Goal: Task Accomplishment & Management: Complete application form

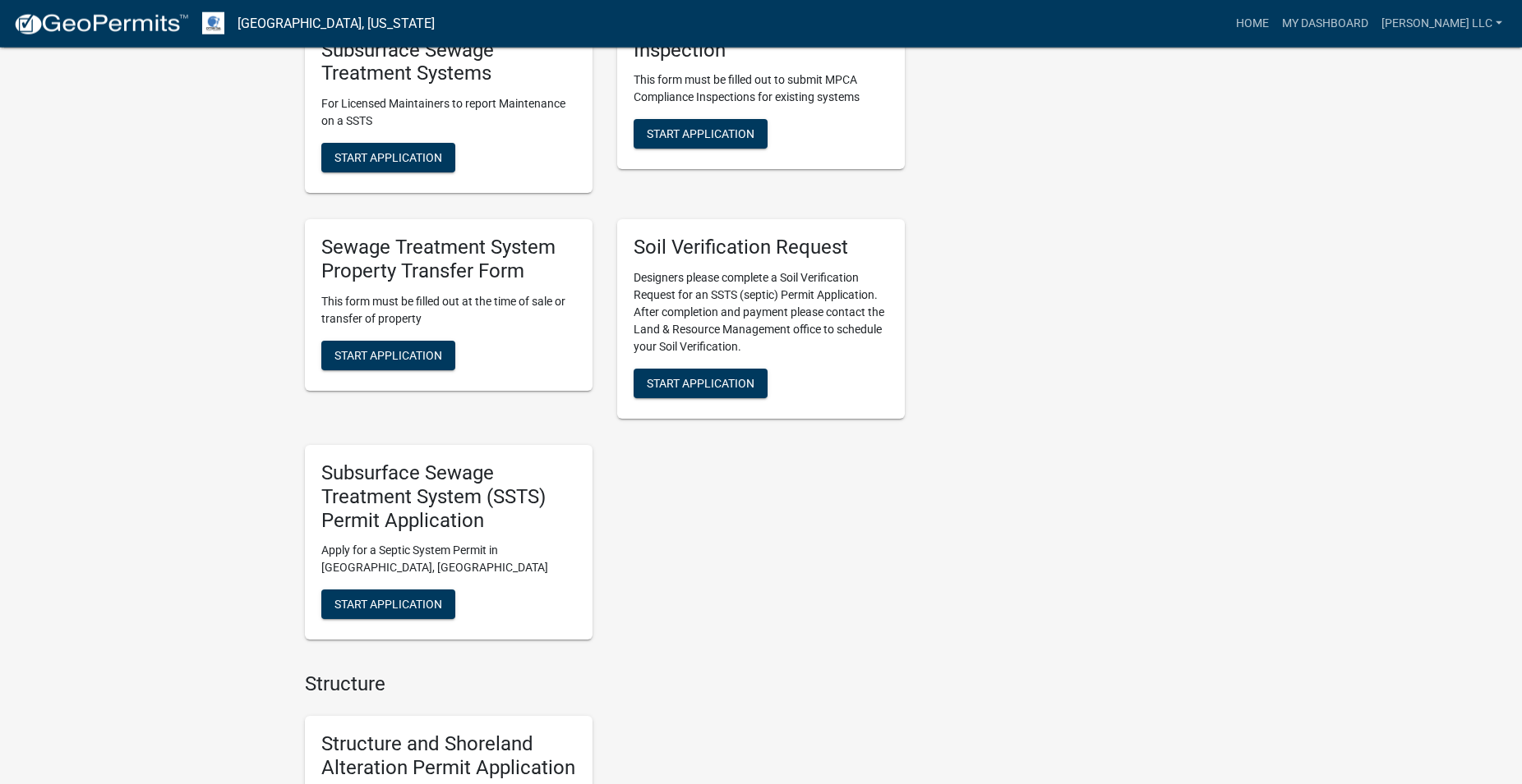
scroll to position [1257, 0]
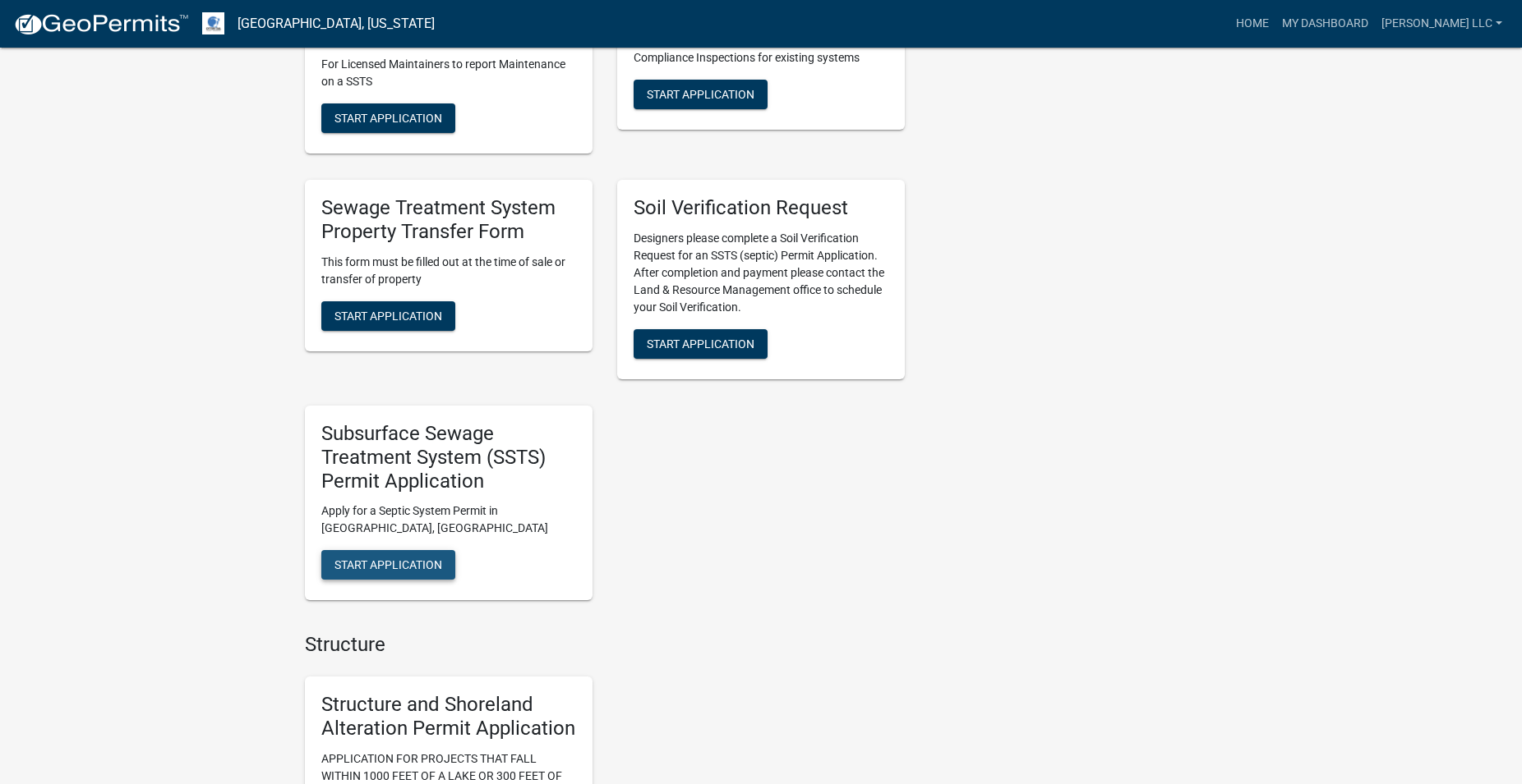
click at [394, 563] on span "Start Application" at bounding box center [388, 565] width 108 height 13
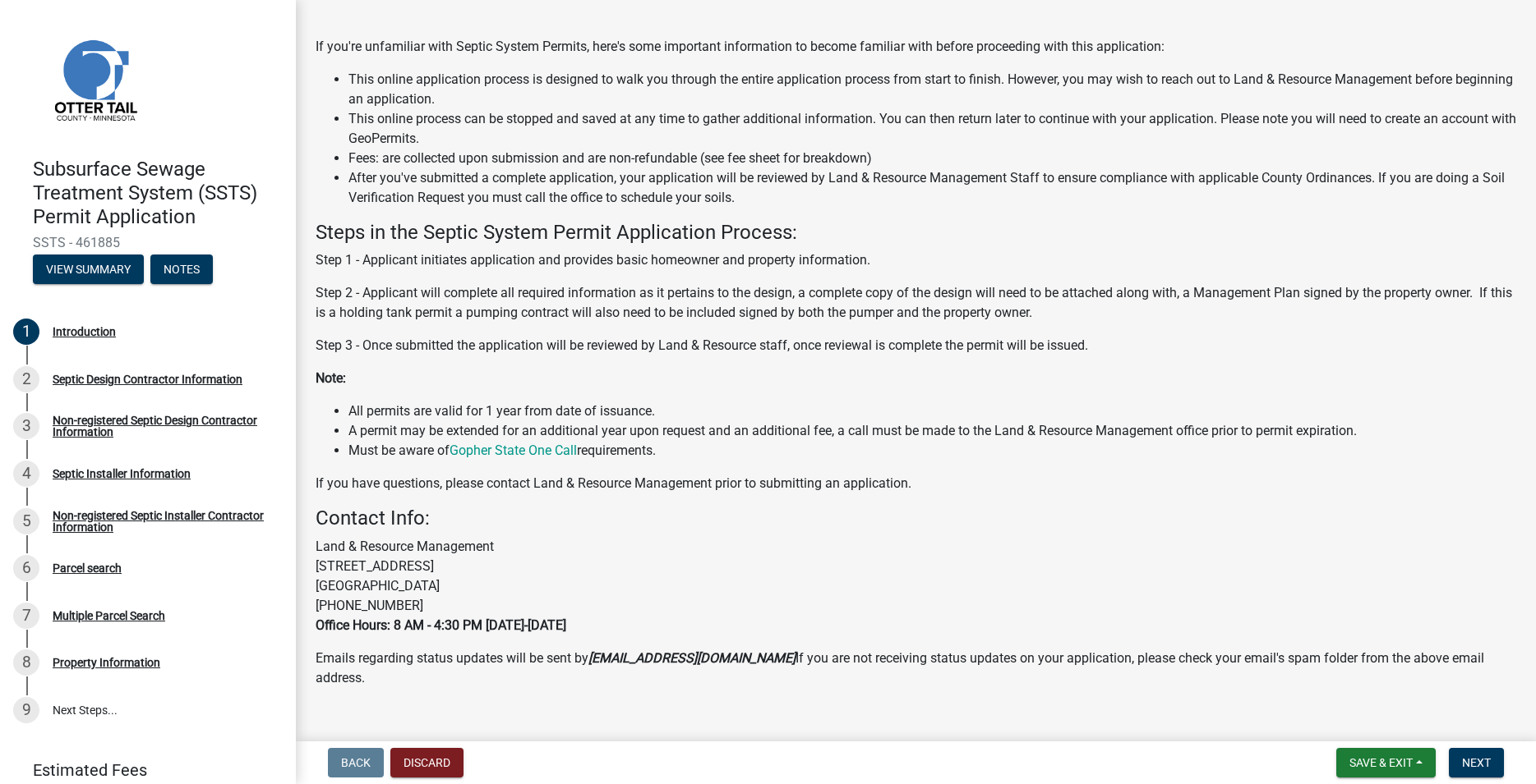
scroll to position [156, 0]
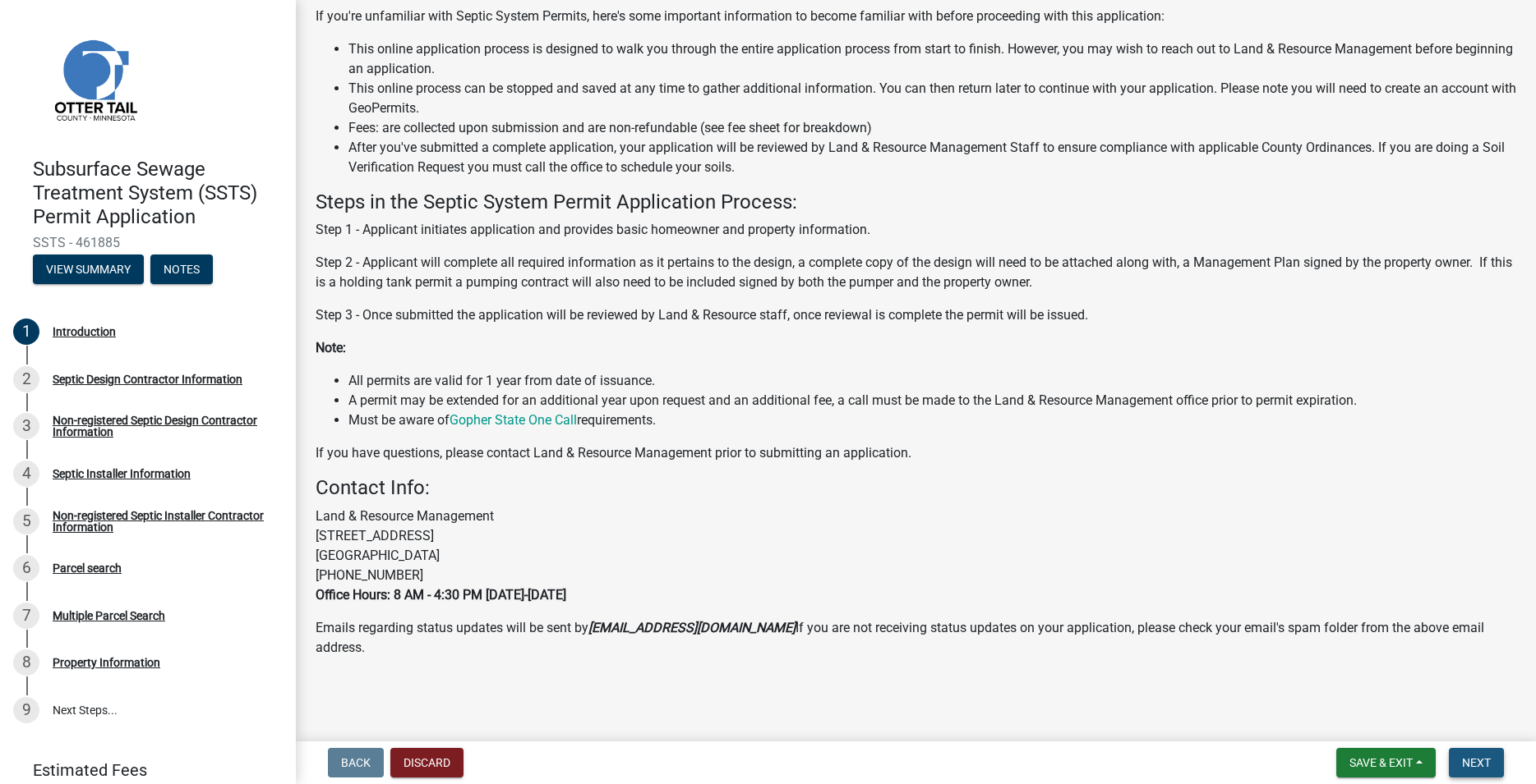
click at [1468, 765] on span "Next" at bounding box center [1476, 763] width 29 height 13
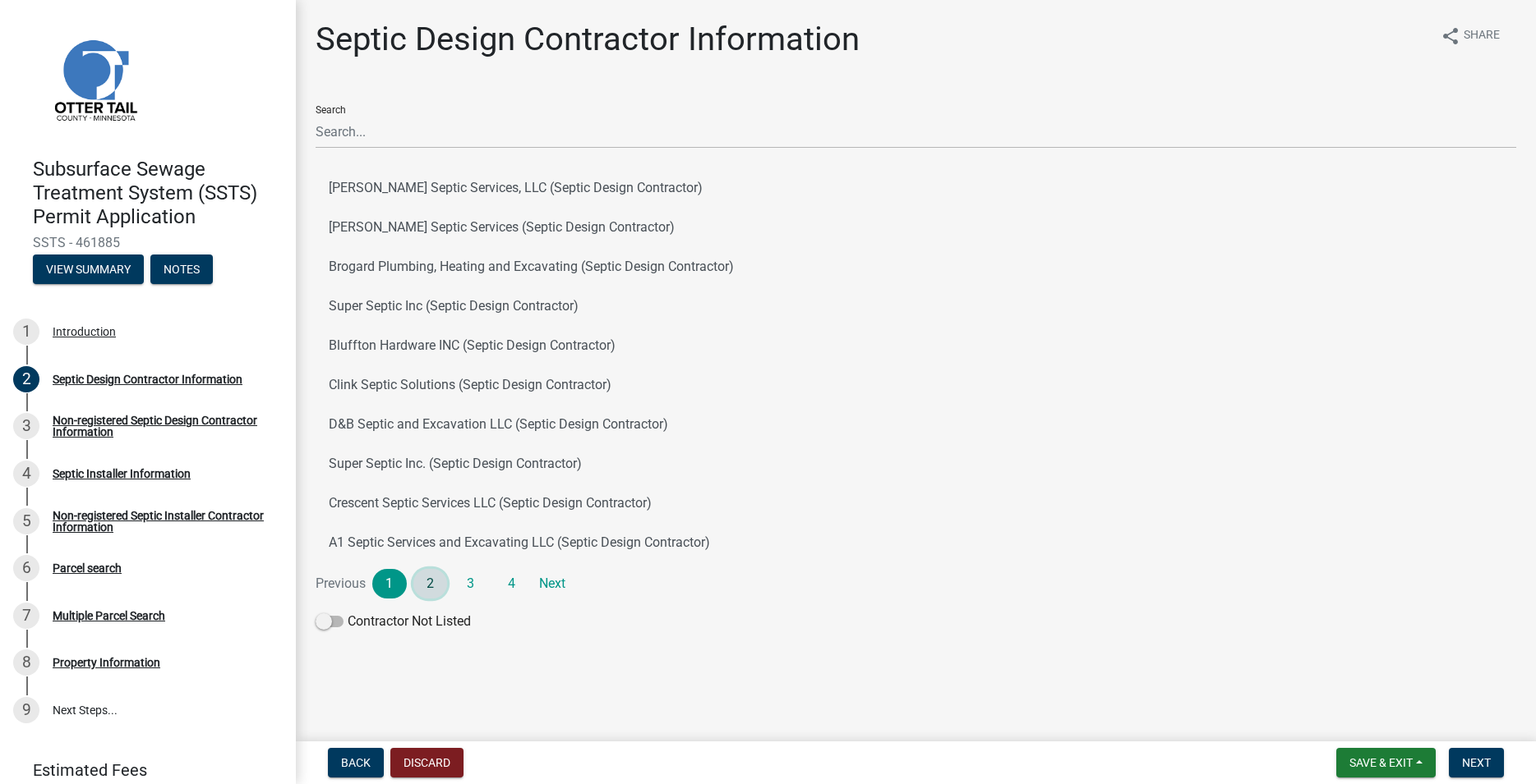
click at [433, 592] on link "2" at bounding box center [431, 584] width 35 height 30
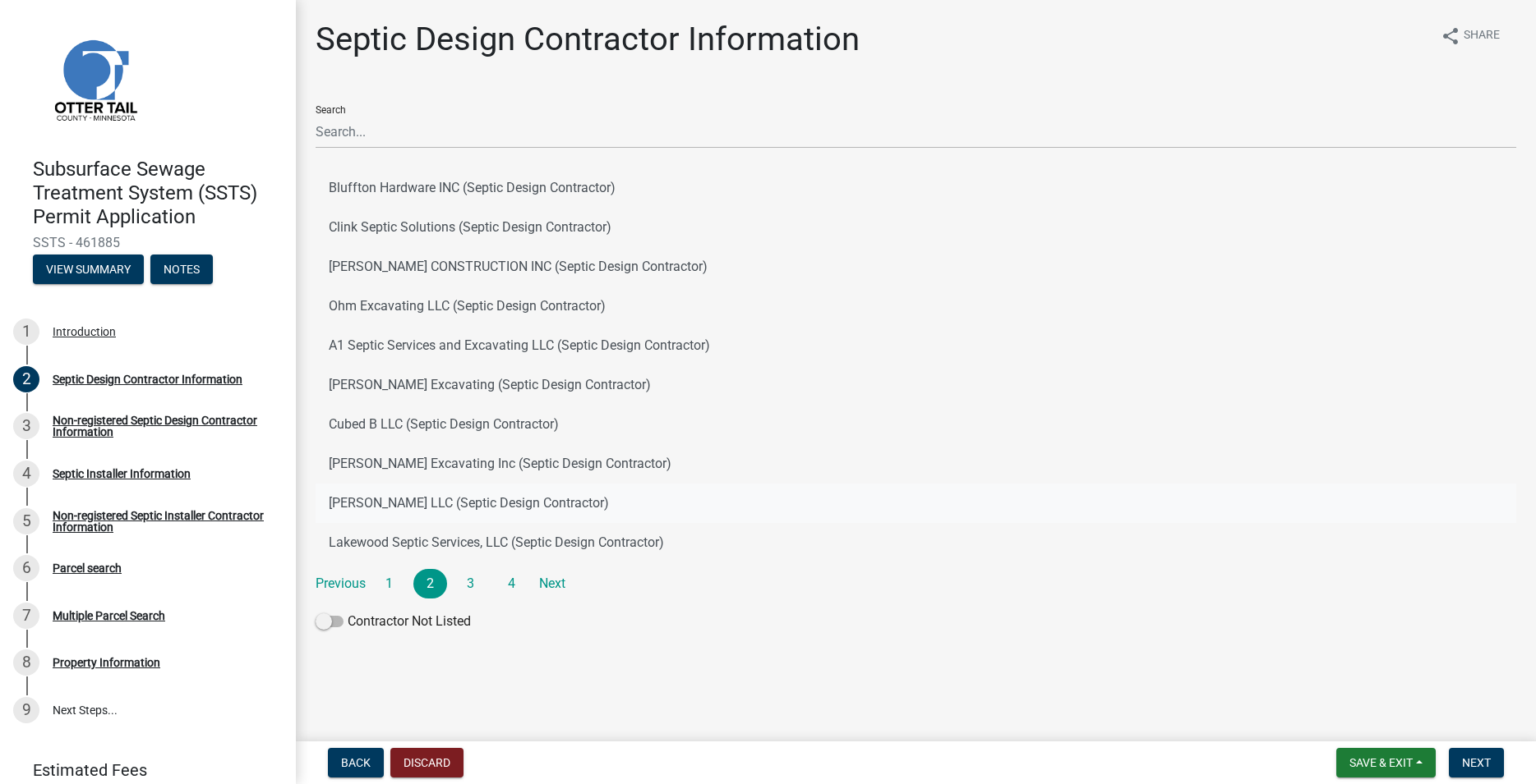
click at [421, 511] on button "[PERSON_NAME] LLC (Septic Design Contractor)" at bounding box center [916, 503] width 1201 height 40
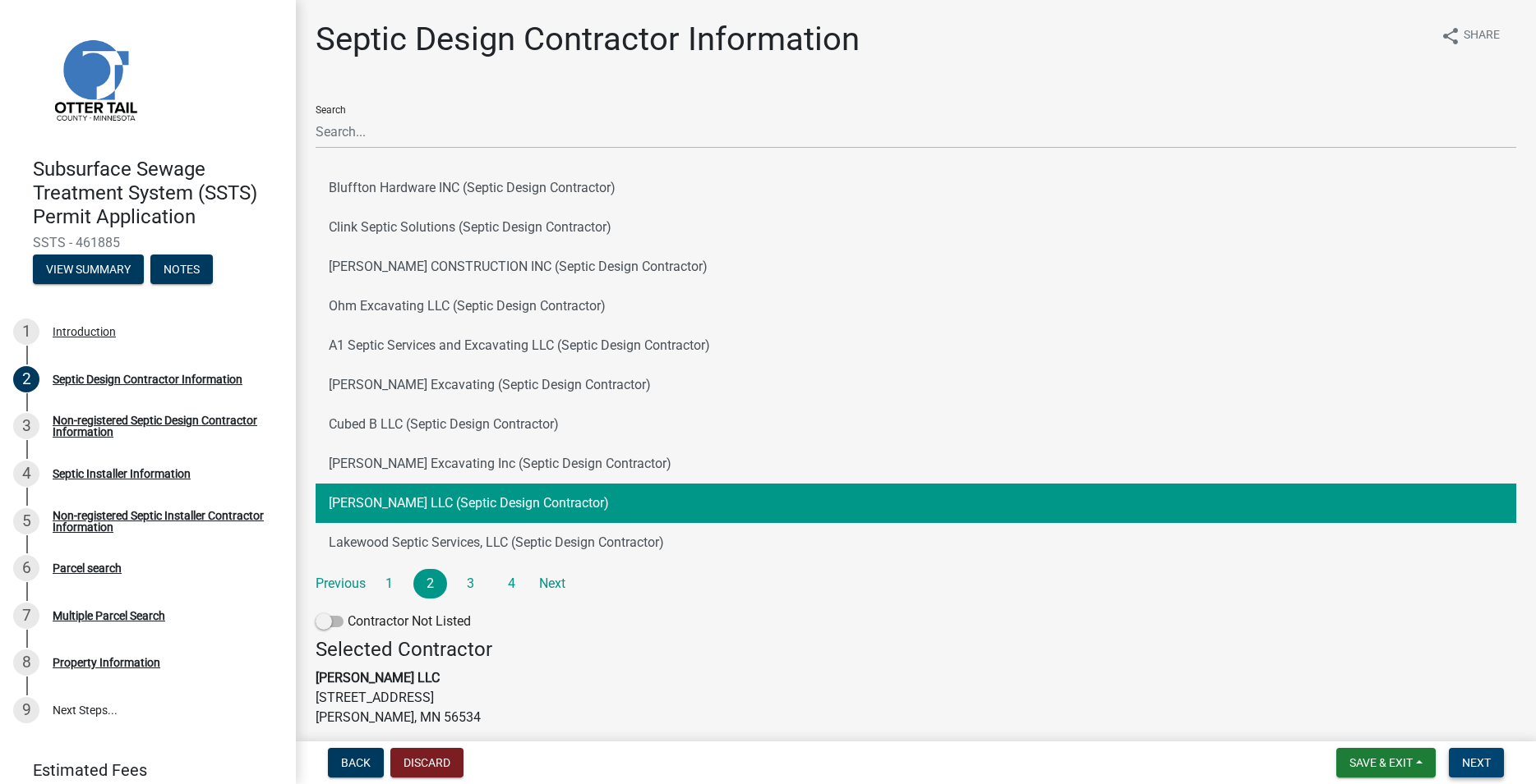
click at [1485, 764] on span "Next" at bounding box center [1476, 763] width 29 height 13
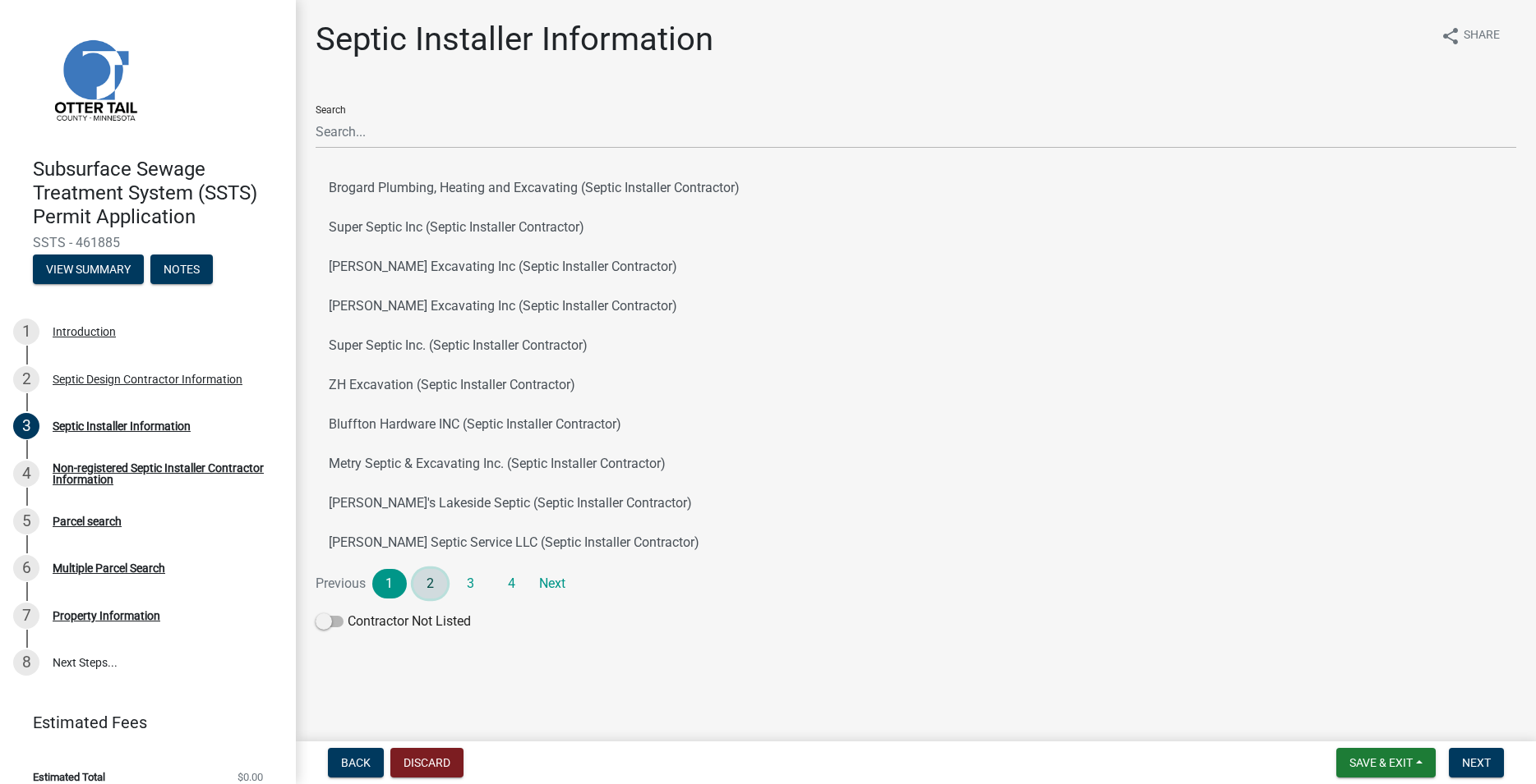
click at [431, 579] on link "2" at bounding box center [431, 584] width 35 height 30
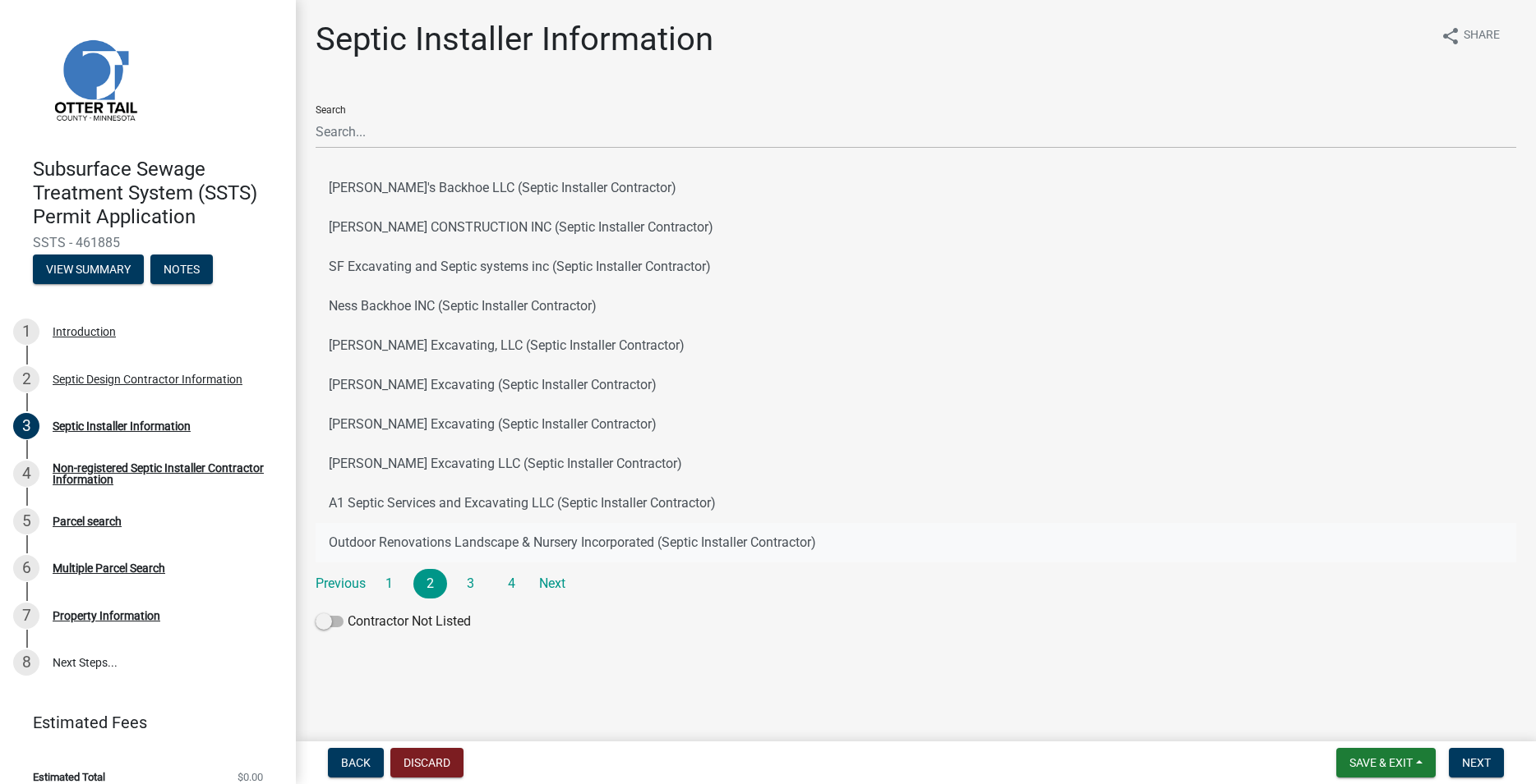
click at [468, 544] on button "Outdoor Renovations Landscape & Nursery Incorporated (Septic Installer Contract…" at bounding box center [916, 543] width 1201 height 40
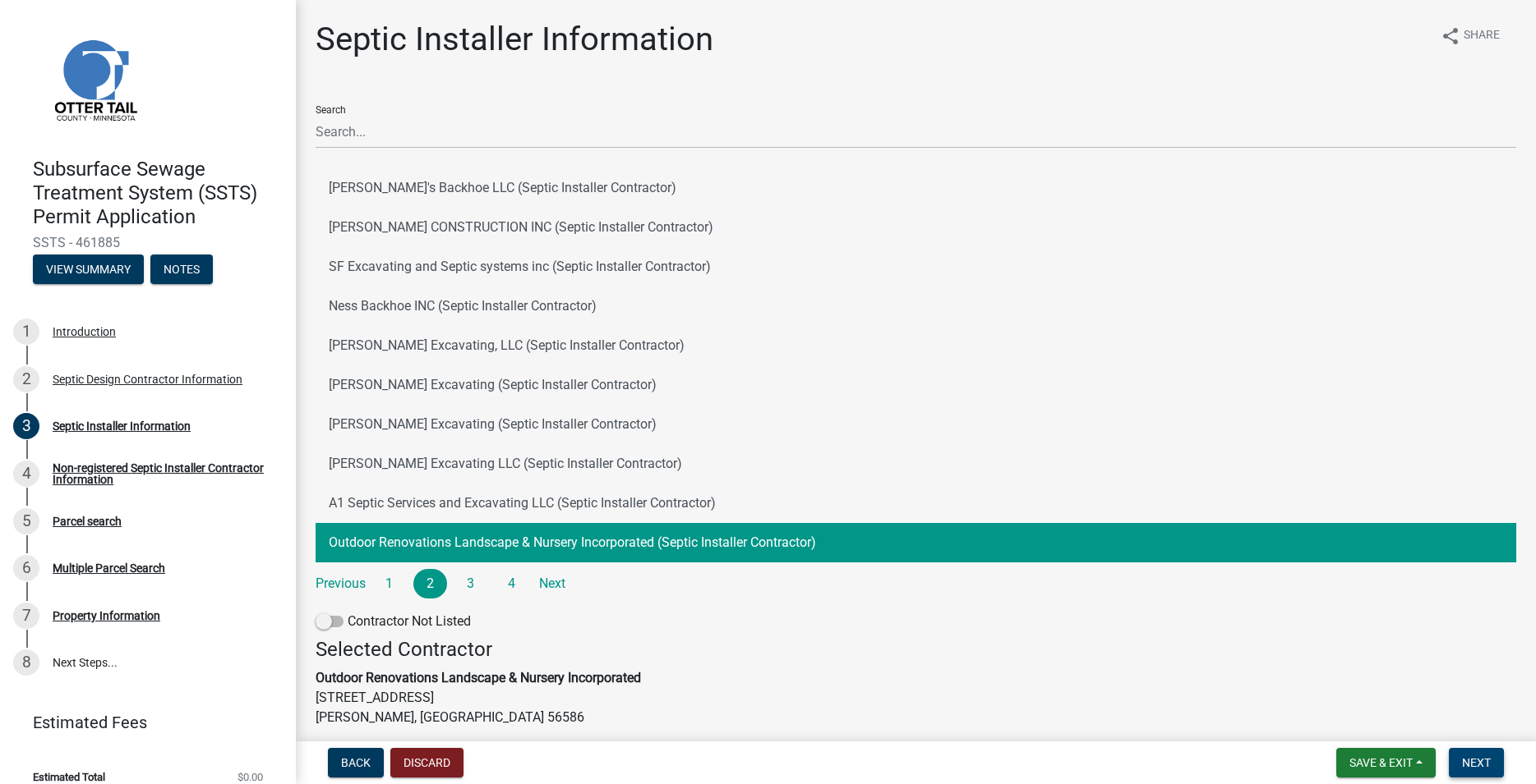
click at [1483, 771] on button "Next" at bounding box center [1476, 763] width 55 height 30
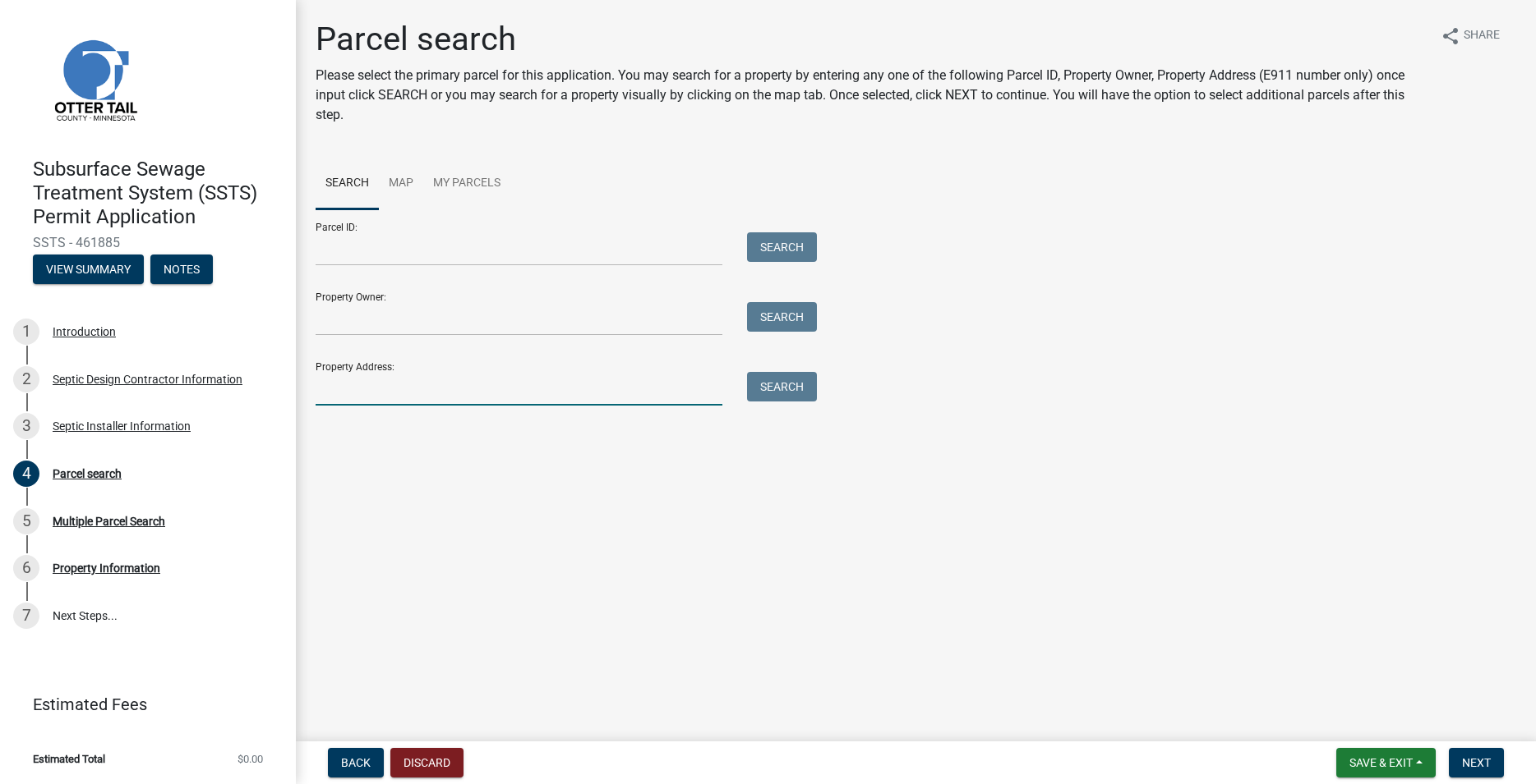
click at [405, 393] on input "Property Address:" at bounding box center [519, 389] width 407 height 34
type input "23670"
click at [786, 394] on button "Search" at bounding box center [782, 387] width 70 height 30
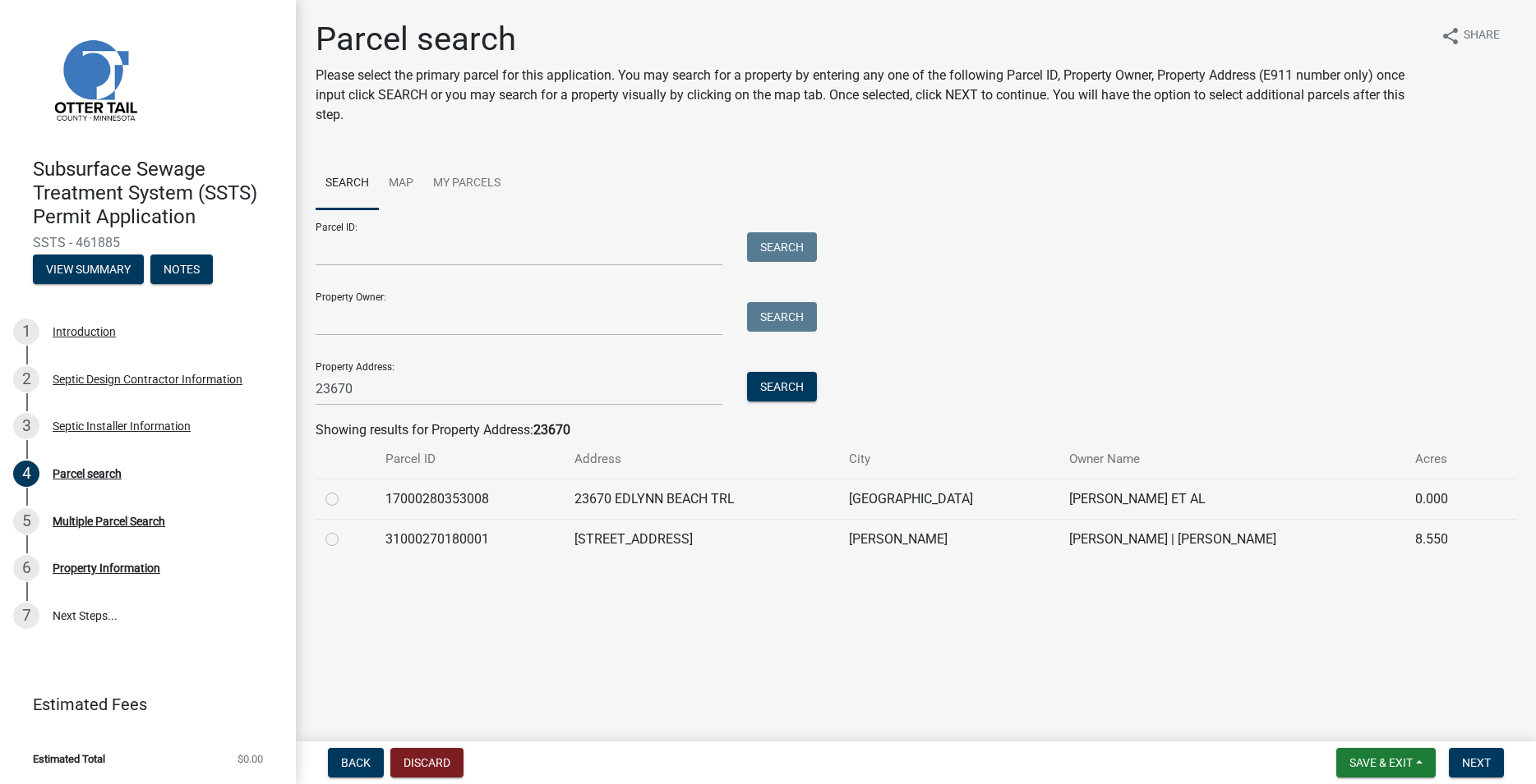
click at [345, 530] on label at bounding box center [345, 530] width 0 height 0
click at [345, 538] on input "radio" at bounding box center [350, 534] width 11 height 11
radio input "true"
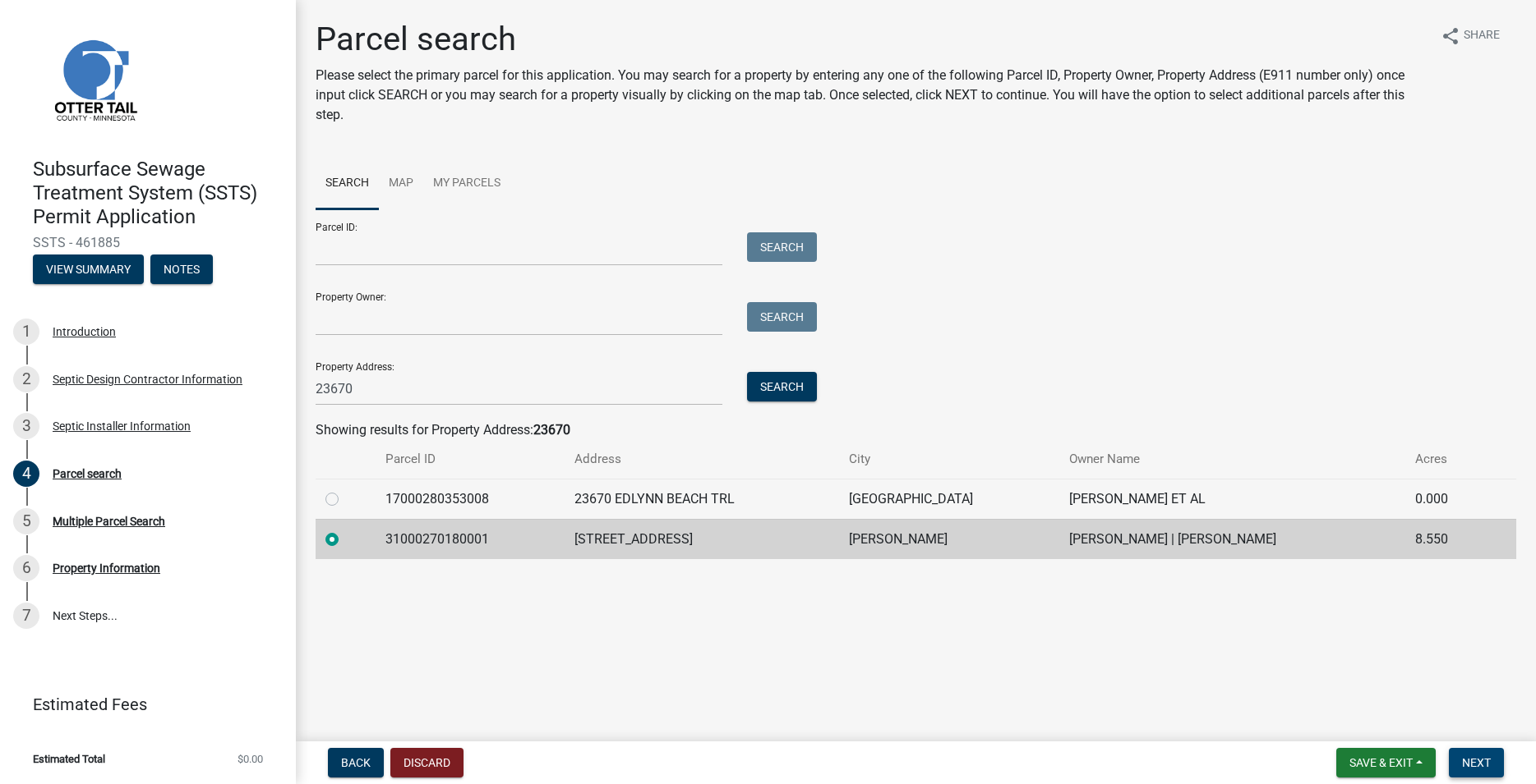
click at [1474, 754] on button "Next" at bounding box center [1476, 763] width 55 height 30
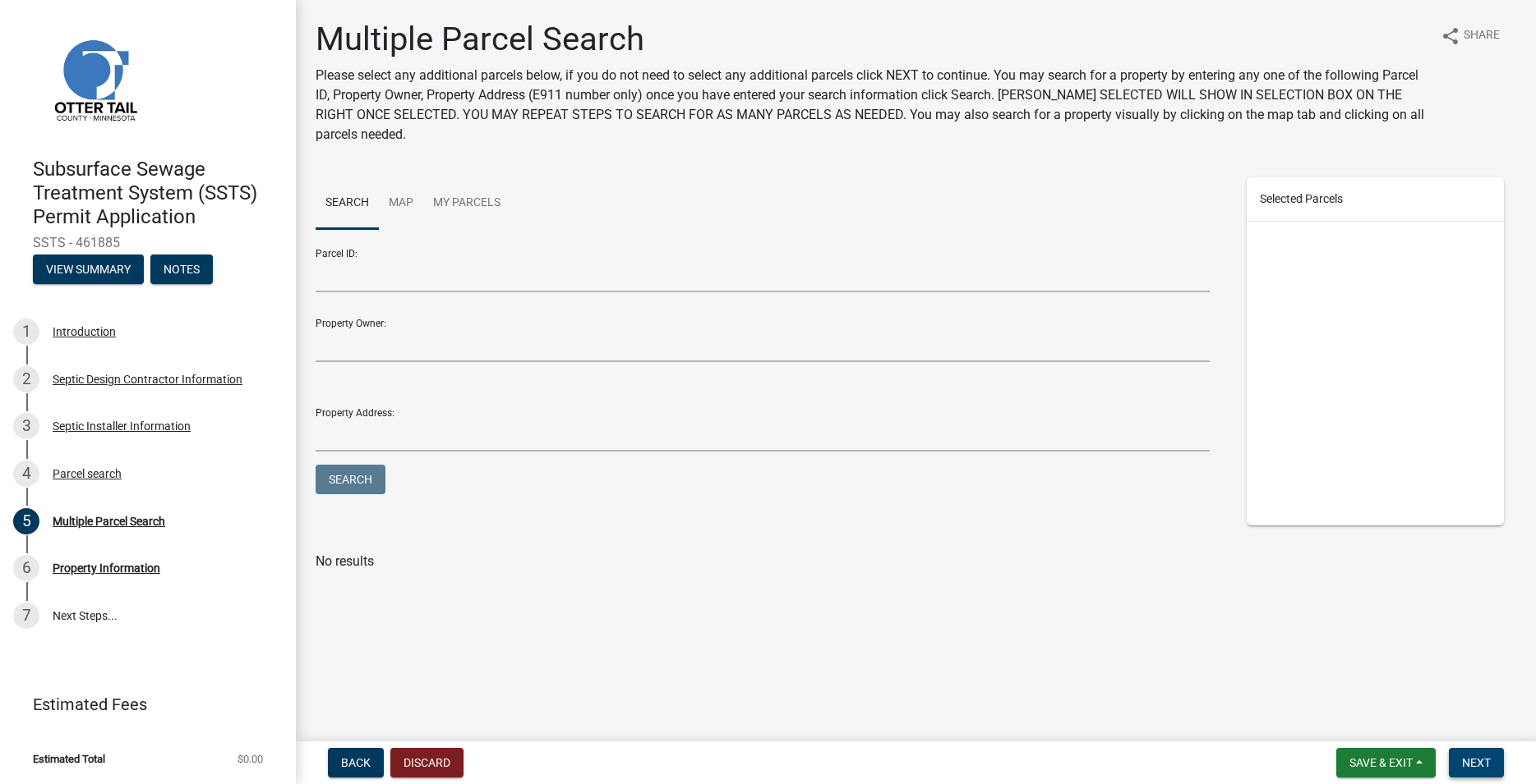
click at [1487, 759] on span "Next" at bounding box center [1476, 763] width 29 height 13
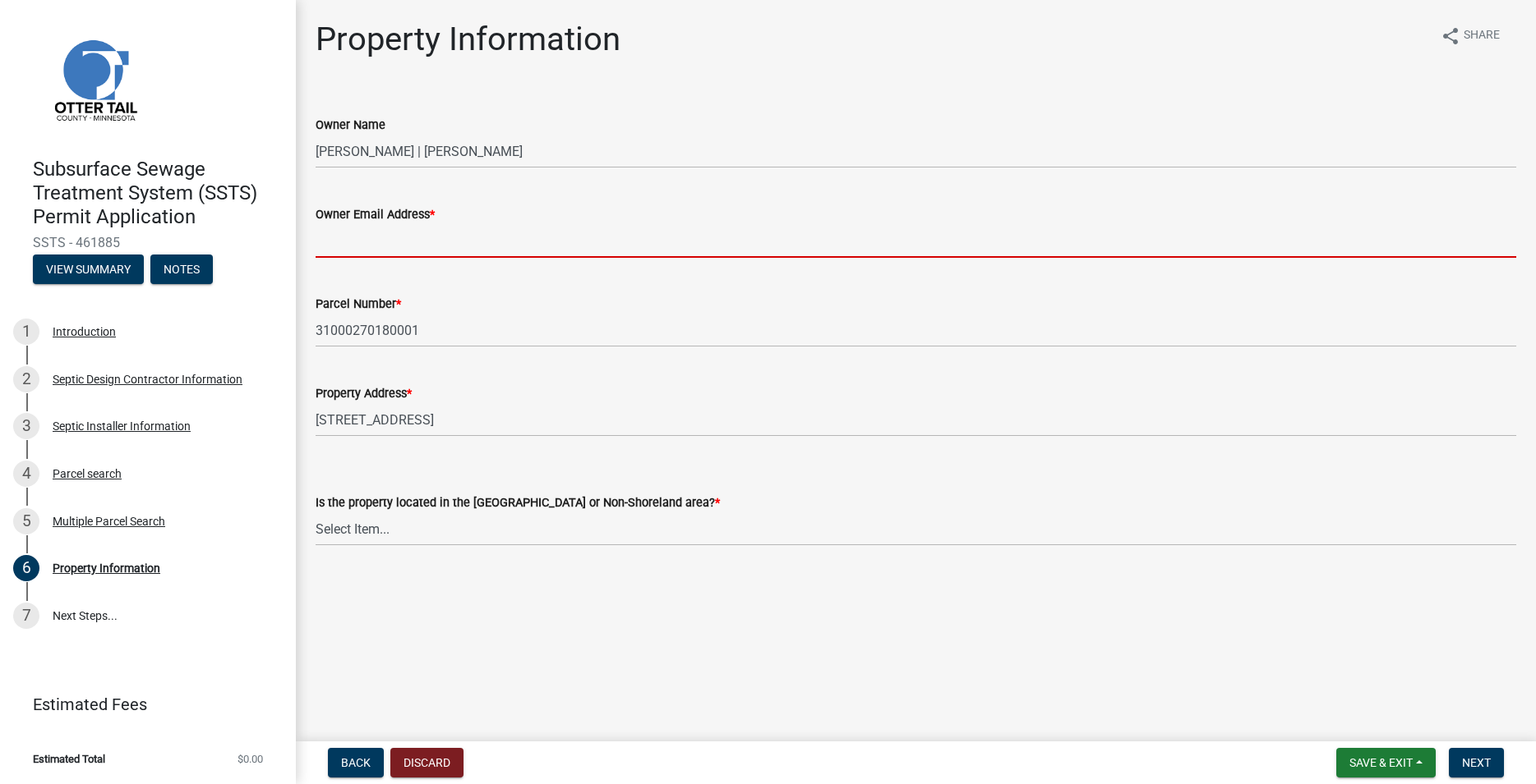
click at [358, 241] on input "Owner Email Address *" at bounding box center [916, 240] width 1201 height 34
paste input "[EMAIL_ADDRESS][DOMAIN_NAME]"
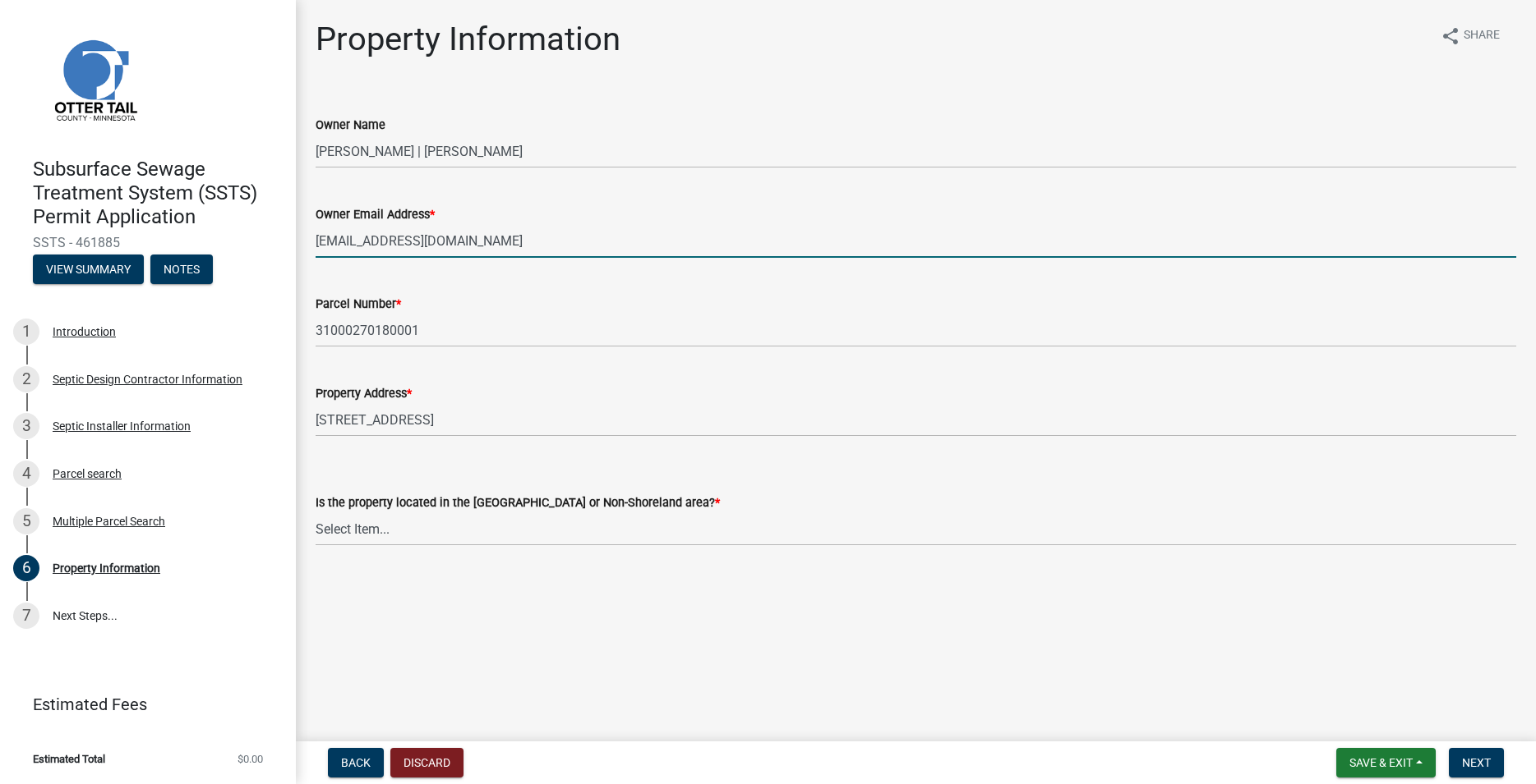
type input "[EMAIL_ADDRESS][DOMAIN_NAME]"
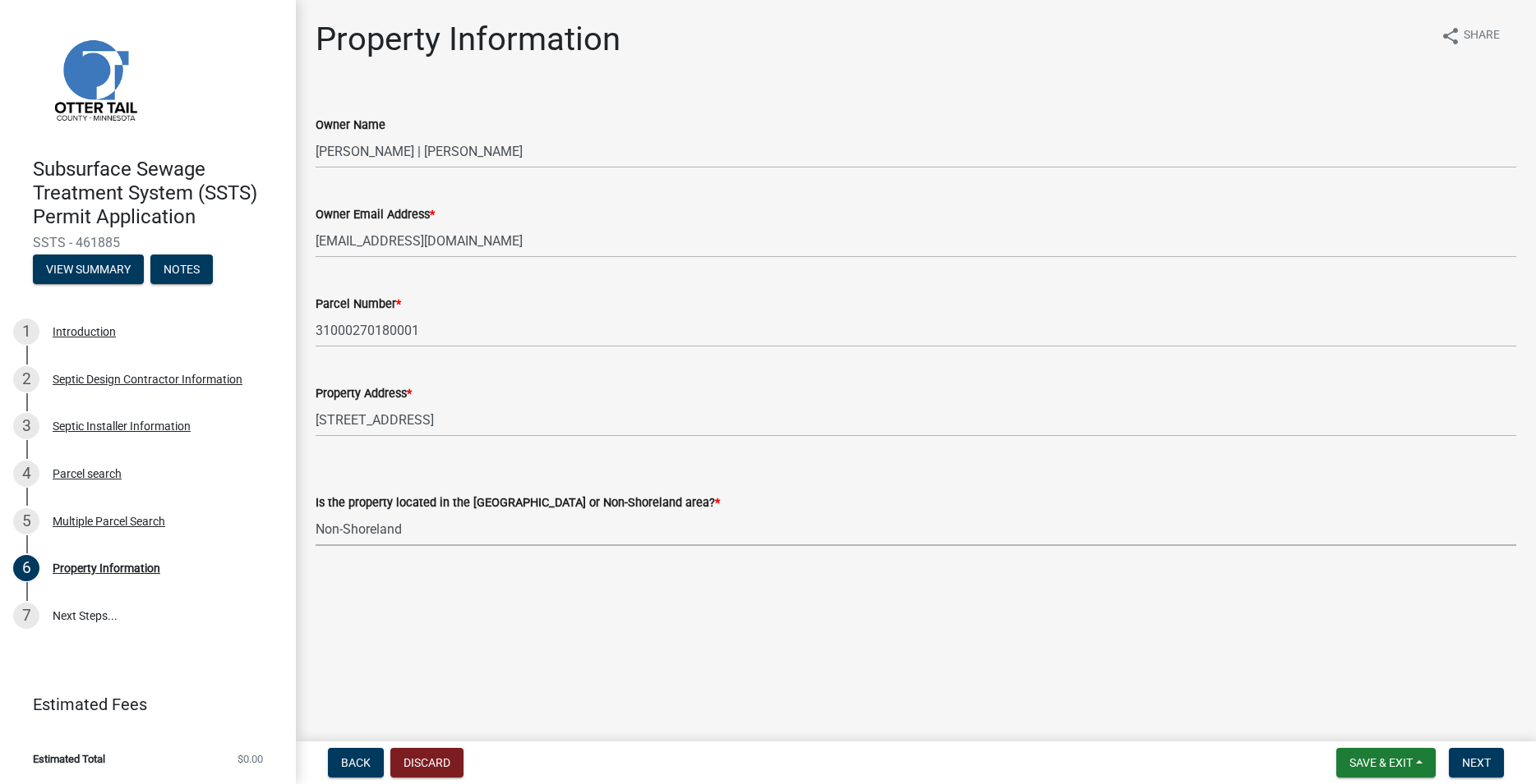
click option "Non-Shoreland" at bounding box center [0, 0] width 0 height 0
select select "5ed11e82-653f-4fcc-a472-8d95af57556c"
click at [1467, 763] on span "Next" at bounding box center [1476, 763] width 29 height 13
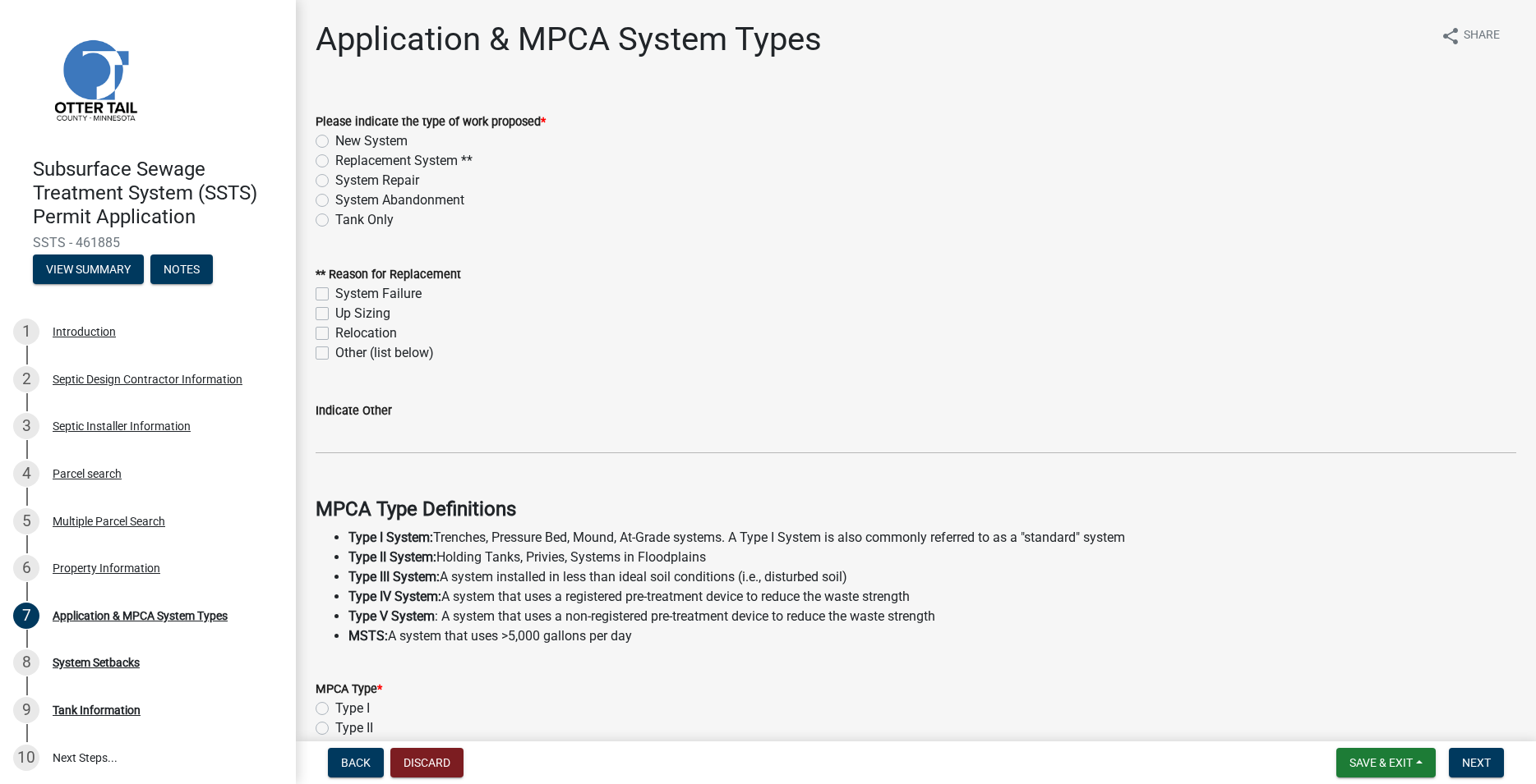
click at [335, 161] on label "Replacement System **" at bounding box center [404, 161] width 138 height 20
click at [335, 161] on input "Replacement System **" at bounding box center [340, 156] width 11 height 11
radio input "true"
click at [335, 289] on label "System Failure" at bounding box center [378, 294] width 87 height 20
click at [335, 289] on input "System Failure" at bounding box center [340, 289] width 11 height 11
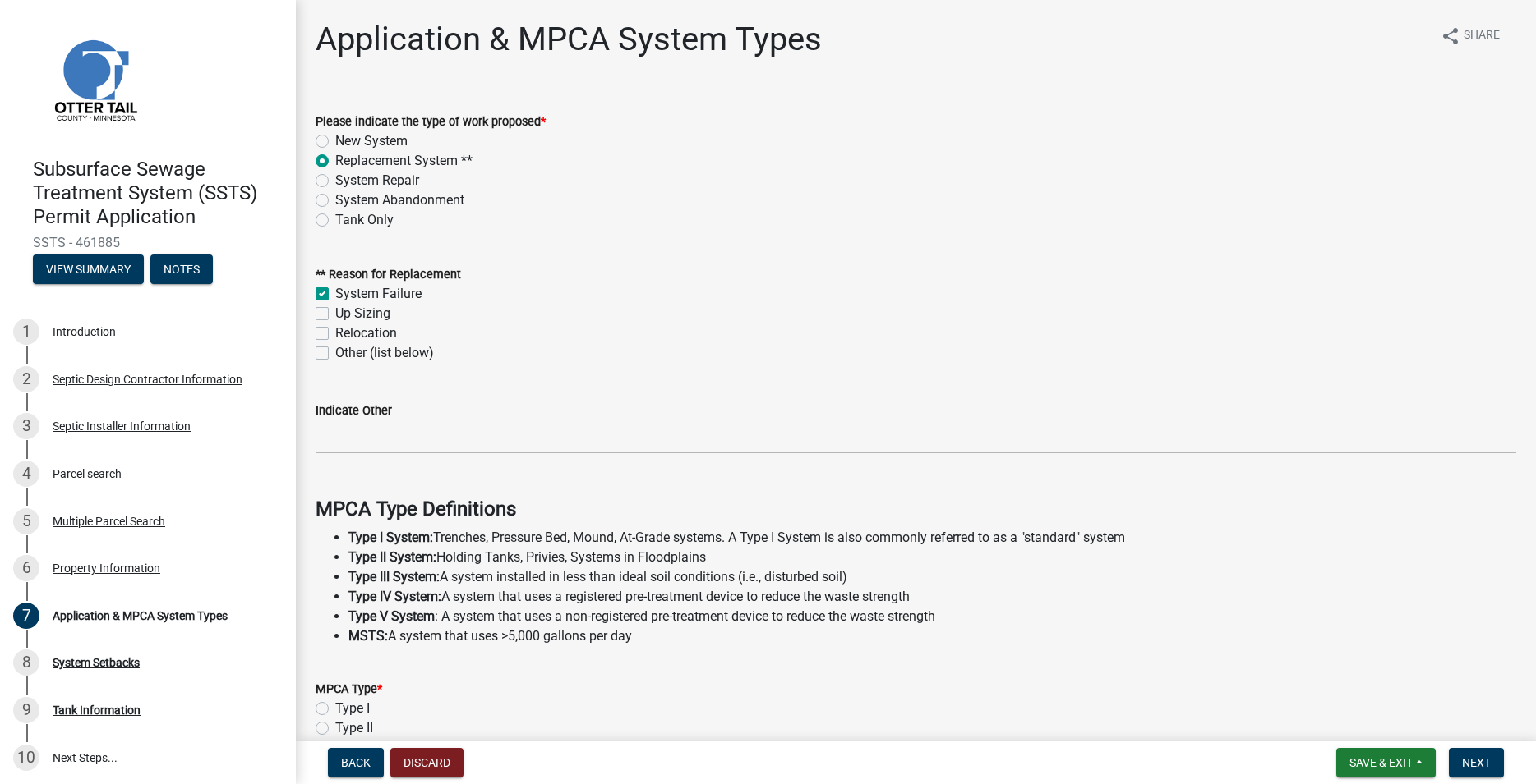
checkbox input "true"
checkbox input "false"
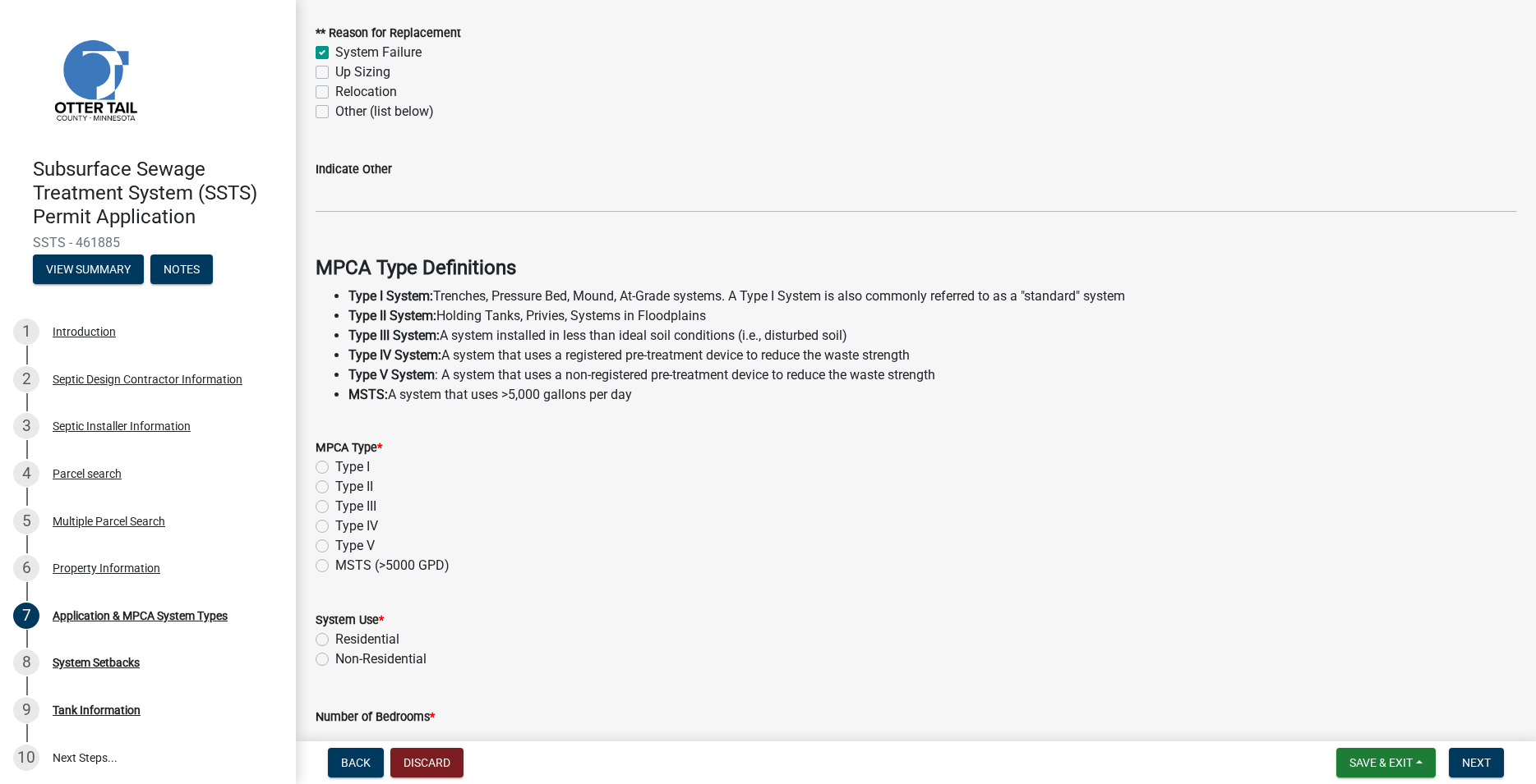
scroll to position [281, 0]
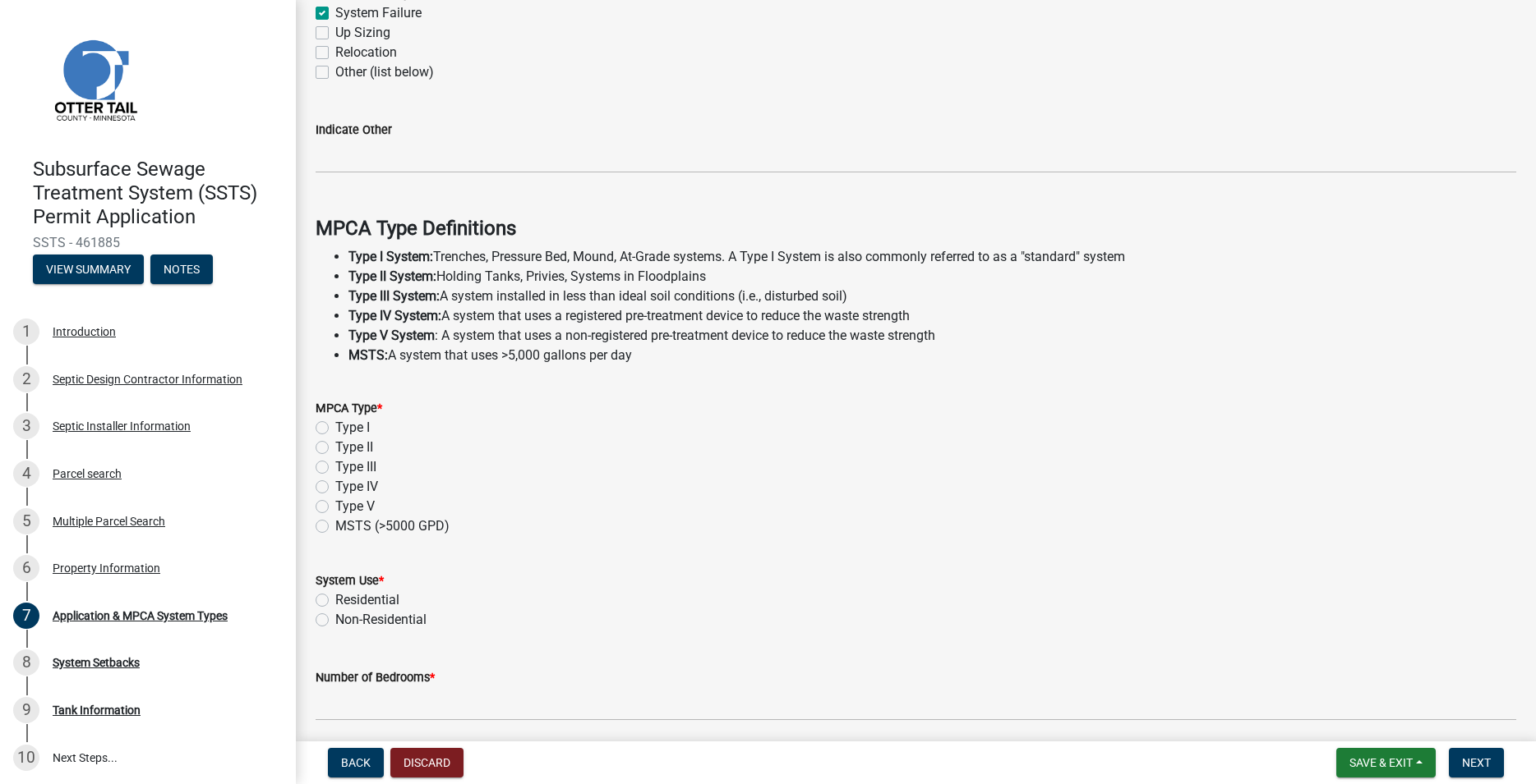
click at [335, 431] on label "Type I" at bounding box center [353, 428] width 35 height 20
click at [335, 429] on input "Type I" at bounding box center [340, 423] width 11 height 11
radio input "true"
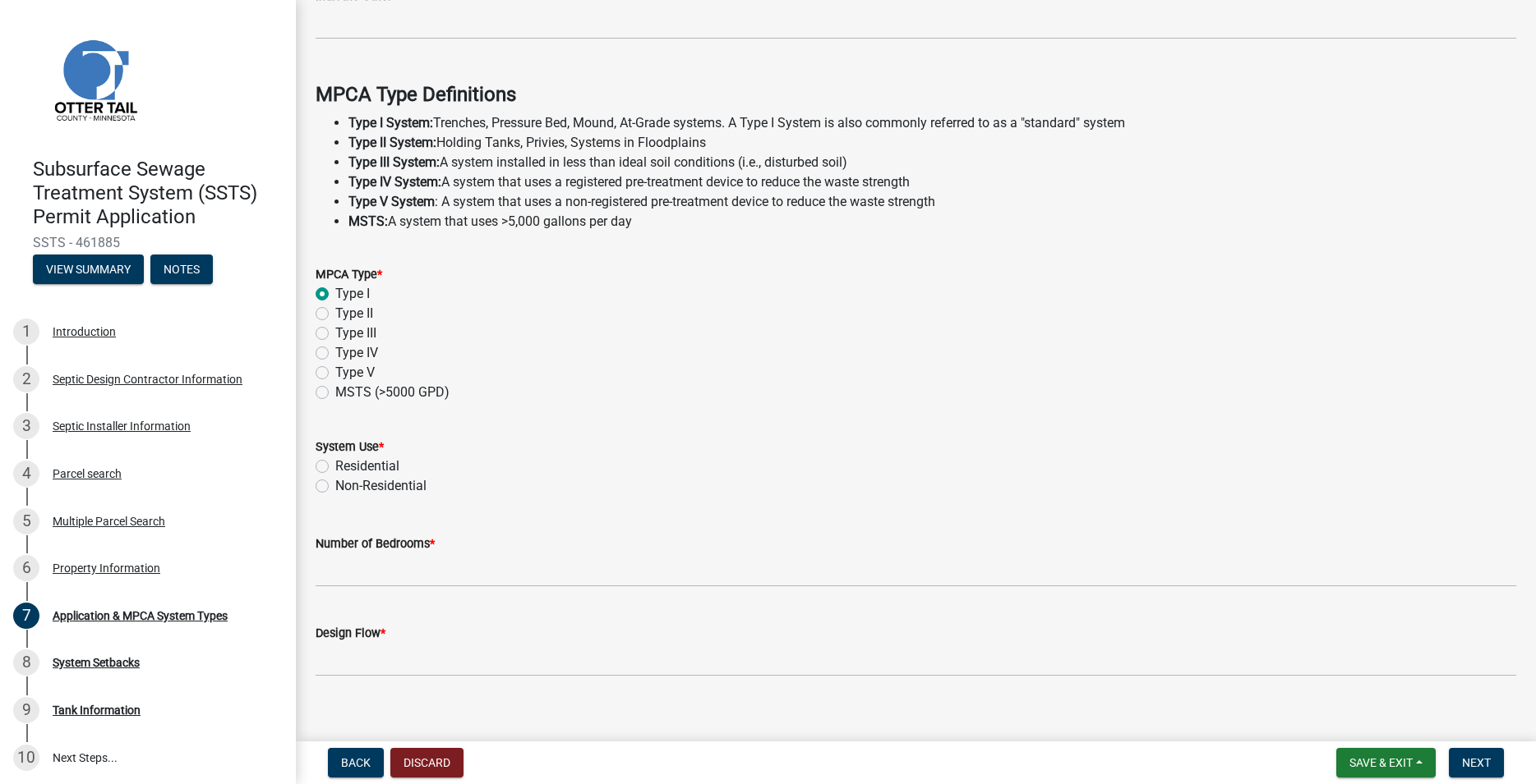
scroll to position [436, 0]
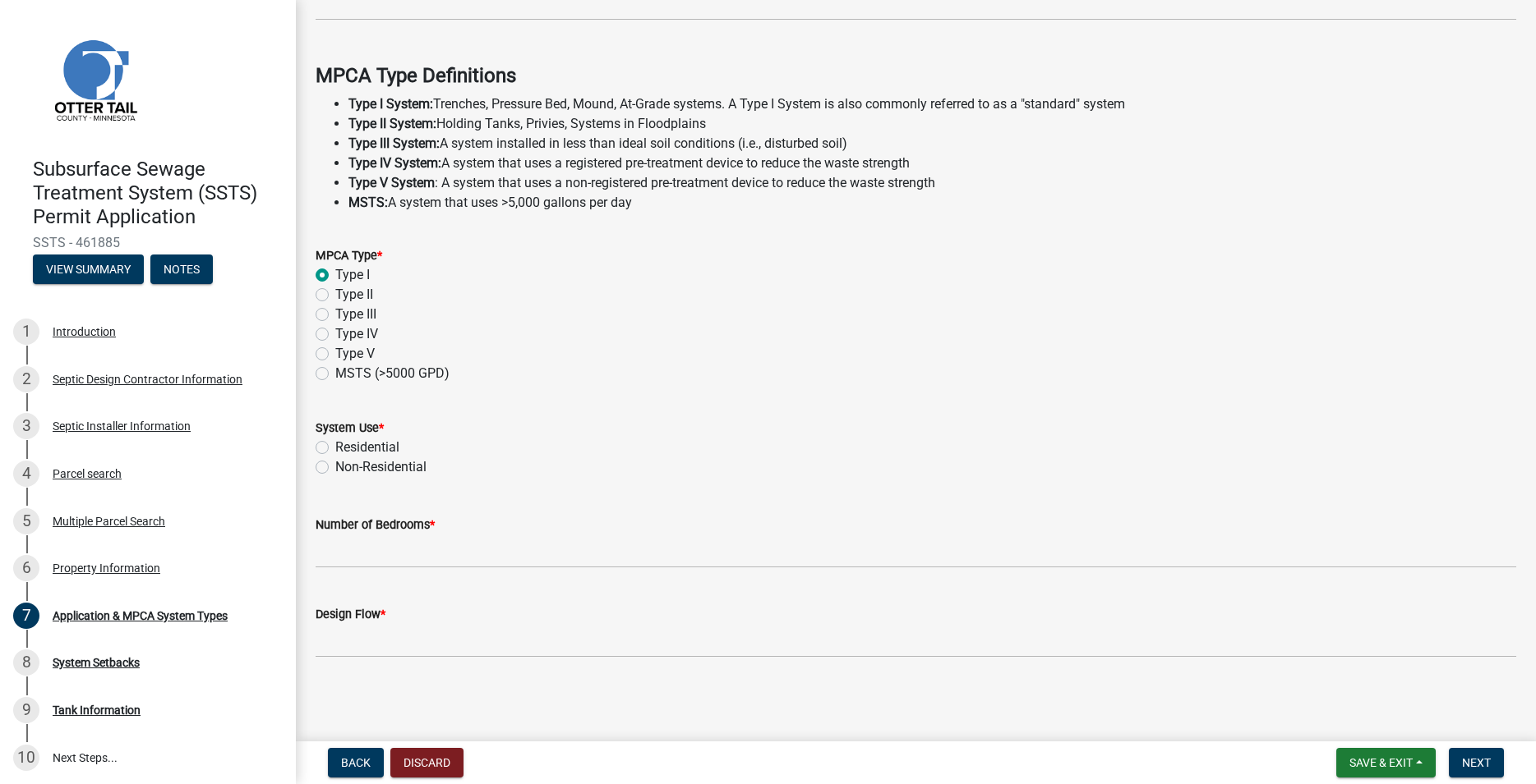
click at [335, 449] on label "Residential" at bounding box center [368, 448] width 64 height 20
click at [335, 449] on input "Residential" at bounding box center [340, 443] width 11 height 11
radio input "true"
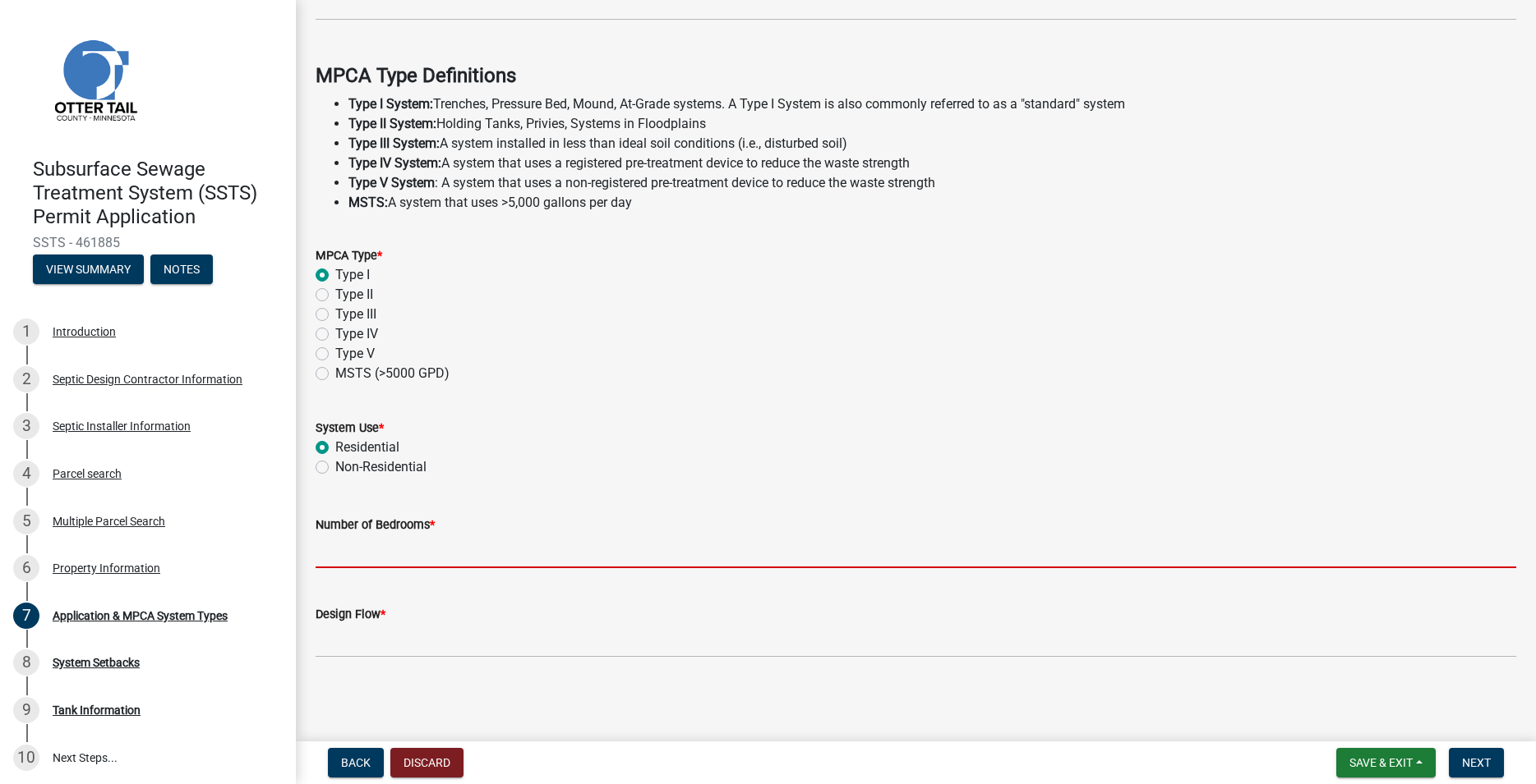
click at [361, 551] on input "Number of Bedrooms *" at bounding box center [916, 551] width 1201 height 34
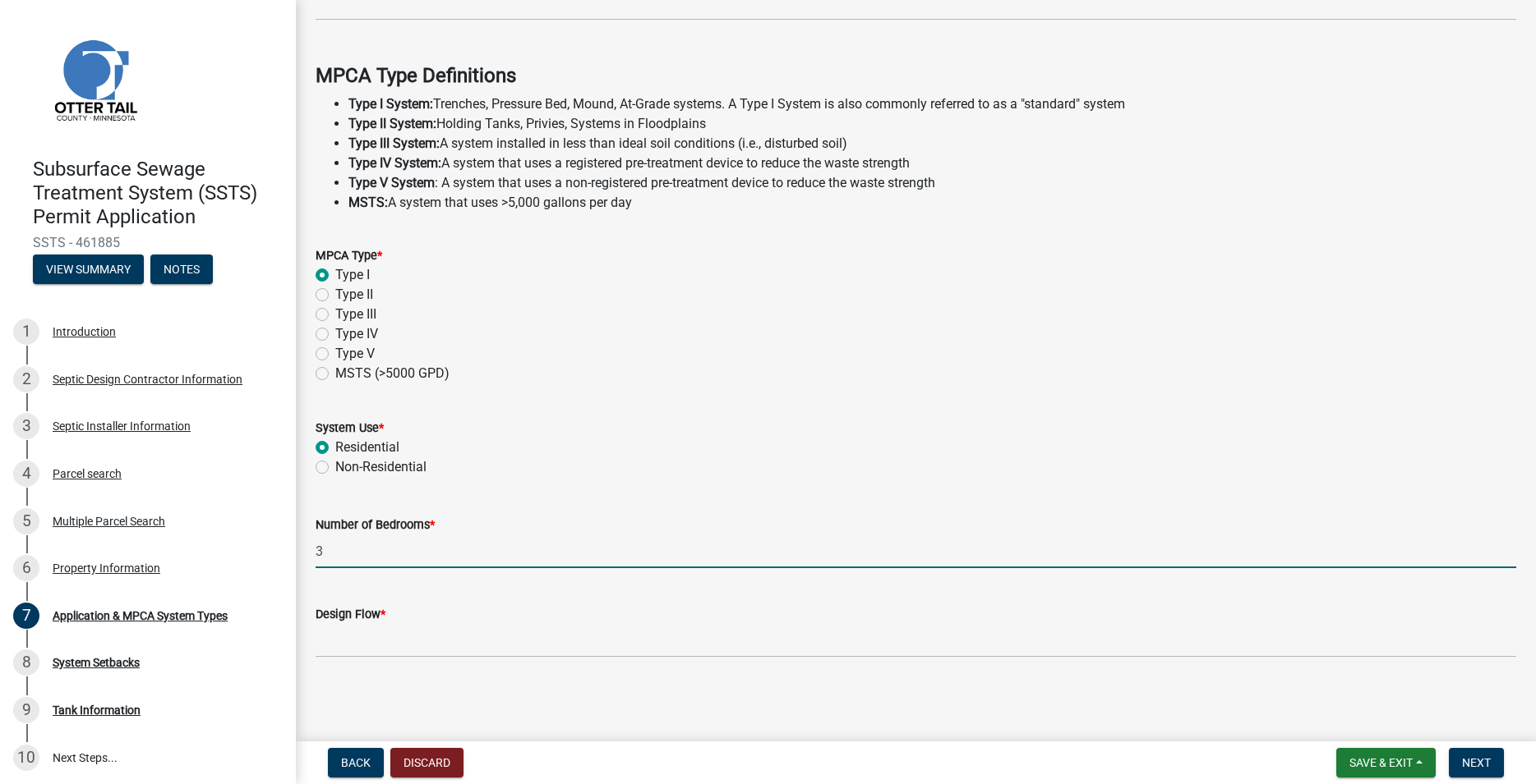
type input "3"
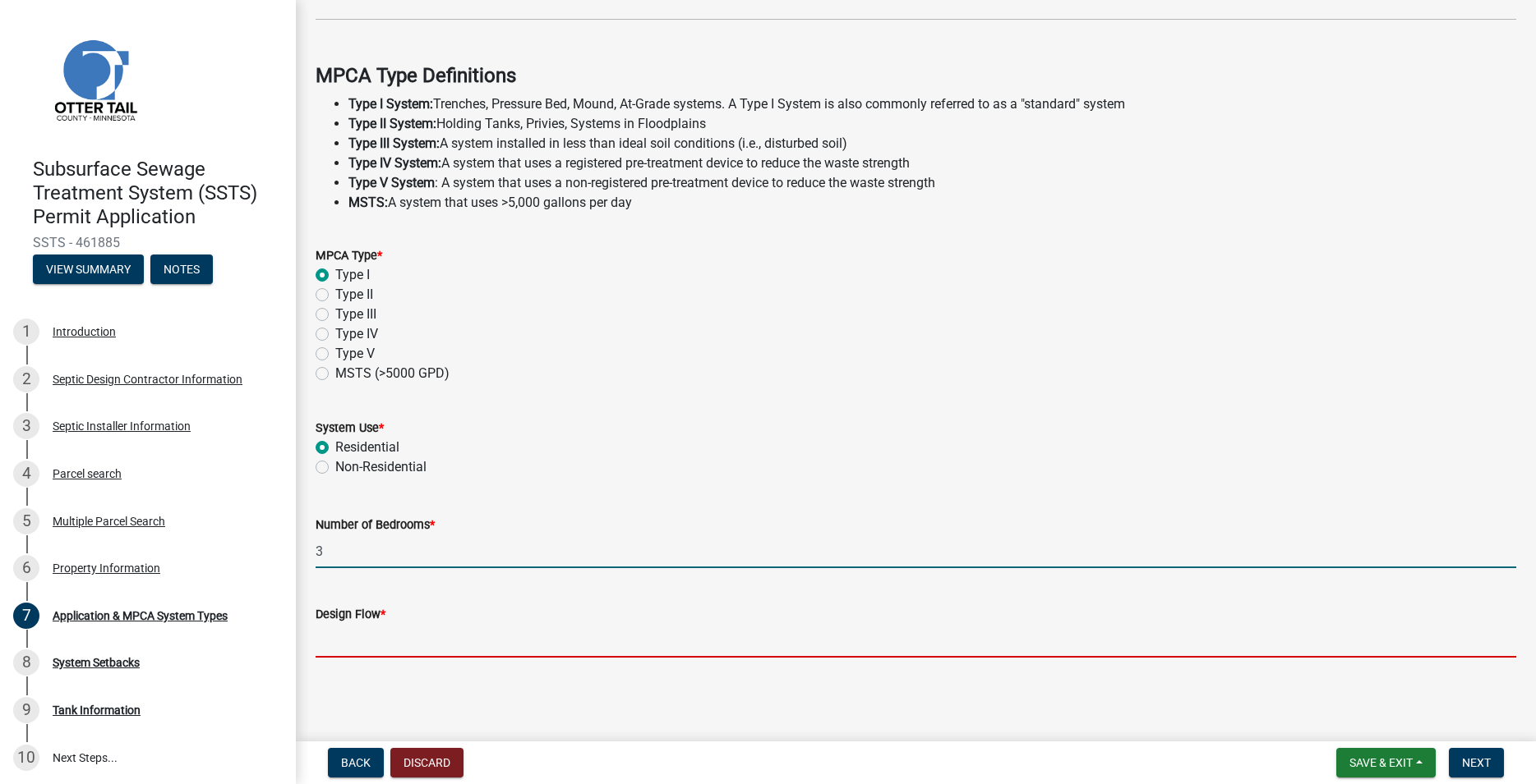
click at [350, 636] on input "Design Flow *" at bounding box center [916, 641] width 1201 height 34
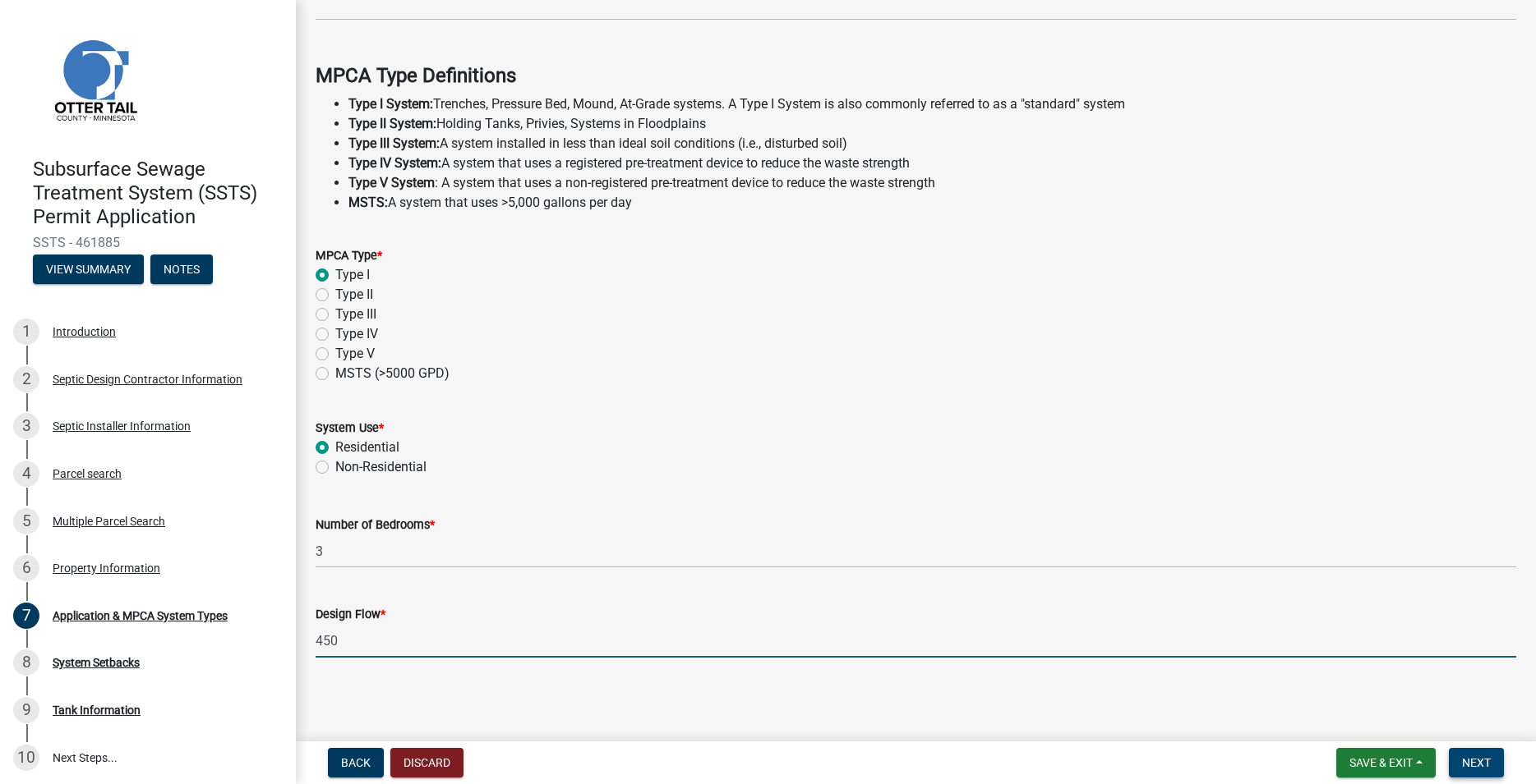
type input "450"
drag, startPoint x: 1459, startPoint y: 762, endPoint x: 1452, endPoint y: 754, distance: 10.6
click at [1459, 762] on button "Next" at bounding box center [1476, 763] width 55 height 30
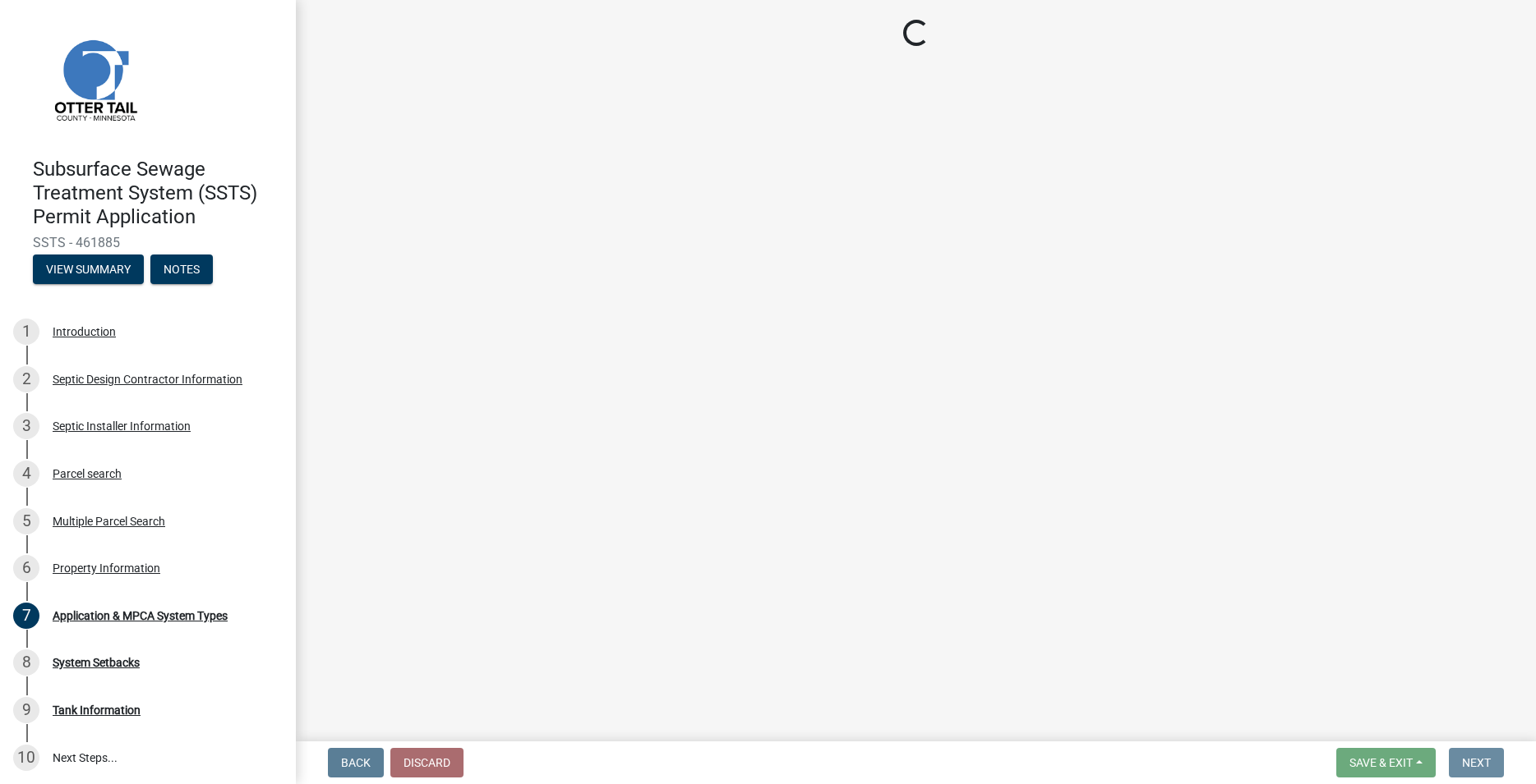
scroll to position [0, 0]
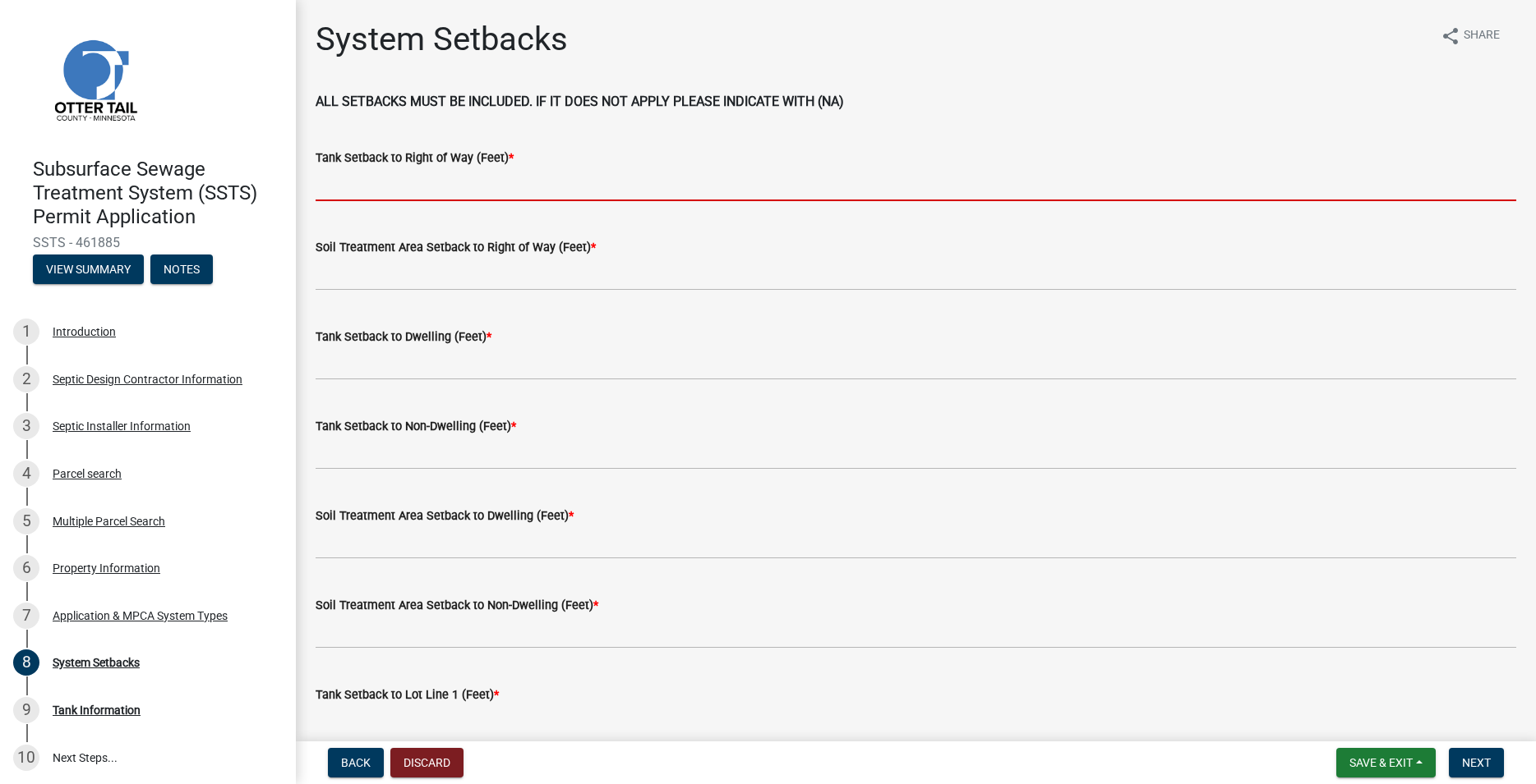
click at [380, 188] on input "Tank Setback to Right of Way (Feet) *" at bounding box center [916, 184] width 1201 height 34
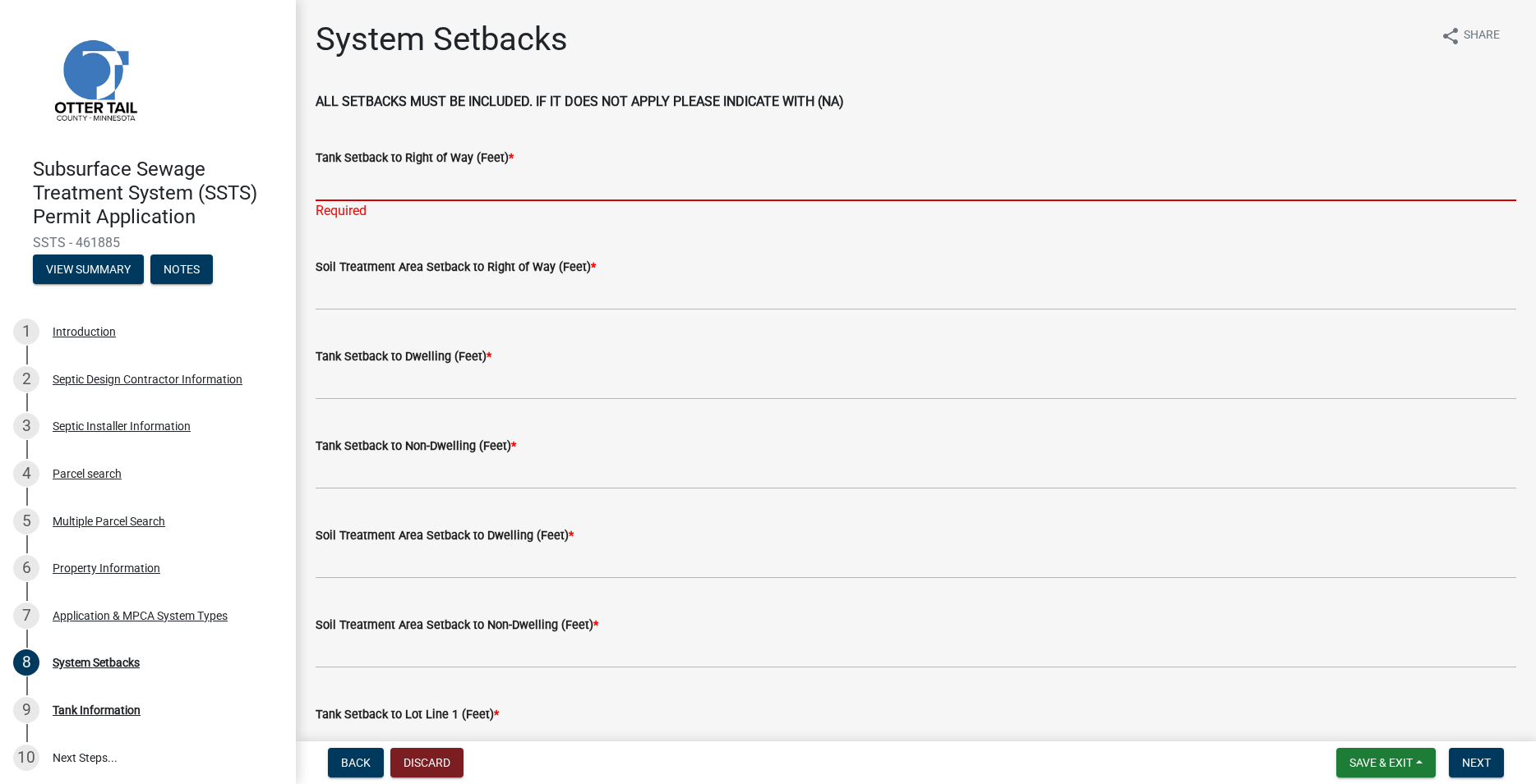
click at [325, 185] on input "Tank Setback to Right of Way (Feet) *" at bounding box center [916, 184] width 1201 height 34
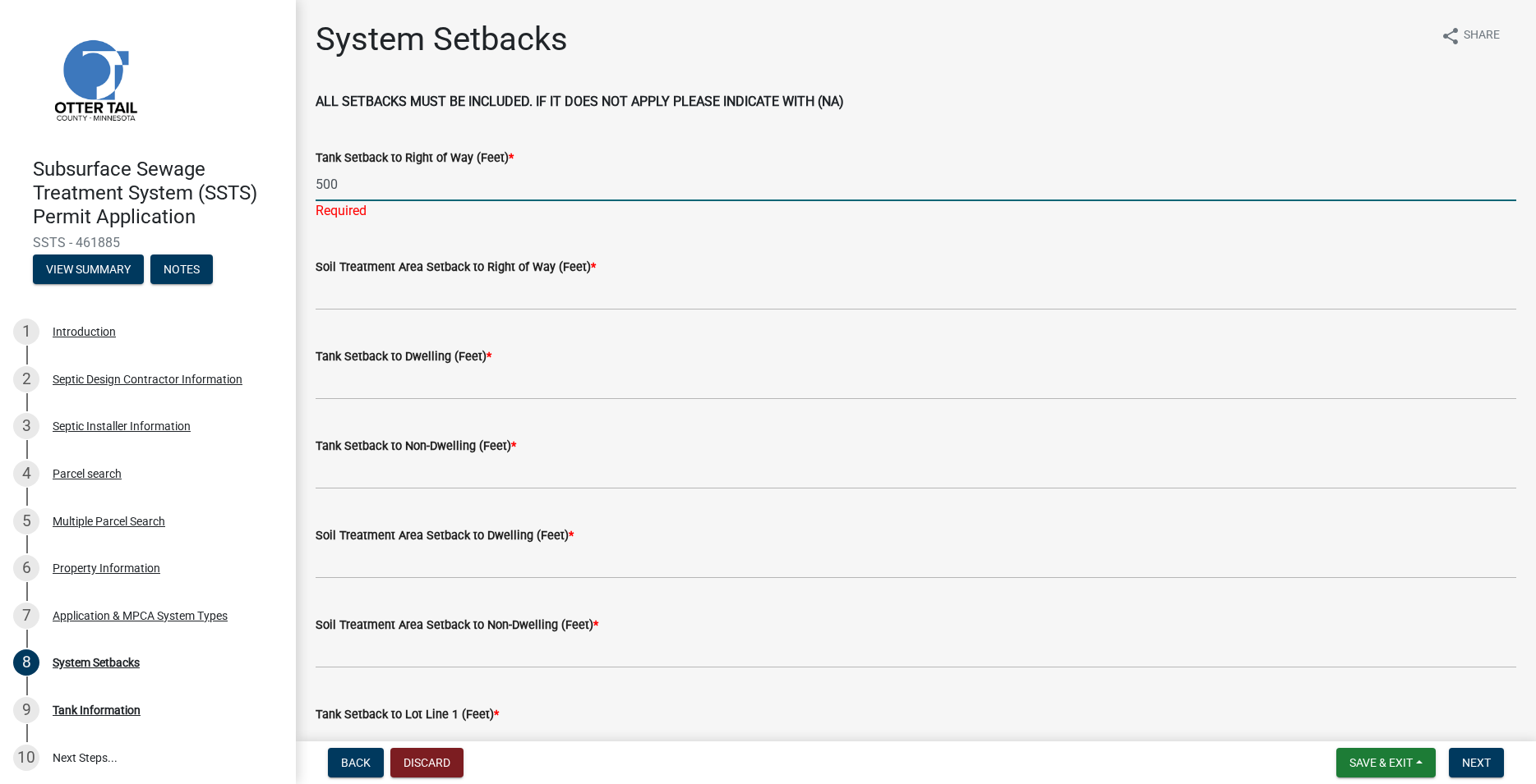
type input "500"
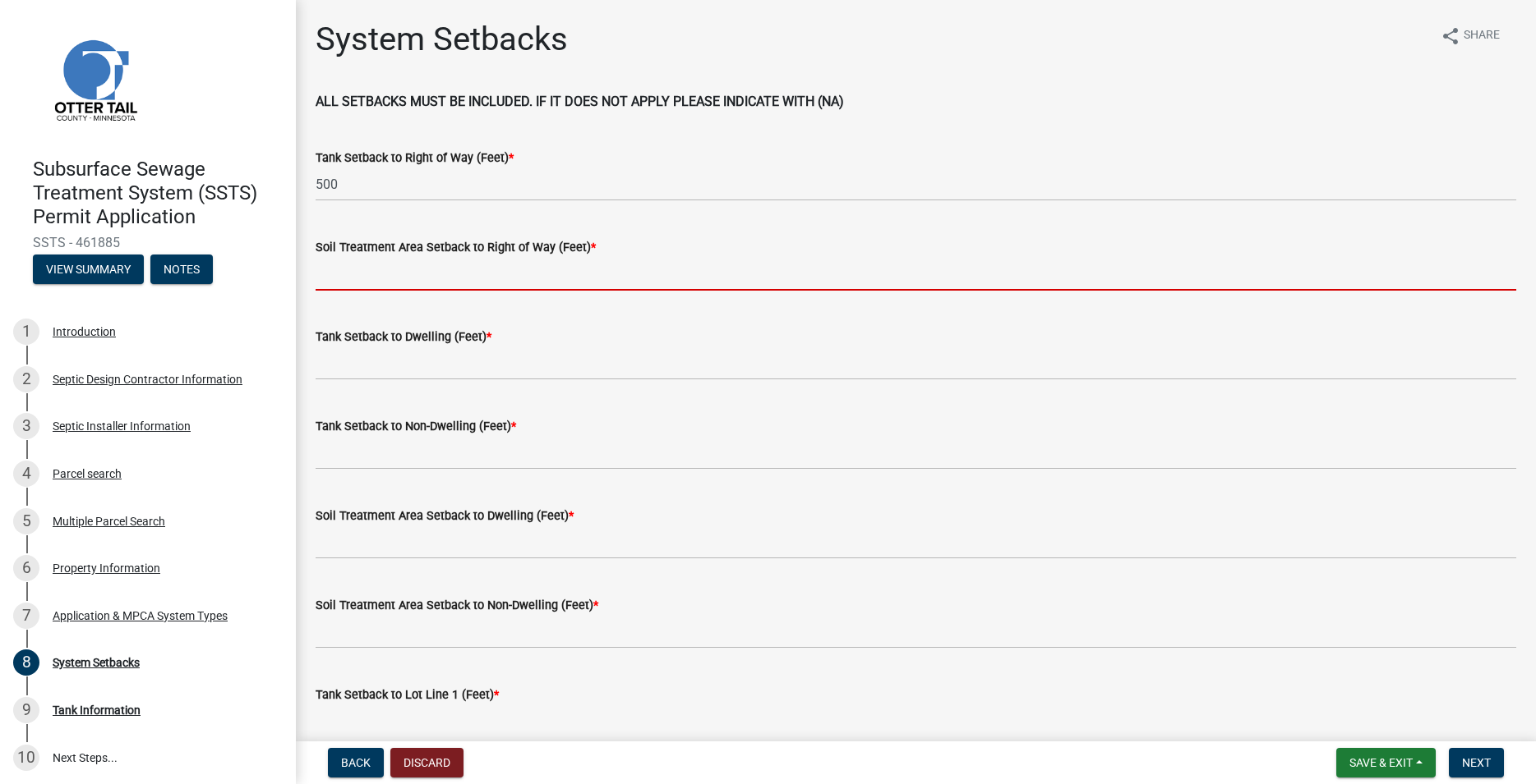
click at [411, 289] on input "Soil Treatment Area Setback to Right of Way (Feet) *" at bounding box center [916, 273] width 1201 height 34
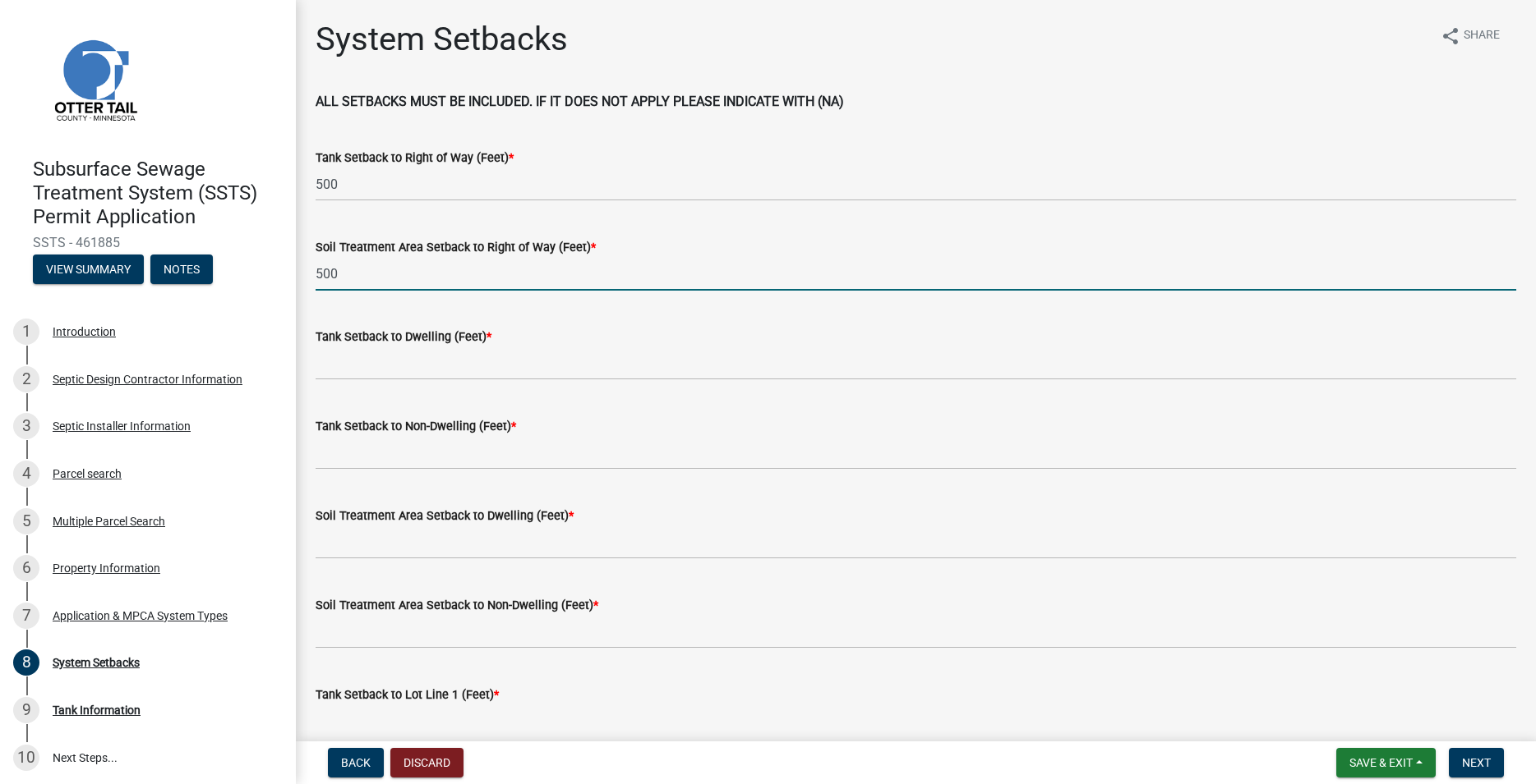
type input "500"
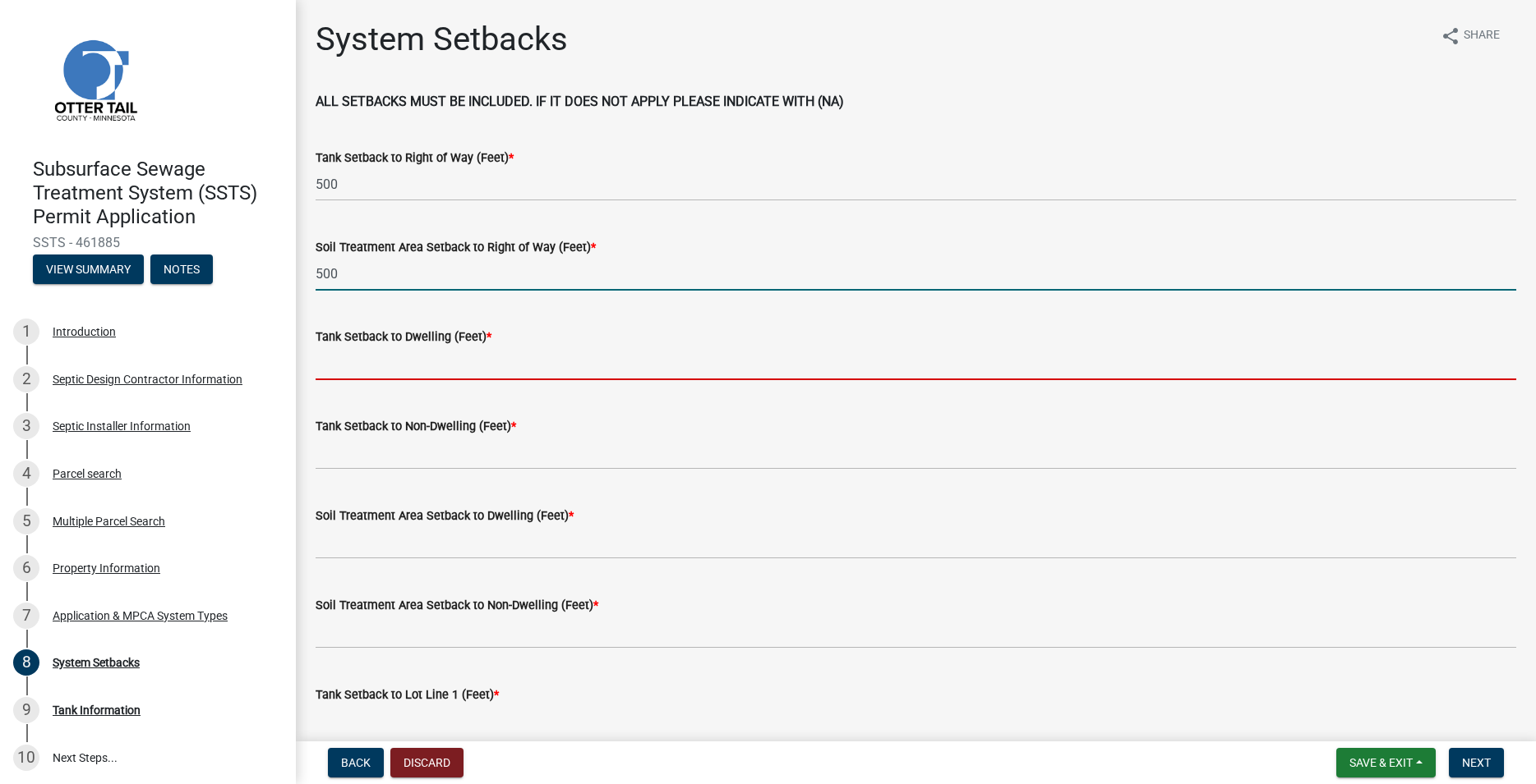
click at [410, 371] on input "Tank Setback to Dwelling (Feet) *" at bounding box center [916, 363] width 1201 height 34
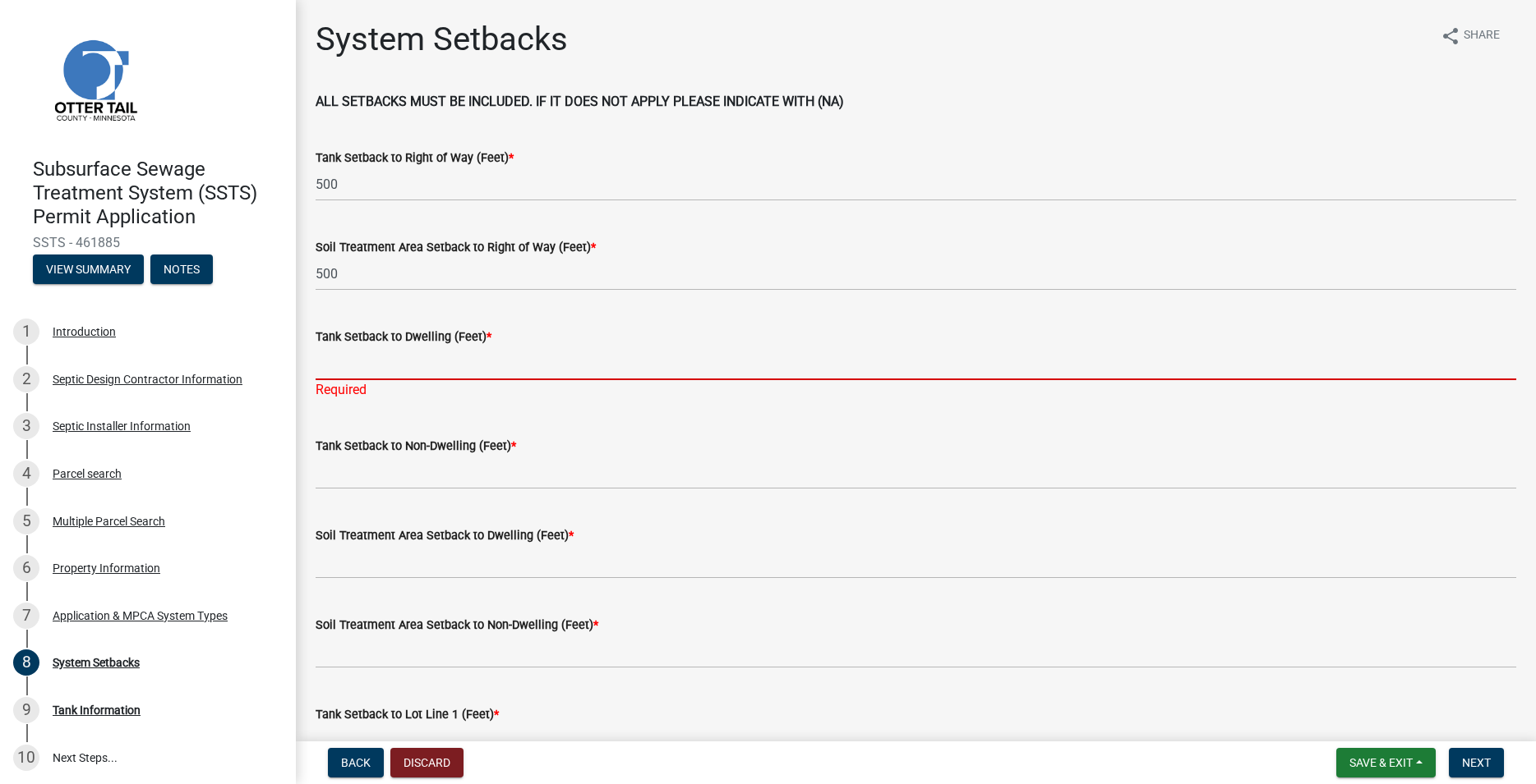
click at [337, 368] on input "Tank Setback to Dwelling (Feet) *" at bounding box center [916, 363] width 1201 height 34
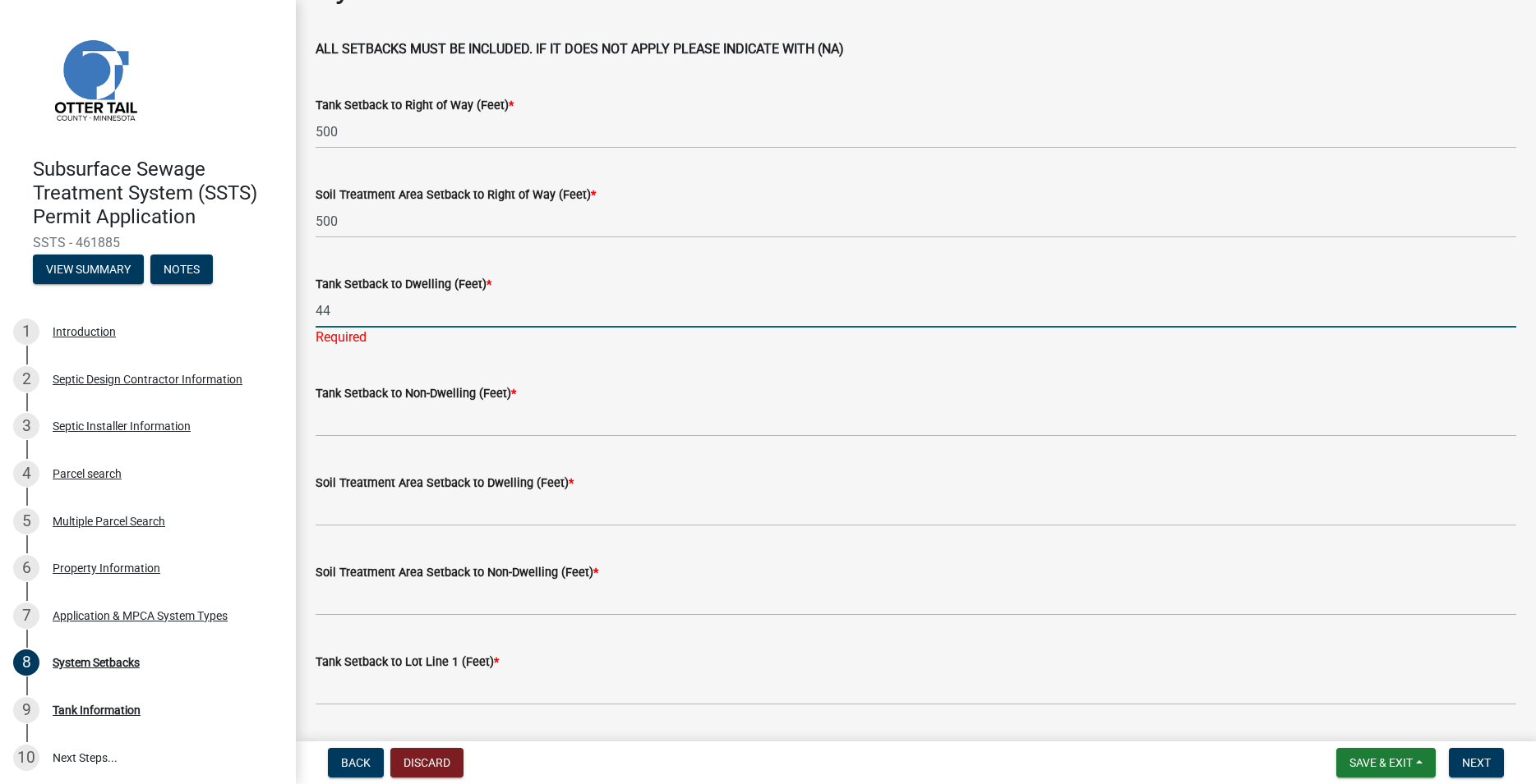
scroll to position [94, 0]
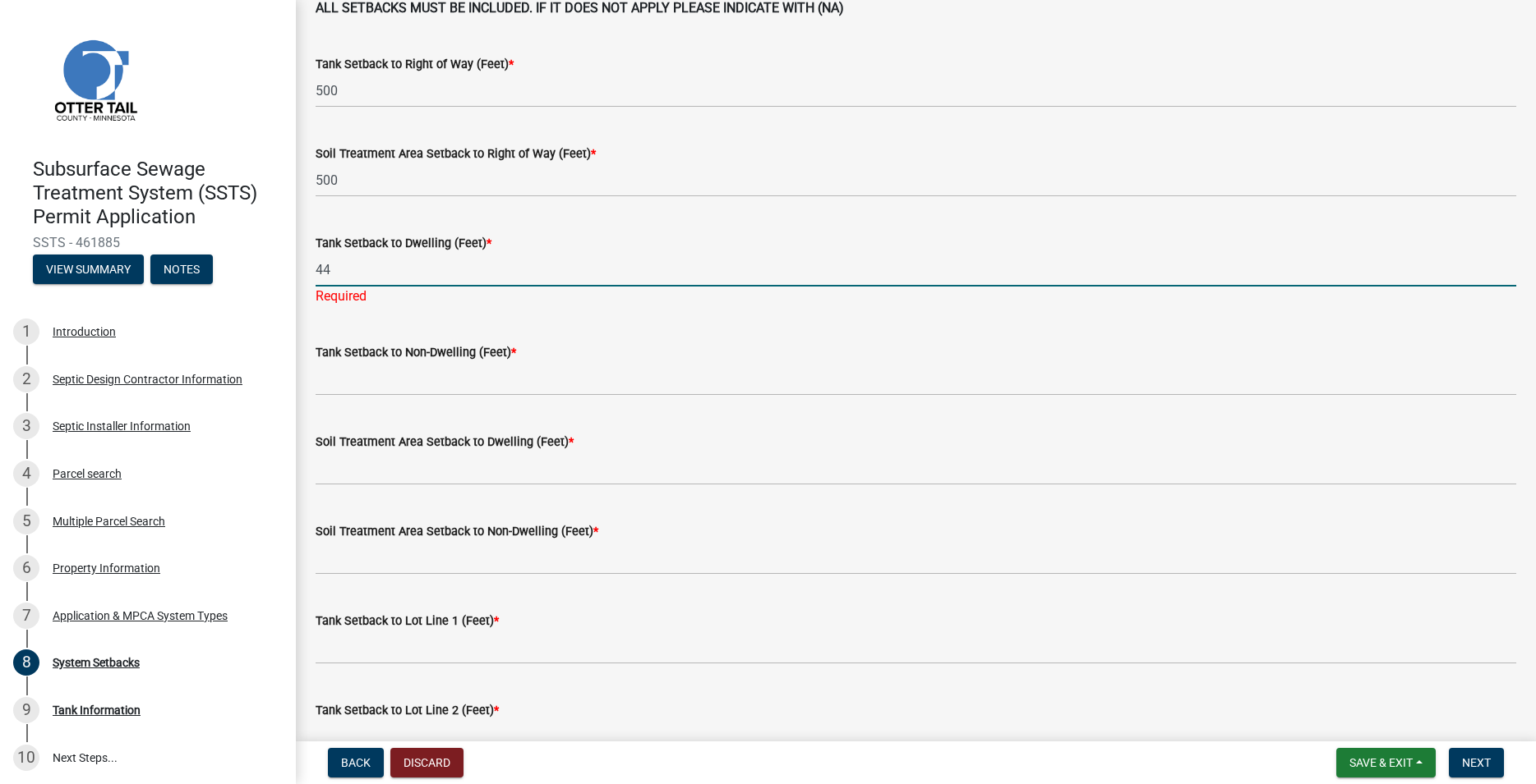
type input "44"
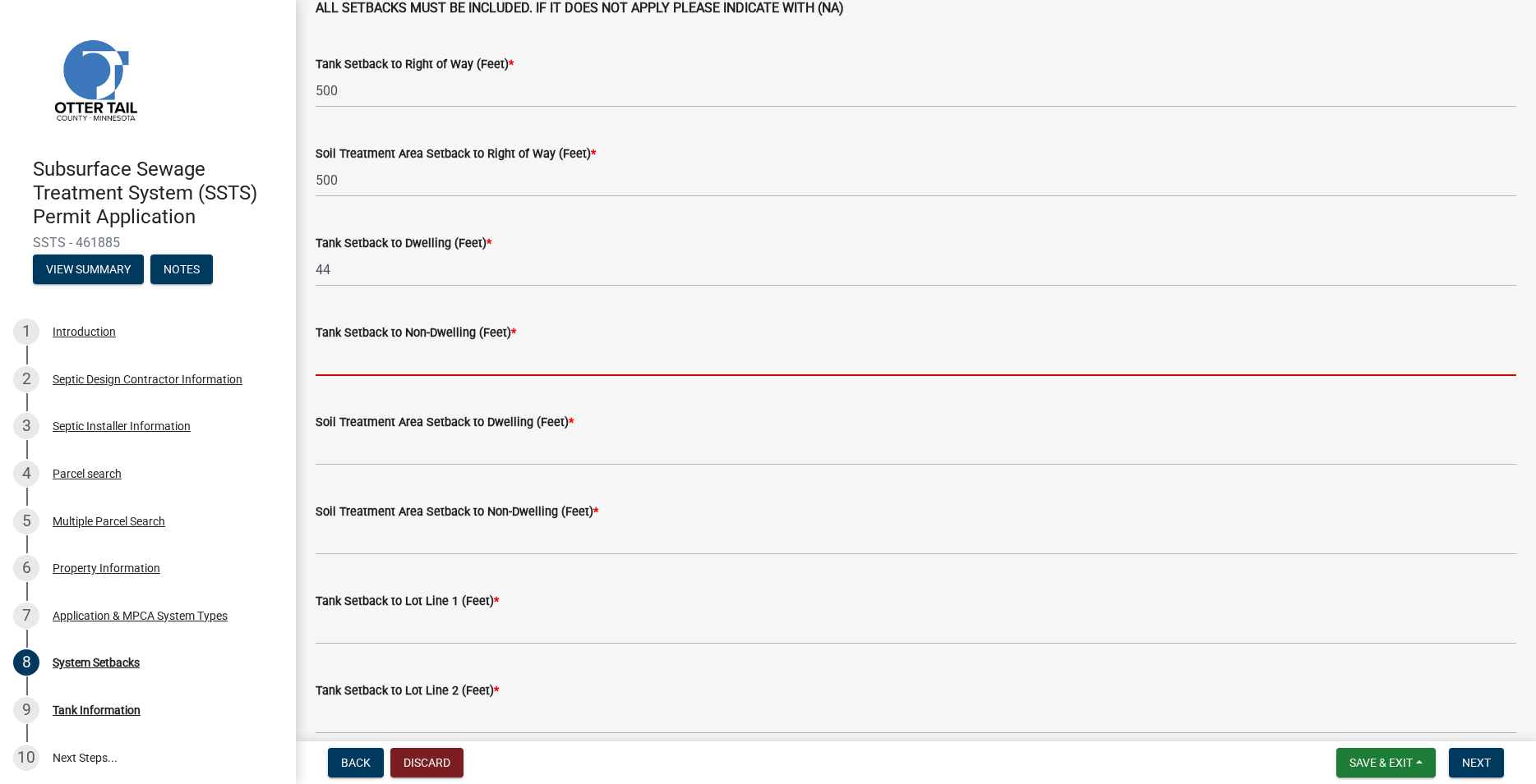
click at [330, 367] on input "Tank Setback to Non-Dwelling (Feet) *" at bounding box center [916, 359] width 1201 height 34
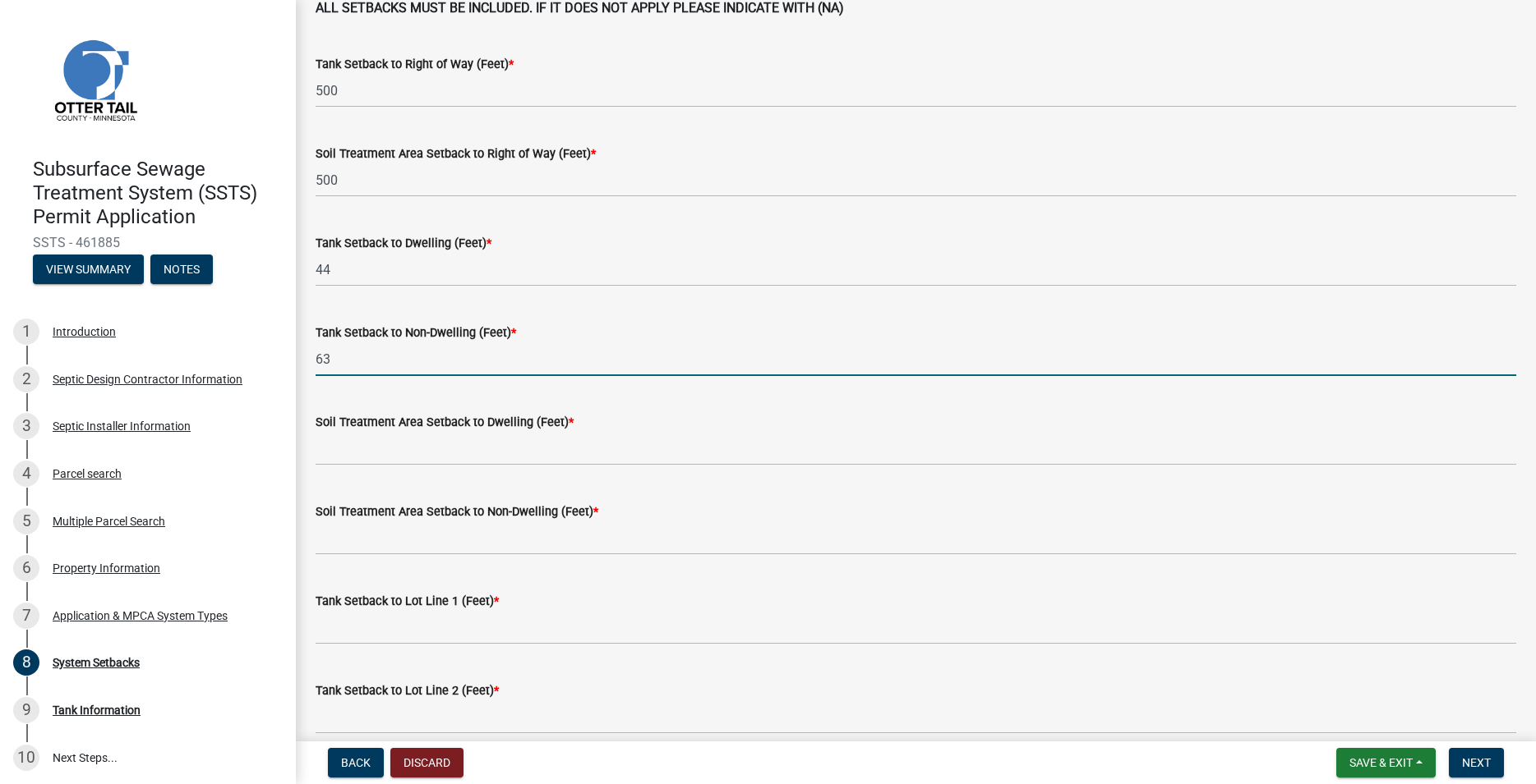
type input "63"
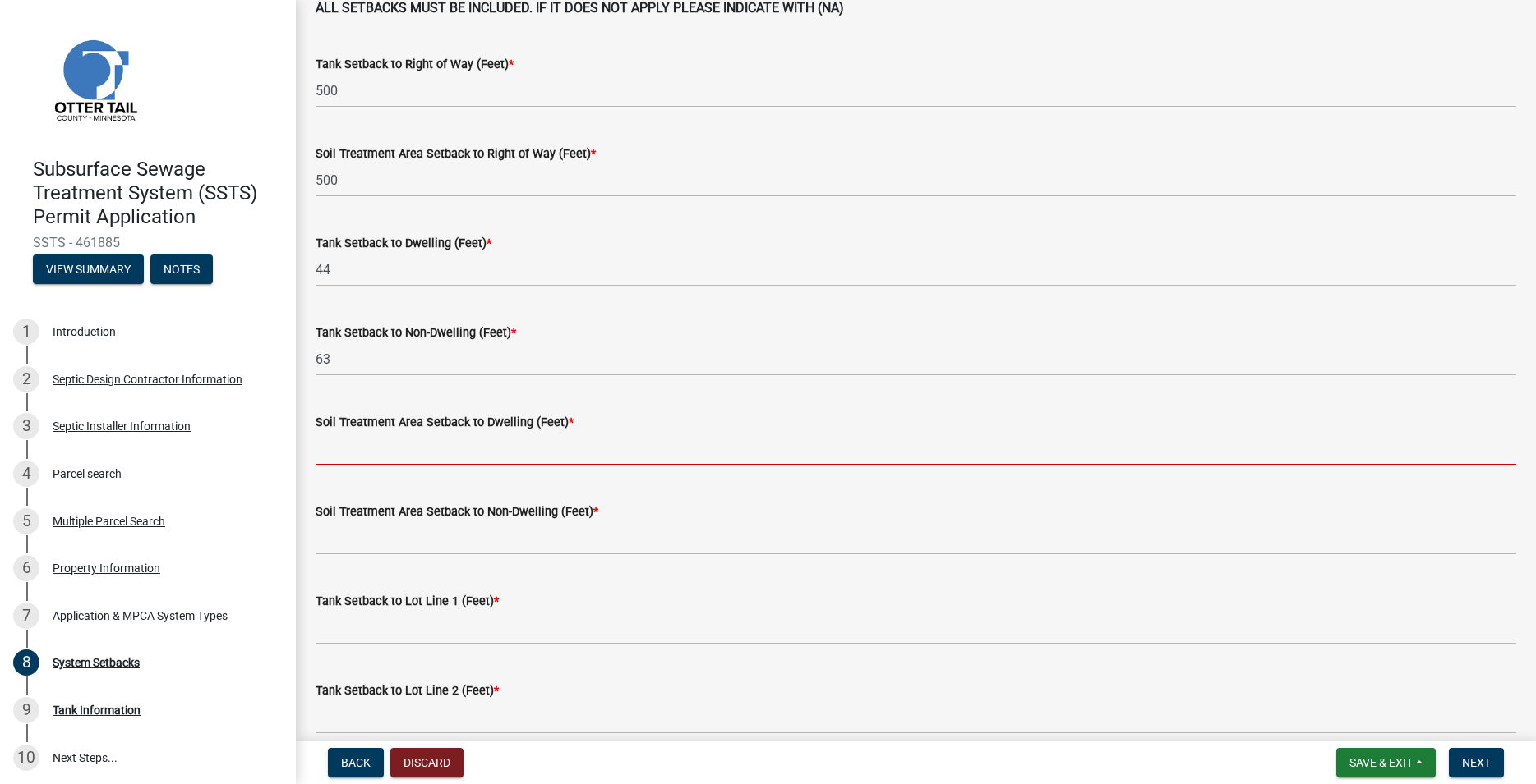
click at [343, 442] on input "Soil Treatment Area Setback to Dwelling (Feet) *" at bounding box center [916, 449] width 1201 height 34
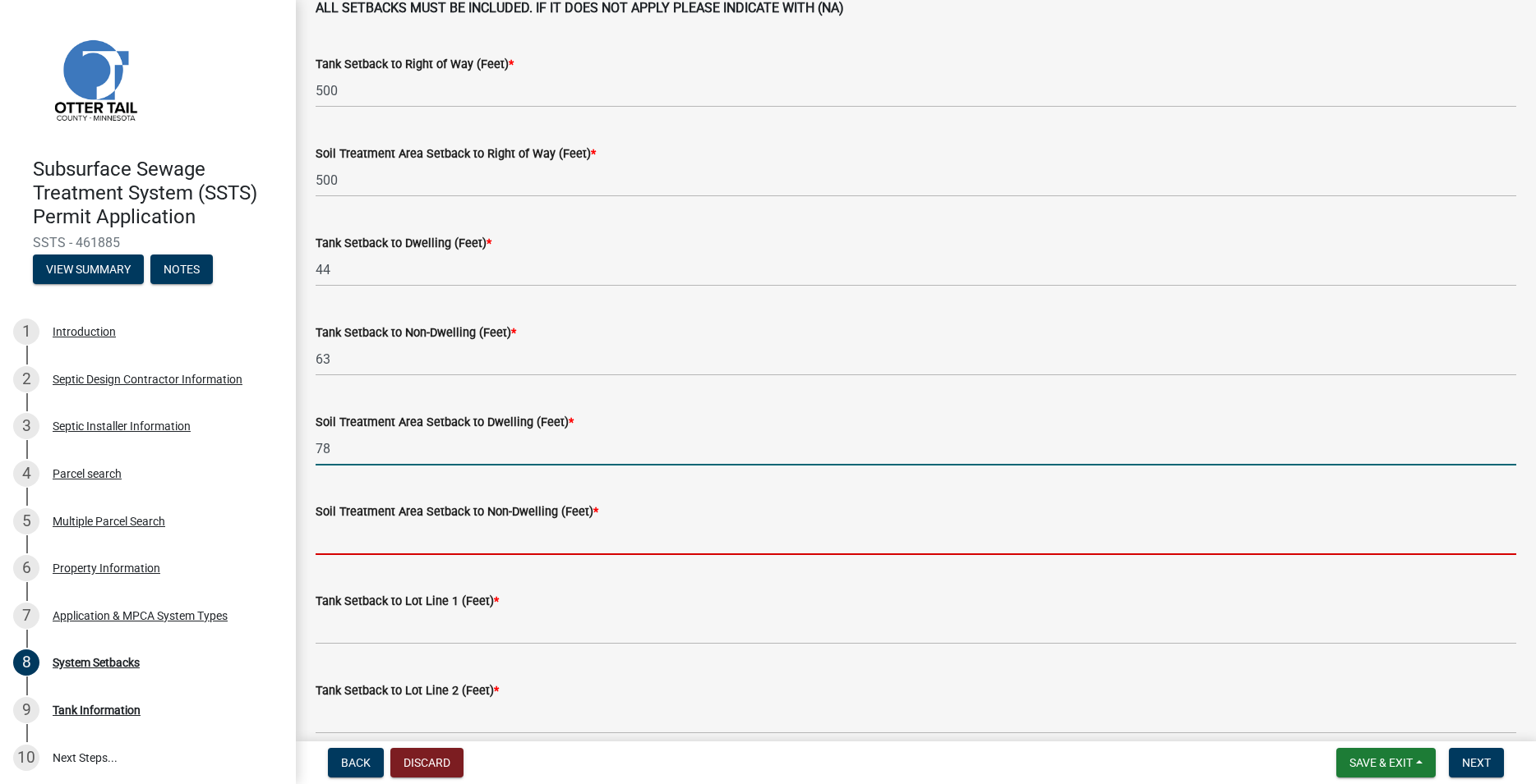
click at [340, 528] on input "Soil Treatment Area Setback to Non-Dwelling (Feet) *" at bounding box center [916, 538] width 1201 height 34
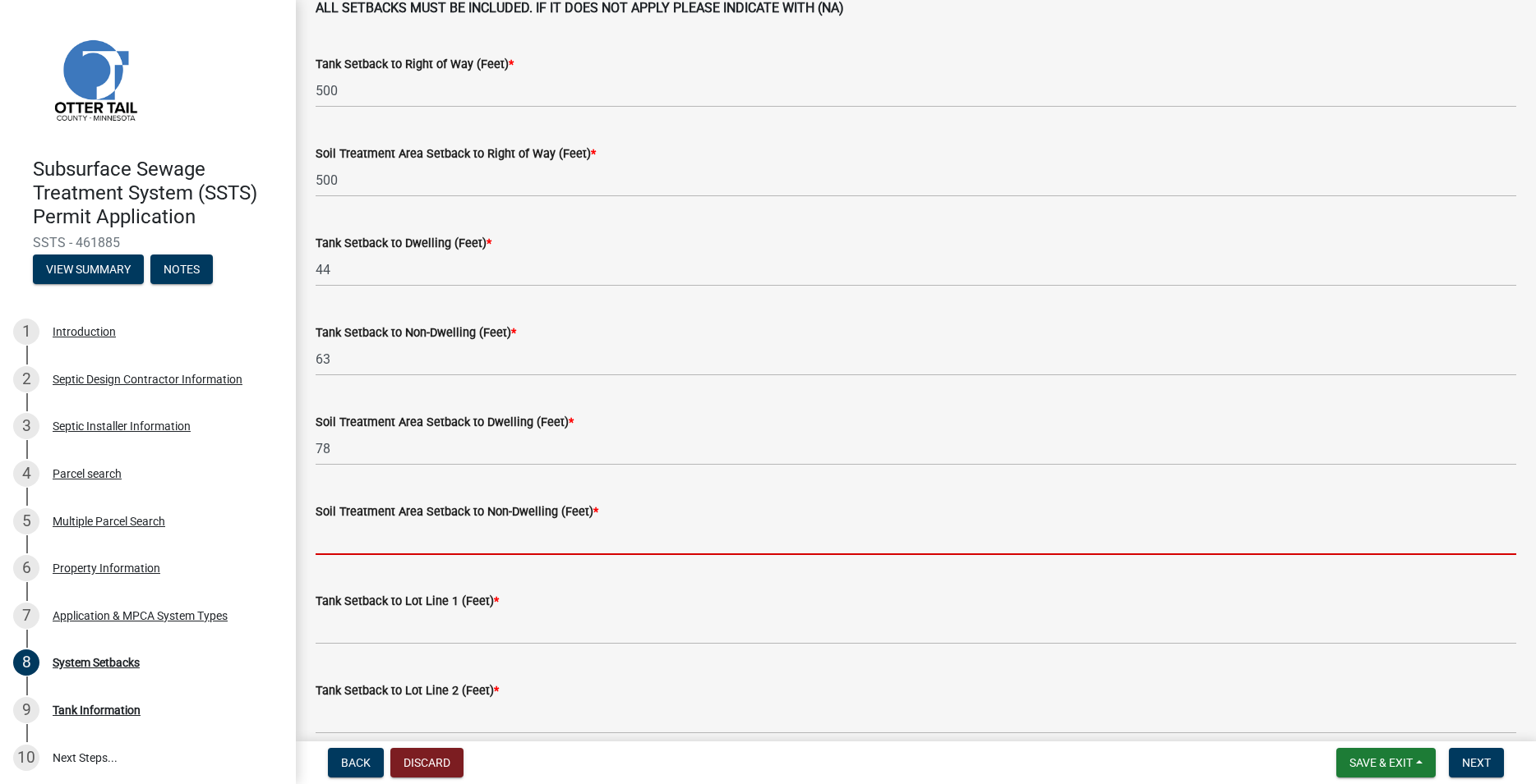
scroll to position [187, 0]
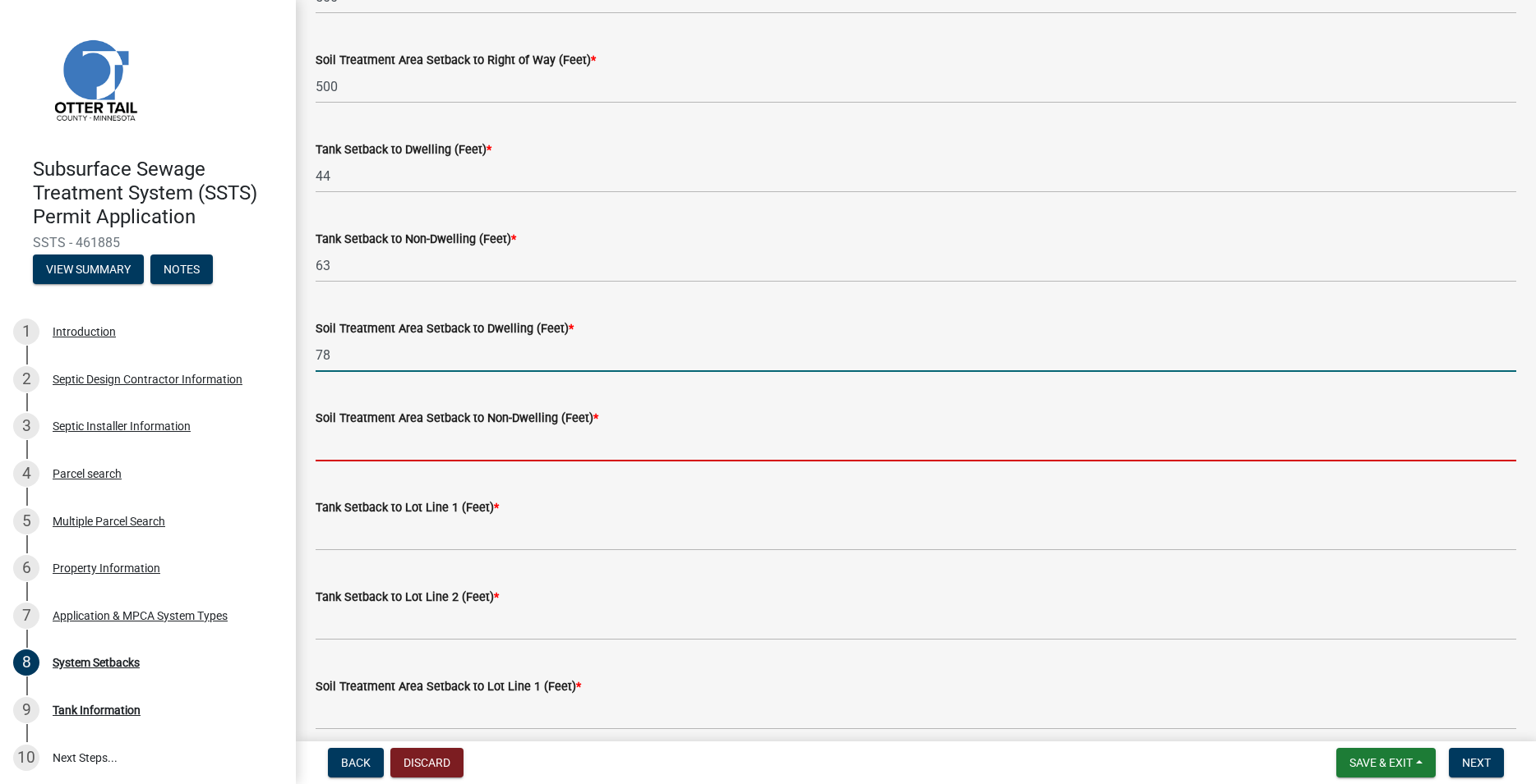
click at [340, 355] on input "78" at bounding box center [916, 355] width 1201 height 34
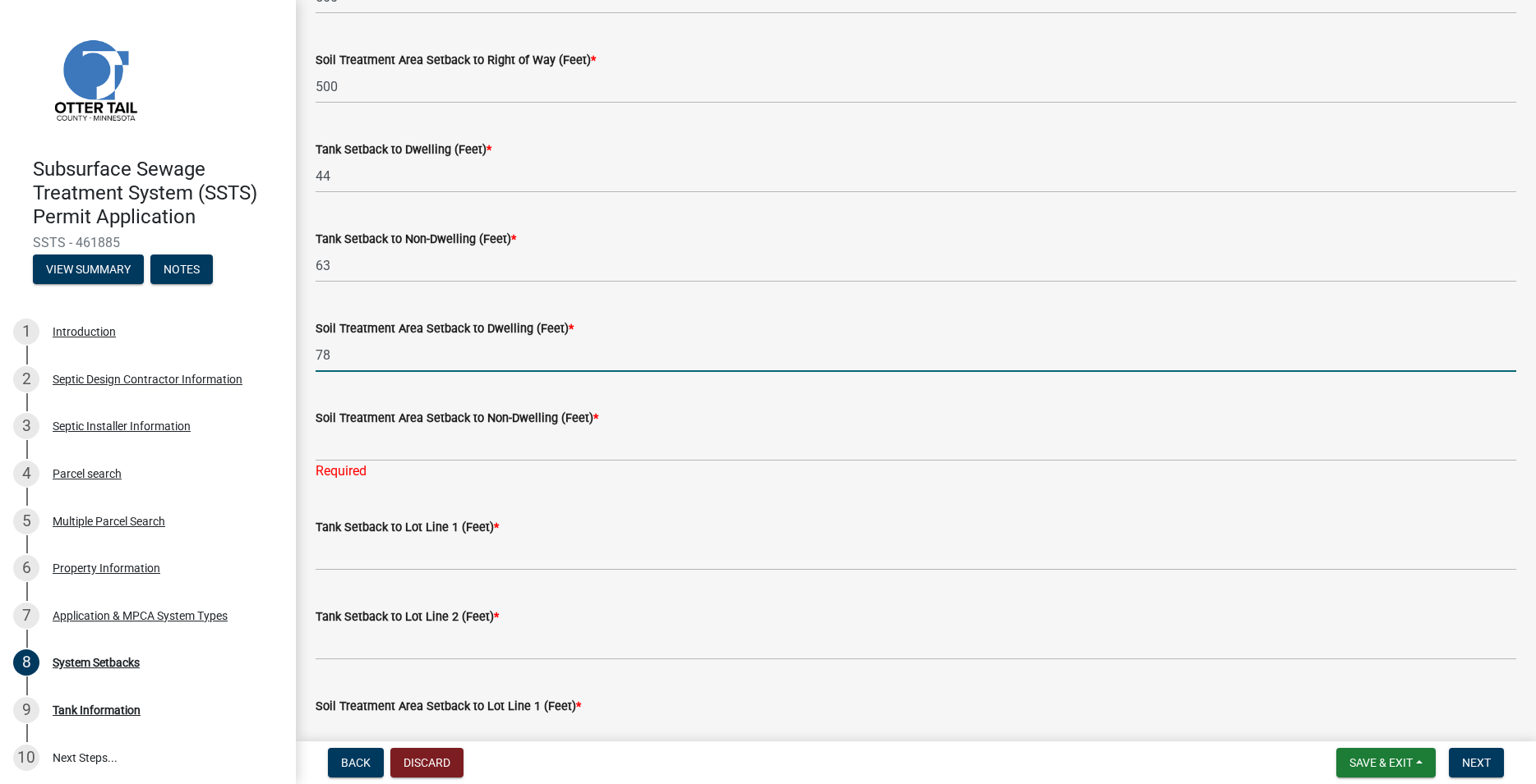
click at [340, 355] on input "78" at bounding box center [916, 355] width 1201 height 34
type input "51"
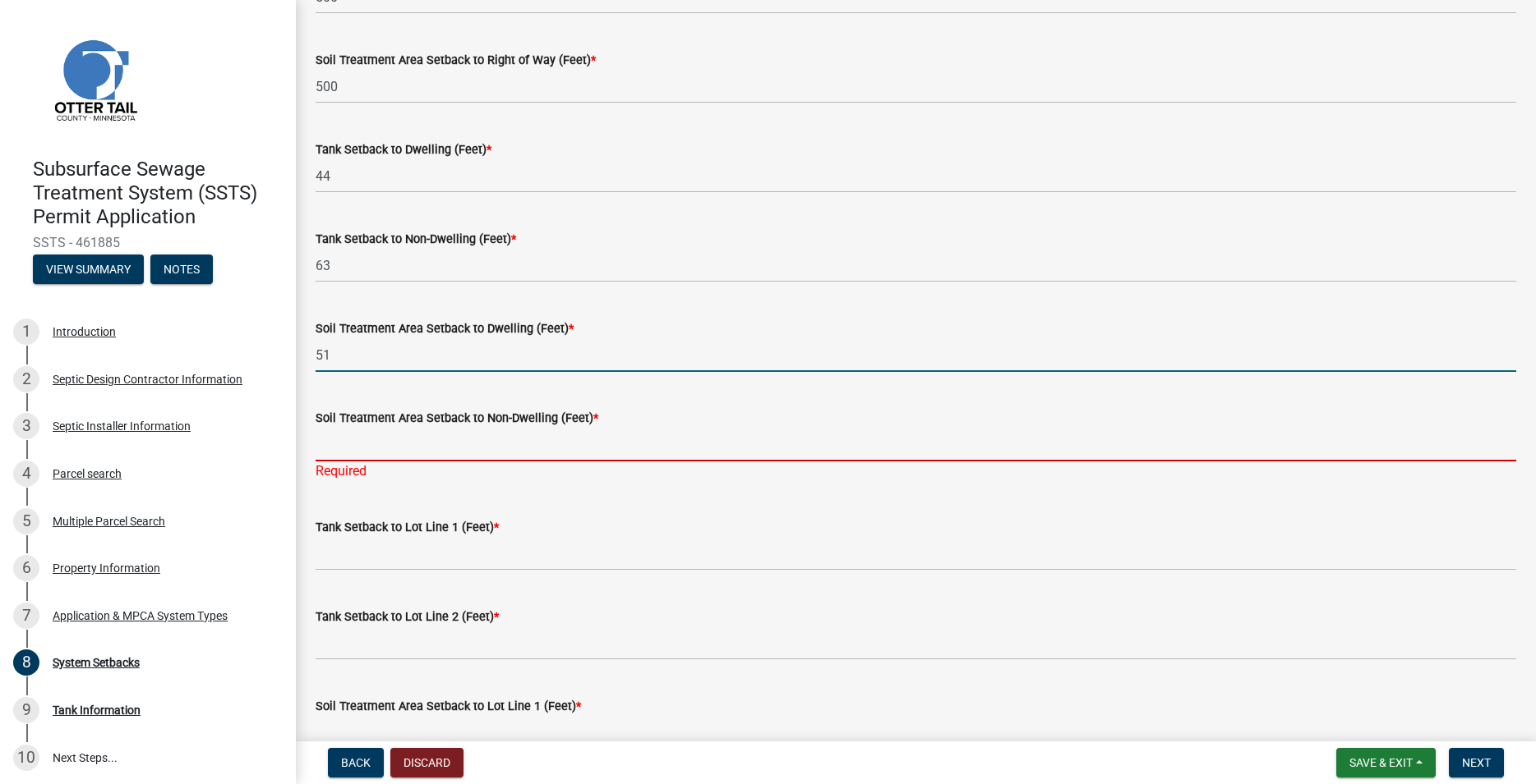
click at [349, 444] on input "Soil Treatment Area Setback to Non-Dwelling (Feet) *" at bounding box center [916, 445] width 1201 height 34
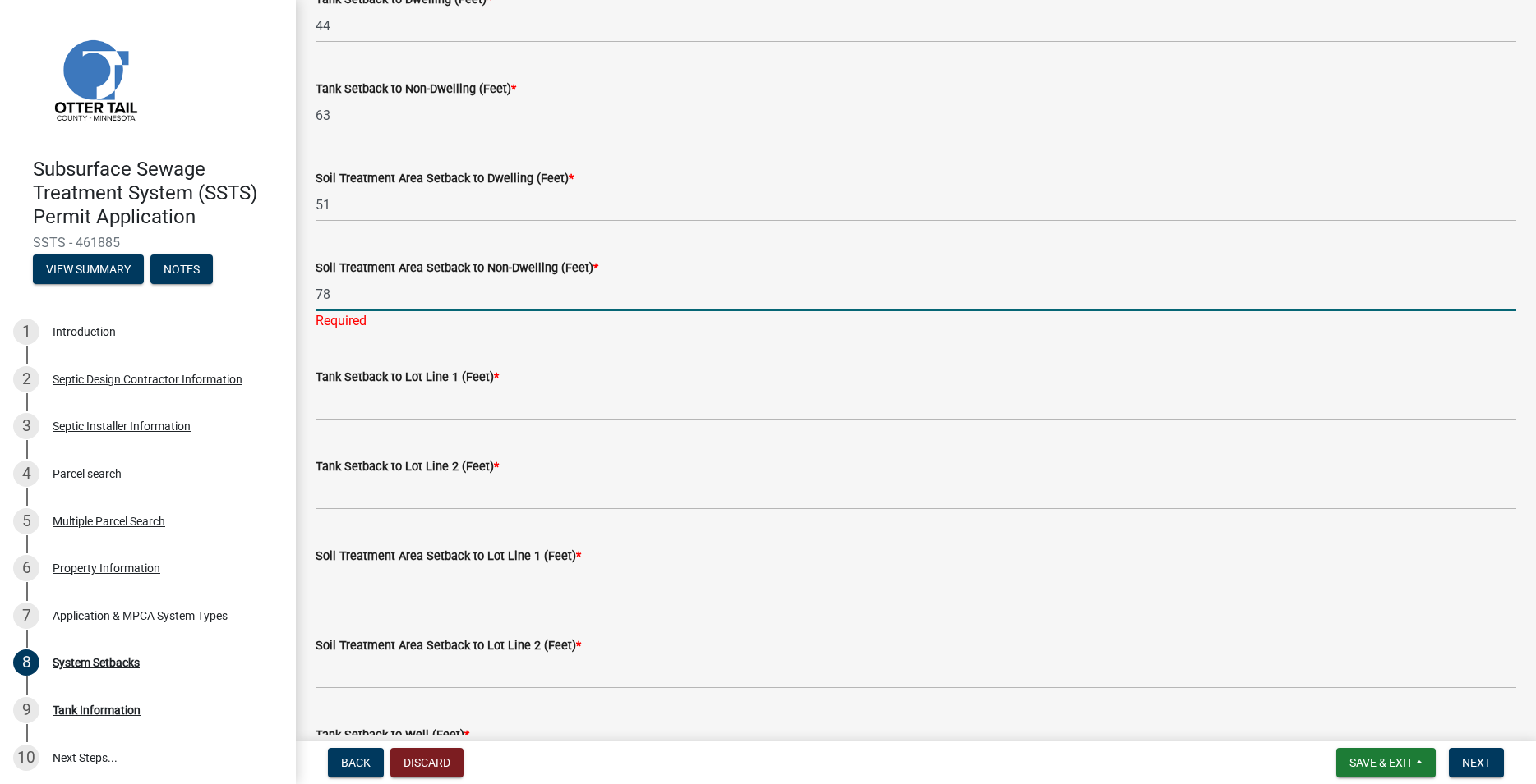
scroll to position [375, 0]
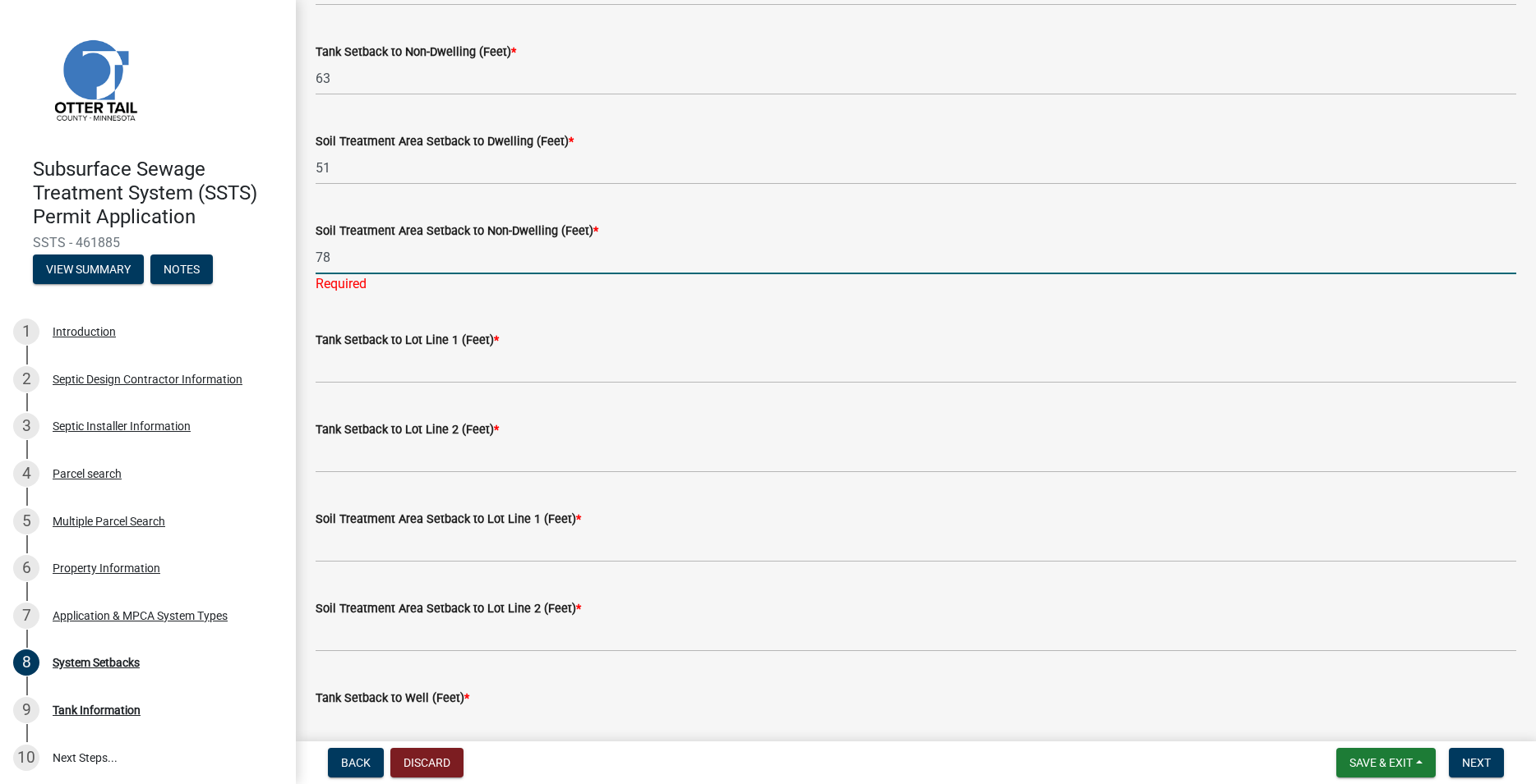
type input "78"
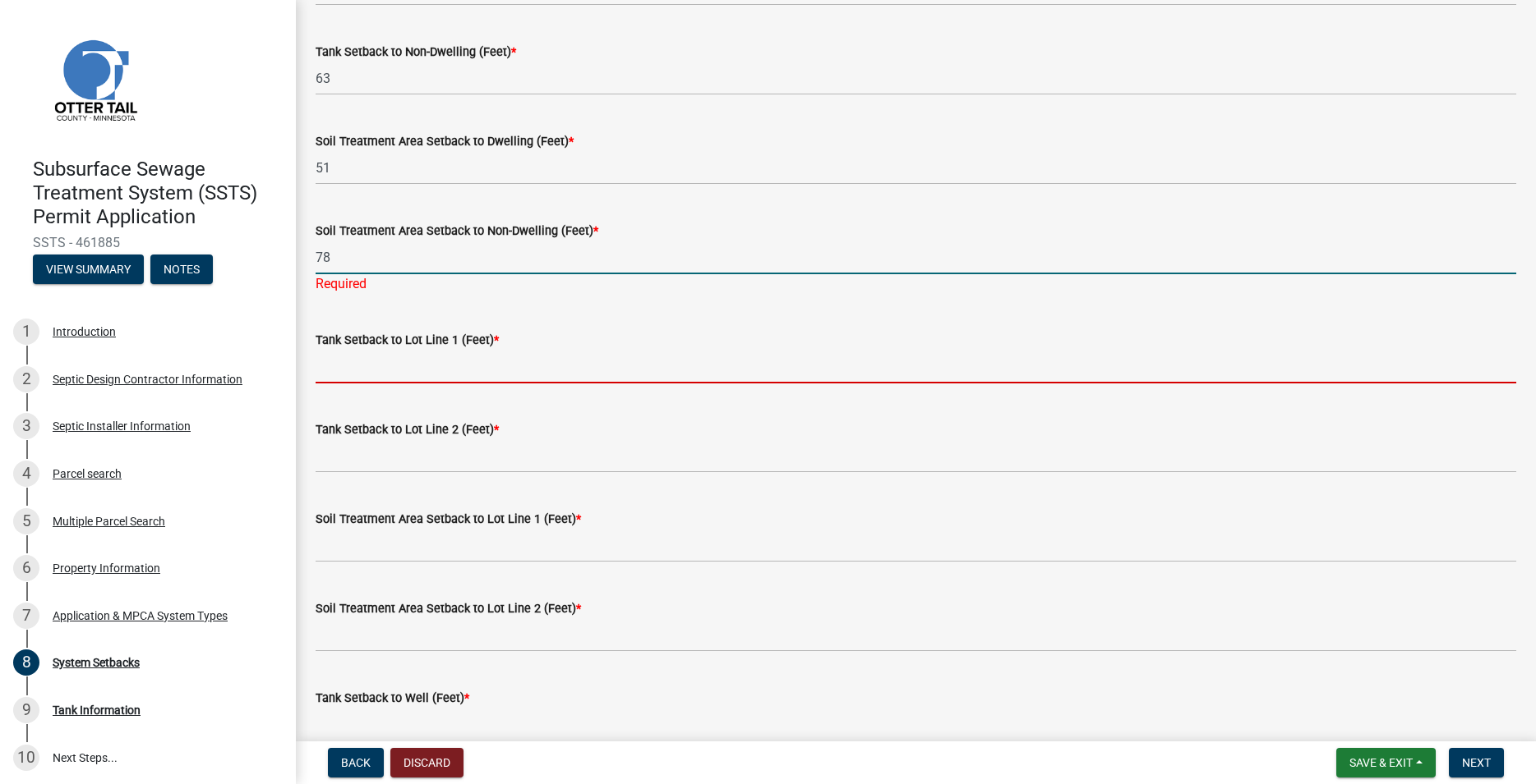
click at [383, 372] on input "Tank Setback to Lot Line 1 (Feet) *" at bounding box center [916, 366] width 1201 height 34
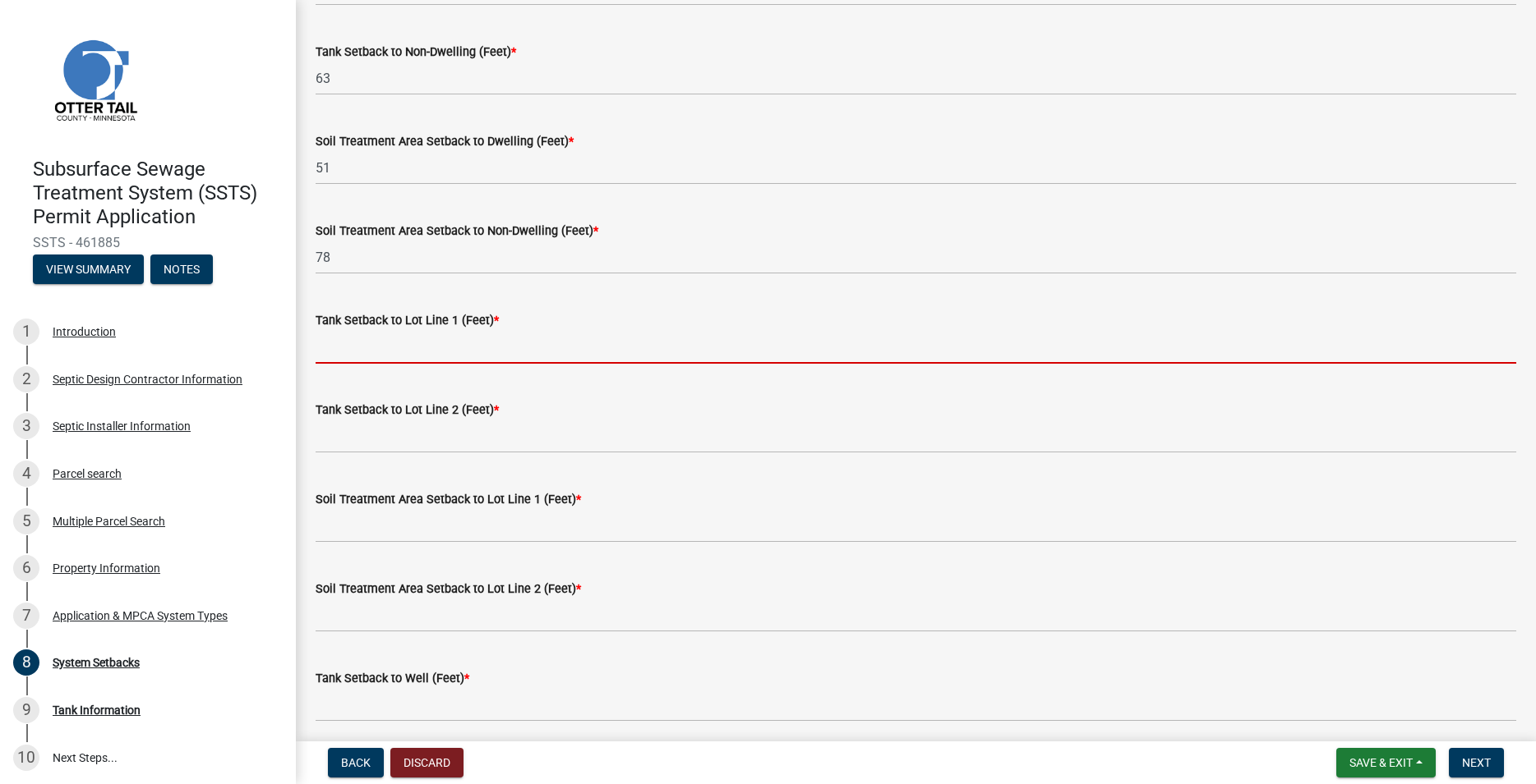
scroll to position [469, 0]
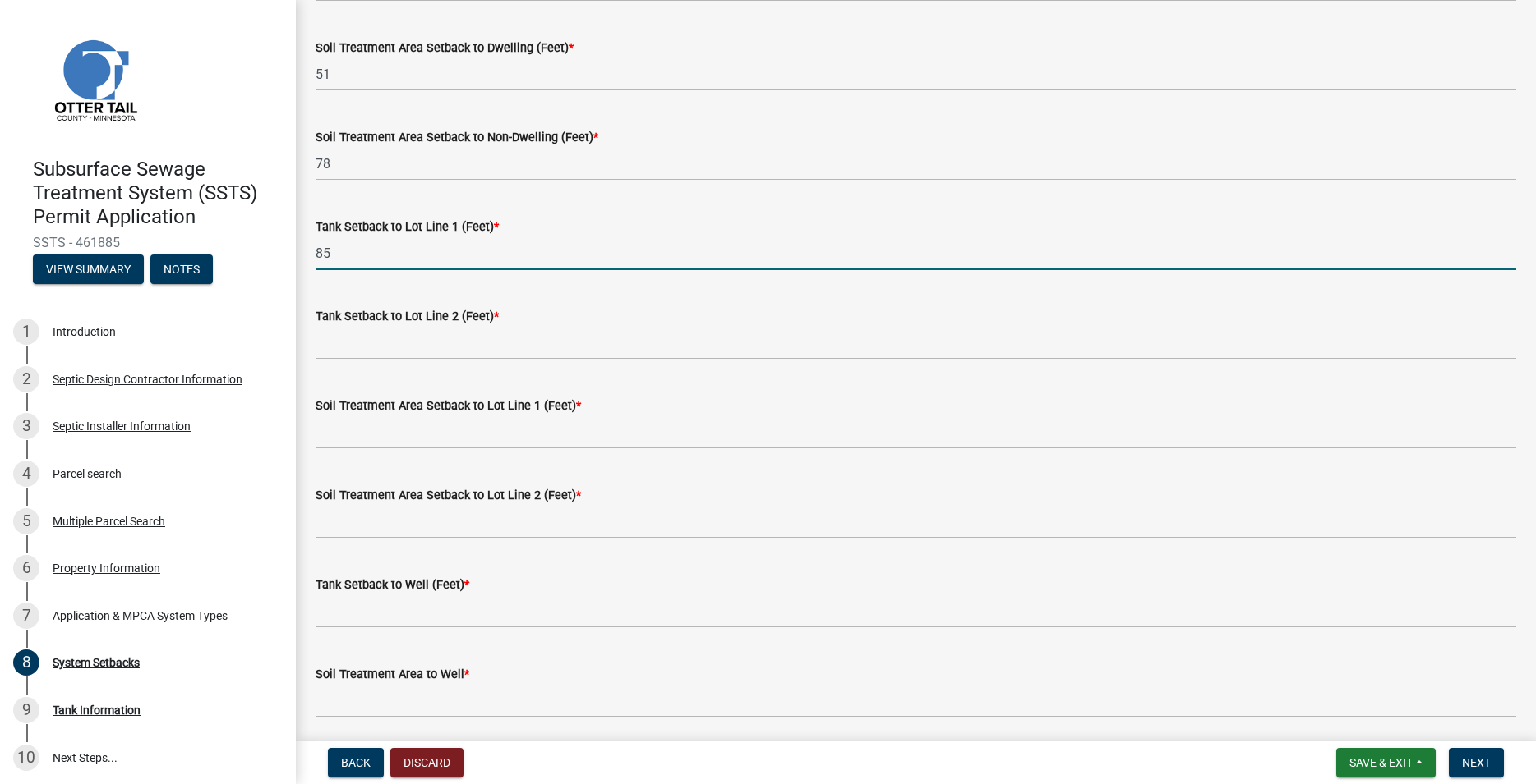
type input "85"
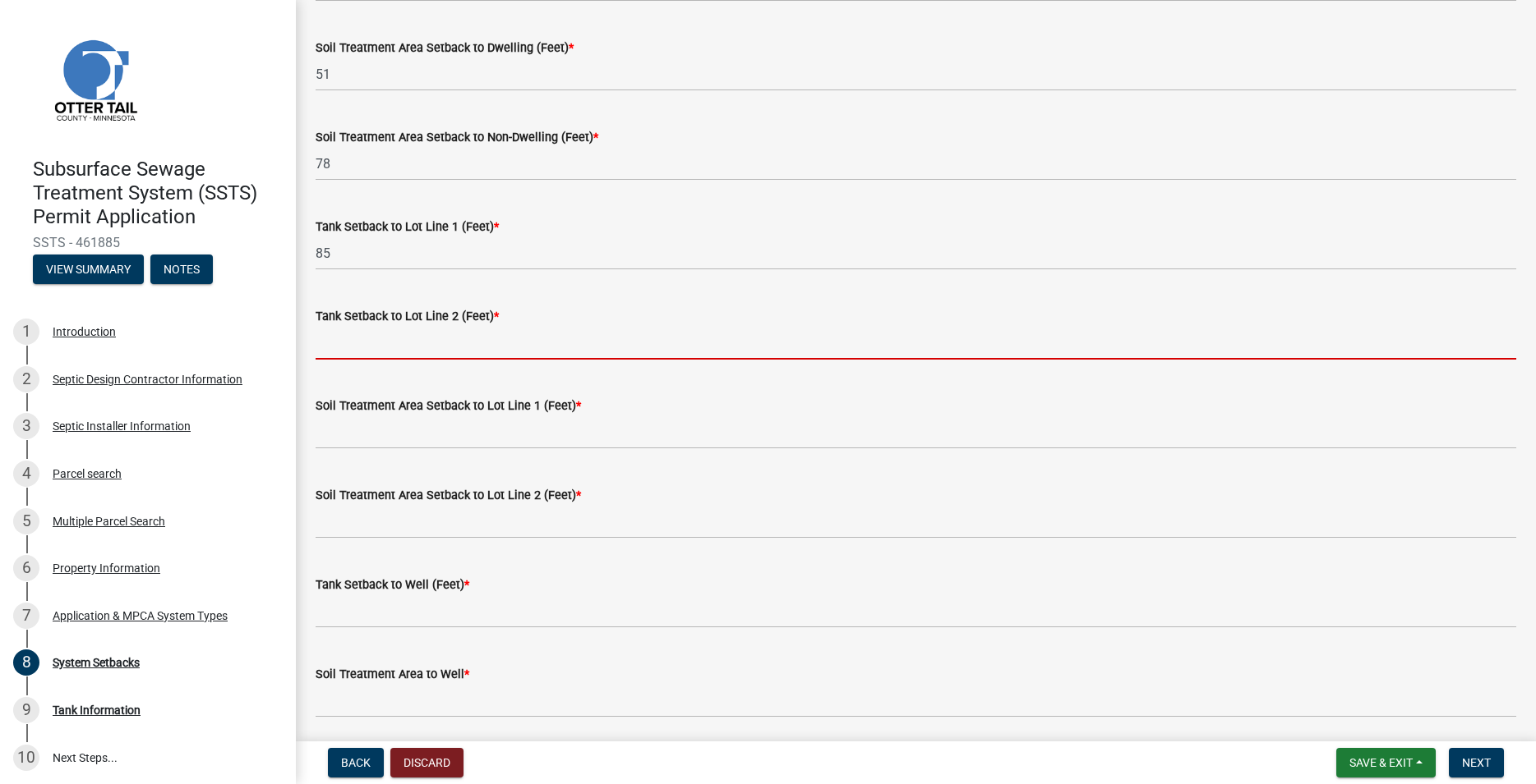
click at [369, 336] on input "Tank Setback to Lot Line 2 (Feet) *" at bounding box center [916, 343] width 1201 height 34
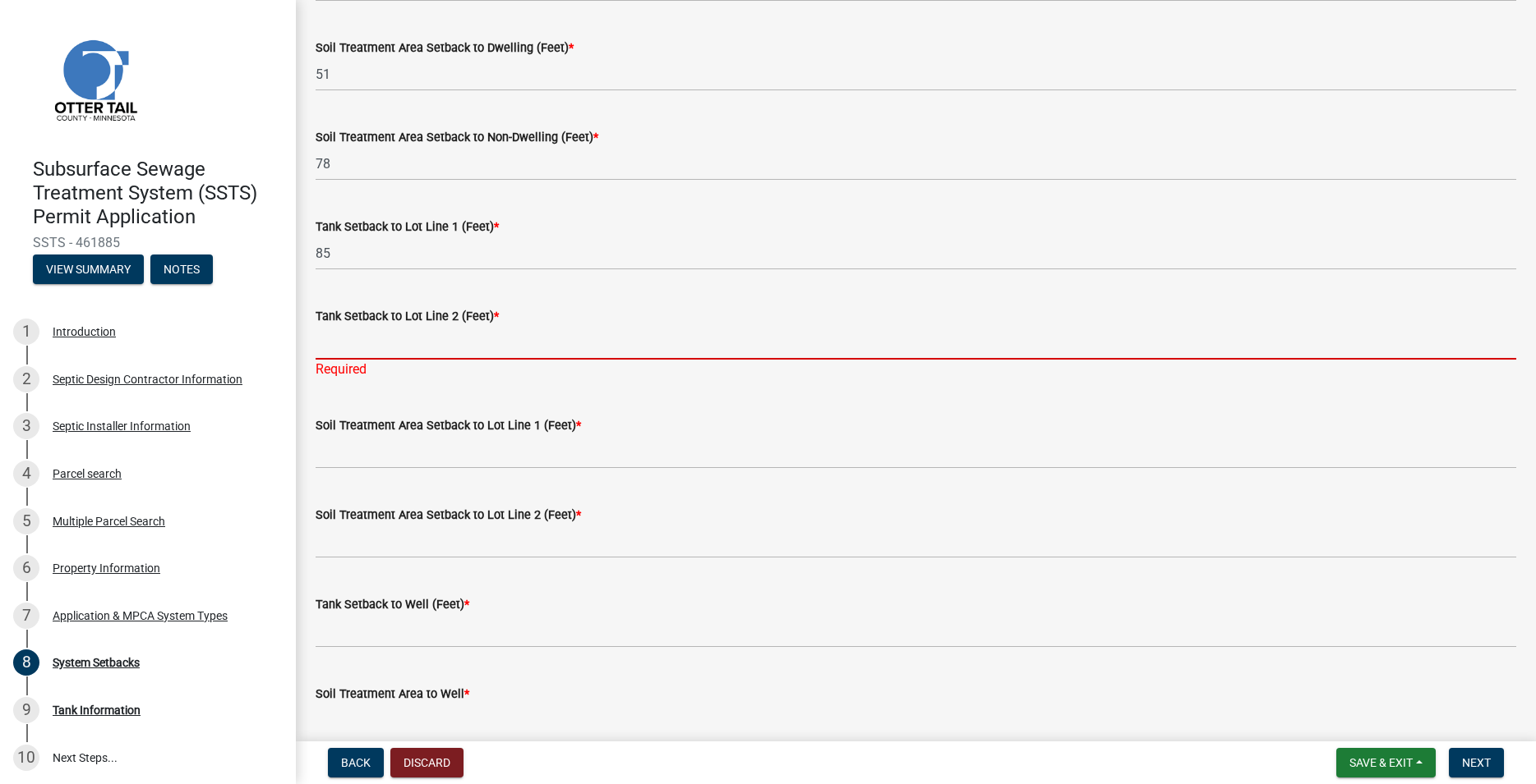
click at [349, 338] on input "Tank Setback to Lot Line 2 (Feet) *" at bounding box center [916, 343] width 1201 height 34
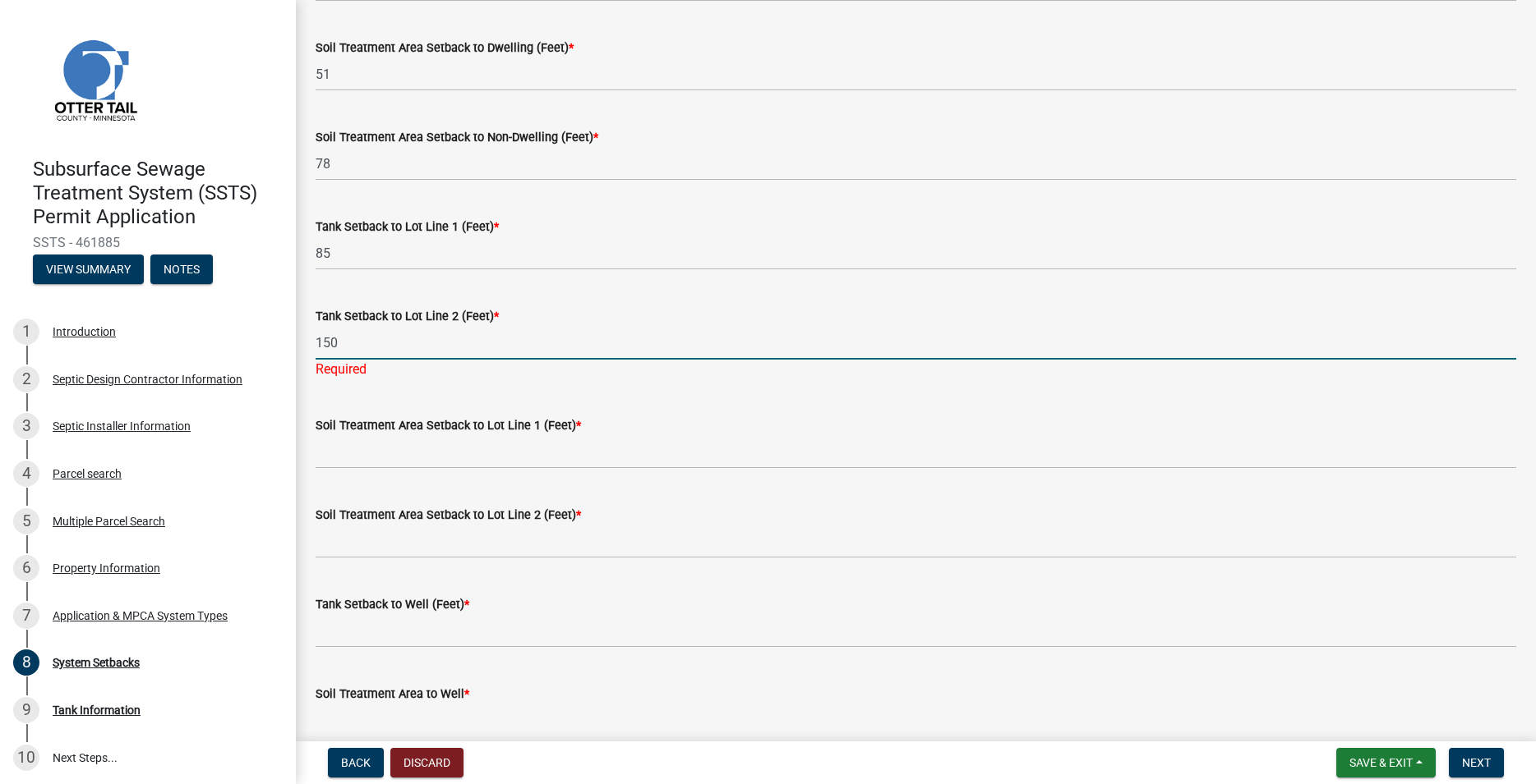
type input "150"
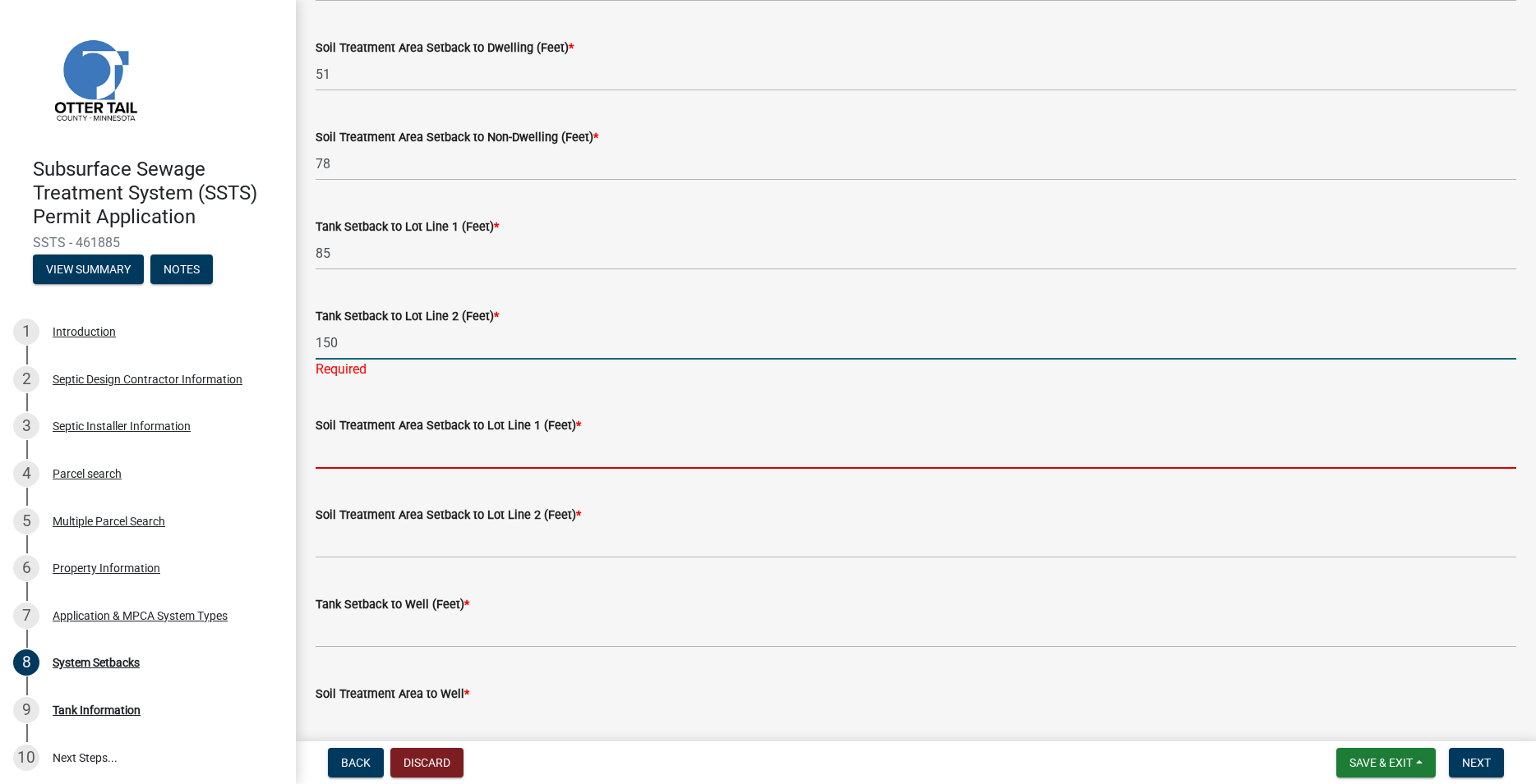
click at [340, 450] on input "Soil Treatment Area Setback to Lot Line 1 (Feet) *" at bounding box center [916, 452] width 1201 height 34
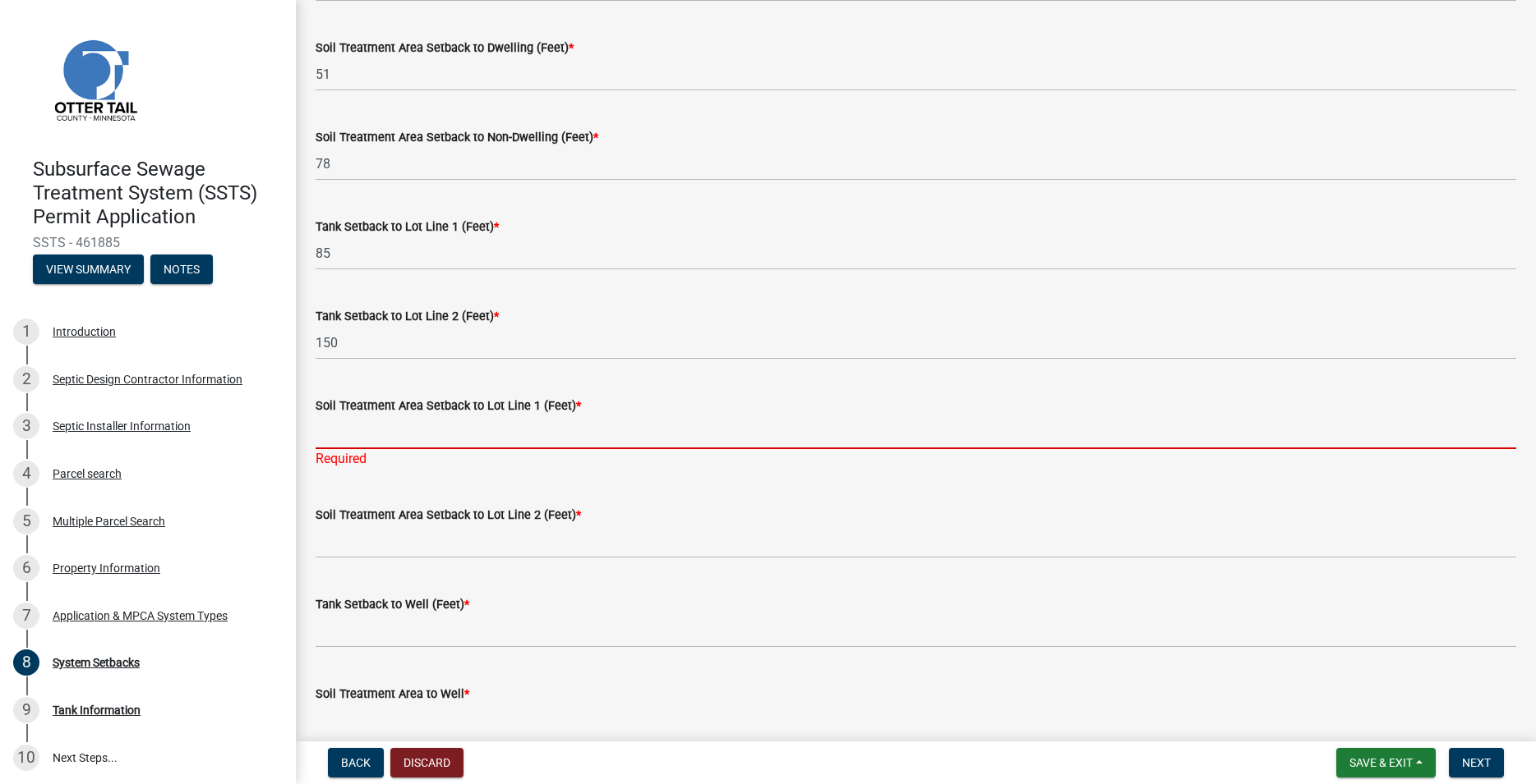
click at [358, 437] on input "Soil Treatment Area Setback to Lot Line 1 (Feet) *" at bounding box center [916, 432] width 1201 height 34
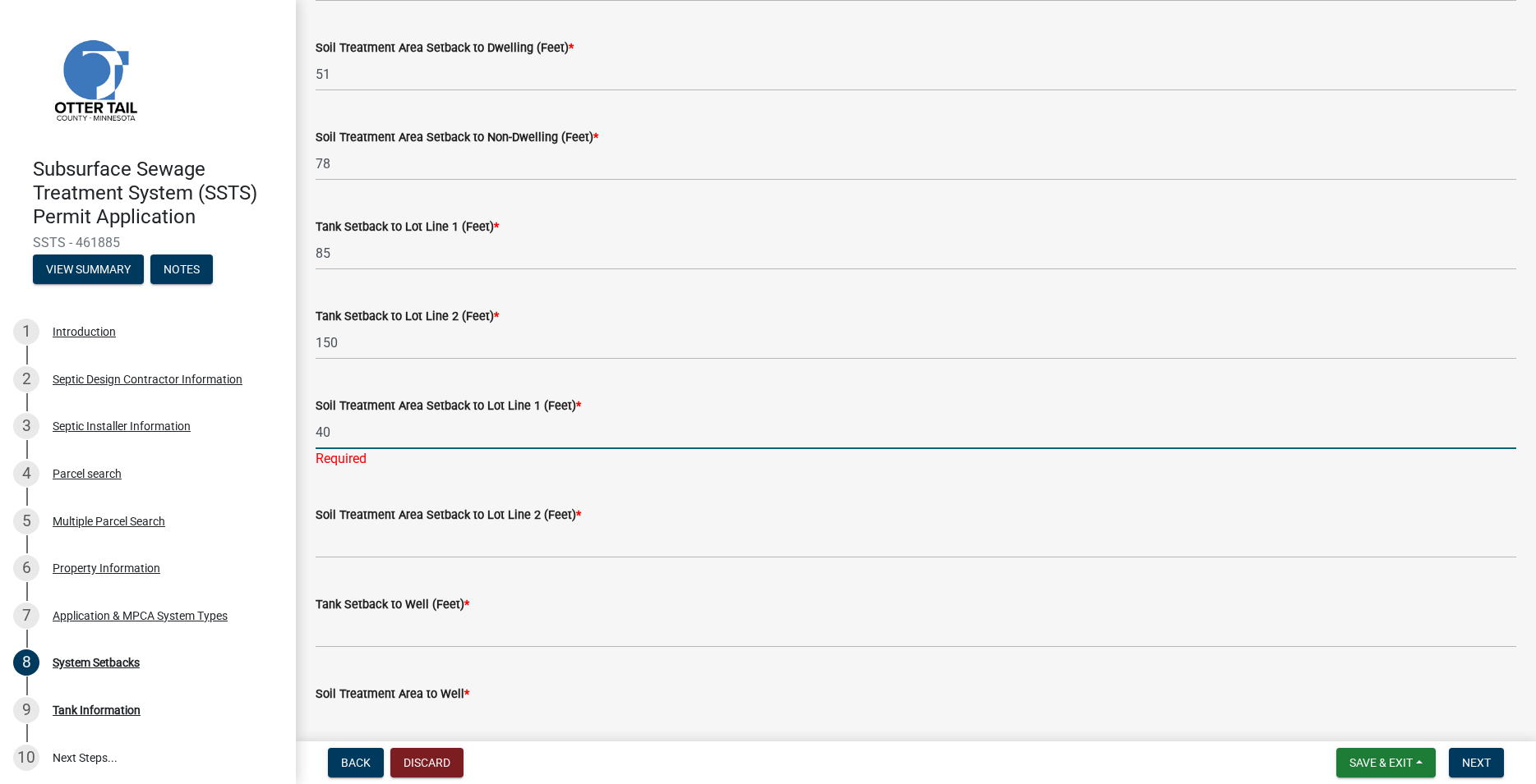
type input "40"
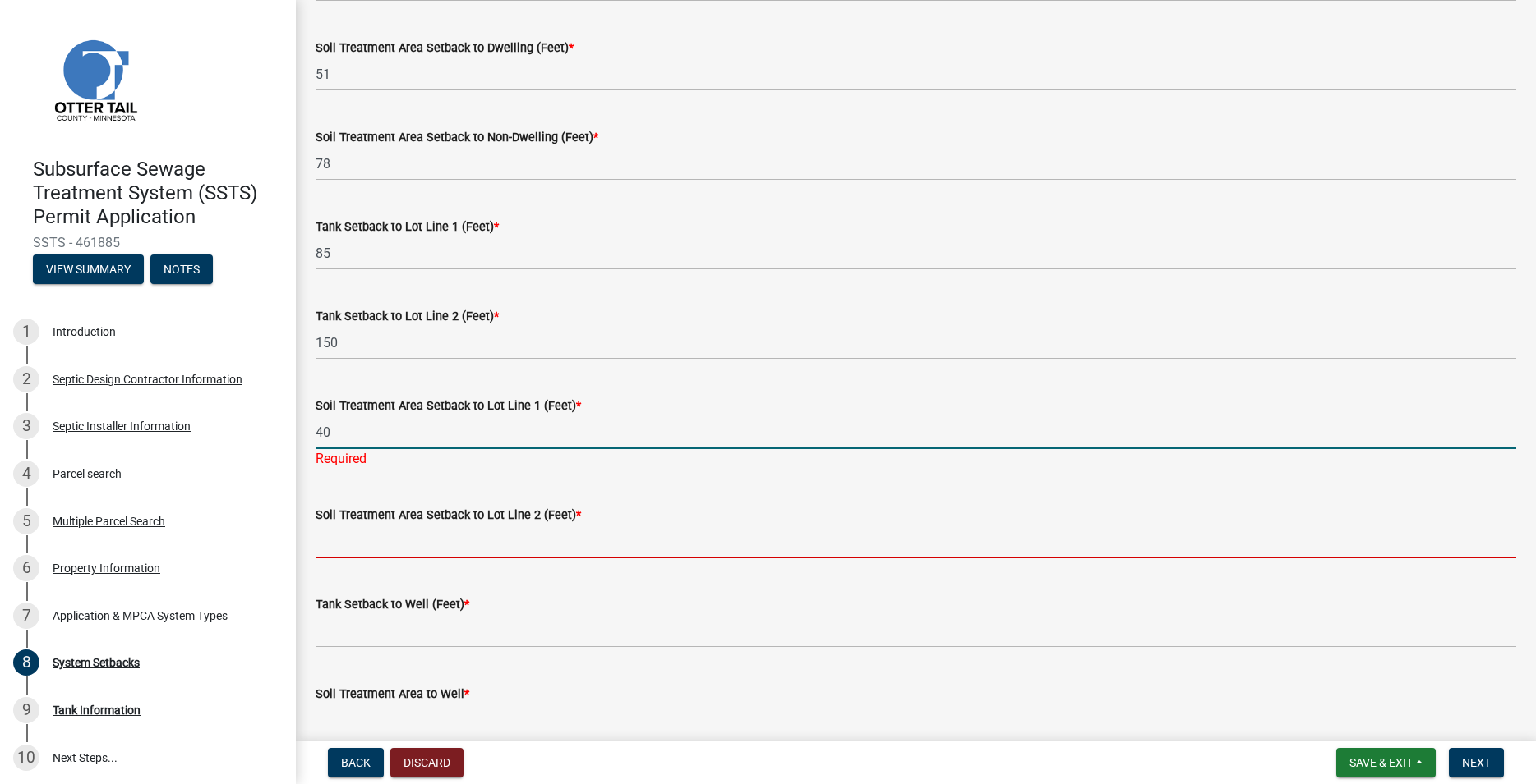
click at [338, 533] on input "Soil Treatment Area Setback to Lot Line 2 (Feet) *" at bounding box center [916, 541] width 1201 height 34
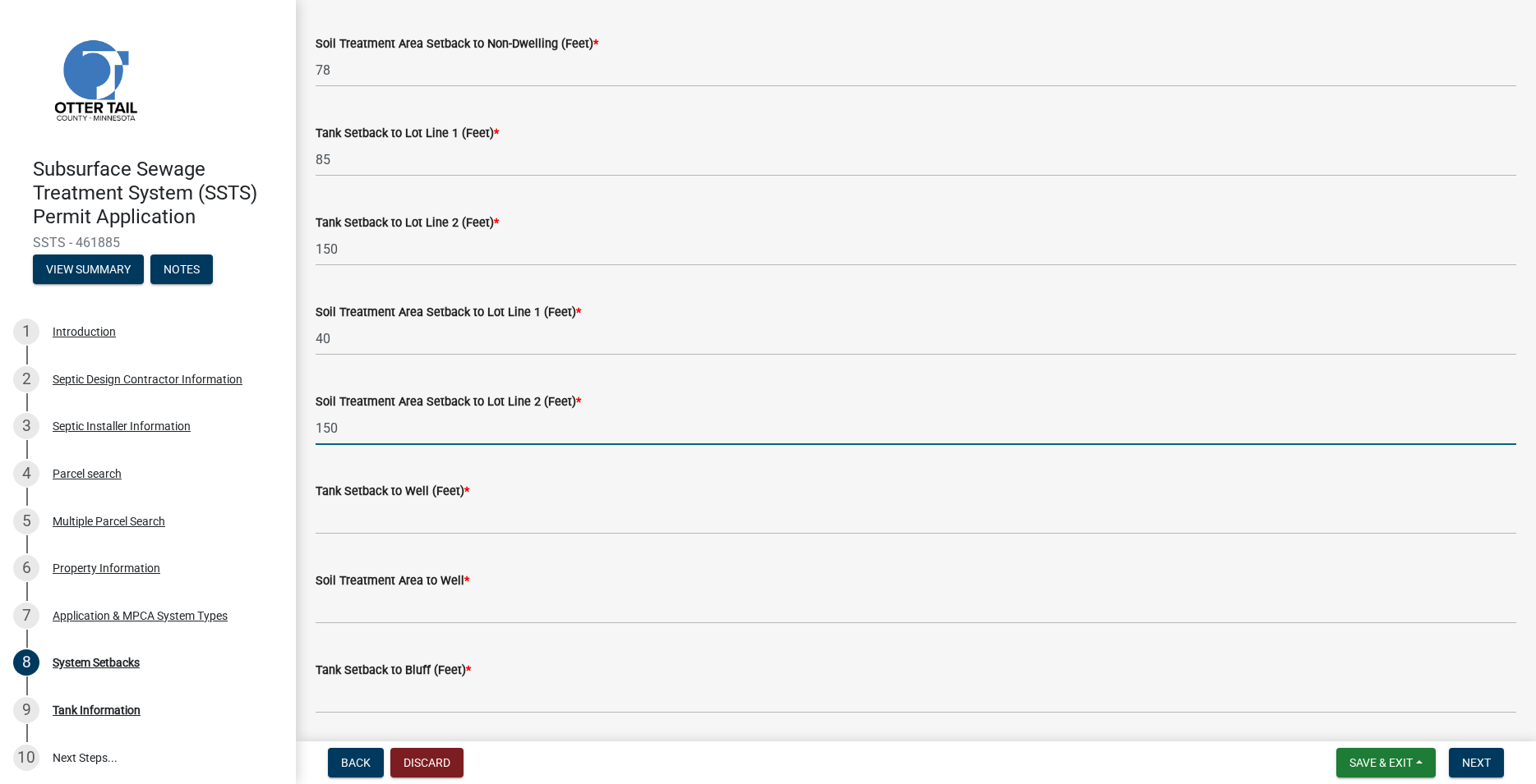
scroll to position [656, 0]
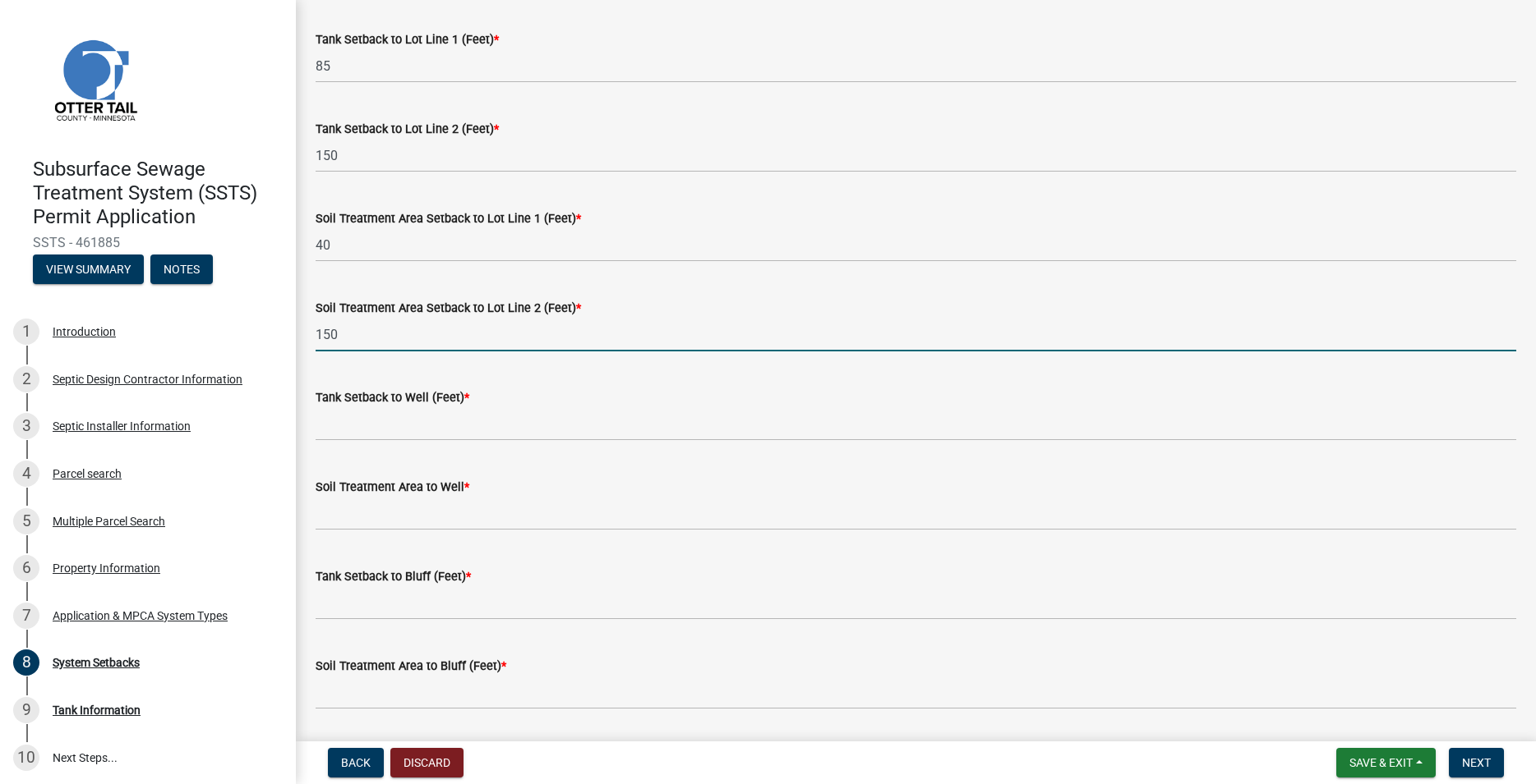
type input "150"
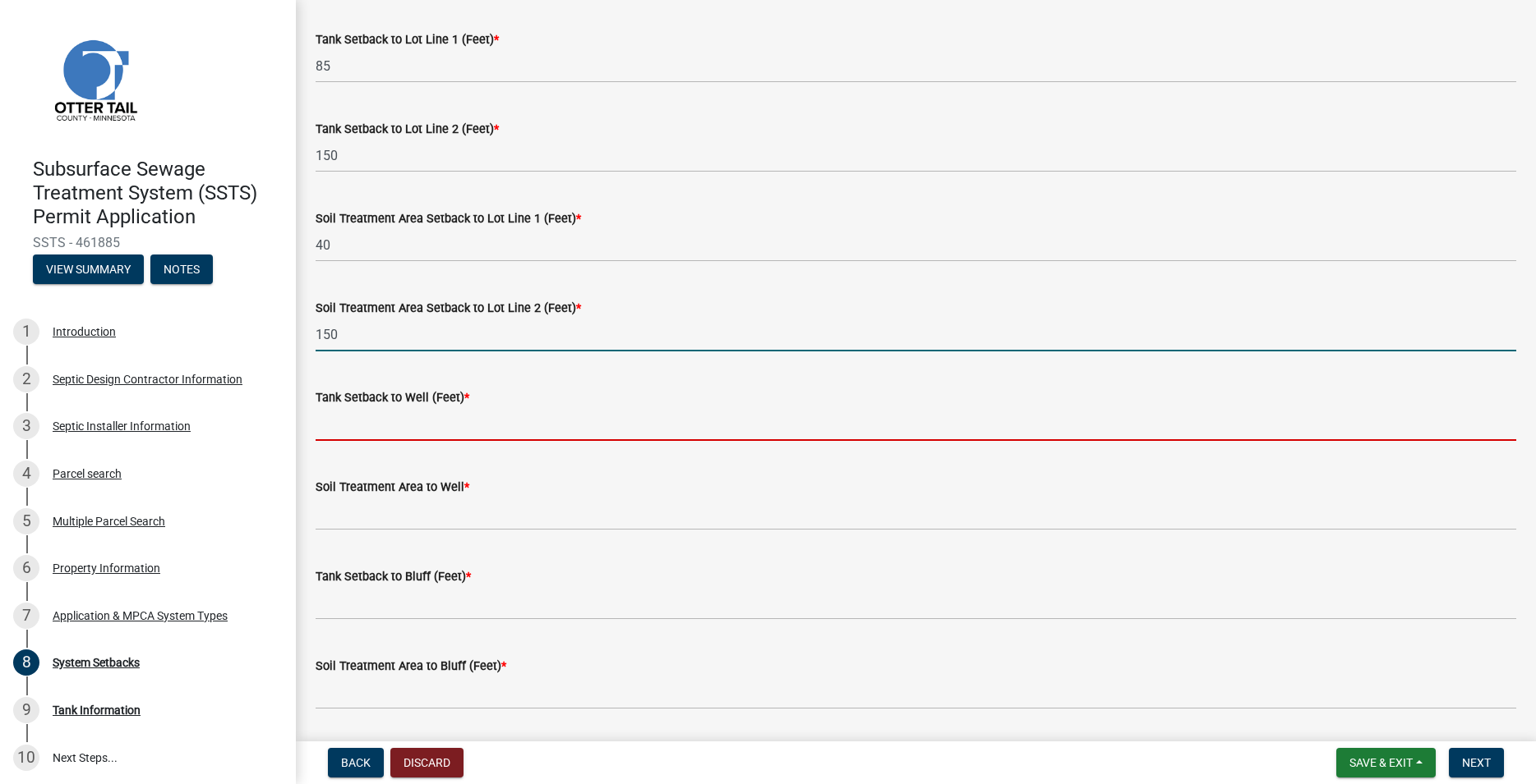
click at [355, 418] on input "Tank Setback to Well (Feet) *" at bounding box center [916, 424] width 1201 height 34
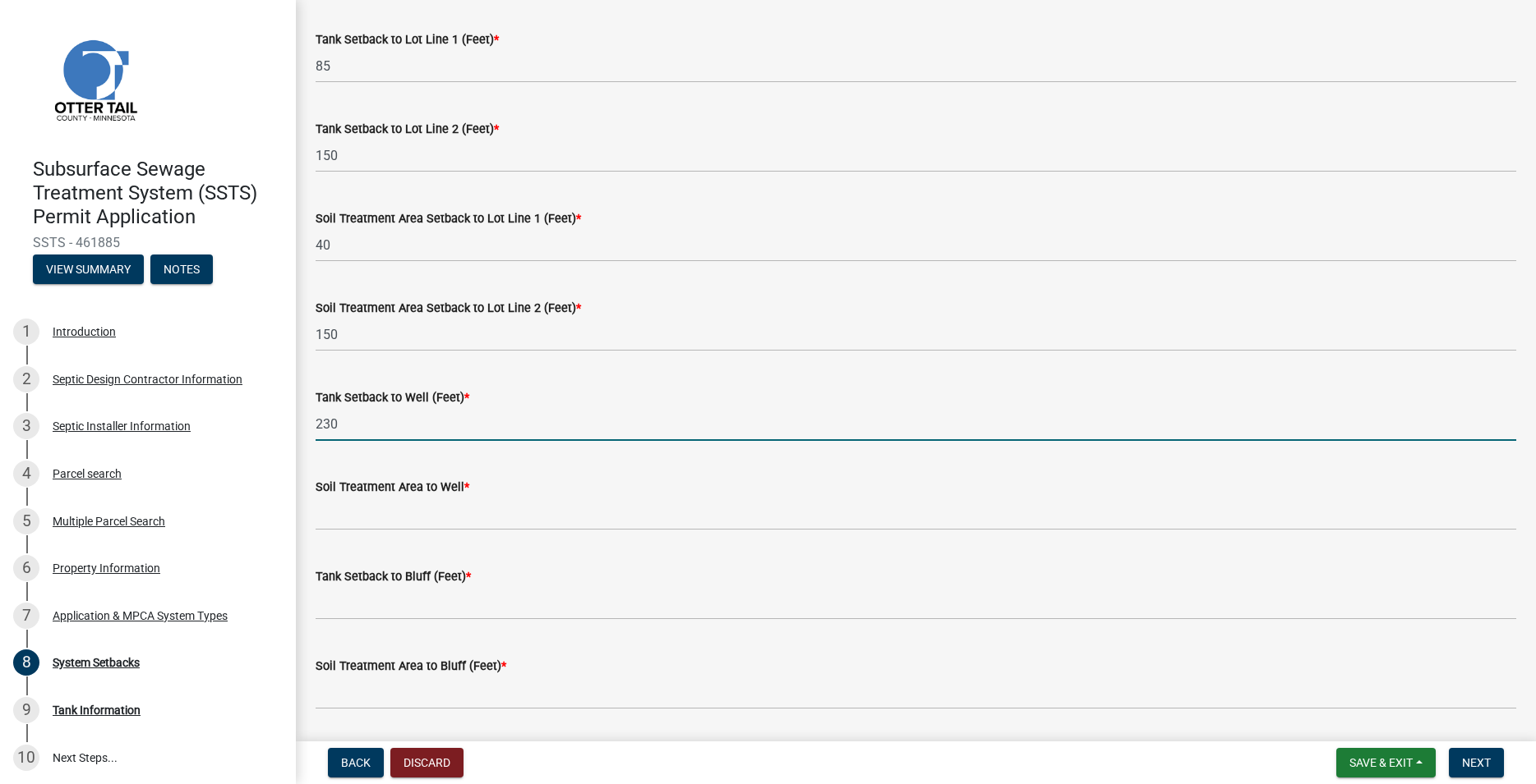
type input "230"
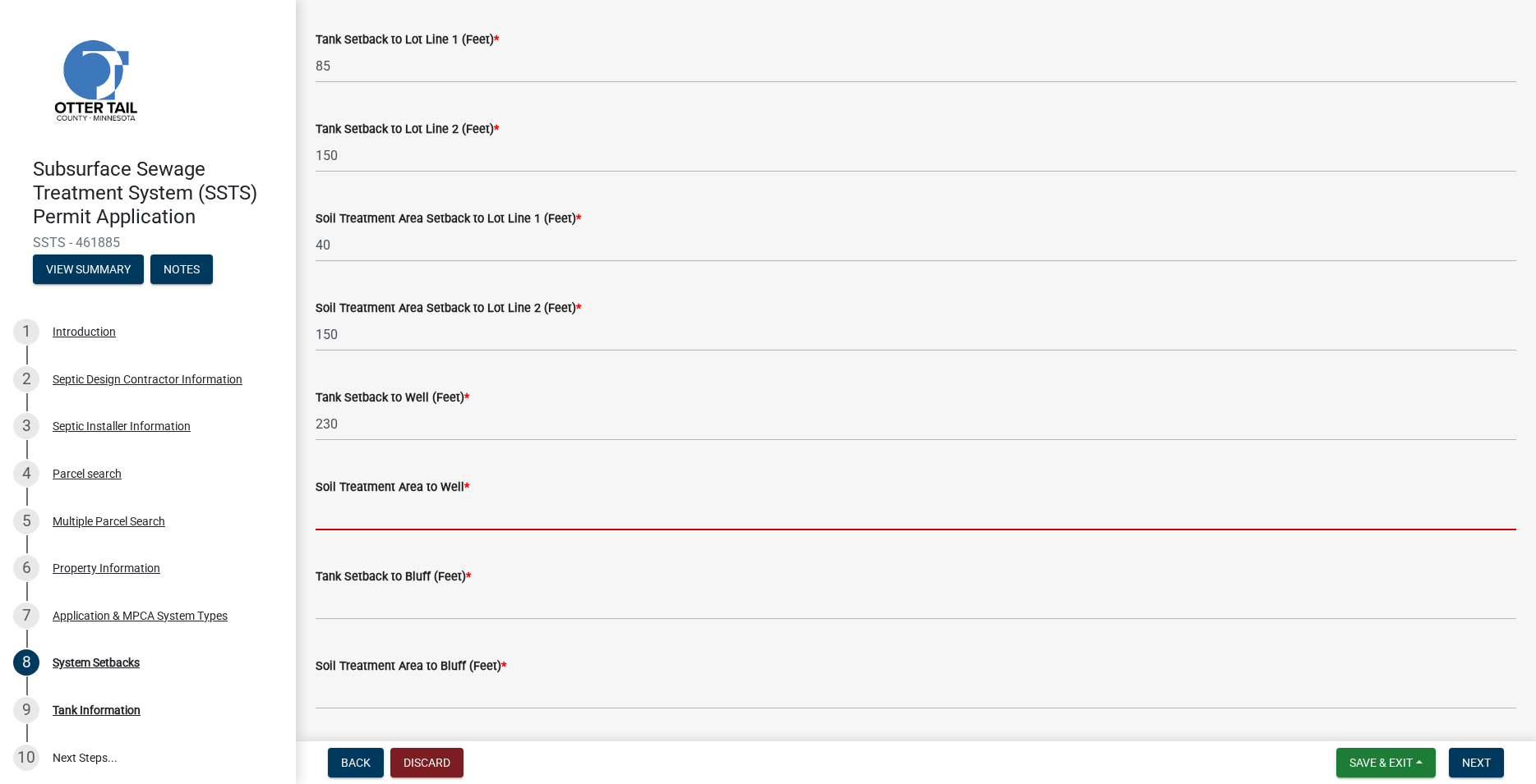
click at [368, 508] on input "Soil Treatment Area to Well *" at bounding box center [916, 513] width 1201 height 34
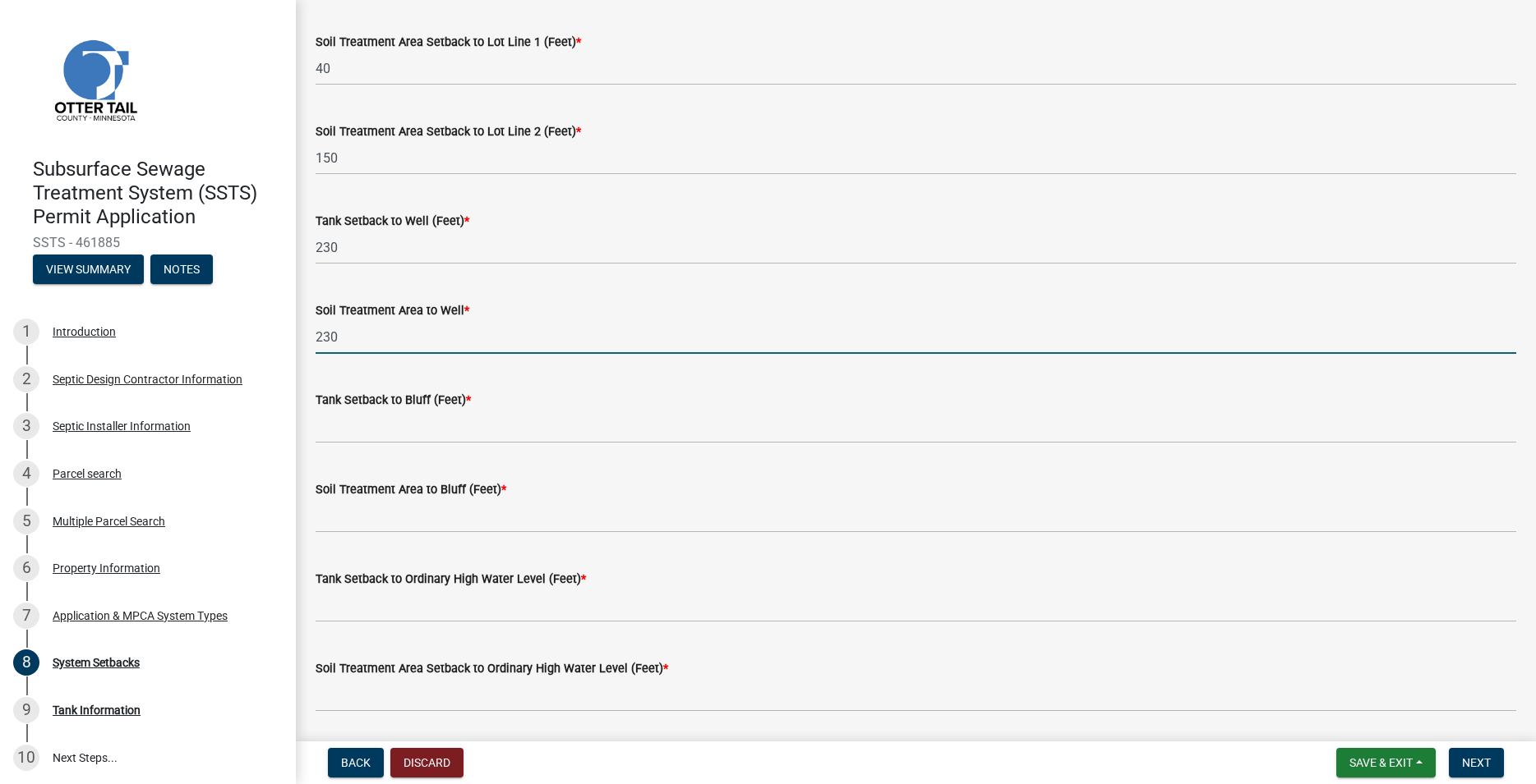
scroll to position [842, 0]
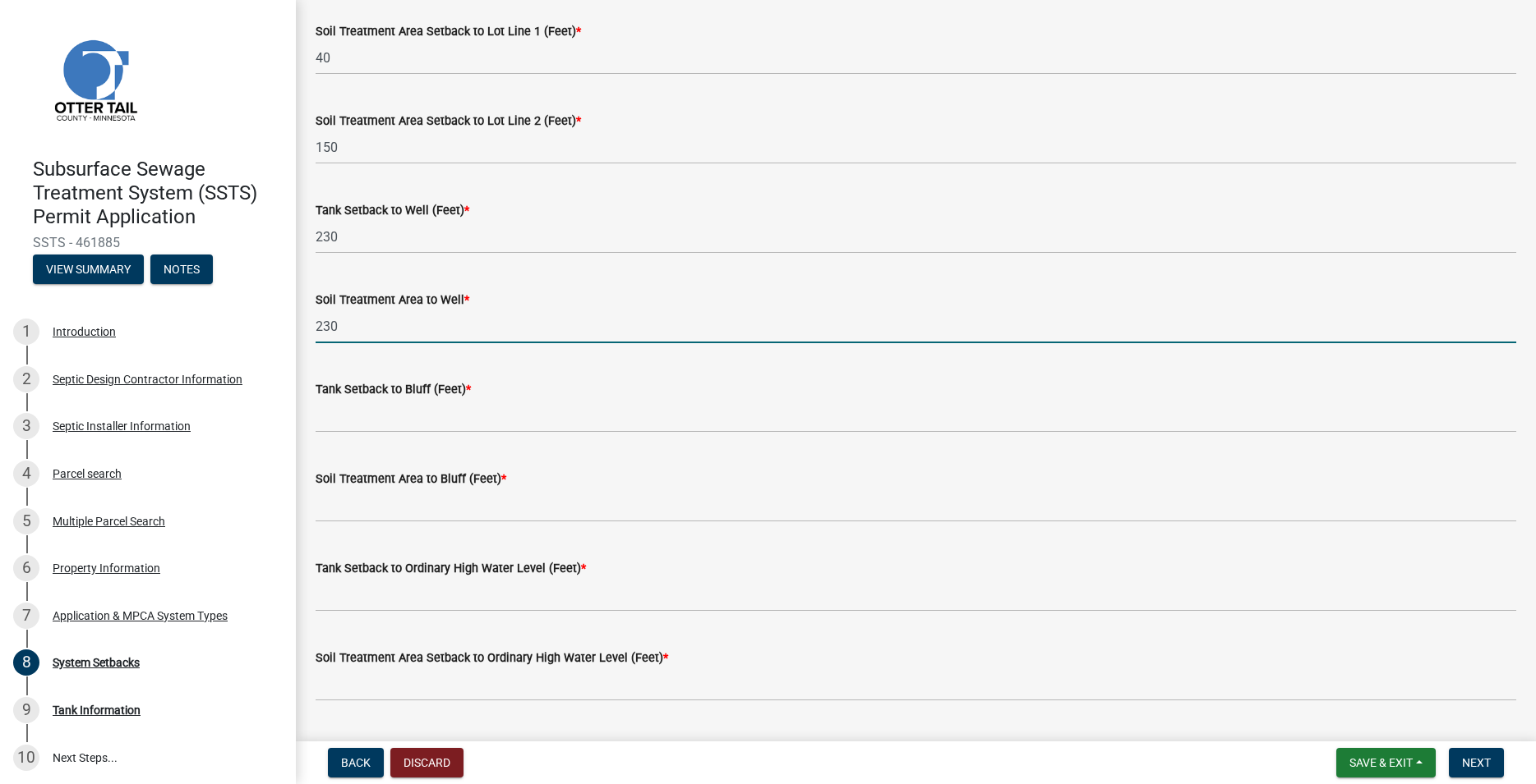
type input "230"
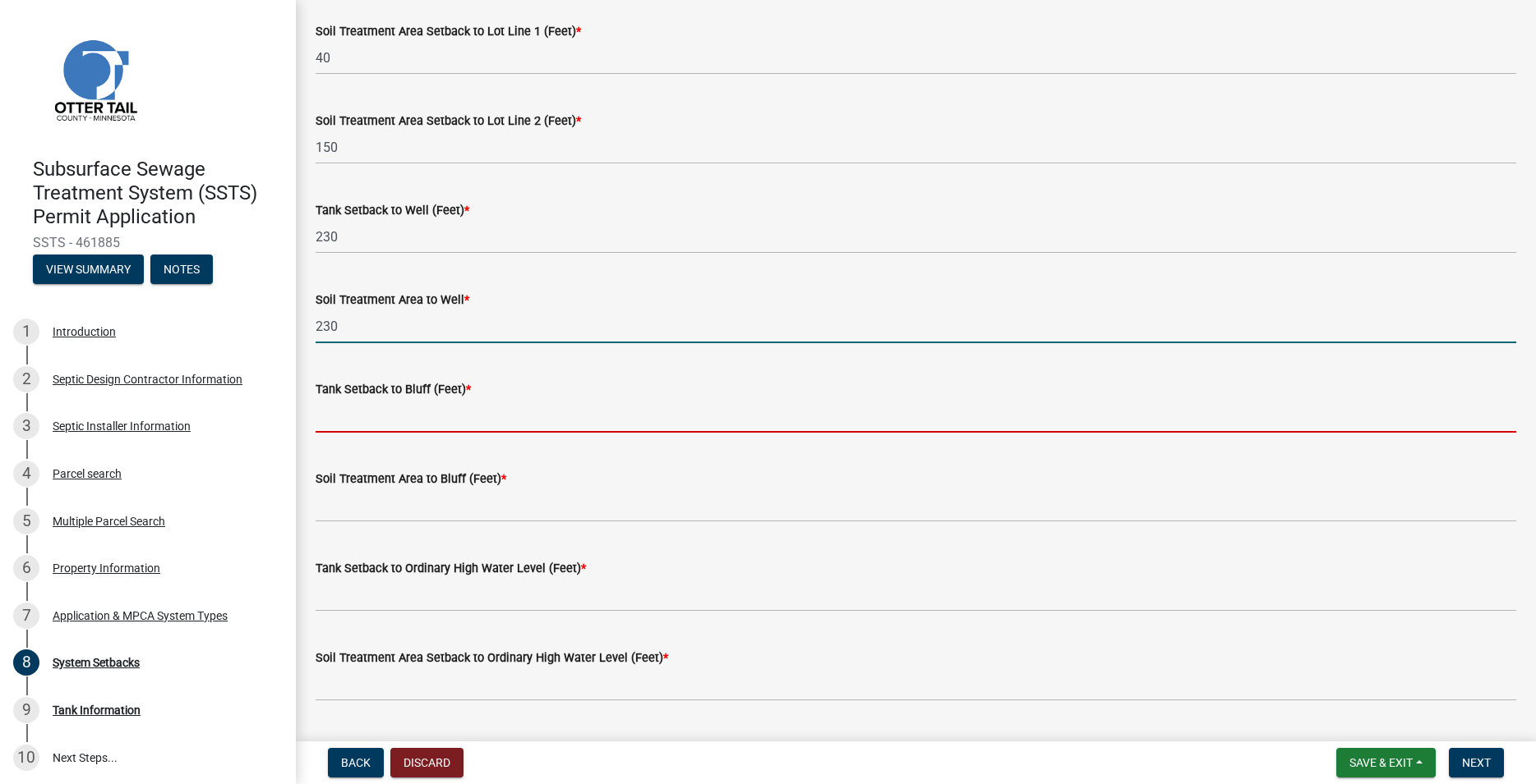
click at [346, 425] on input "Tank Setback to Bluff (Feet) *" at bounding box center [916, 416] width 1201 height 34
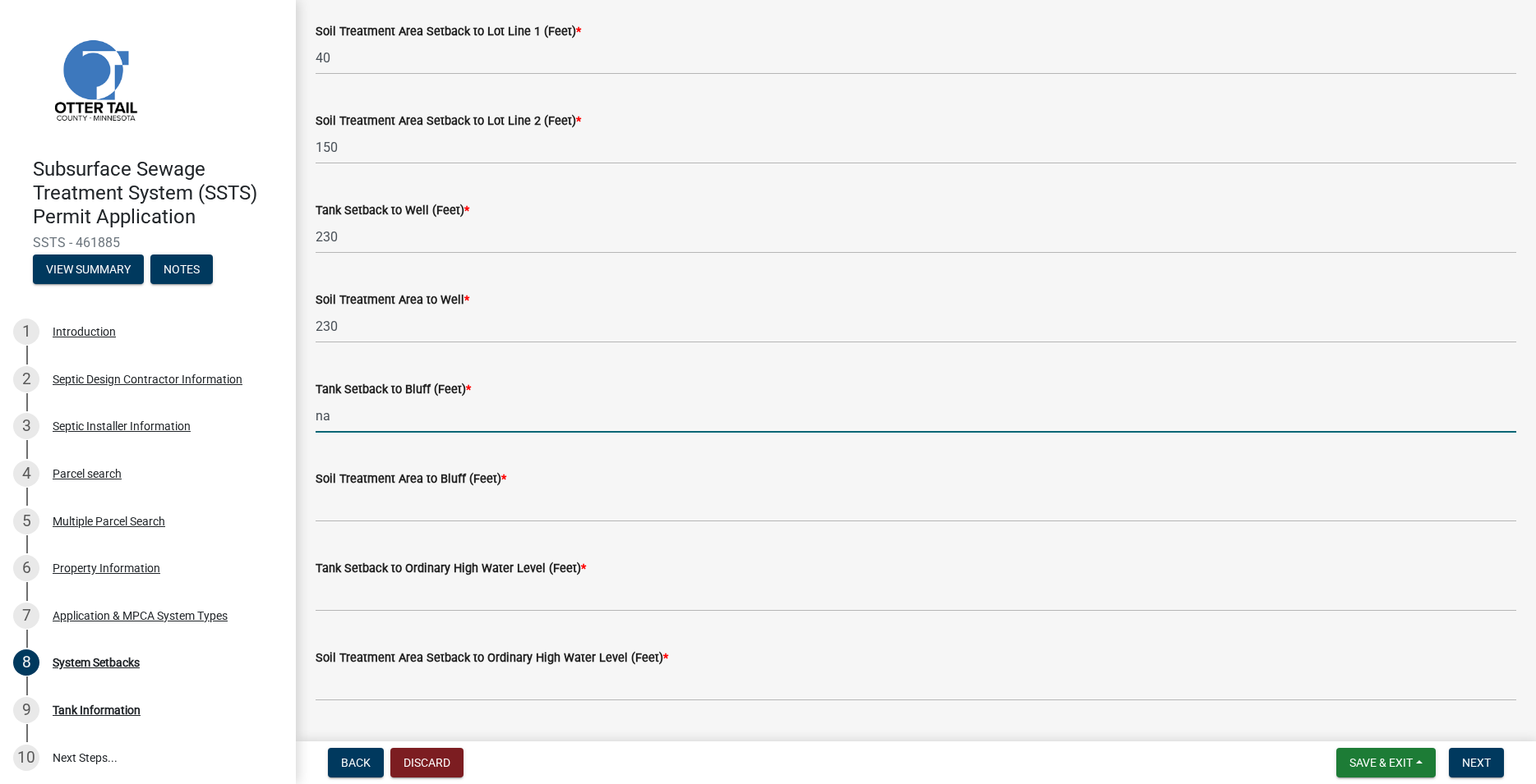
type input "na"
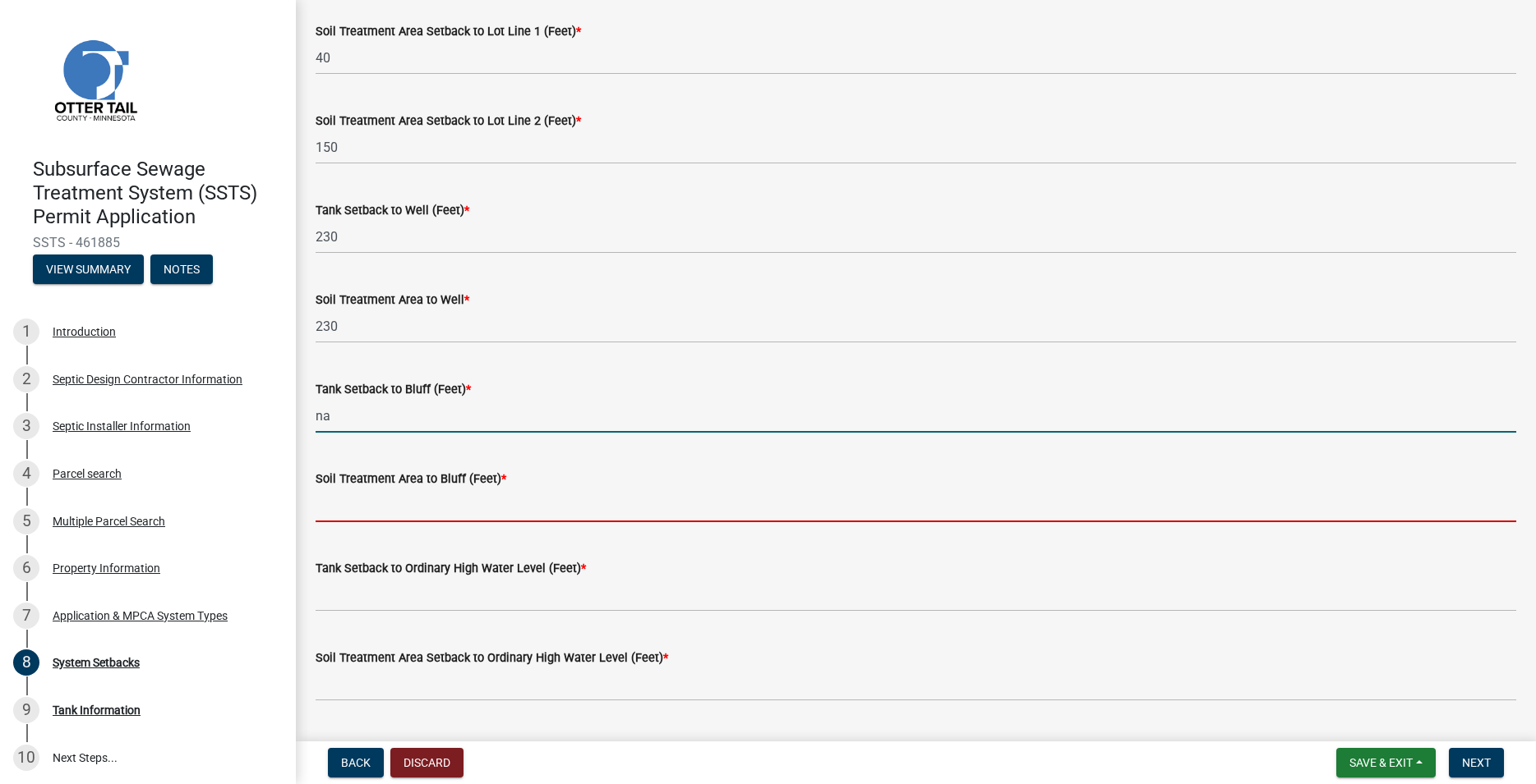
click at [343, 493] on input "Soil Treatment Area to Bluff (Feet) *" at bounding box center [916, 505] width 1201 height 34
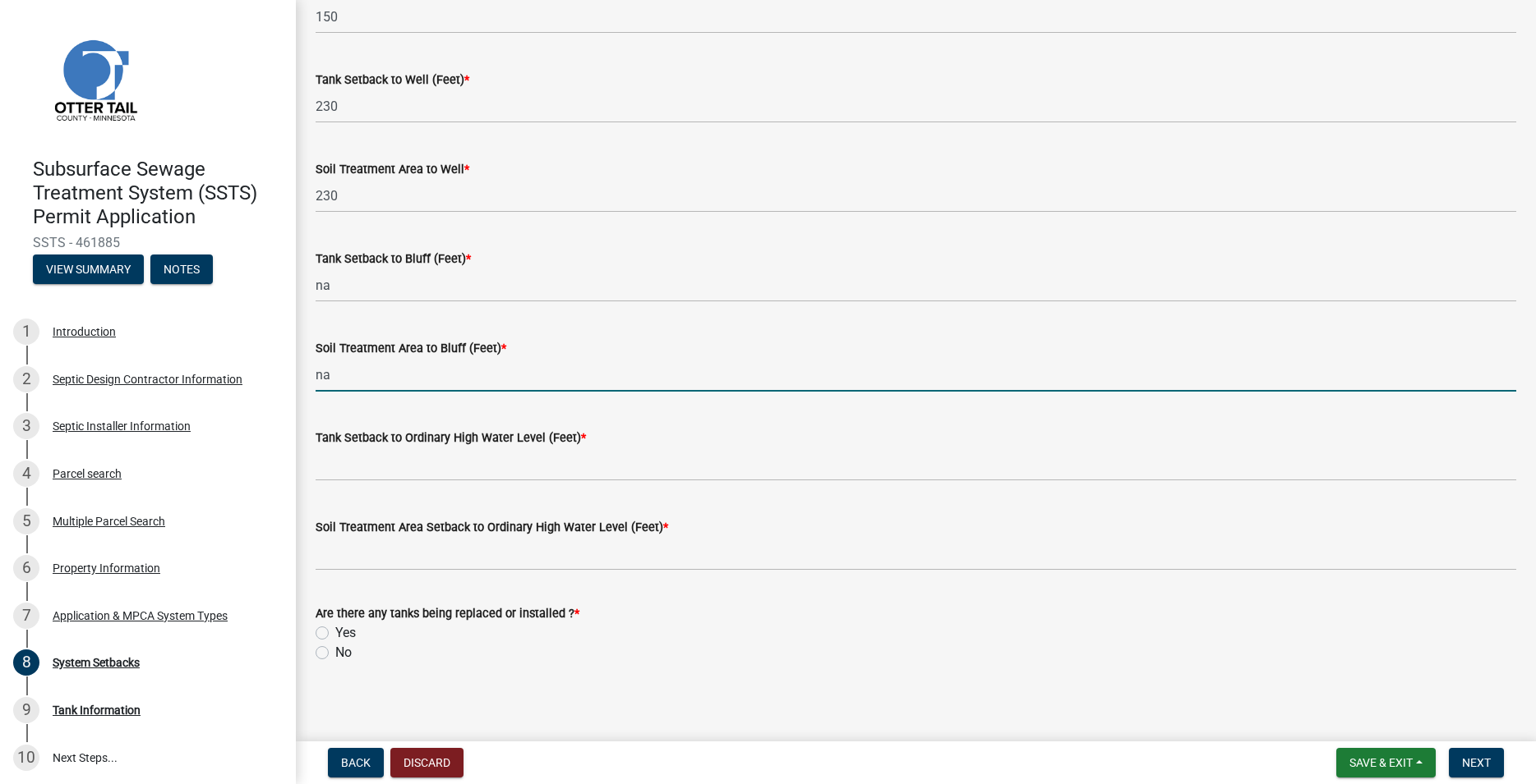
scroll to position [980, 0]
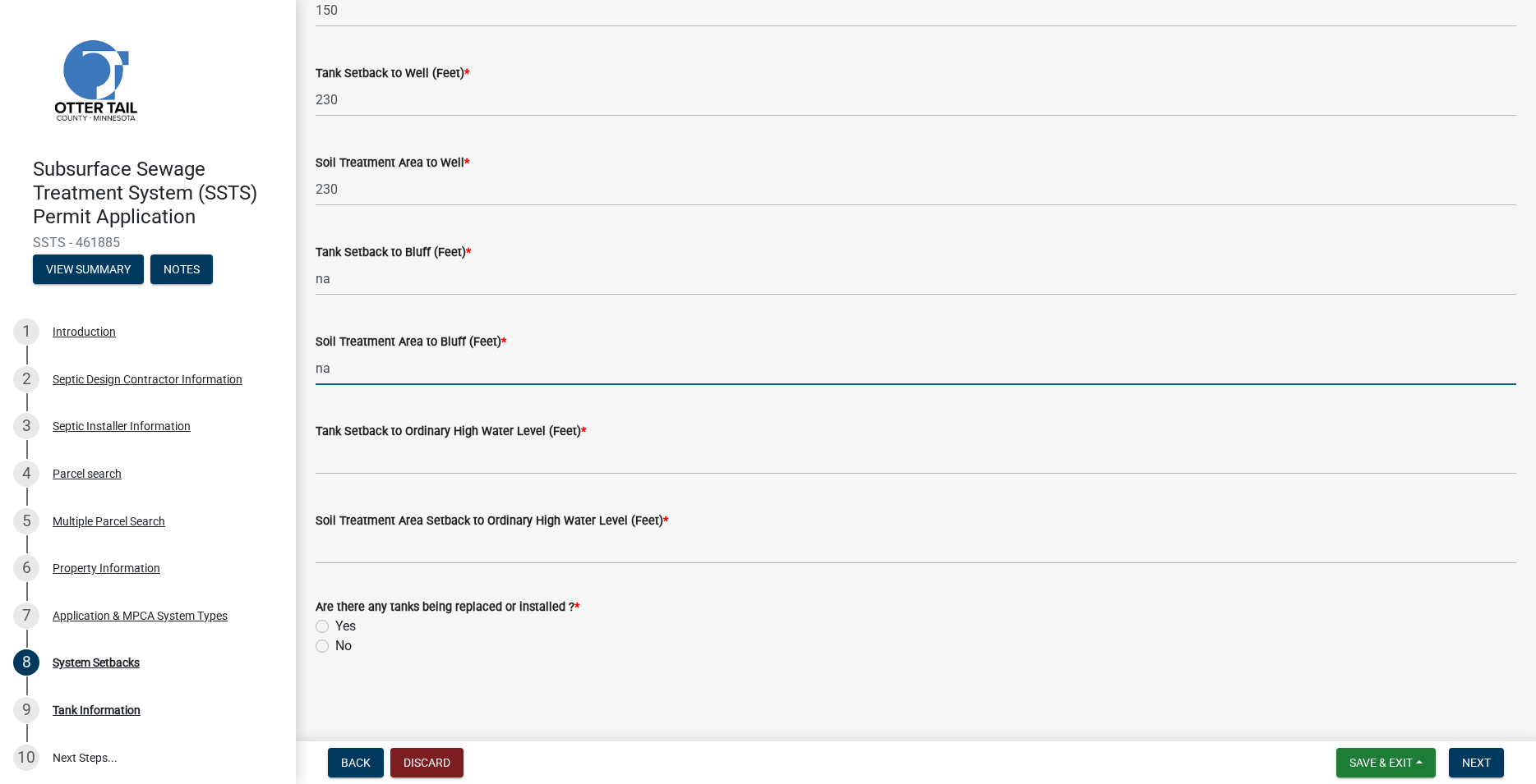
type input "na"
click at [340, 478] on wm-data-entity-input "Tank Setback to Ordinary High Water Level (Feet) *" at bounding box center [916, 443] width 1201 height 90
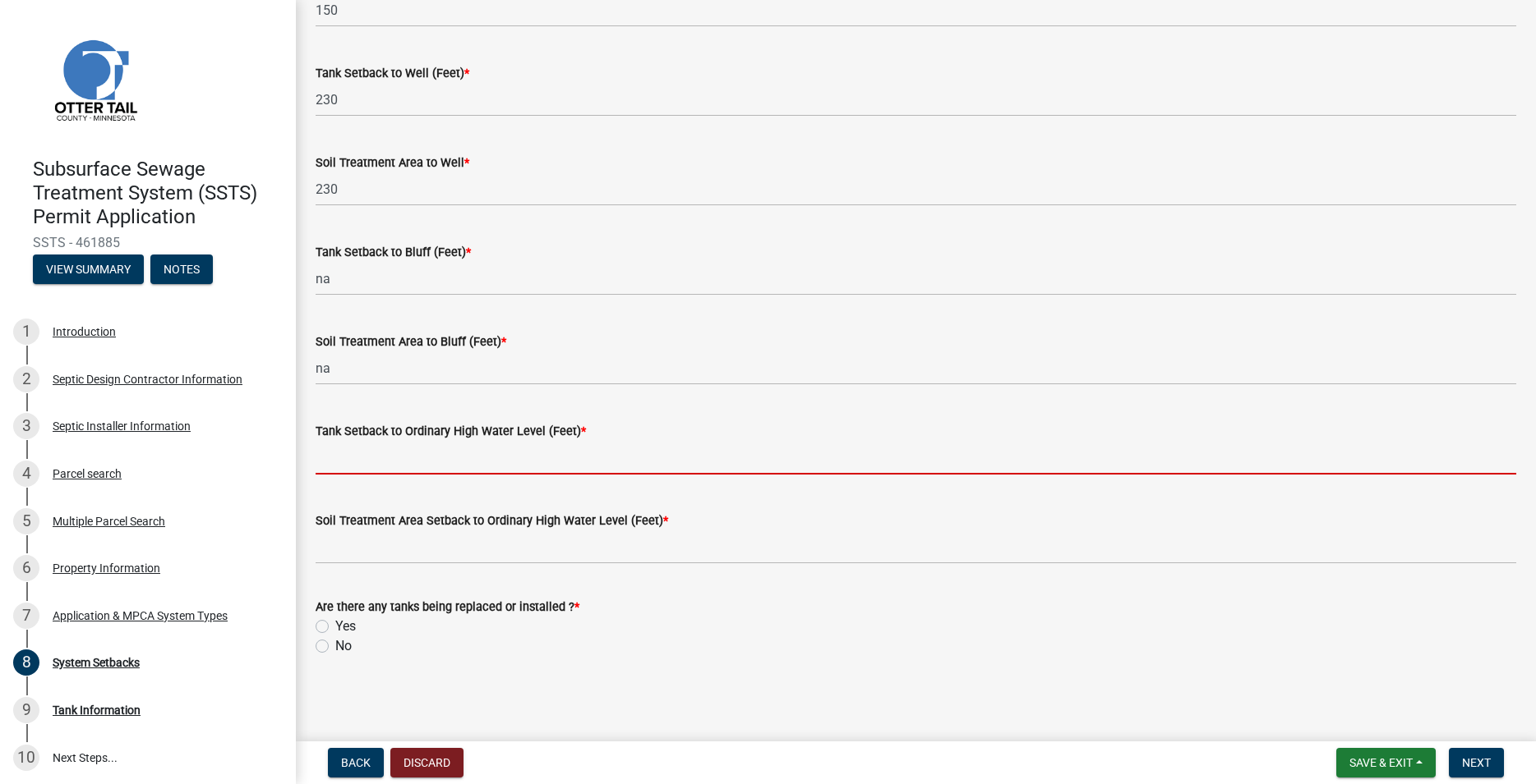
click at [335, 461] on input "Tank Setback to Ordinary High Water Level (Feet) *" at bounding box center [916, 458] width 1201 height 34
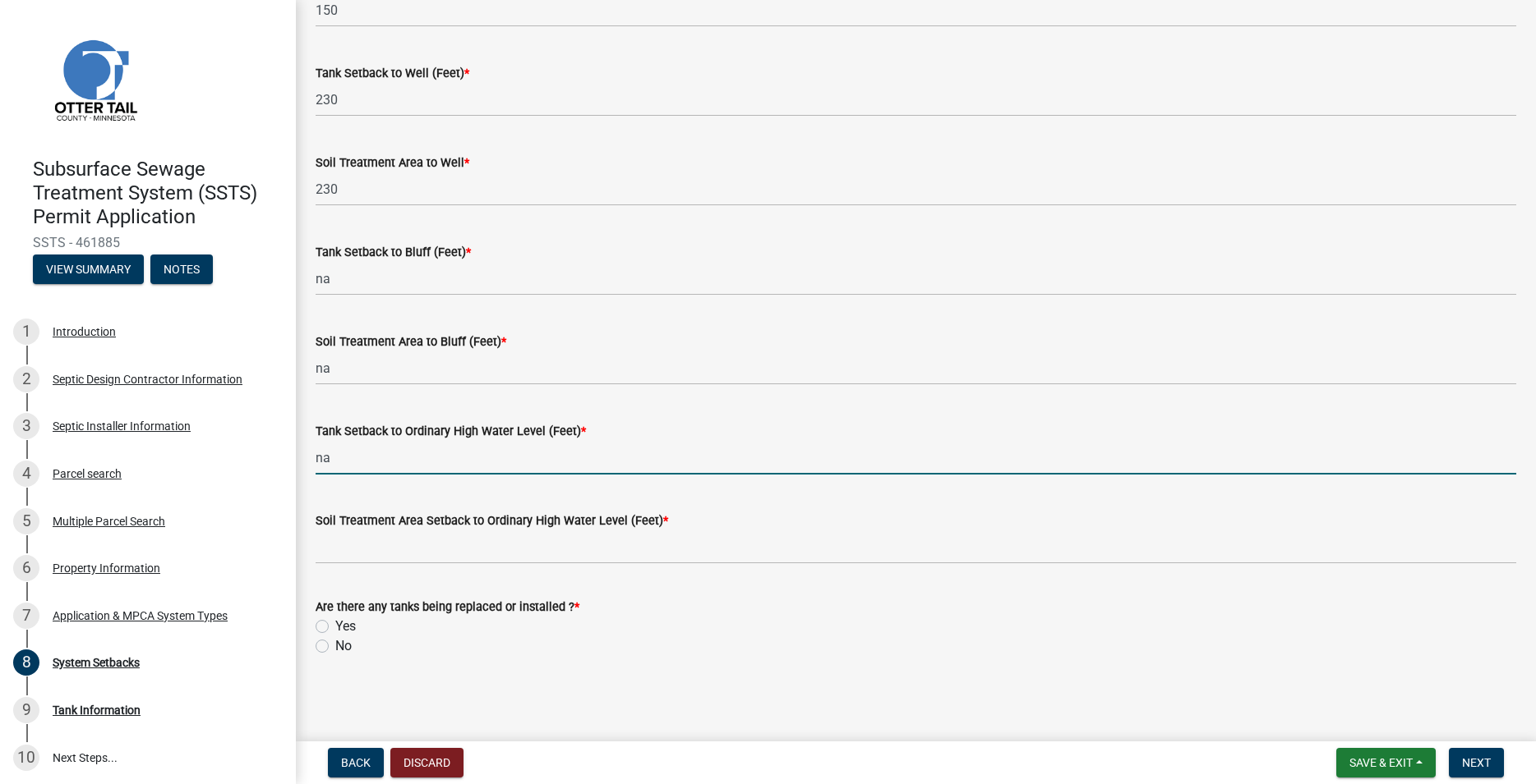
type input "na"
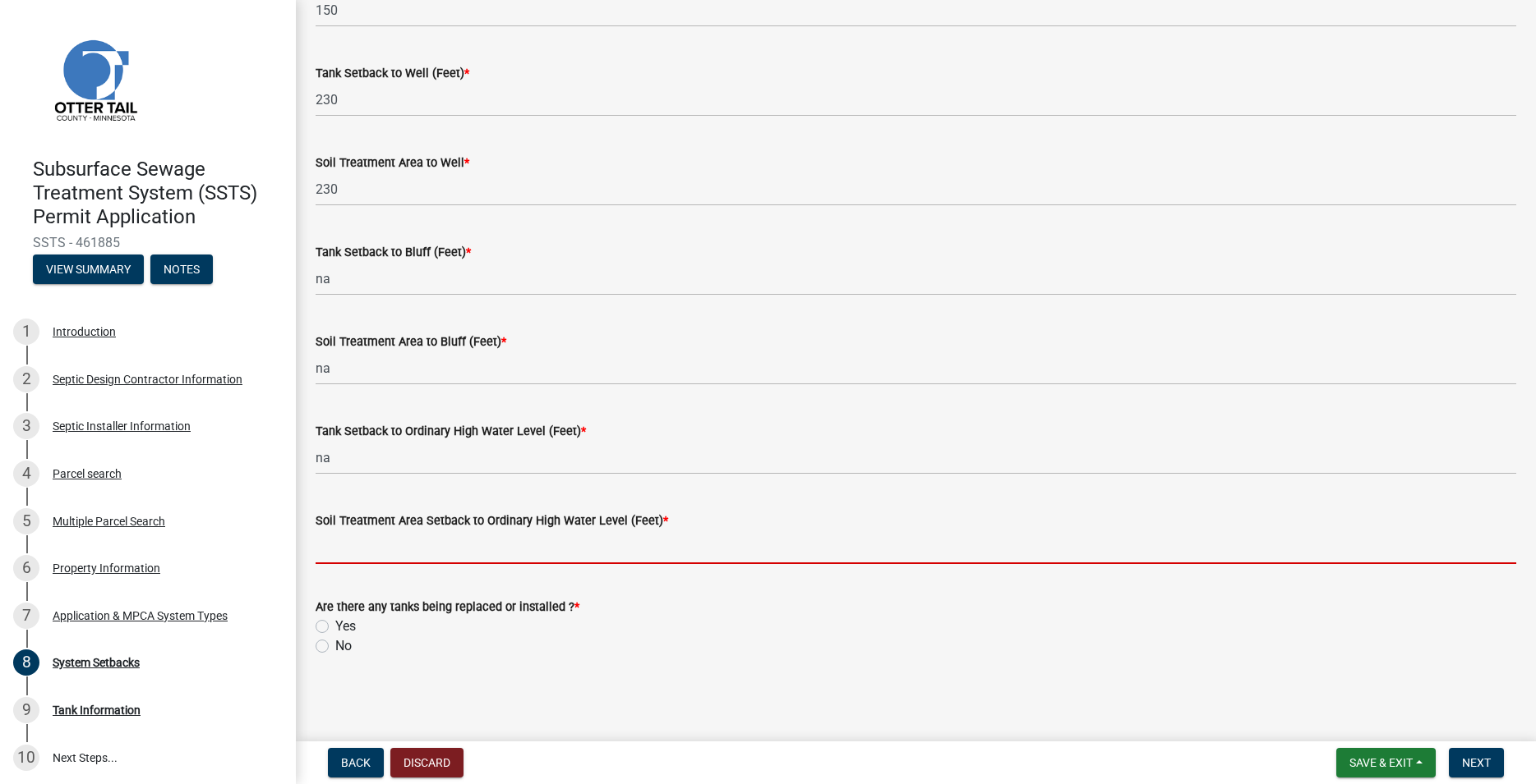
click at [344, 532] on input "Soil Treatment Area Setback to Ordinary High Water Level (Feet) *" at bounding box center [916, 547] width 1201 height 34
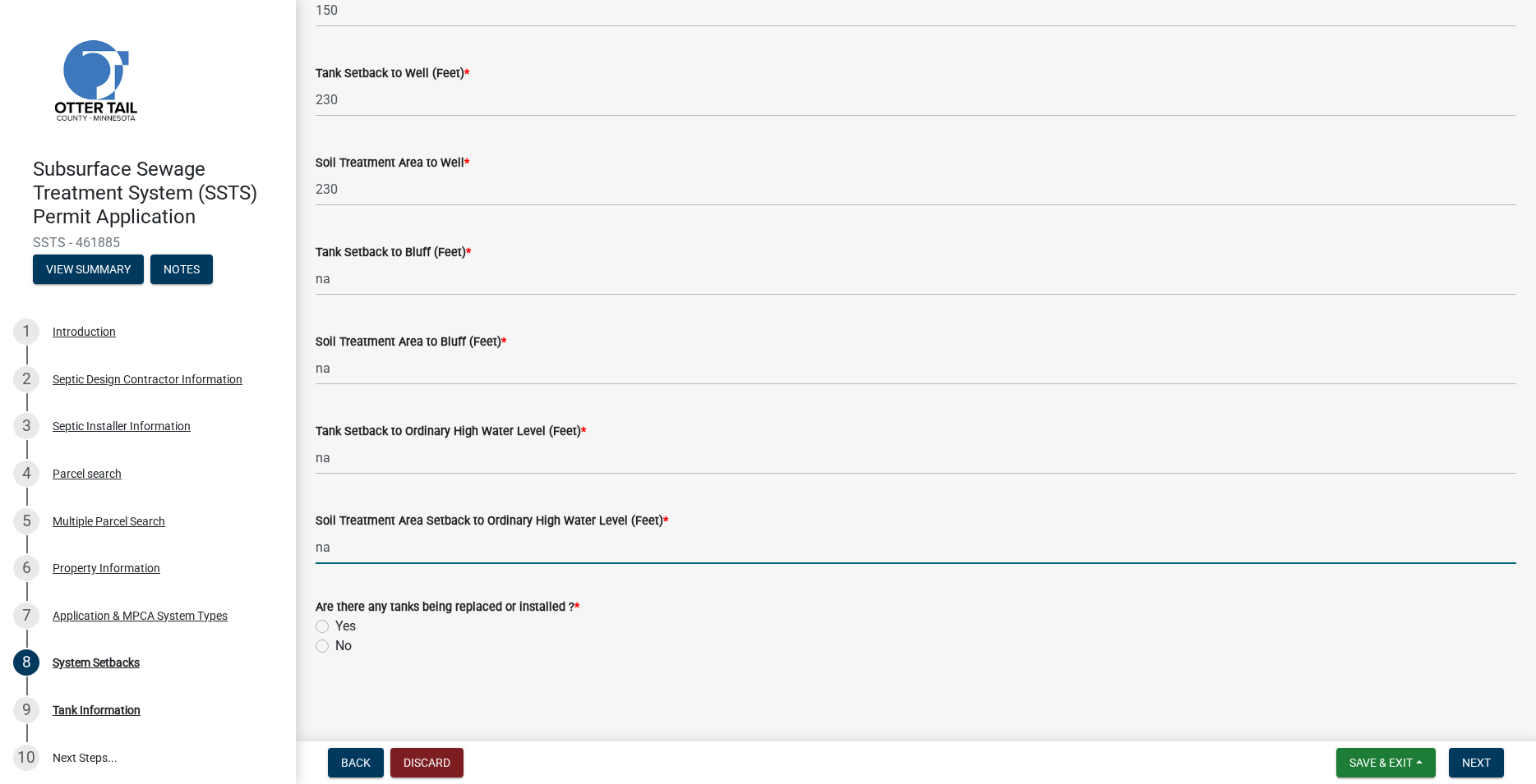
type input "na"
click at [335, 627] on label "Yes" at bounding box center [345, 627] width 21 height 20
click at [335, 627] on input "Yes" at bounding box center [340, 622] width 11 height 11
radio input "true"
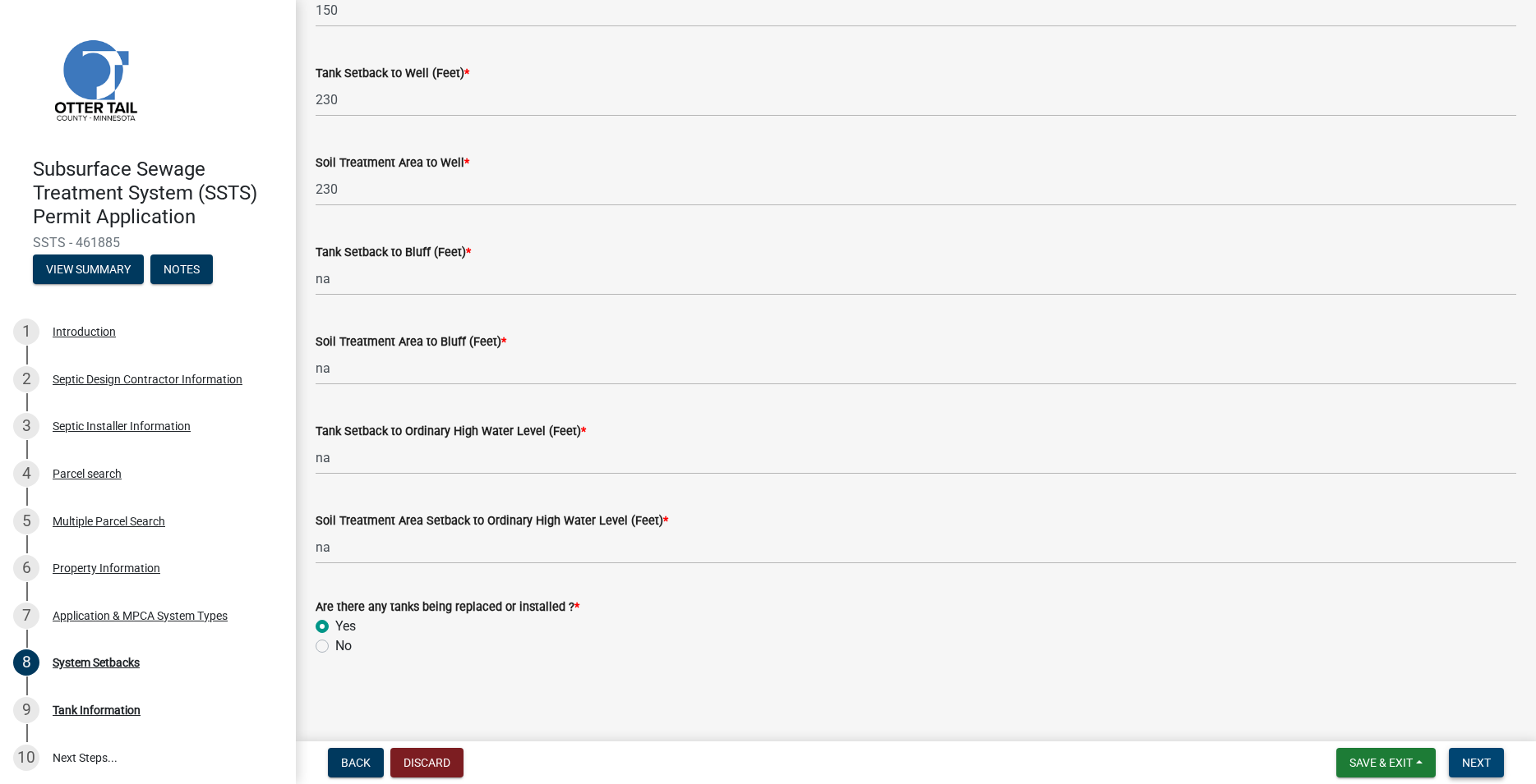
click at [1479, 760] on span "Next" at bounding box center [1476, 763] width 29 height 13
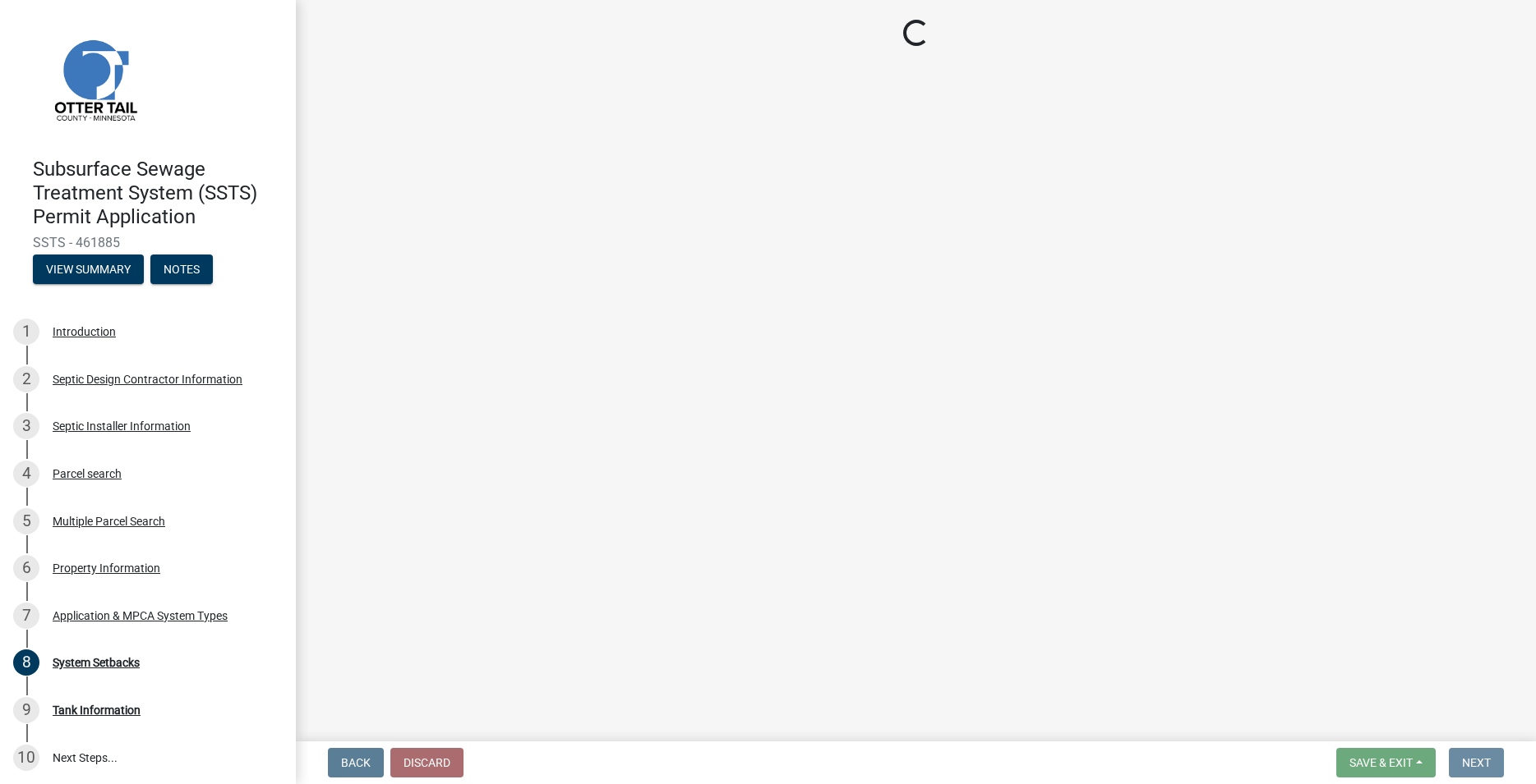
scroll to position [0, 0]
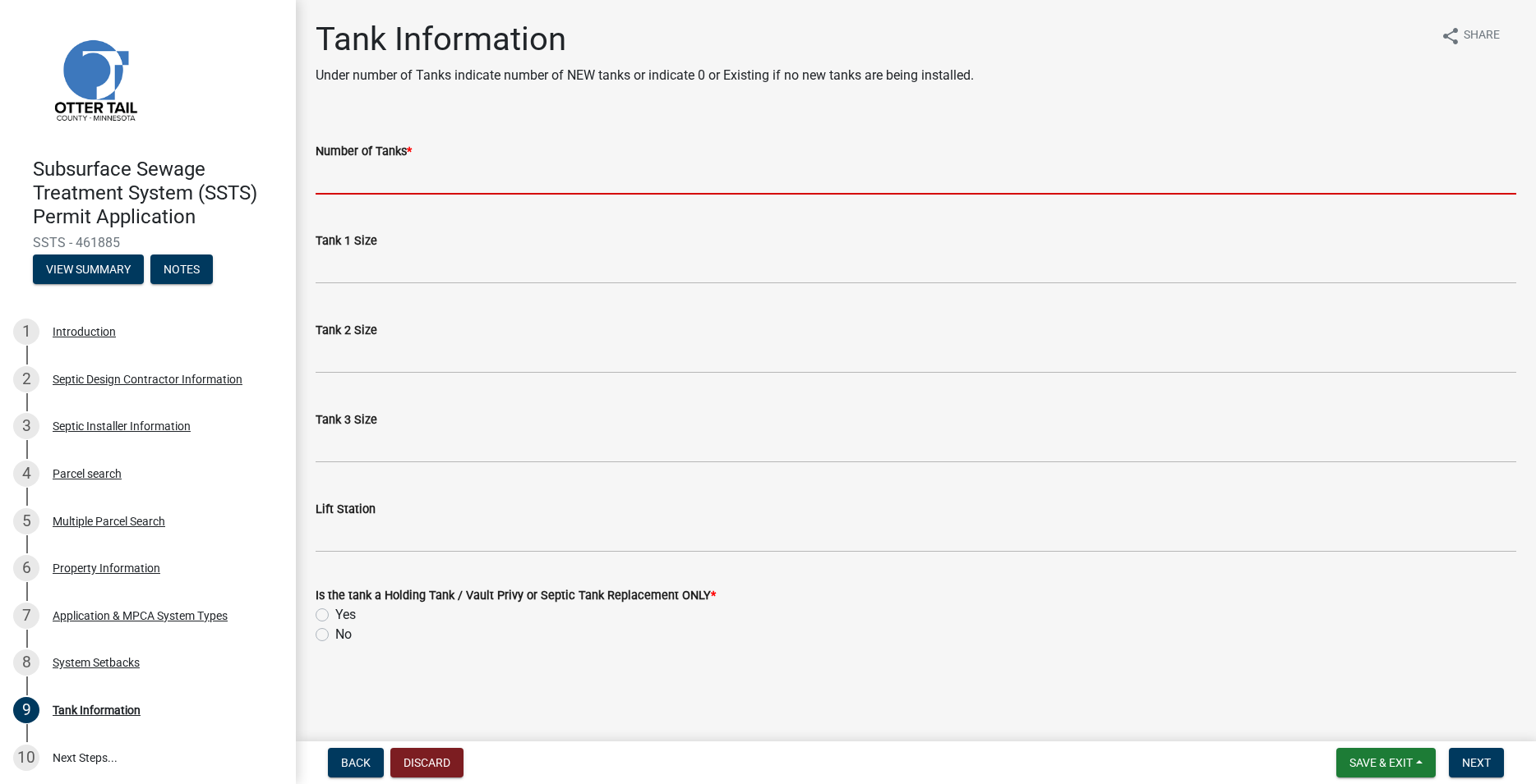
click at [344, 178] on input "Number of Tanks *" at bounding box center [916, 177] width 1201 height 34
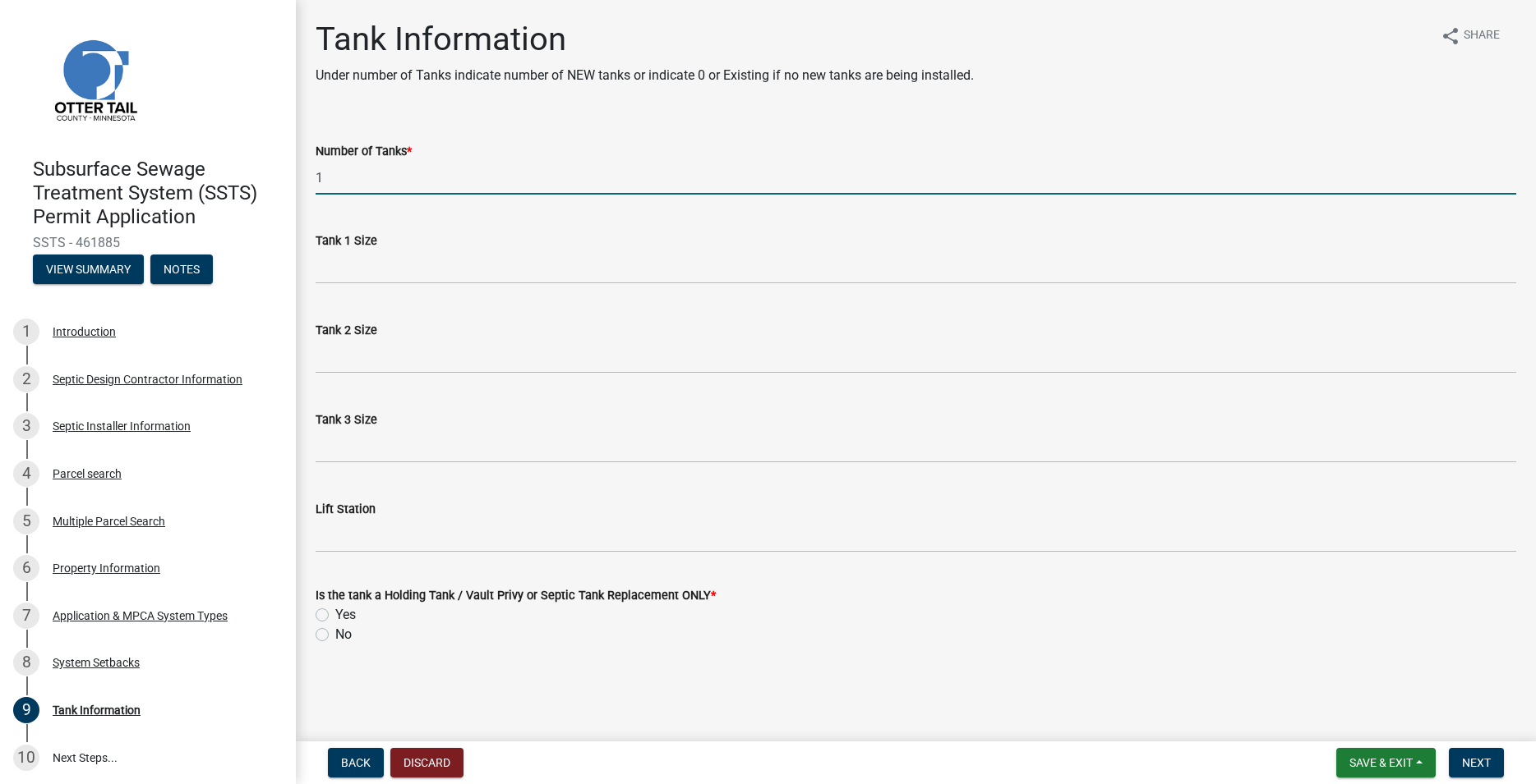
type input "1"
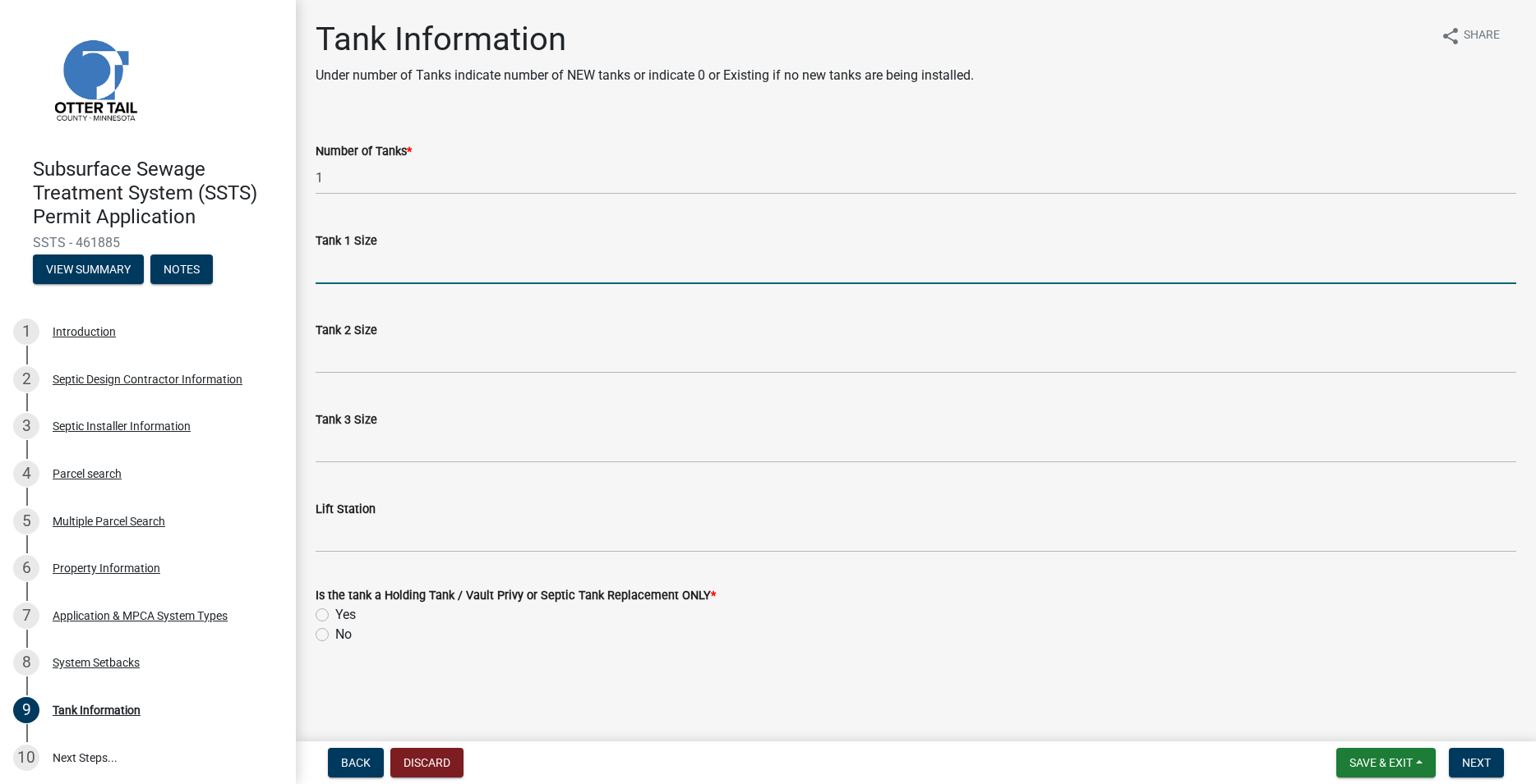
click at [380, 262] on input "Tank 1 Size" at bounding box center [916, 267] width 1201 height 34
type input "500"
click at [335, 633] on label "No" at bounding box center [344, 635] width 16 height 20
click at [335, 633] on input "No" at bounding box center [340, 630] width 11 height 11
radio input "true"
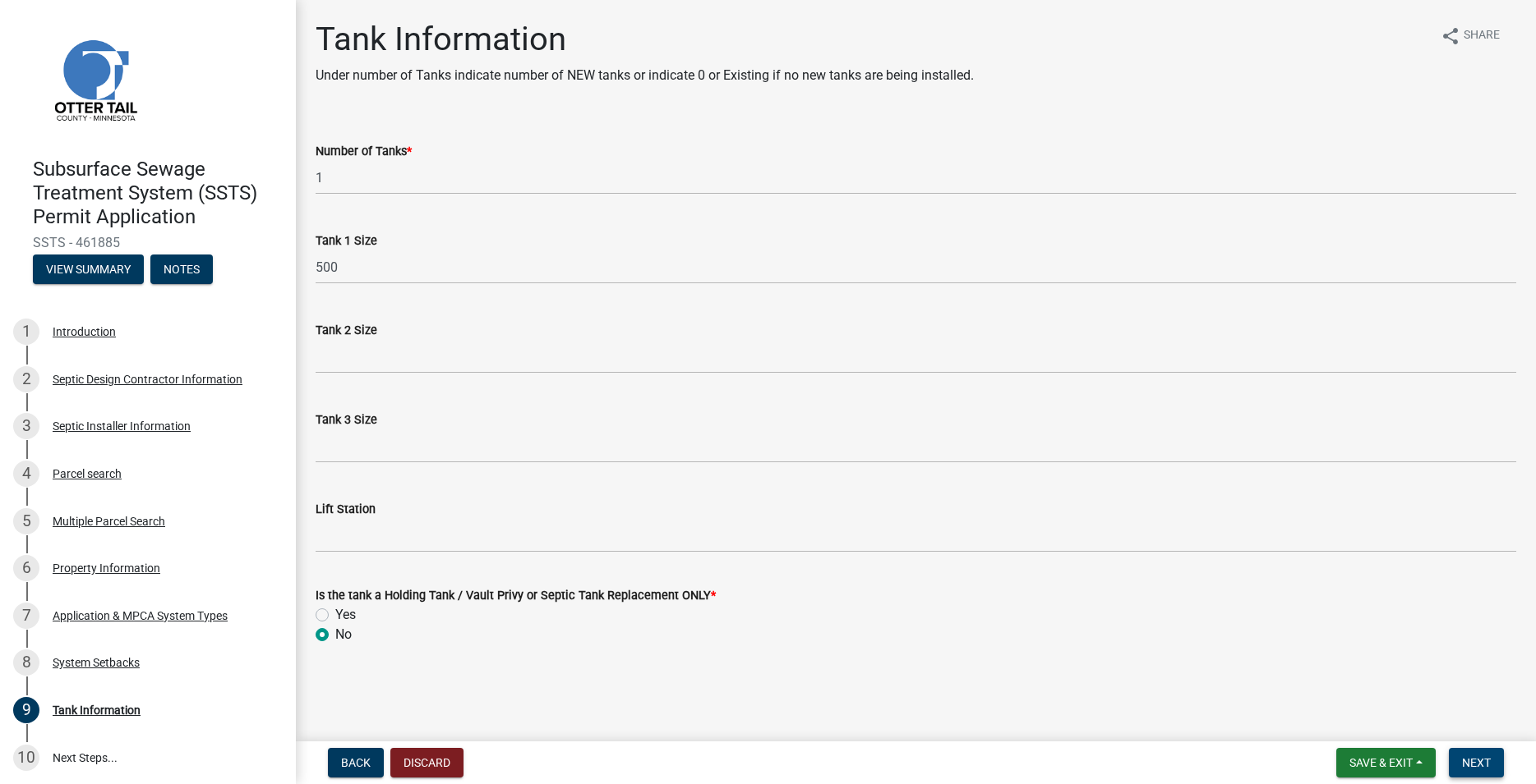
drag, startPoint x: 1471, startPoint y: 768, endPoint x: 1459, endPoint y: 756, distance: 17.0
click at [1473, 768] on span "Next" at bounding box center [1476, 763] width 29 height 13
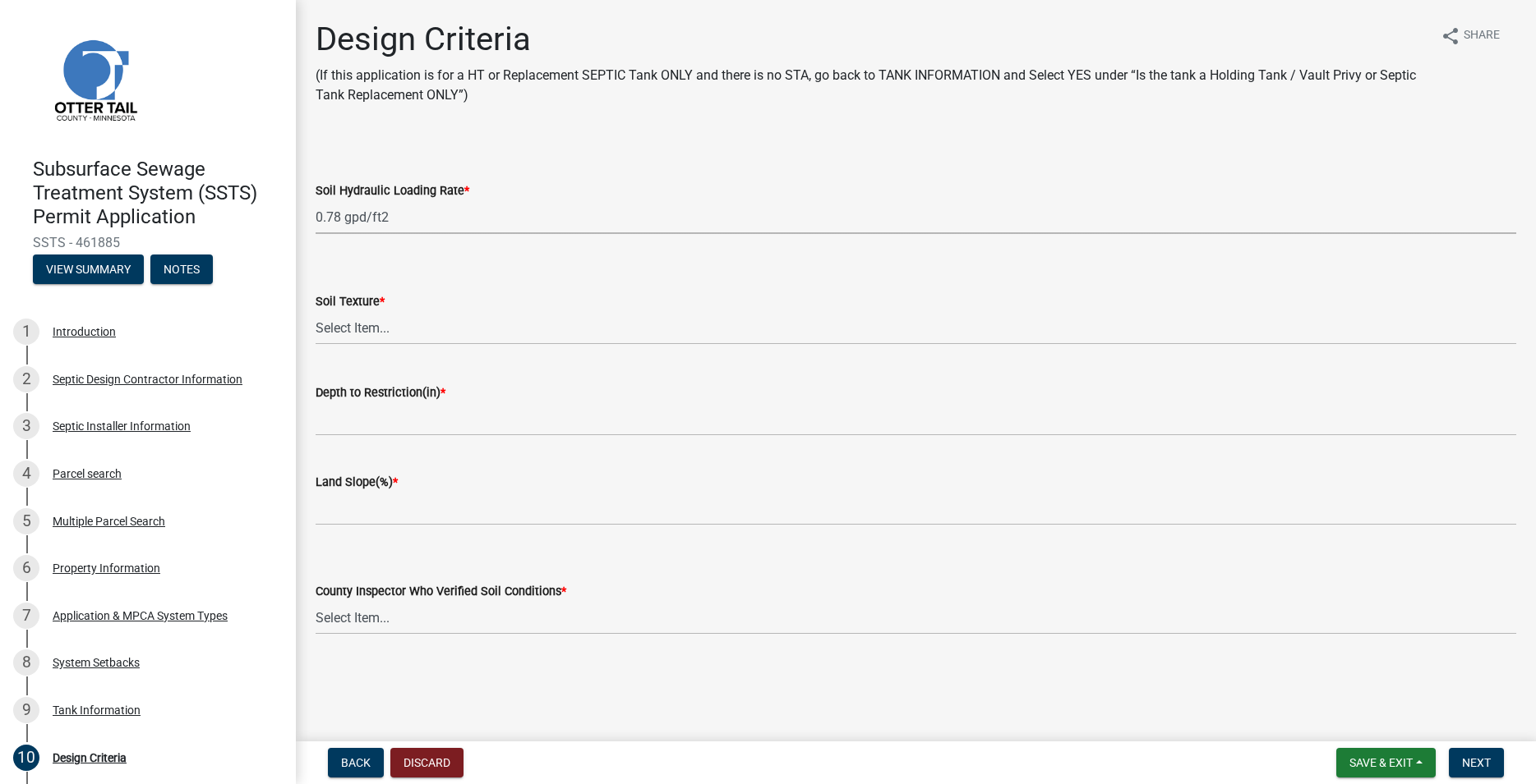
click option "0.78 gpd/ft2" at bounding box center [0, 0] width 0 height 0
select select "b8a1b220-aca7-4670-a1f5-0f0b15eabd52"
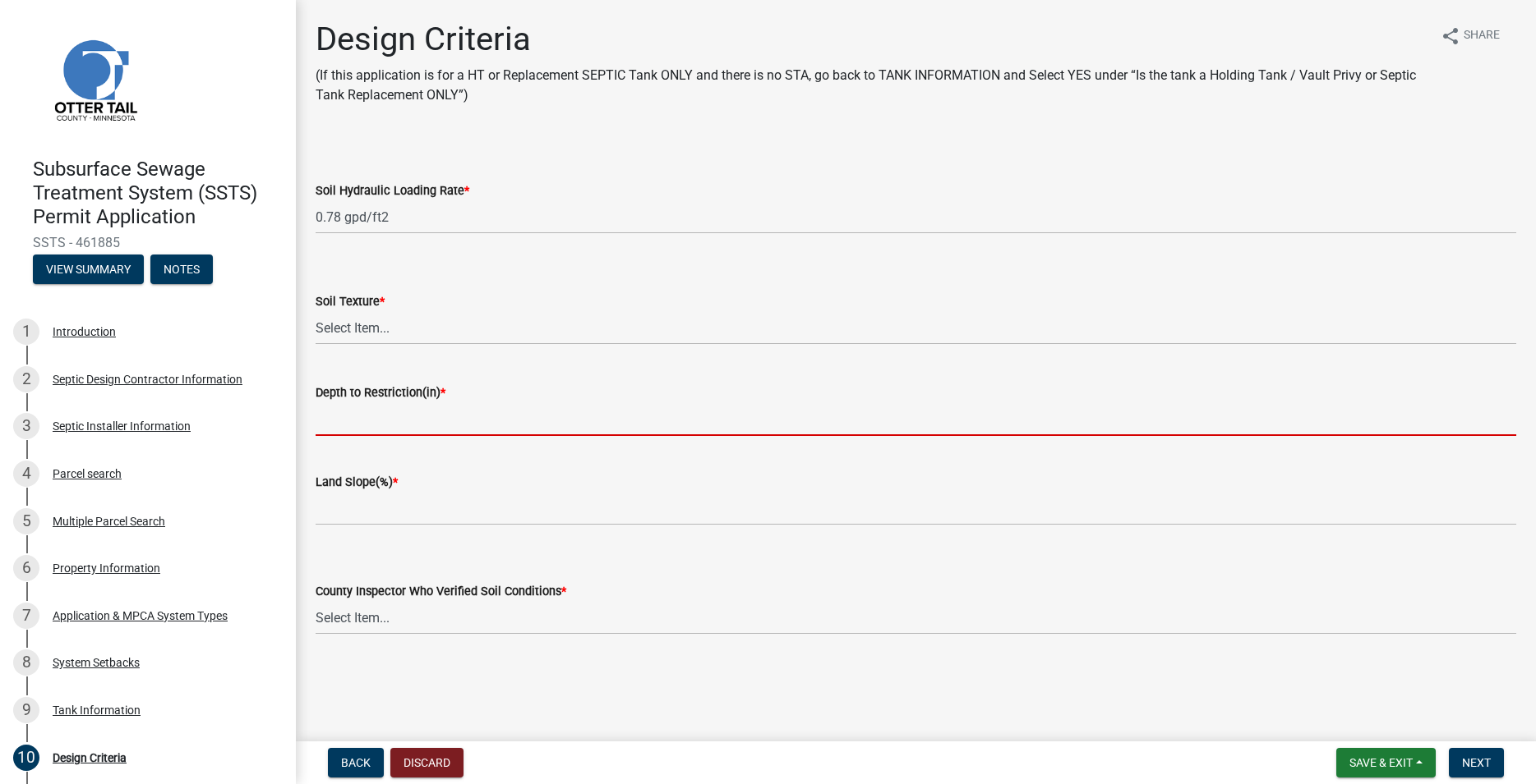
click at [400, 408] on input "Depth to Restriction(in) *" at bounding box center [916, 419] width 1201 height 34
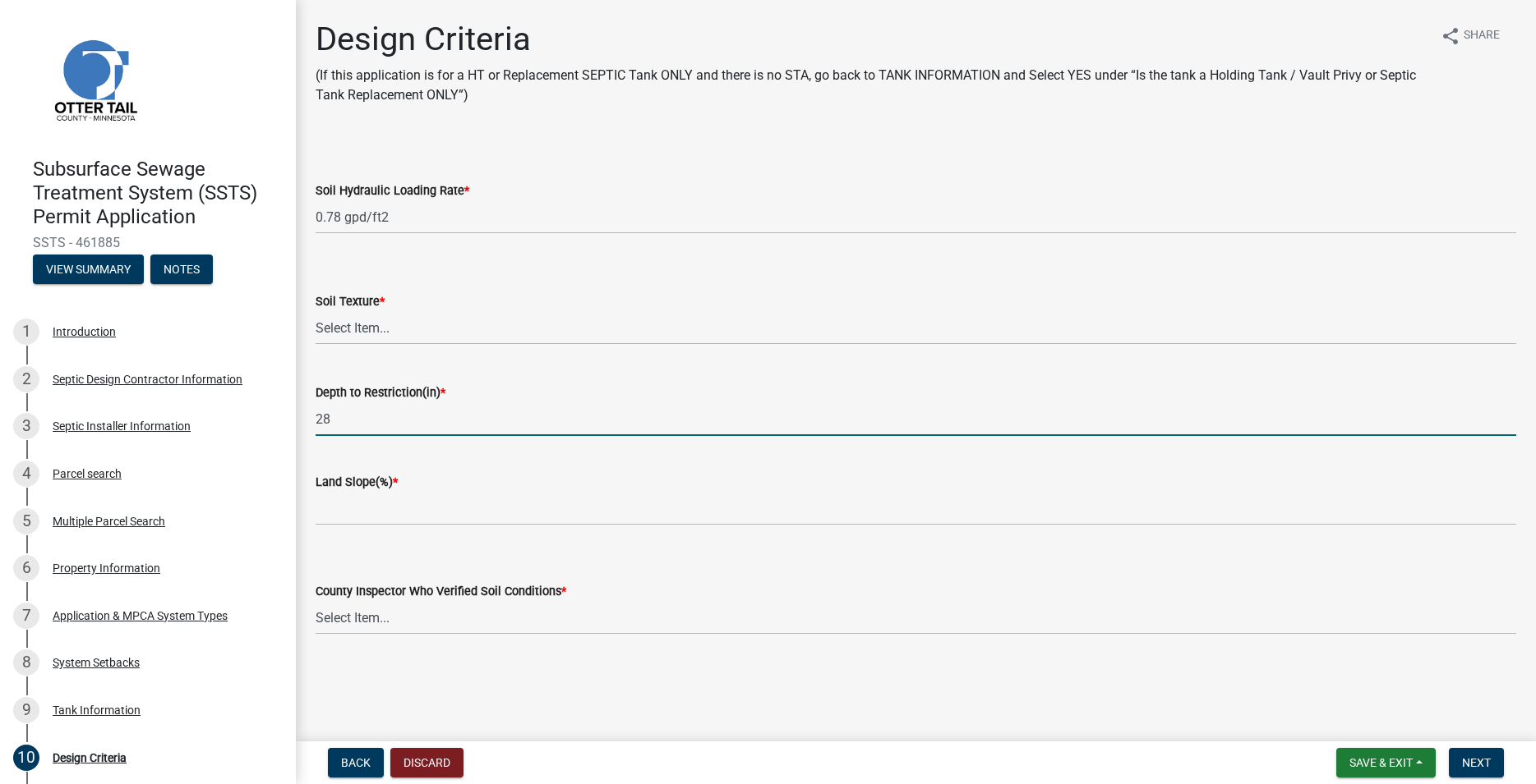
type input "28"
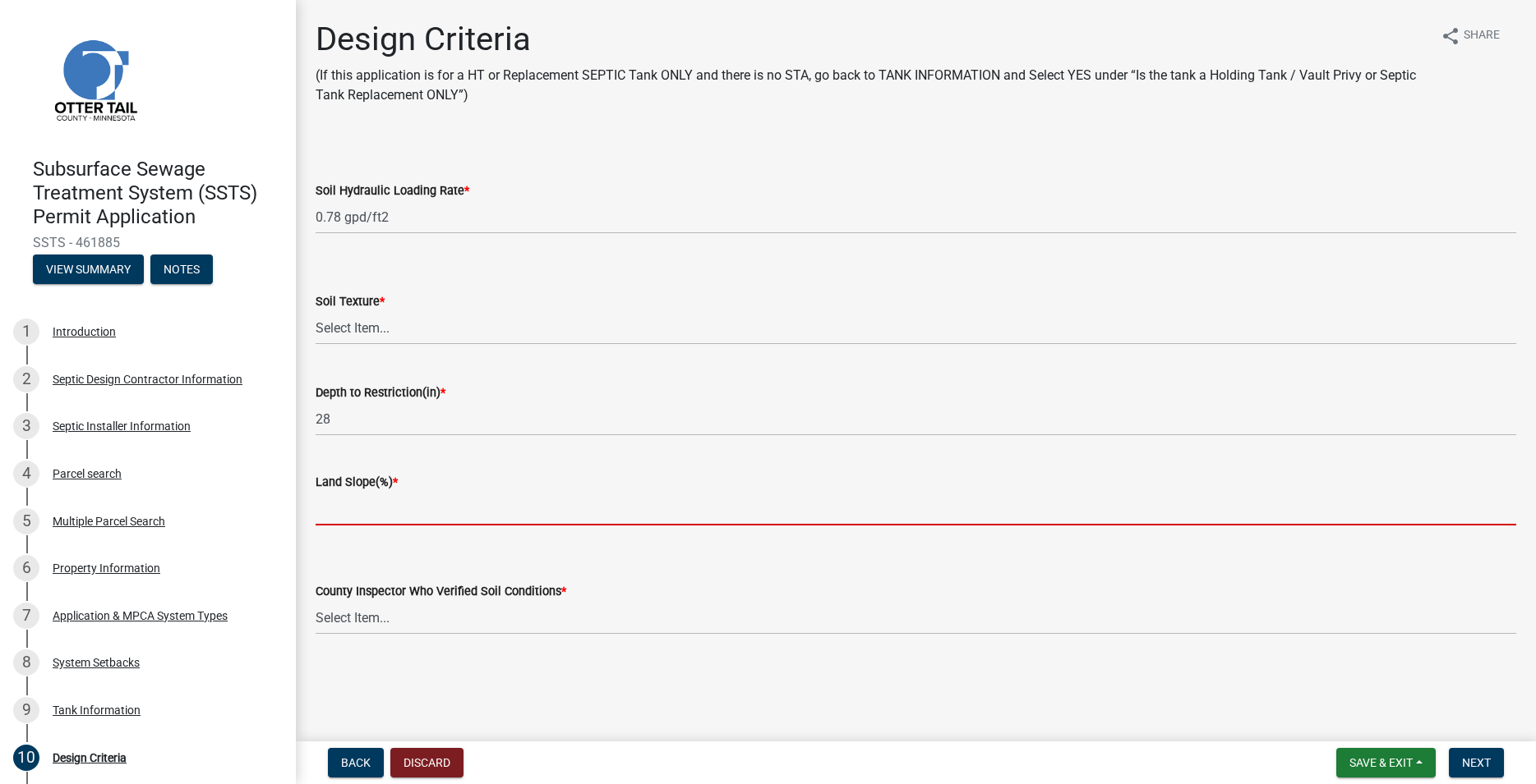
click at [383, 494] on input "Land Slope(%) *" at bounding box center [916, 508] width 1201 height 34
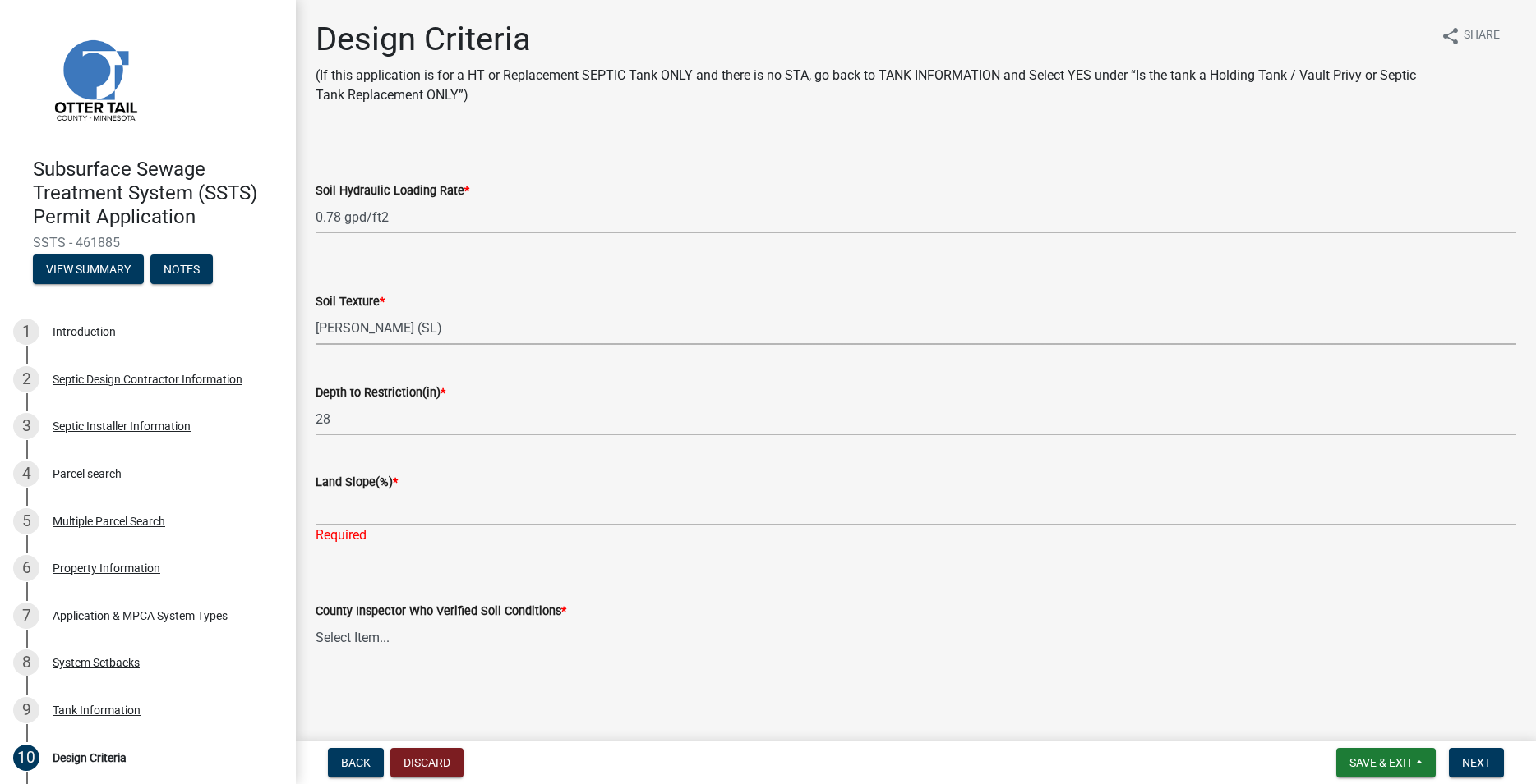
click option "[PERSON_NAME] (SL)" at bounding box center [0, 0] width 0 height 0
select select "70eb23f8-102f-4072-81d7-b3b0dd1c94c8"
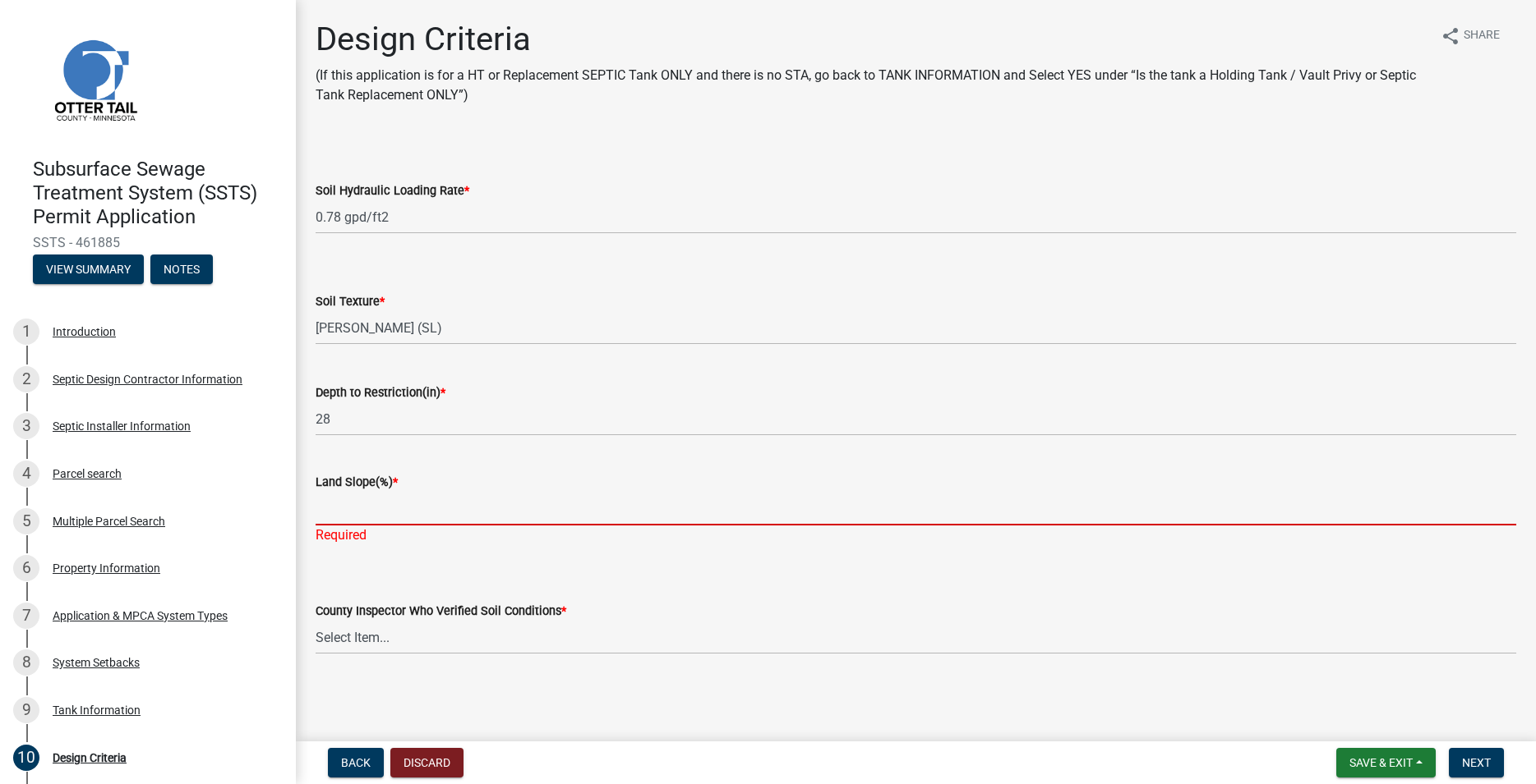
click at [384, 520] on input "Land Slope(%) *" at bounding box center [916, 508] width 1201 height 34
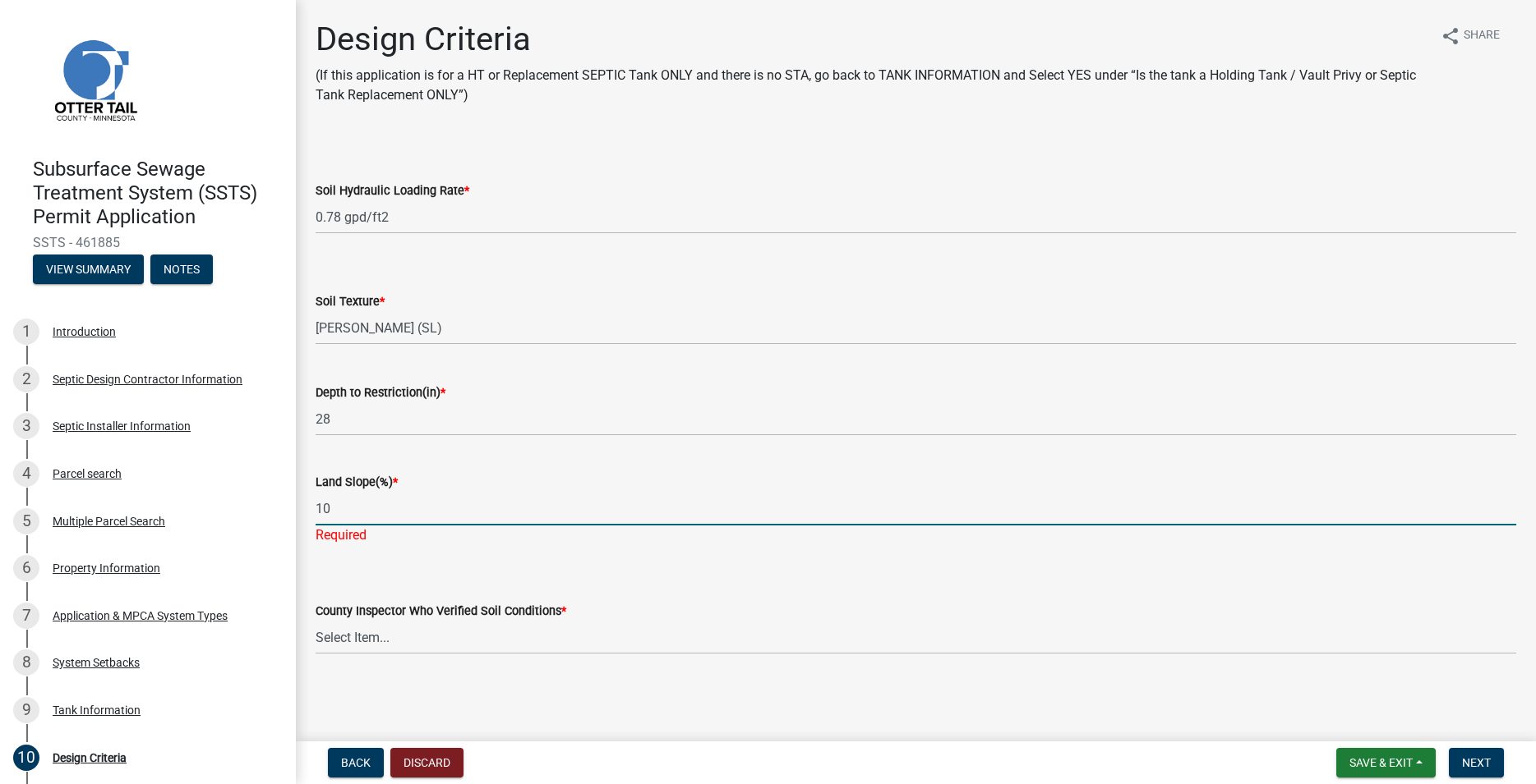
type input "10"
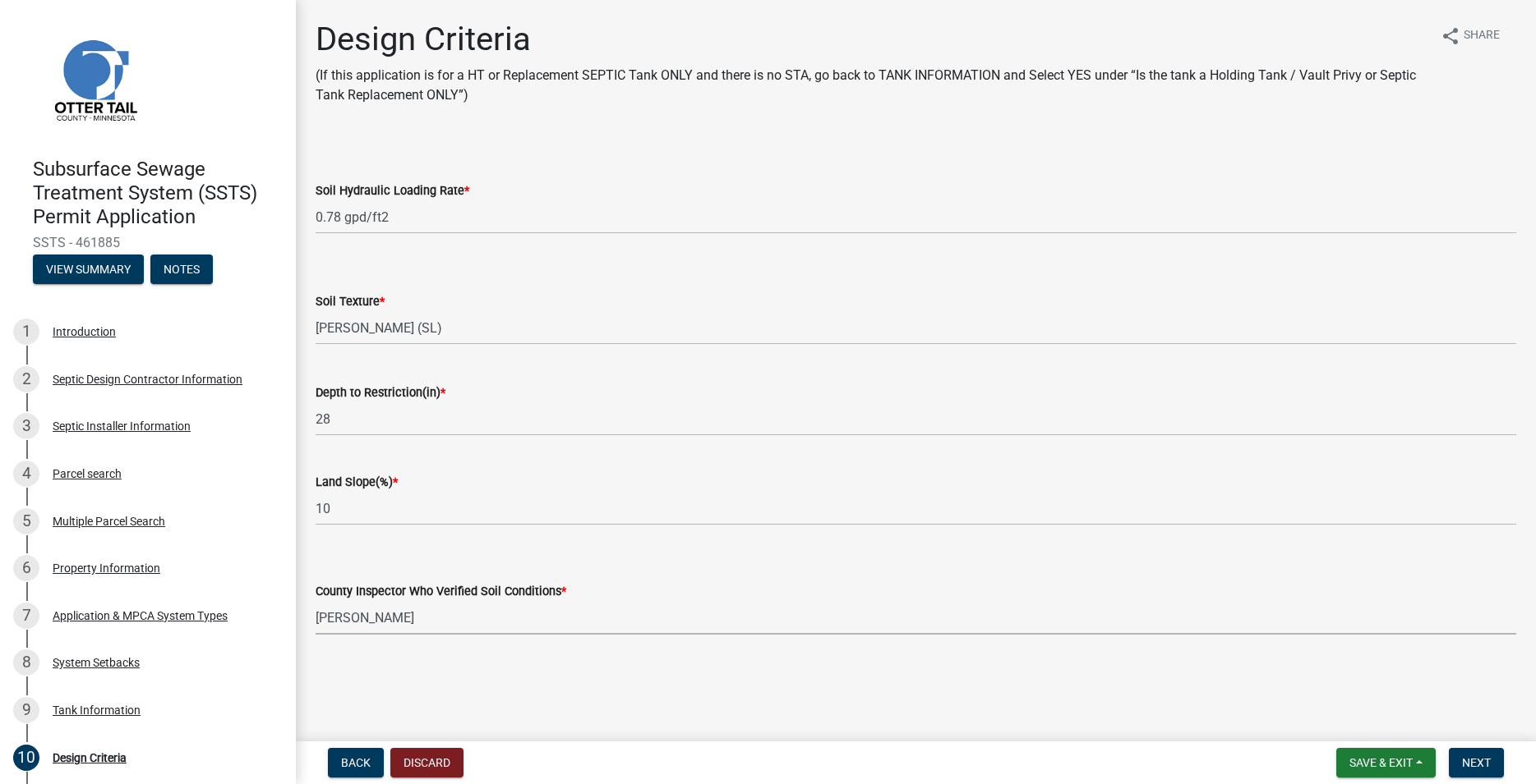
click option "[PERSON_NAME]" at bounding box center [0, 0] width 0 height 0
select select "45db2b75-262a-4f3c-9010-aae25997cba1"
click at [1469, 754] on button "Next" at bounding box center [1476, 763] width 55 height 30
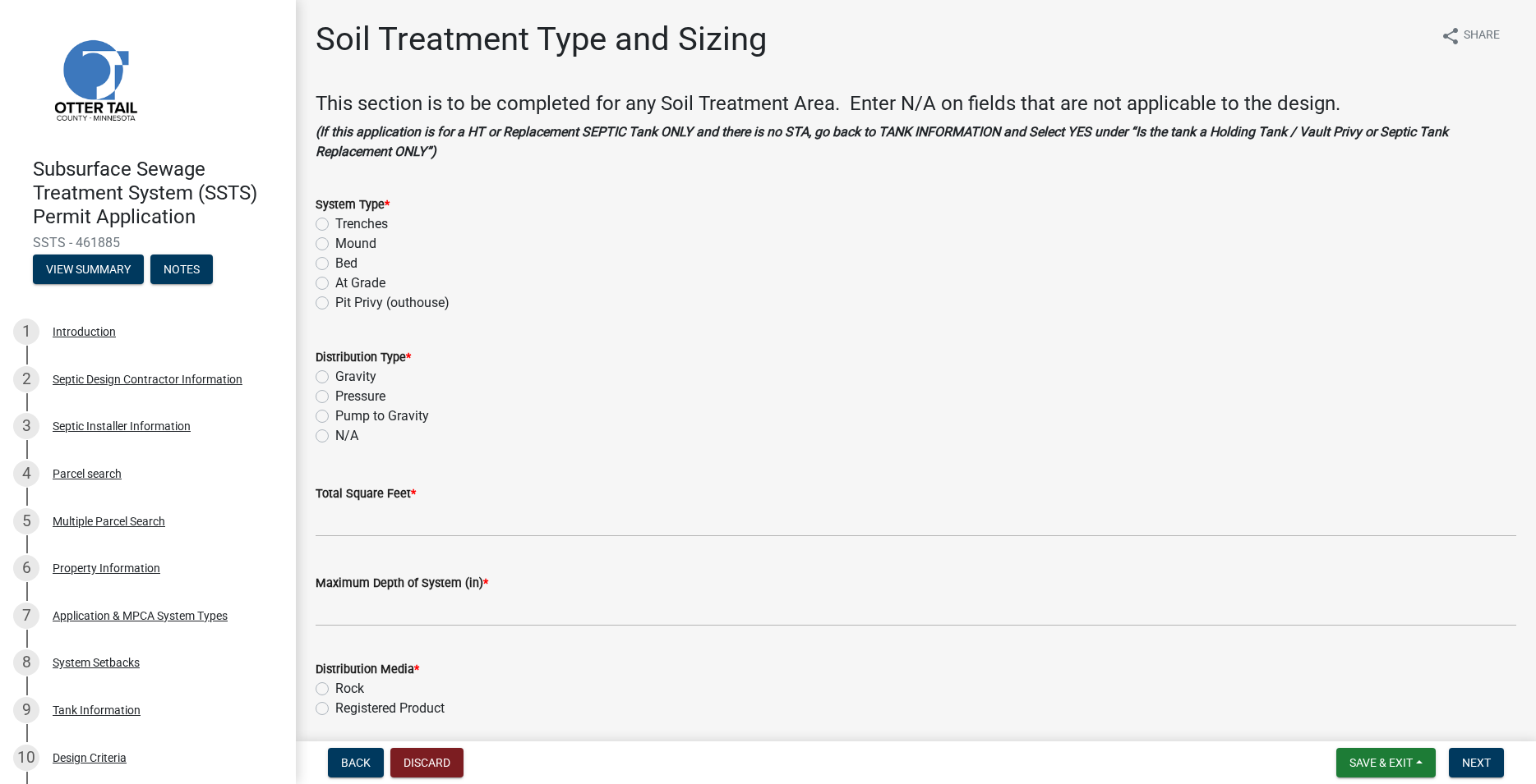
click at [335, 241] on label "Mound" at bounding box center [356, 244] width 41 height 20
click at [335, 241] on input "Mound" at bounding box center [340, 239] width 11 height 11
radio input "true"
click at [335, 394] on label "Pressure" at bounding box center [360, 397] width 50 height 20
click at [335, 394] on input "Pressure" at bounding box center [340, 392] width 11 height 11
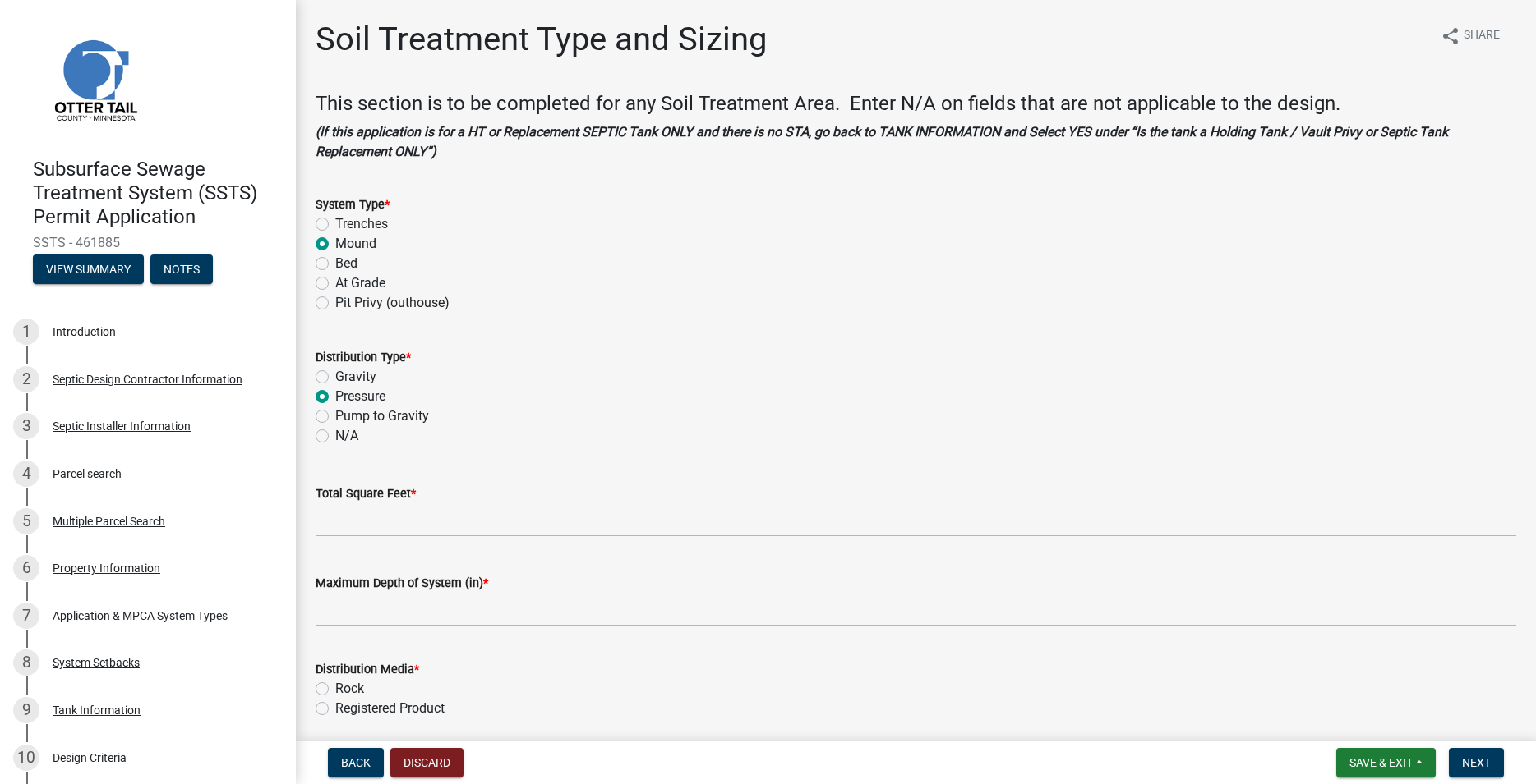
radio input "true"
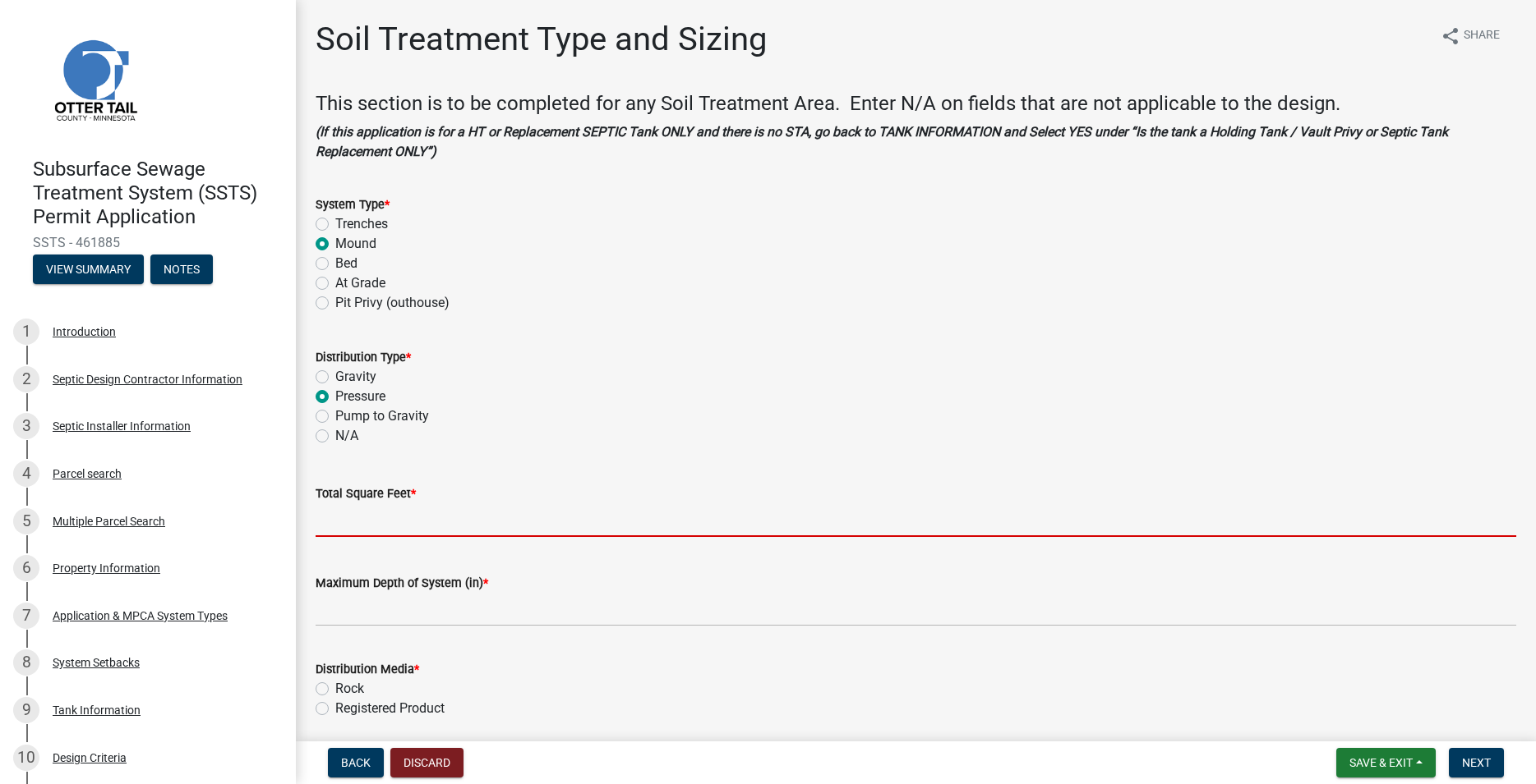
click at [340, 523] on input "Total Square Feet *" at bounding box center [916, 520] width 1201 height 34
click at [358, 507] on input "Total Square Feet *" at bounding box center [916, 520] width 1201 height 34
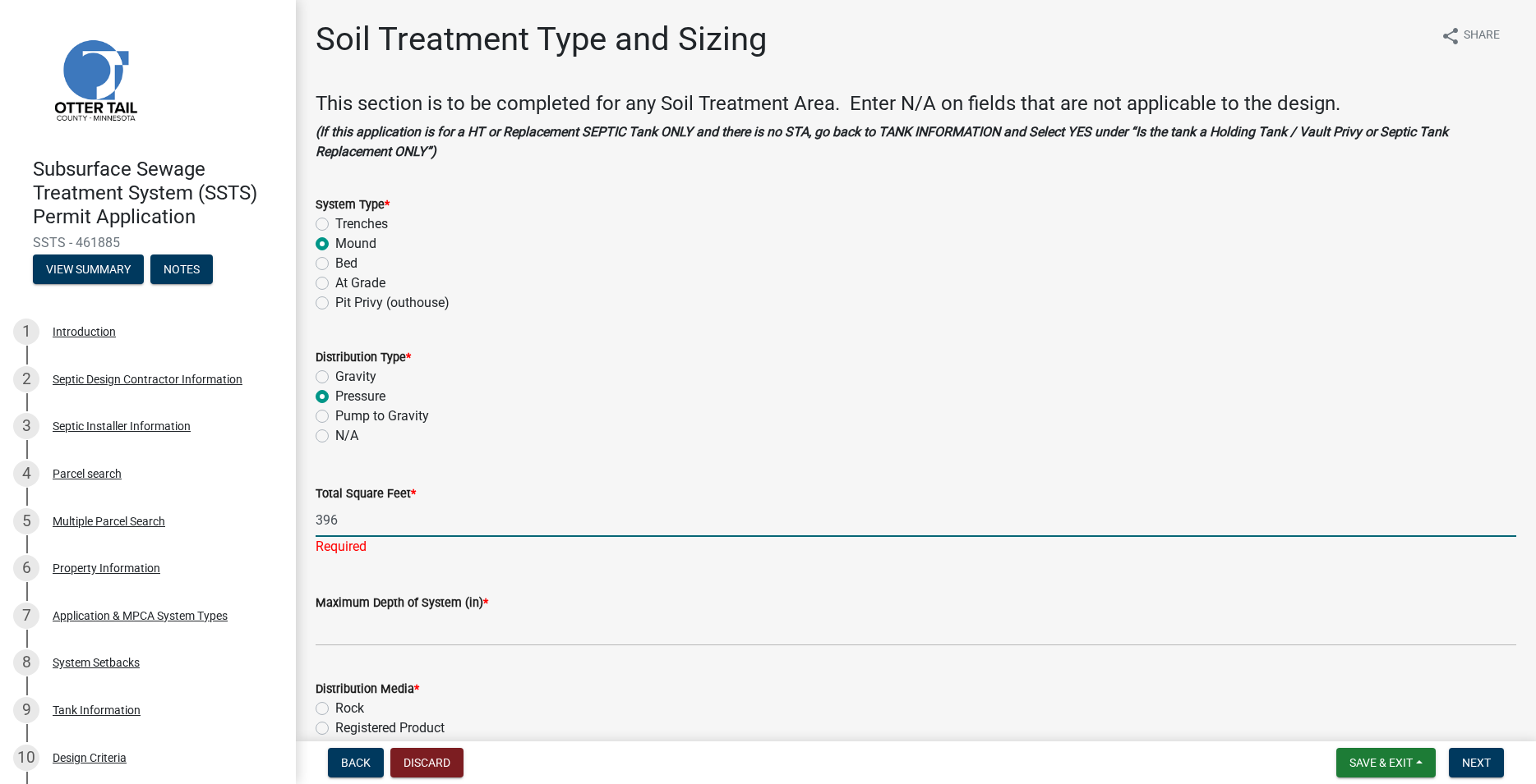
type input "396"
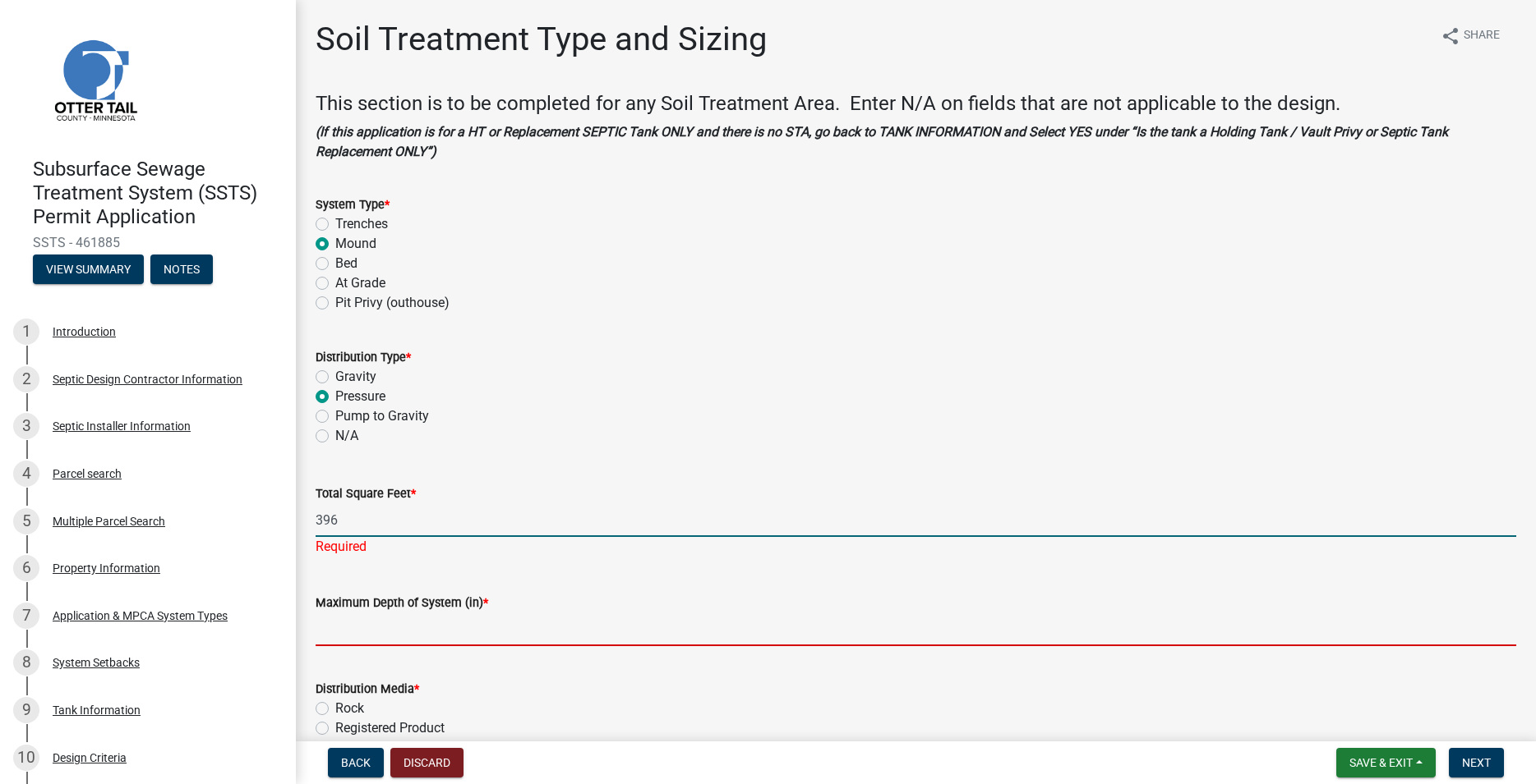
click at [358, 618] on input "Maximum Depth of System (in) *" at bounding box center [916, 629] width 1201 height 34
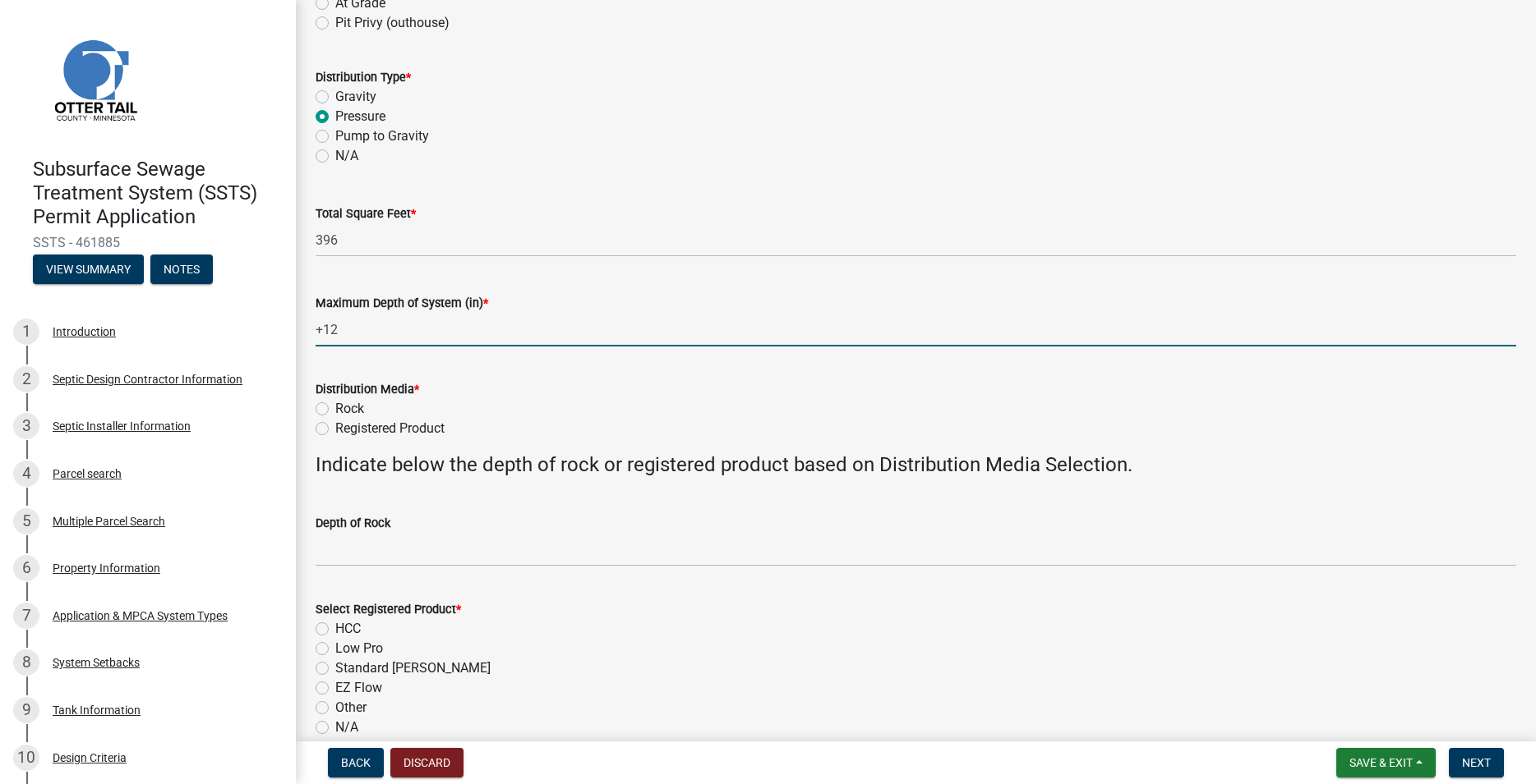
scroll to position [281, 0]
type input "+12"
click at [335, 429] on label "Registered Product" at bounding box center [390, 428] width 110 height 20
click at [335, 429] on input "Registered Product" at bounding box center [340, 423] width 11 height 11
radio input "true"
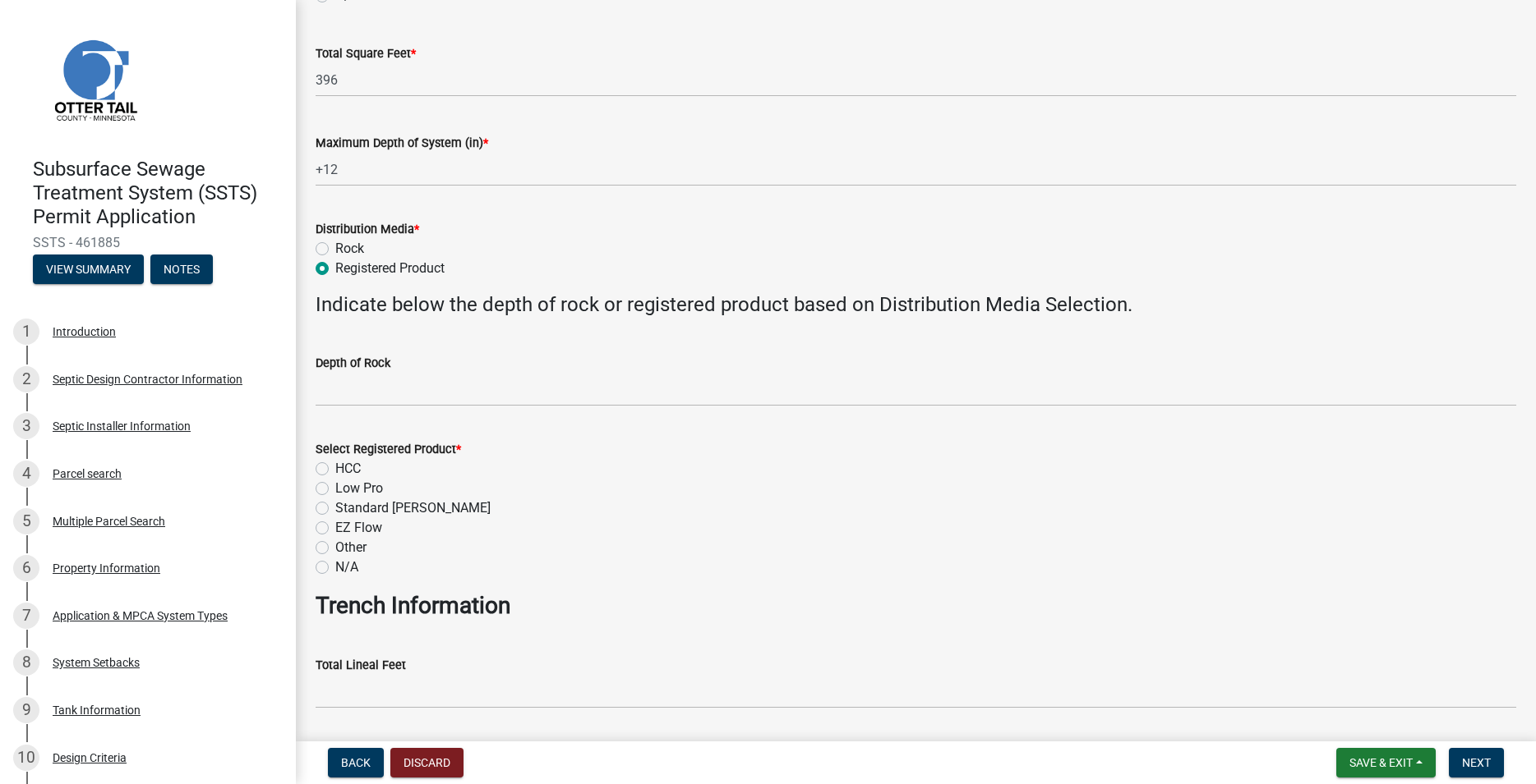
scroll to position [469, 0]
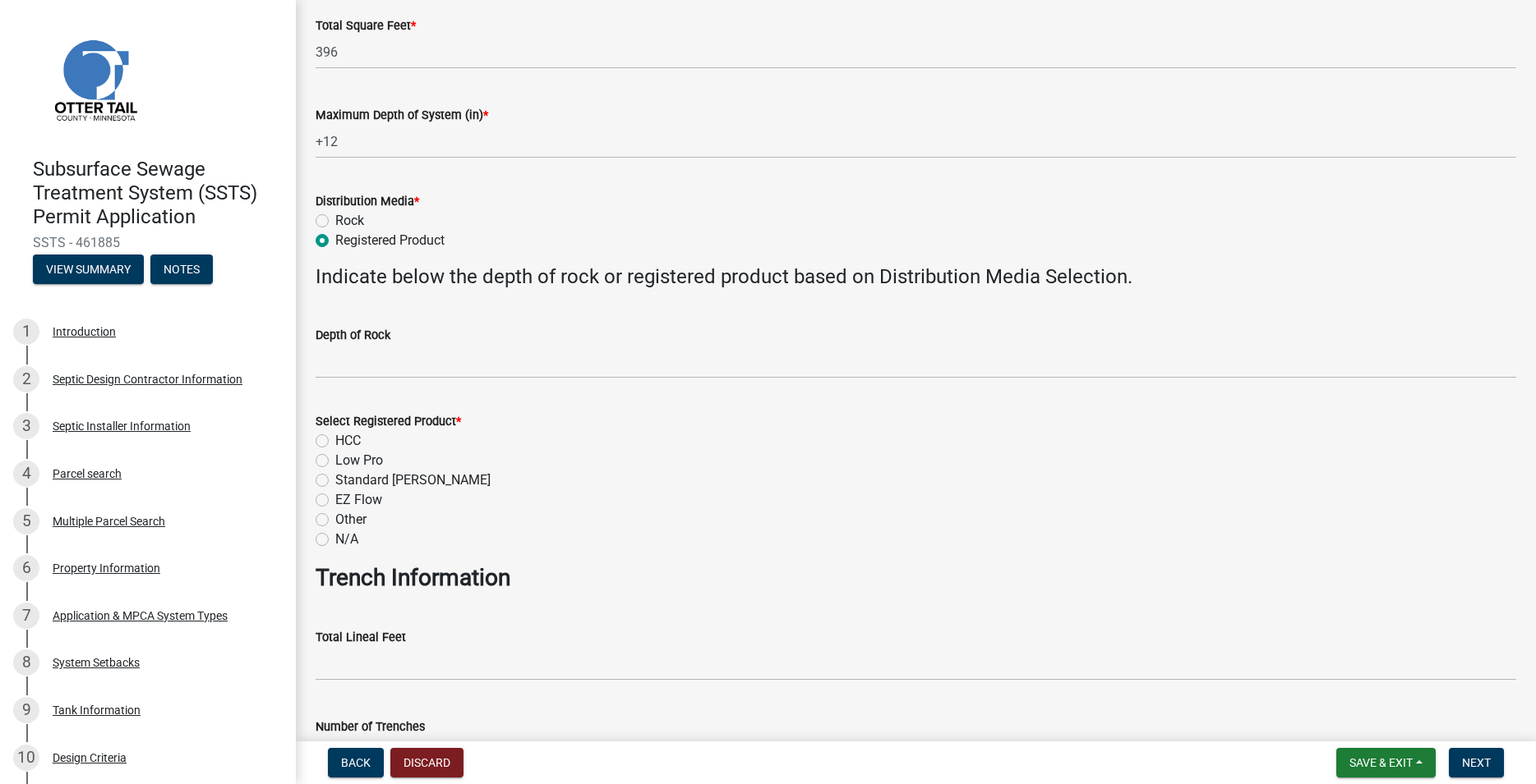
click at [335, 542] on label "N/A" at bounding box center [347, 539] width 23 height 20
click at [335, 540] on input "N/A" at bounding box center [340, 534] width 11 height 11
radio input "true"
click at [335, 541] on label "N/A" at bounding box center [347, 539] width 23 height 20
click at [335, 540] on input "N/A" at bounding box center [340, 534] width 11 height 11
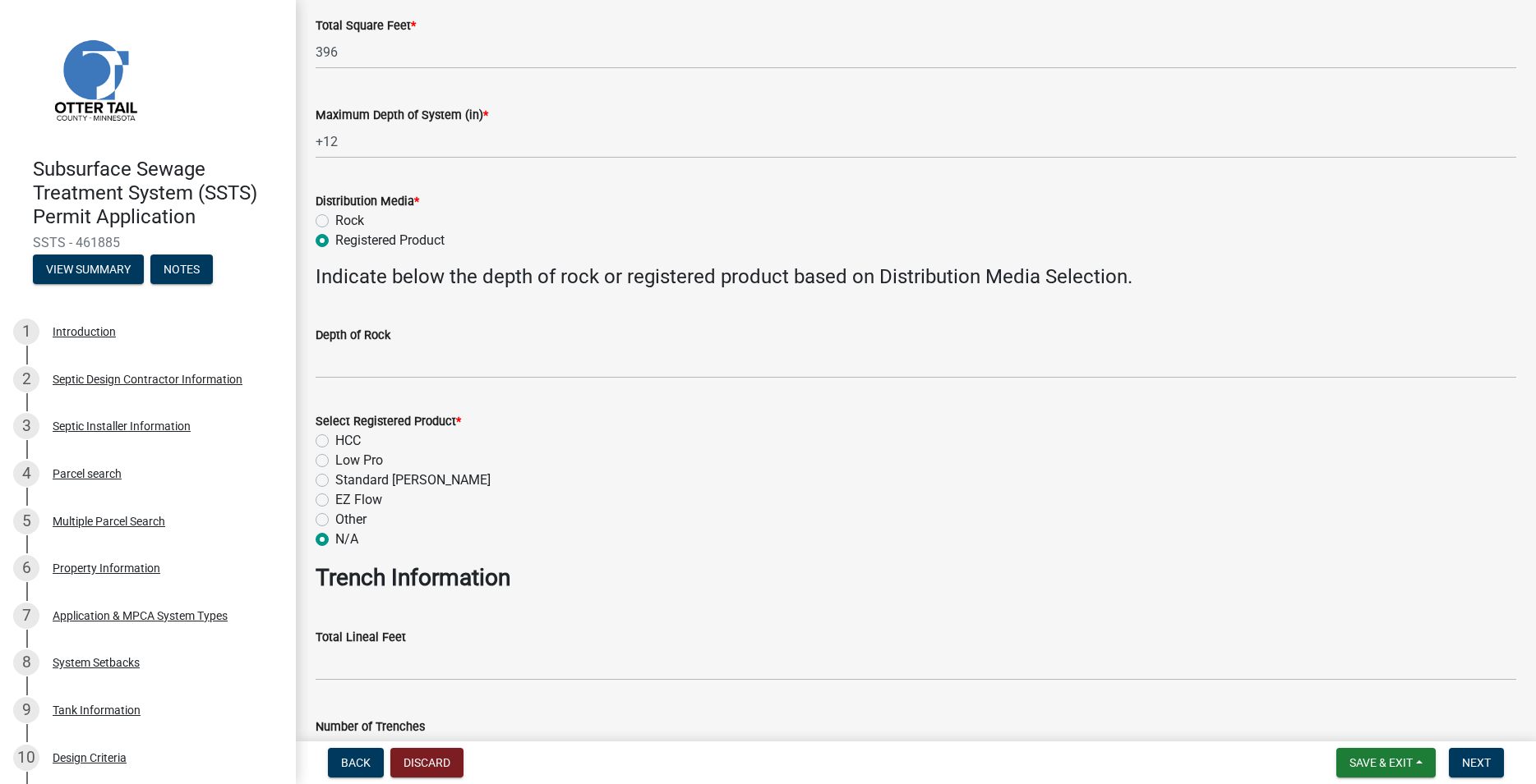
click at [335, 460] on label "Low Pro" at bounding box center [359, 461] width 48 height 20
click at [335, 460] on input "Low Pro" at bounding box center [340, 456] width 11 height 11
radio input "true"
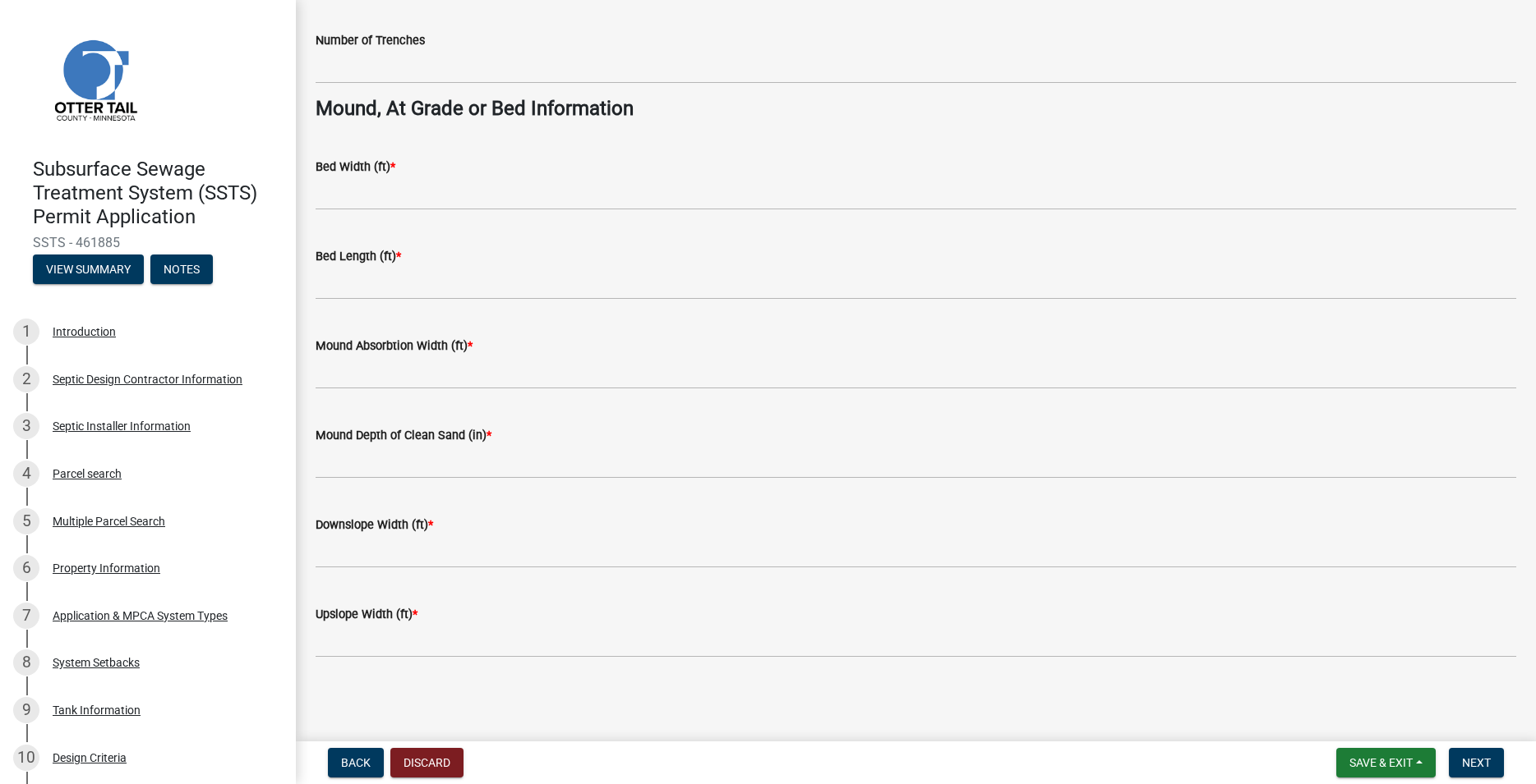
scroll to position [1062, 0]
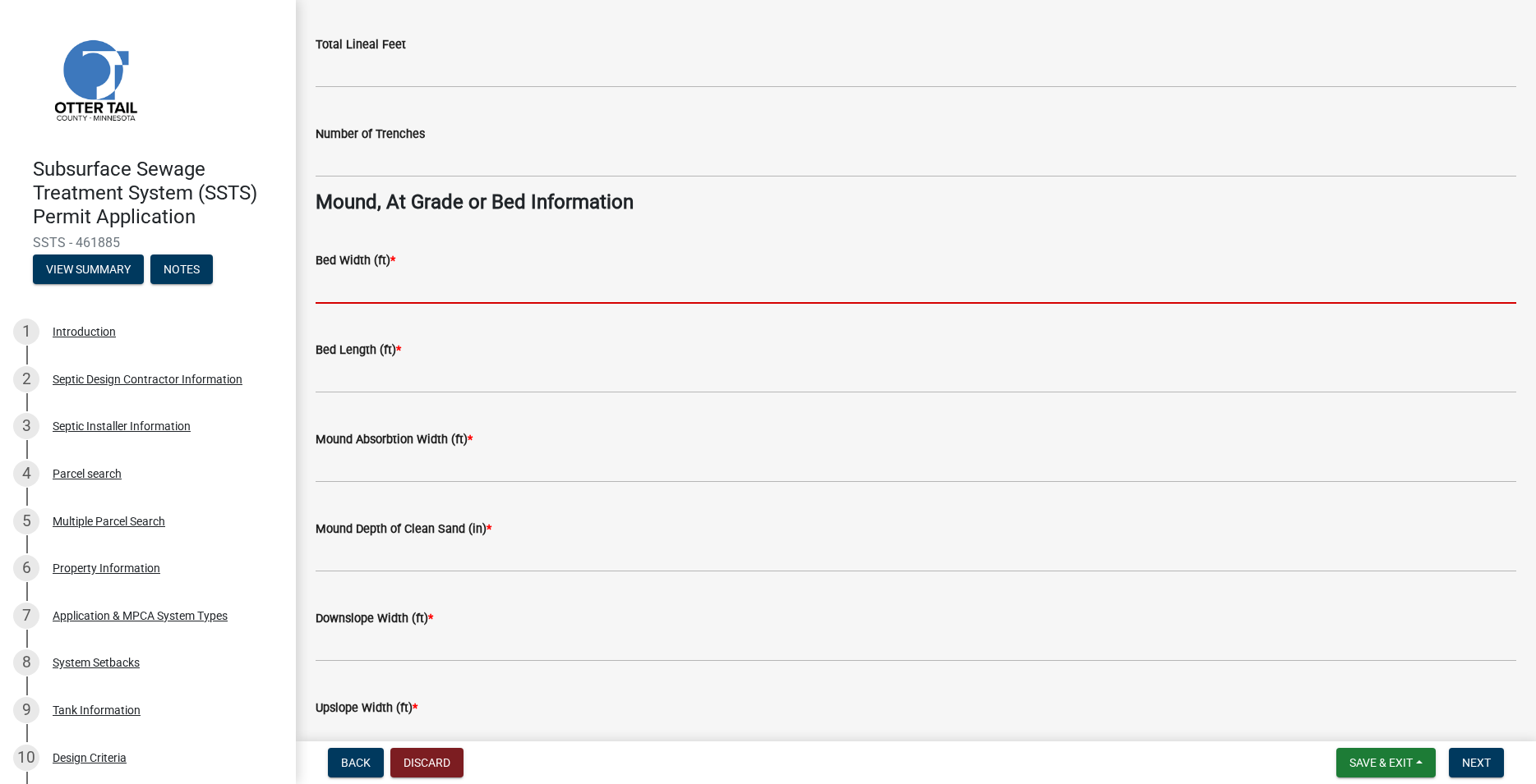
click at [343, 291] on input "Bed Width (ft) *" at bounding box center [916, 287] width 1201 height 34
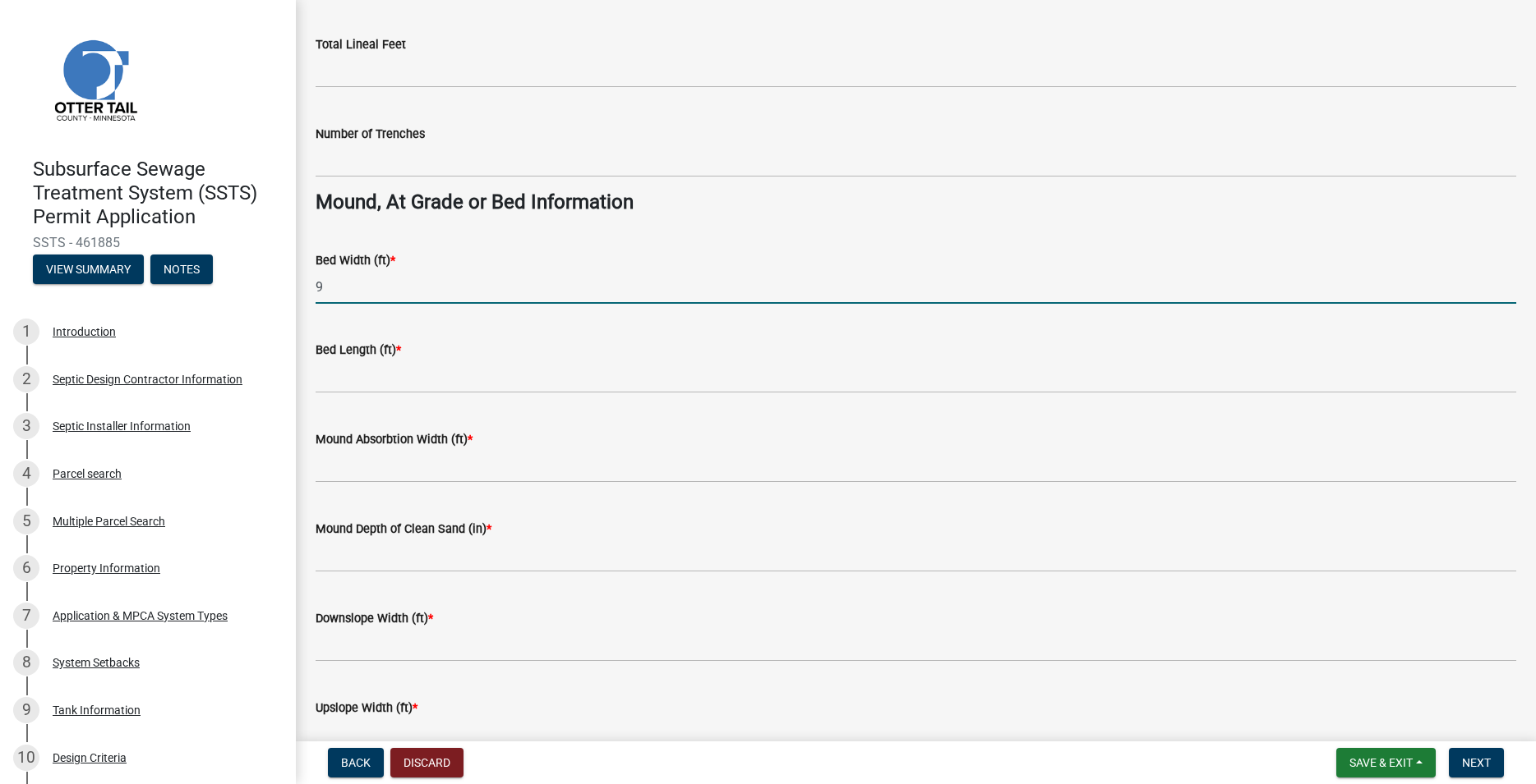
type input "9"
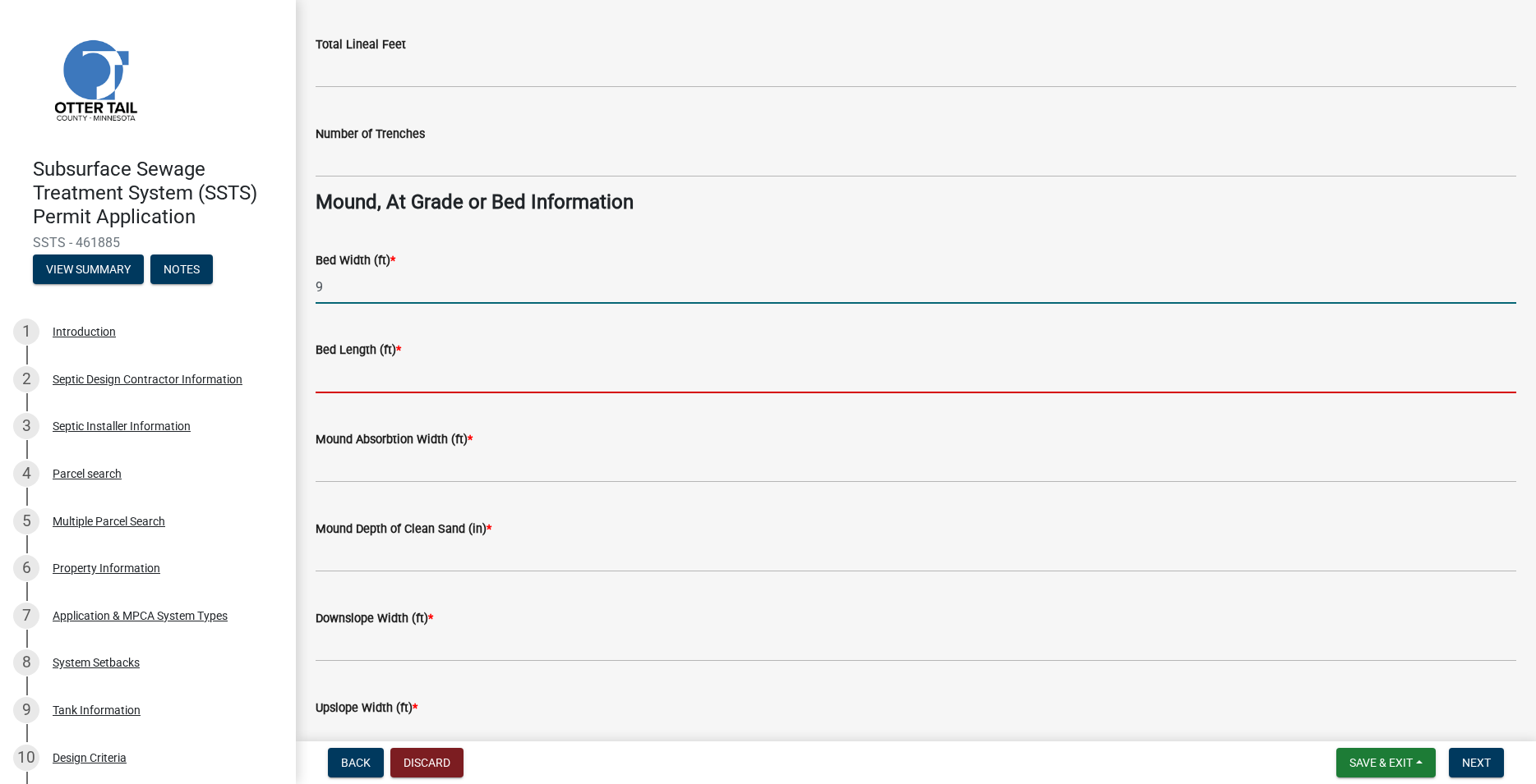
click at [344, 363] on input "Bed Length (ft) *" at bounding box center [916, 376] width 1201 height 34
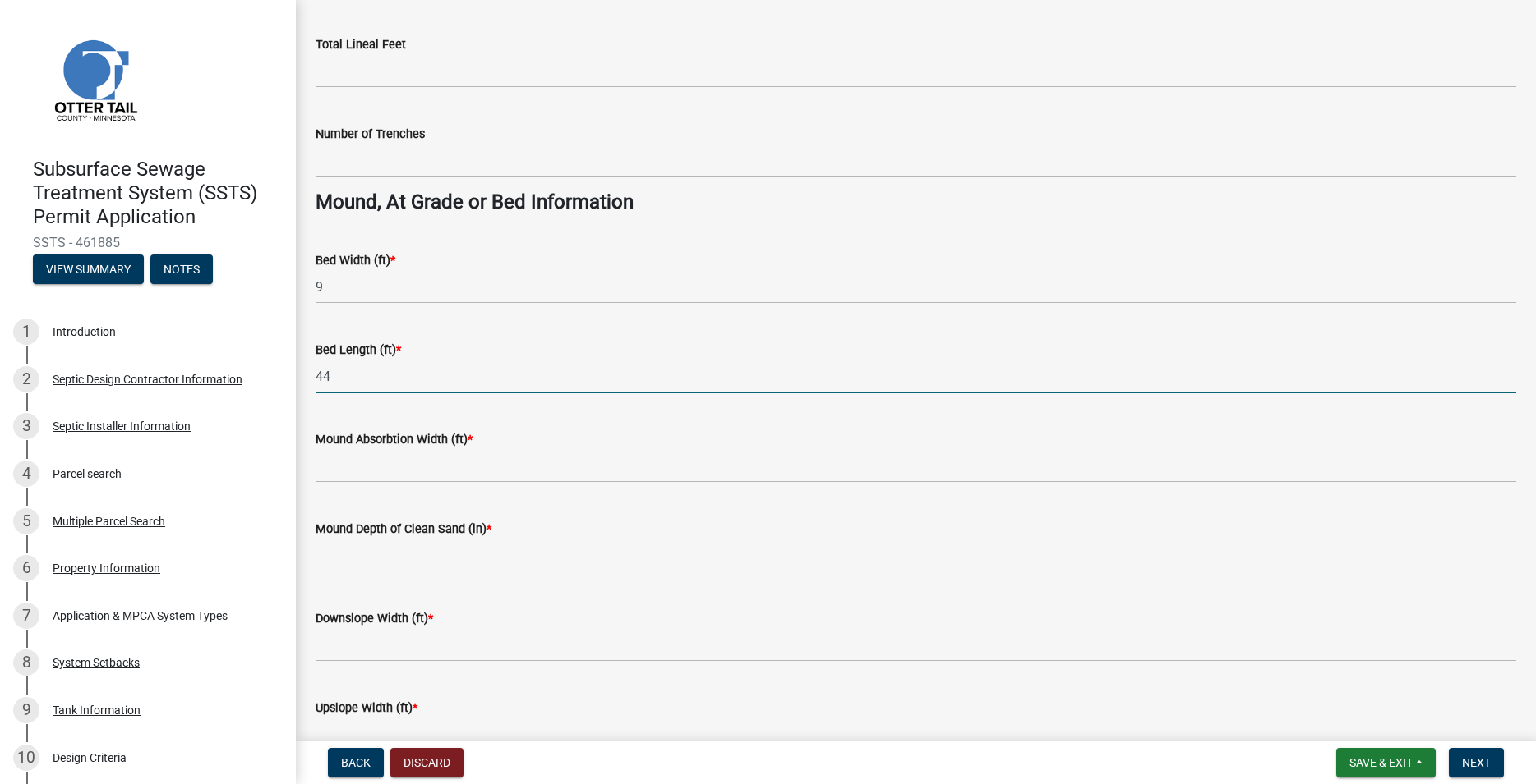
type input "44"
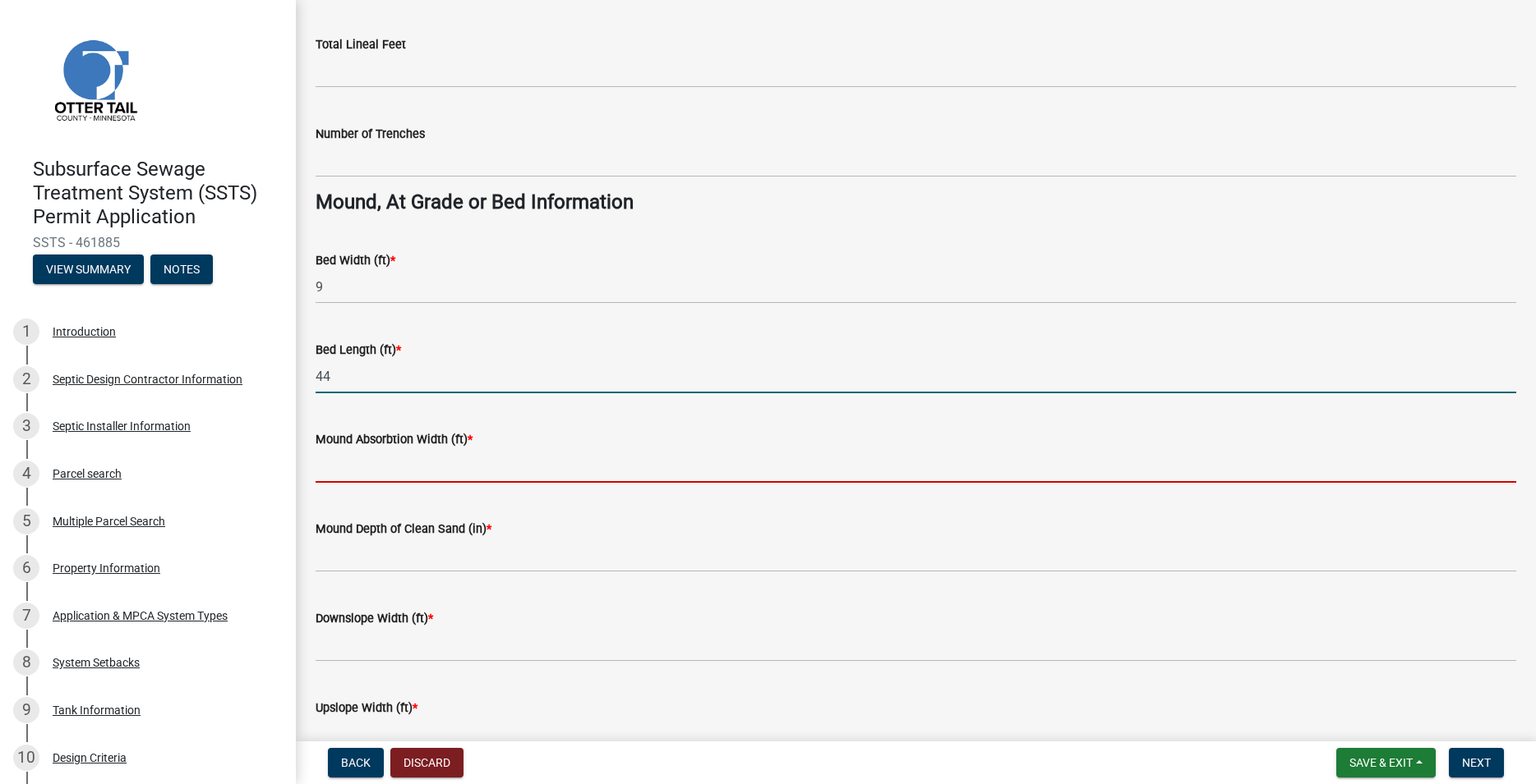
click at [372, 460] on input "Mound Absorbtion Width (ft) *" at bounding box center [916, 466] width 1201 height 34
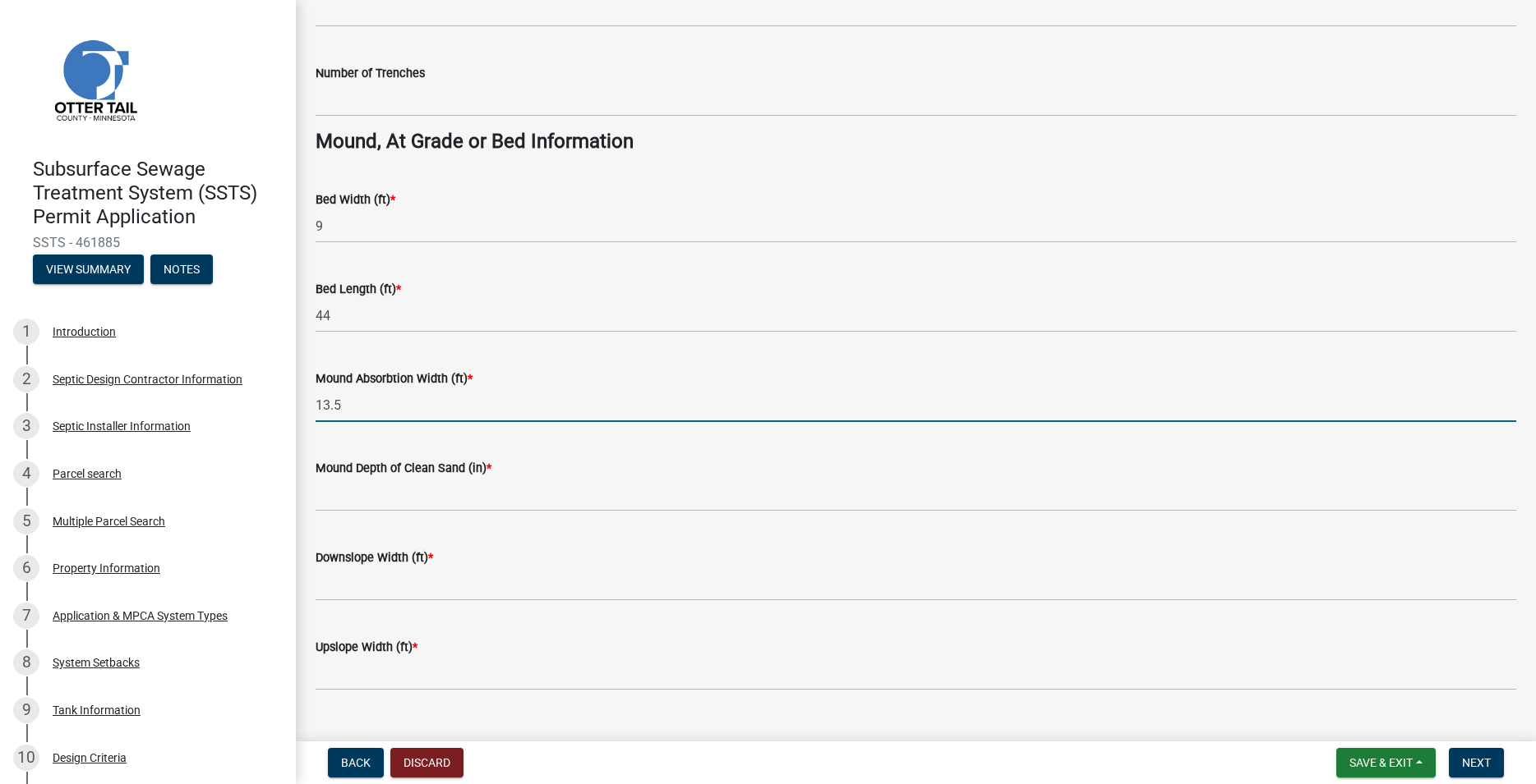
scroll to position [1155, 0]
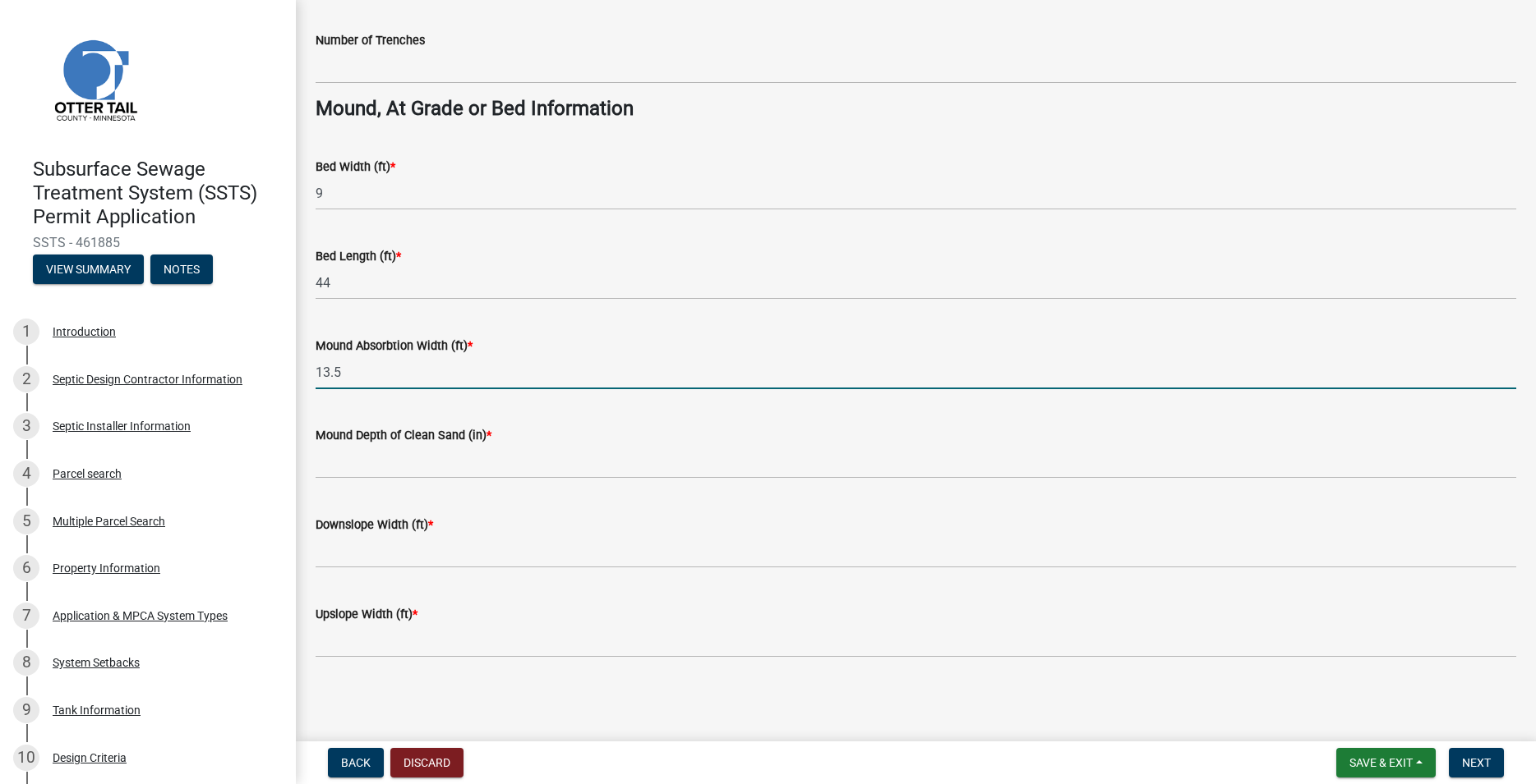
type input "13.5"
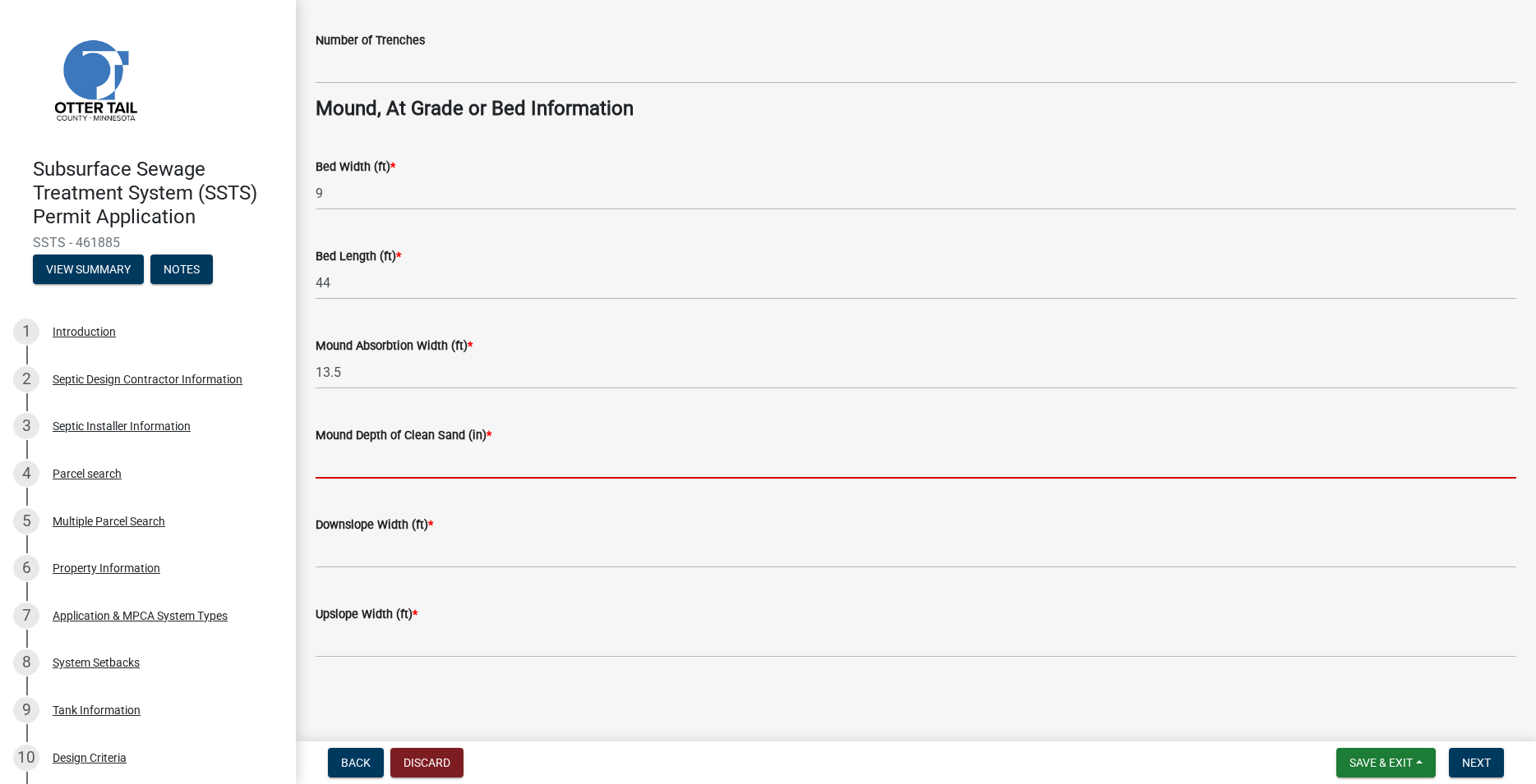
click at [391, 455] on input "Mound Depth of Clean Sand (in) *" at bounding box center [916, 462] width 1201 height 34
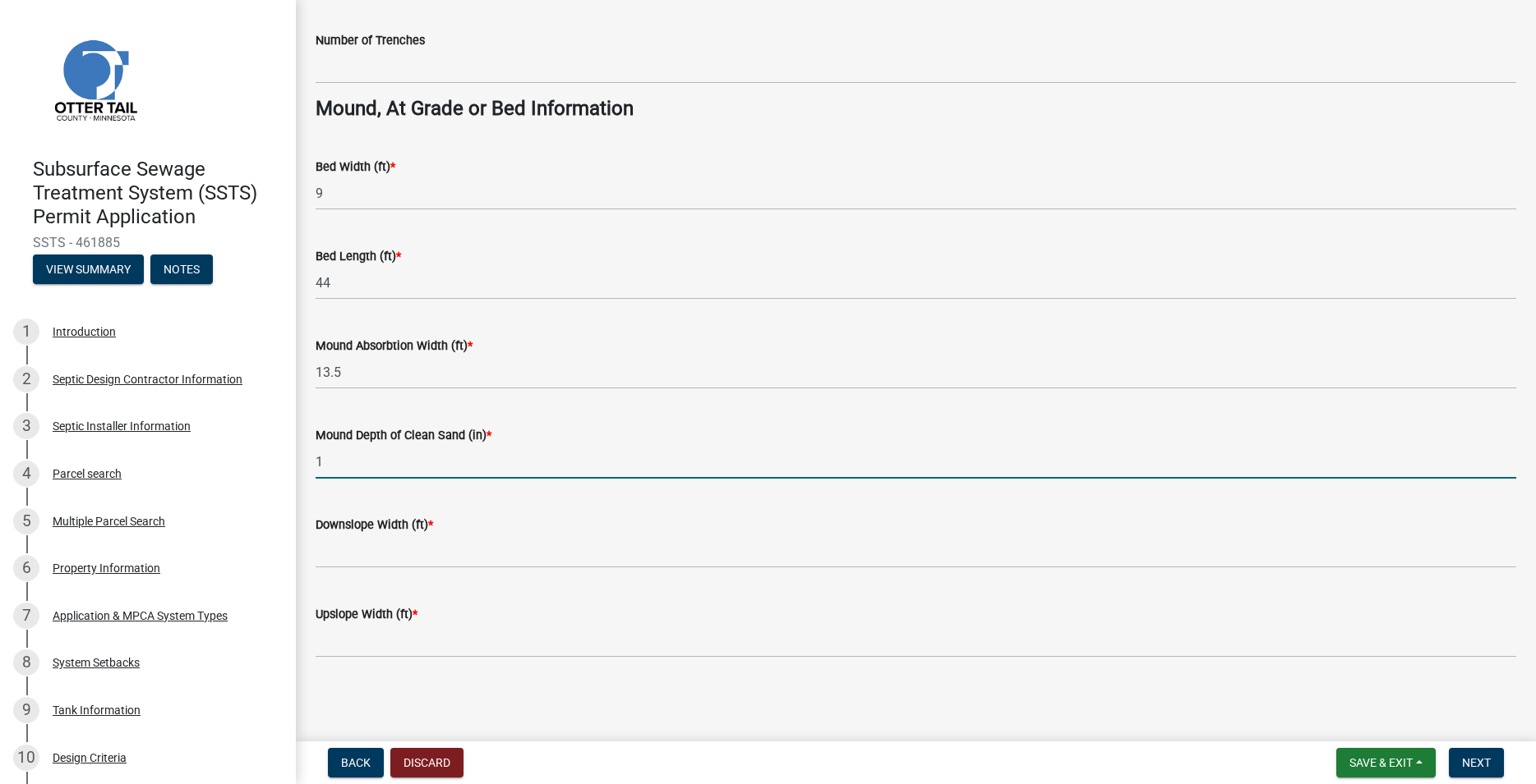
type input "1"
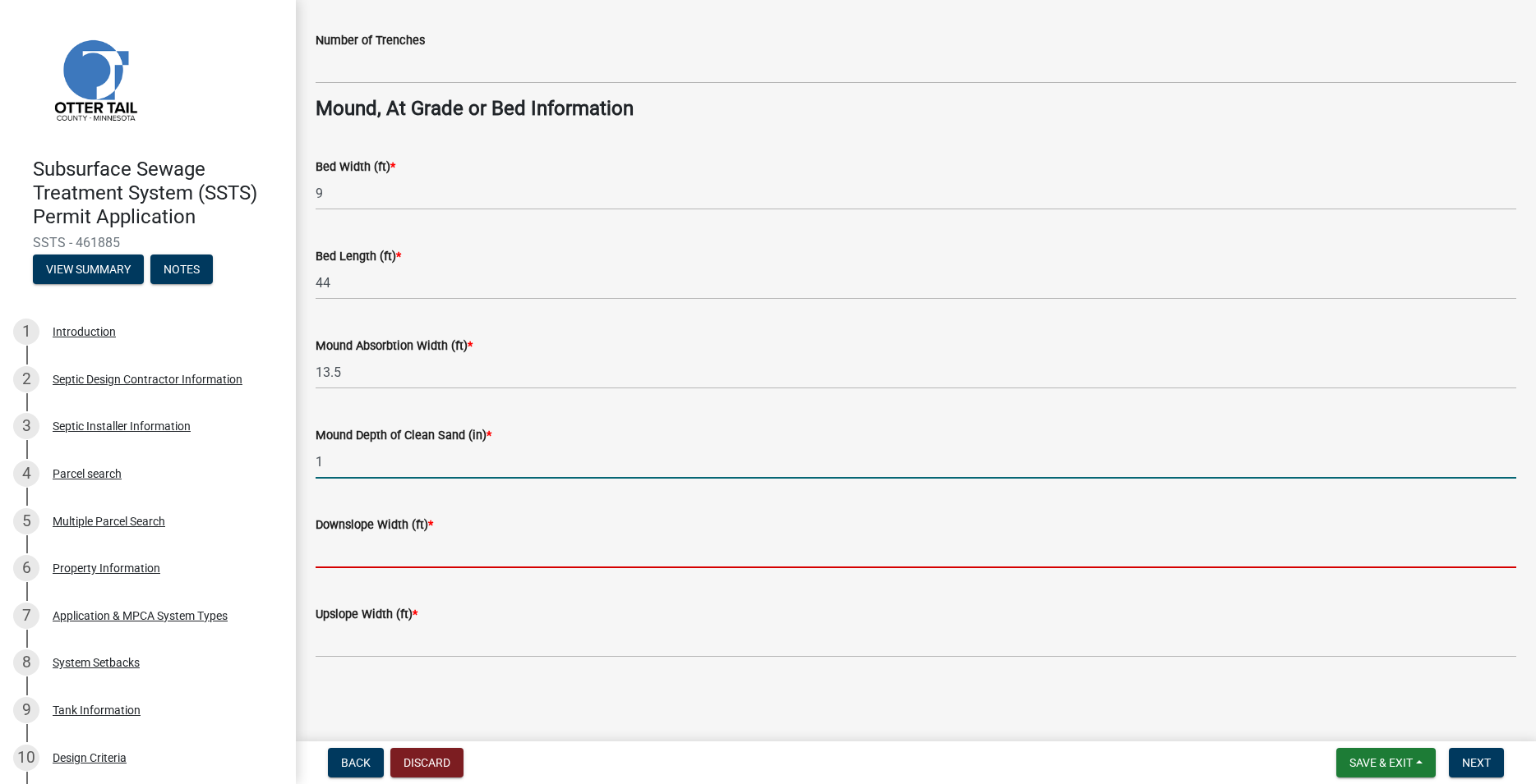
click at [368, 542] on input "Downslope Width (ft) *" at bounding box center [916, 551] width 1201 height 34
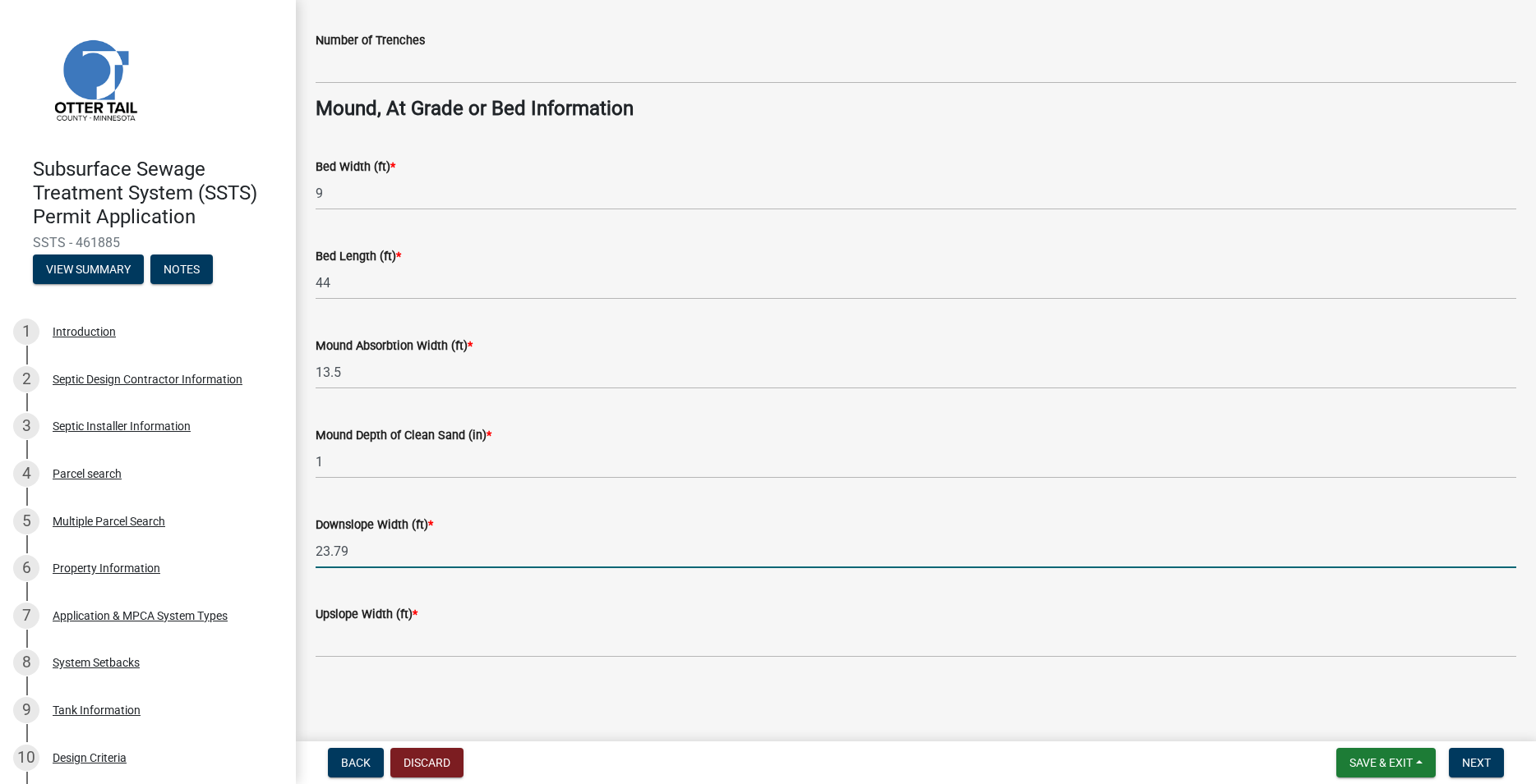
type input "23.79"
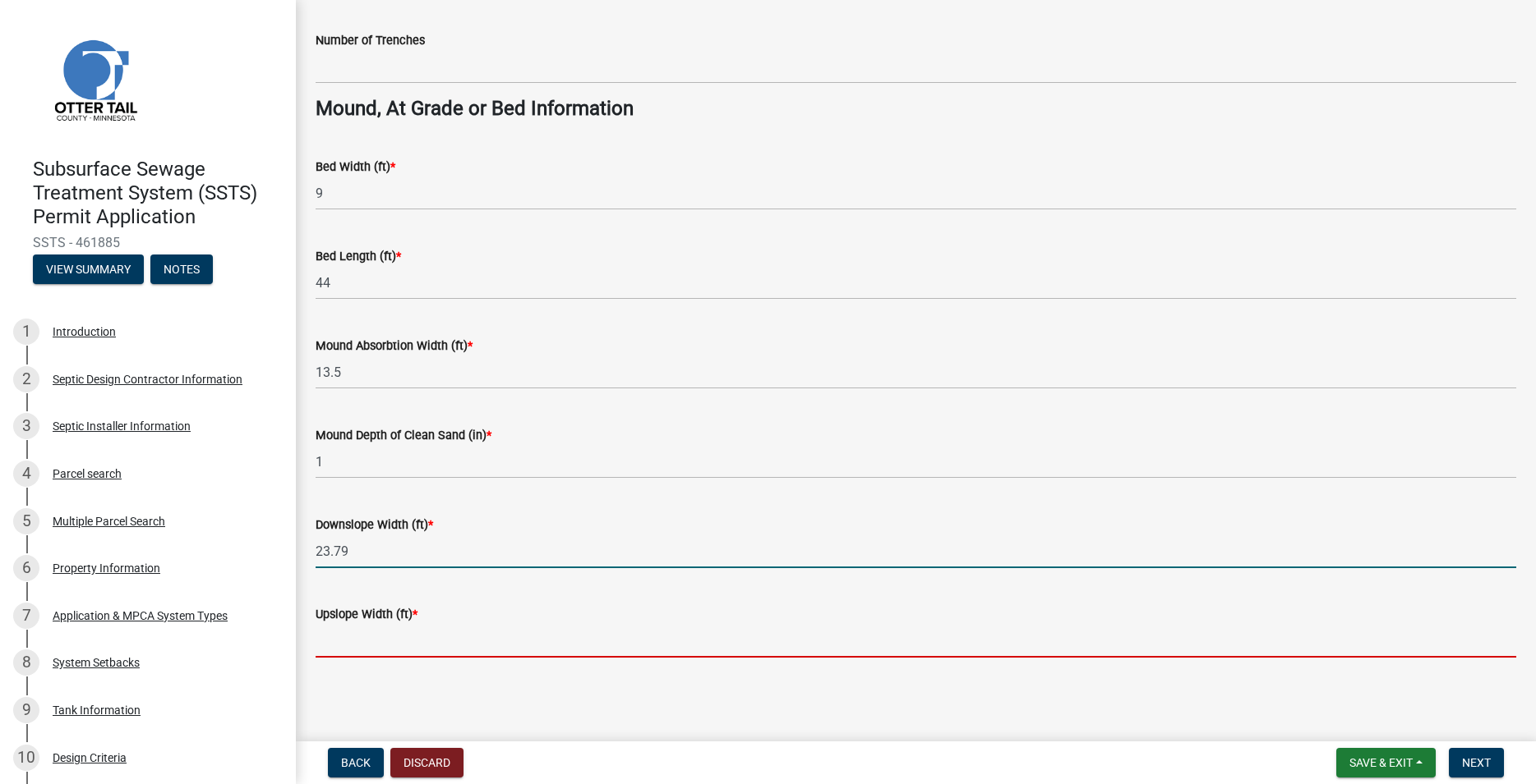
click at [358, 628] on input "Upslope Width (ft) *" at bounding box center [916, 641] width 1201 height 34
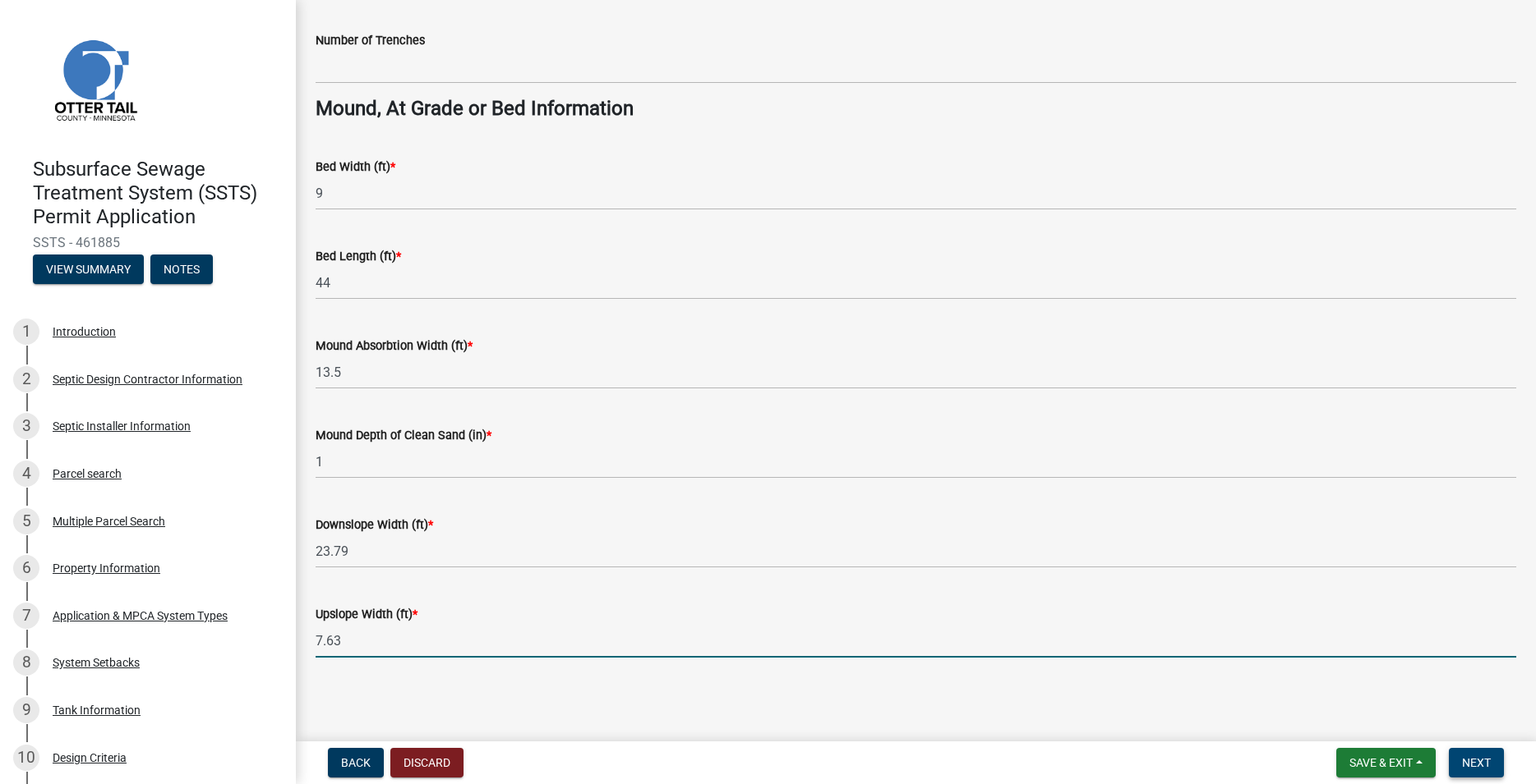
type input "7.63"
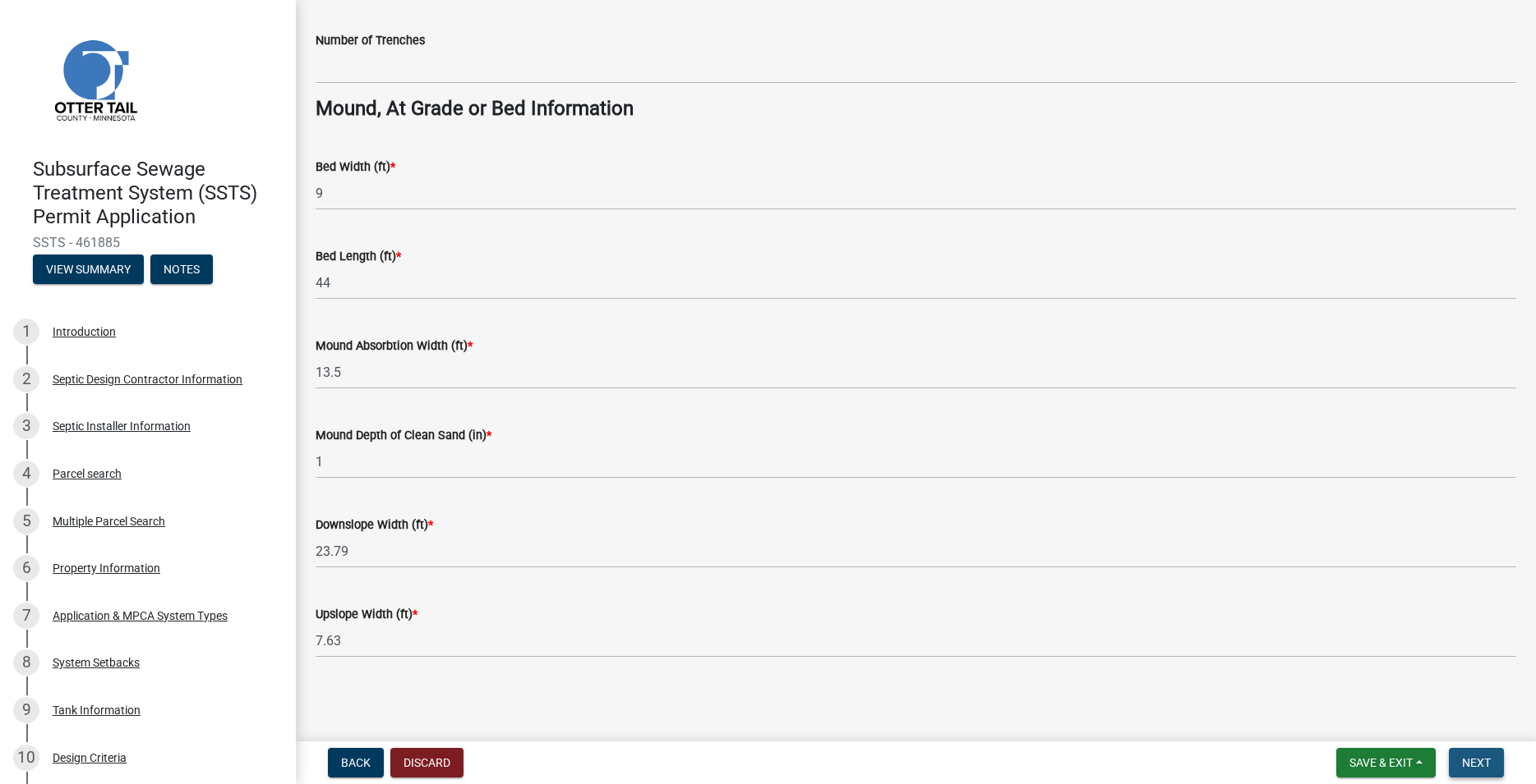
drag, startPoint x: 1471, startPoint y: 756, endPoint x: 1446, endPoint y: 737, distance: 31.4
click at [1472, 756] on button "Next" at bounding box center [1476, 763] width 55 height 30
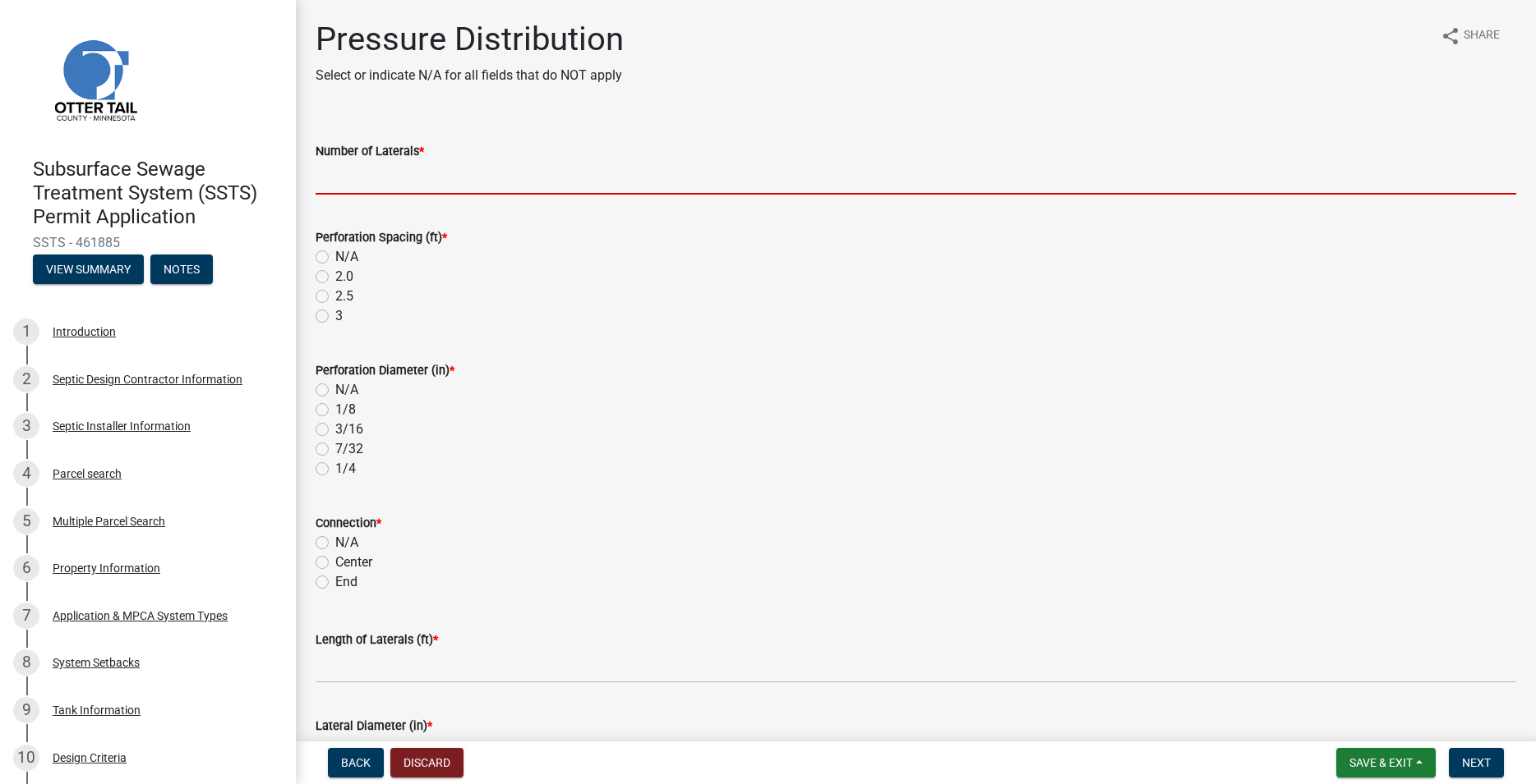
click at [345, 186] on input "Number of Laterals *" at bounding box center [916, 177] width 1201 height 34
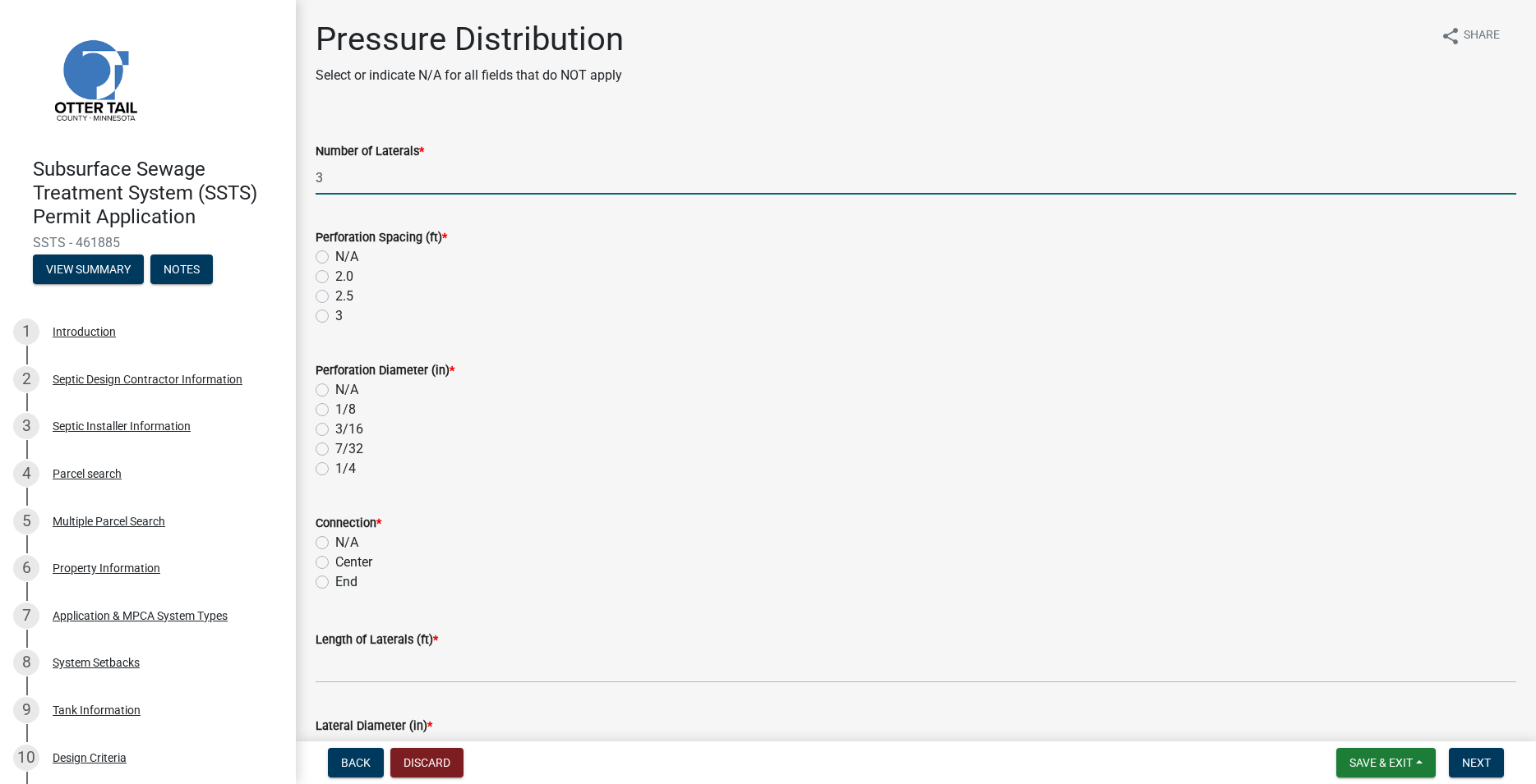
type input "3"
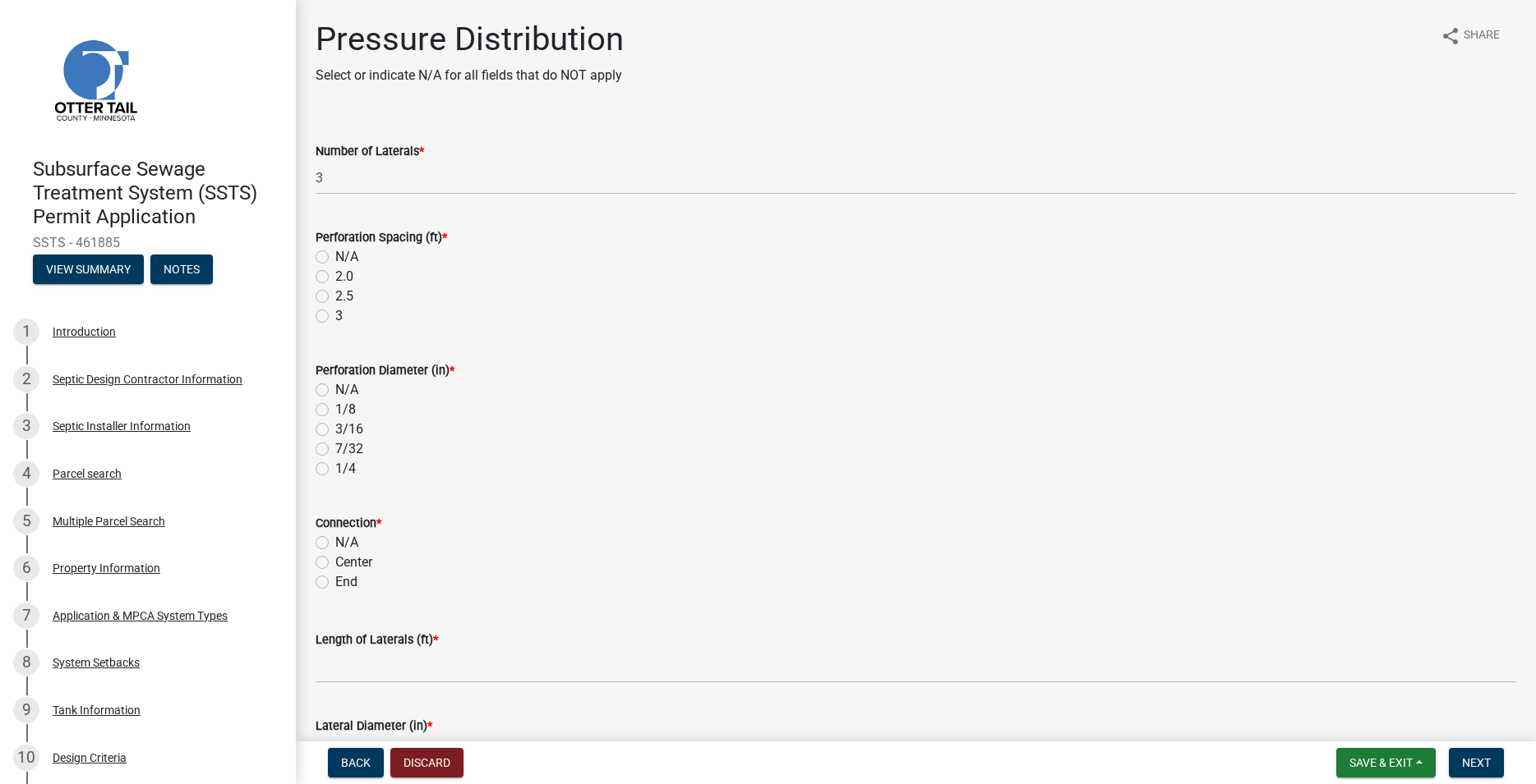
click at [320, 311] on div "3" at bounding box center [916, 316] width 1201 height 20
click at [335, 315] on label "3" at bounding box center [339, 316] width 7 height 20
click at [335, 315] on input "3" at bounding box center [340, 311] width 11 height 11
radio input "true"
drag, startPoint x: 316, startPoint y: 474, endPoint x: 325, endPoint y: 497, distance: 24.7
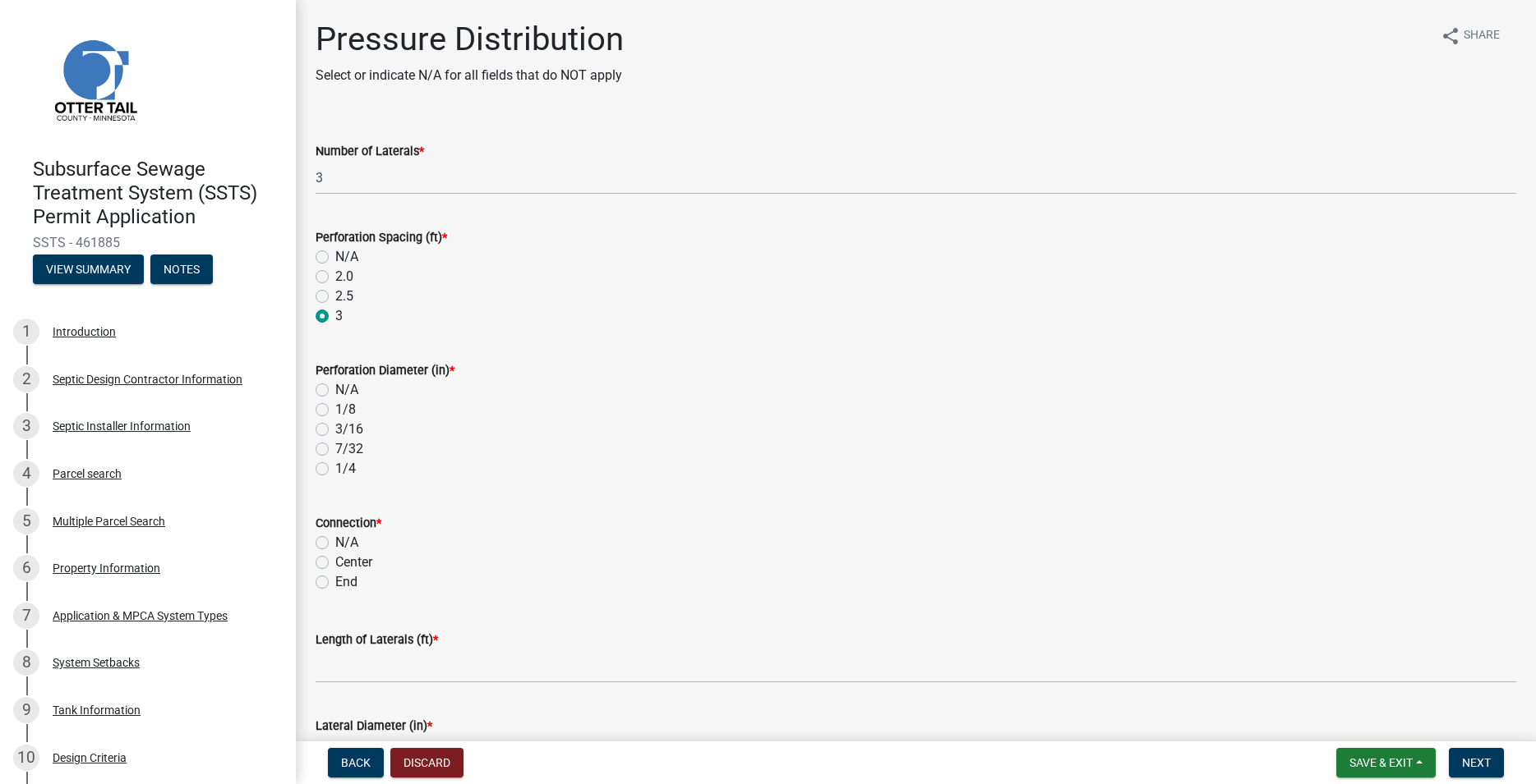
click at [335, 474] on label "1/4" at bounding box center [345, 469] width 21 height 20
click at [335, 470] on input "1/4" at bounding box center [340, 464] width 11 height 11
radio input "true"
click at [335, 585] on label "End" at bounding box center [346, 582] width 22 height 20
click at [335, 583] on input "End" at bounding box center [340, 577] width 11 height 11
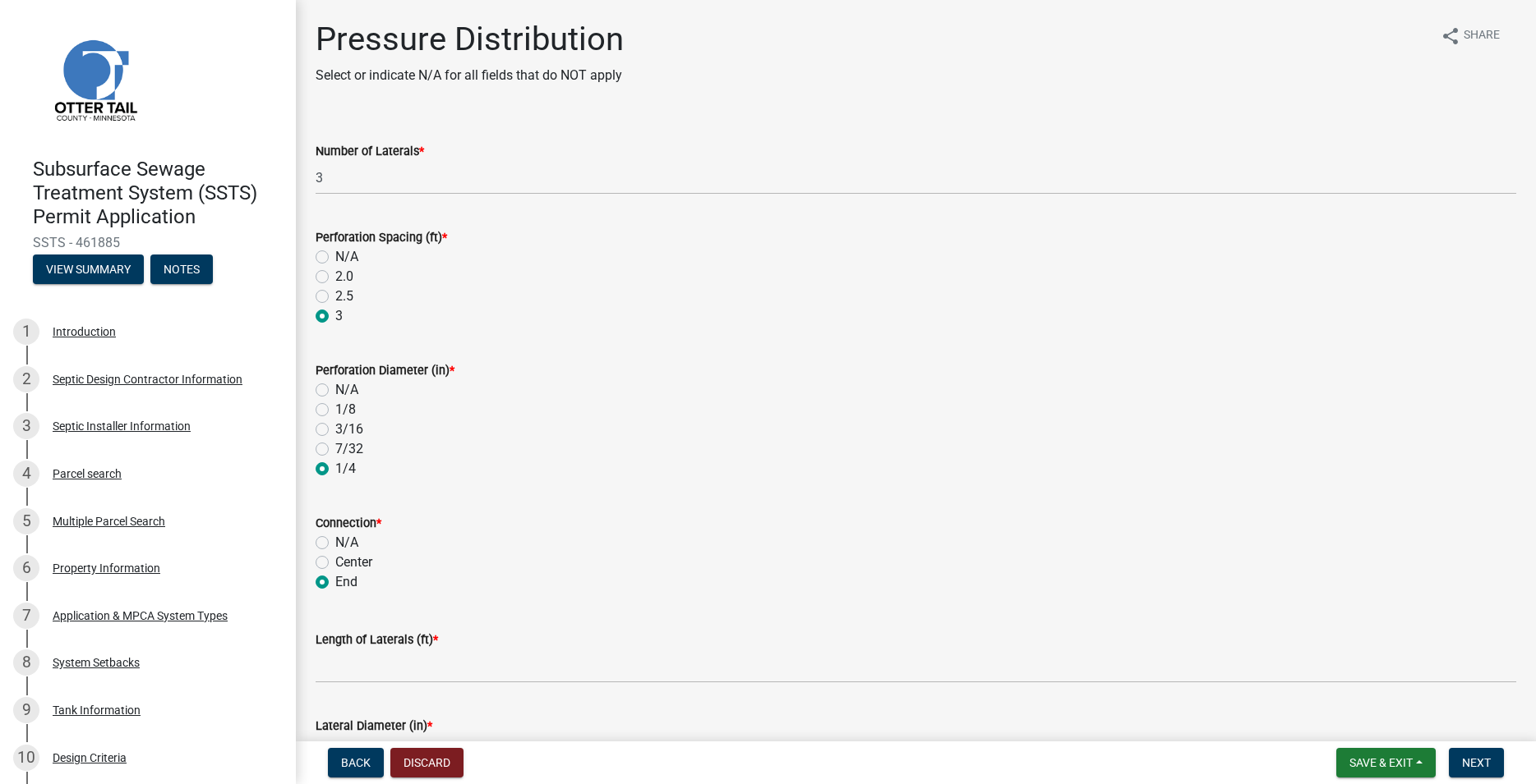
radio input "true"
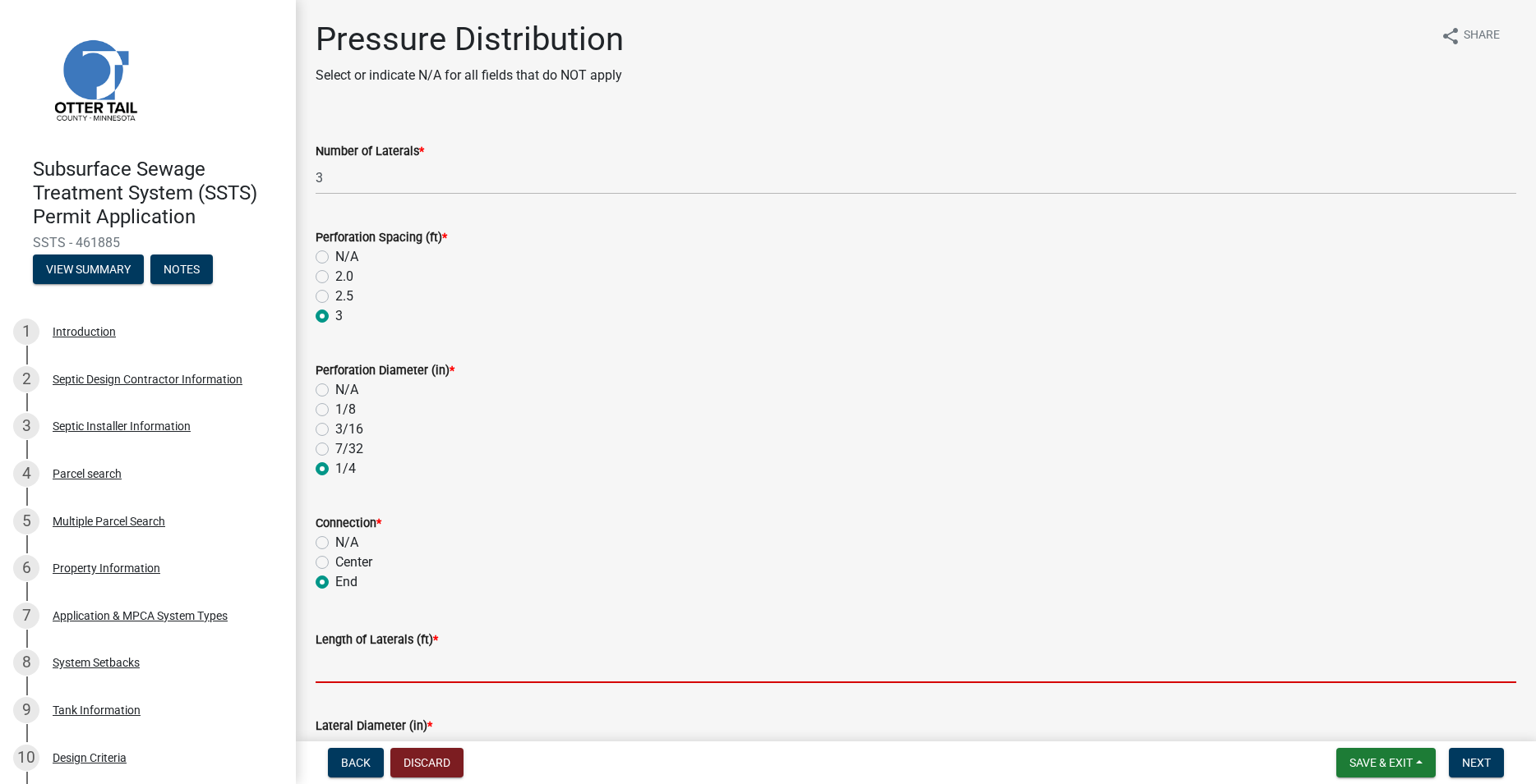
click at [358, 670] on input "Length of Laterals (ft) *" at bounding box center [916, 666] width 1201 height 34
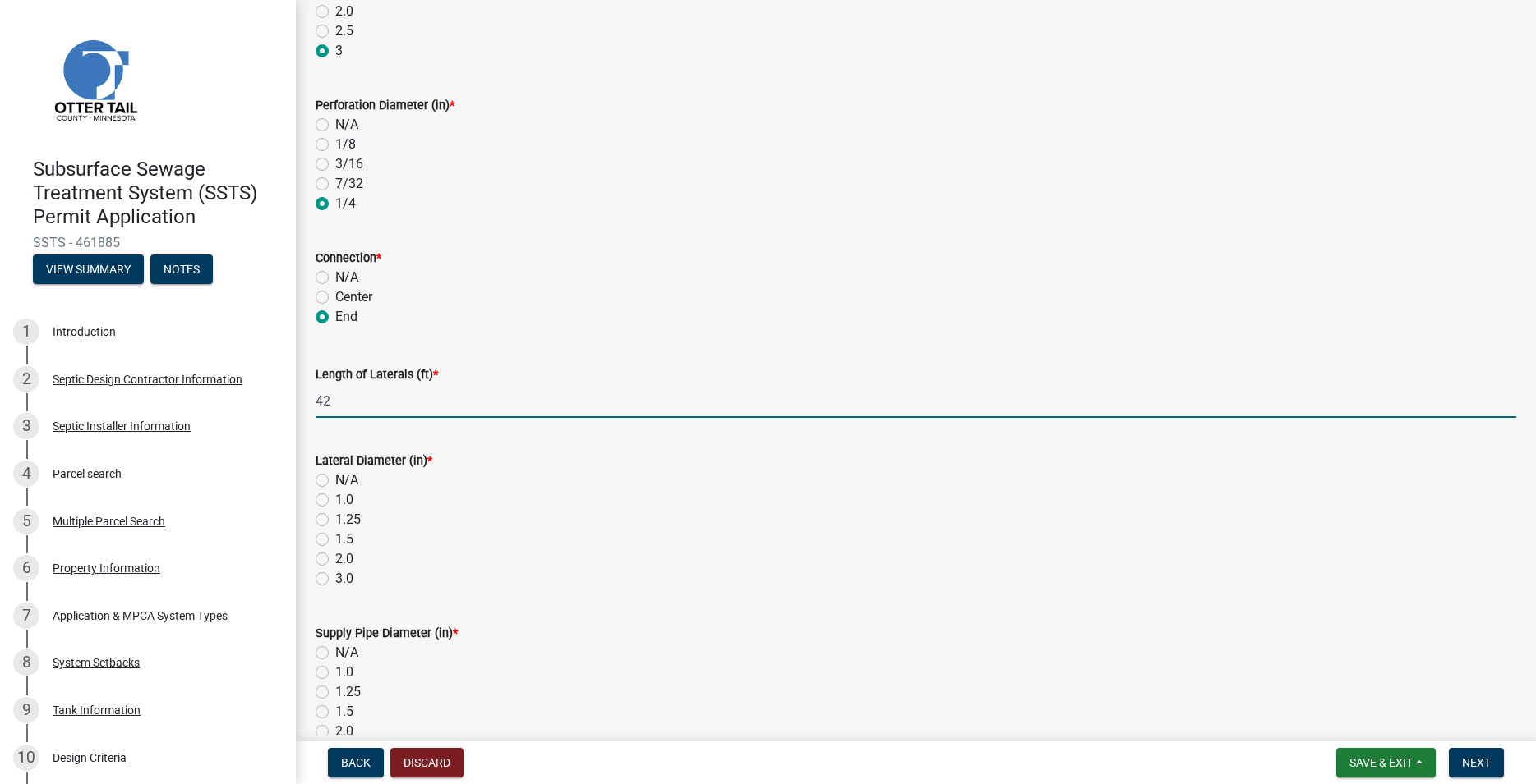
scroll to position [375, 0]
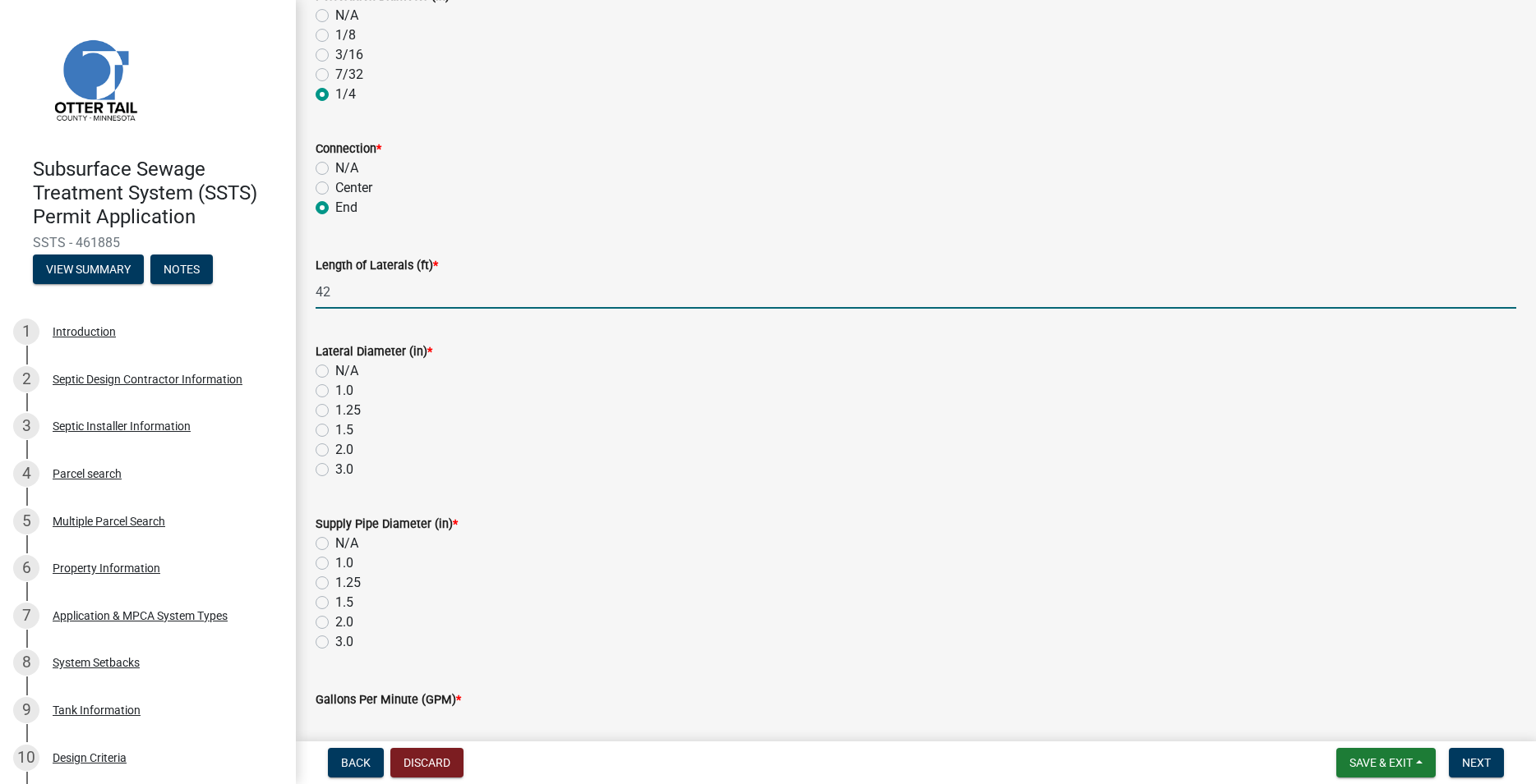
type input "42"
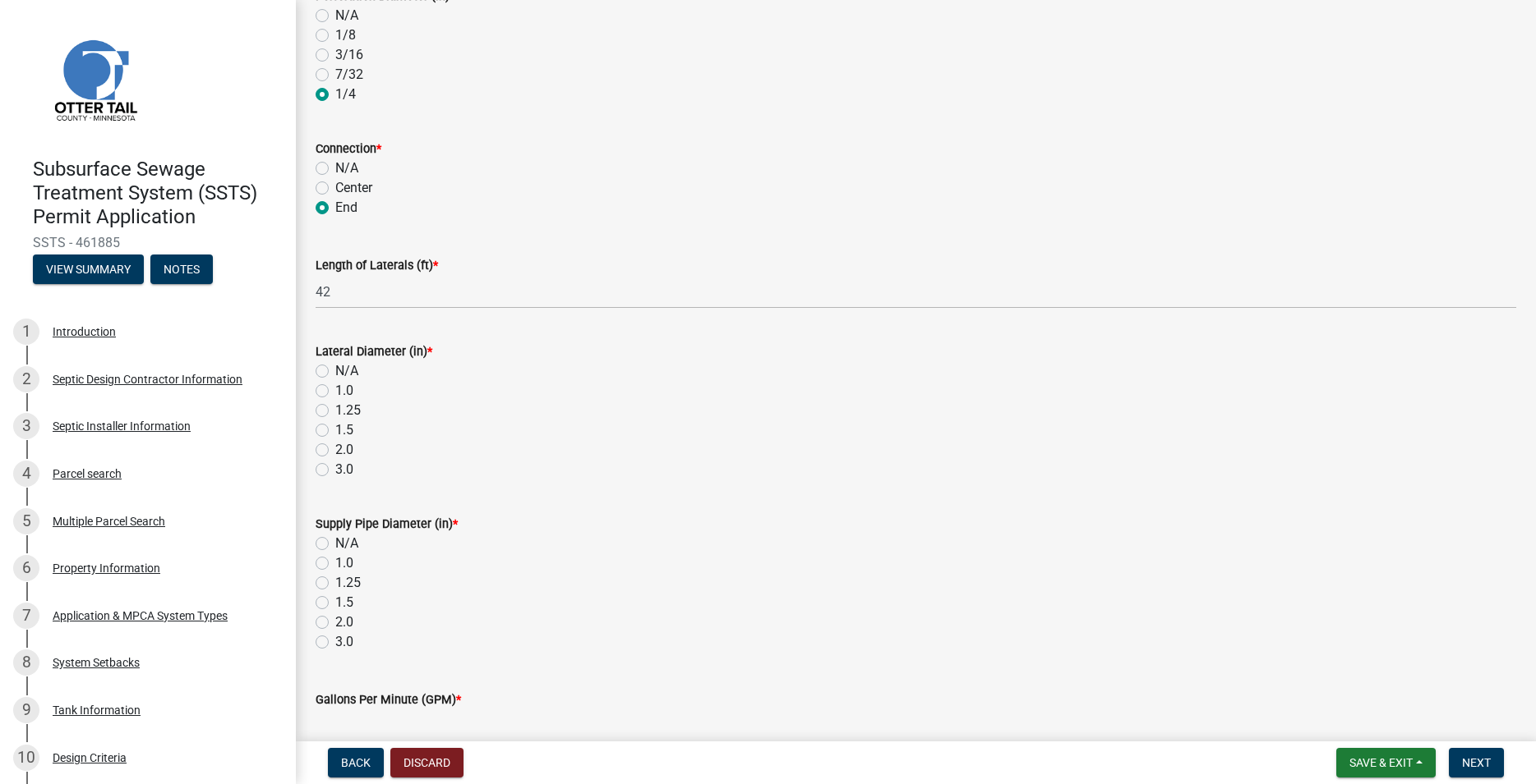
click at [335, 452] on label "2.0" at bounding box center [344, 450] width 18 height 20
click at [335, 451] on input "2.0" at bounding box center [340, 446] width 11 height 11
radio input "true"
click at [335, 616] on label "2.0" at bounding box center [344, 623] width 18 height 20
click at [335, 616] on input "2.0" at bounding box center [340, 618] width 11 height 11
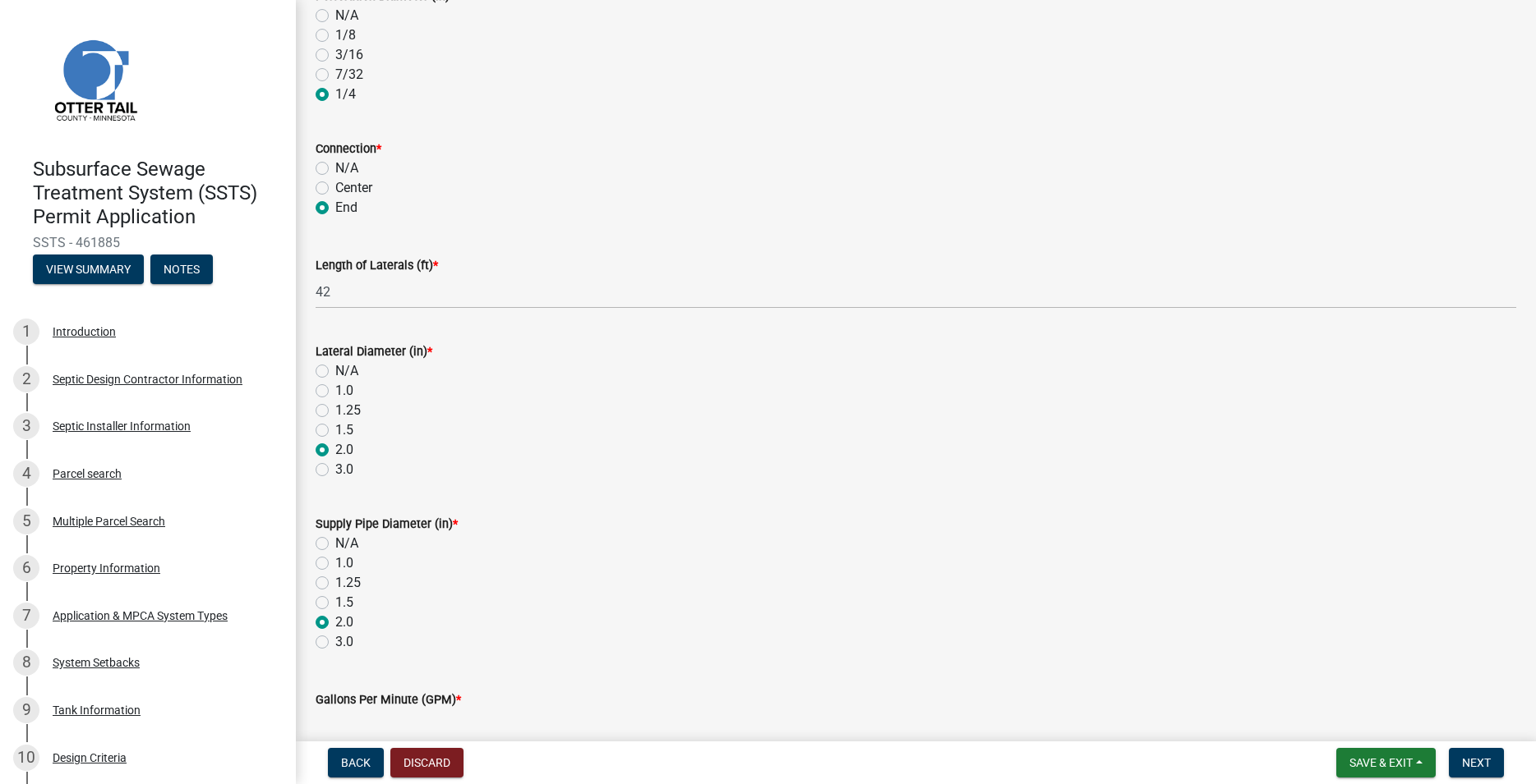
radio input "true"
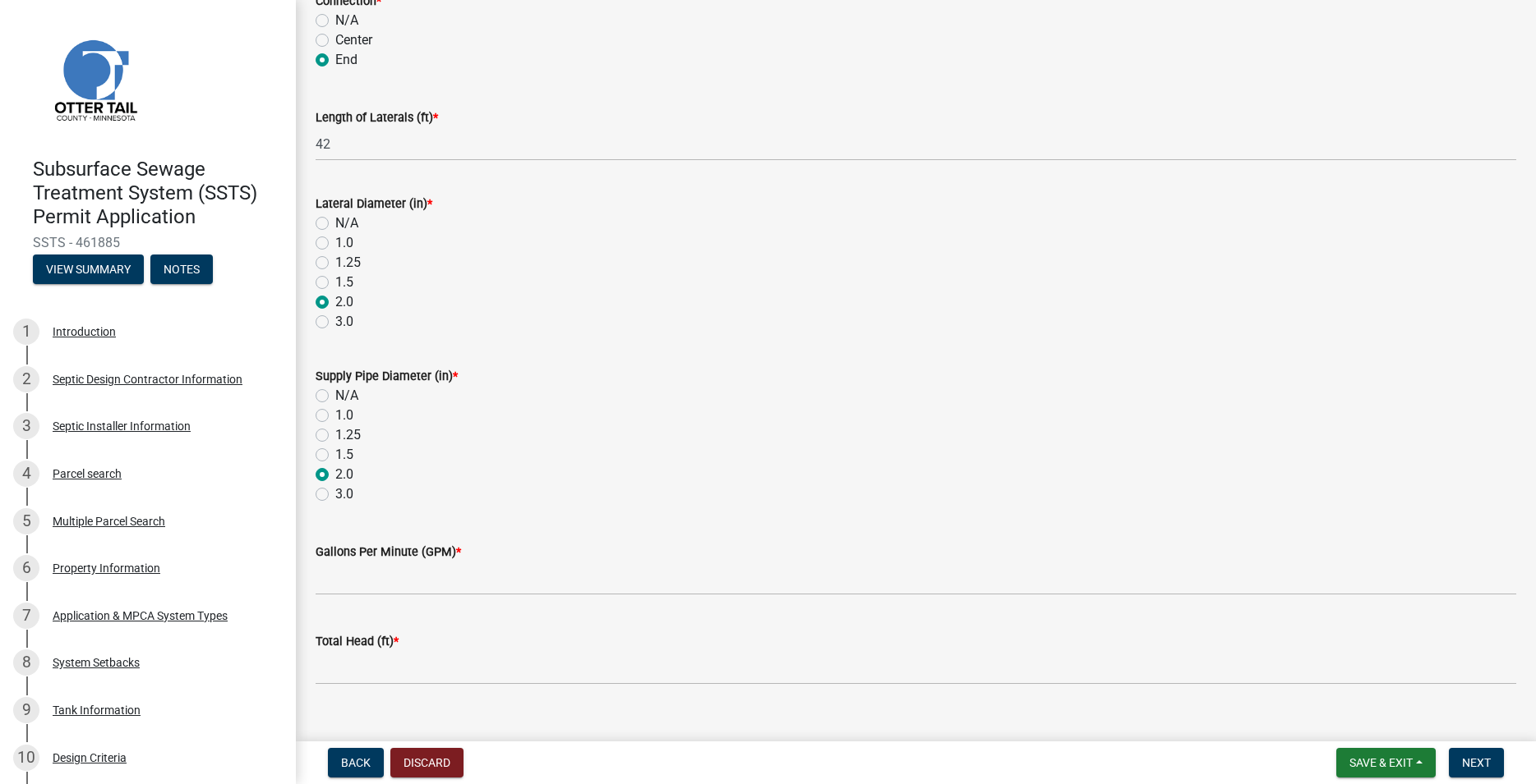
scroll to position [549, 0]
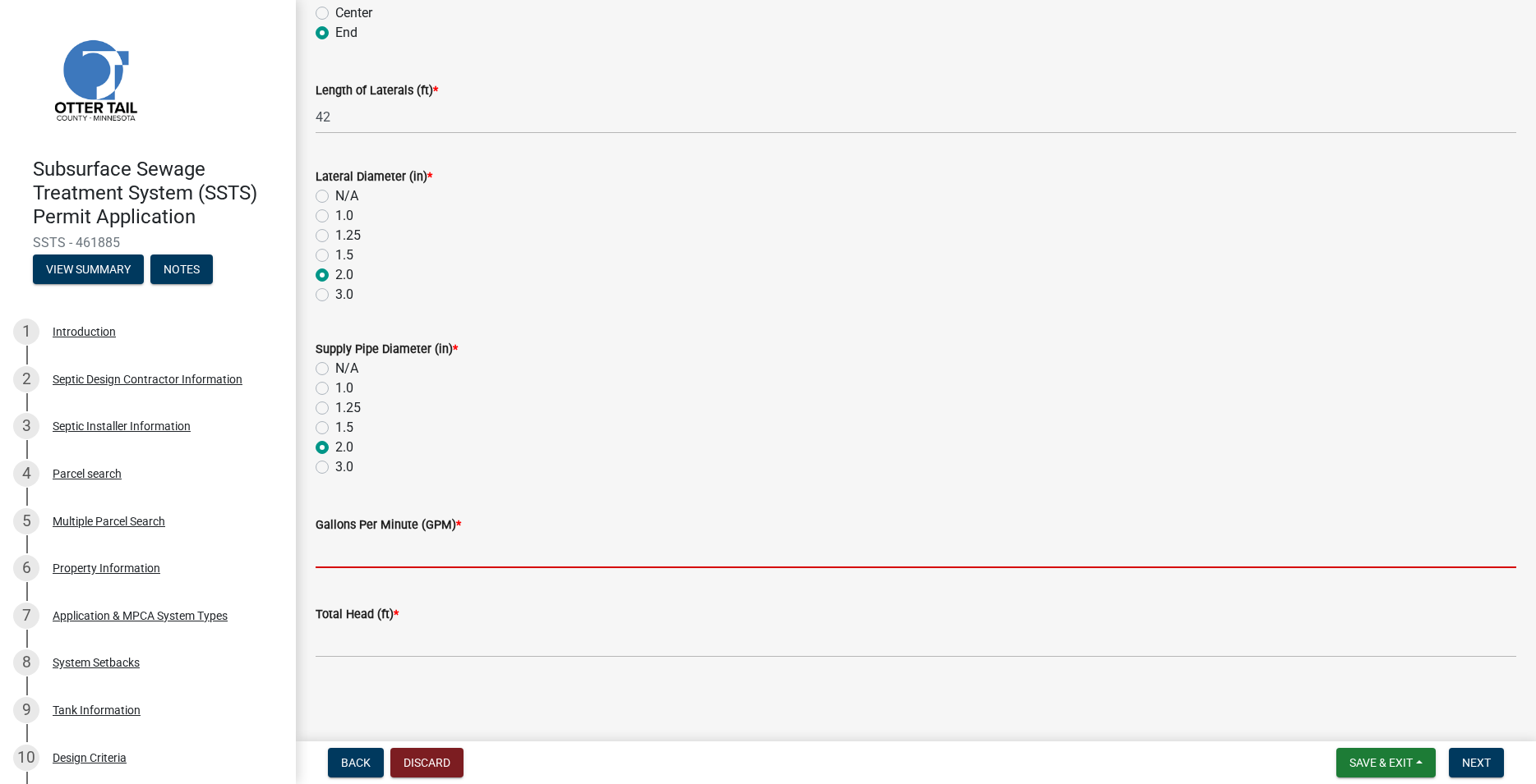
click at [367, 556] on input "Gallons Per Minute (GPM) *" at bounding box center [916, 551] width 1201 height 34
click at [358, 553] on input "Gallons Per Minute (GPM) *" at bounding box center [916, 551] width 1201 height 34
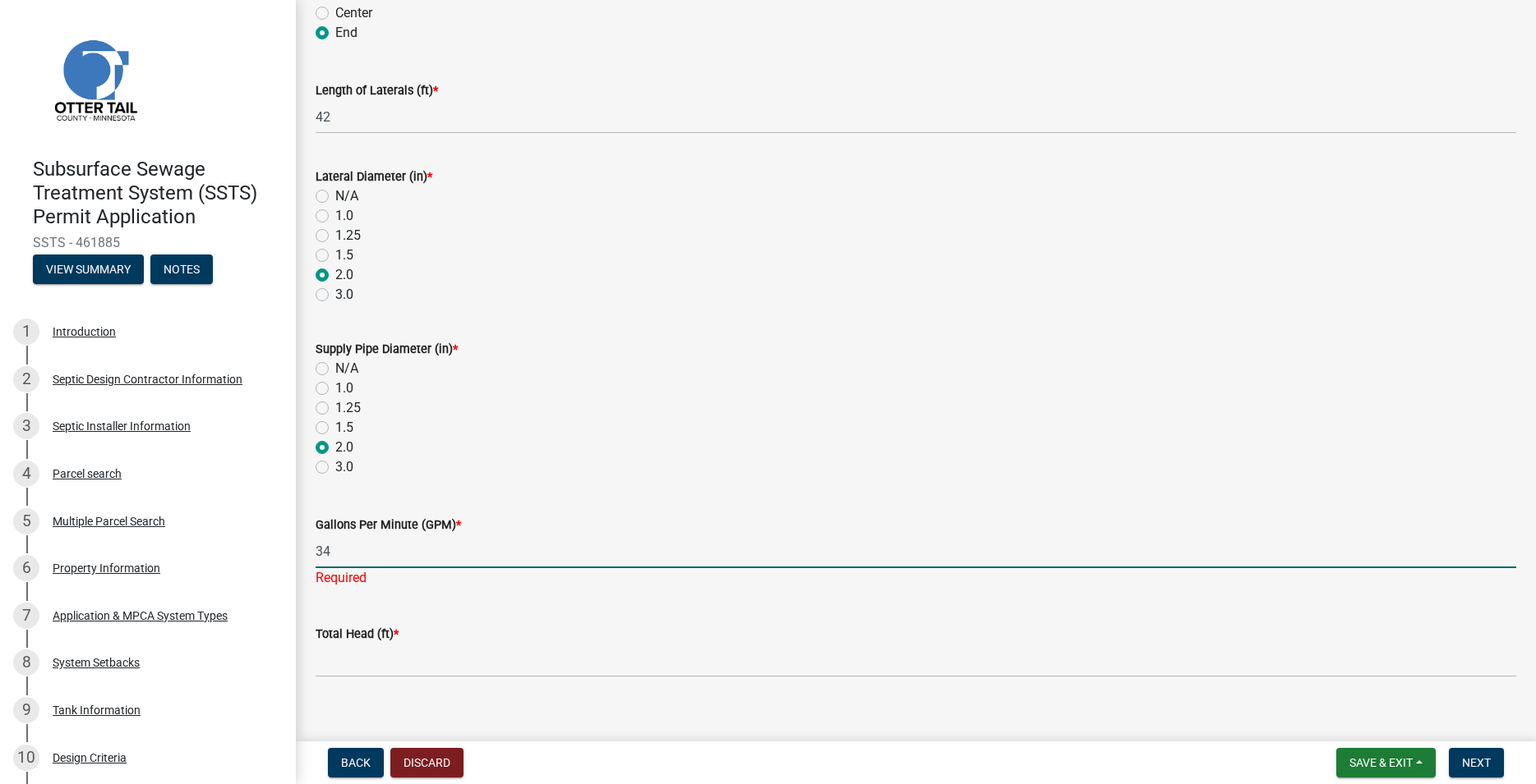
type input "34"
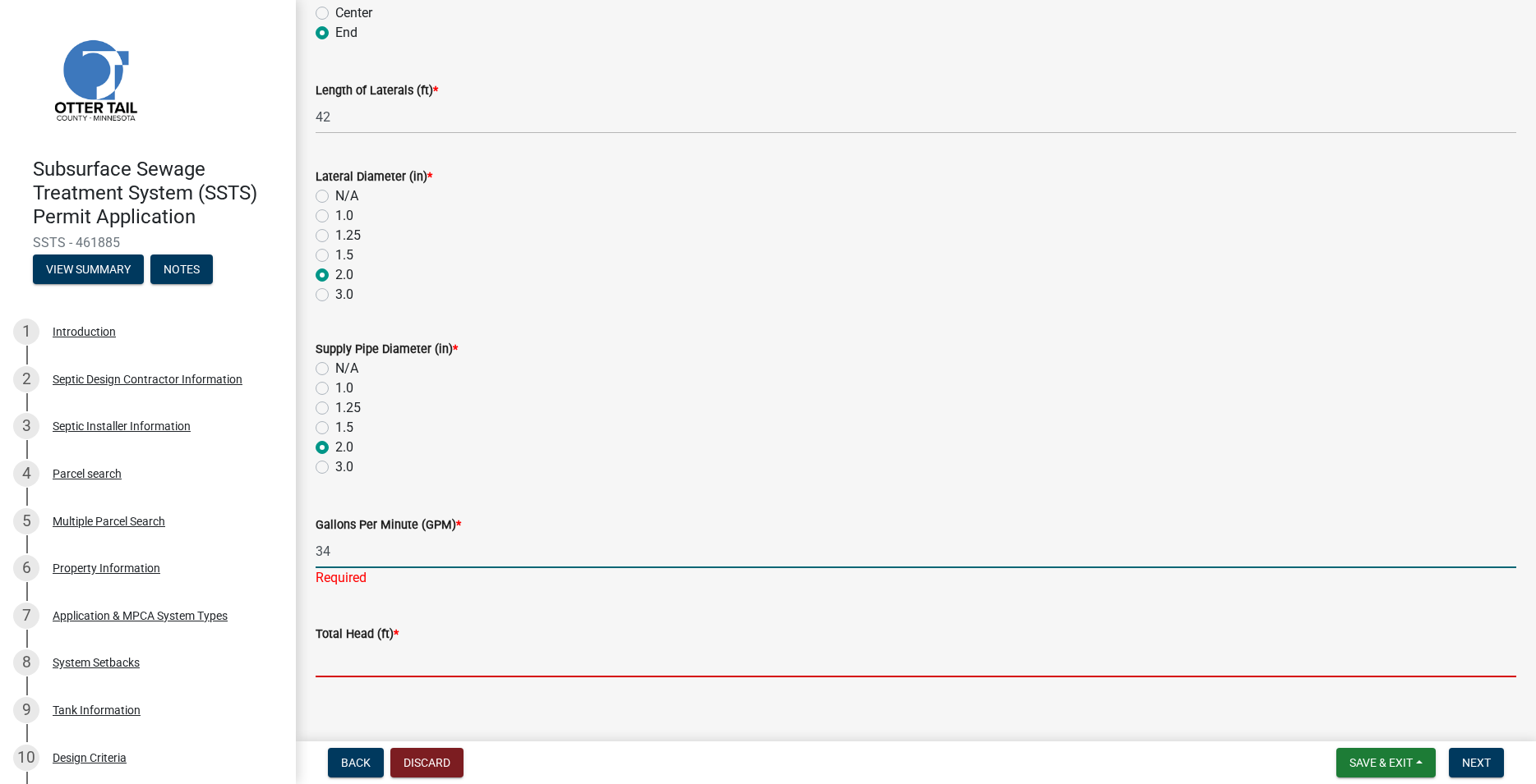
click at [354, 662] on input "Total Head (ft) *" at bounding box center [916, 660] width 1201 height 34
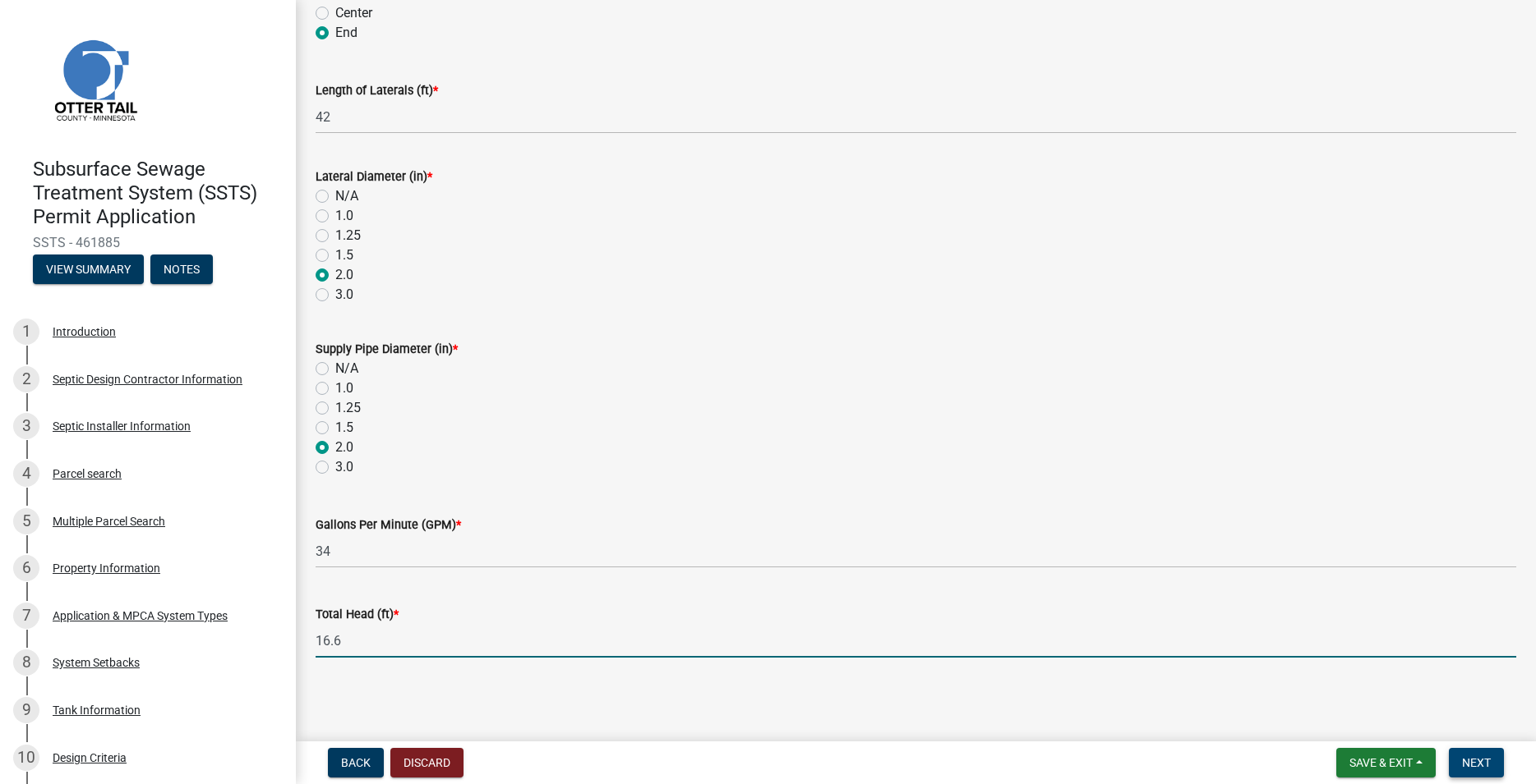
type input "16.6"
click at [1481, 758] on span "Next" at bounding box center [1476, 763] width 29 height 13
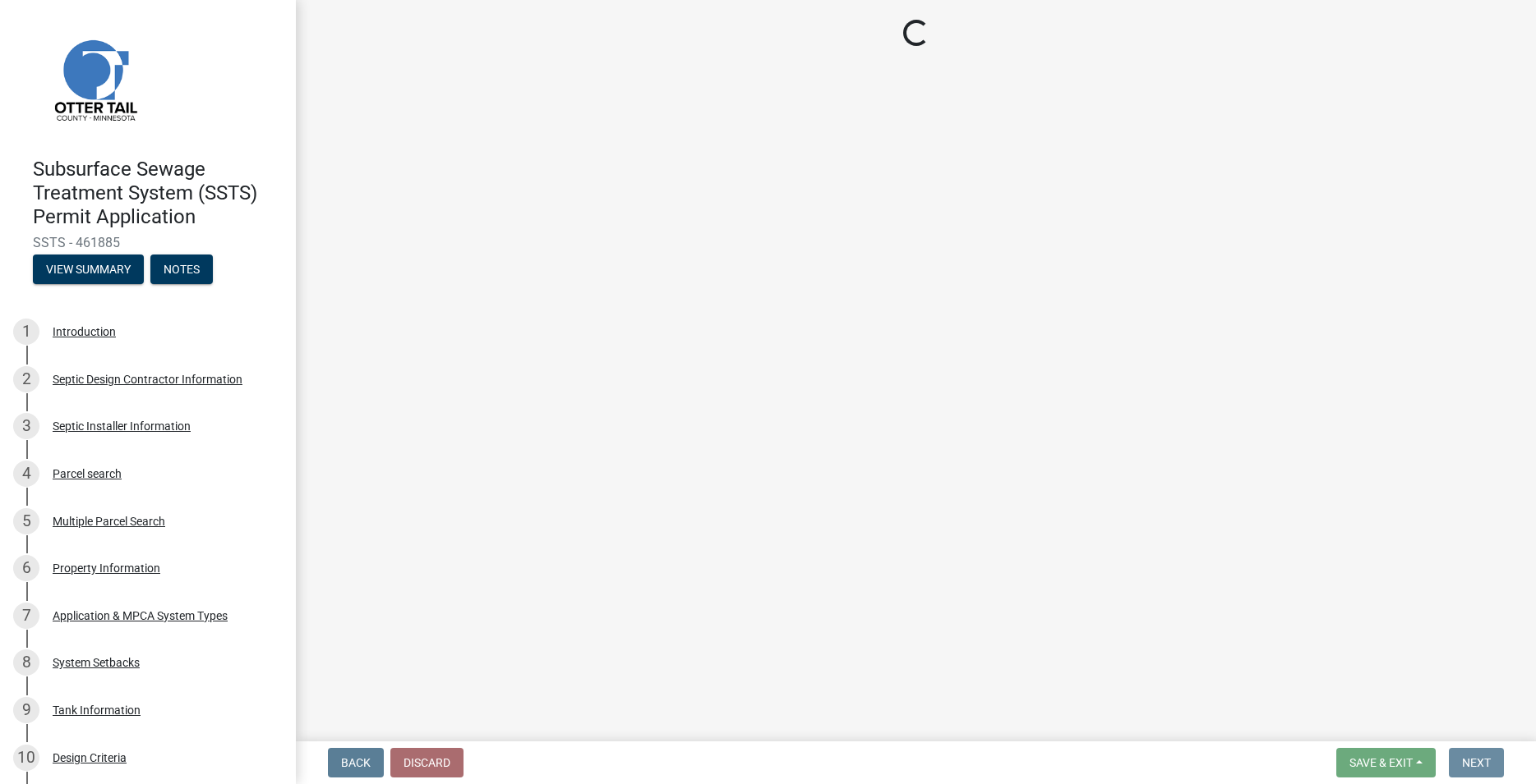
scroll to position [0, 0]
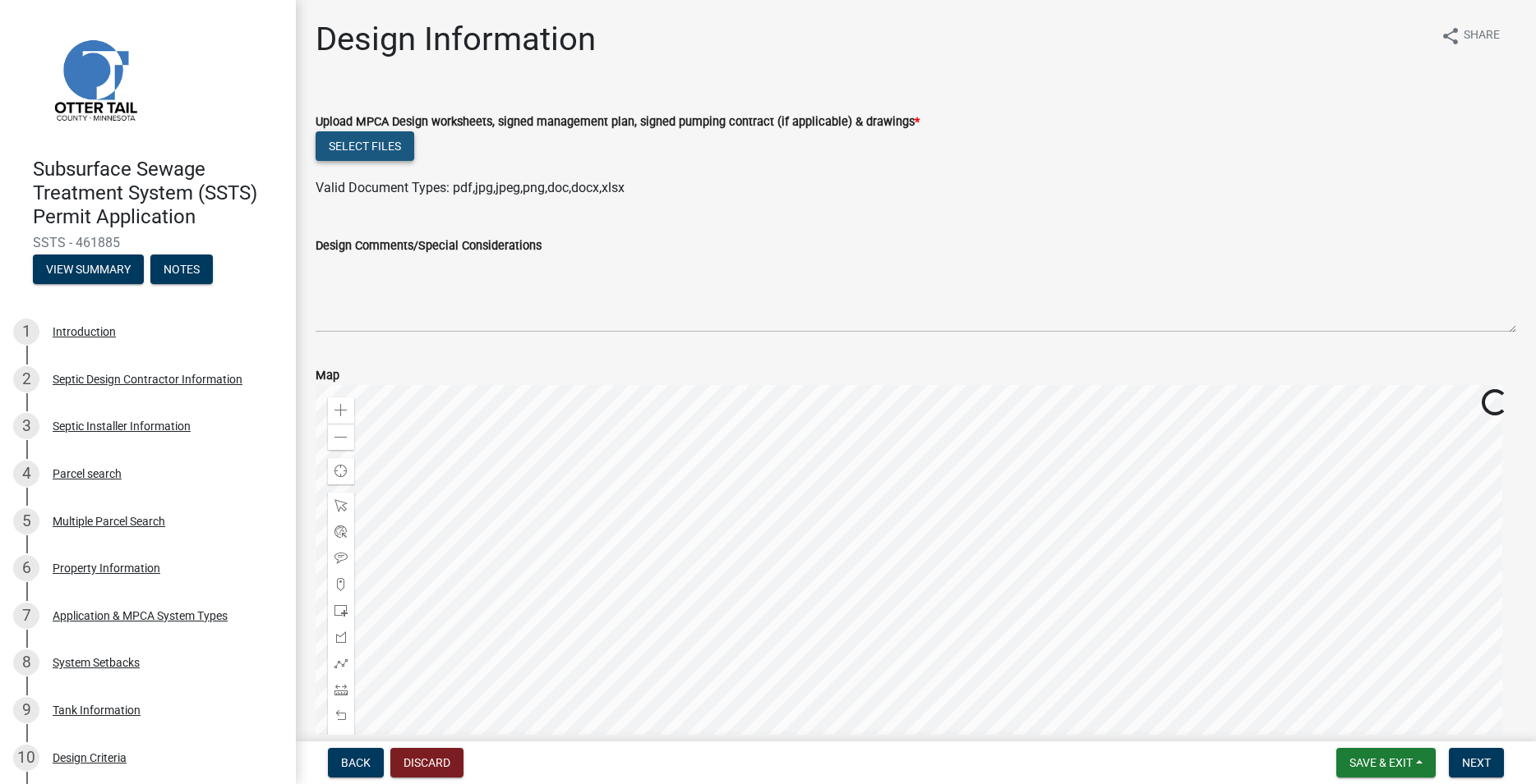
click at [379, 150] on button "Select files" at bounding box center [365, 147] width 99 height 30
click at [384, 154] on button "Select files" at bounding box center [365, 147] width 99 height 30
click at [362, 154] on button "Select files" at bounding box center [365, 147] width 99 height 30
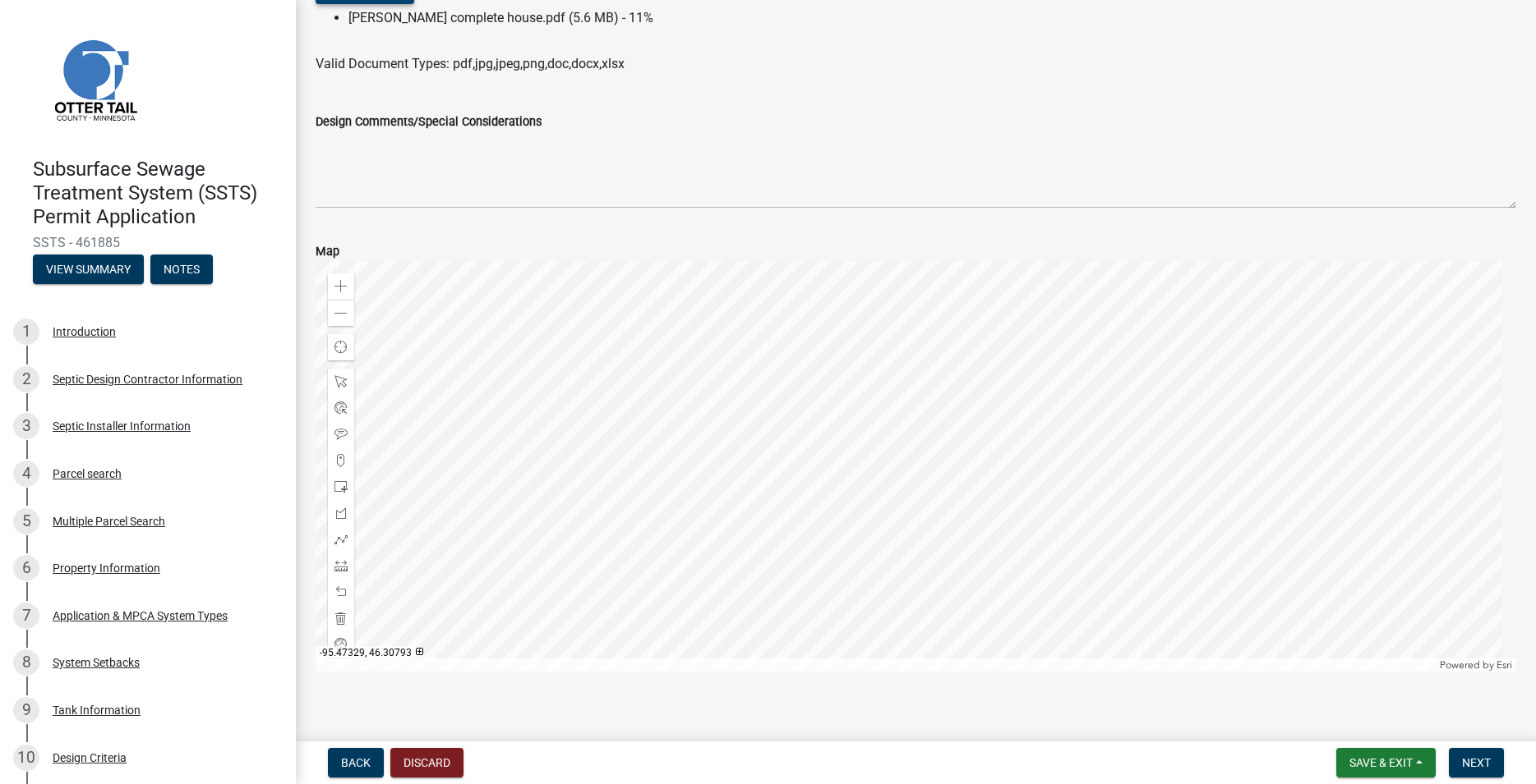
scroll to position [173, 0]
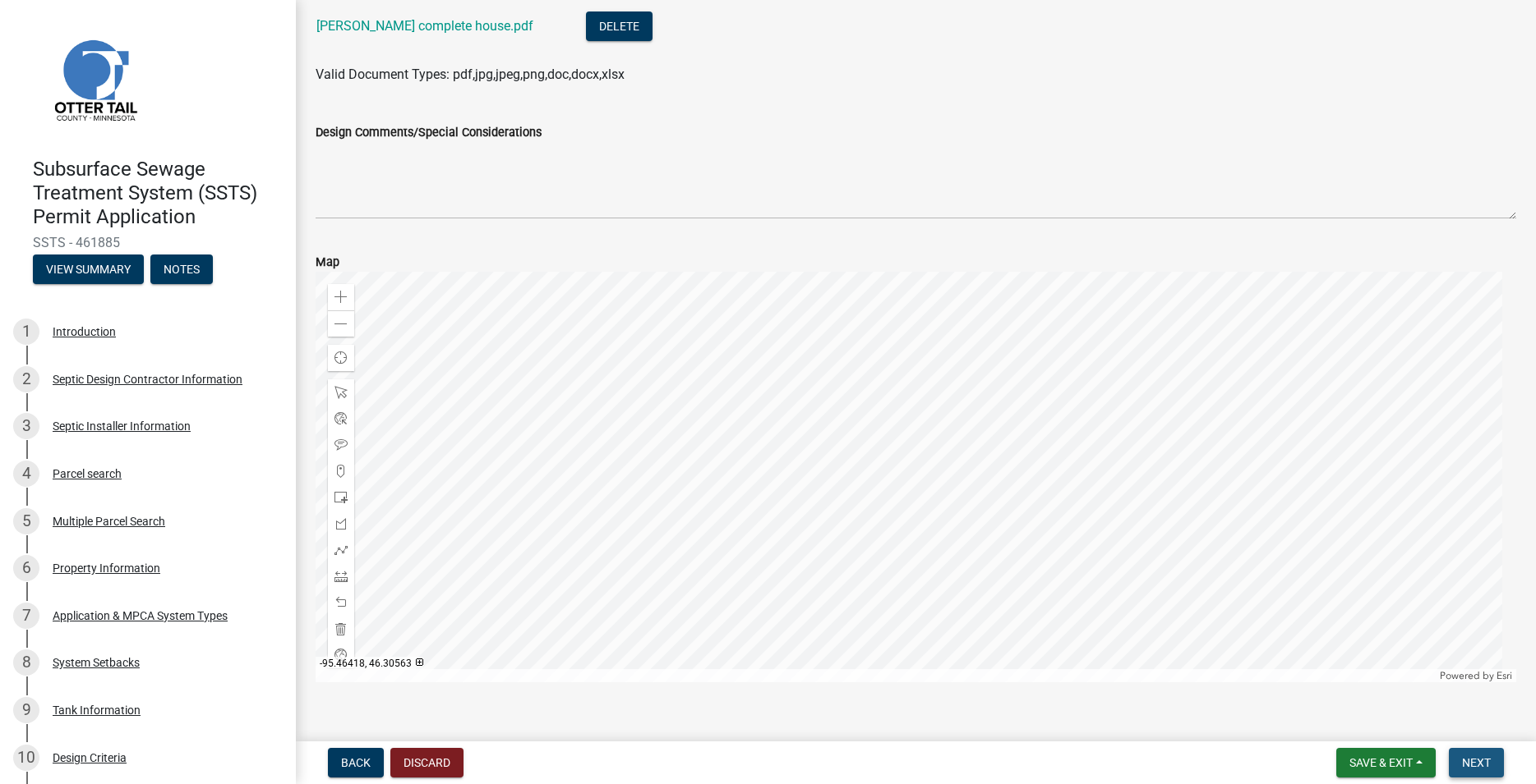
click at [1475, 765] on span "Next" at bounding box center [1476, 763] width 29 height 13
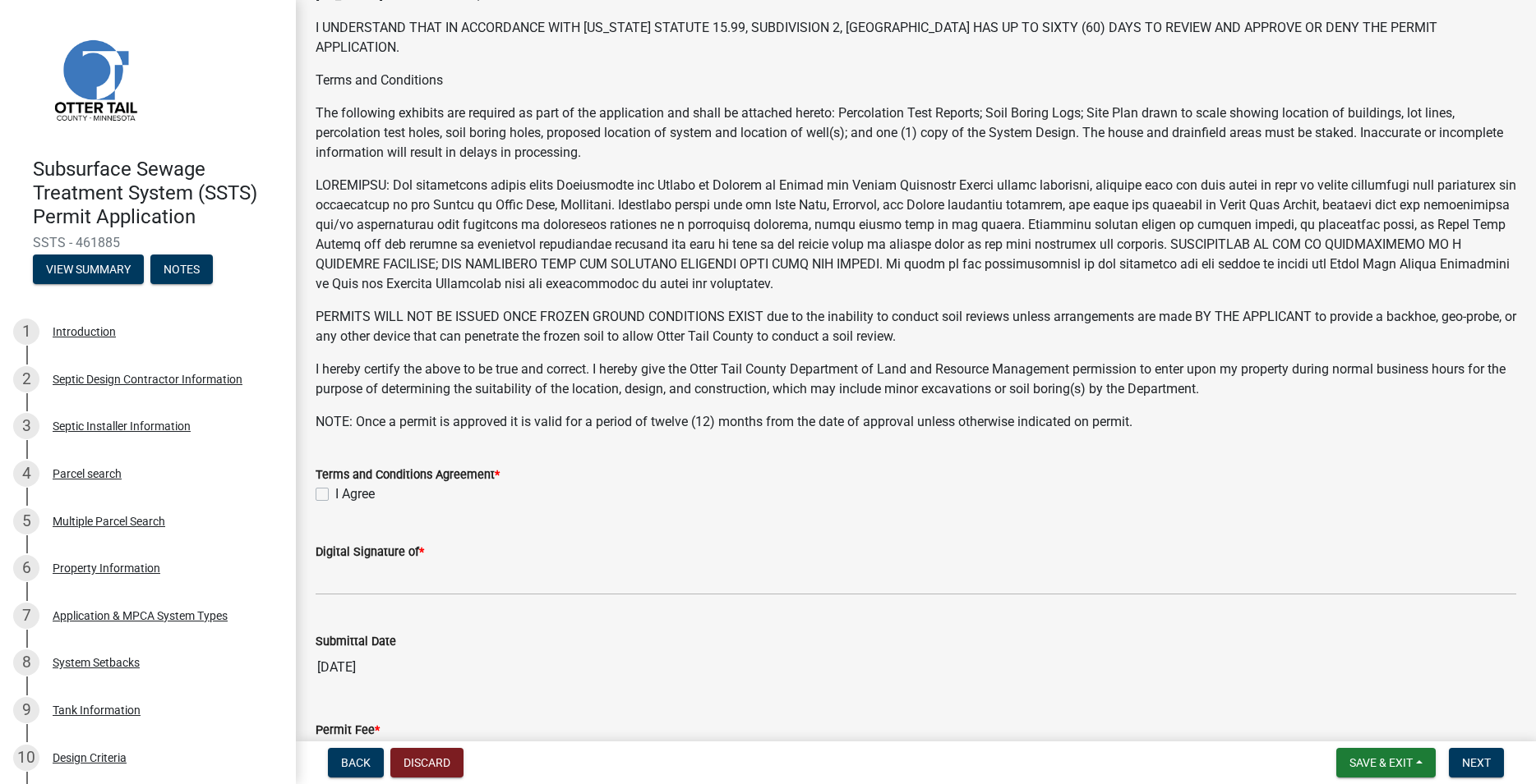
scroll to position [281, 0]
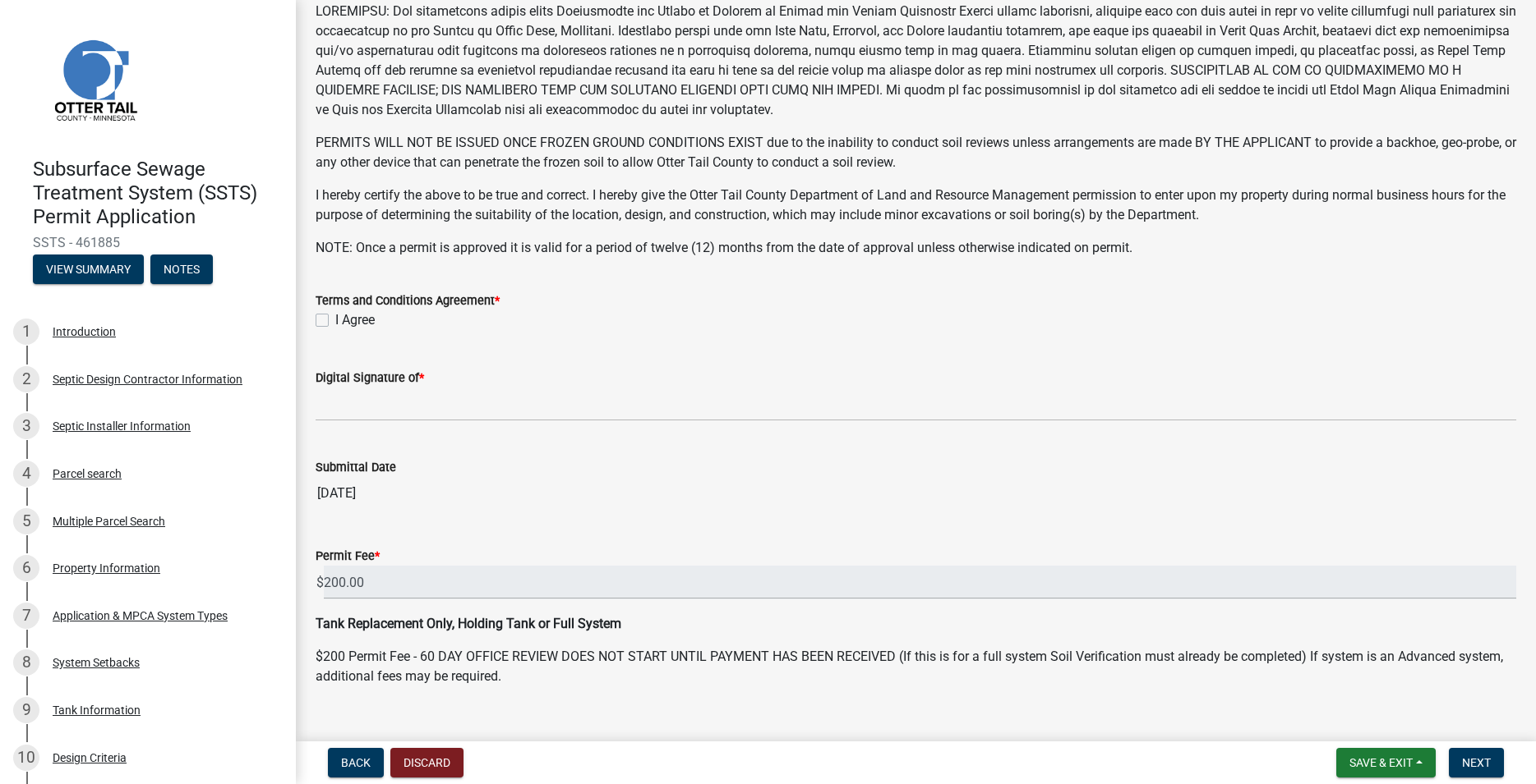
click at [335, 322] on label "I Agree" at bounding box center [355, 320] width 40 height 20
click at [335, 321] on input "I Agree" at bounding box center [340, 315] width 11 height 11
checkbox input "true"
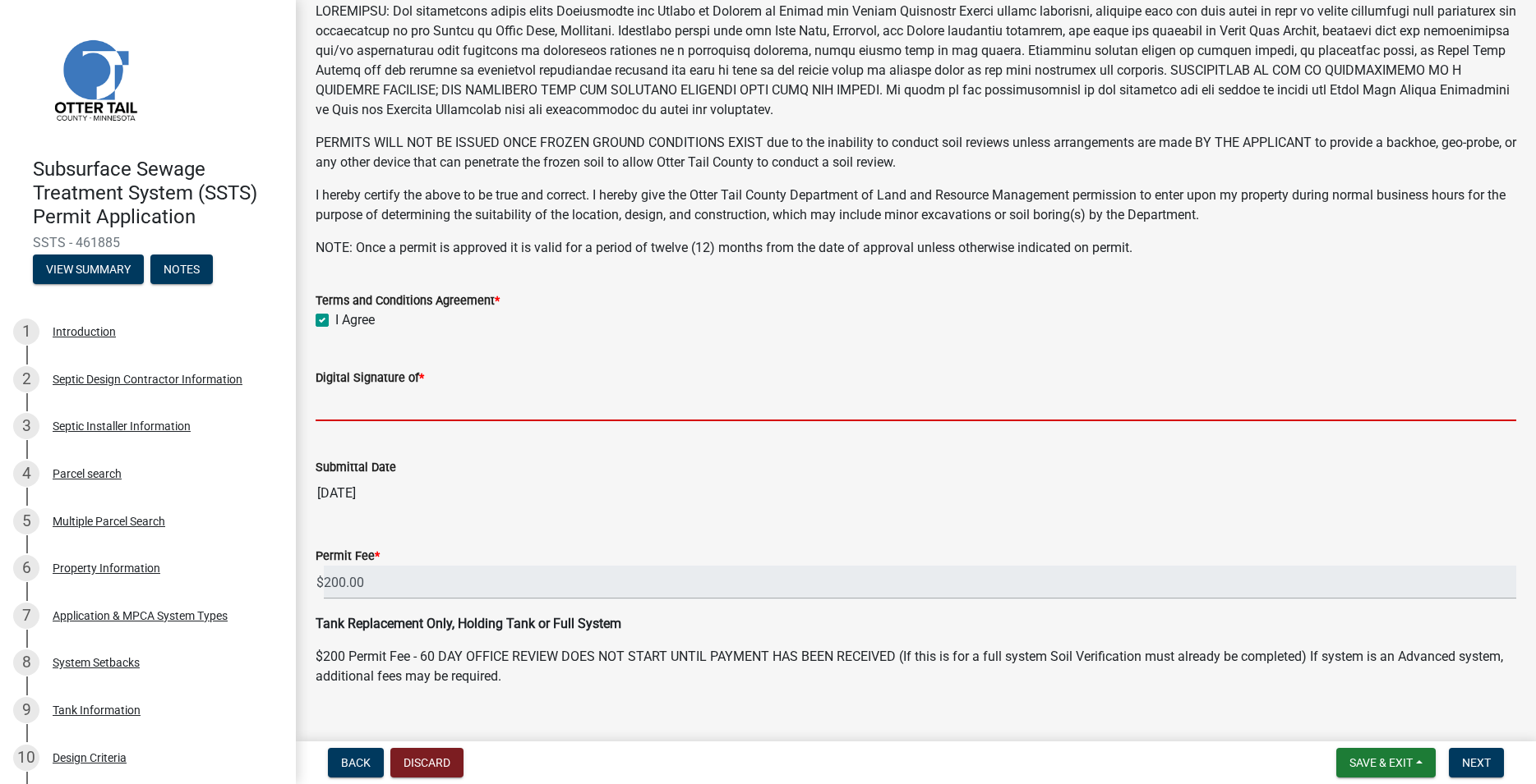
click at [354, 396] on input "Digital Signature of *" at bounding box center [916, 404] width 1201 height 34
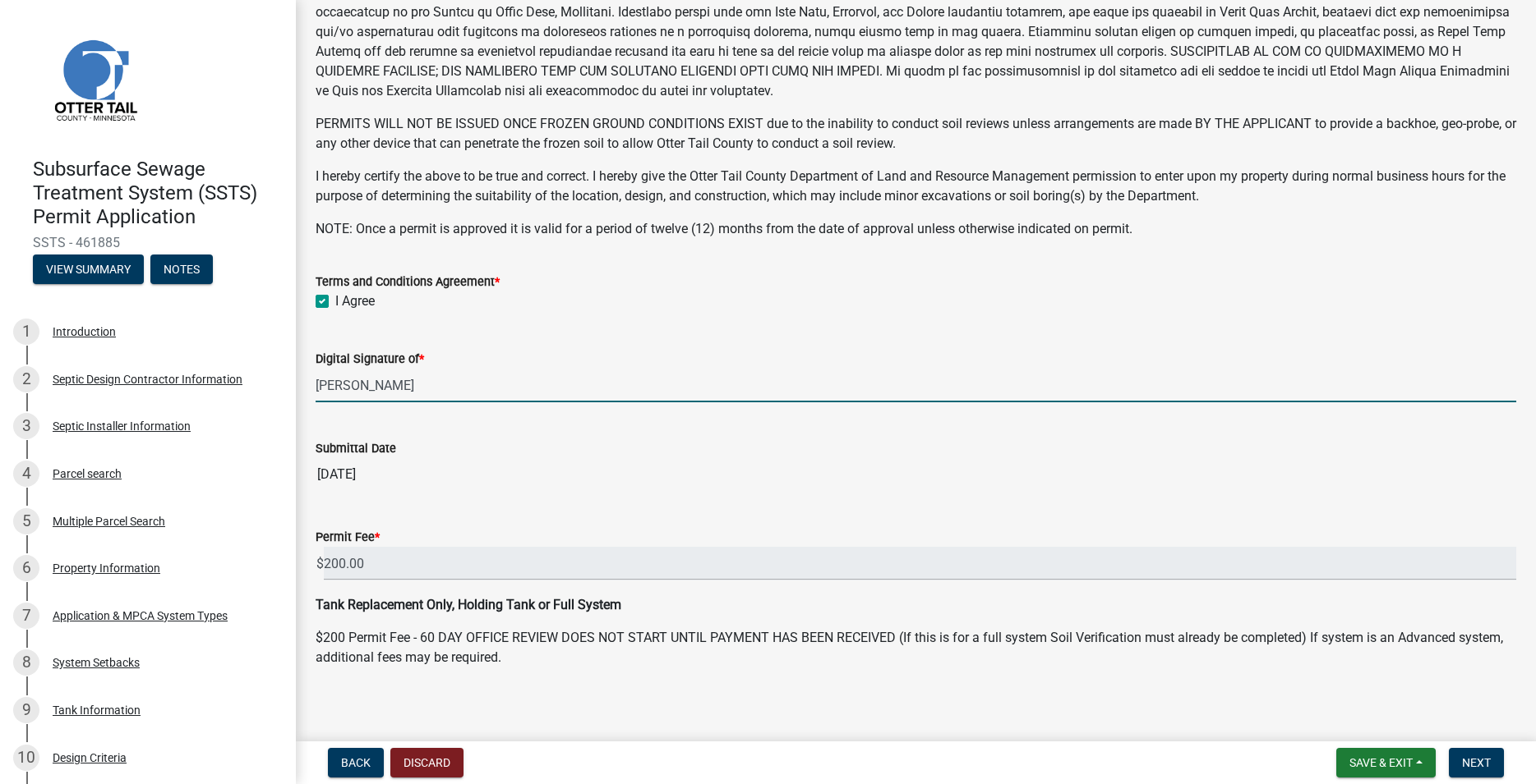
scroll to position [310, 0]
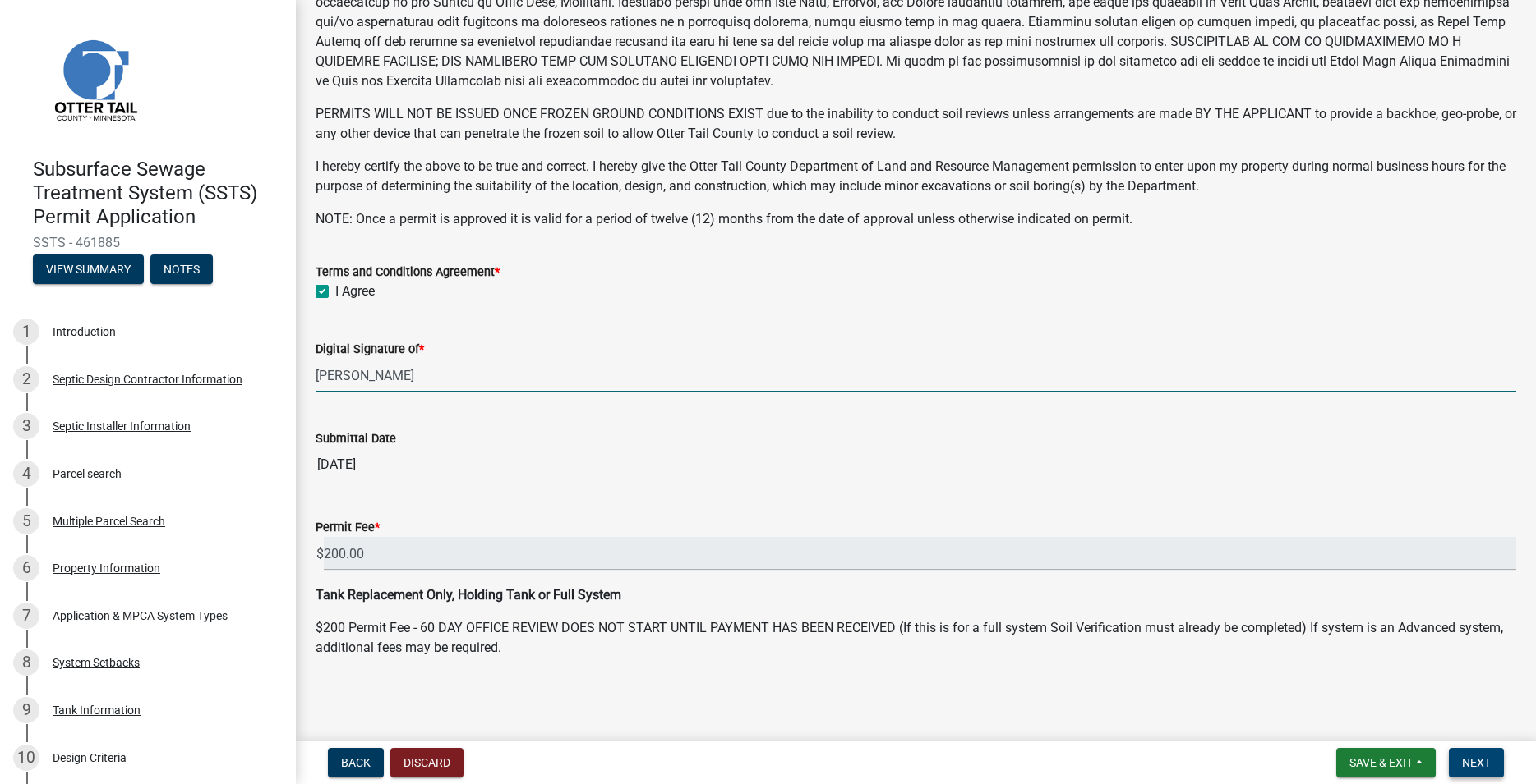
type input "[PERSON_NAME]"
click at [1481, 766] on span "Next" at bounding box center [1476, 763] width 29 height 13
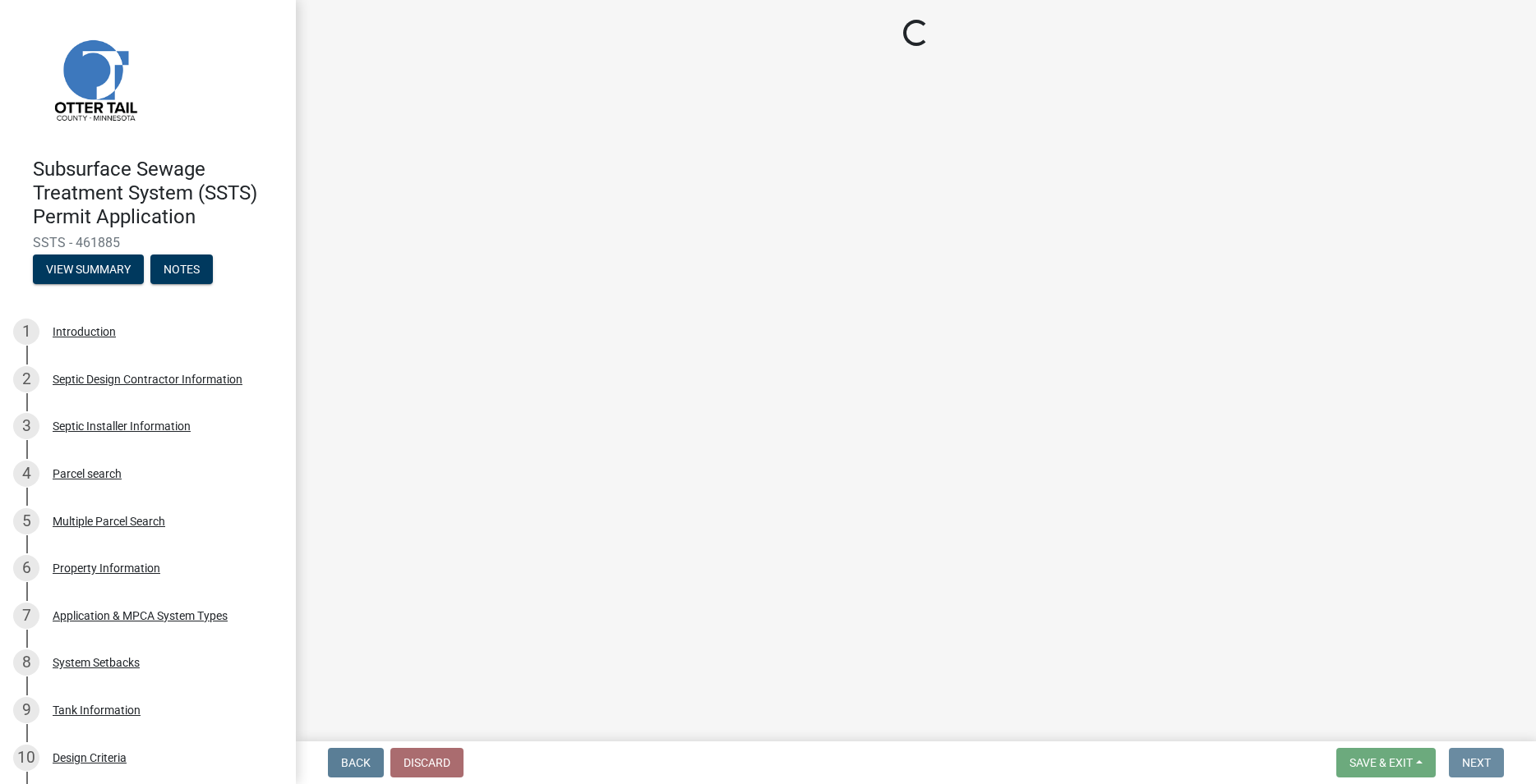
scroll to position [0, 0]
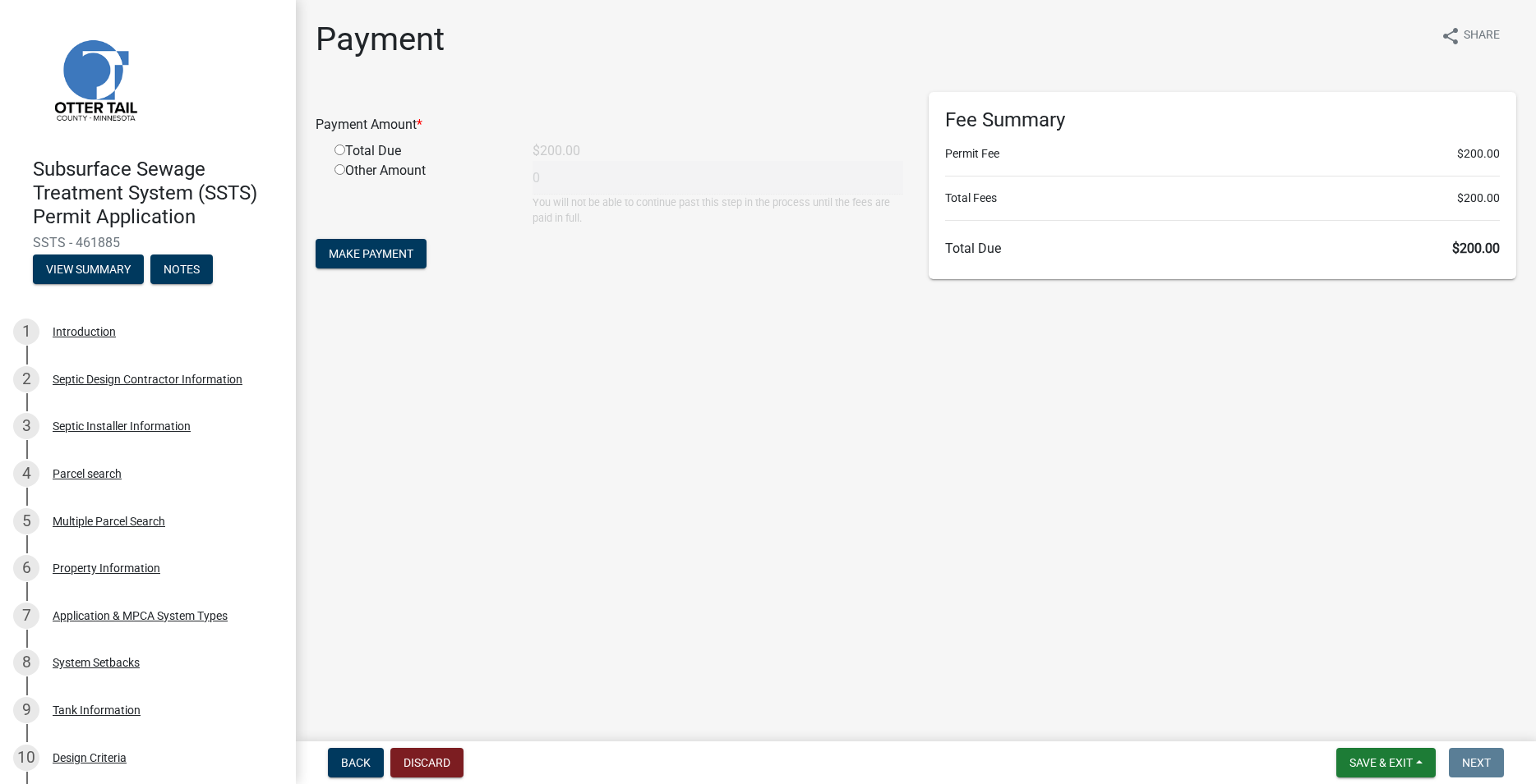
click at [340, 156] on div "Total Due" at bounding box center [421, 152] width 198 height 20
click at [340, 156] on input "radio" at bounding box center [340, 150] width 11 height 11
radio input "true"
type input "200"
click at [364, 240] on button "Make Payment" at bounding box center [371, 254] width 111 height 30
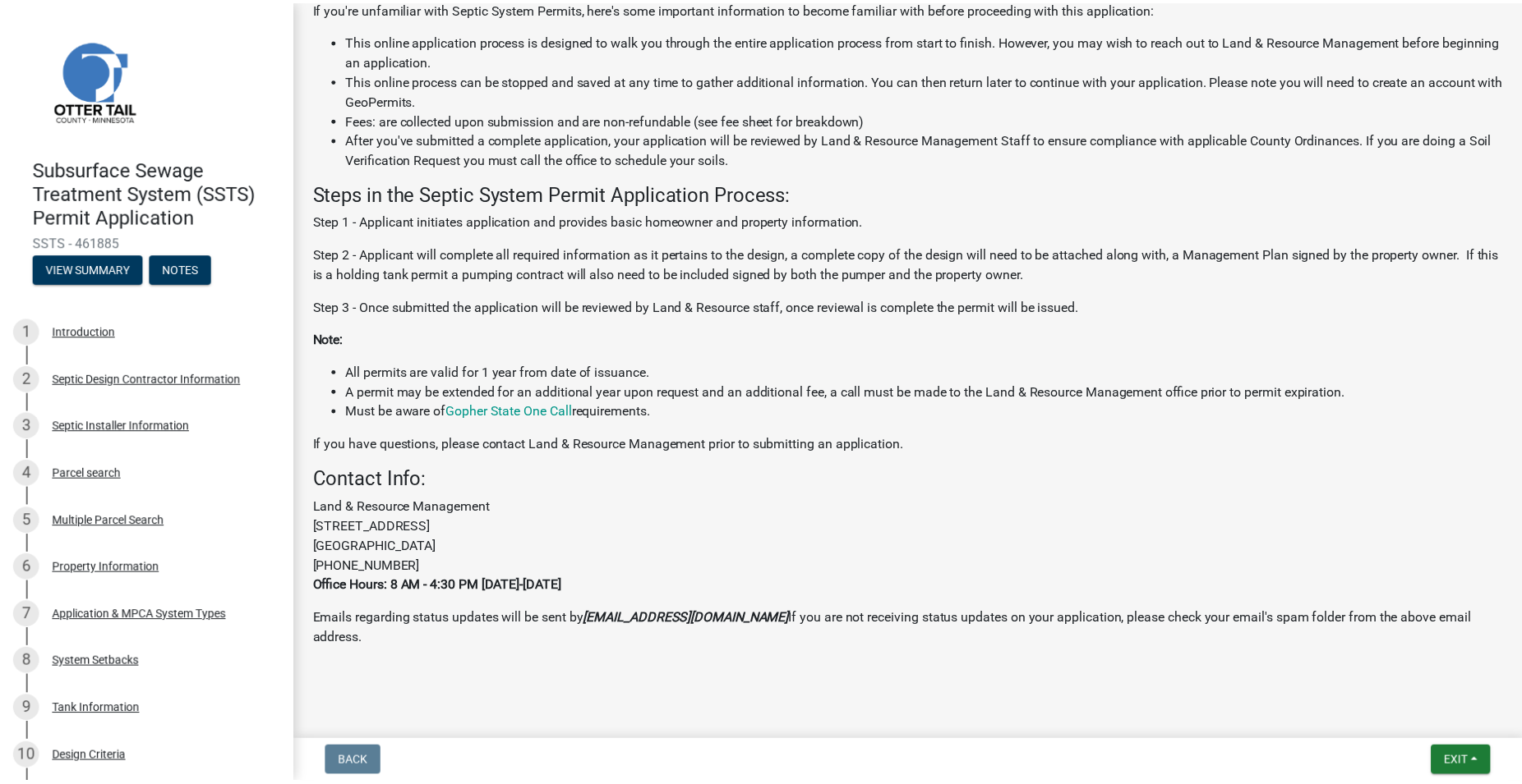
scroll to position [375, 0]
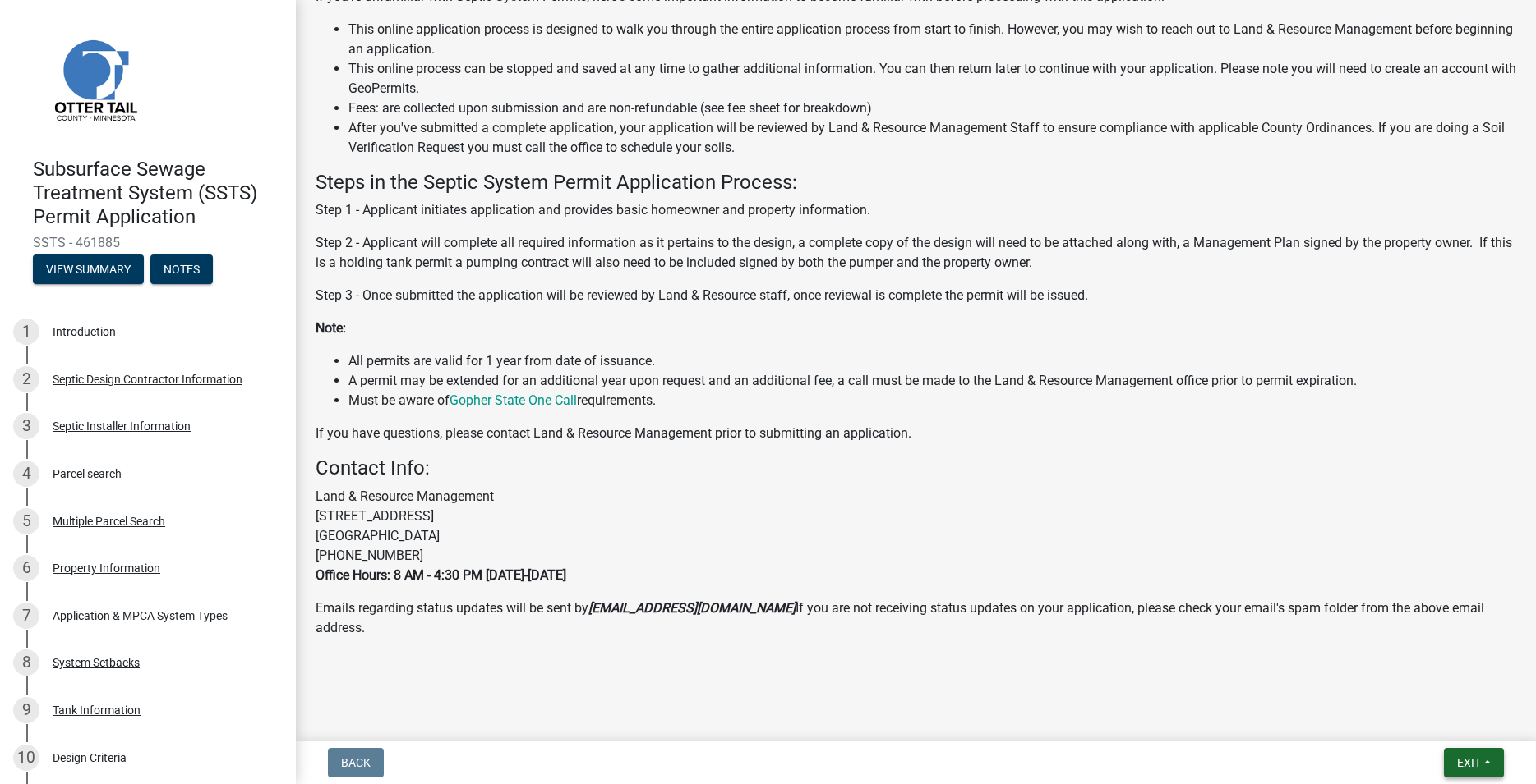
click at [1463, 765] on span "Exit" at bounding box center [1468, 763] width 24 height 13
click at [1421, 728] on button "Save & Exit" at bounding box center [1439, 721] width 132 height 40
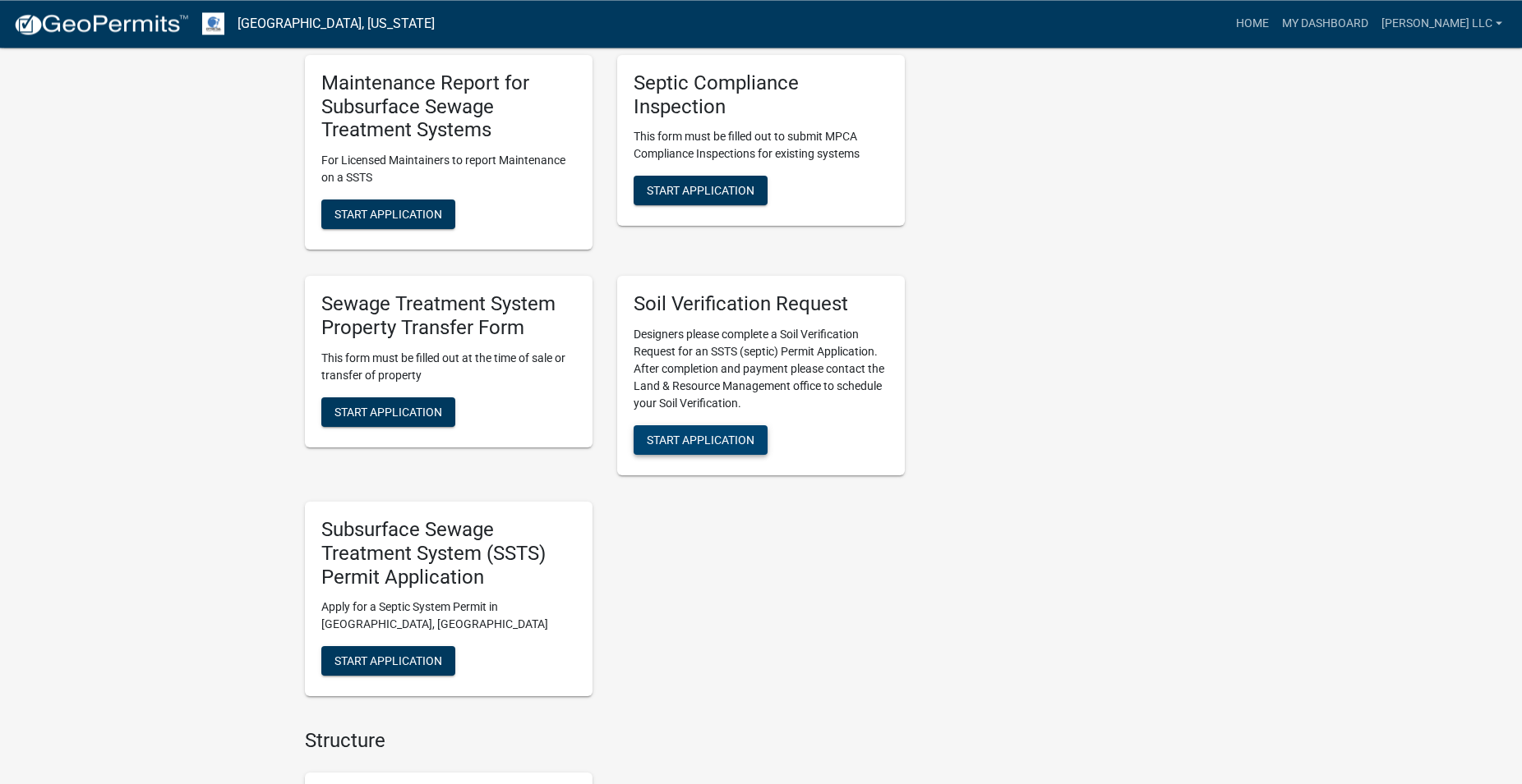
scroll to position [1341, 0]
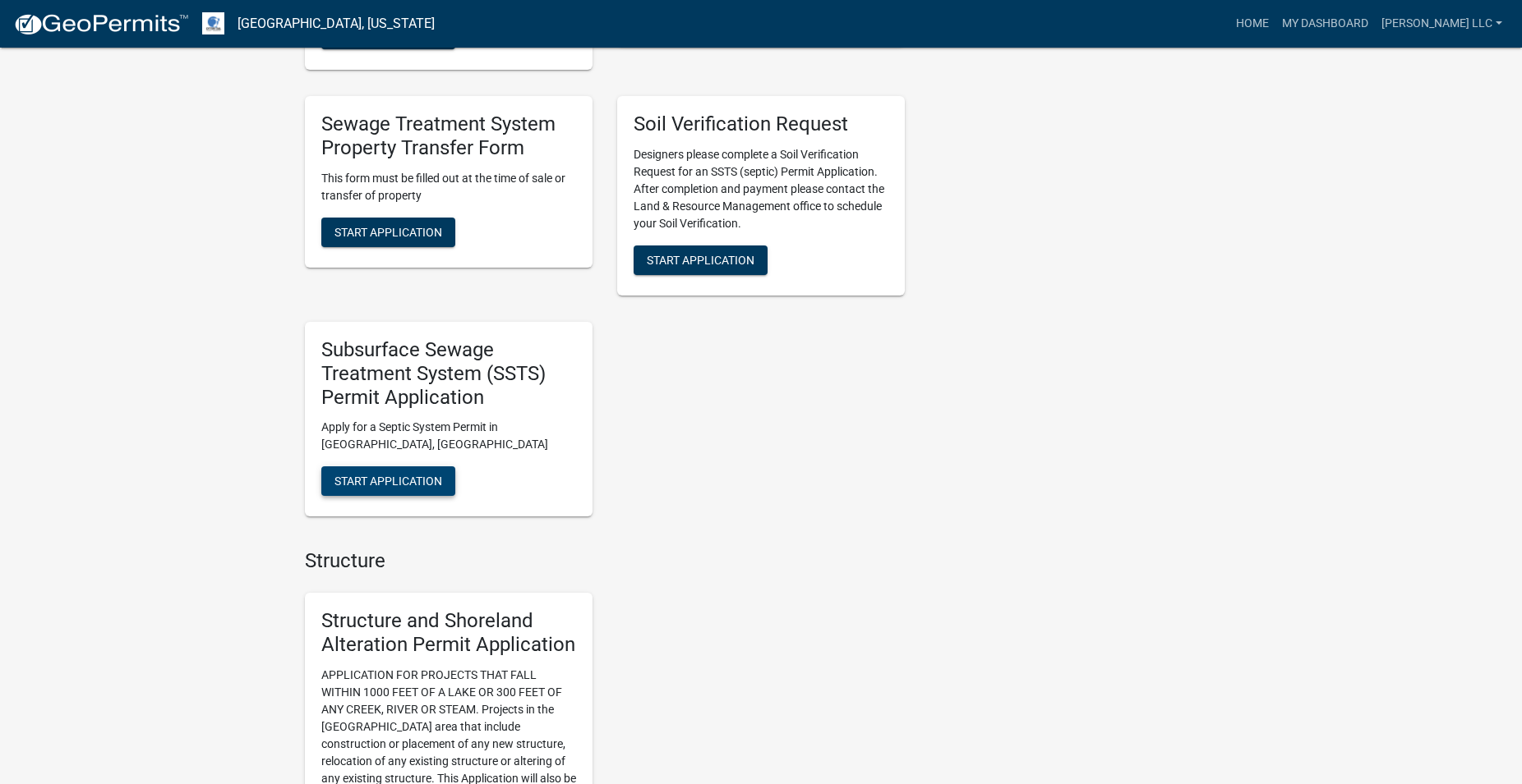
click at [410, 490] on button "Start Application" at bounding box center [388, 482] width 134 height 30
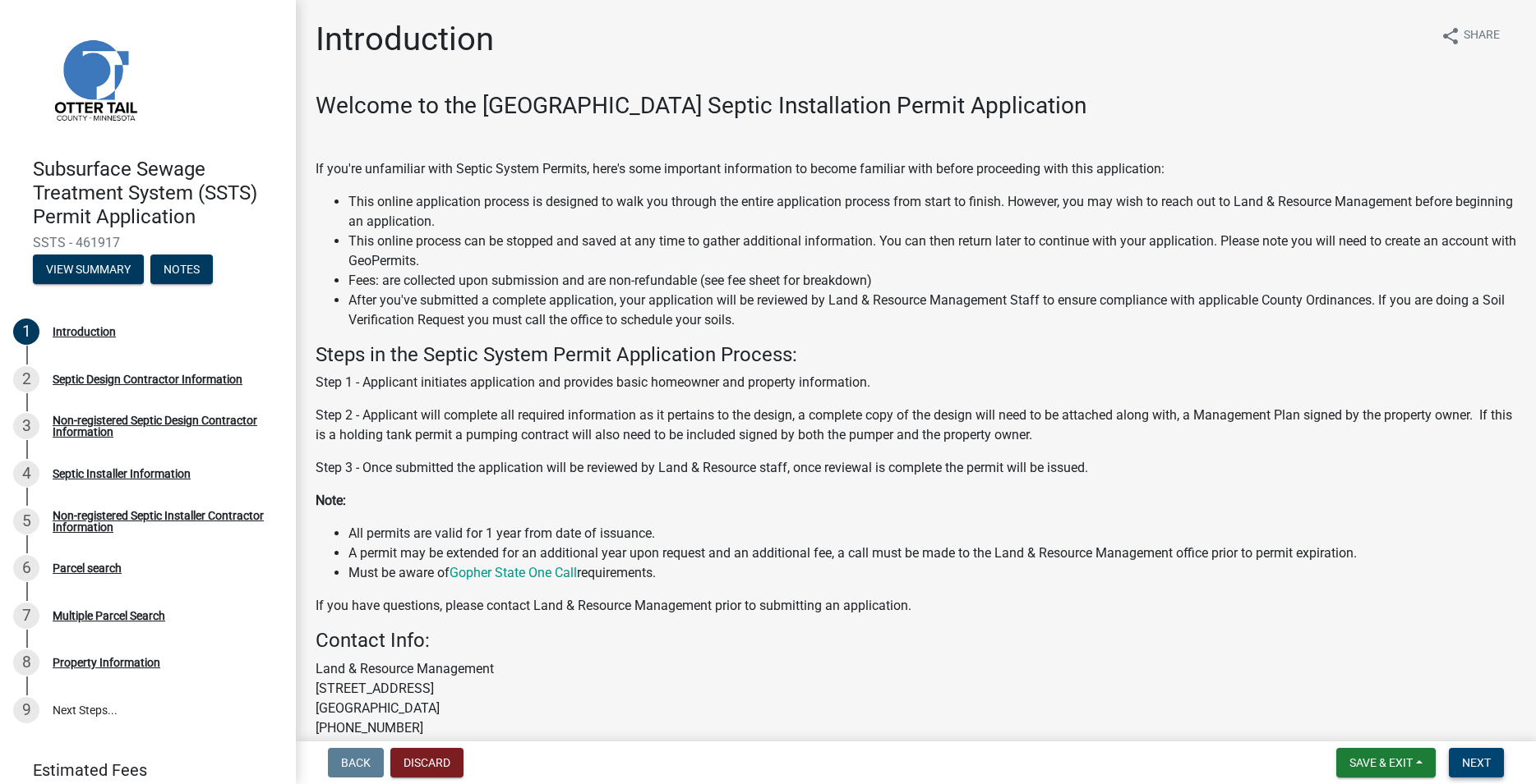
click at [1476, 754] on button "Next" at bounding box center [1476, 763] width 55 height 30
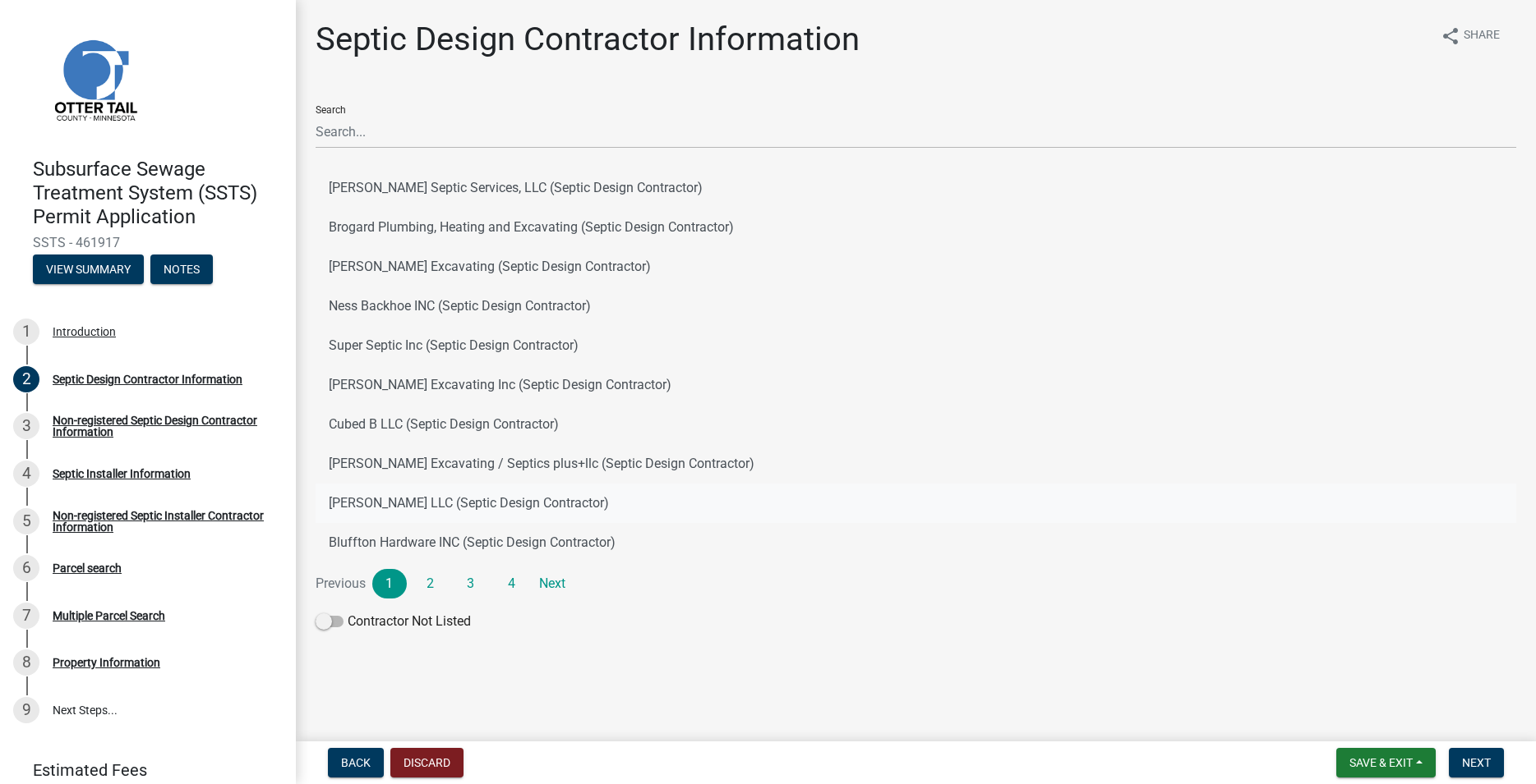
click at [419, 492] on button "[PERSON_NAME] LLC (Septic Design Contractor)" at bounding box center [916, 503] width 1201 height 40
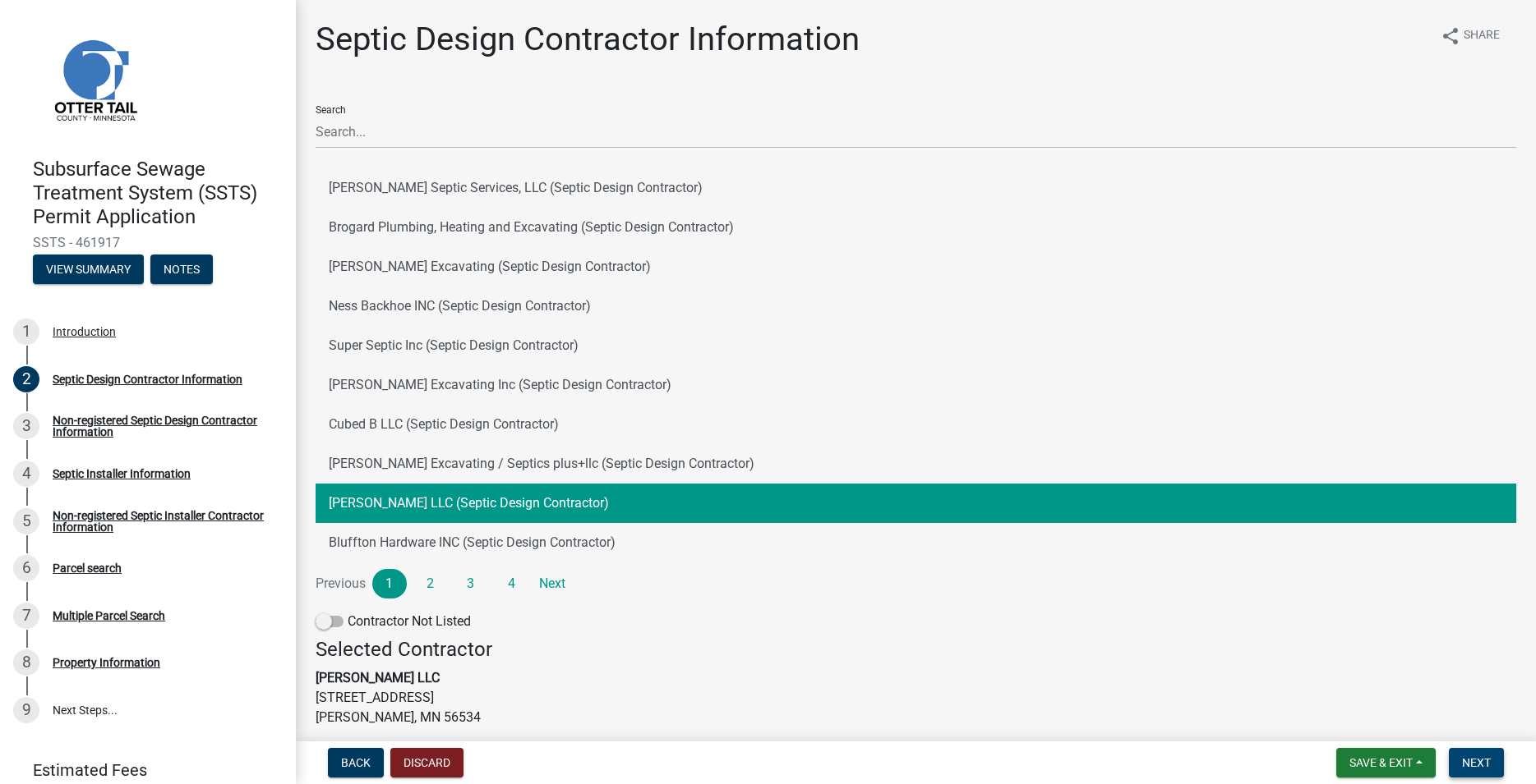
click at [1484, 761] on span "Next" at bounding box center [1476, 763] width 29 height 13
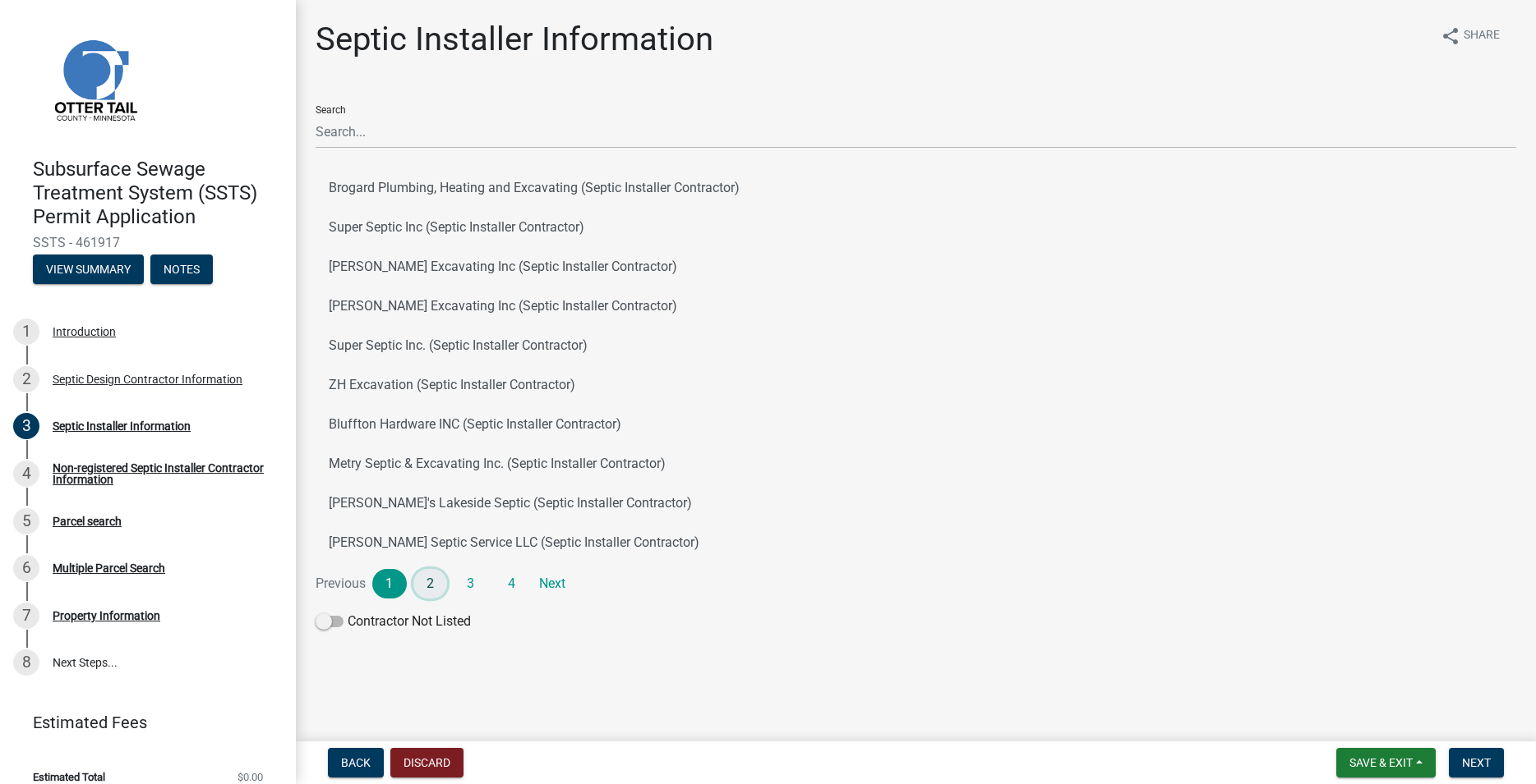
click at [434, 578] on link "2" at bounding box center [431, 584] width 35 height 30
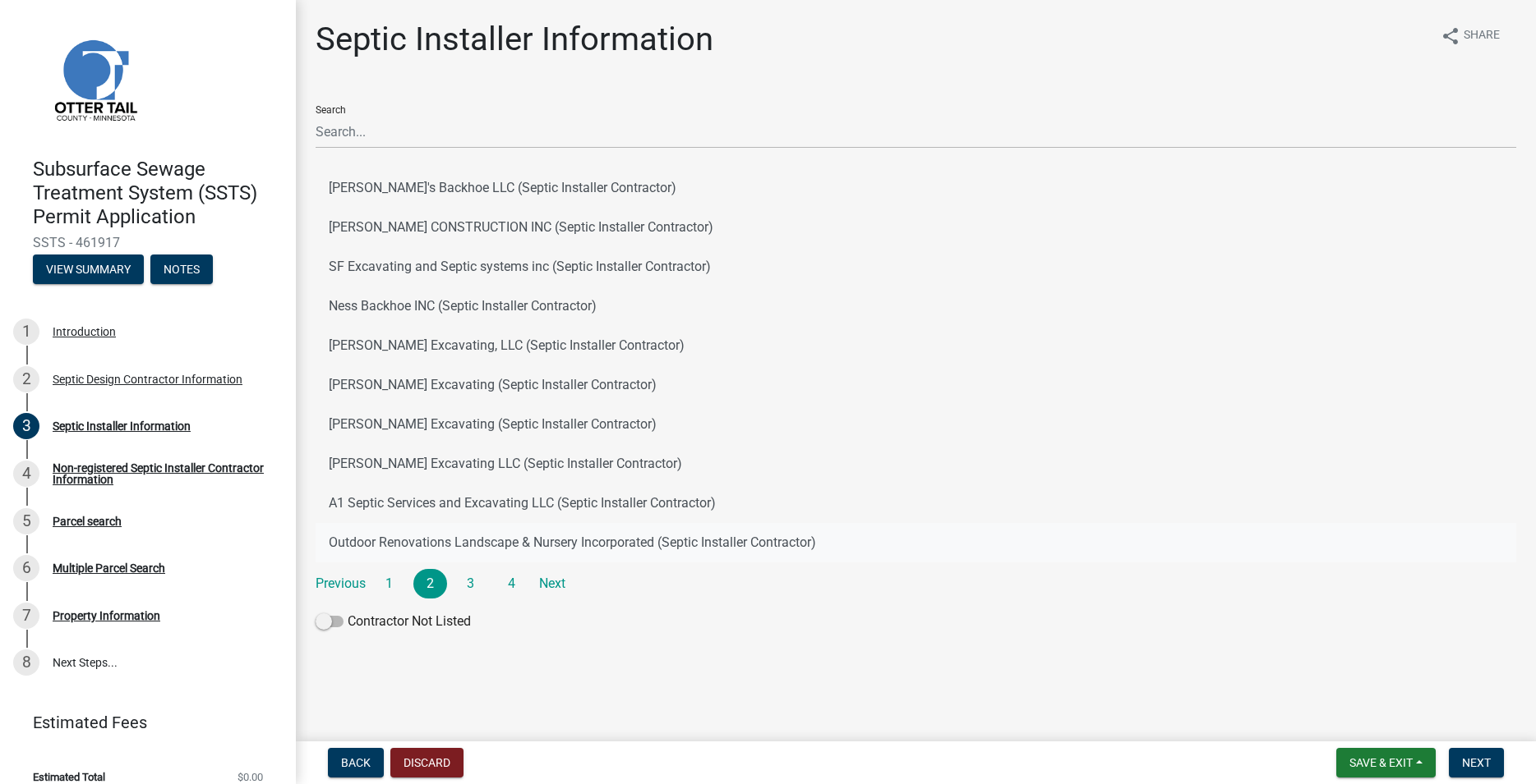
click at [442, 545] on button "Outdoor Renovations Landscape & Nursery Incorporated (Septic Installer Contract…" at bounding box center [916, 543] width 1201 height 40
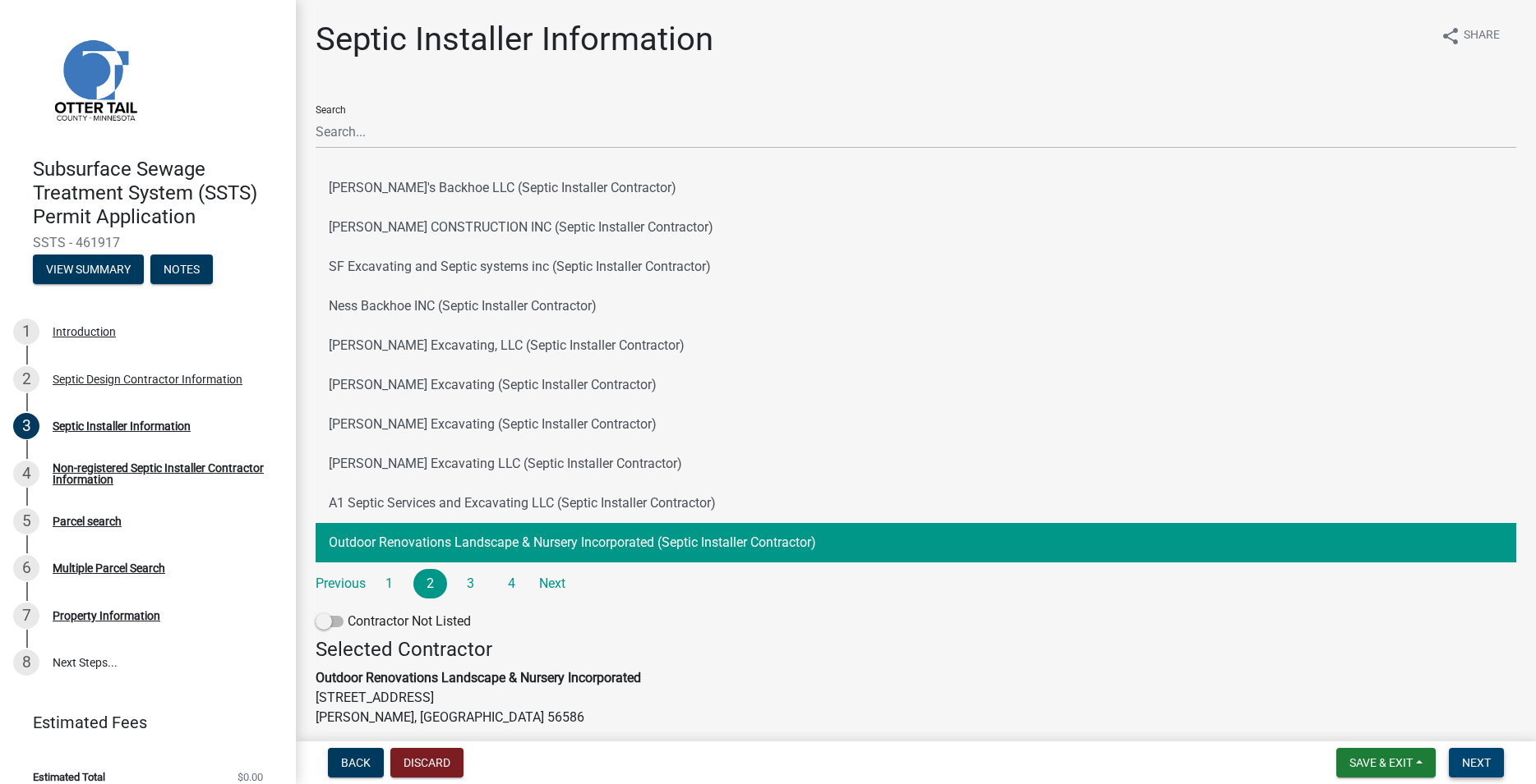
click at [1464, 762] on span "Next" at bounding box center [1476, 763] width 29 height 13
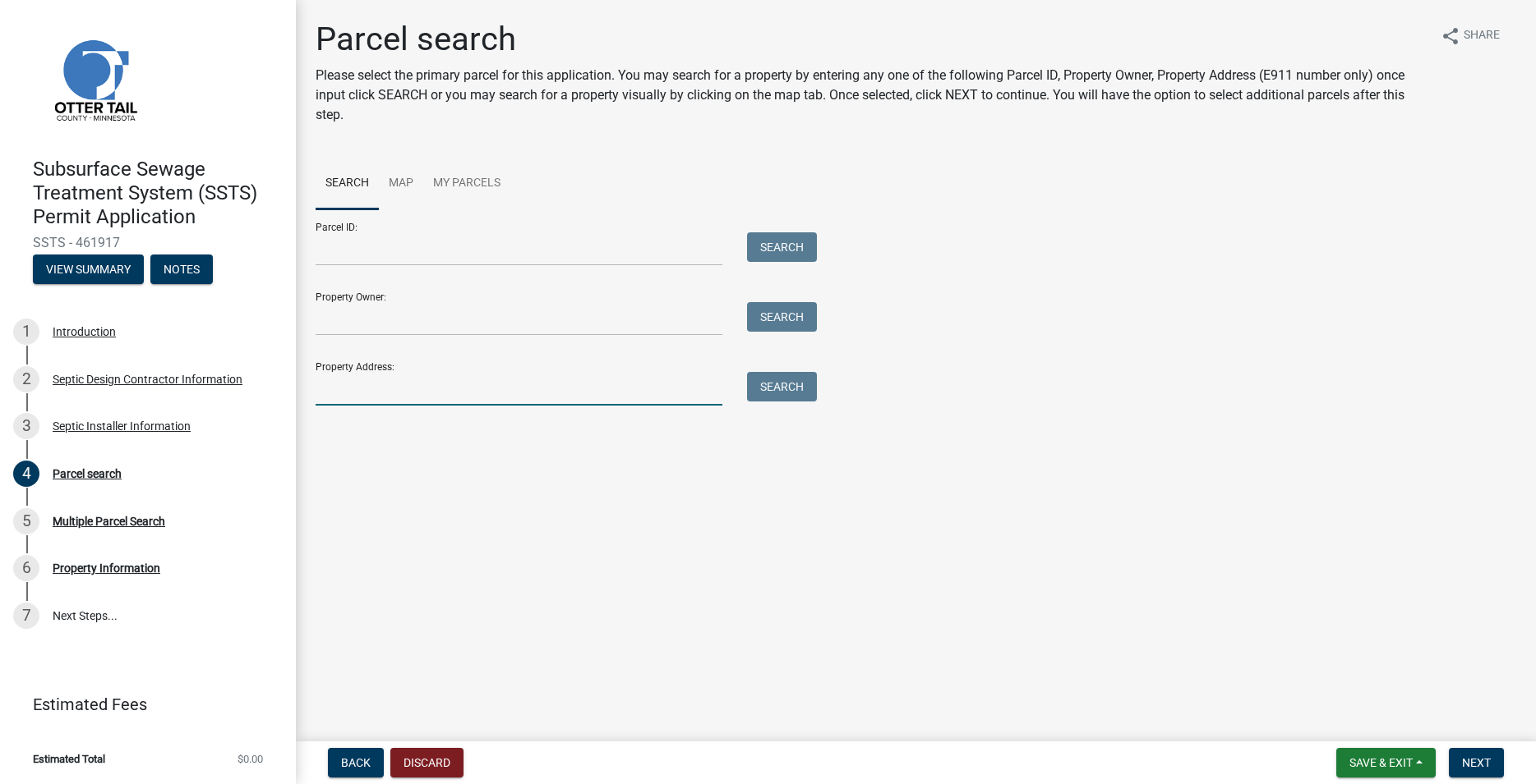
click at [475, 387] on input "Property Address:" at bounding box center [519, 389] width 407 height 34
type input "23668"
click at [775, 380] on button "Search" at bounding box center [782, 387] width 70 height 30
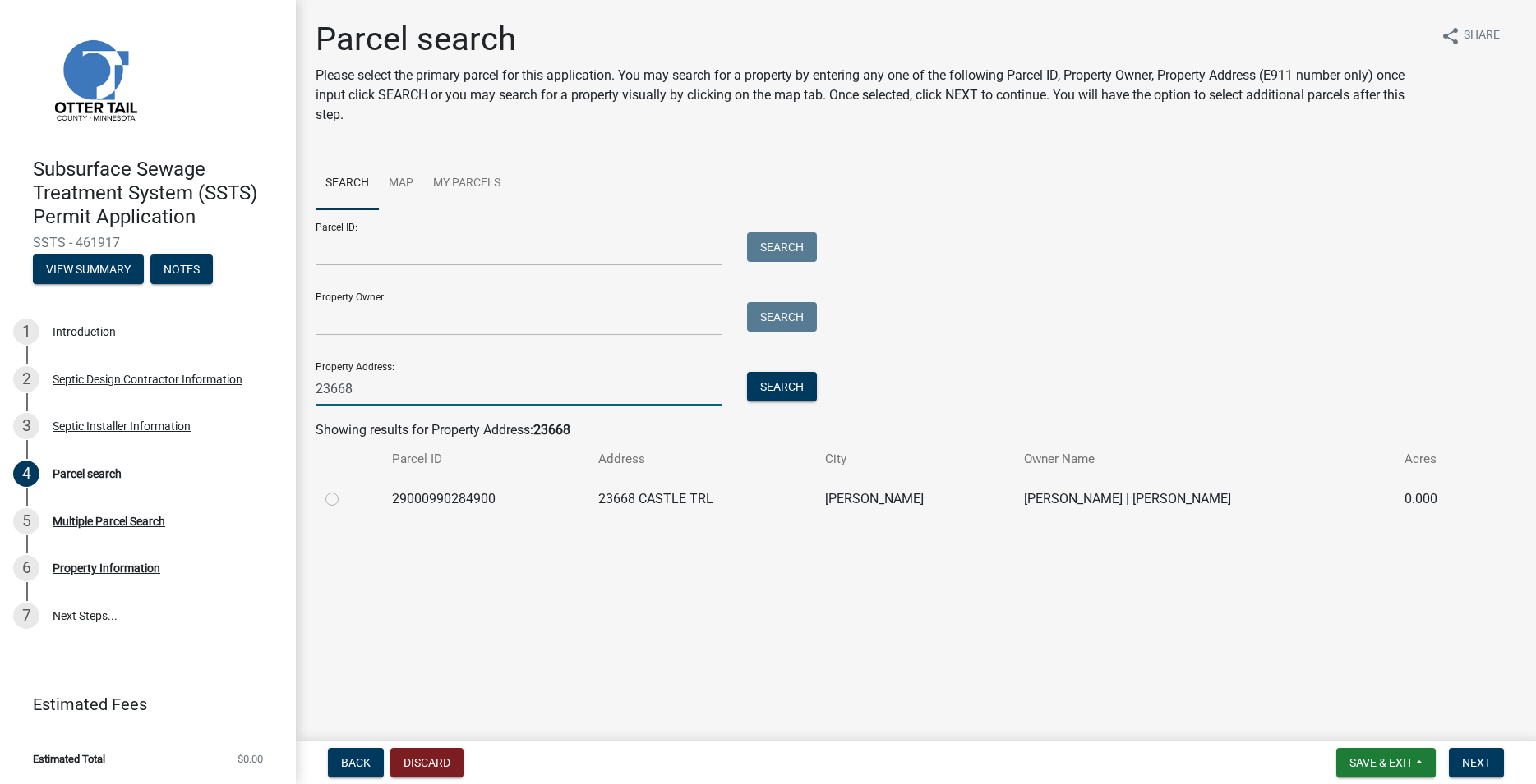
click at [371, 390] on input "23668" at bounding box center [519, 389] width 407 height 34
click at [370, 244] on input "Parcel ID:" at bounding box center [519, 249] width 407 height 34
click at [326, 244] on input "Parcel ID:" at bounding box center [519, 249] width 407 height 34
paste input "31-000-27-0180-001"
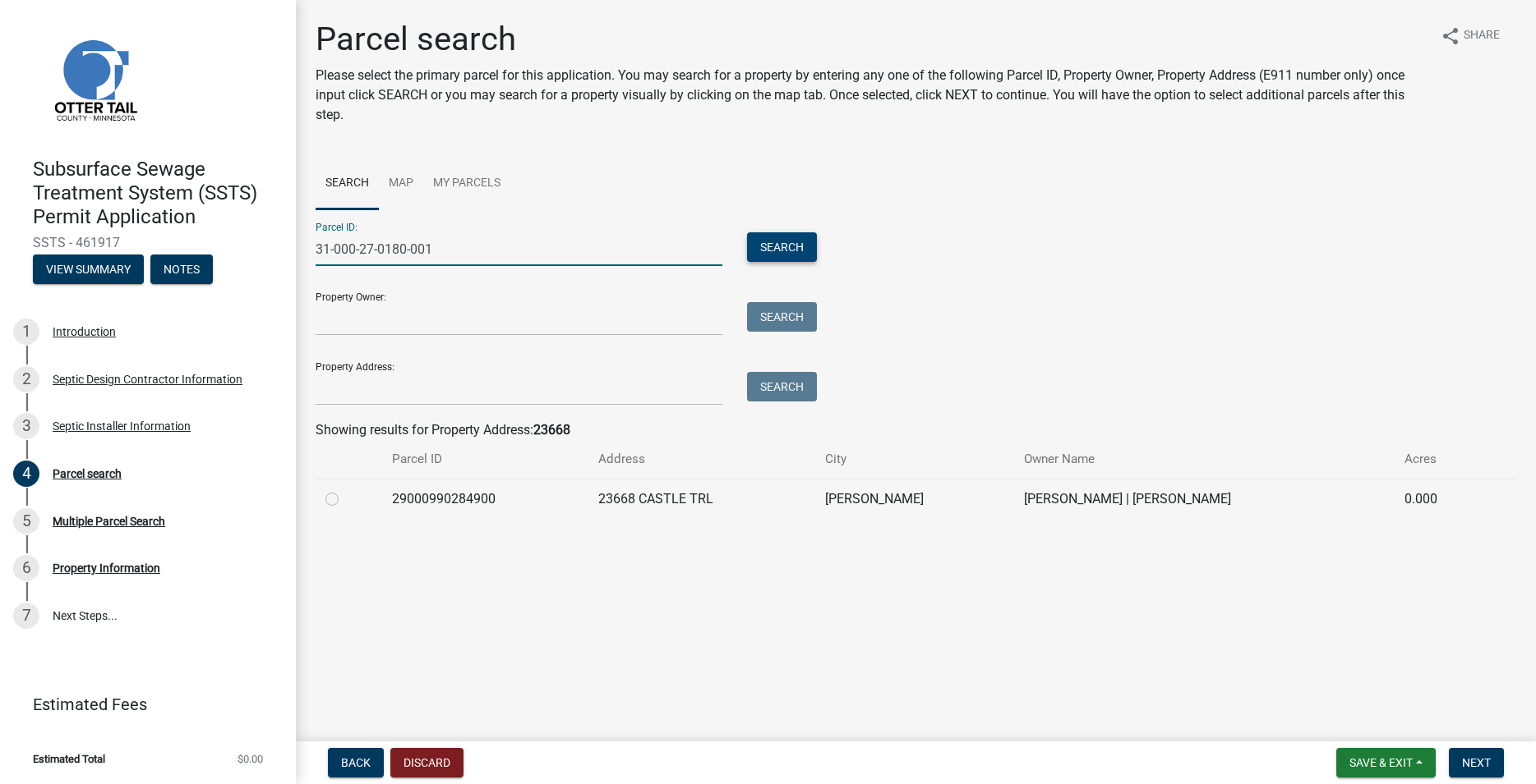
type input "31-000-27-0180-001"
click at [758, 250] on button "Search" at bounding box center [782, 247] width 70 height 30
click at [345, 489] on label at bounding box center [345, 489] width 0 height 0
click at [345, 493] on input "radio" at bounding box center [350, 494] width 11 height 11
radio input "true"
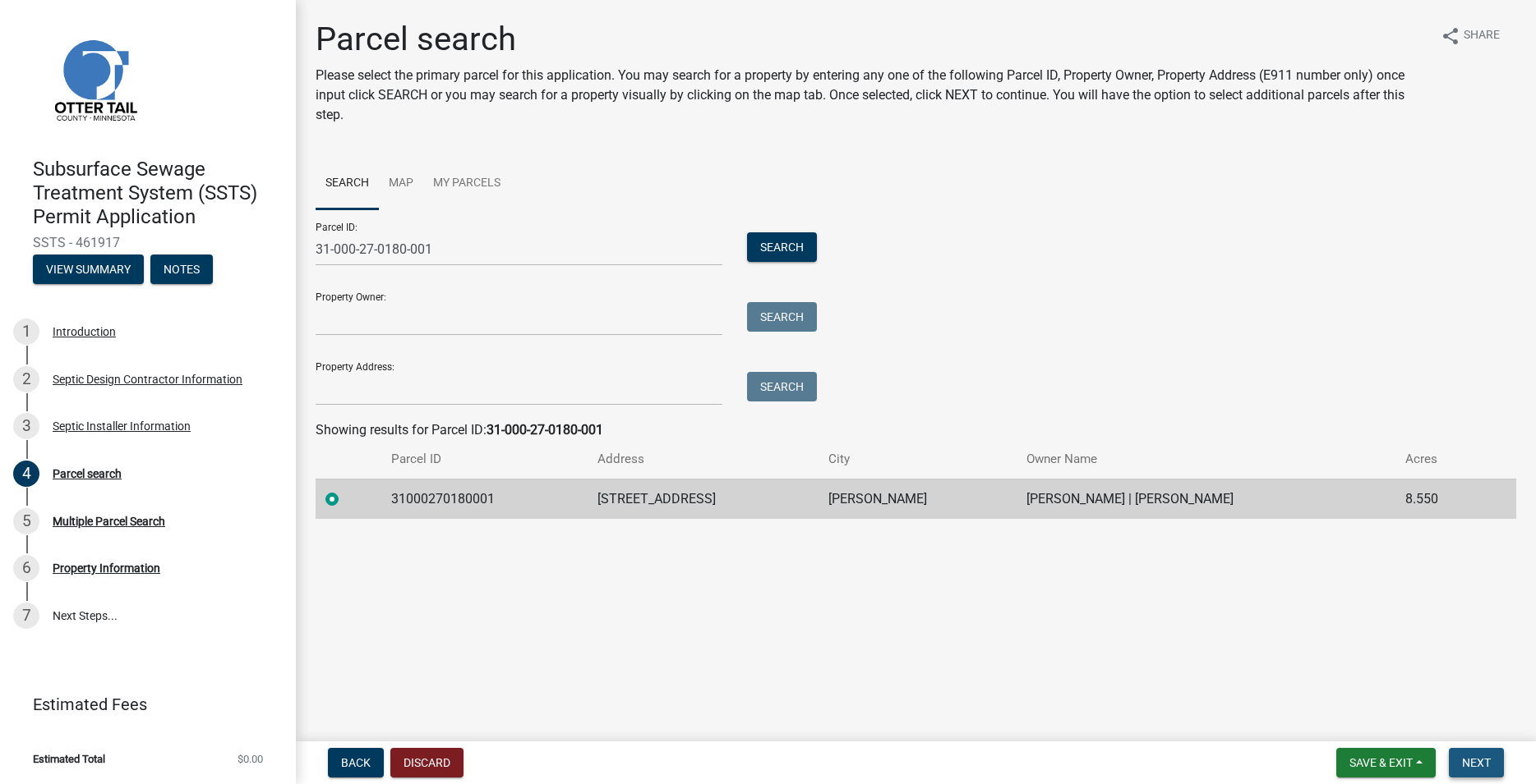
click at [1487, 759] on span "Next" at bounding box center [1476, 763] width 29 height 13
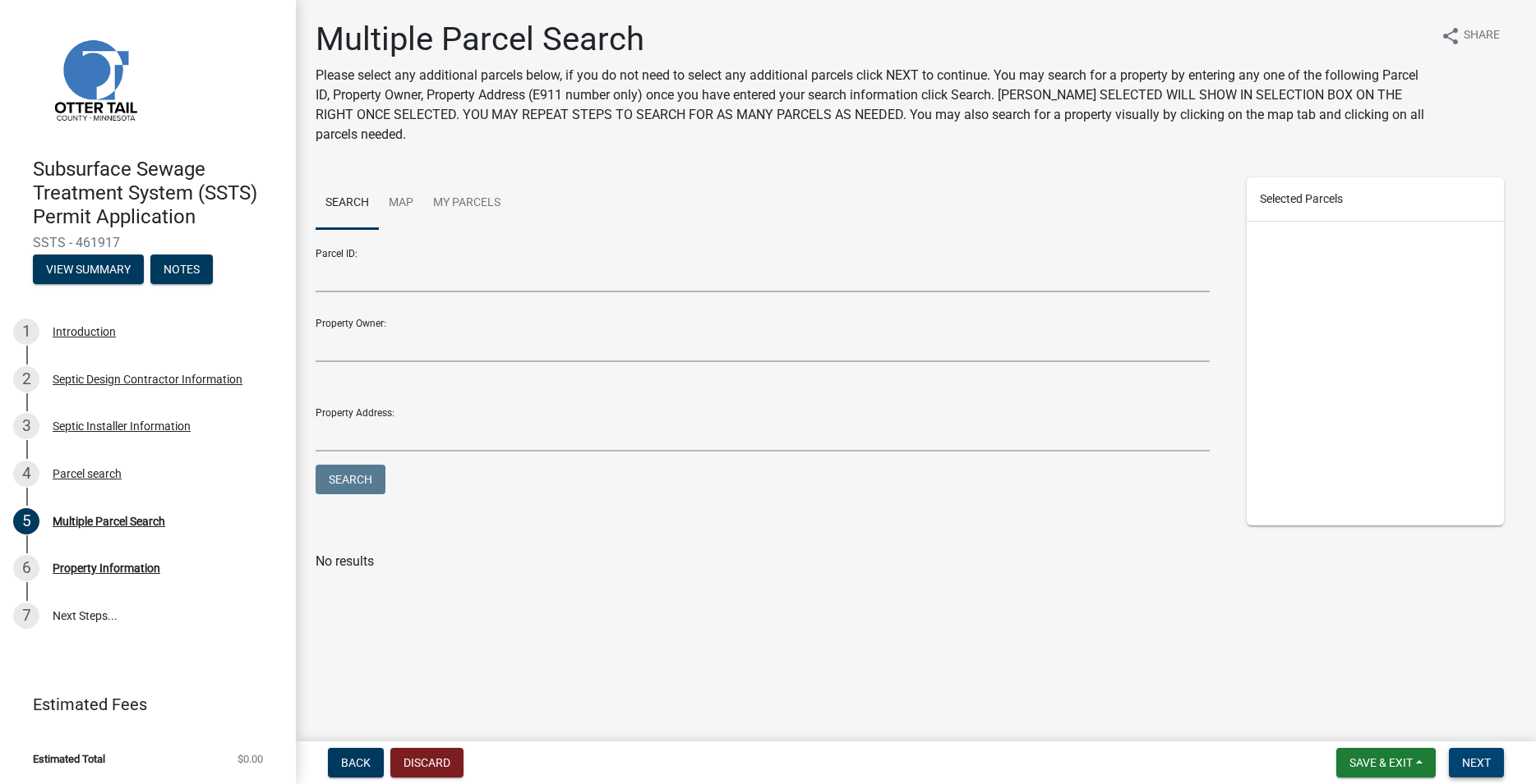
click at [1467, 749] on button "Next" at bounding box center [1476, 763] width 55 height 30
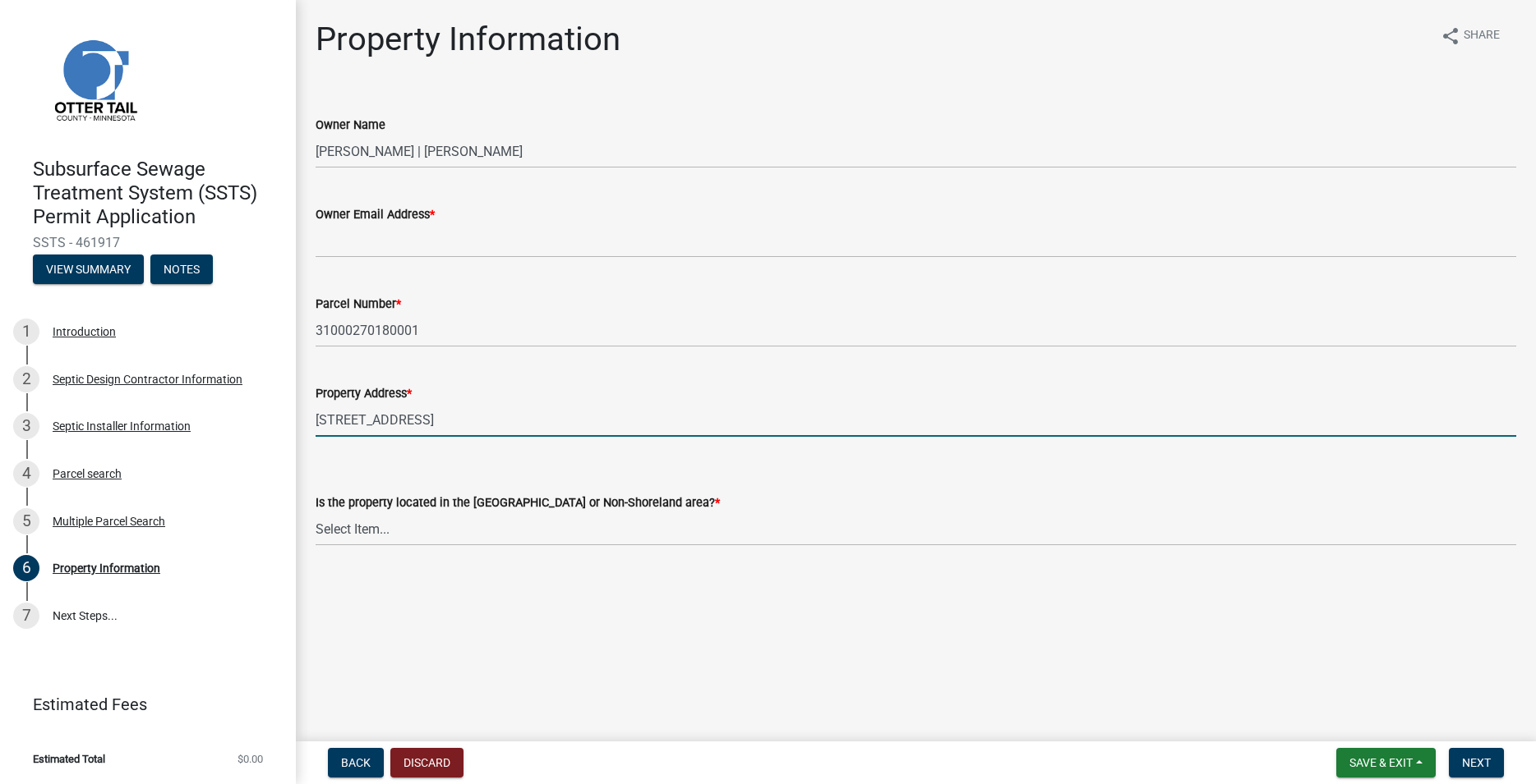
click at [347, 416] on input "[STREET_ADDRESS]" at bounding box center [916, 420] width 1201 height 34
click at [351, 422] on input "[STREET_ADDRESS]" at bounding box center [916, 420] width 1201 height 34
type input "[STREET_ADDRESS]"
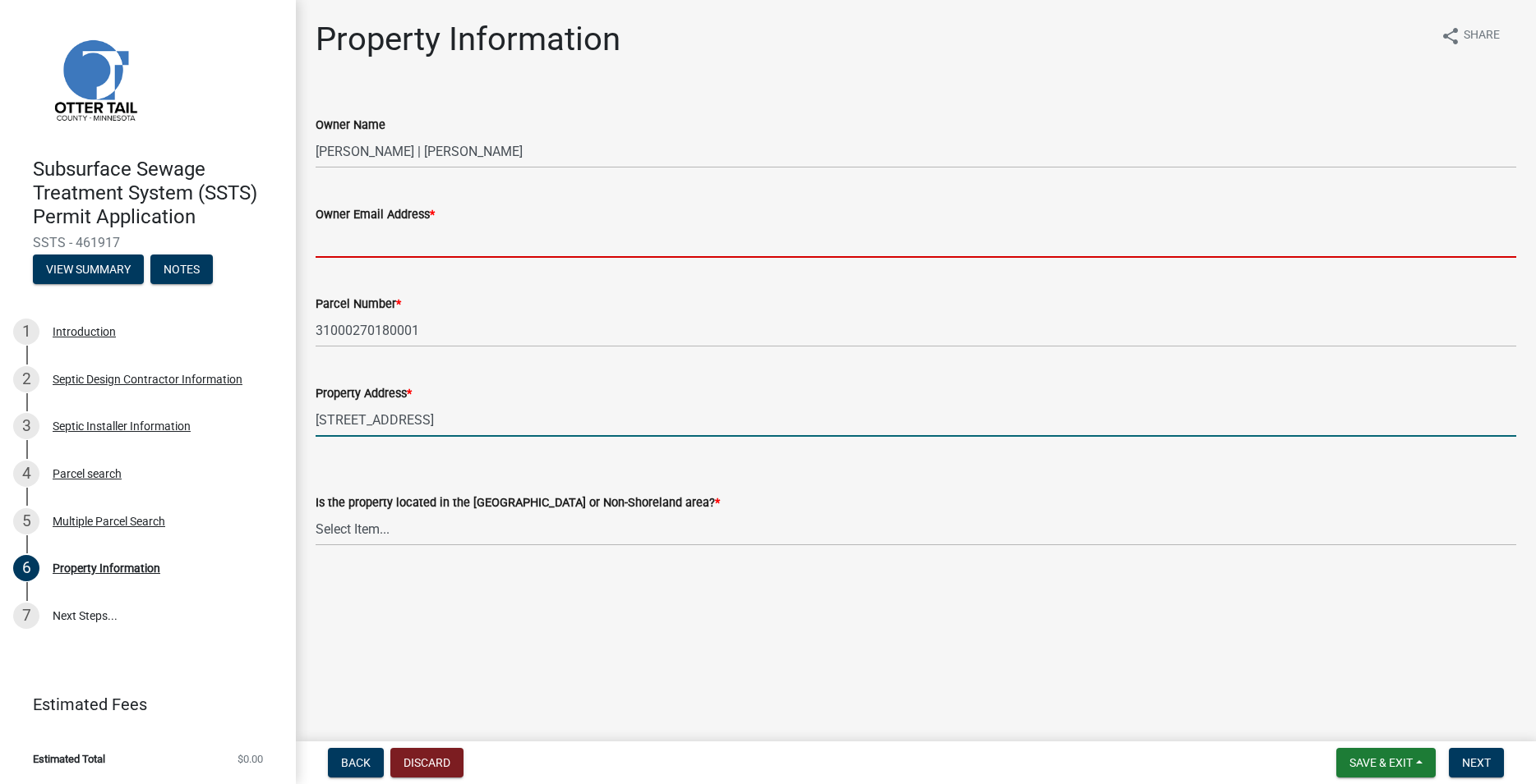
click at [373, 247] on input "Owner Email Address *" at bounding box center [916, 240] width 1201 height 34
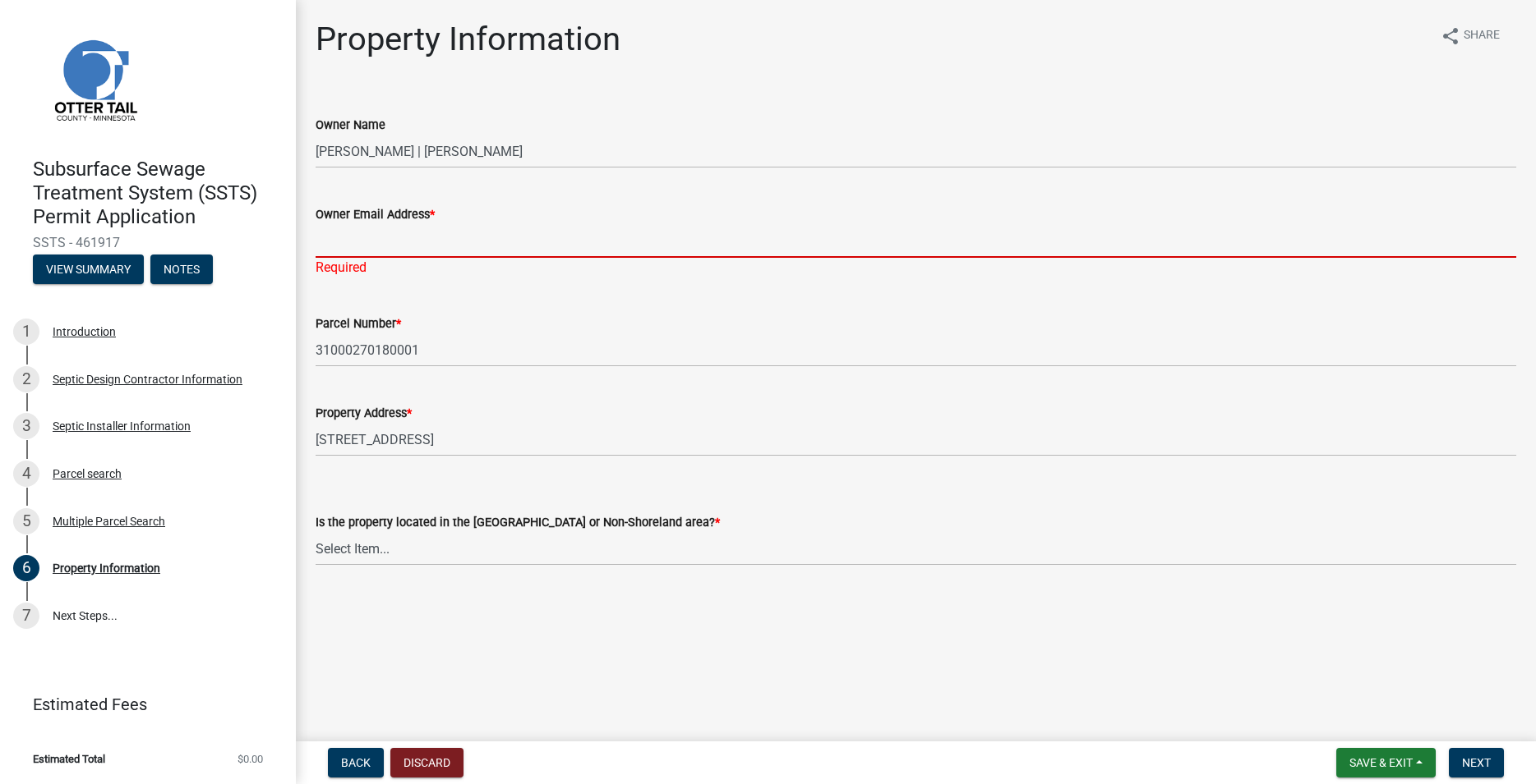
click at [339, 240] on input "Owner Email Address *" at bounding box center [916, 240] width 1201 height 34
paste input "[EMAIL_ADDRESS][DOMAIN_NAME]"
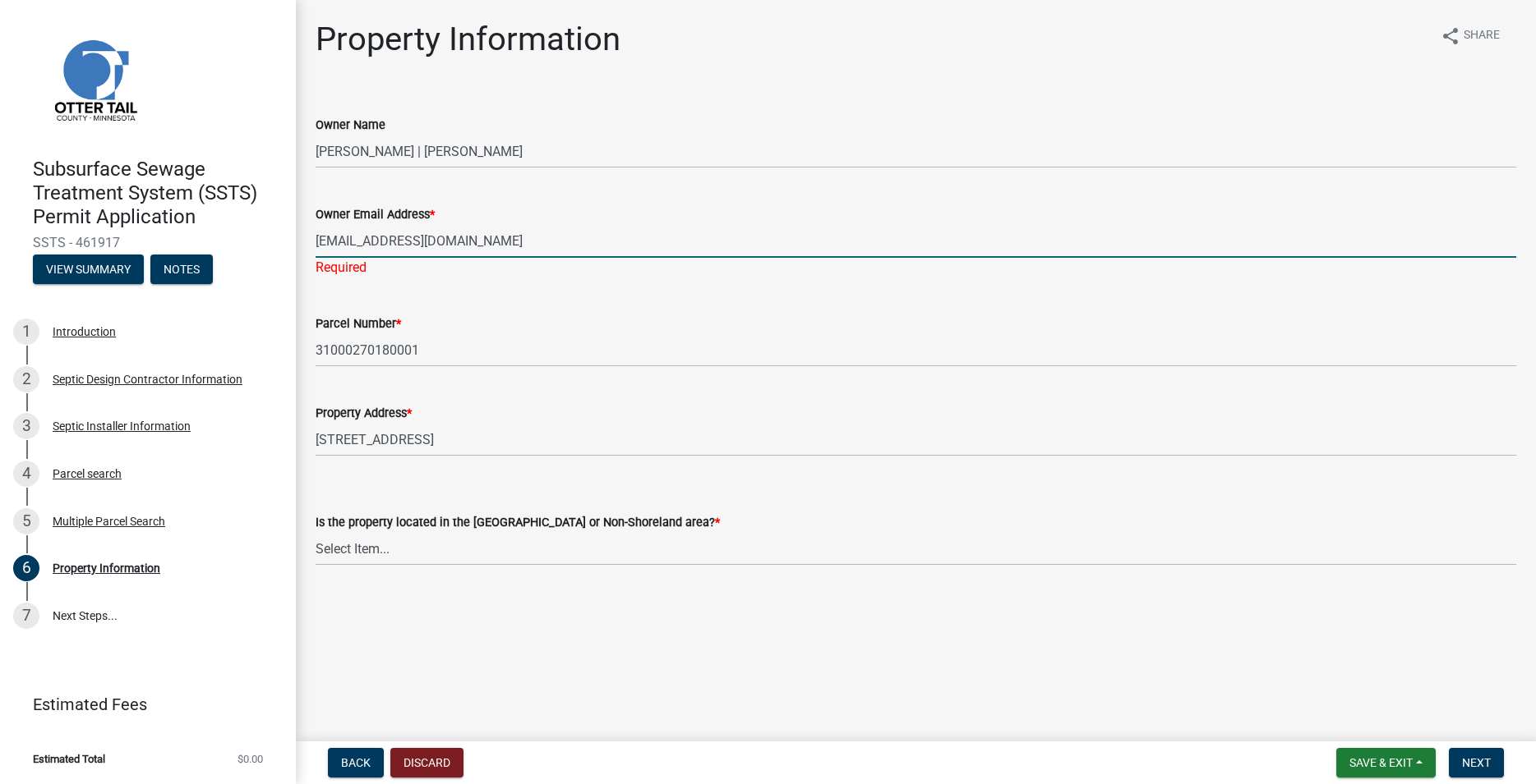
type input "[EMAIL_ADDRESS][DOMAIN_NAME]"
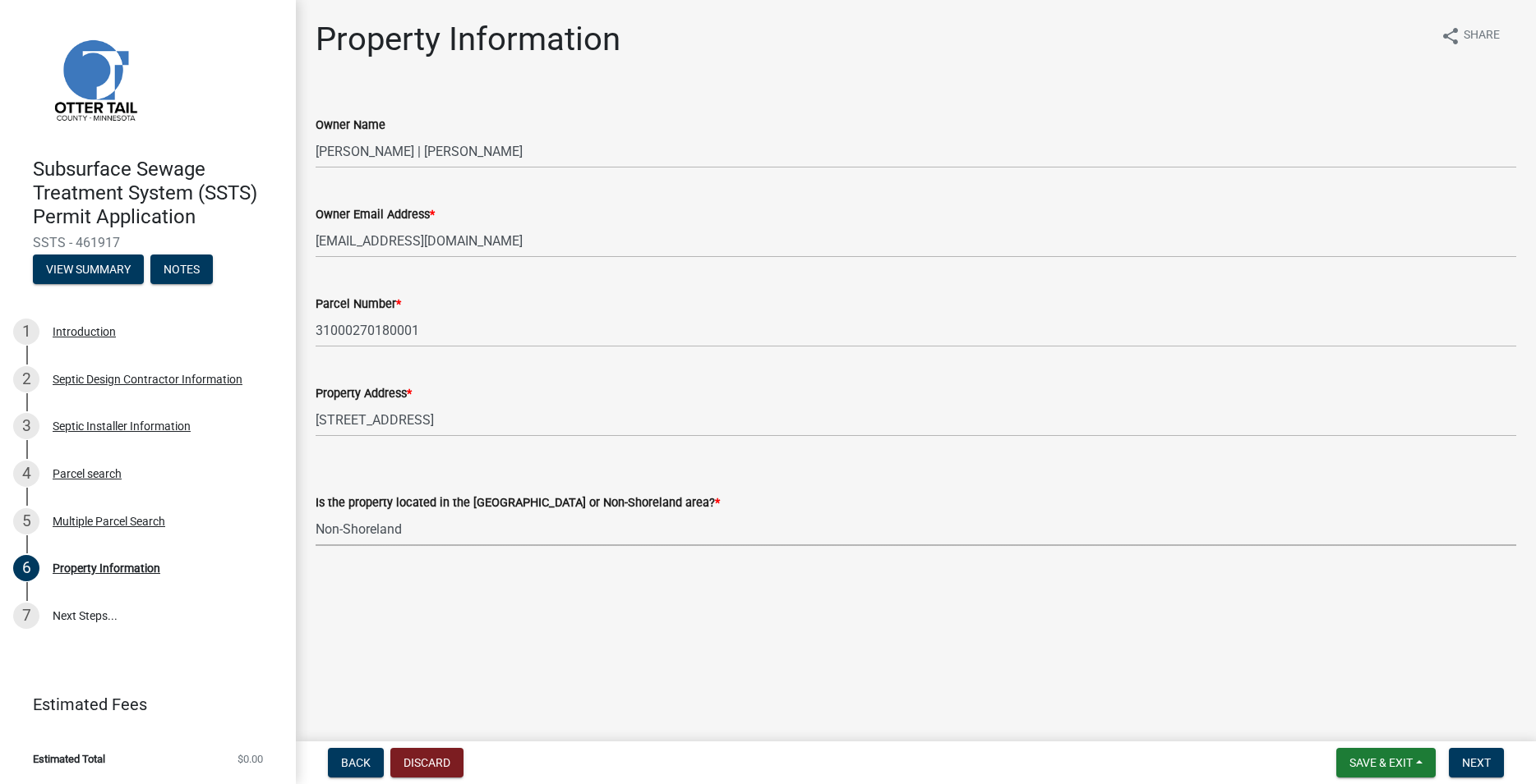
click option "Non-Shoreland" at bounding box center [0, 0] width 0 height 0
select select "5ed11e82-653f-4fcc-a472-8d95af57556c"
click at [1480, 762] on span "Next" at bounding box center [1476, 763] width 29 height 13
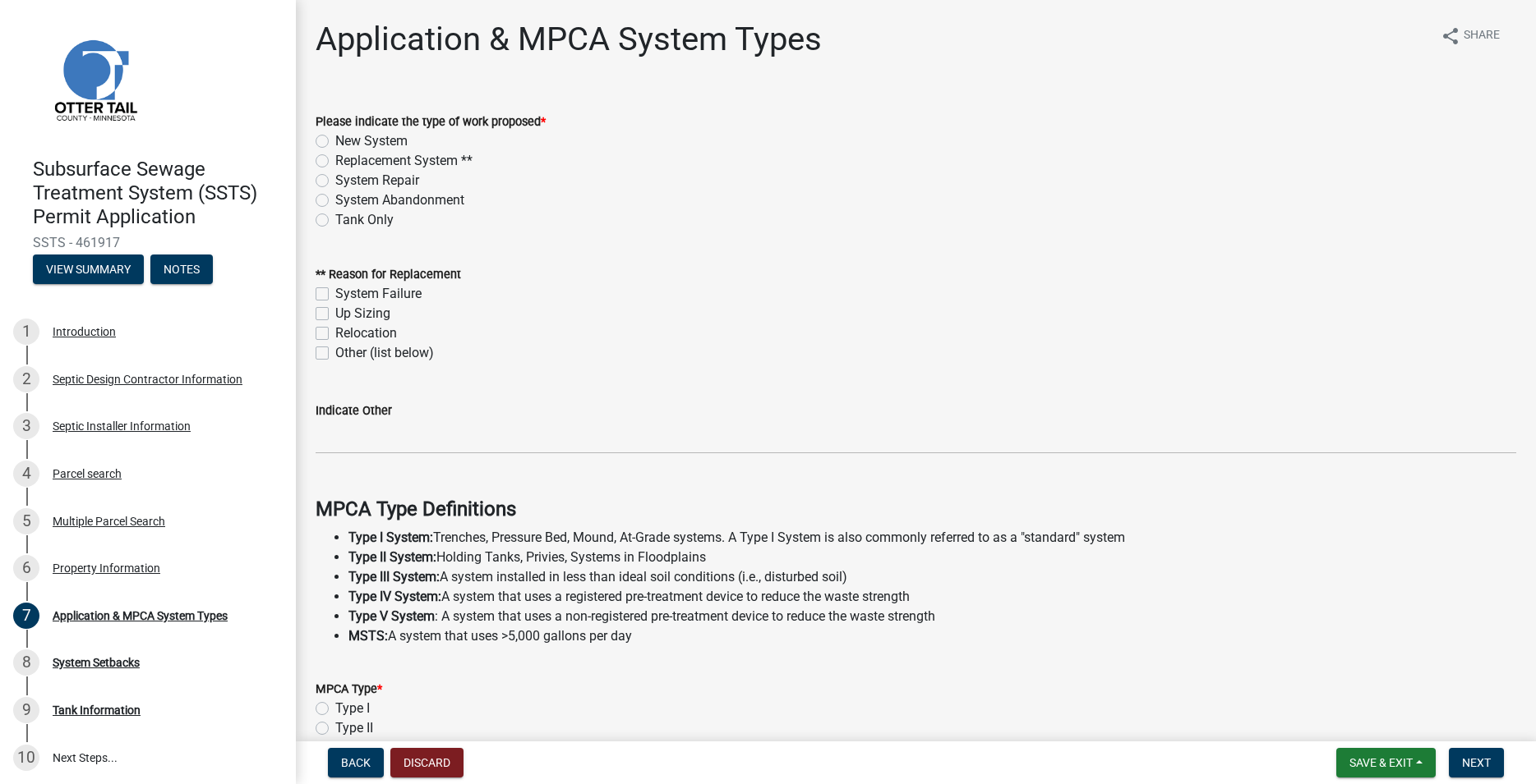
click at [335, 156] on label "Replacement System **" at bounding box center [404, 161] width 138 height 20
click at [335, 156] on input "Replacement System **" at bounding box center [340, 156] width 11 height 11
radio input "true"
click at [335, 293] on label "System Failure" at bounding box center [378, 294] width 87 height 20
click at [335, 293] on input "System Failure" at bounding box center [340, 289] width 11 height 11
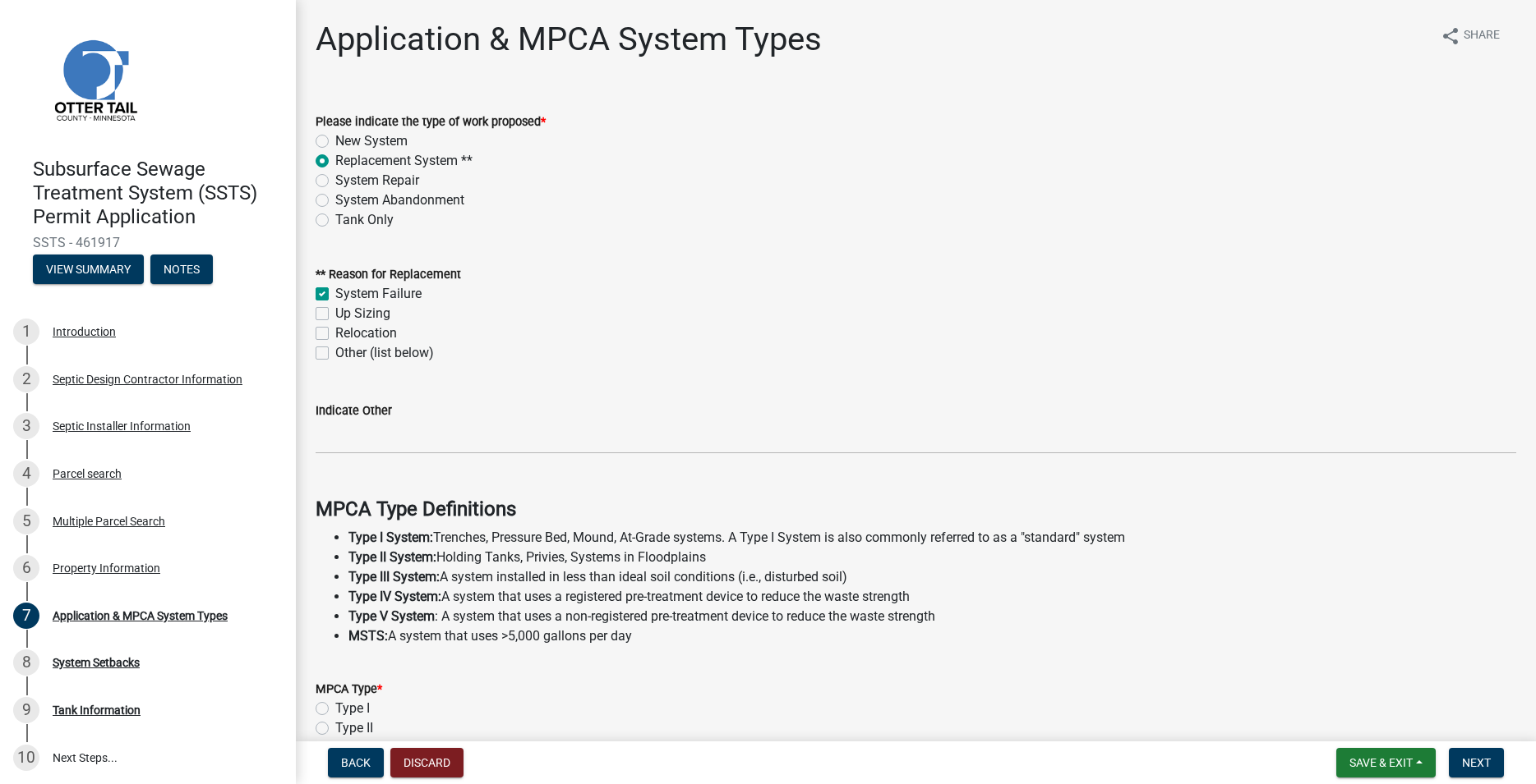
checkbox input "true"
checkbox input "false"
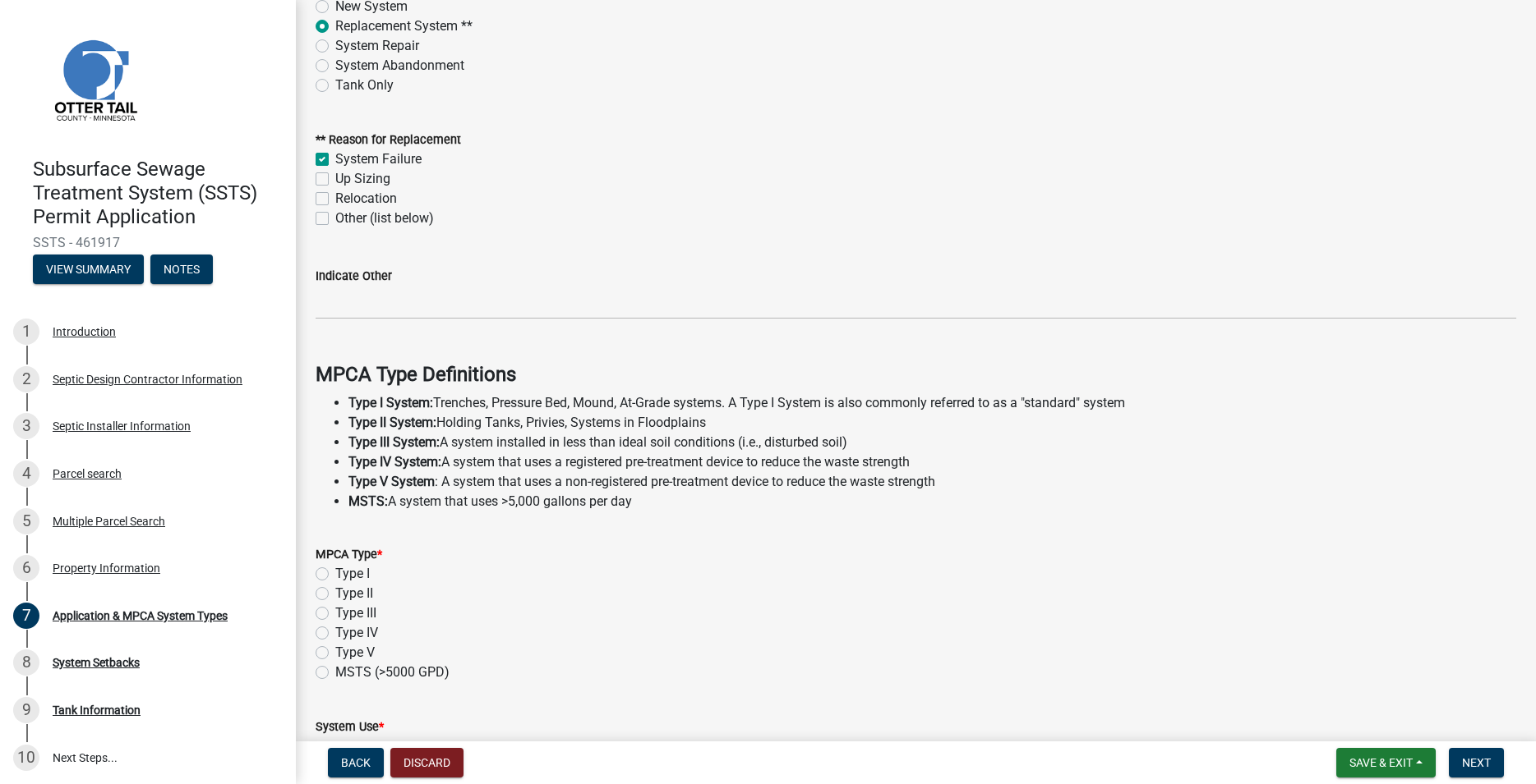
scroll to position [281, 0]
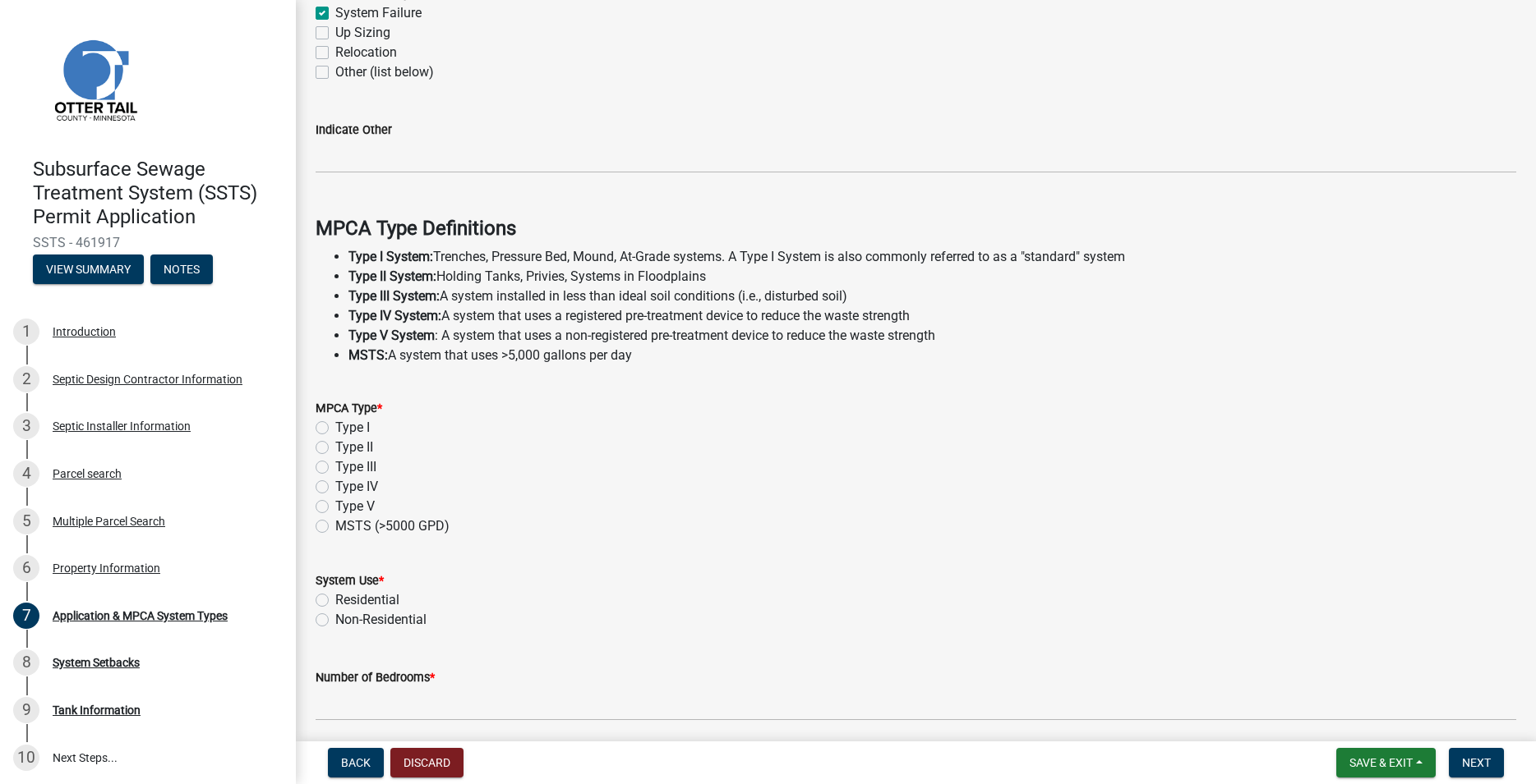
click at [335, 427] on label "Type I" at bounding box center [353, 428] width 35 height 20
click at [335, 427] on input "Type I" at bounding box center [340, 423] width 11 height 11
radio input "true"
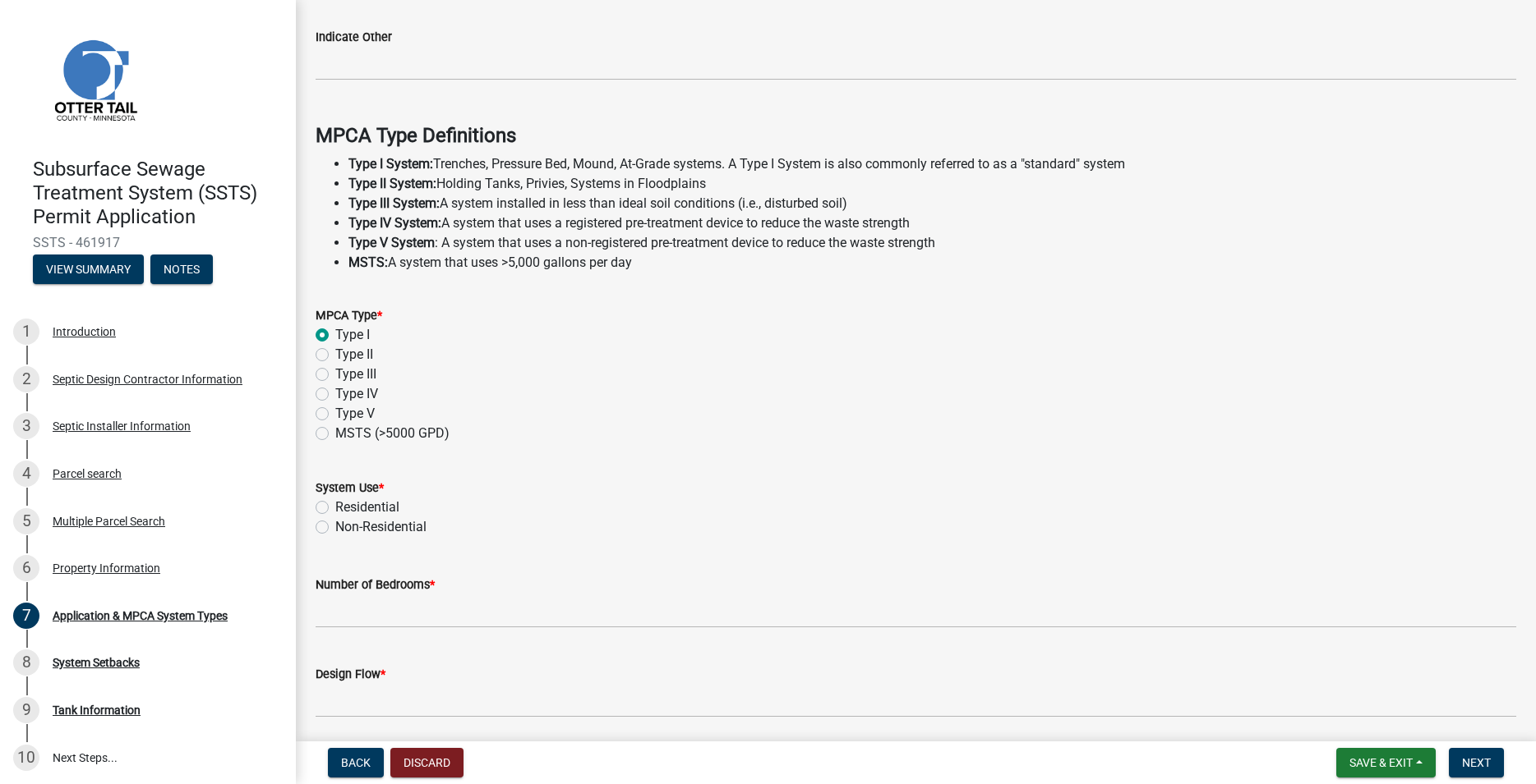
scroll to position [436, 0]
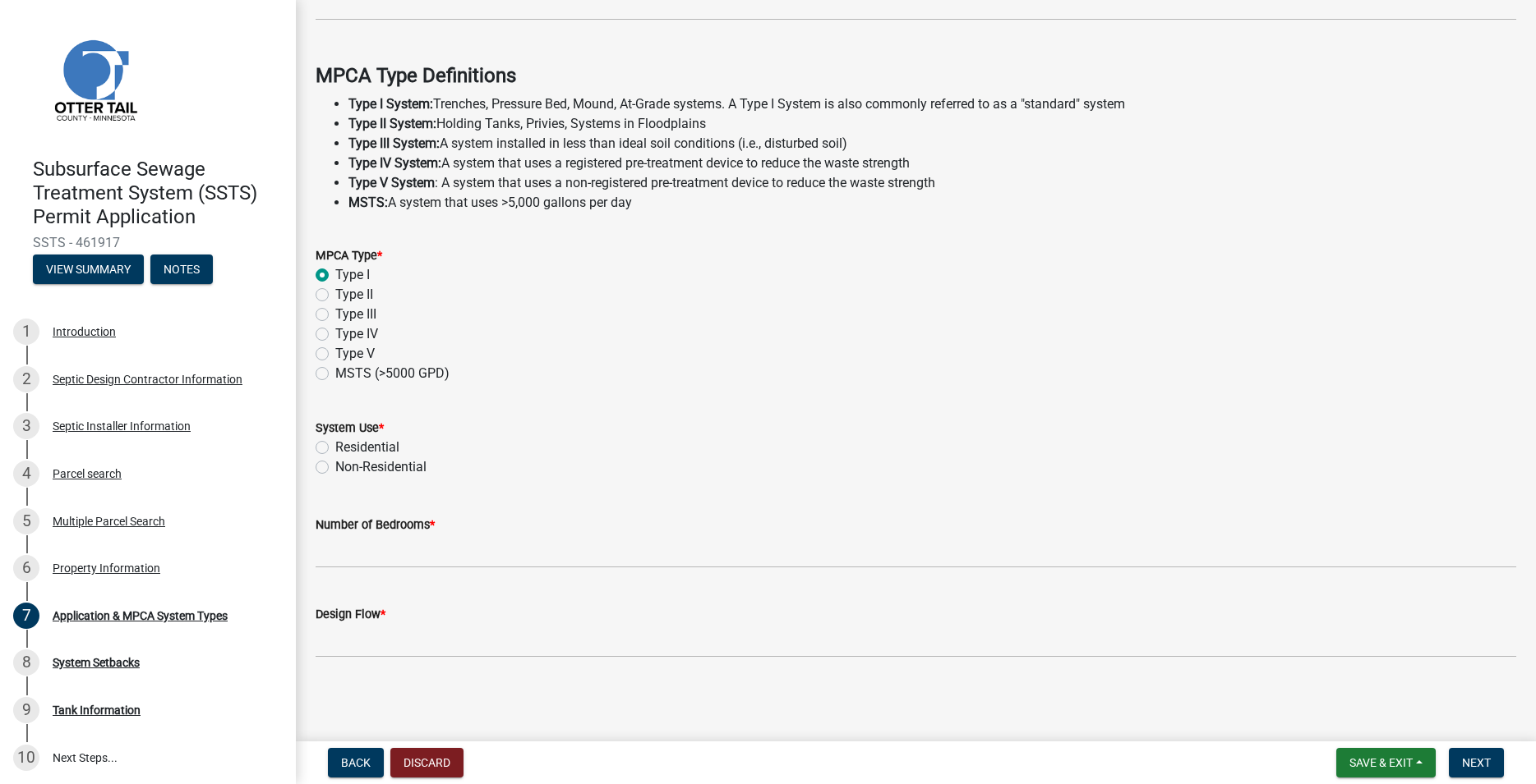
click at [335, 446] on label "Residential" at bounding box center [368, 448] width 64 height 20
click at [335, 446] on input "Residential" at bounding box center [340, 443] width 11 height 11
radio input "true"
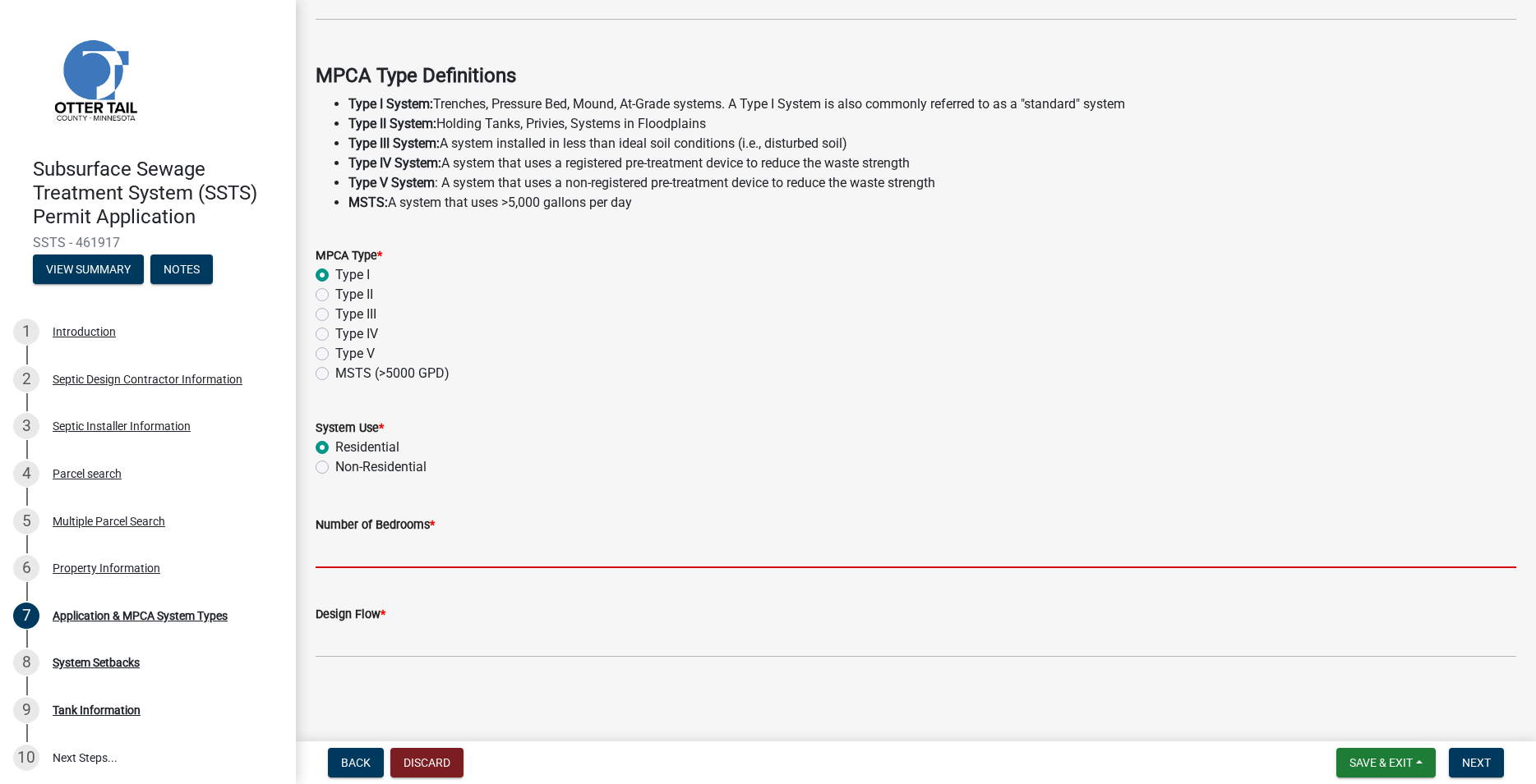
click at [359, 556] on input "Number of Bedrooms *" at bounding box center [916, 551] width 1201 height 34
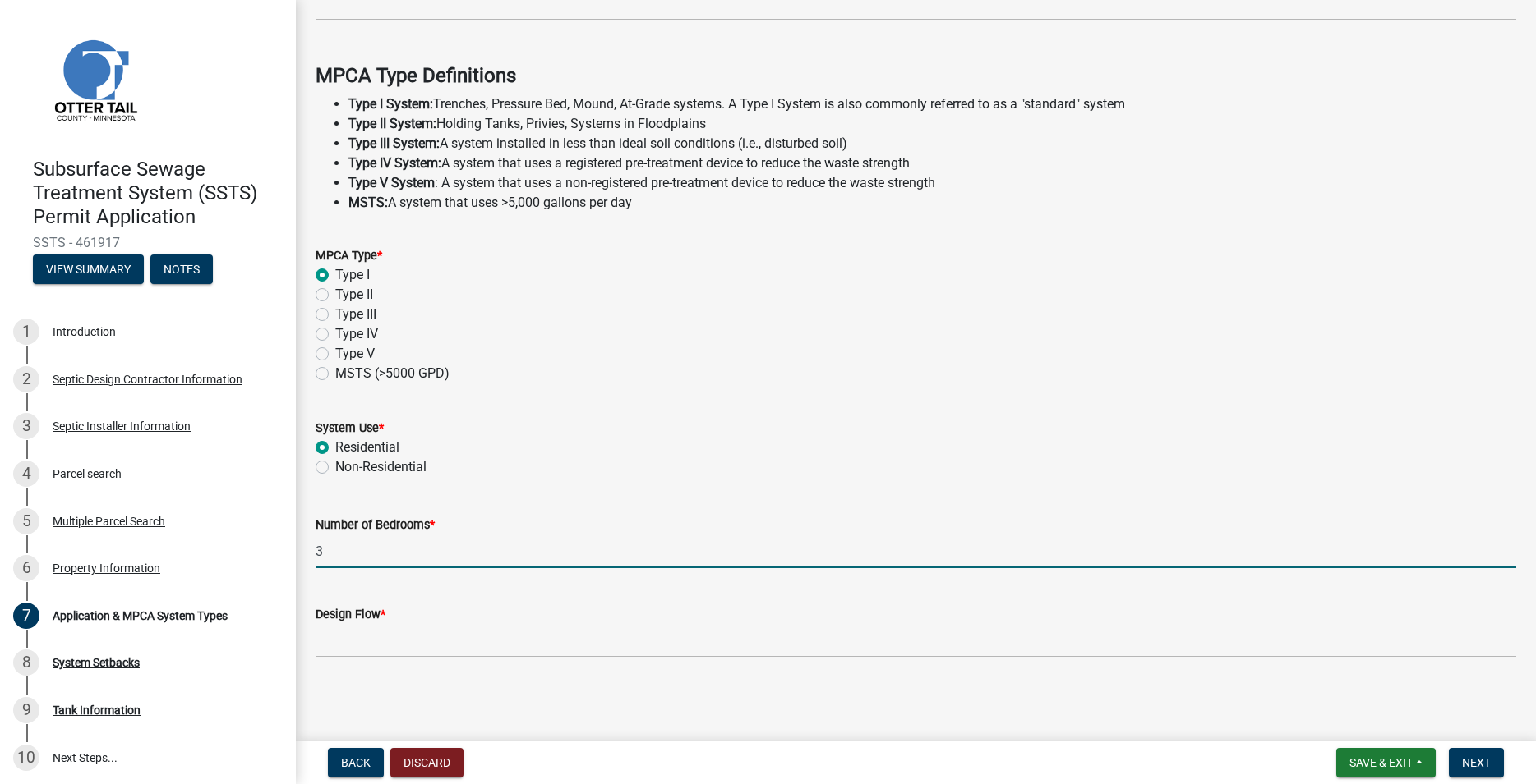
type input "3"
click at [379, 613] on label "Design Flow *" at bounding box center [350, 615] width 70 height 12
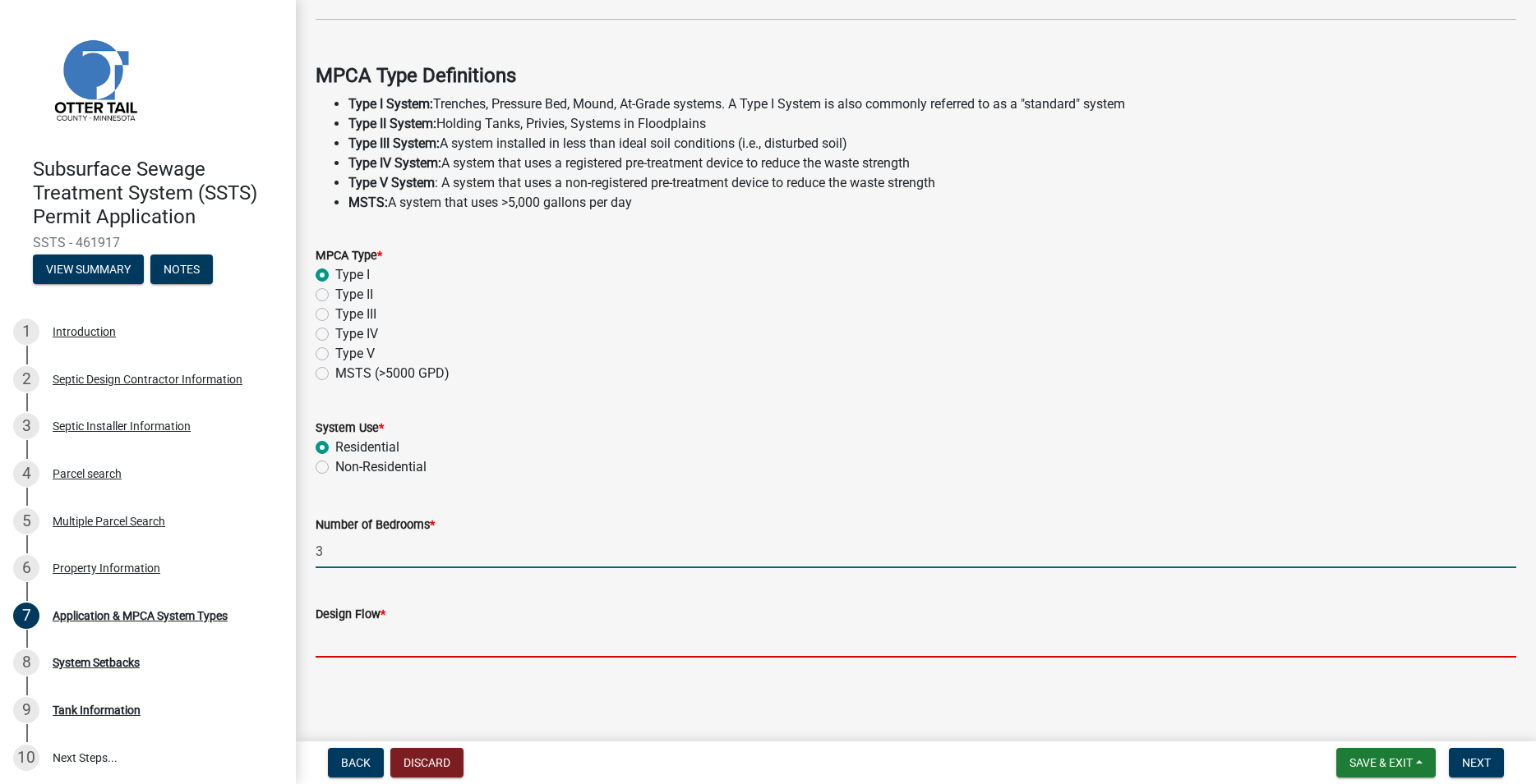
click at [379, 624] on input "Design Flow *" at bounding box center [916, 641] width 1201 height 34
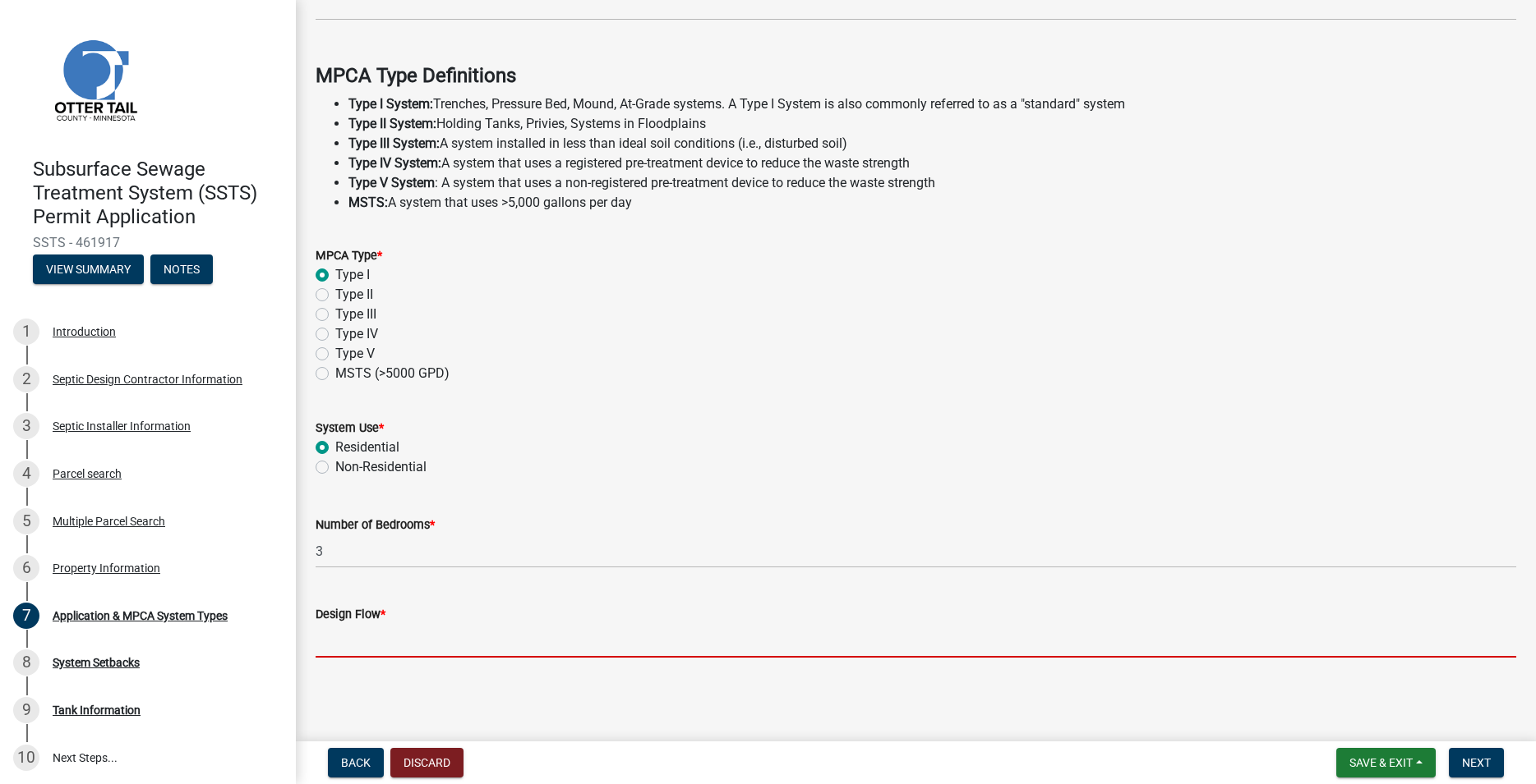
click at [372, 632] on input "Design Flow *" at bounding box center [916, 641] width 1201 height 34
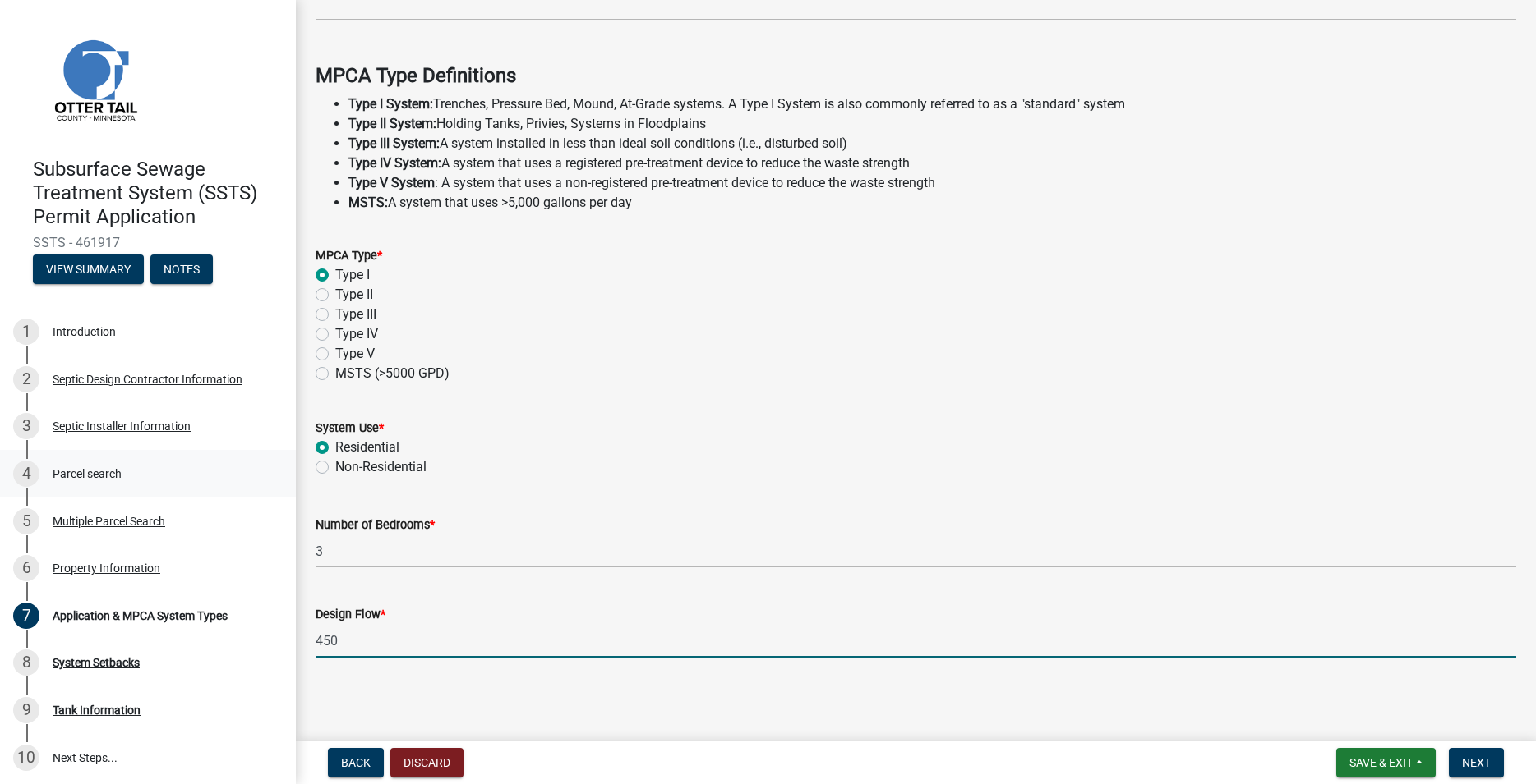
type input "450"
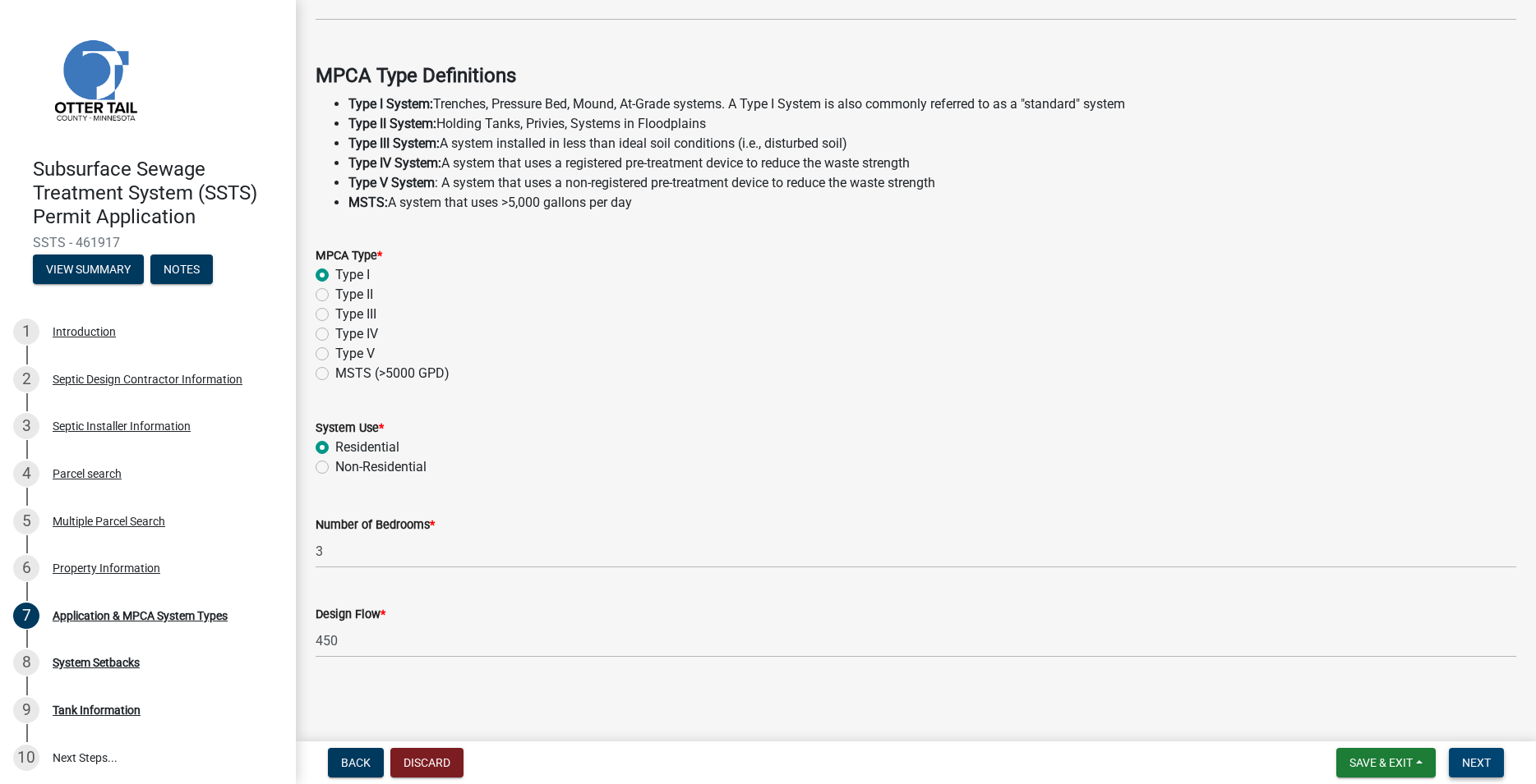
click at [1478, 763] on span "Next" at bounding box center [1476, 763] width 29 height 13
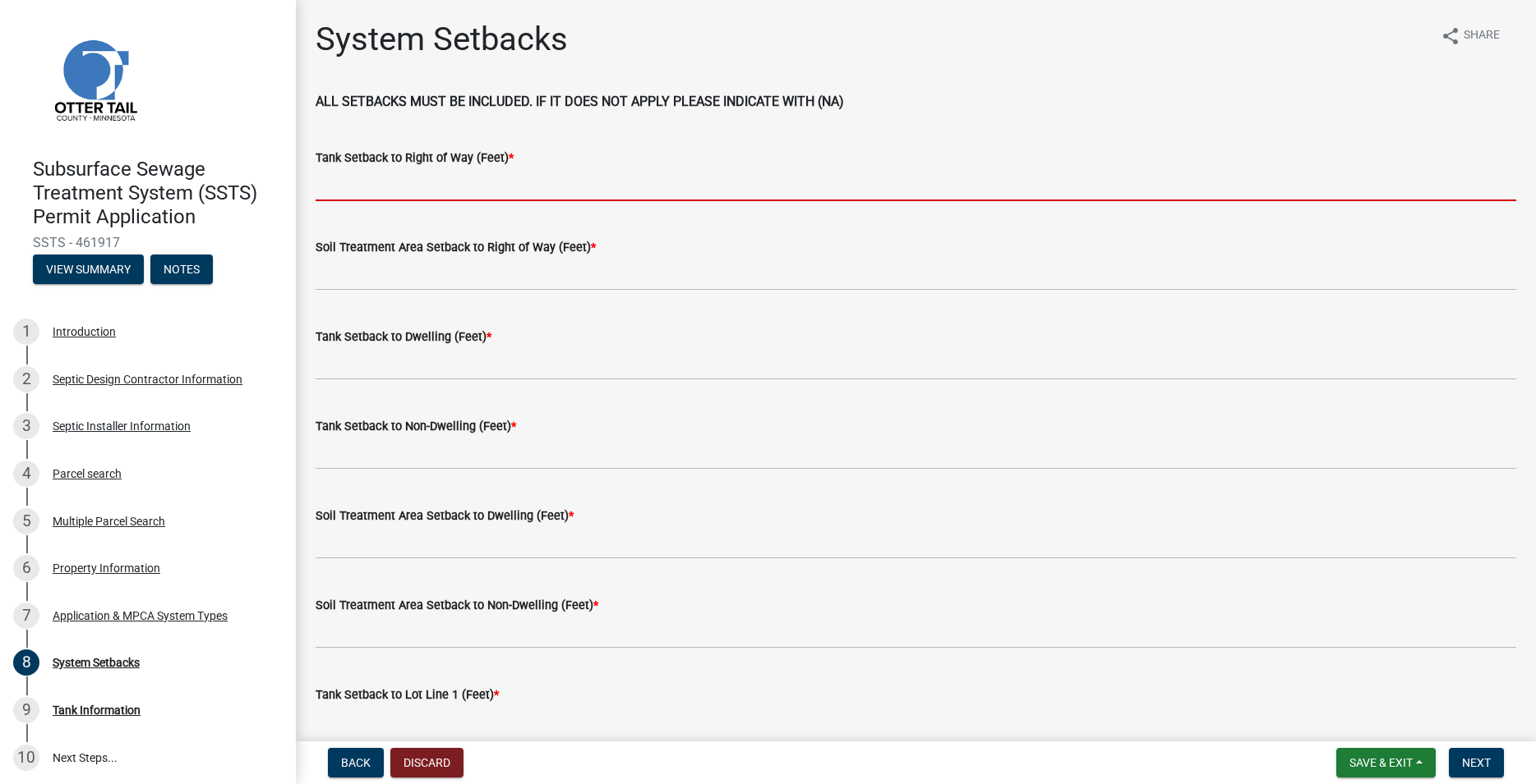
click at [330, 189] on input "Tank Setback to Right of Way (Feet) *" at bounding box center [916, 184] width 1201 height 34
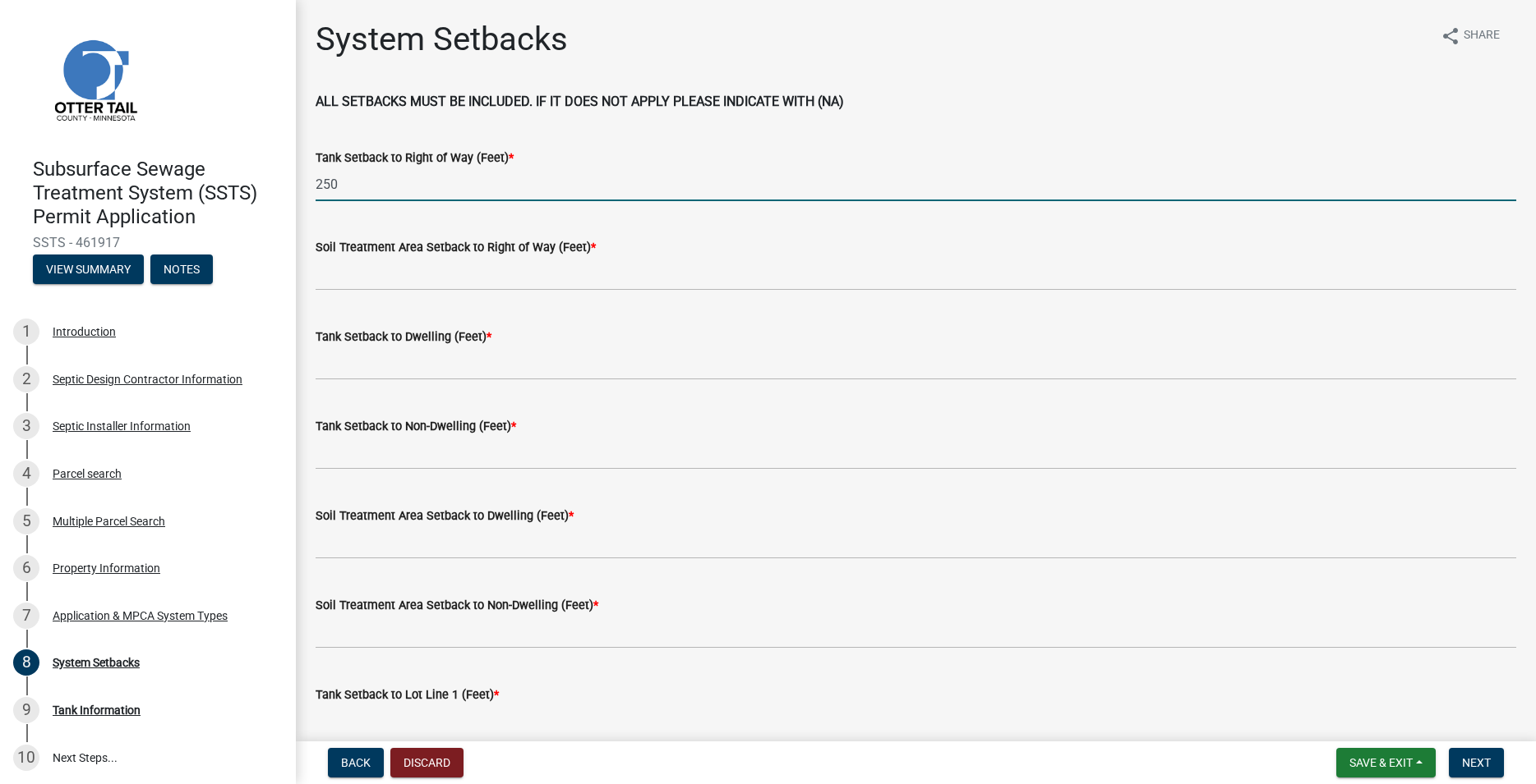
type input "250"
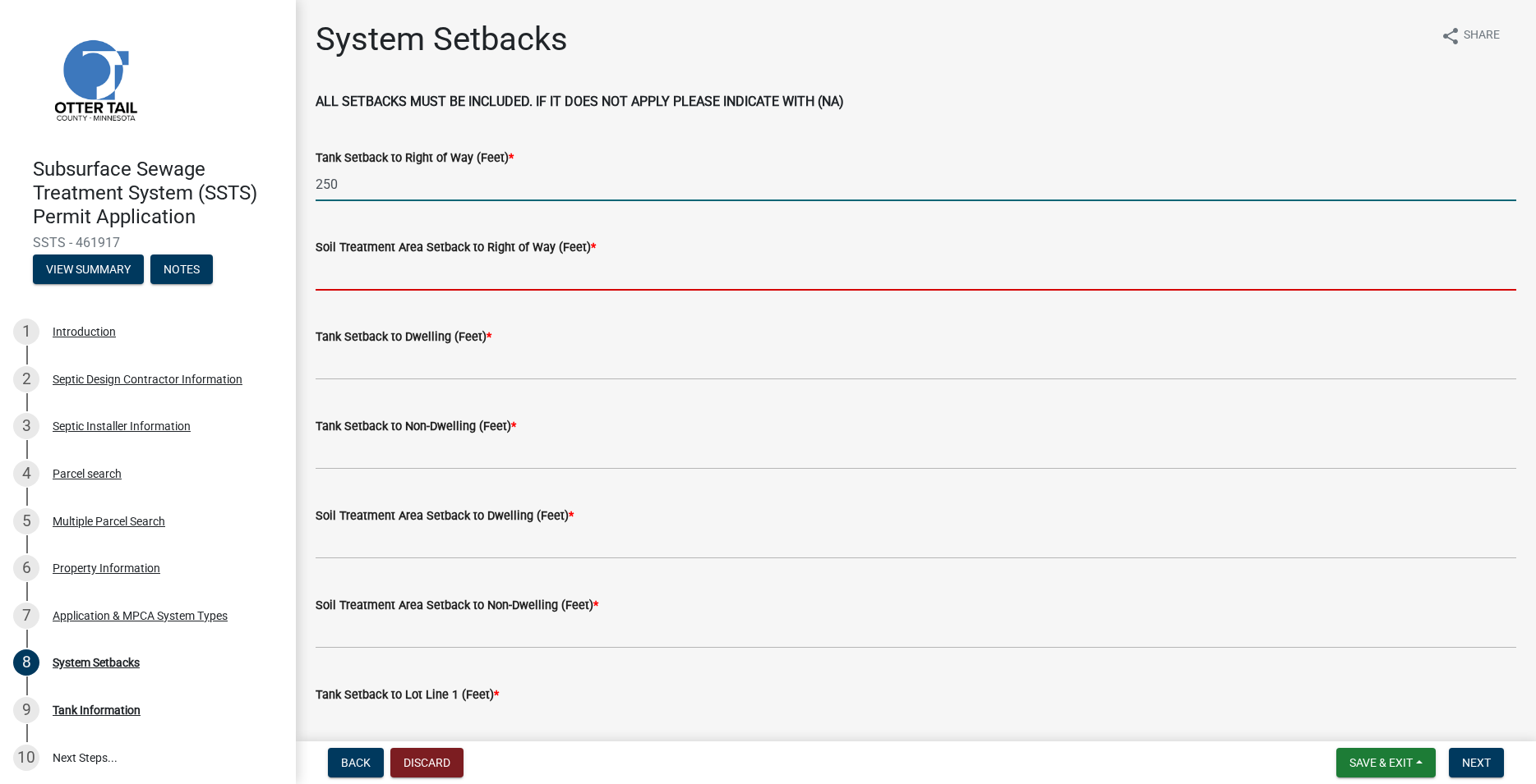
click at [357, 265] on input "Soil Treatment Area Setback to Right of Way (Feet) *" at bounding box center [916, 273] width 1201 height 34
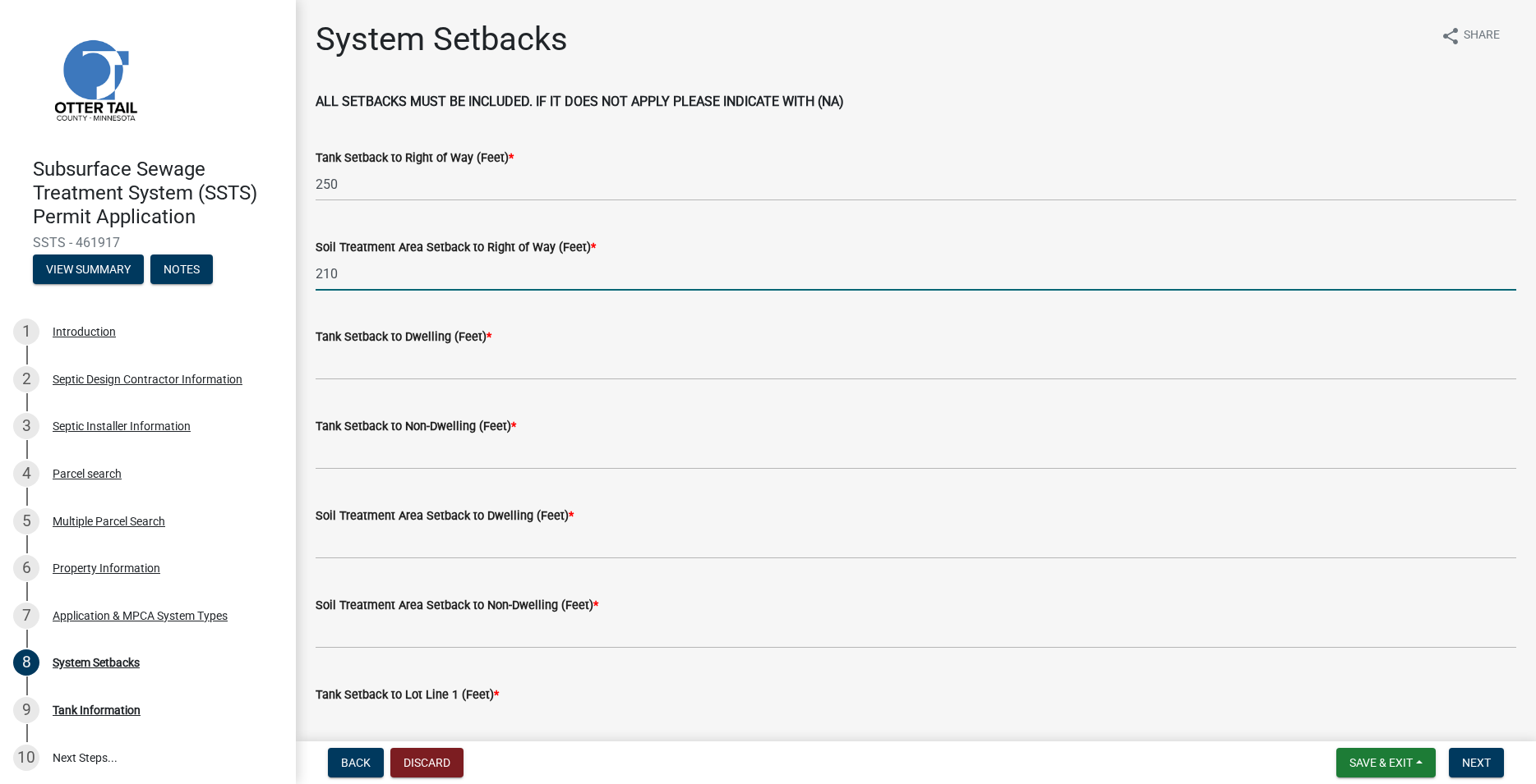
type input "210"
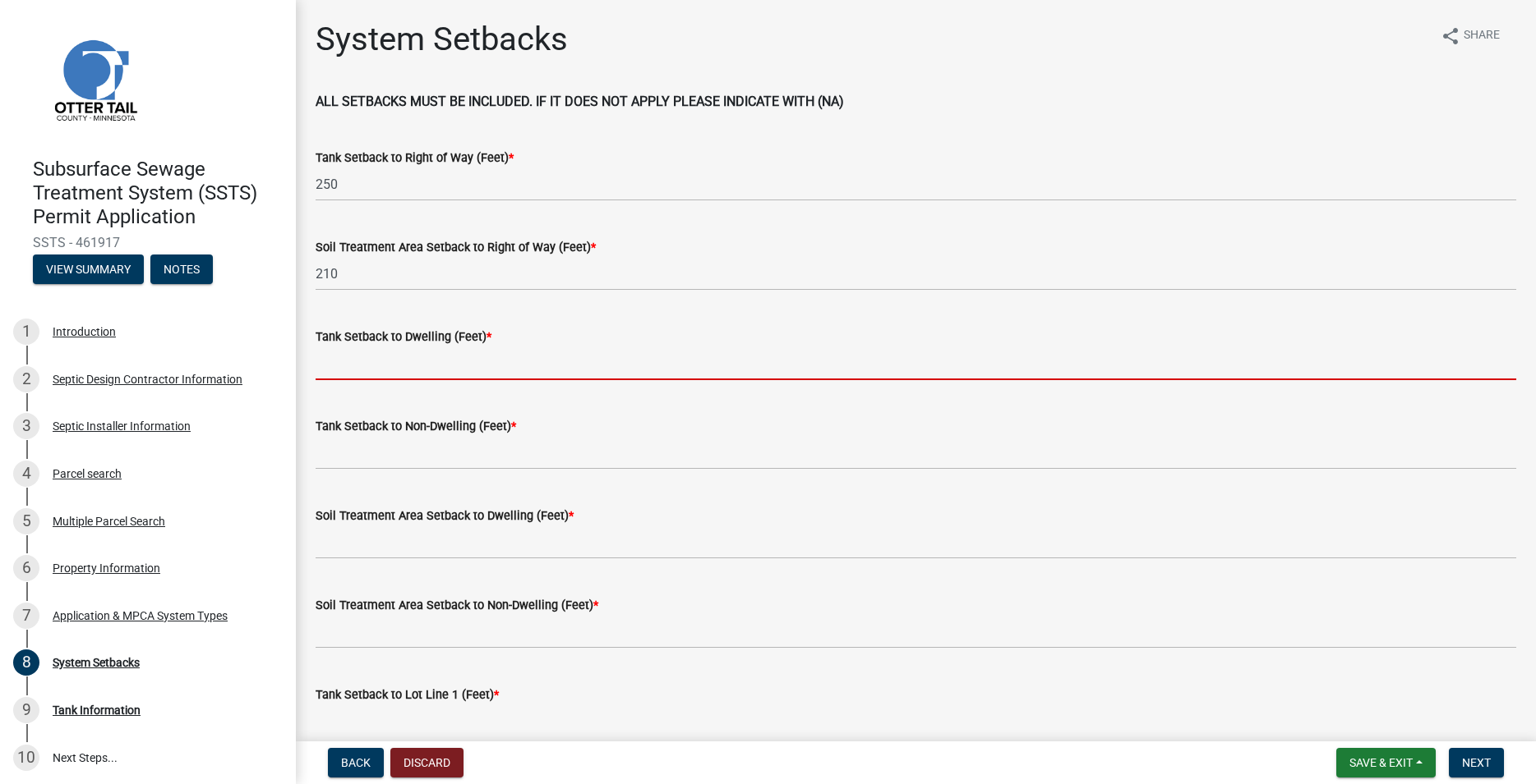
click at [340, 362] on input "Tank Setback to Dwelling (Feet) *" at bounding box center [916, 363] width 1201 height 34
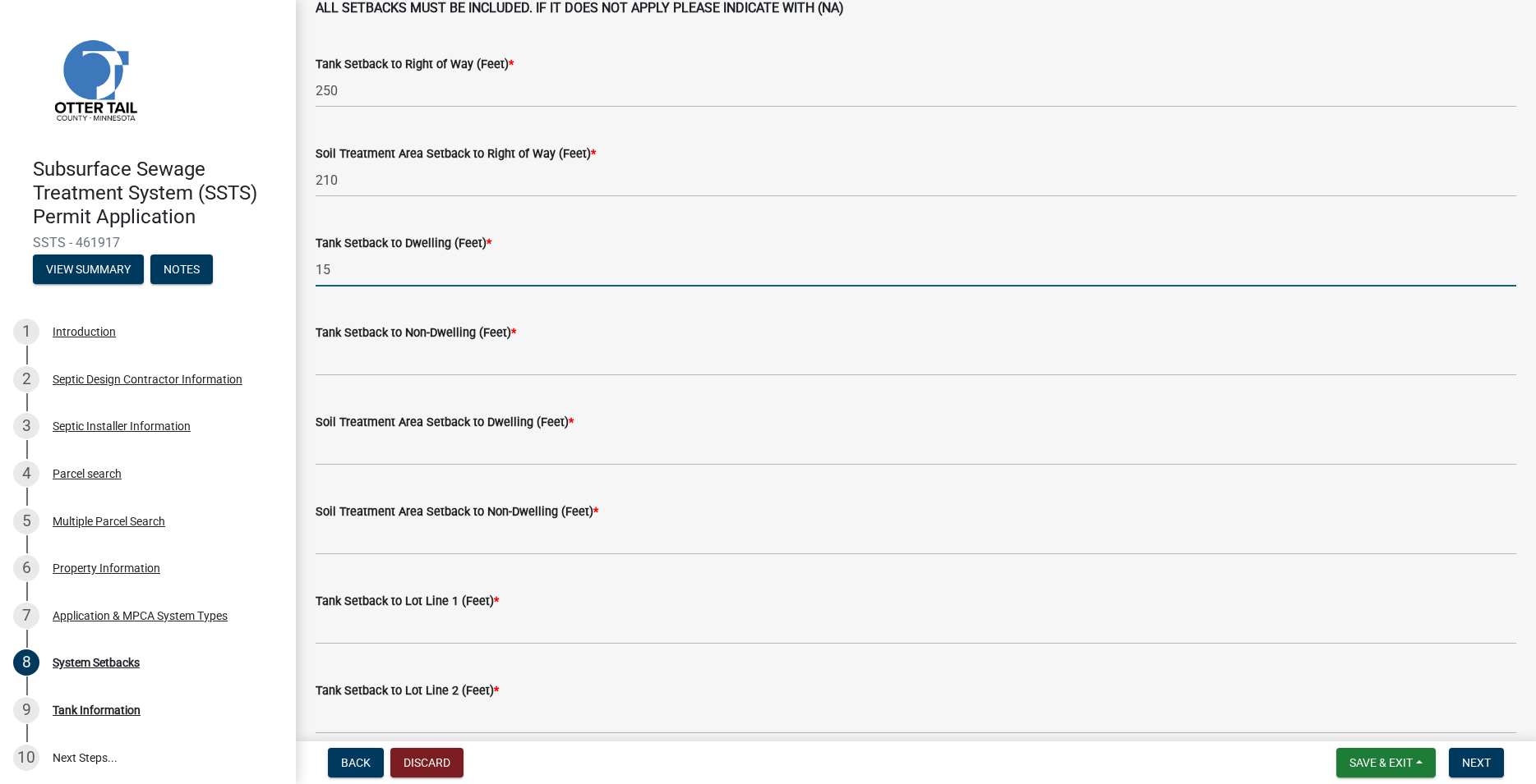
type input "15"
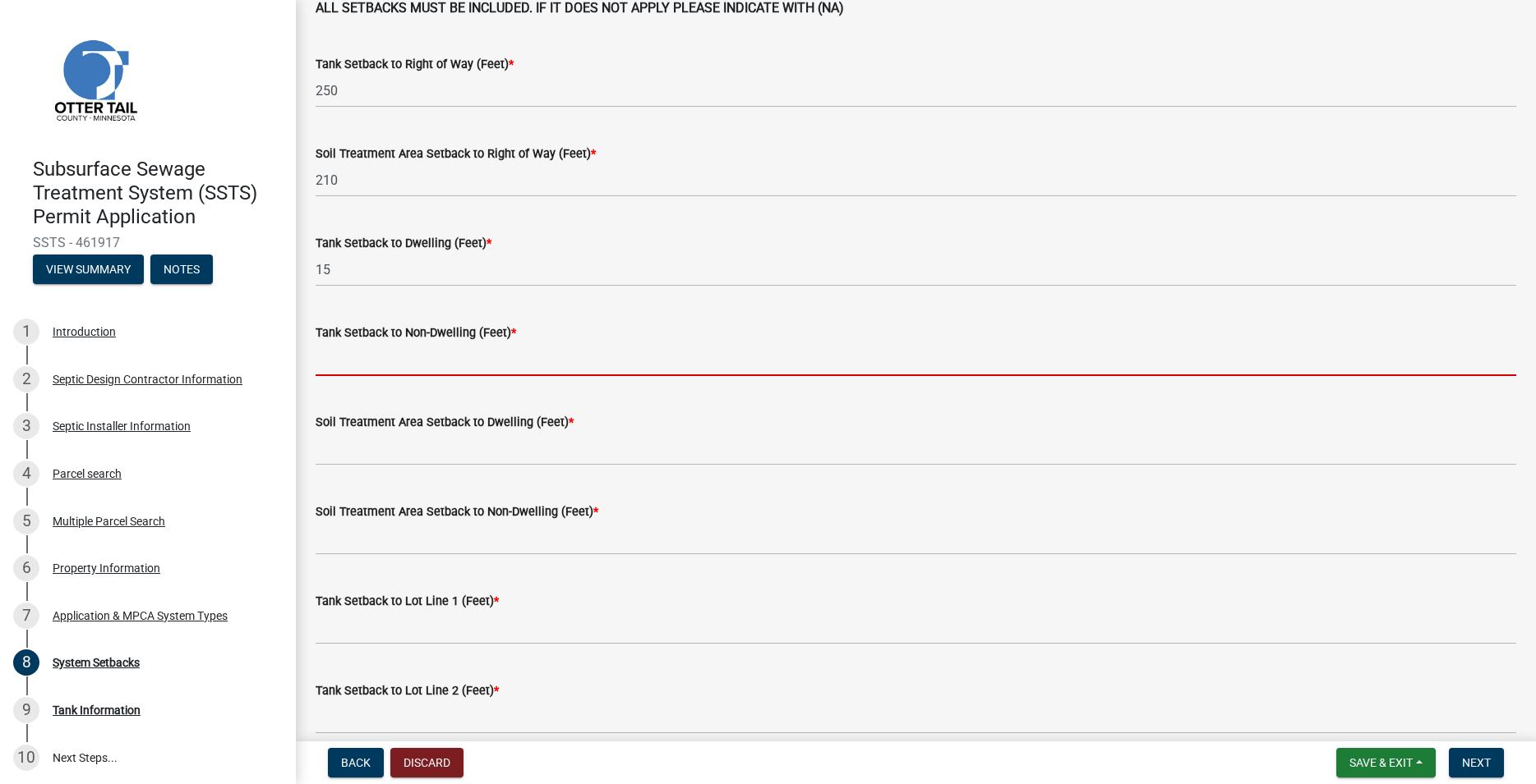
click at [330, 355] on input "Tank Setback to Non-Dwelling (Feet) *" at bounding box center [916, 359] width 1201 height 34
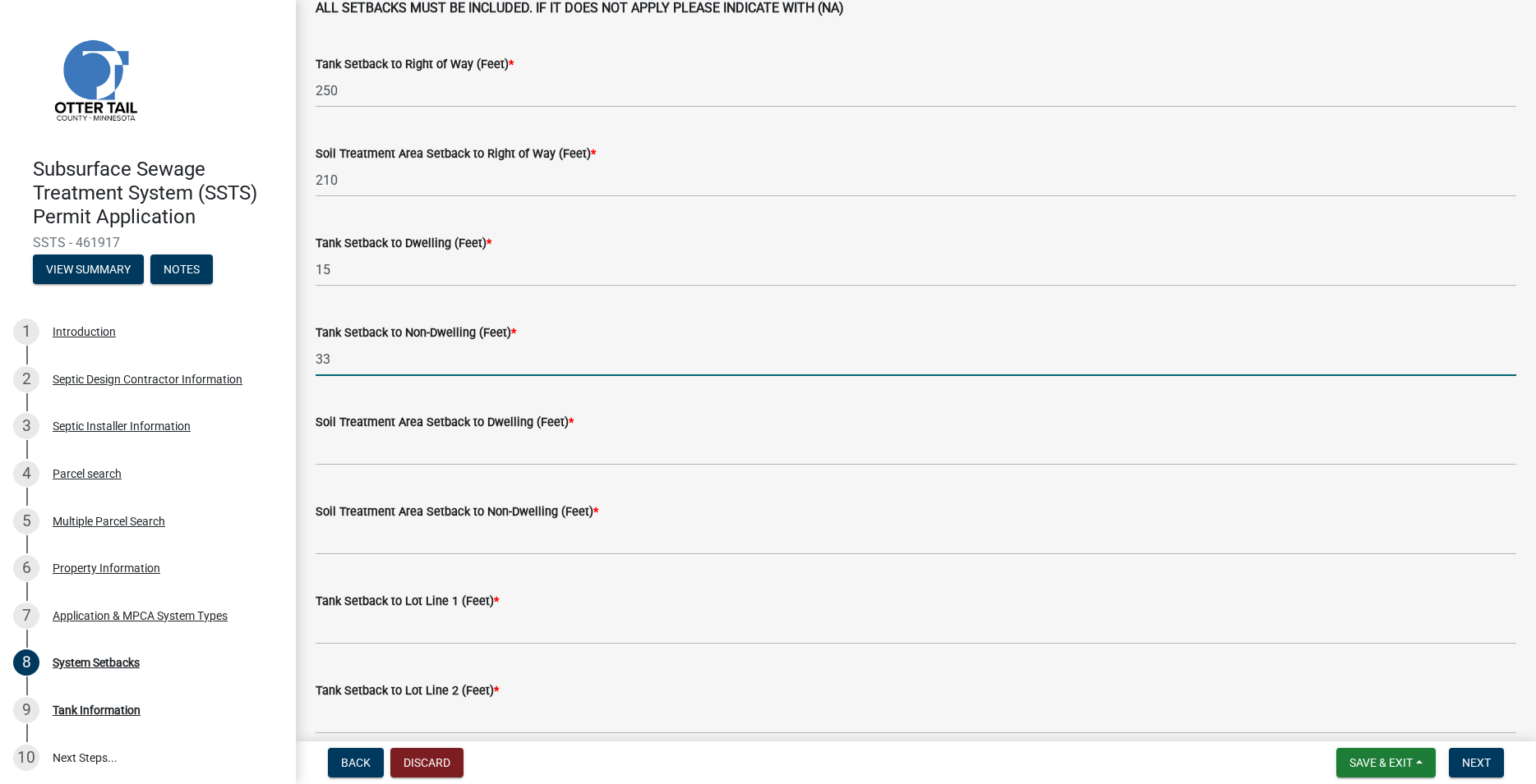
click at [358, 357] on input "33" at bounding box center [916, 359] width 1201 height 34
type input "na"
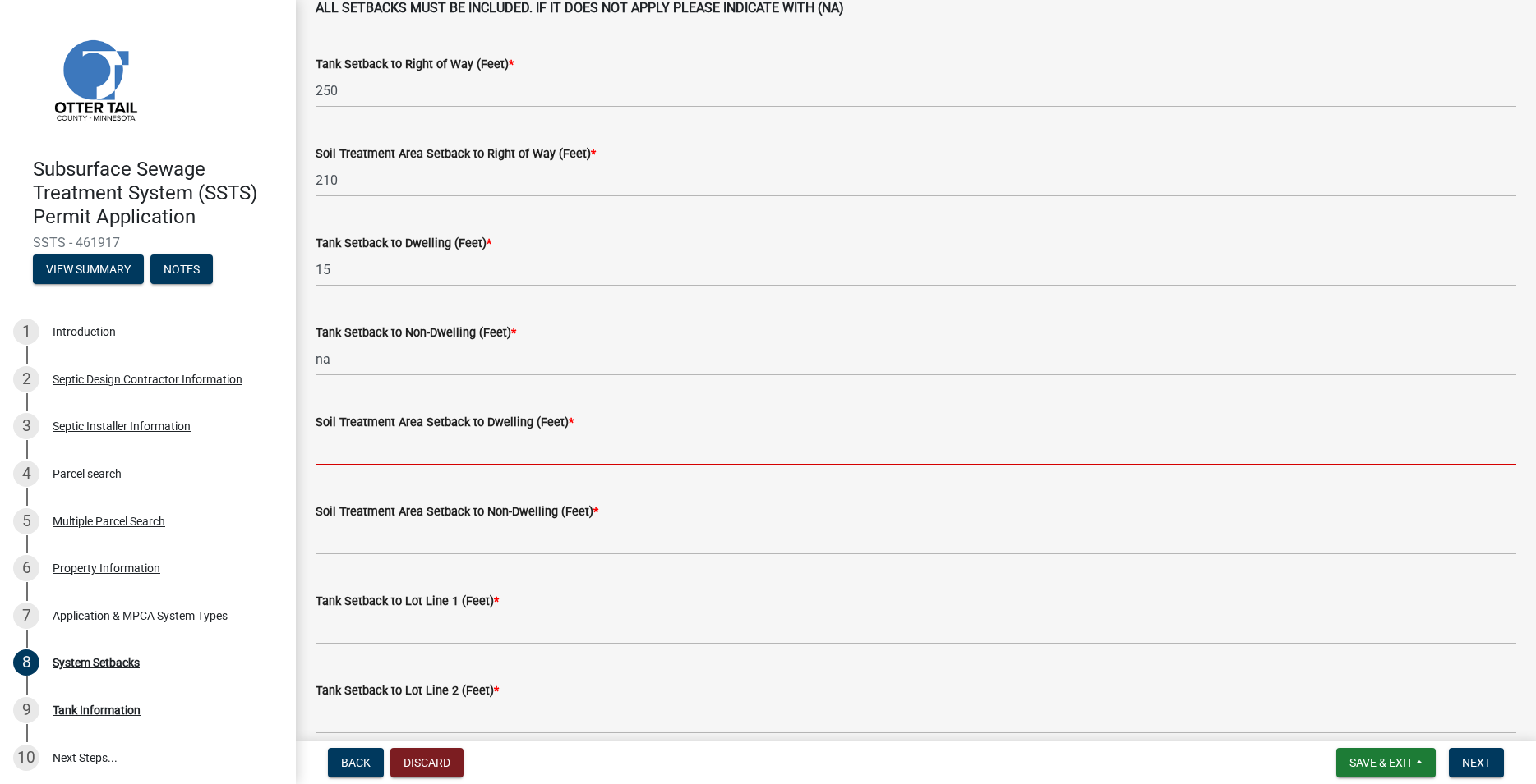
click at [349, 439] on input "Soil Treatment Area Setback to Dwelling (Feet) *" at bounding box center [916, 449] width 1201 height 34
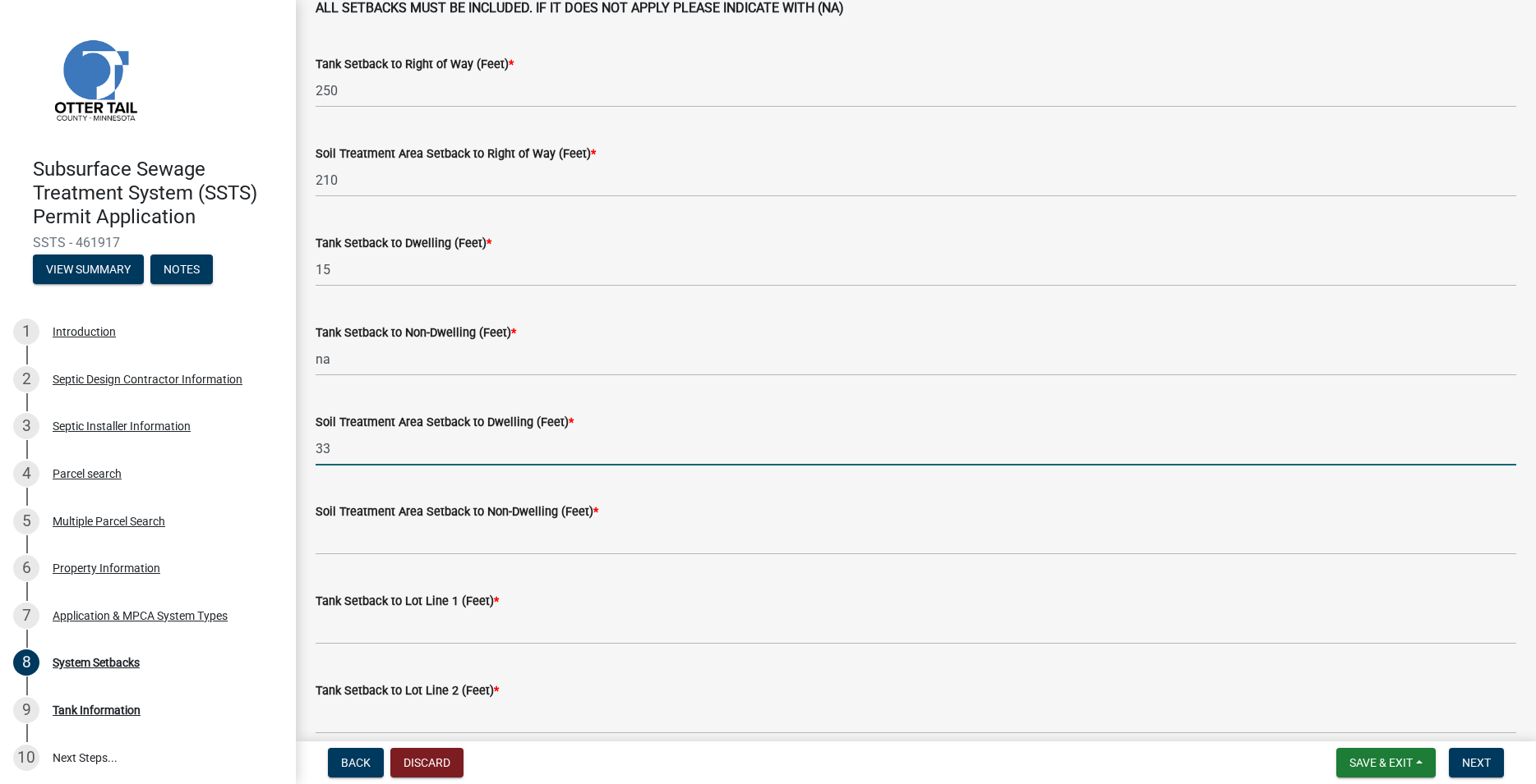
type input "33"
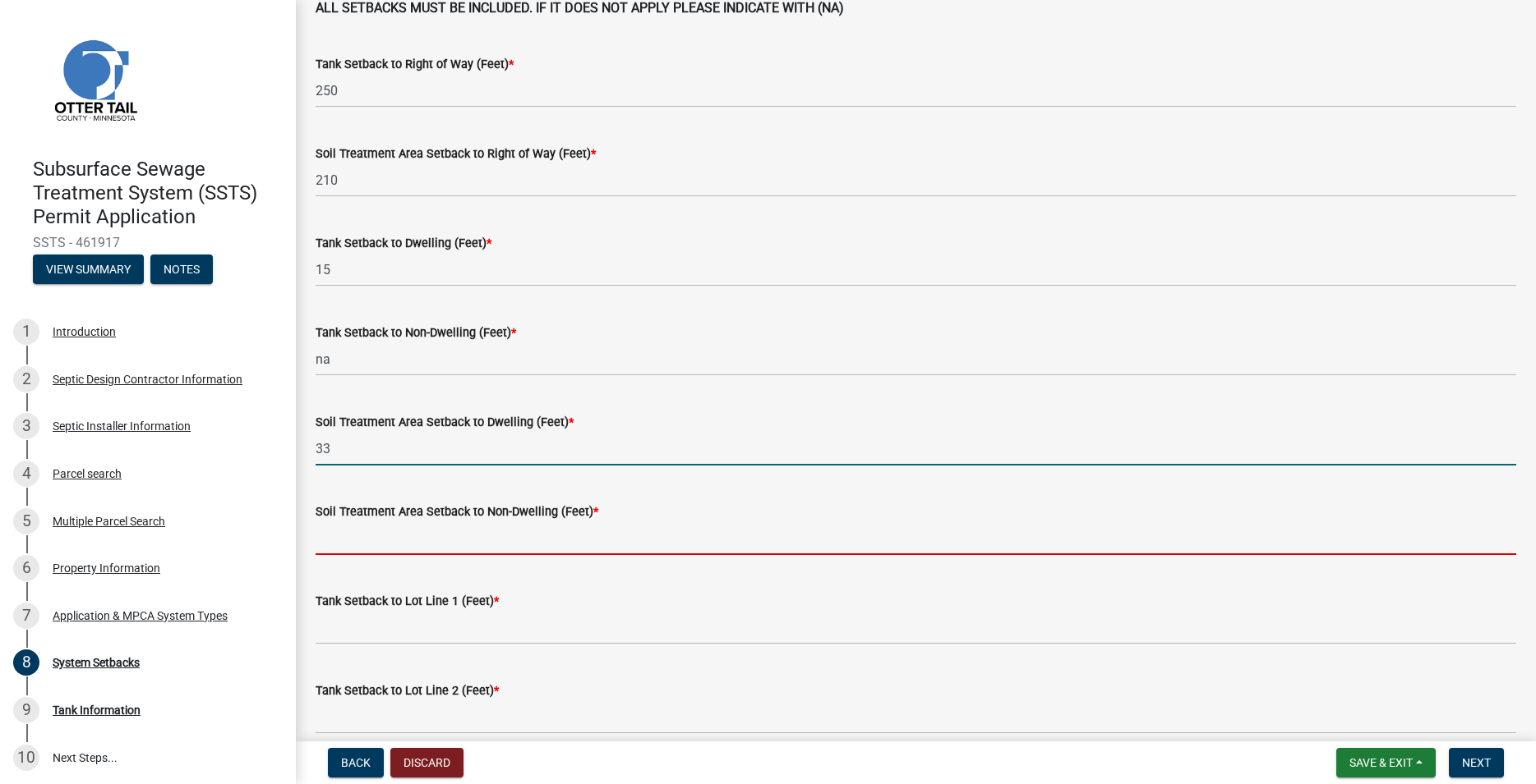
click at [344, 539] on input "Soil Treatment Area Setback to Non-Dwelling (Feet) *" at bounding box center [916, 538] width 1201 height 34
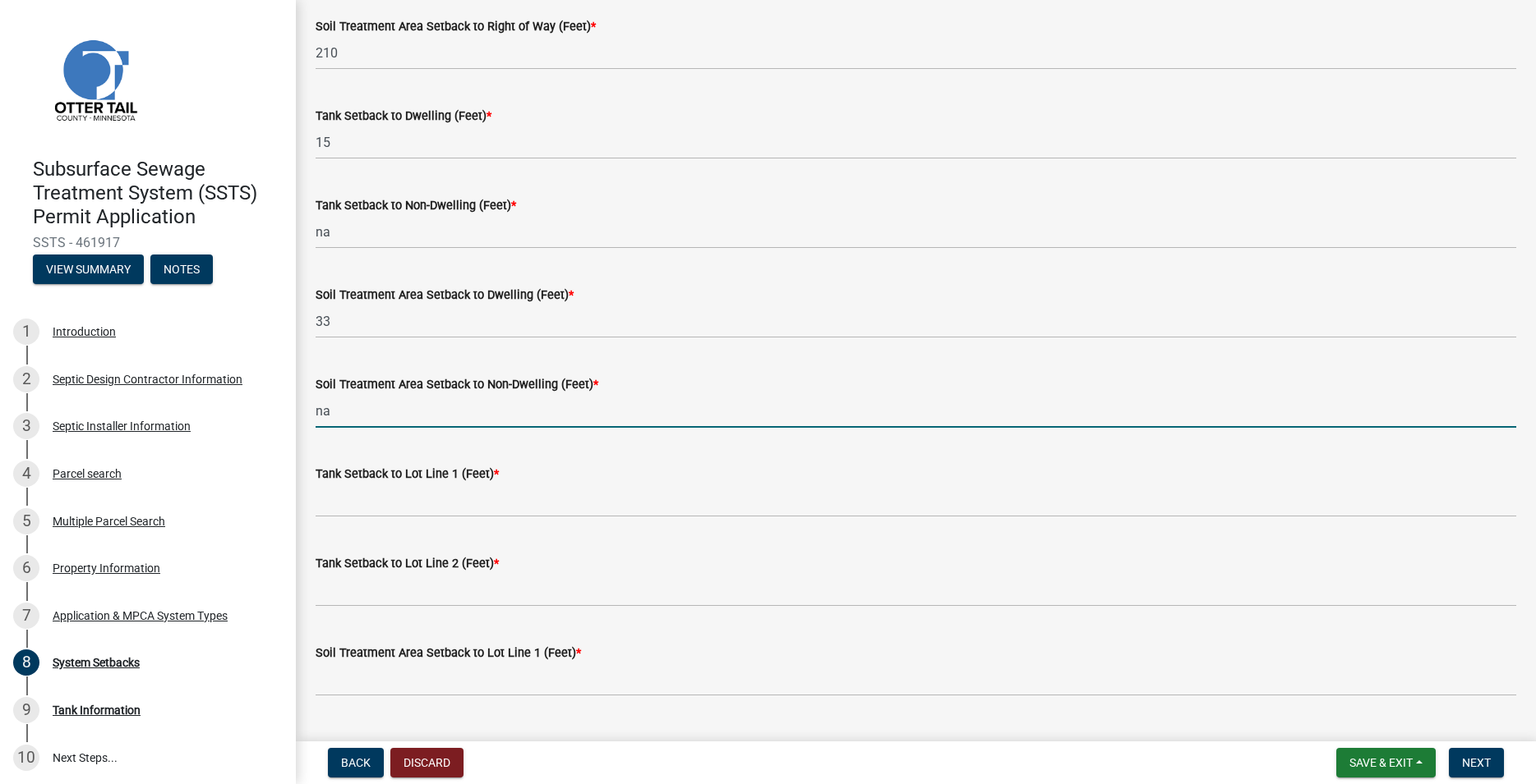
scroll to position [281, 0]
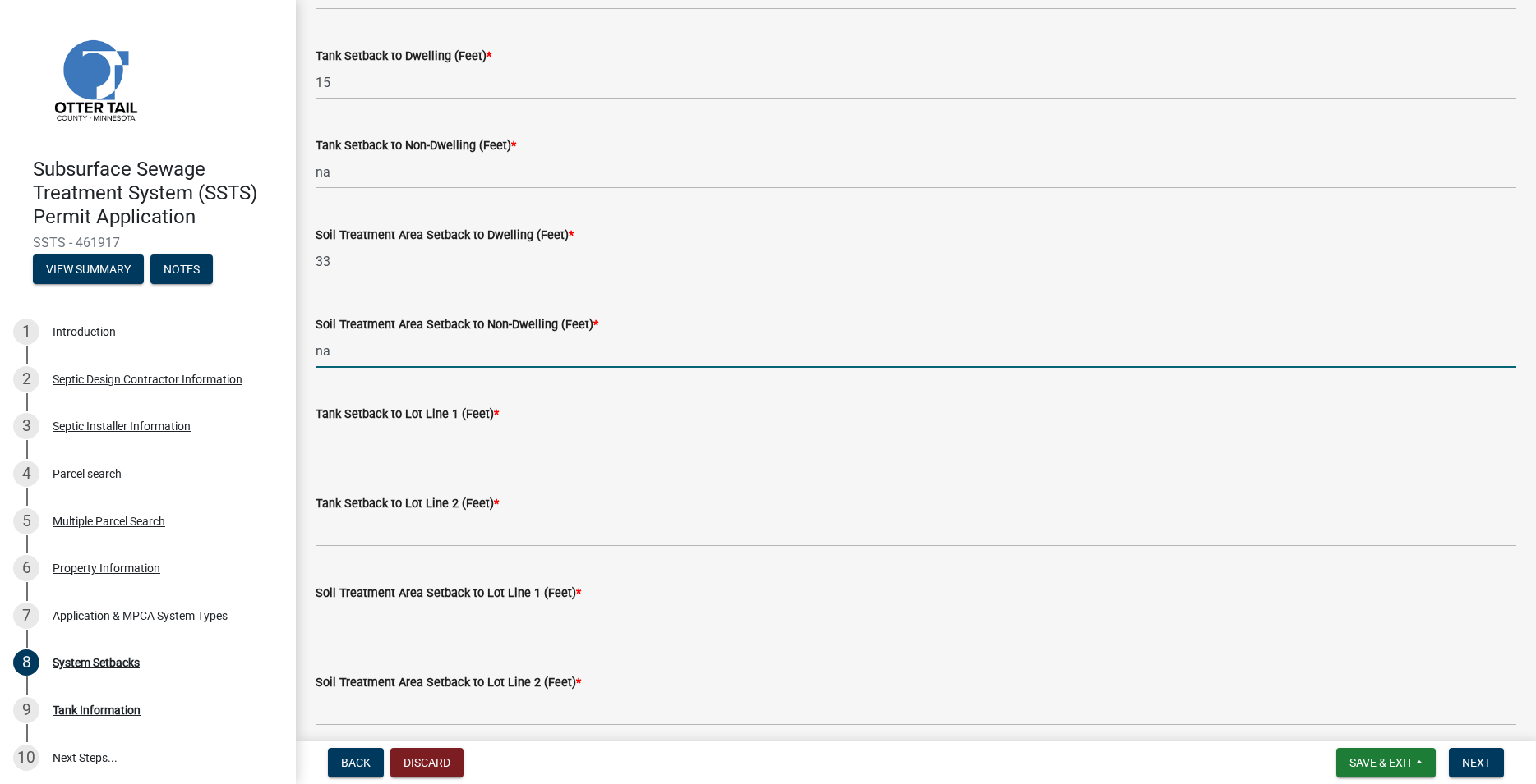
type input "na"
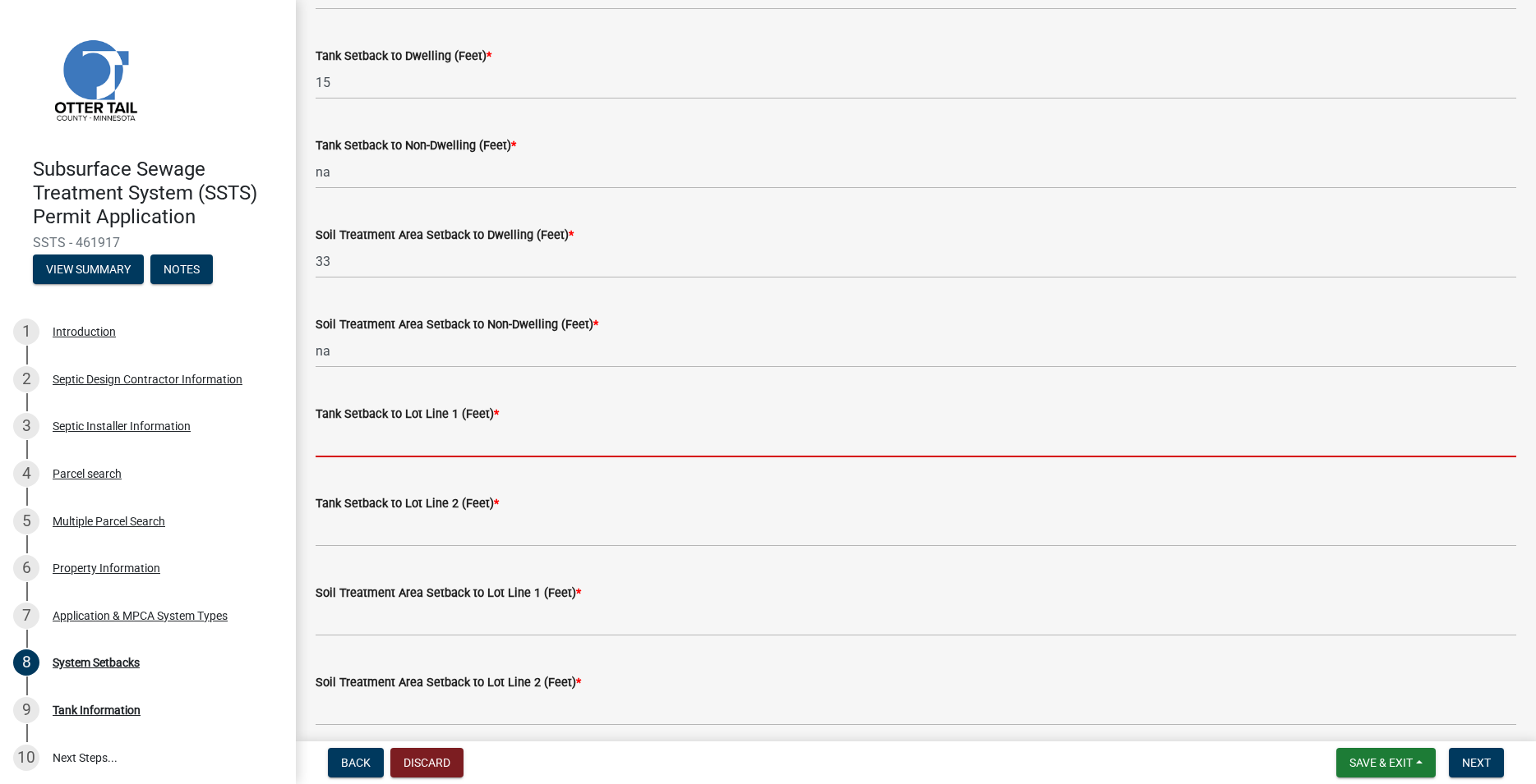
click at [349, 442] on input "Tank Setback to Lot Line 1 (Feet) *" at bounding box center [916, 441] width 1201 height 34
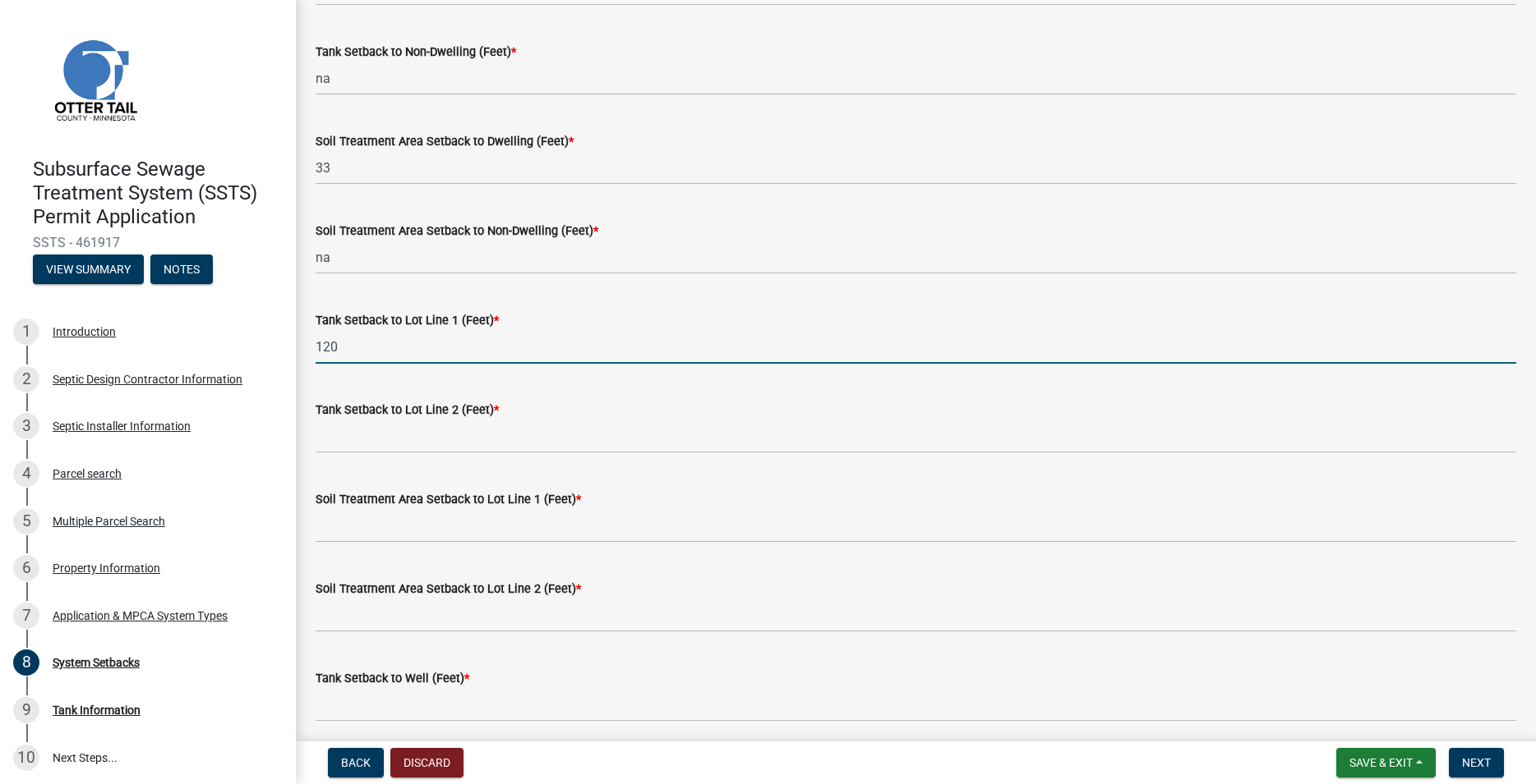
type input "120"
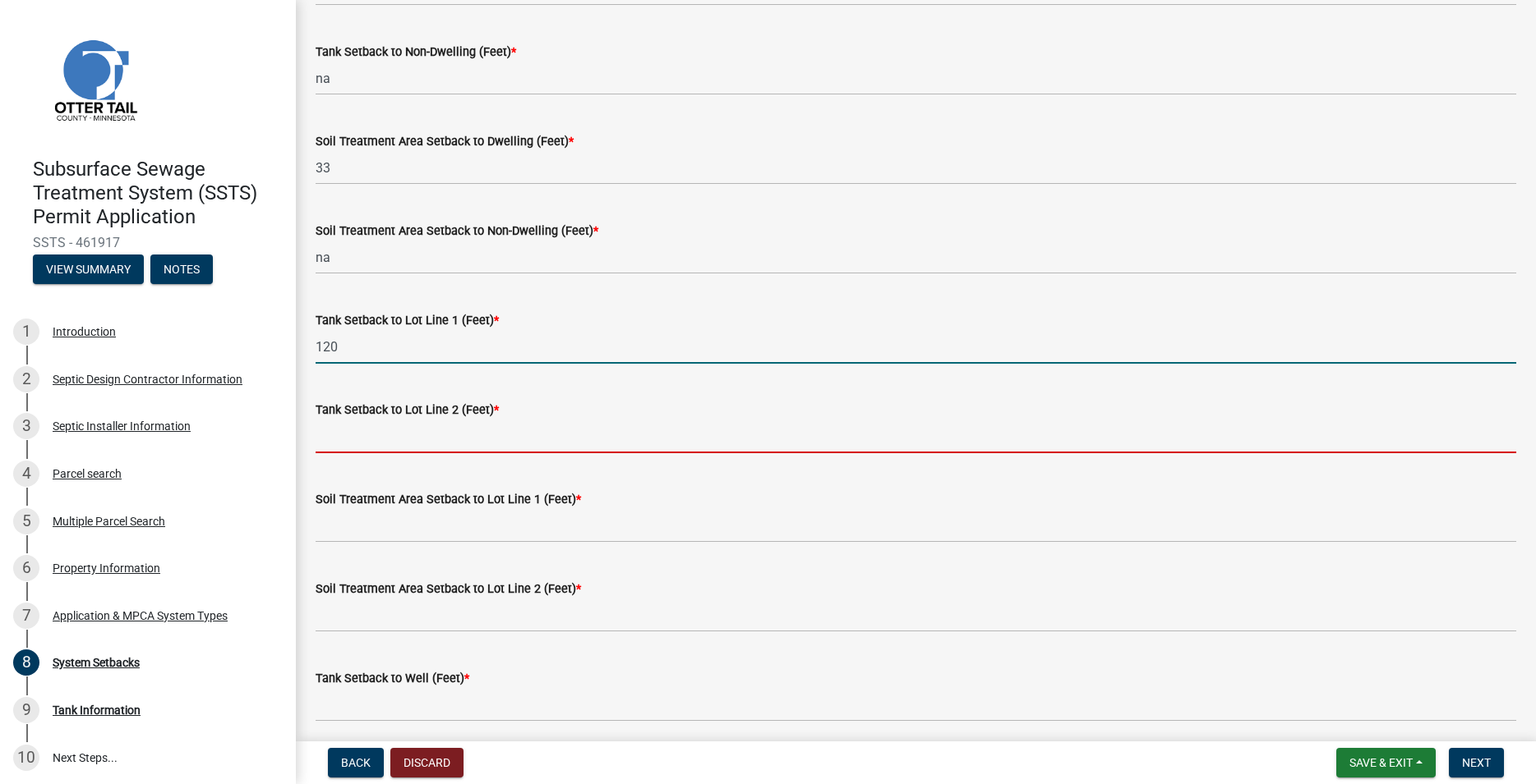
click at [347, 430] on input "Tank Setback to Lot Line 2 (Feet) *" at bounding box center [916, 436] width 1201 height 34
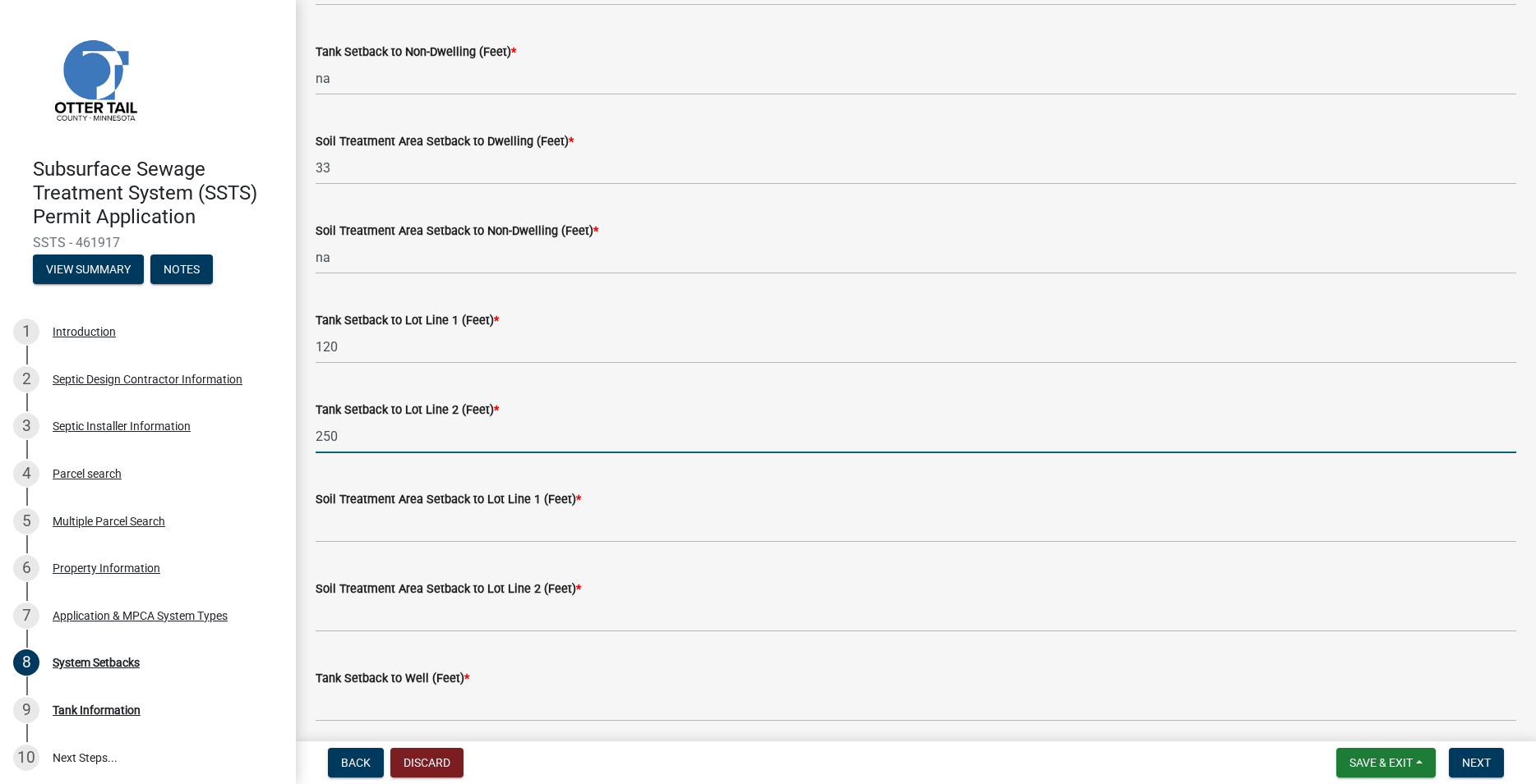
type input "250"
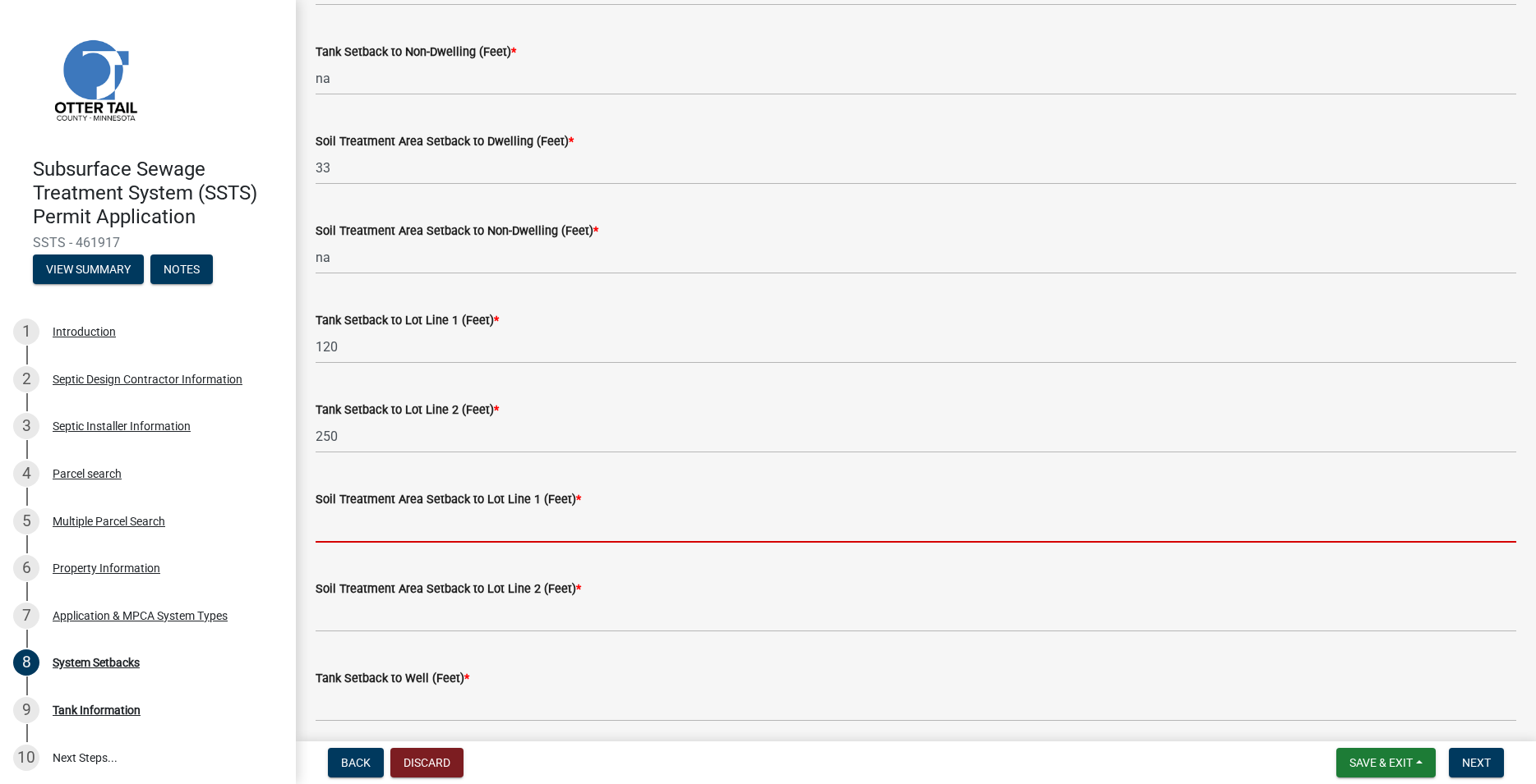
click at [346, 520] on input "Soil Treatment Area Setback to Lot Line 1 (Feet) *" at bounding box center [916, 525] width 1201 height 34
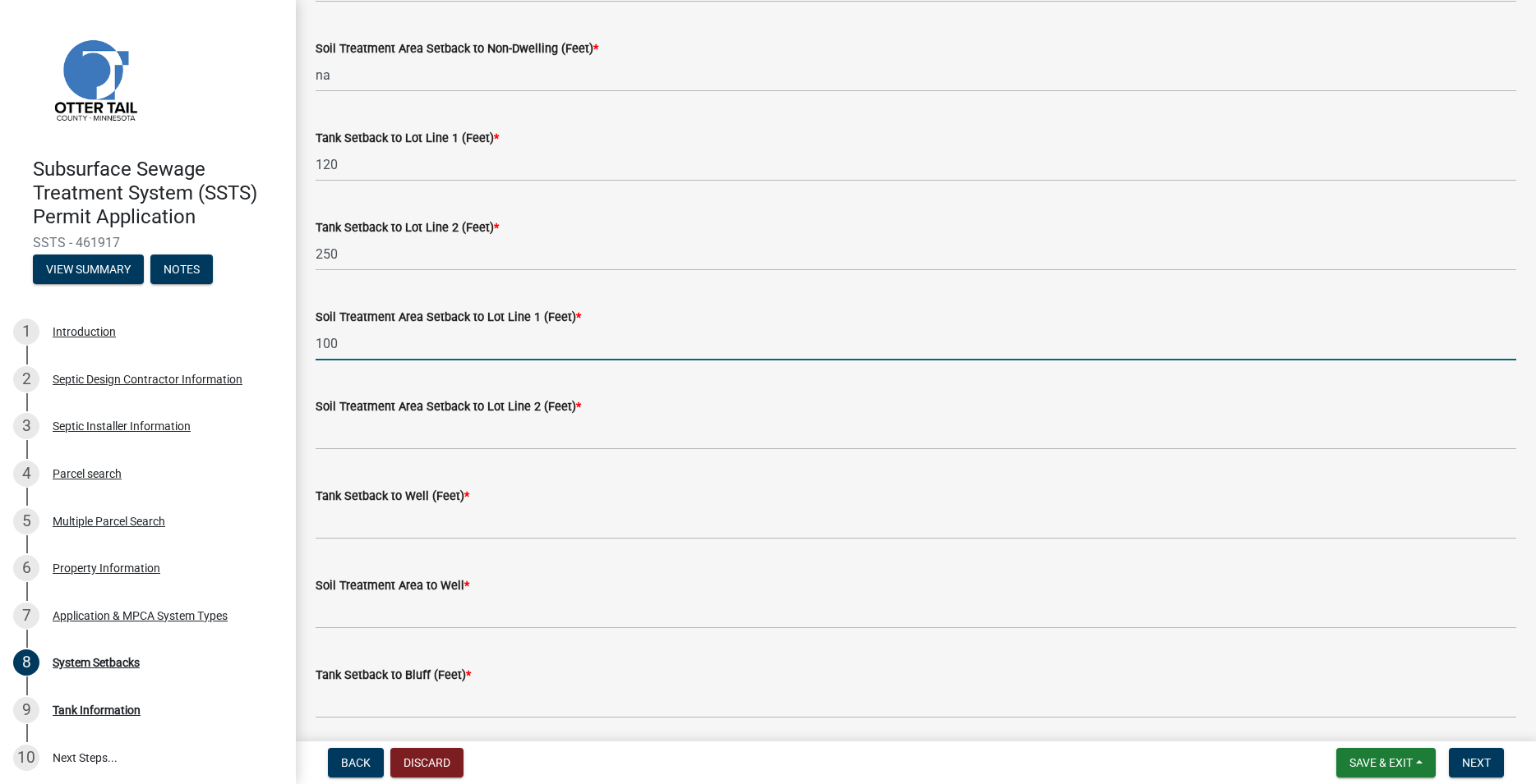
scroll to position [562, 0]
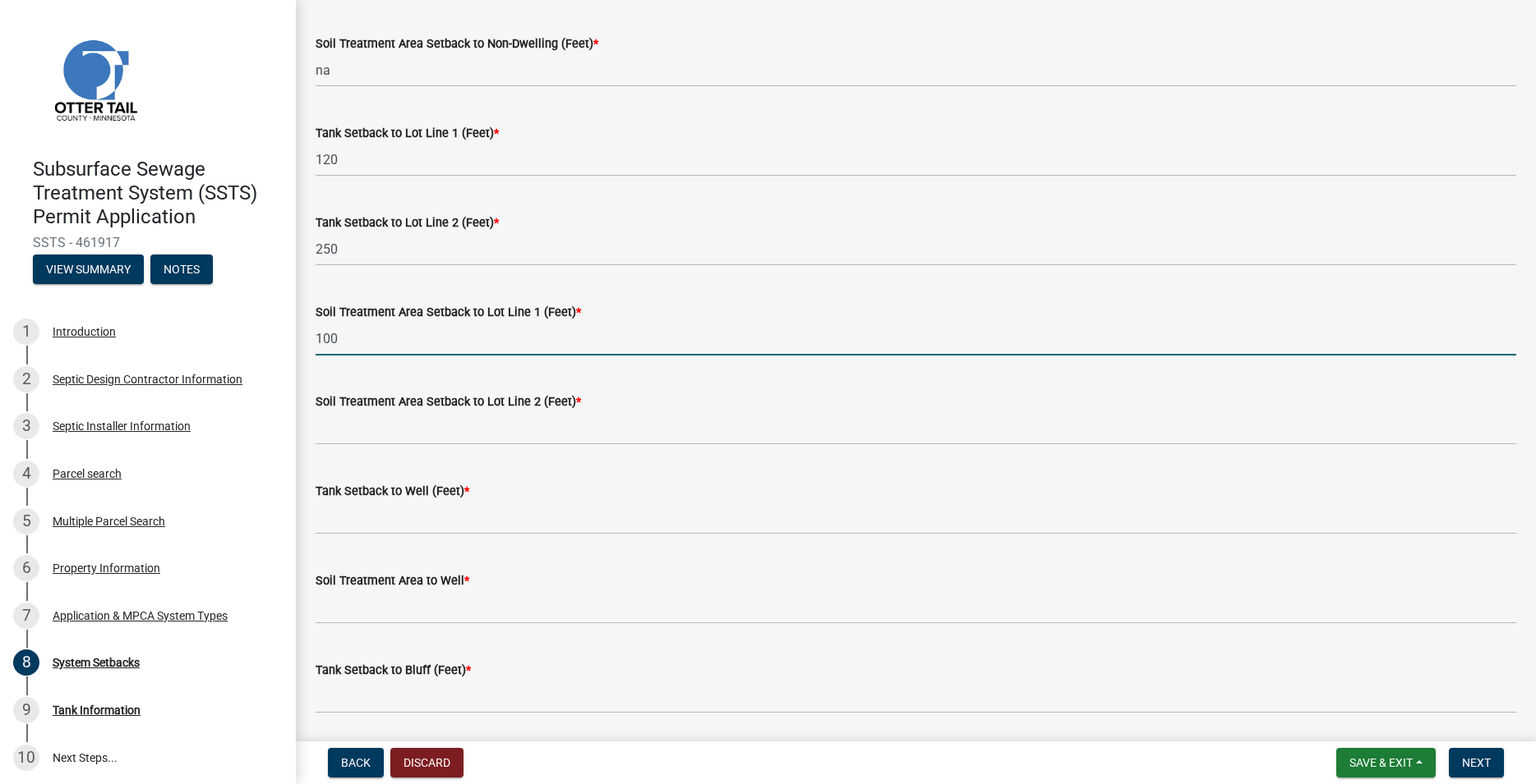
type input "100"
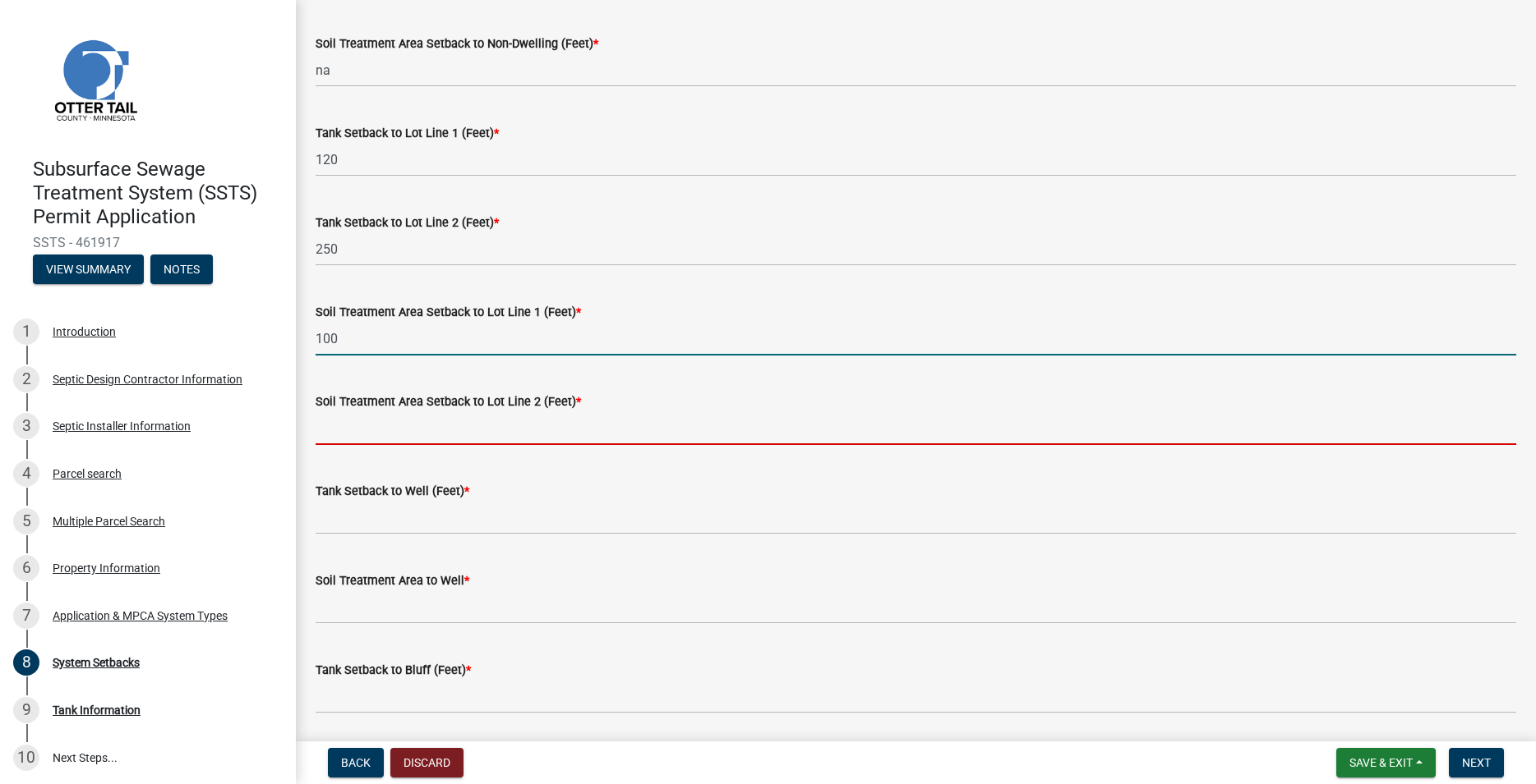
click at [350, 432] on input "Soil Treatment Area Setback to Lot Line 2 (Feet) *" at bounding box center [916, 428] width 1201 height 34
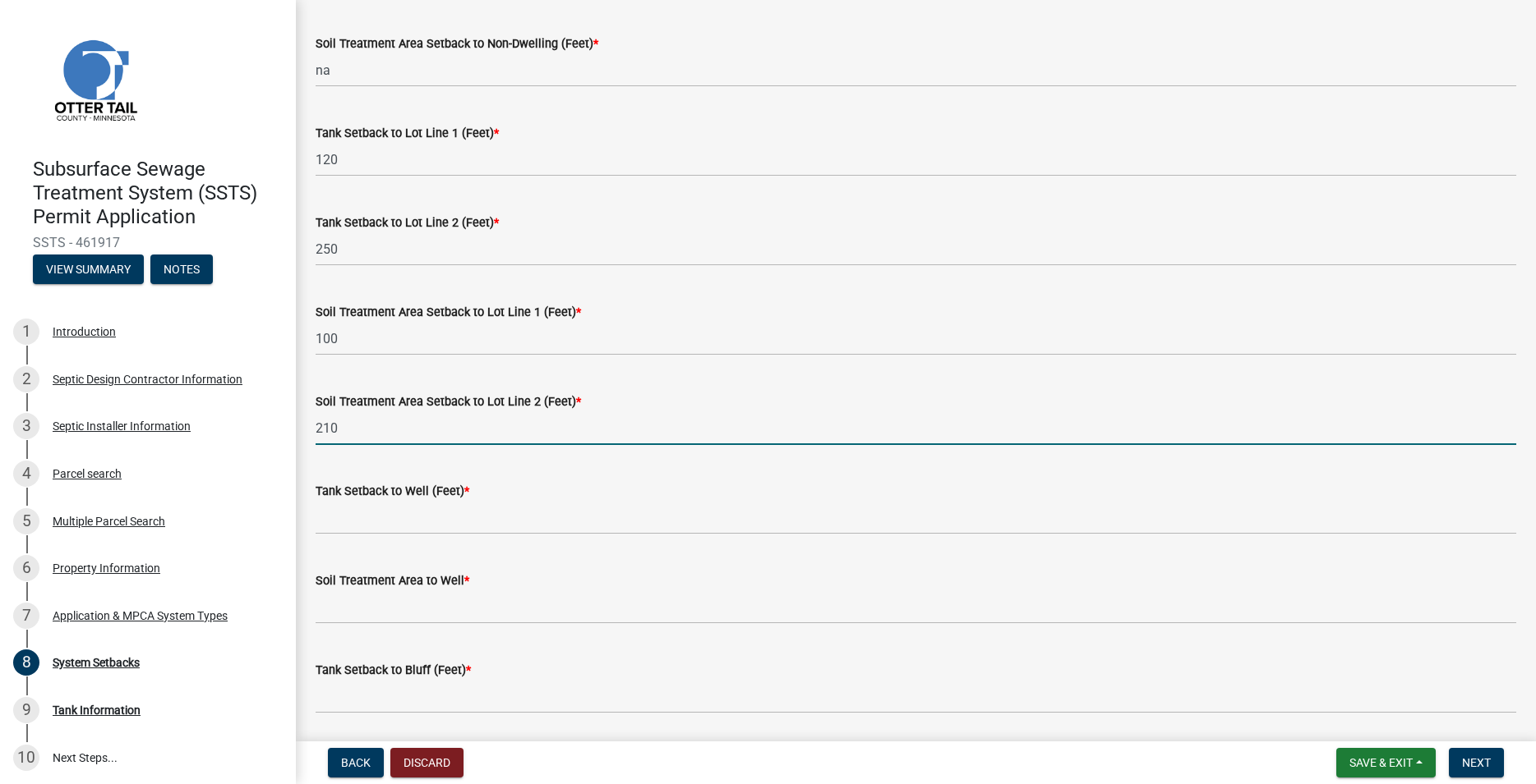
scroll to position [656, 0]
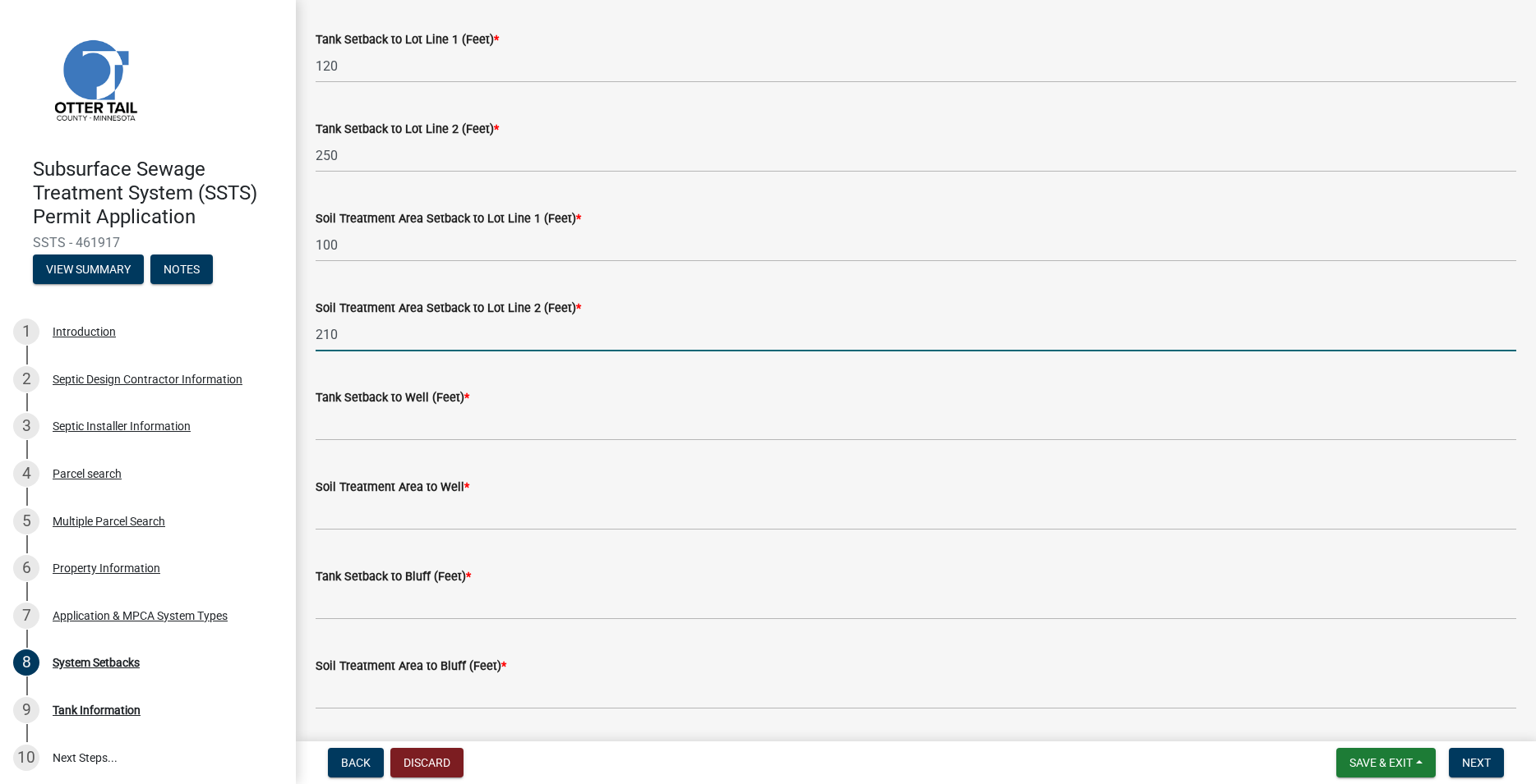
type input "210"
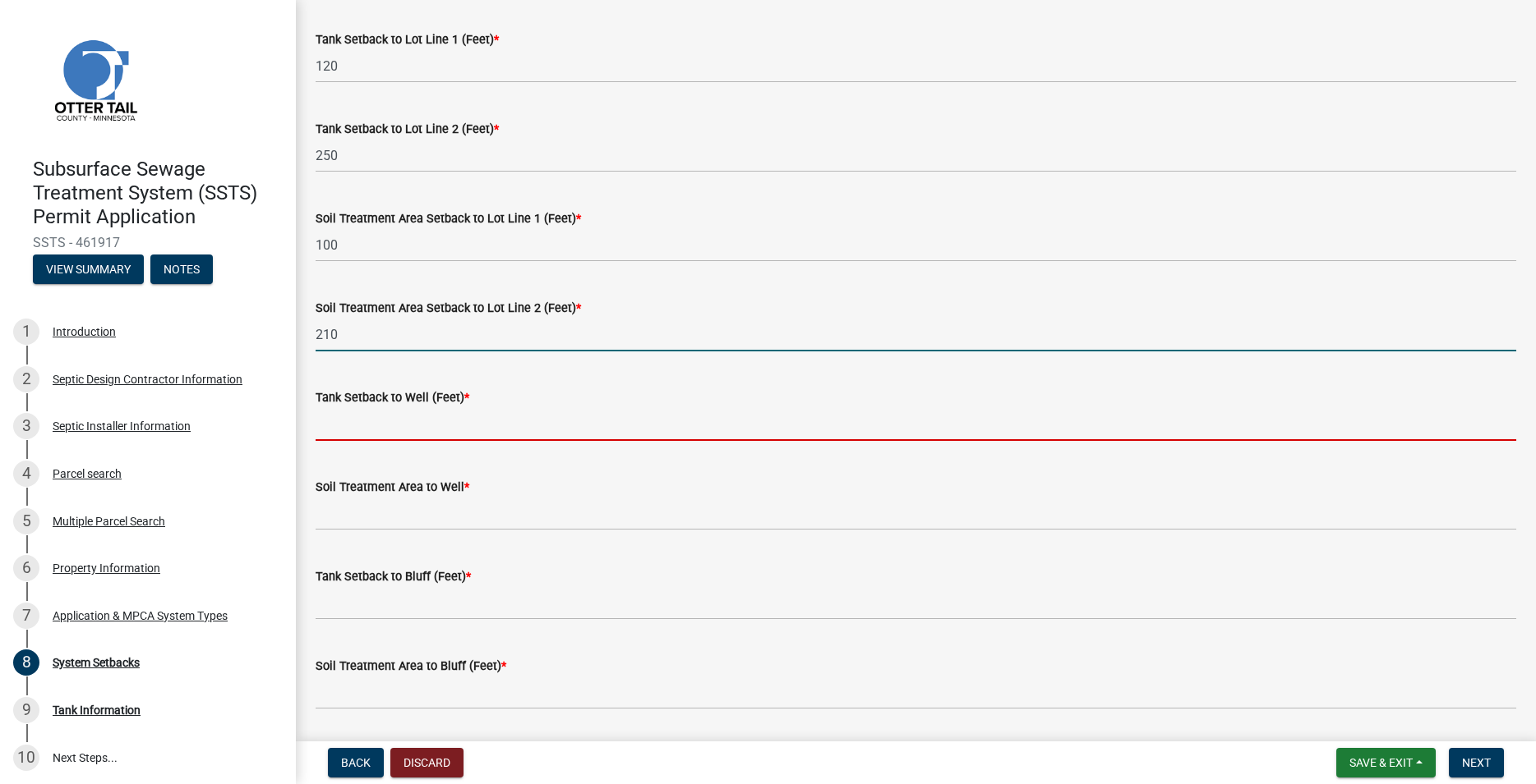
click at [358, 427] on input "Tank Setback to Well (Feet) *" at bounding box center [916, 424] width 1201 height 34
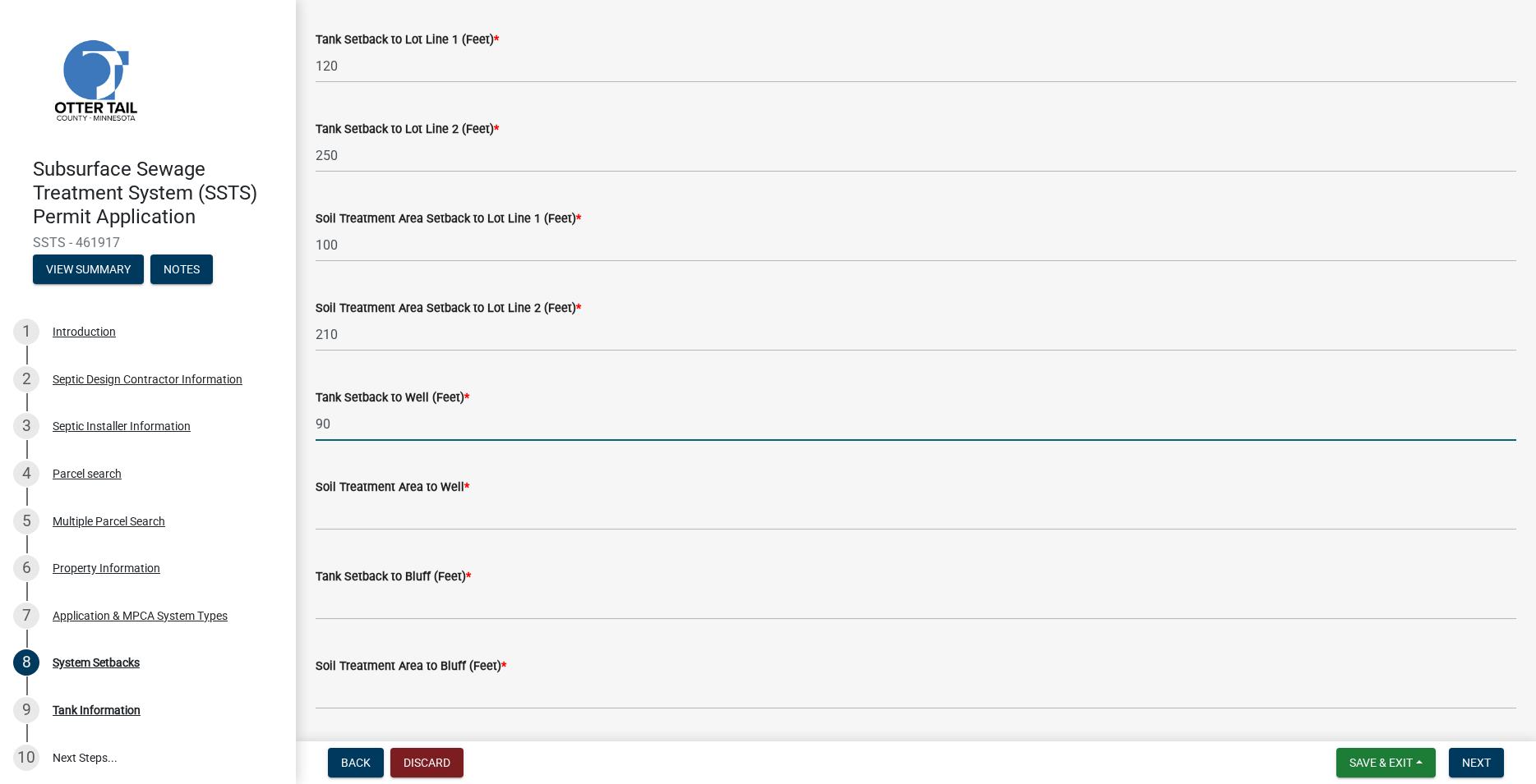
type input "90"
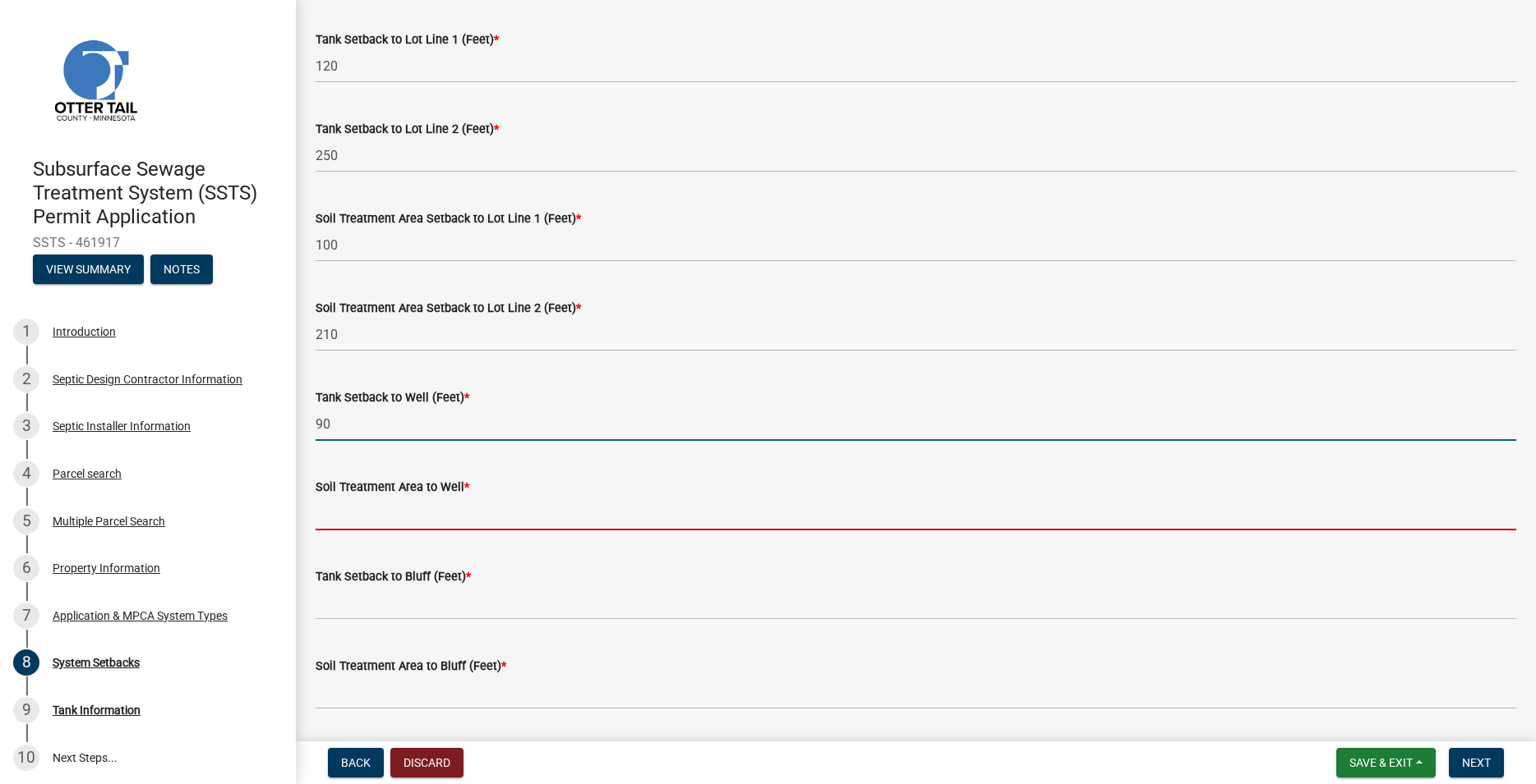
click at [349, 501] on input "Soil Treatment Area to Well *" at bounding box center [916, 513] width 1201 height 34
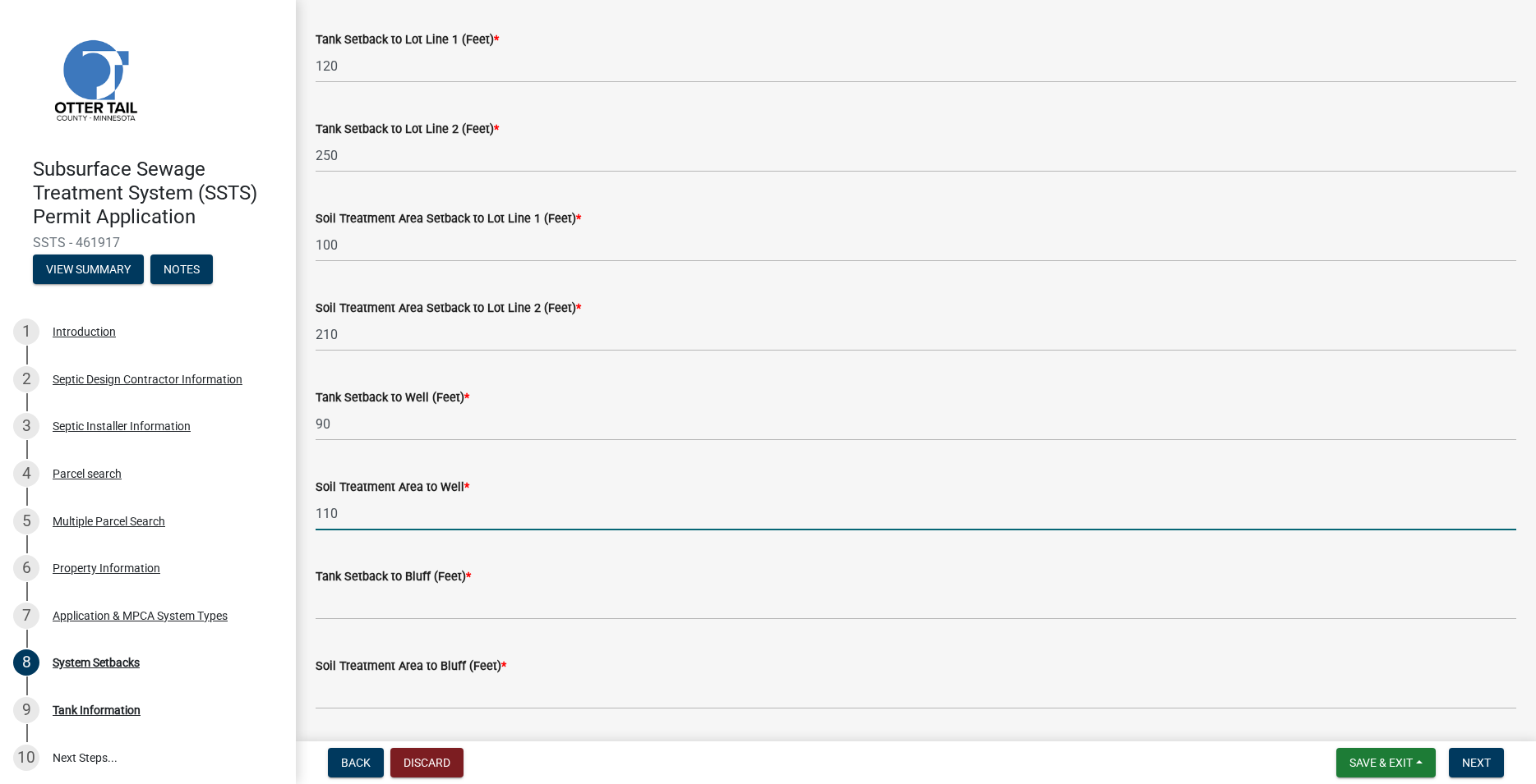
scroll to position [749, 0]
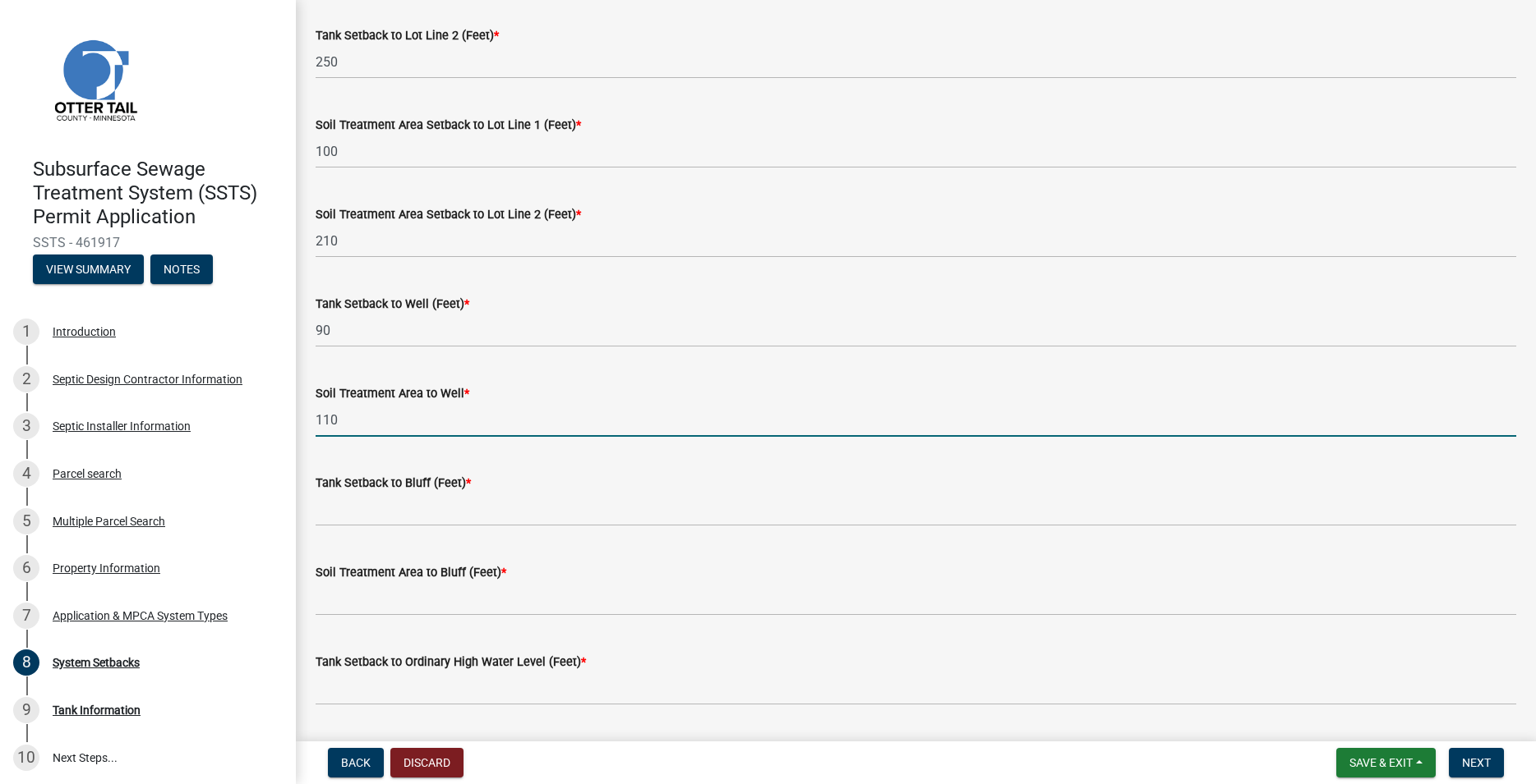
type input "110"
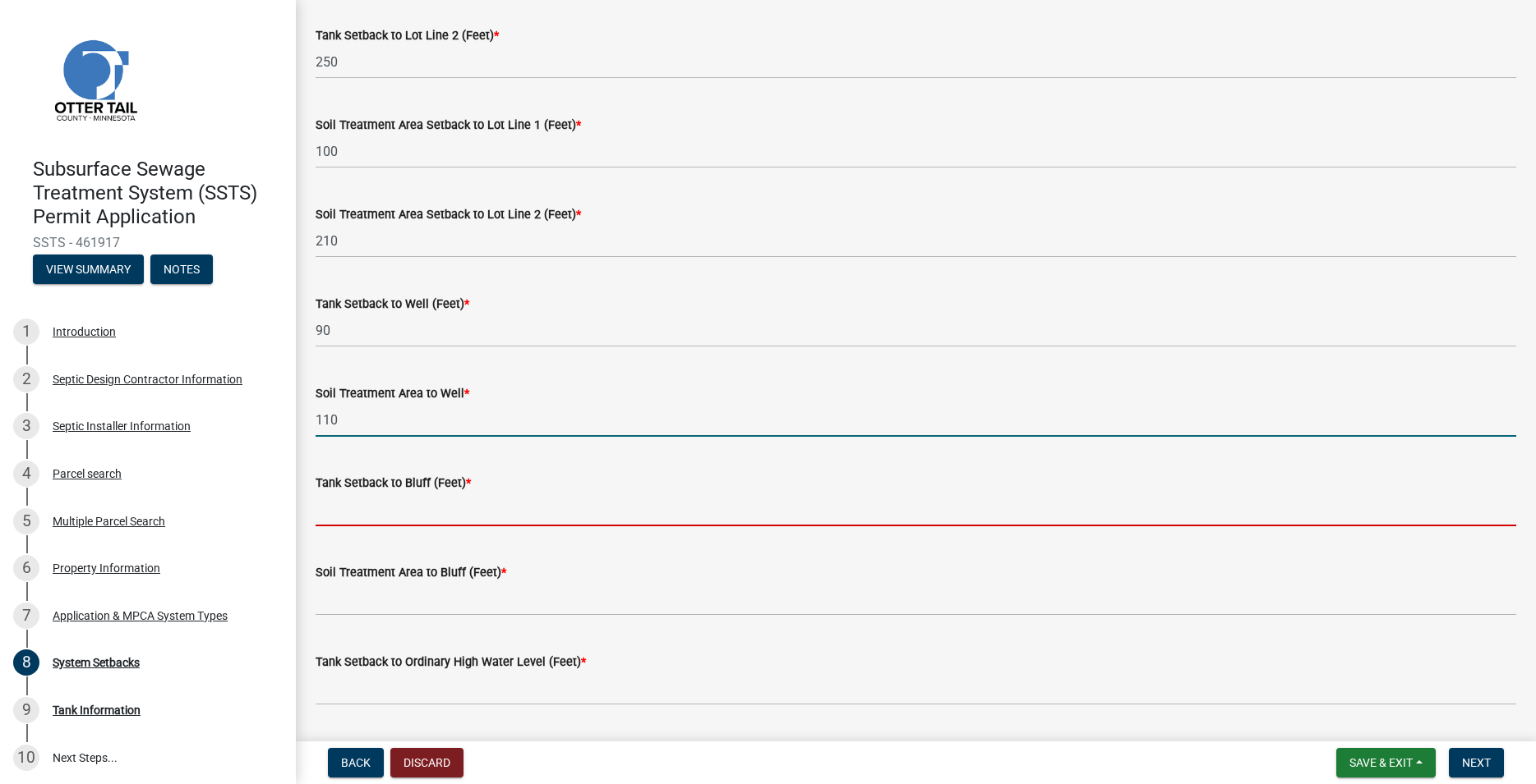
click at [364, 513] on input "Tank Setback to Bluff (Feet) *" at bounding box center [916, 509] width 1201 height 34
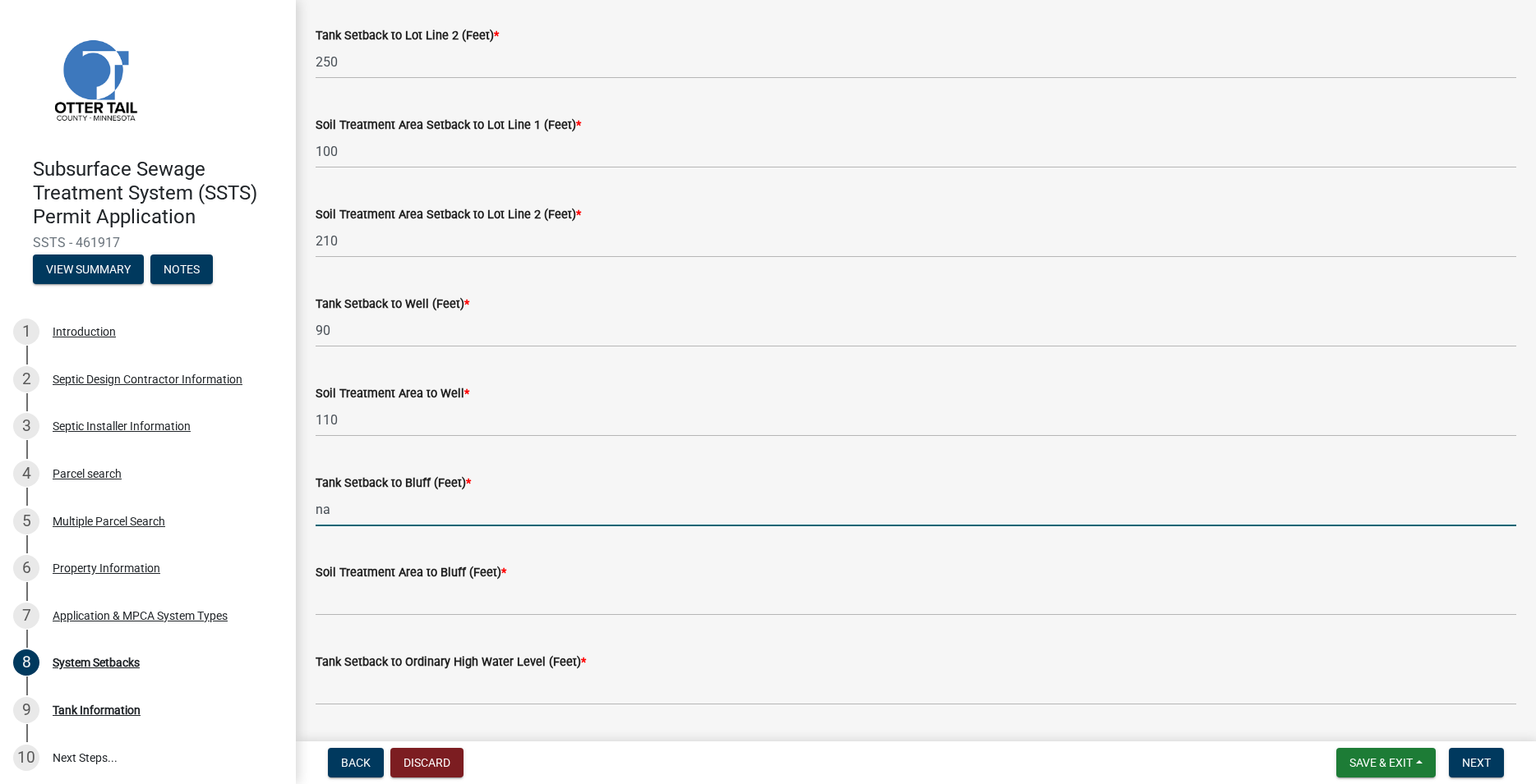
type input "na"
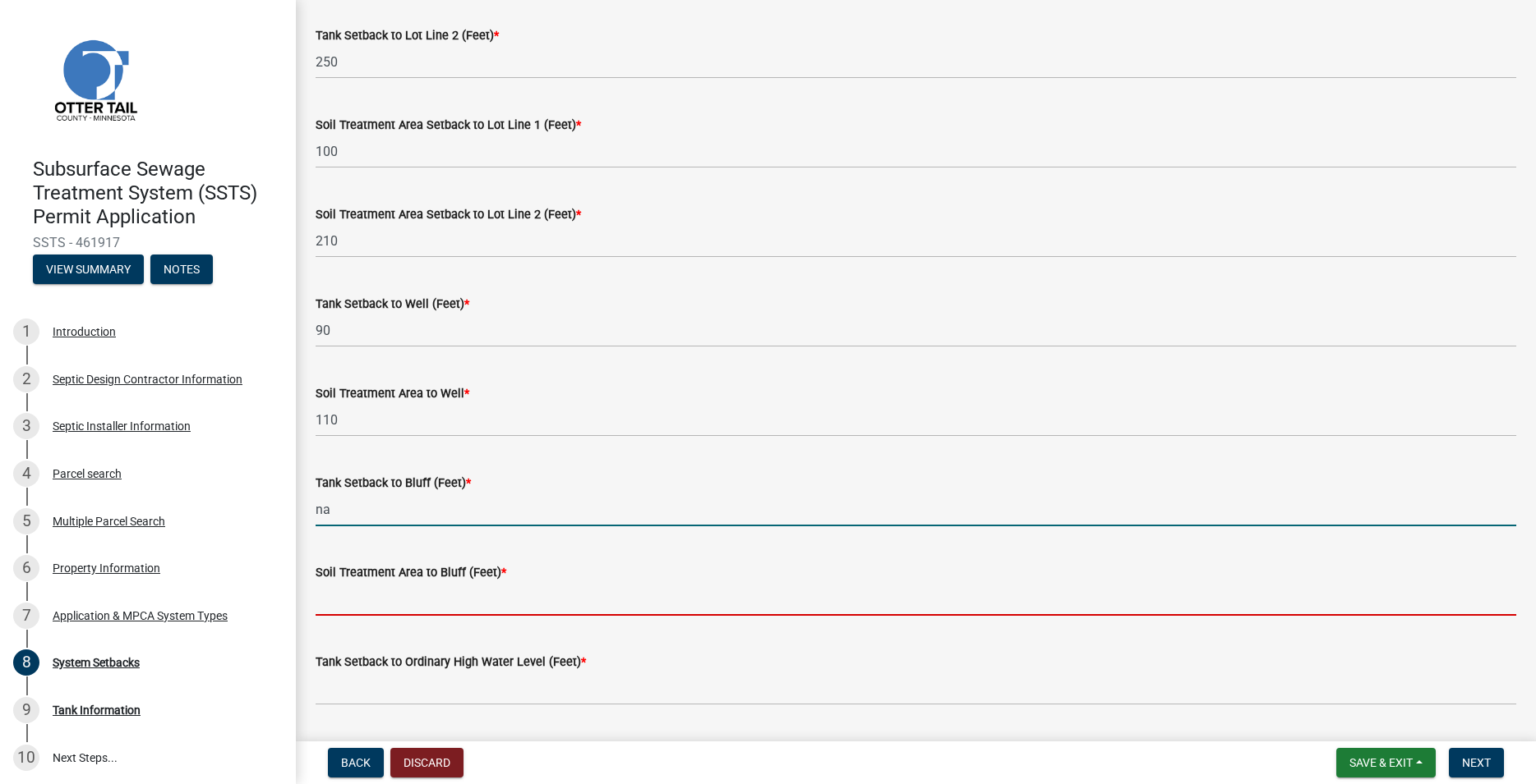
click at [356, 586] on input "Soil Treatment Area to Bluff (Feet) *" at bounding box center [916, 599] width 1201 height 34
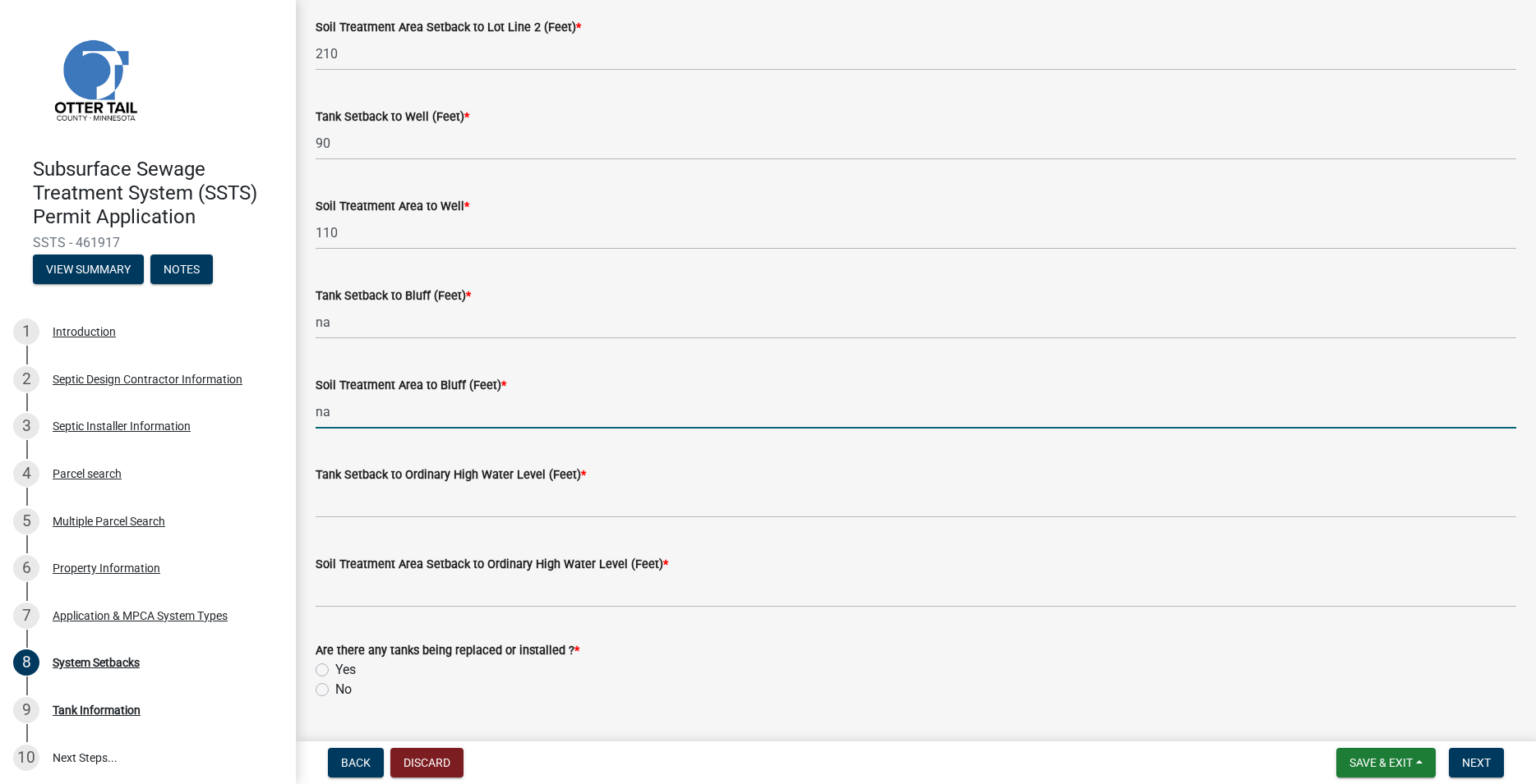
type input "na"
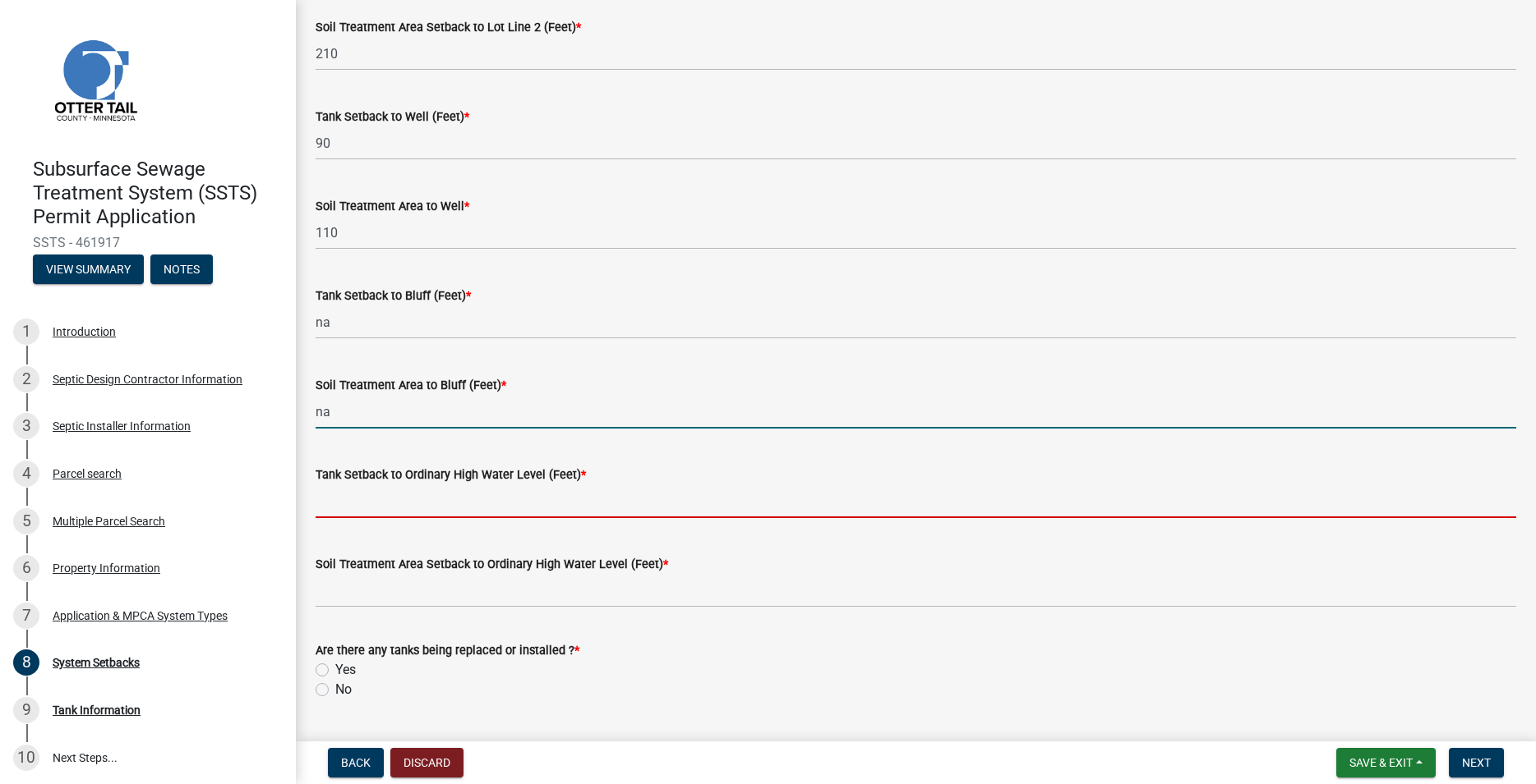
click at [358, 503] on input "Tank Setback to Ordinary High Water Level (Feet) *" at bounding box center [916, 501] width 1201 height 34
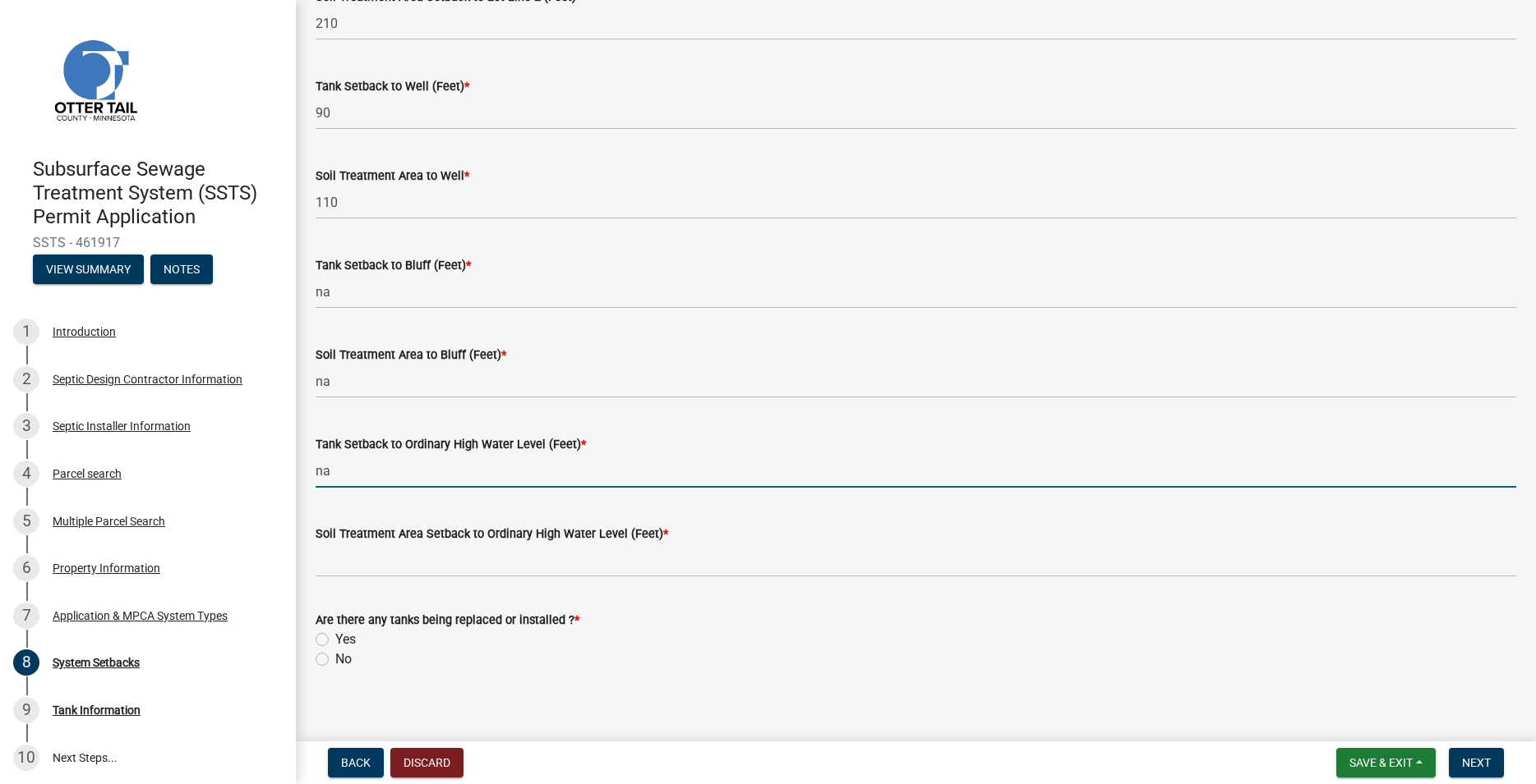
scroll to position [980, 0]
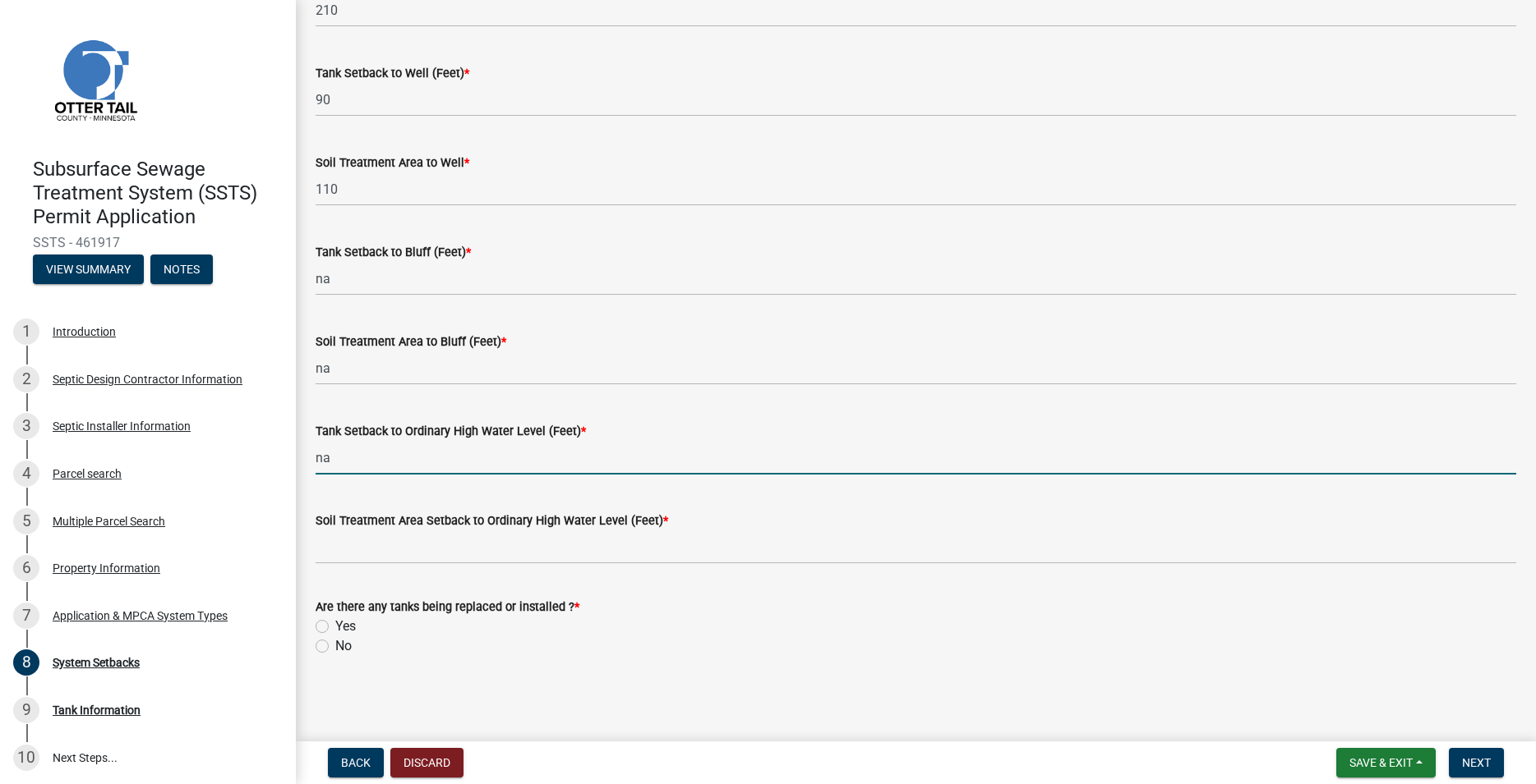
type input "na"
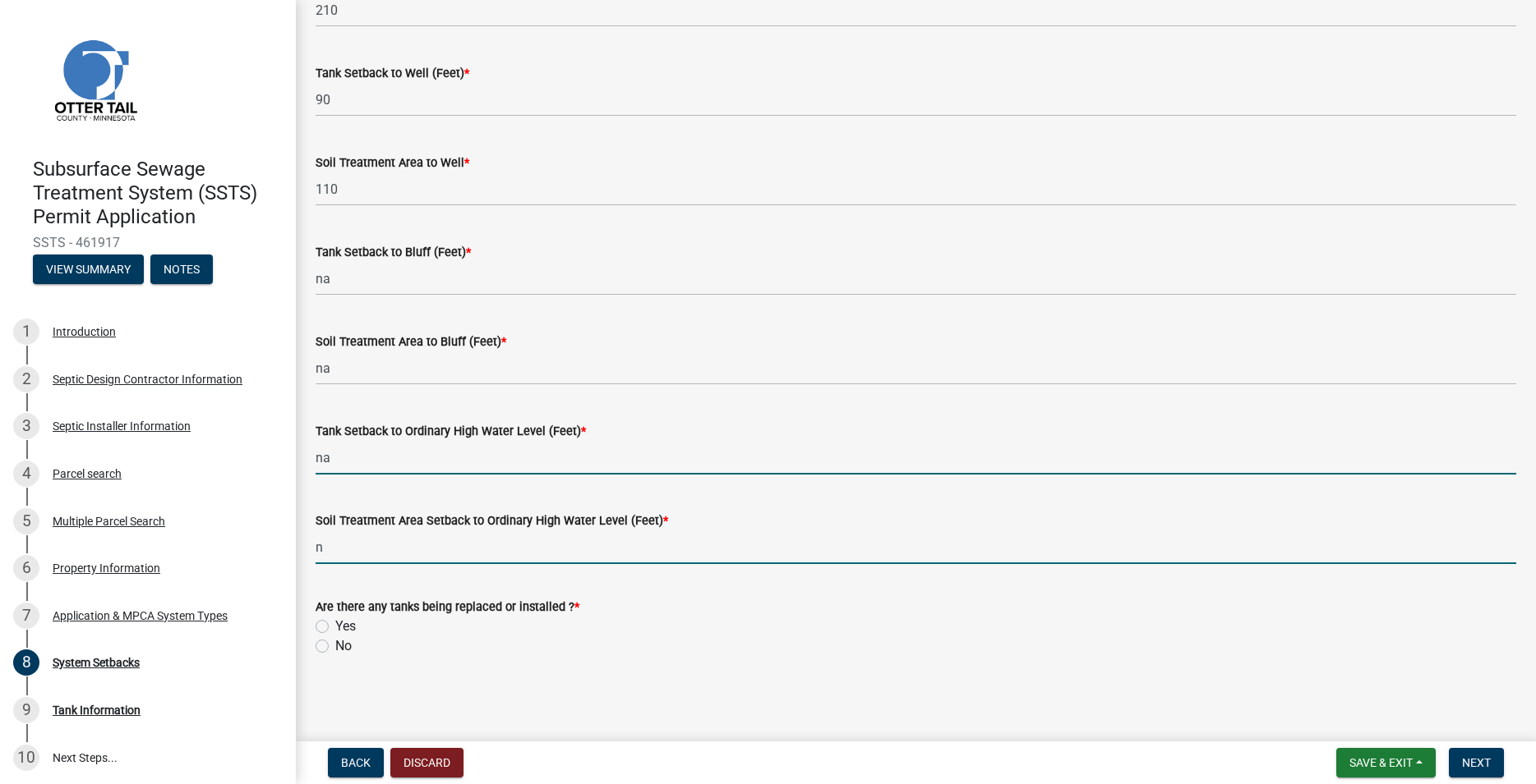
click at [351, 556] on input "n" at bounding box center [916, 547] width 1201 height 34
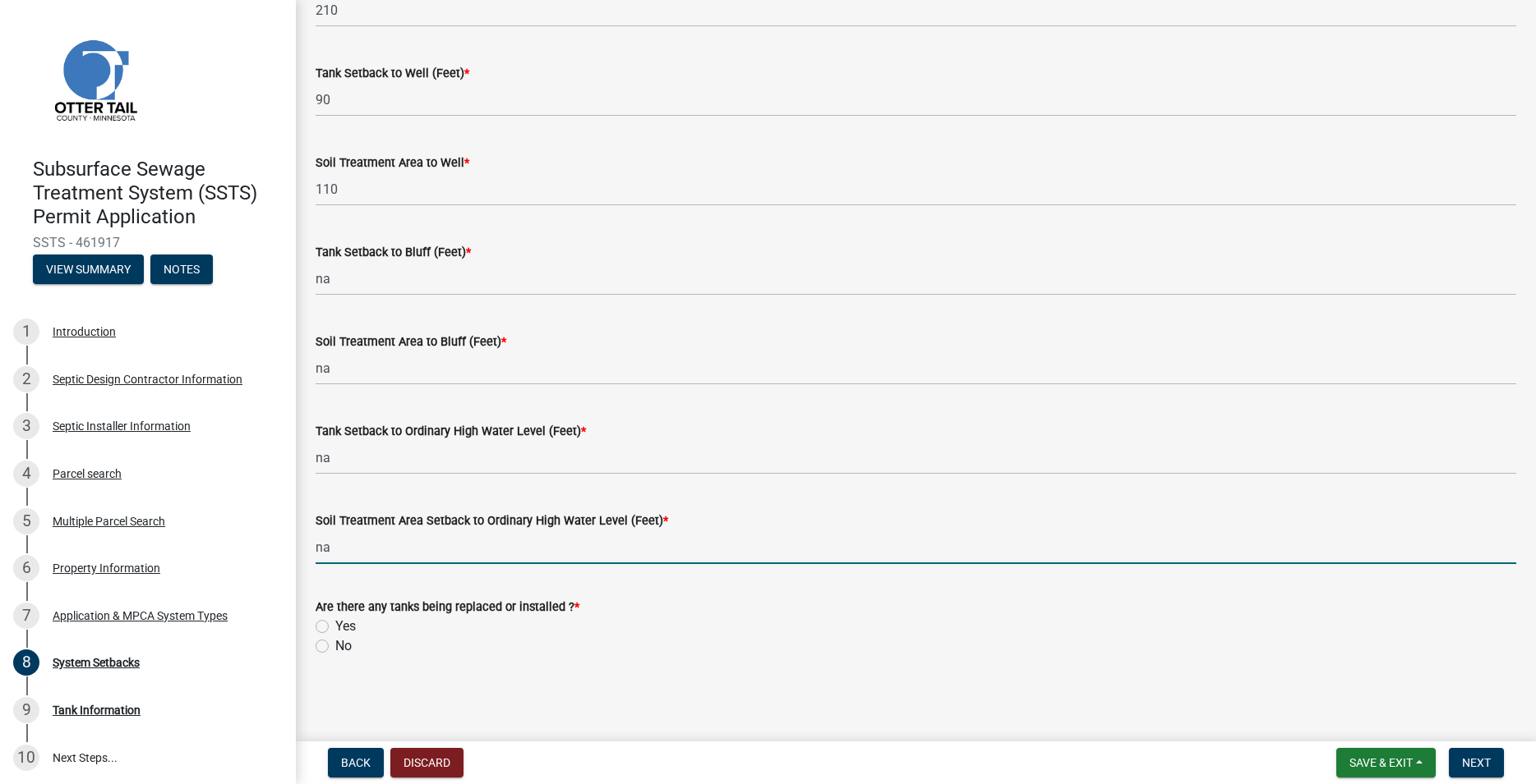
type input "na"
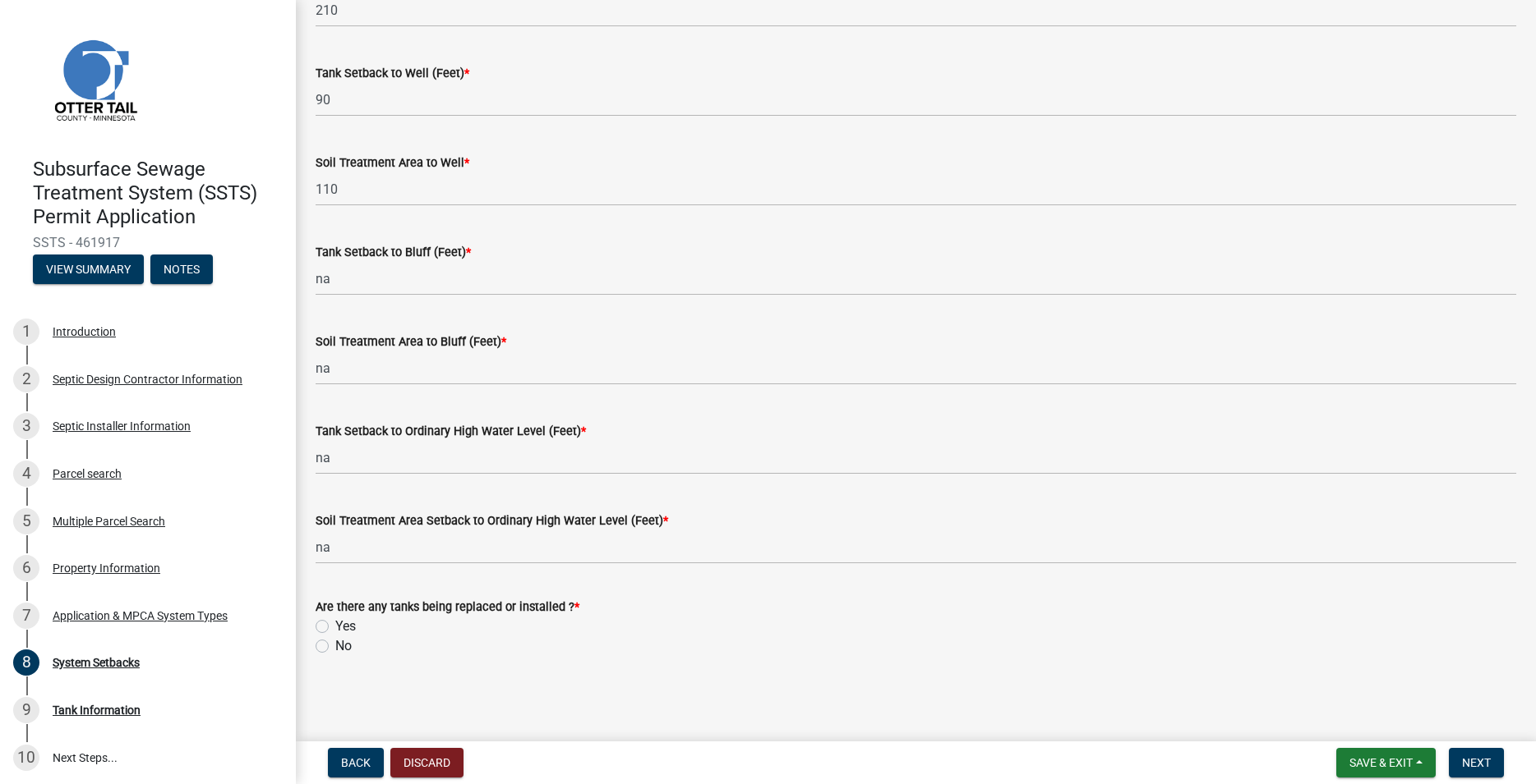
click at [335, 623] on label "Yes" at bounding box center [345, 627] width 21 height 20
click at [335, 623] on input "Yes" at bounding box center [340, 622] width 11 height 11
radio input "true"
click at [1459, 764] on button "Next" at bounding box center [1476, 763] width 55 height 30
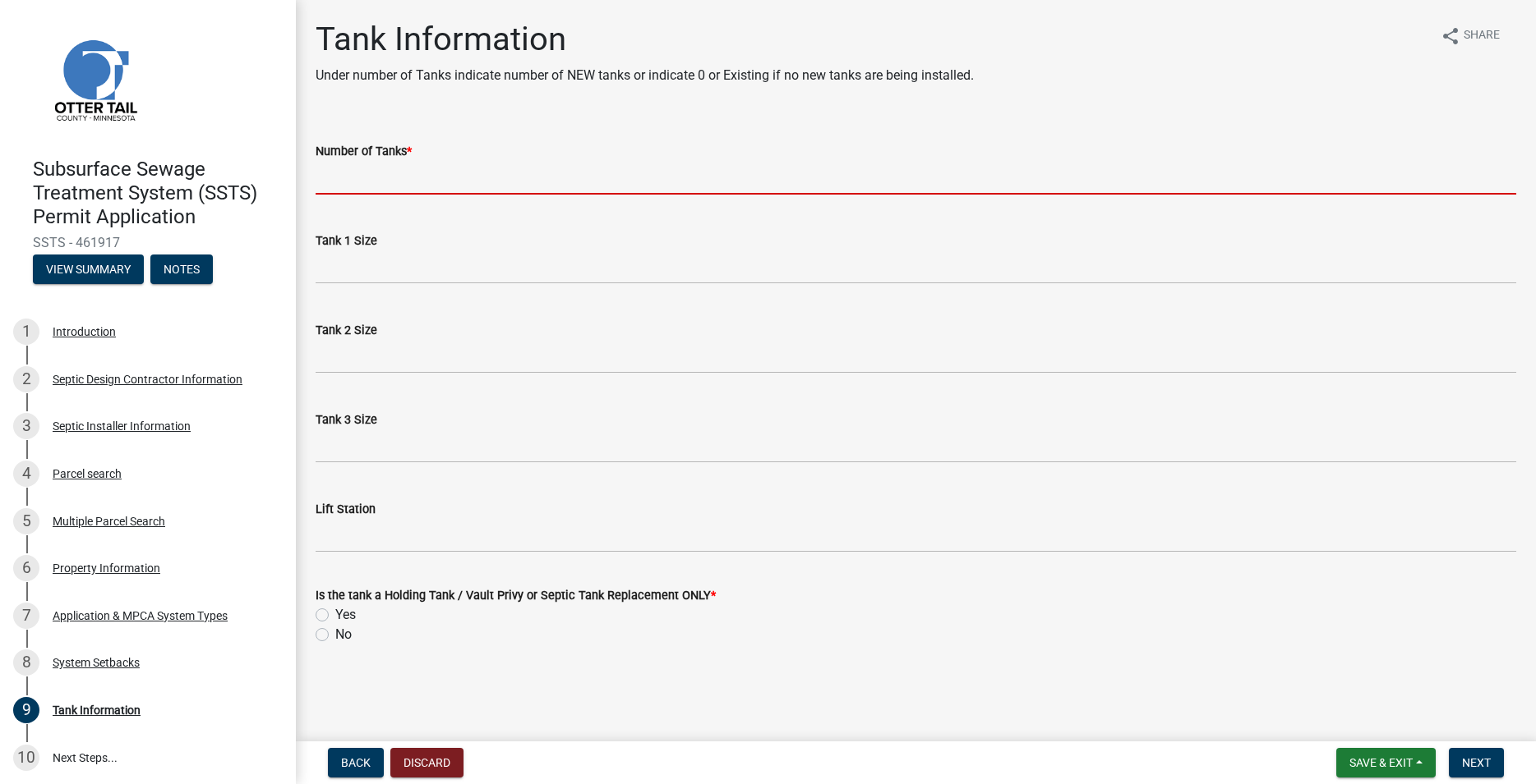
click at [410, 181] on input "Number of Tanks *" at bounding box center [916, 177] width 1201 height 34
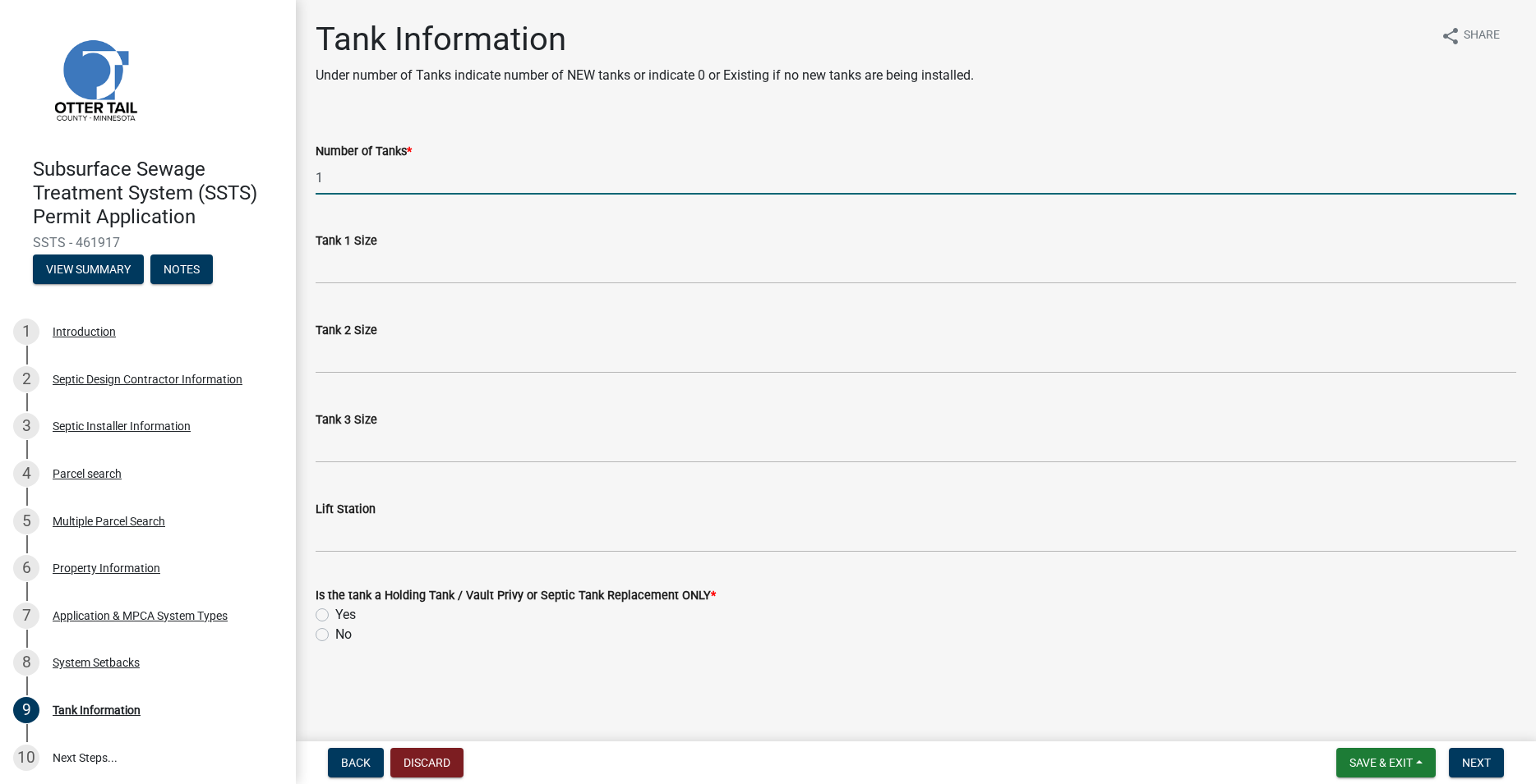
type input "1"
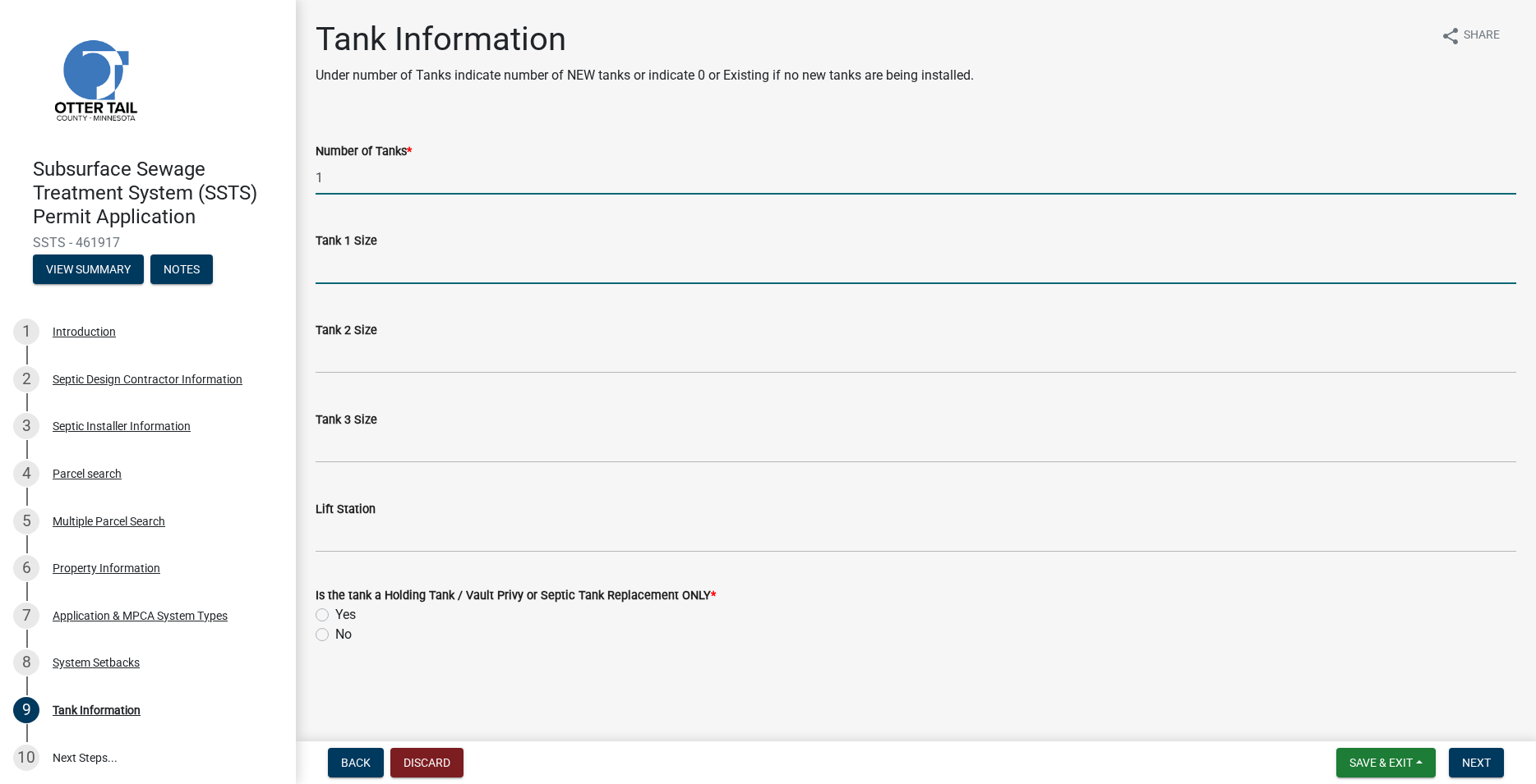
click at [383, 264] on input "Tank 1 Size" at bounding box center [916, 267] width 1201 height 34
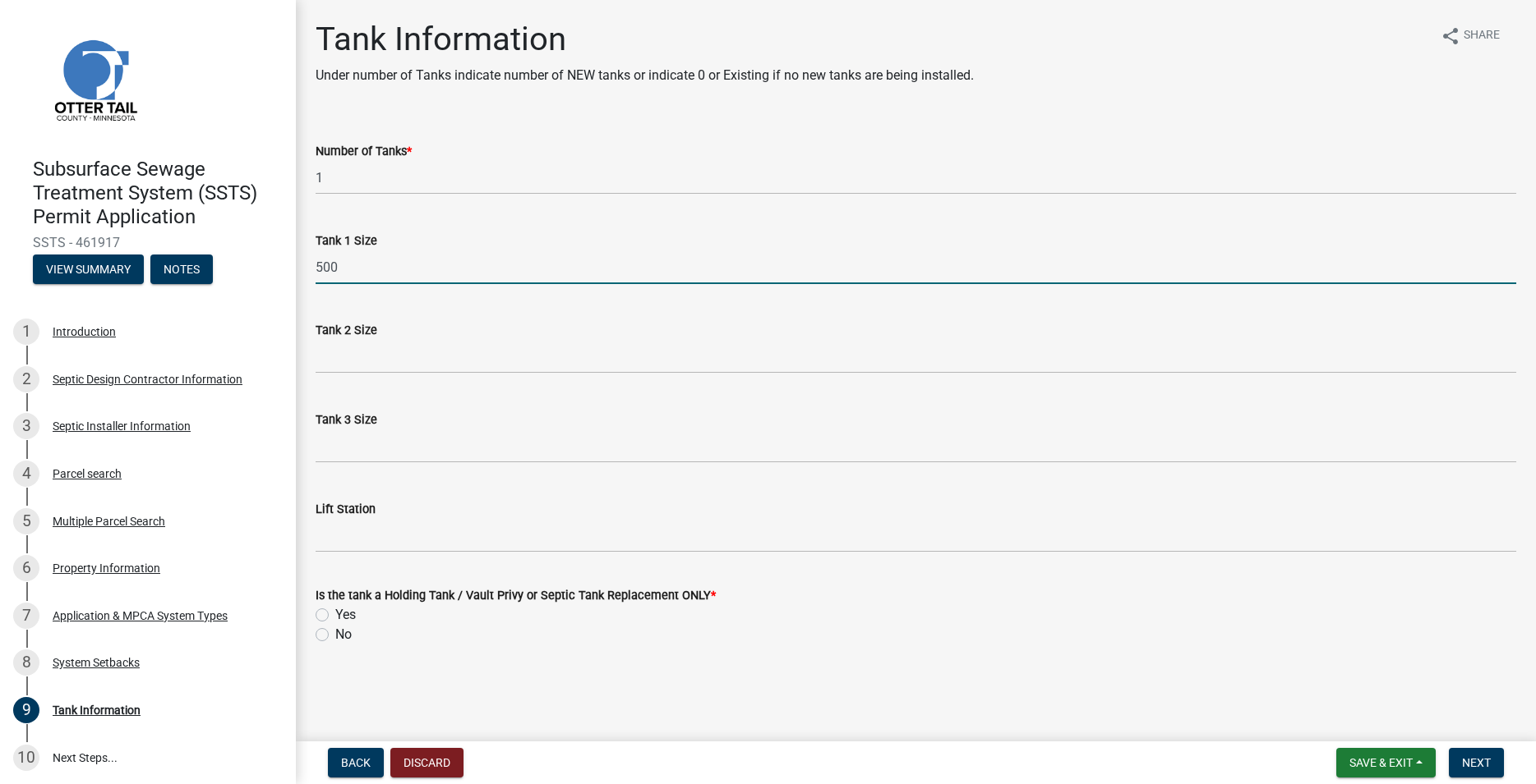
type input "500"
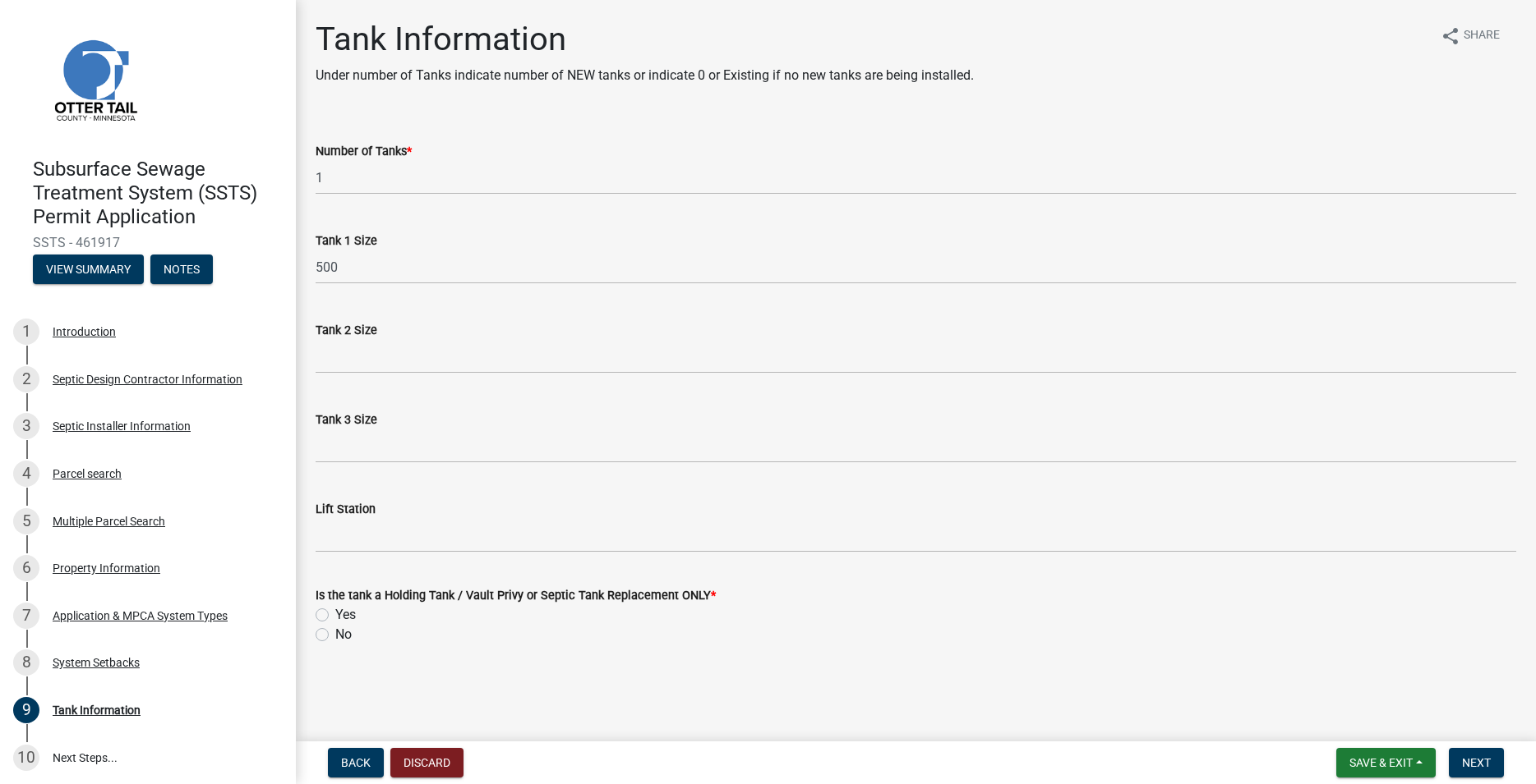
click at [335, 633] on label "No" at bounding box center [344, 635] width 16 height 20
click at [335, 633] on input "No" at bounding box center [340, 630] width 11 height 11
radio input "true"
click at [1473, 771] on button "Next" at bounding box center [1476, 763] width 55 height 30
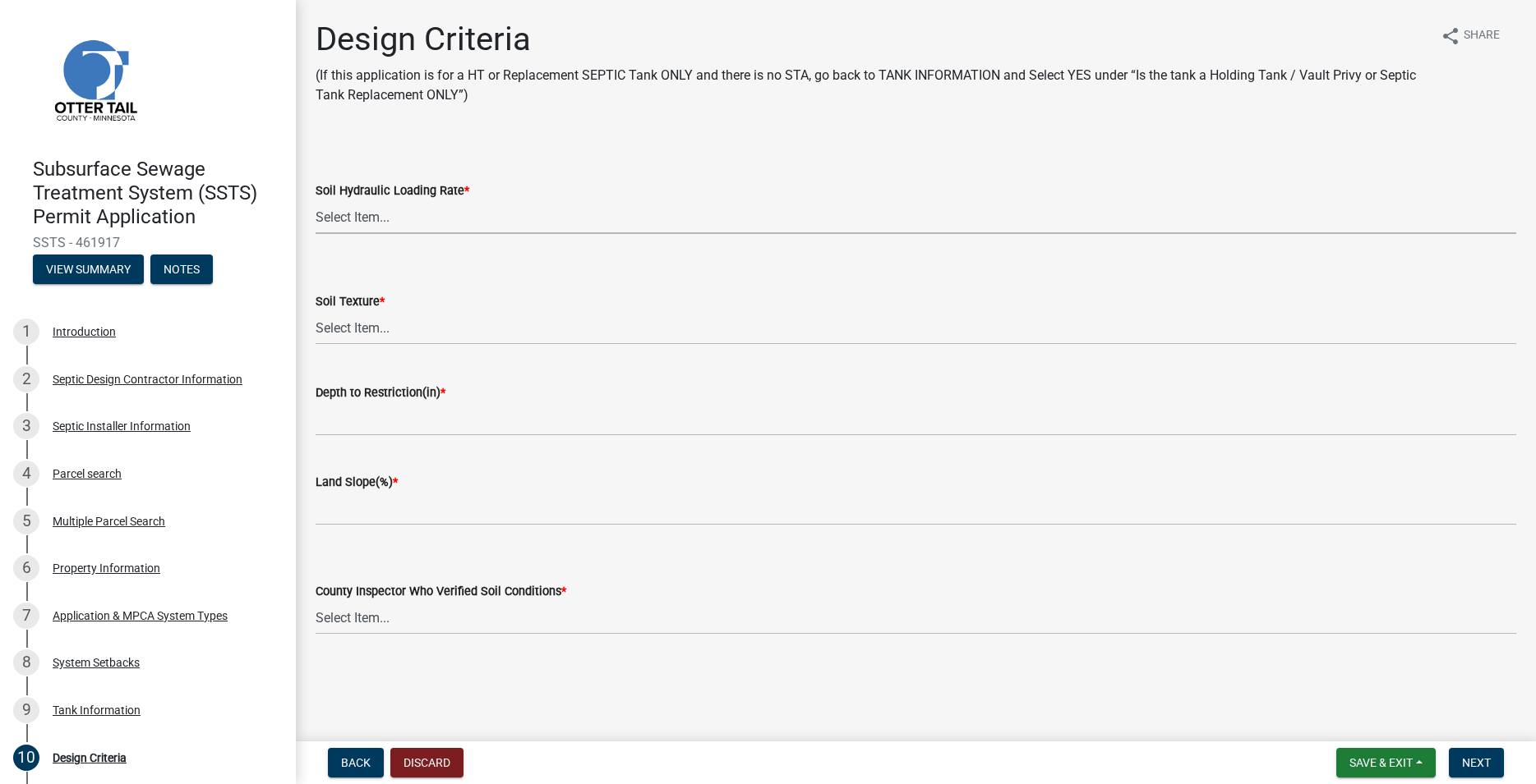
click at [316, 200] on select "Select Item... 1.6 gpd/ft2 1.2 gpd/ft2 1.0 gpd/ft2 0.87 gpd/ft2 0.78 gpd/ft2 0.…" at bounding box center [916, 217] width 1201 height 34
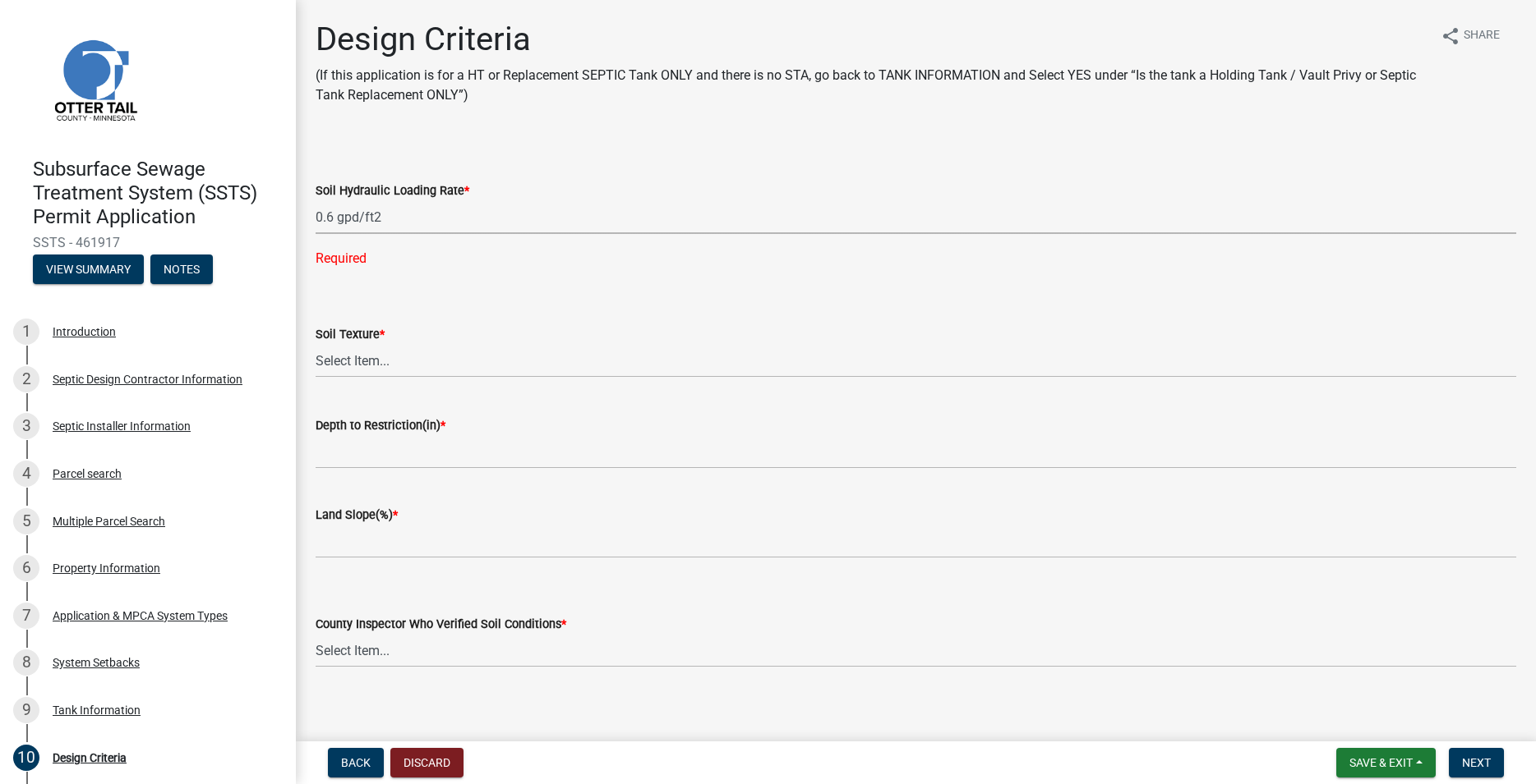
click option "0.6 gpd/ft2" at bounding box center [0, 0] width 0 height 0
select select "48244220-b2d5-4708-94fb-eec21d20ddbb"
click option "Loam (L)" at bounding box center [0, 0] width 0 height 0
select select "4229e383-8b85-4b32-ab4b-b432a830edeb"
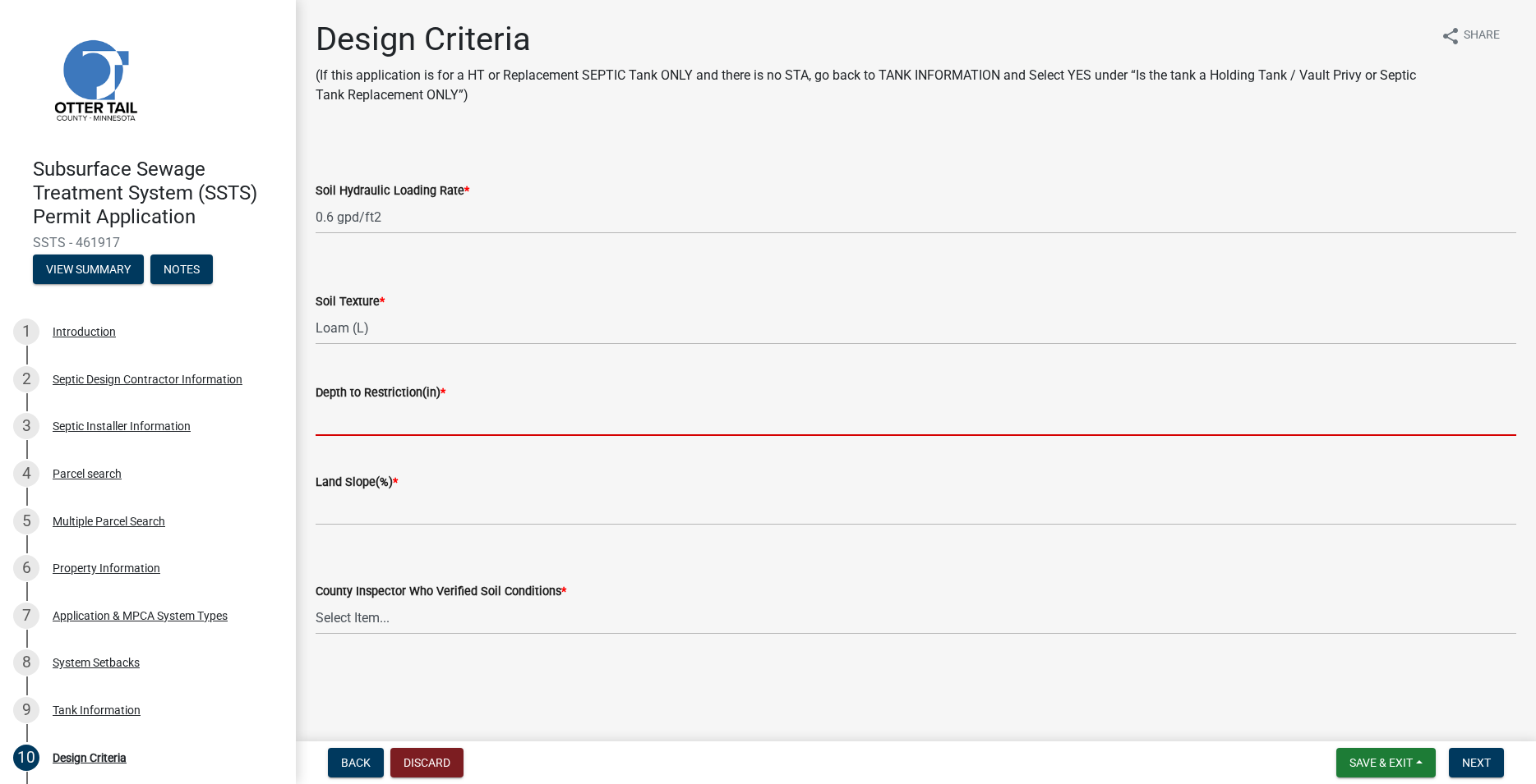
click at [352, 427] on input "Depth to Restriction(in) *" at bounding box center [916, 419] width 1201 height 34
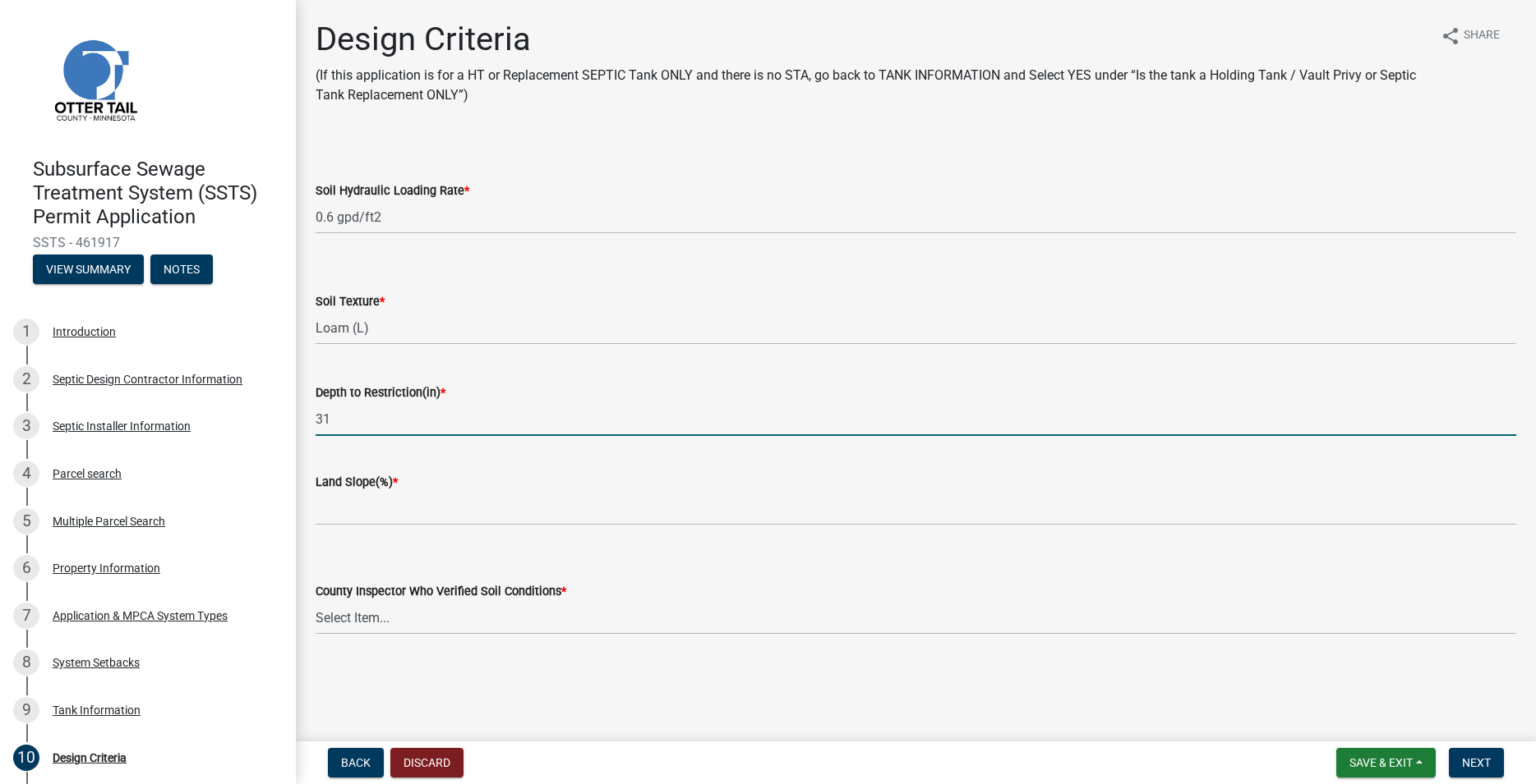
type input "31"
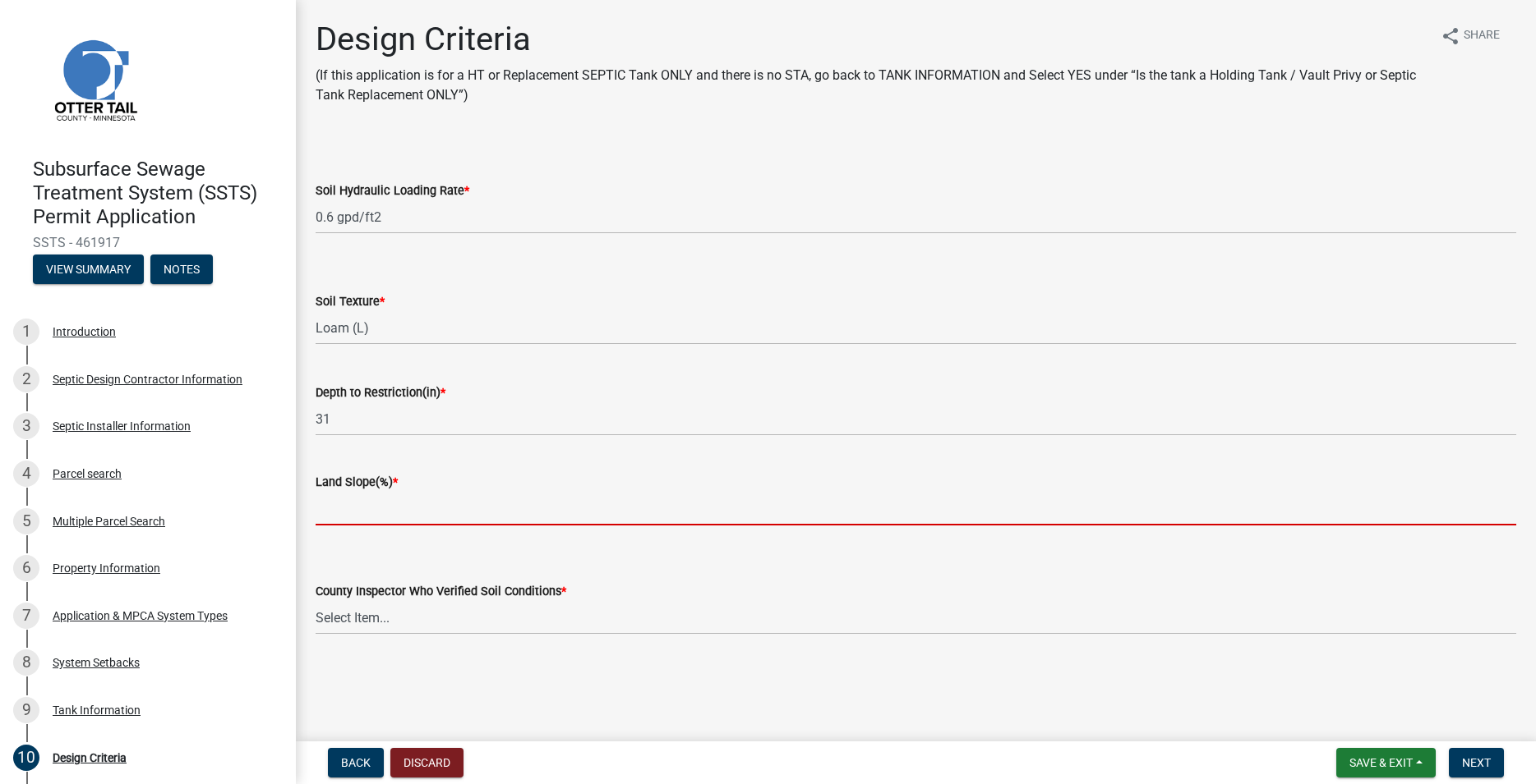
click at [348, 494] on input "Land Slope(%) *" at bounding box center [916, 508] width 1201 height 34
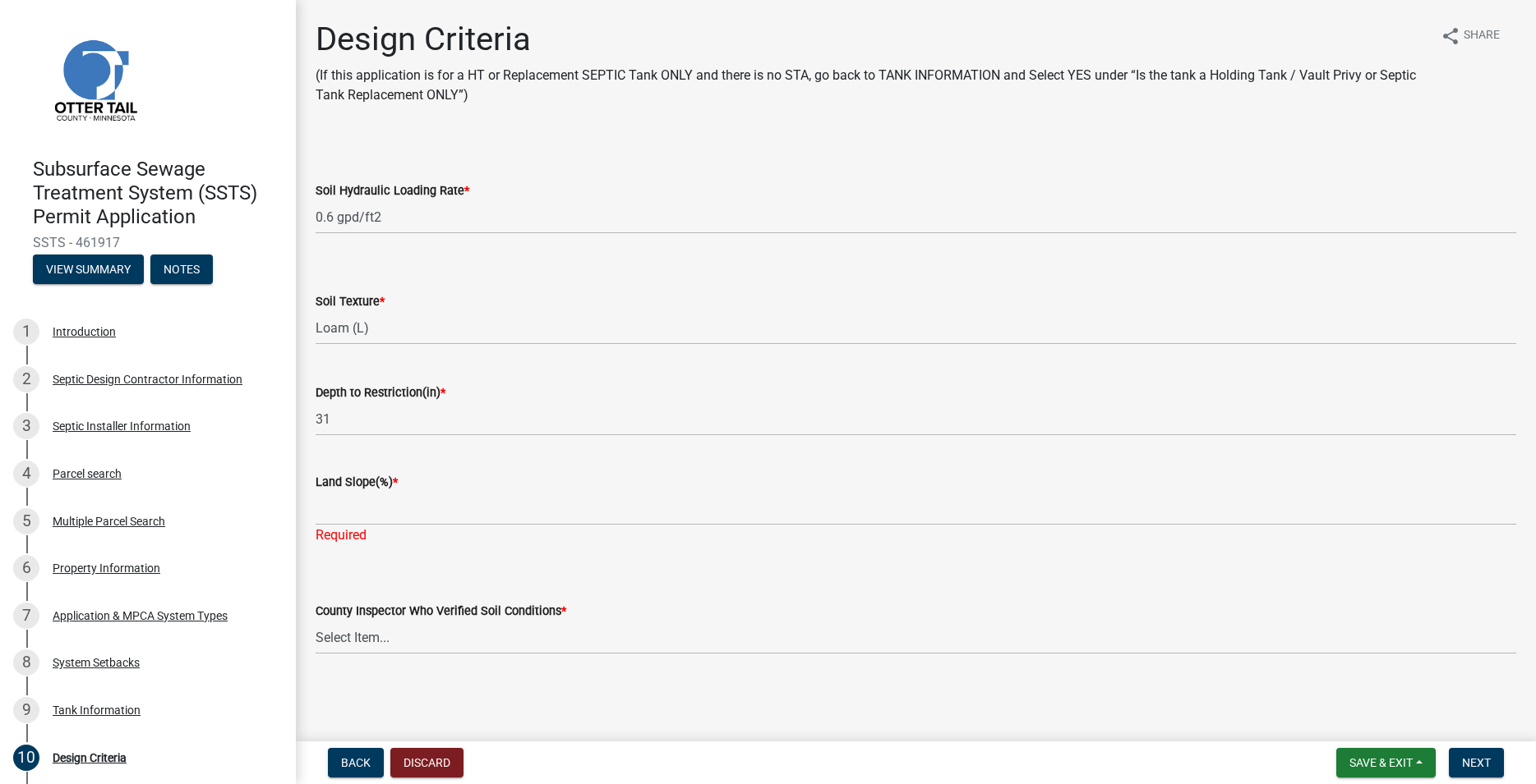
click at [315, 492] on div "Land Slope(%) * Required" at bounding box center [916, 497] width 1225 height 96
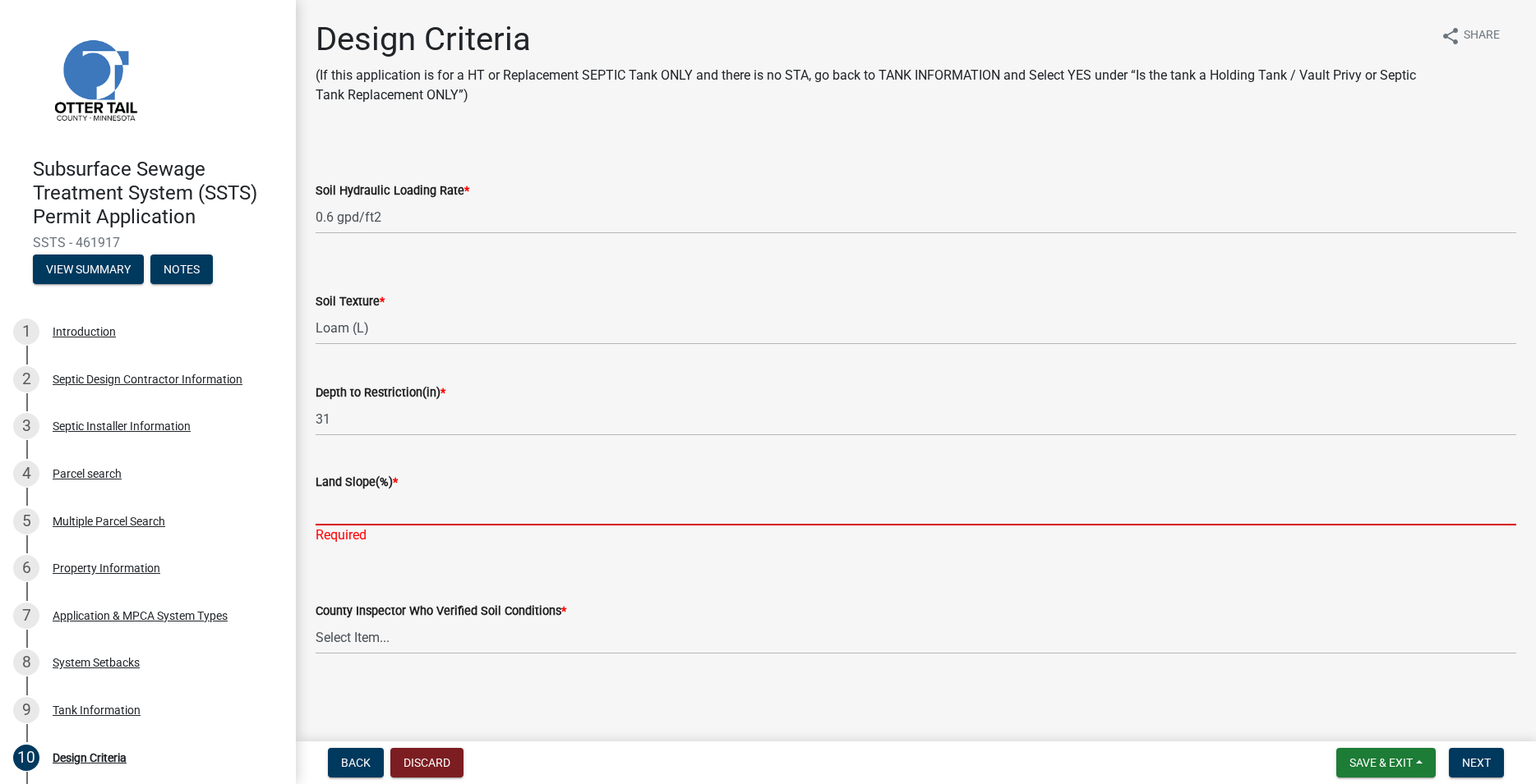
click at [329, 504] on input "Land Slope(%) *" at bounding box center [916, 508] width 1201 height 34
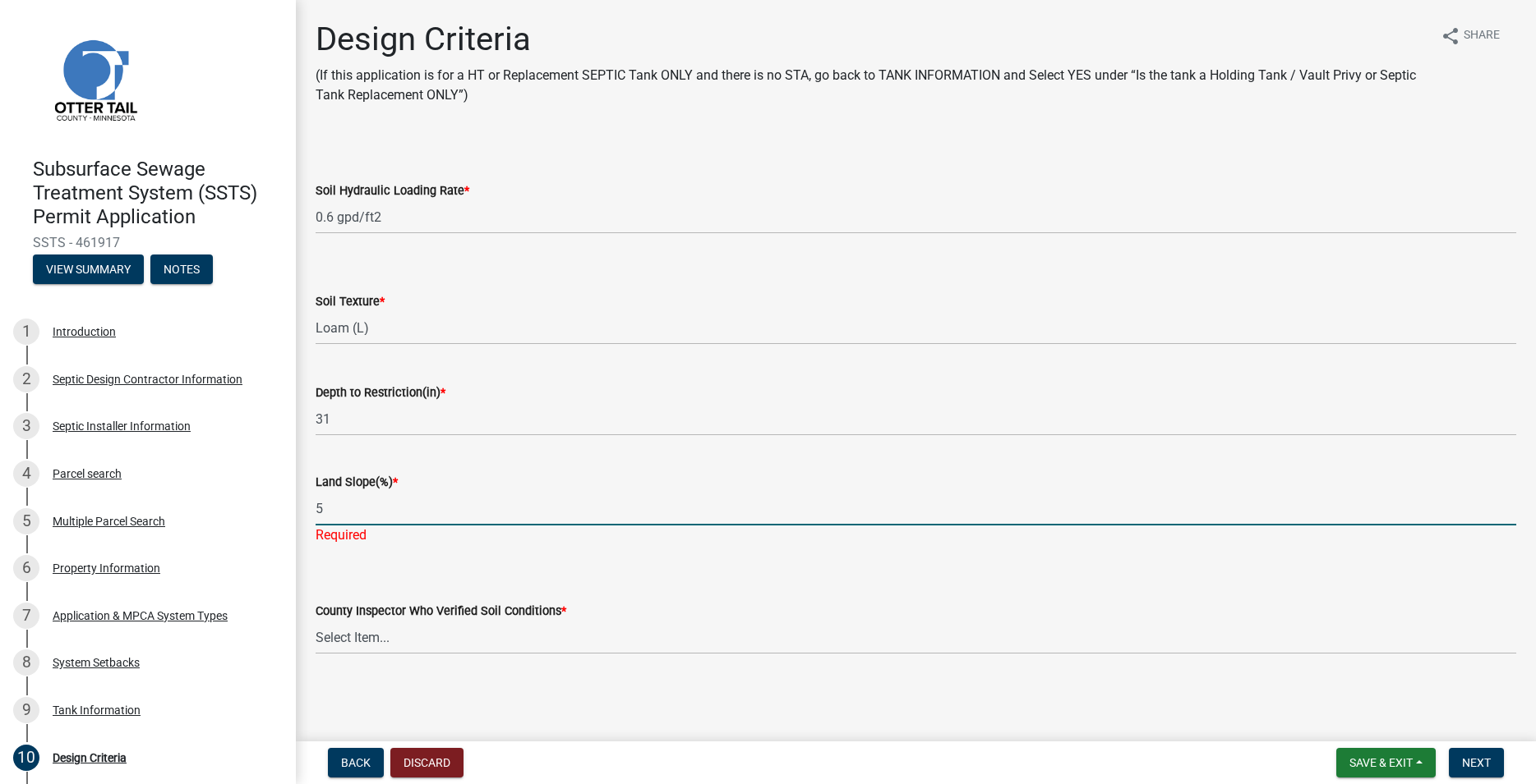
type input "5"
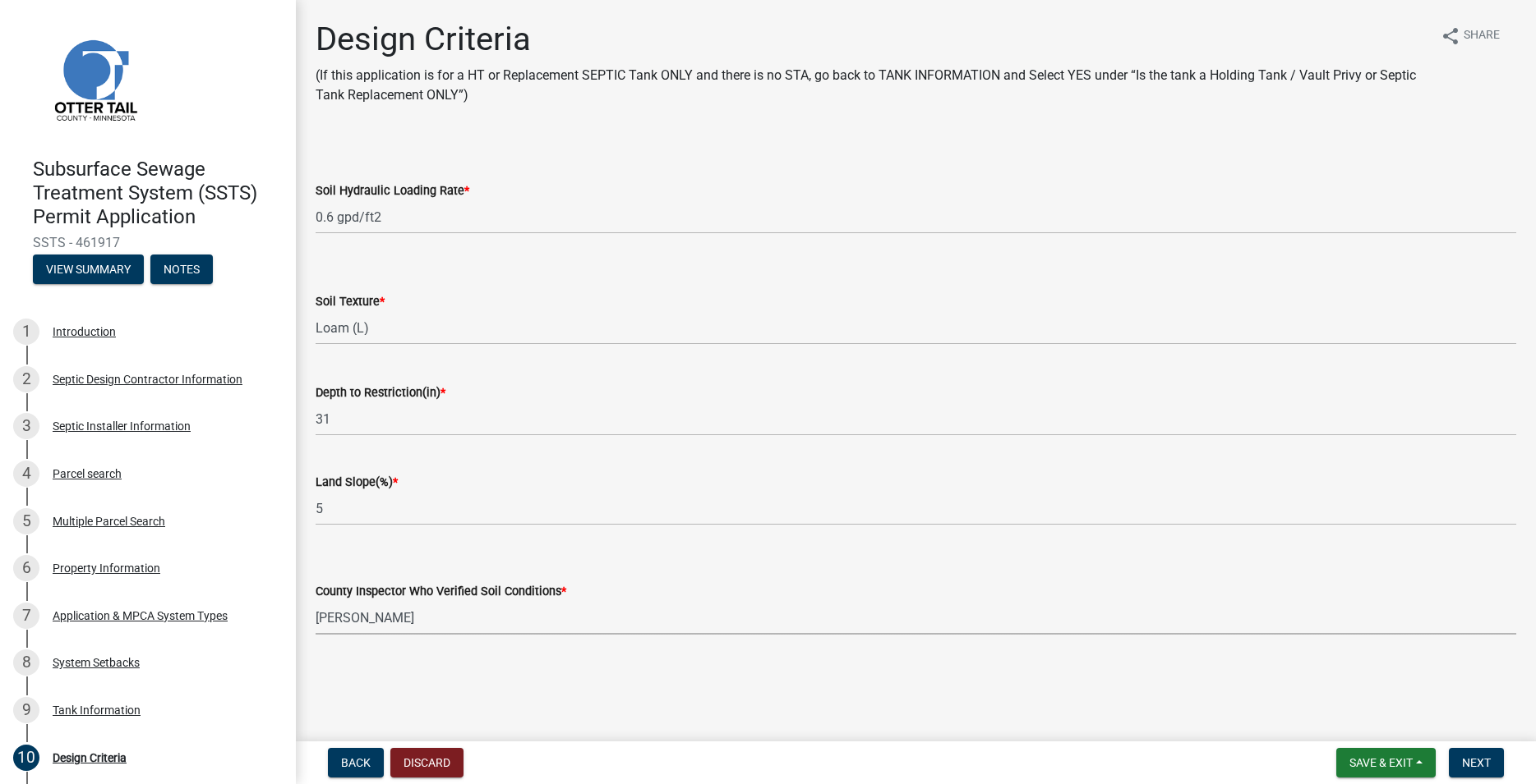
click option "[PERSON_NAME]" at bounding box center [0, 0] width 0 height 0
select select "45db2b75-262a-4f3c-9010-aae25997cba1"
click at [1482, 764] on span "Next" at bounding box center [1476, 763] width 29 height 13
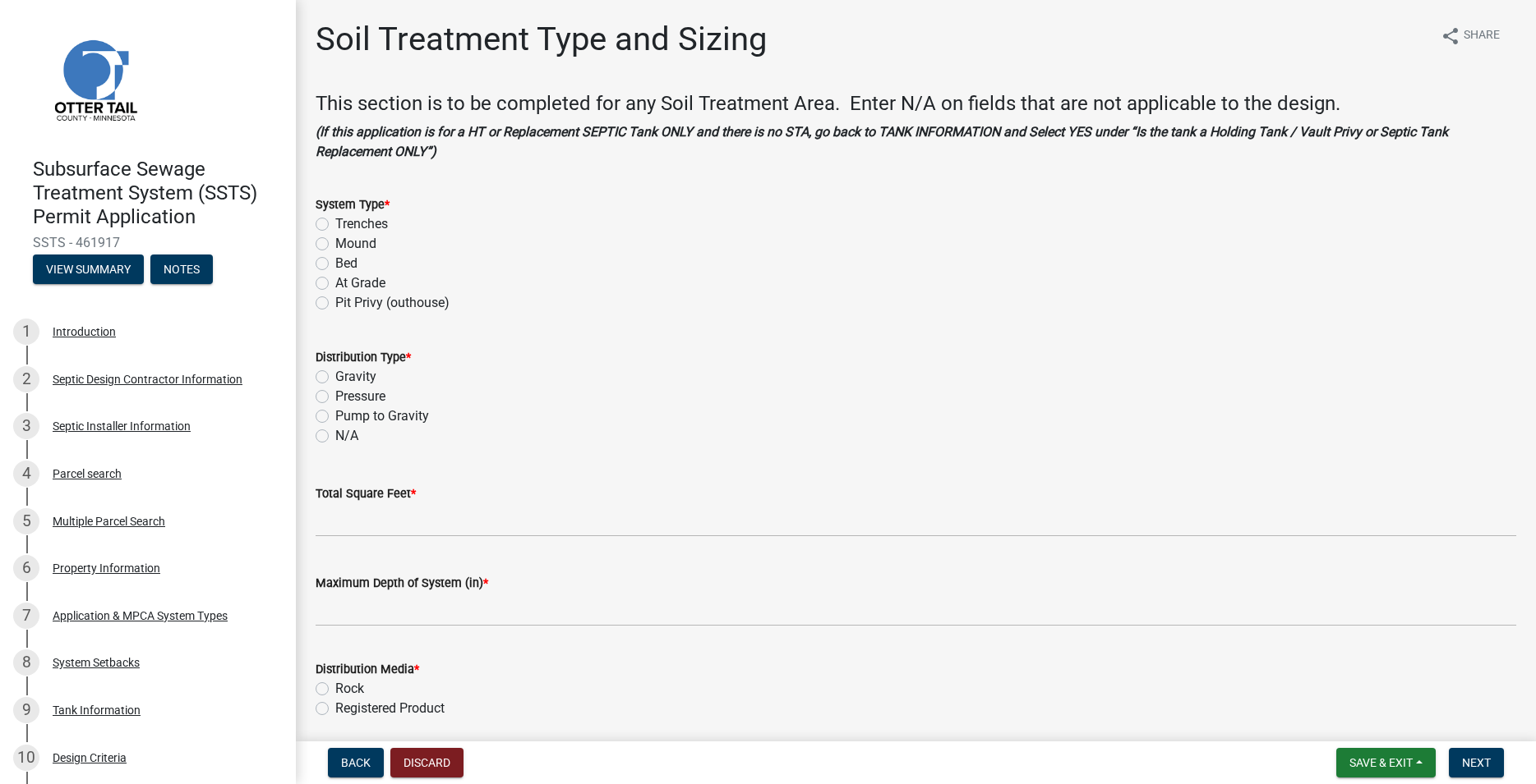
click at [335, 238] on label "Mound" at bounding box center [356, 244] width 41 height 20
click at [335, 238] on input "Mound" at bounding box center [340, 239] width 11 height 11
radio input "true"
click at [335, 394] on label "Pressure" at bounding box center [360, 397] width 50 height 20
click at [335, 394] on input "Pressure" at bounding box center [340, 392] width 11 height 11
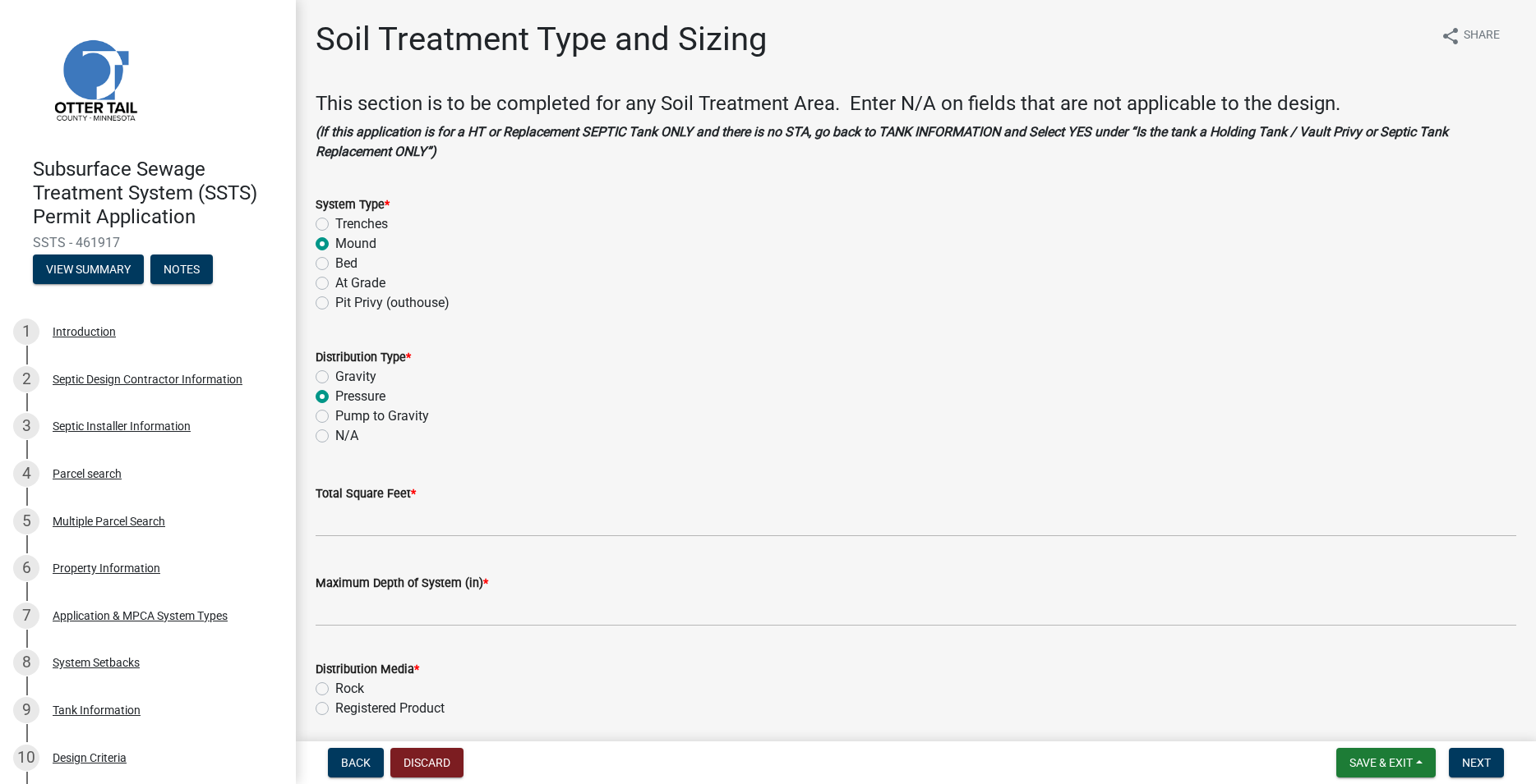
radio input "true"
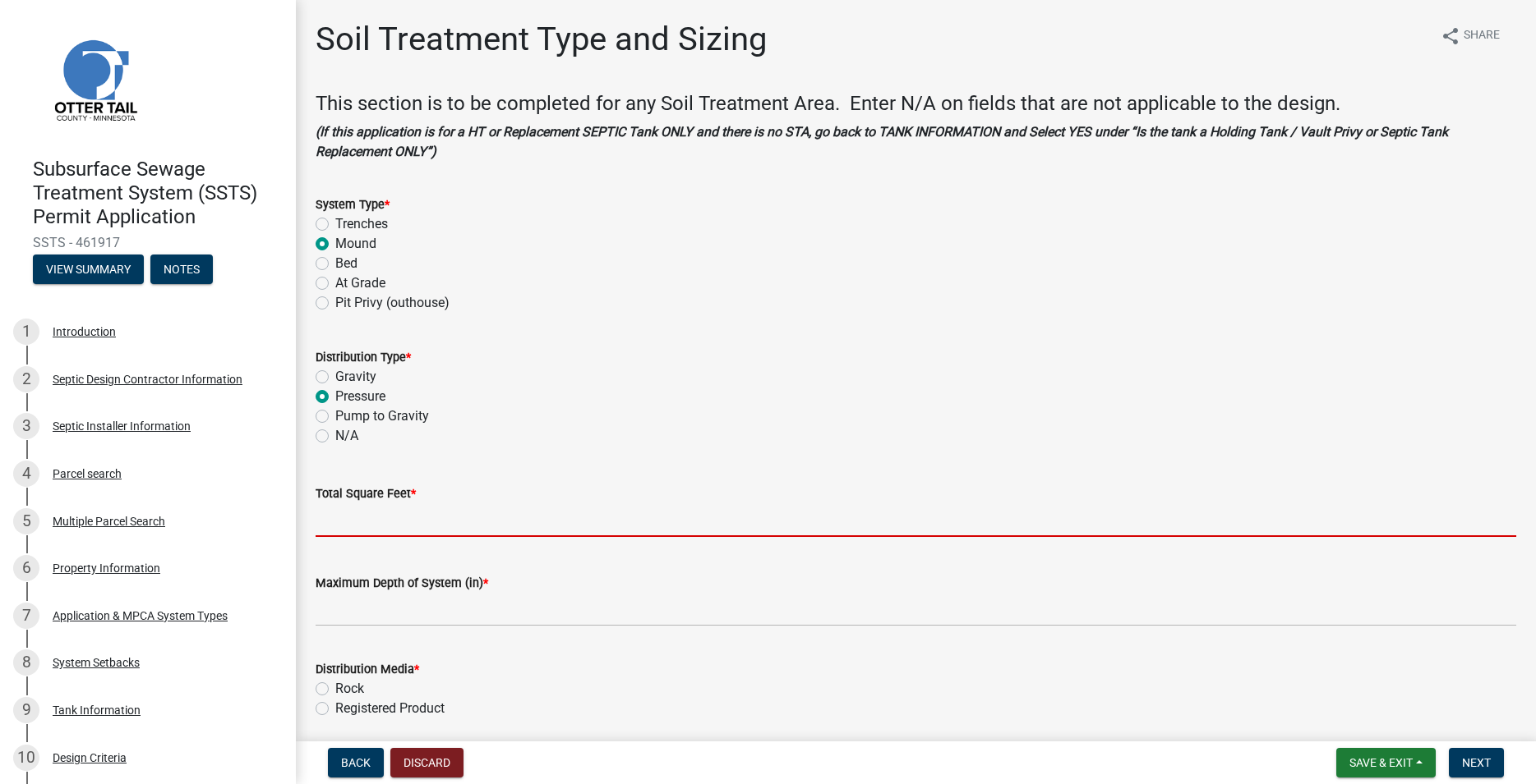
click at [344, 516] on input "Total Square Feet *" at bounding box center [916, 520] width 1201 height 34
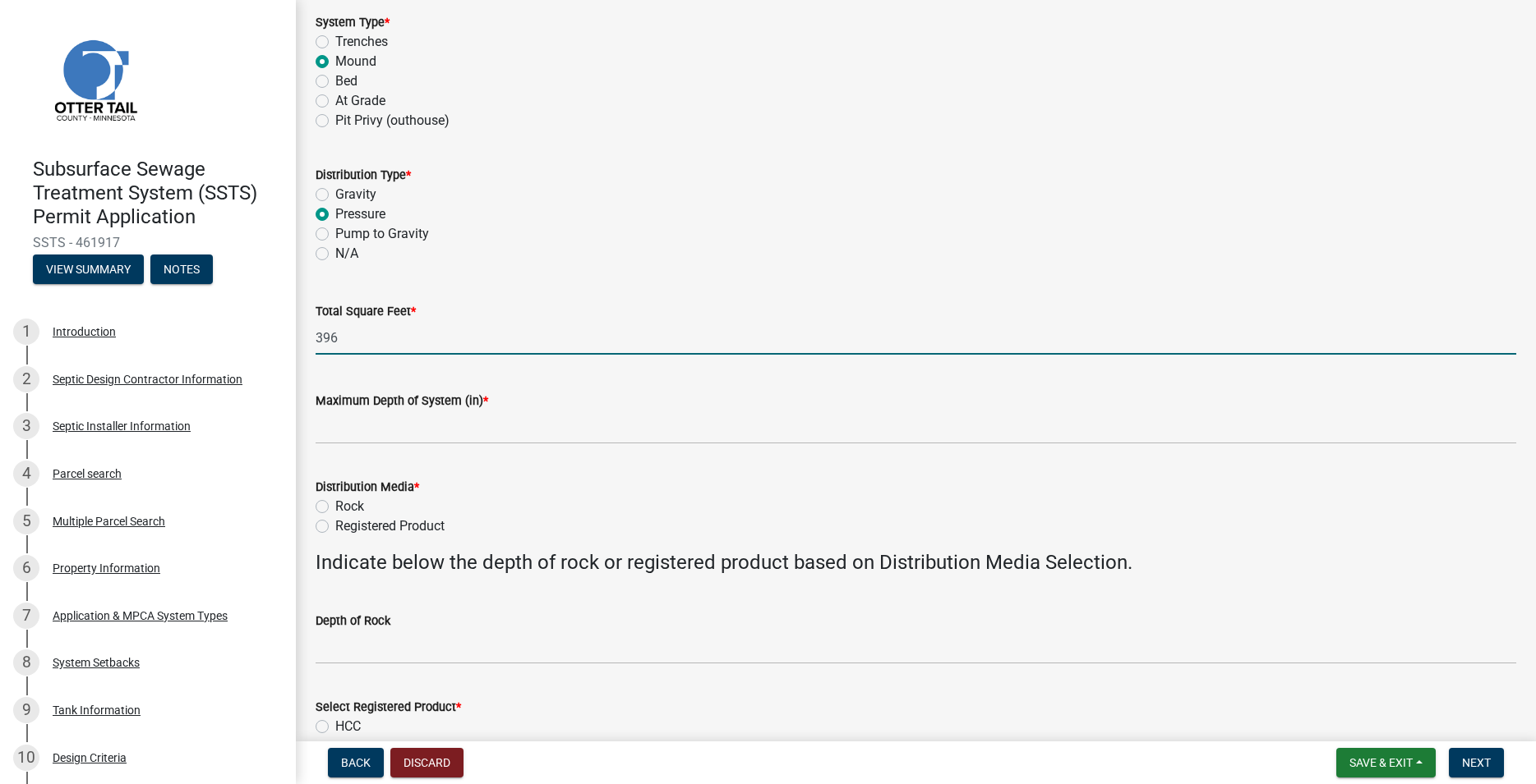
scroll to position [187, 0]
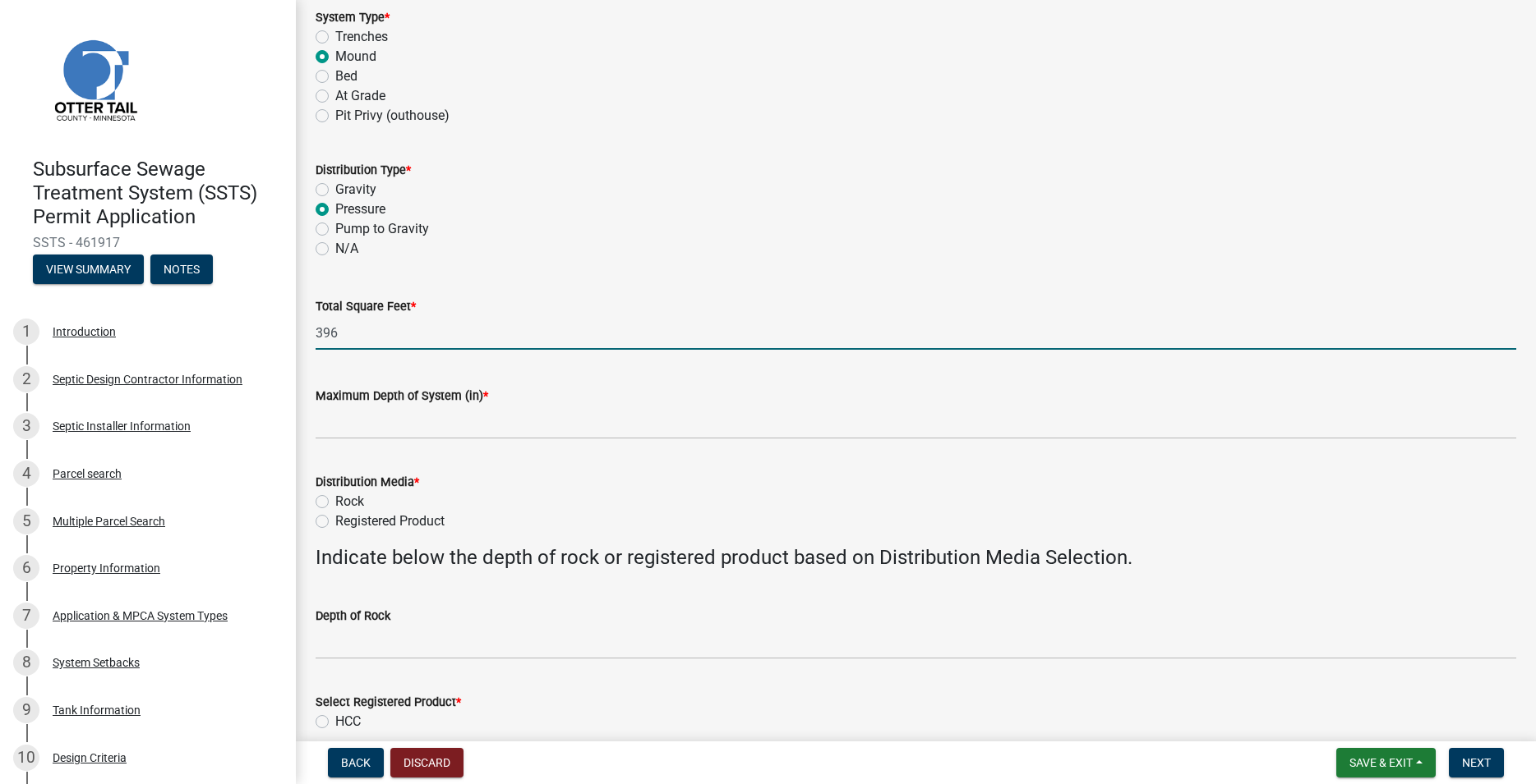
type input "396"
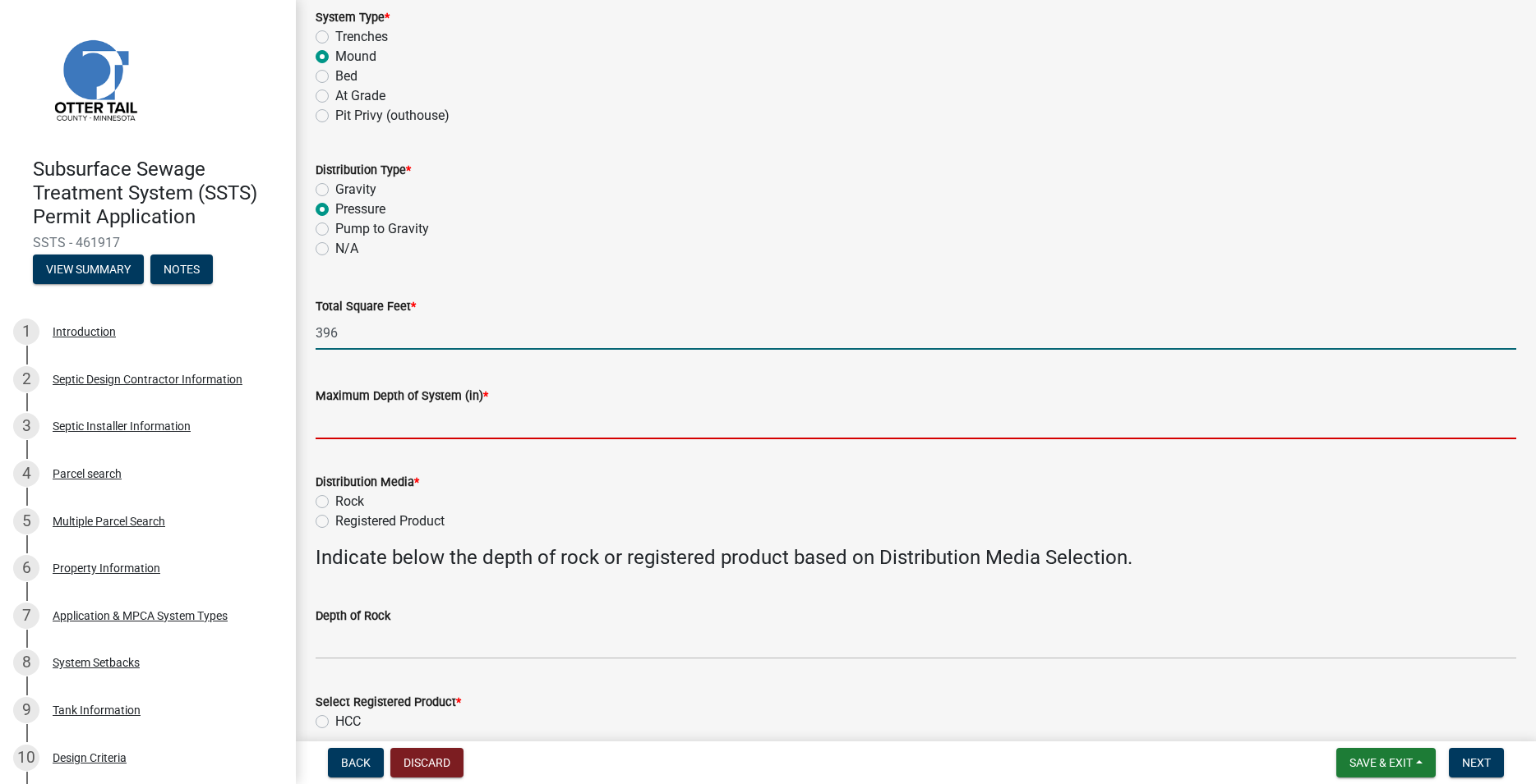
click at [373, 420] on input "Maximum Depth of System (in) *" at bounding box center [916, 422] width 1201 height 34
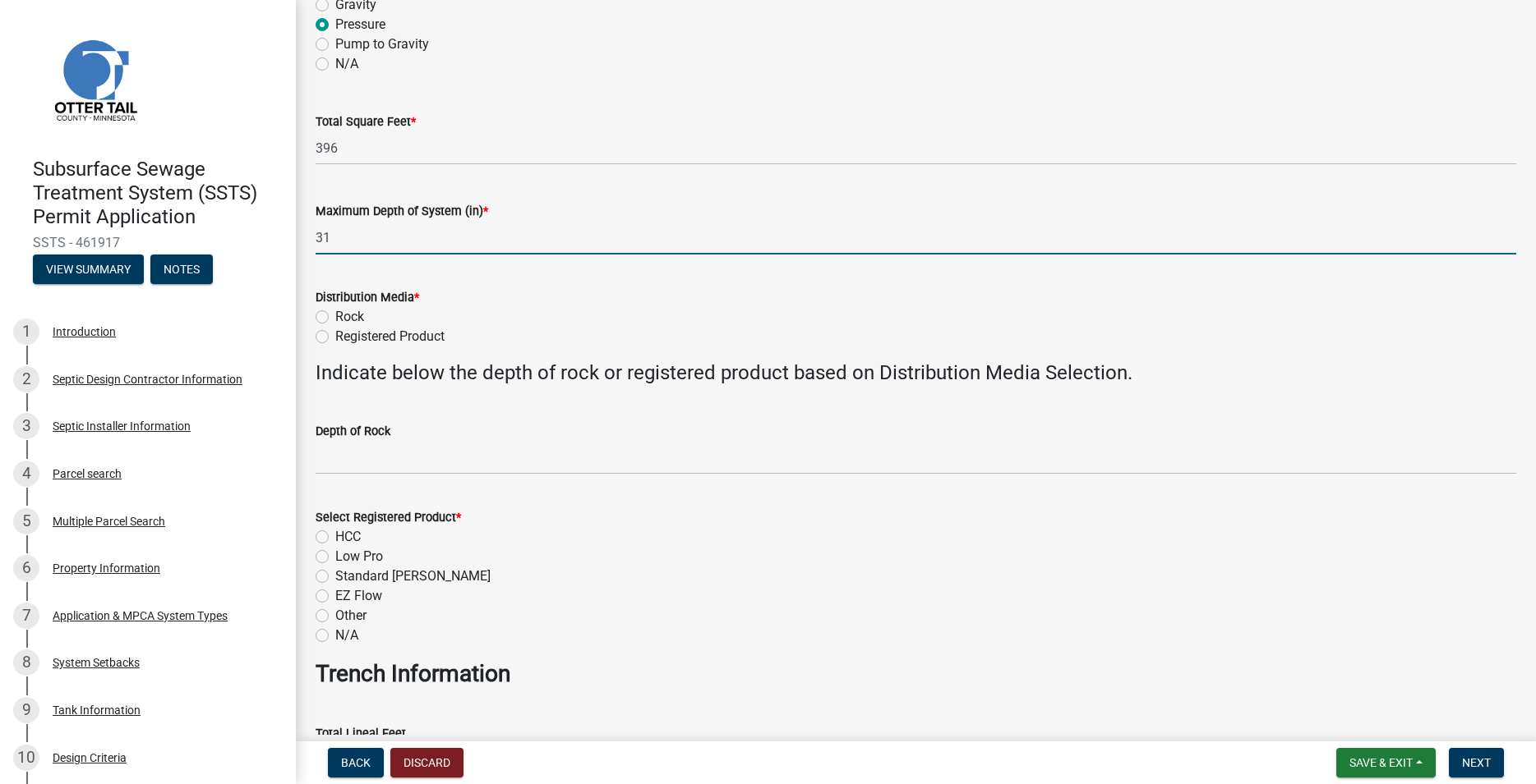
scroll to position [375, 0]
type input "31"
click at [335, 338] on label "Registered Product" at bounding box center [390, 334] width 110 height 20
click at [335, 335] on input "Registered Product" at bounding box center [340, 329] width 11 height 11
radio input "true"
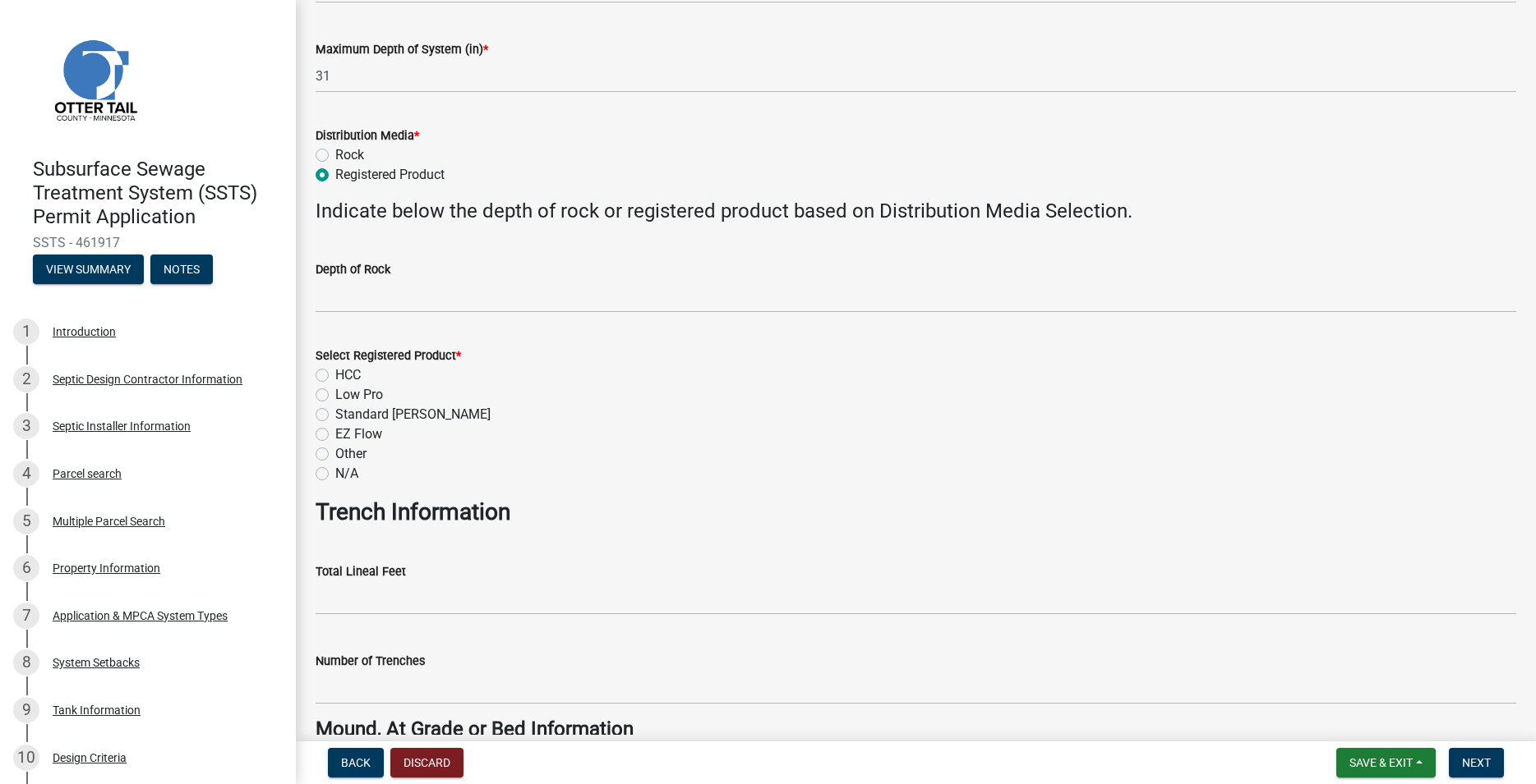
scroll to position [562, 0]
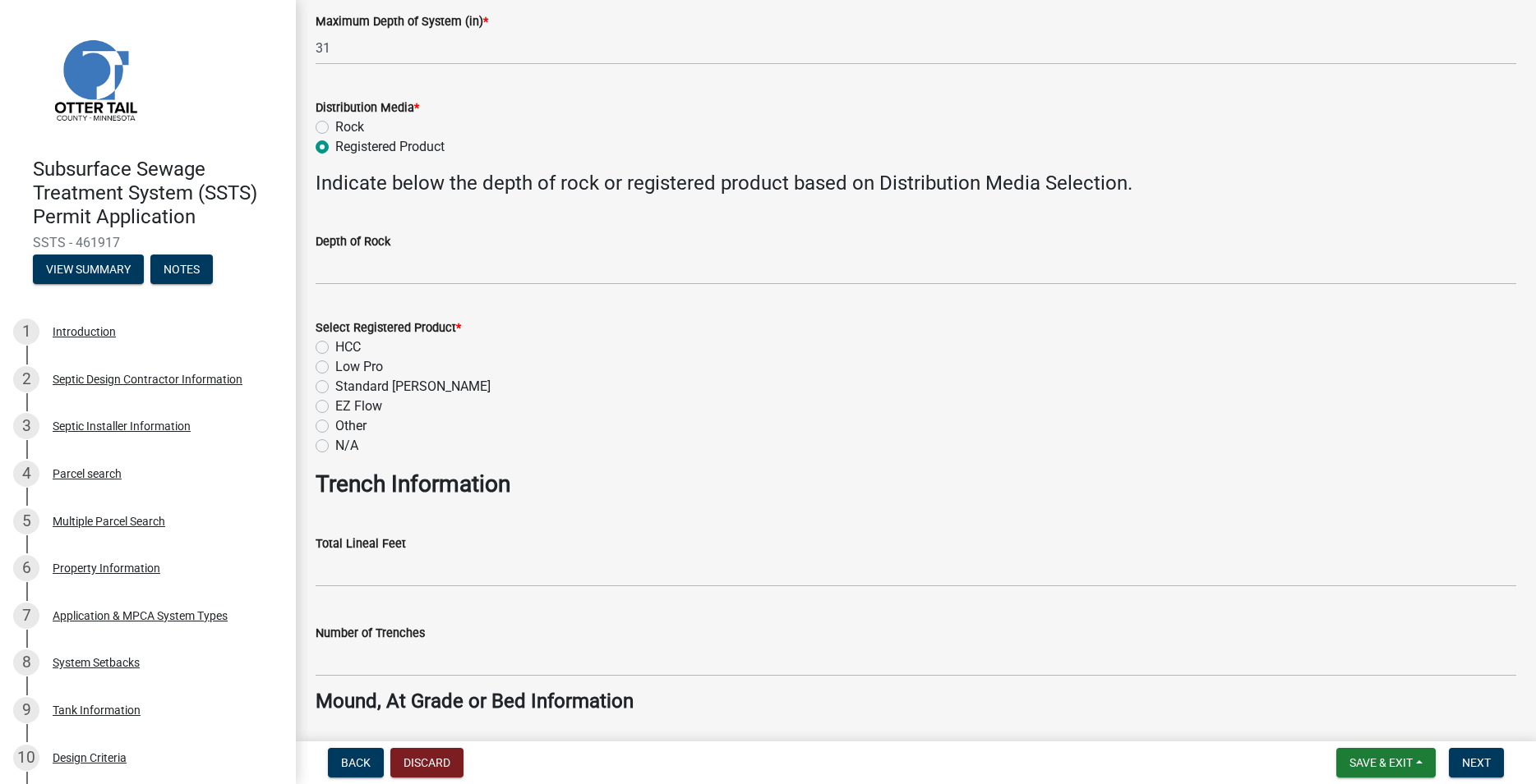
click at [335, 370] on label "Low Pro" at bounding box center [359, 367] width 48 height 20
click at [335, 368] on input "Low Pro" at bounding box center [340, 362] width 11 height 11
radio input "true"
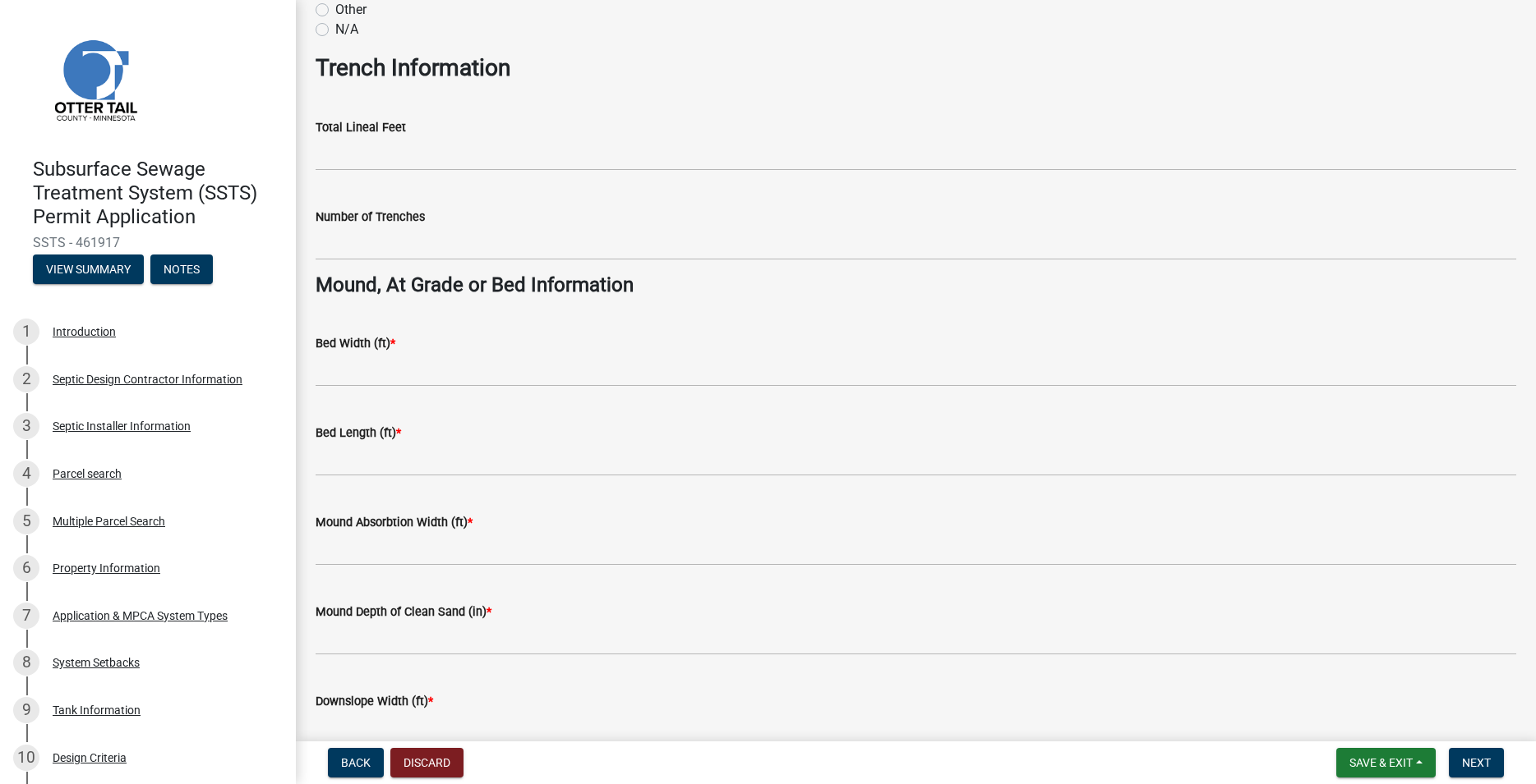
scroll to position [1030, 0]
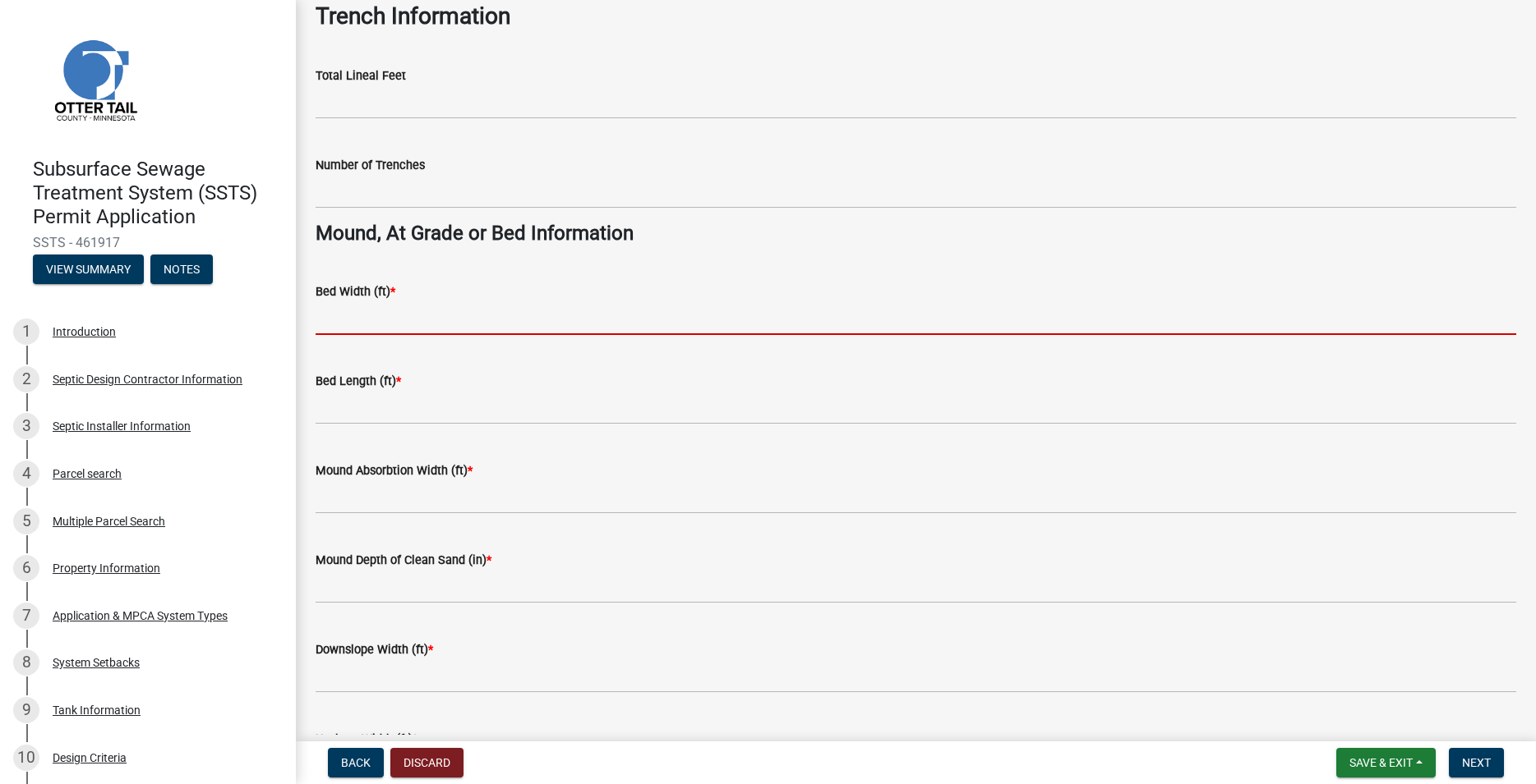
click at [349, 320] on input "Bed Width (ft) *" at bounding box center [916, 318] width 1201 height 34
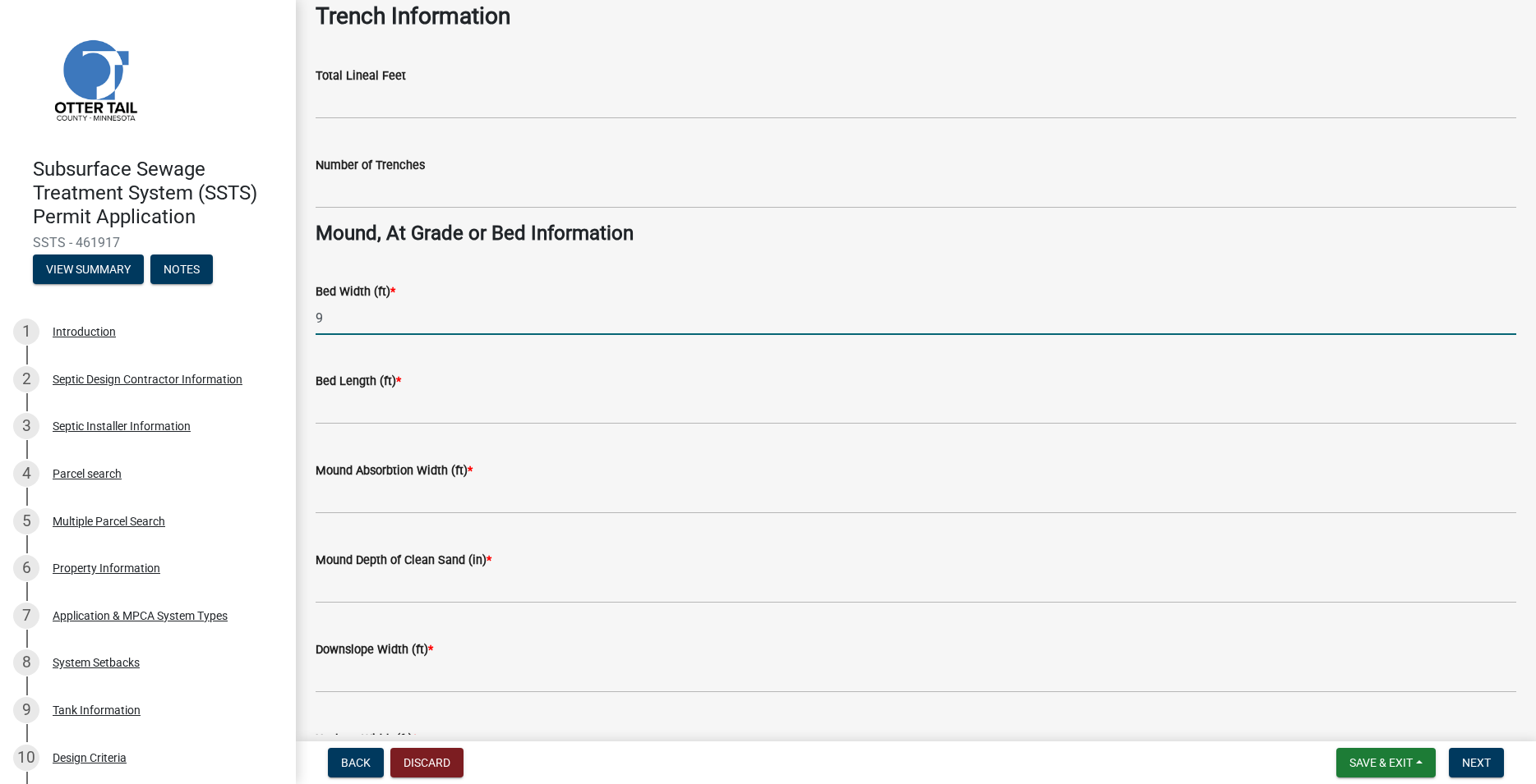
type input "9"
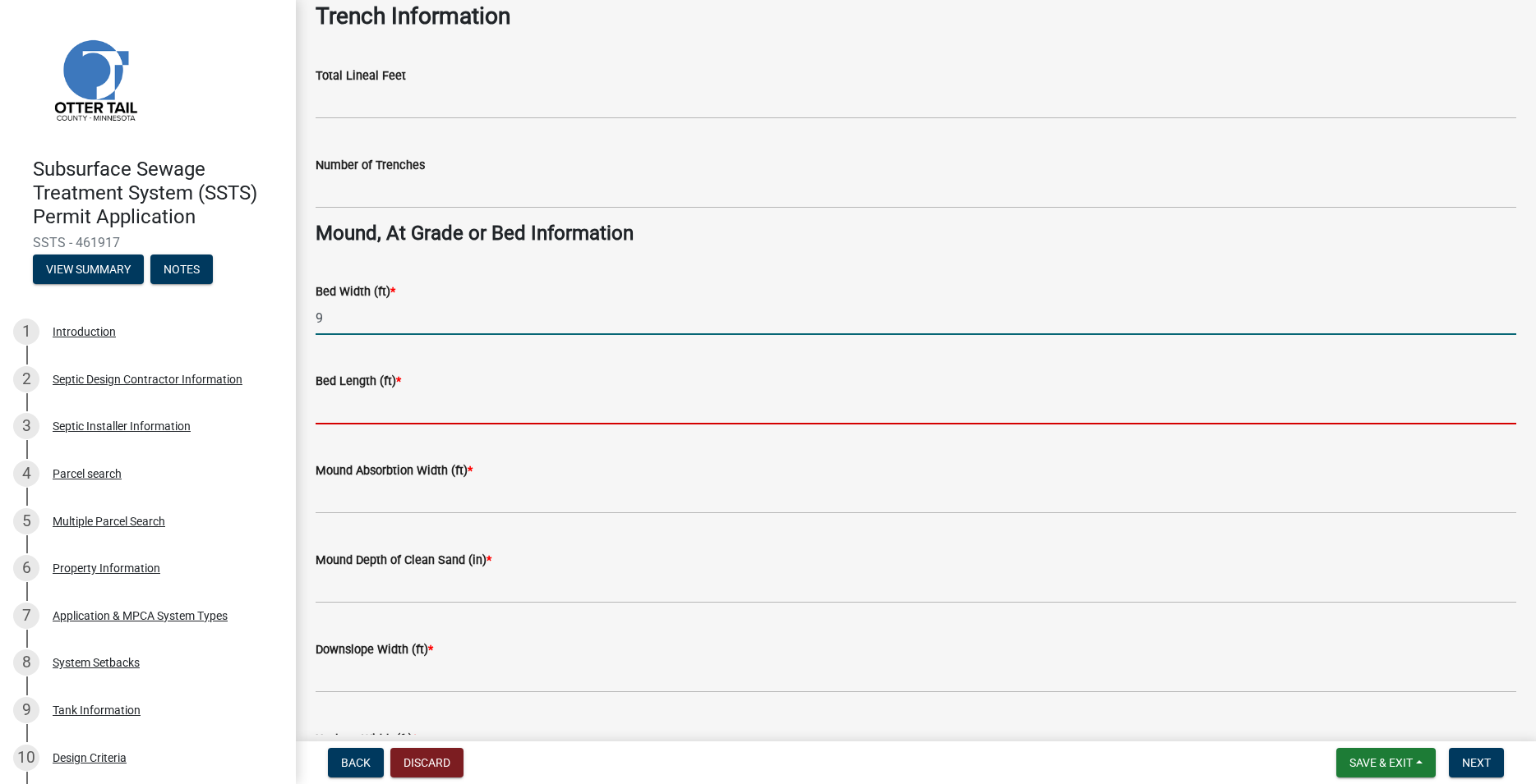
click at [367, 406] on input "Bed Length (ft) *" at bounding box center [916, 408] width 1201 height 34
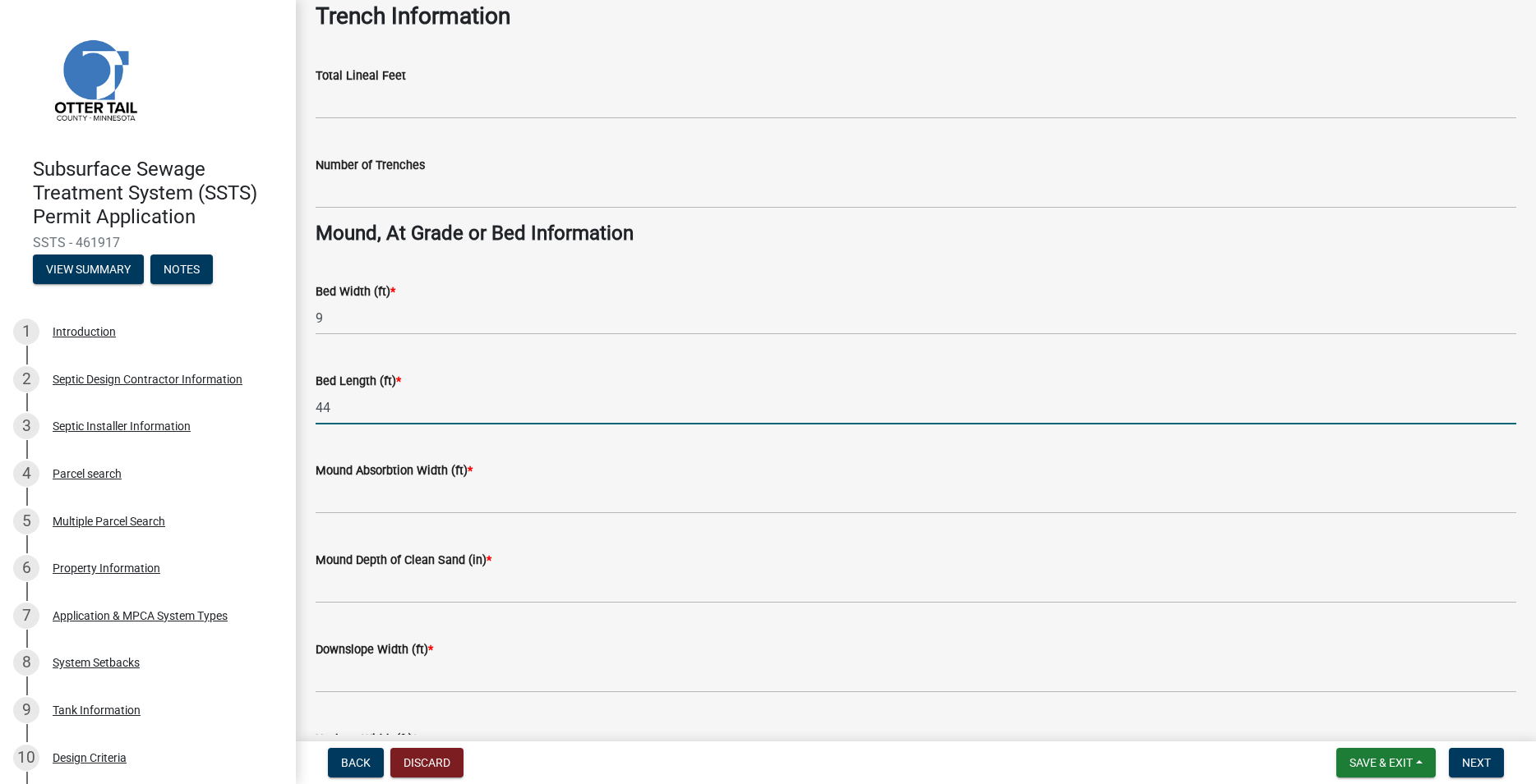
type input "44"
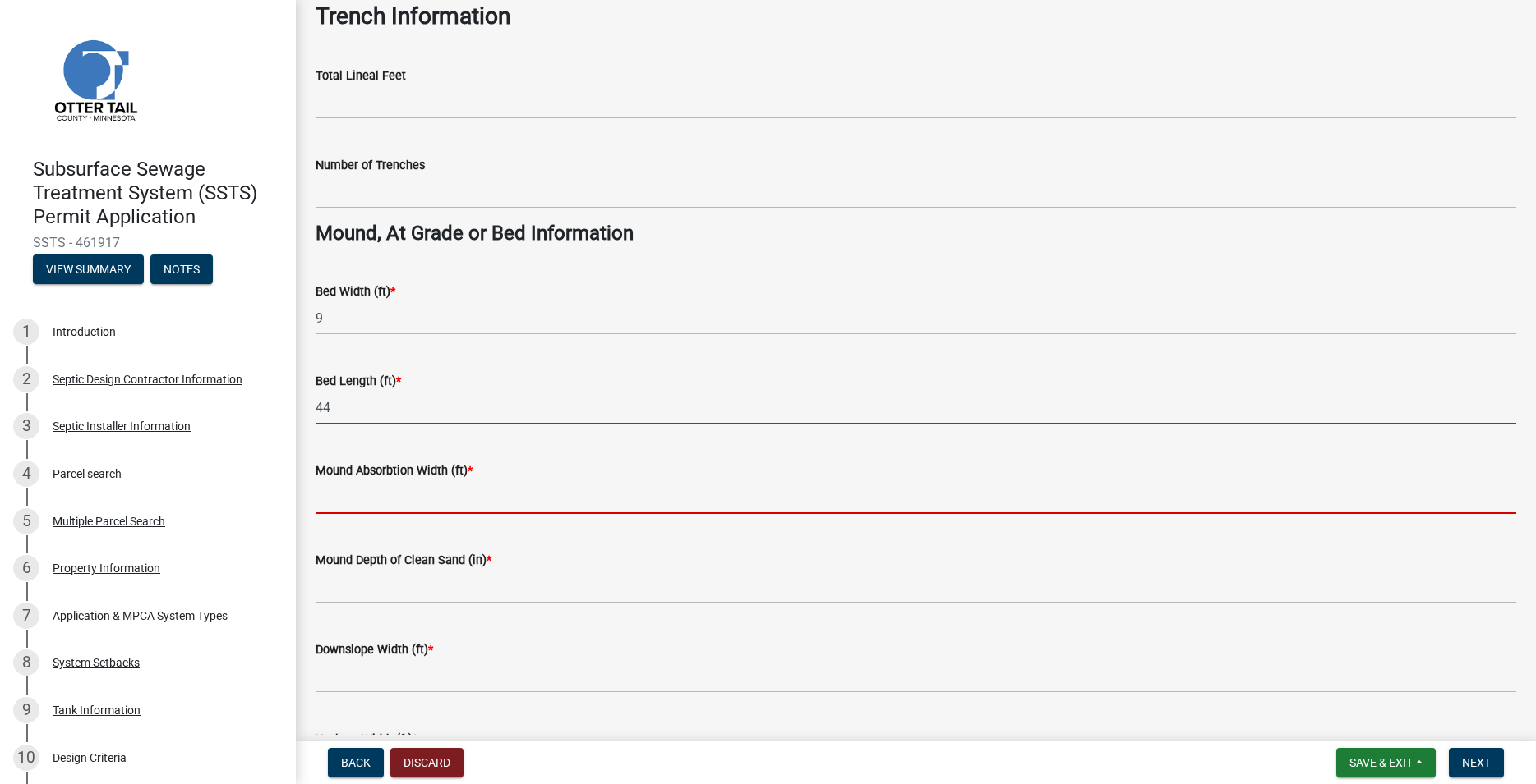
click at [389, 501] on input "Mound Absorbtion Width (ft) *" at bounding box center [916, 497] width 1201 height 34
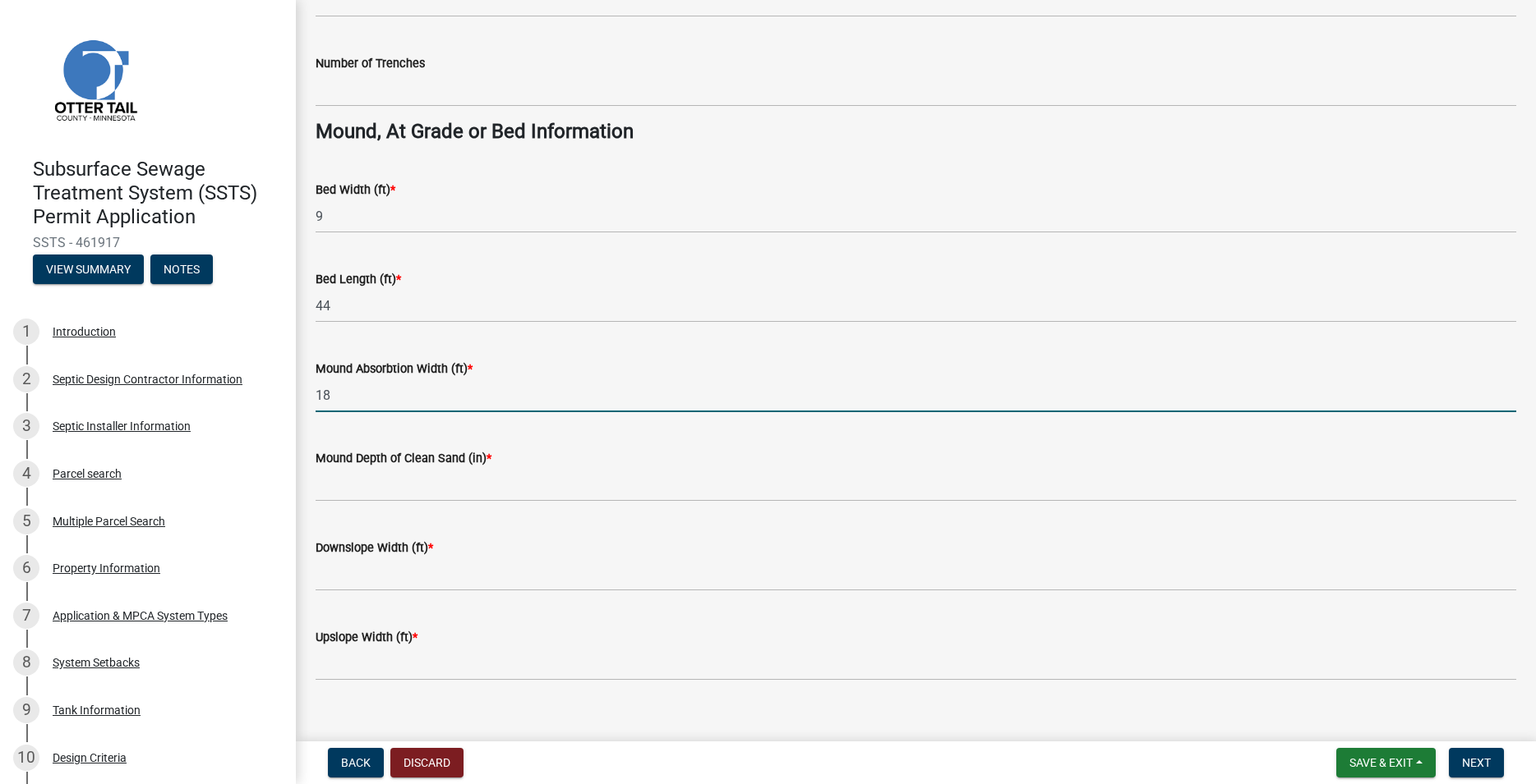
scroll to position [1155, 0]
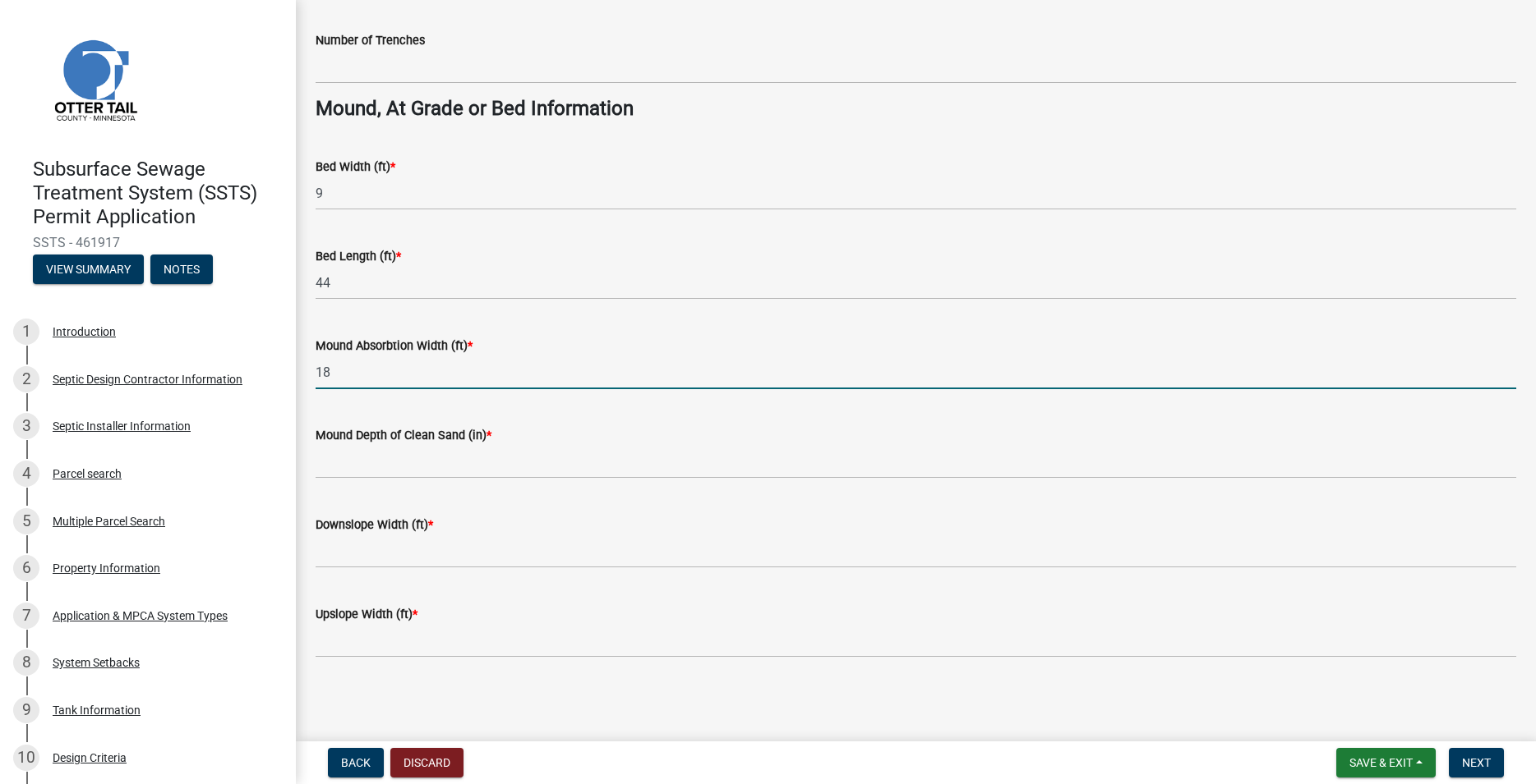
type input "18"
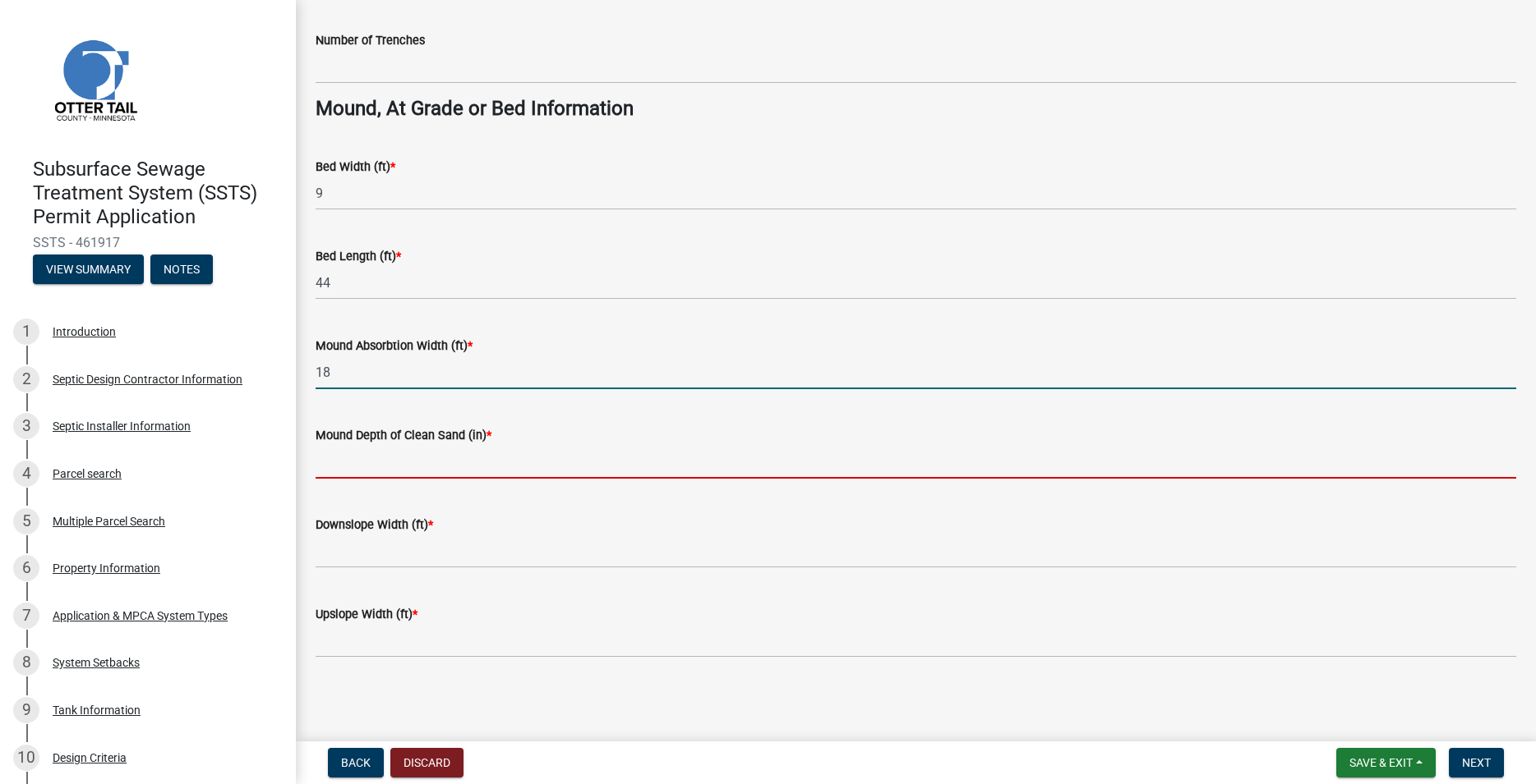
click at [396, 464] on input "Mound Depth of Clean Sand (in) *" at bounding box center [916, 462] width 1201 height 34
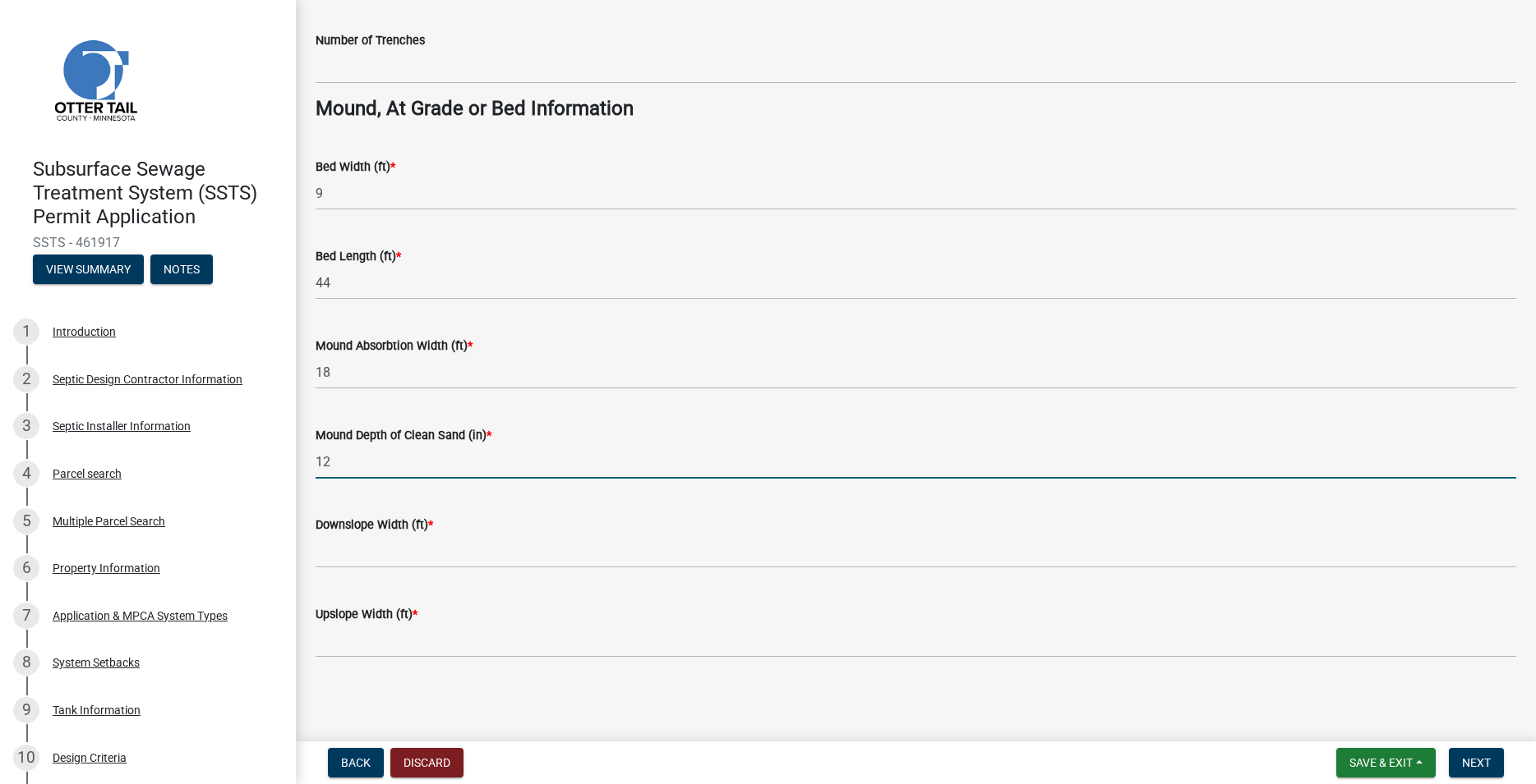
type input "12"
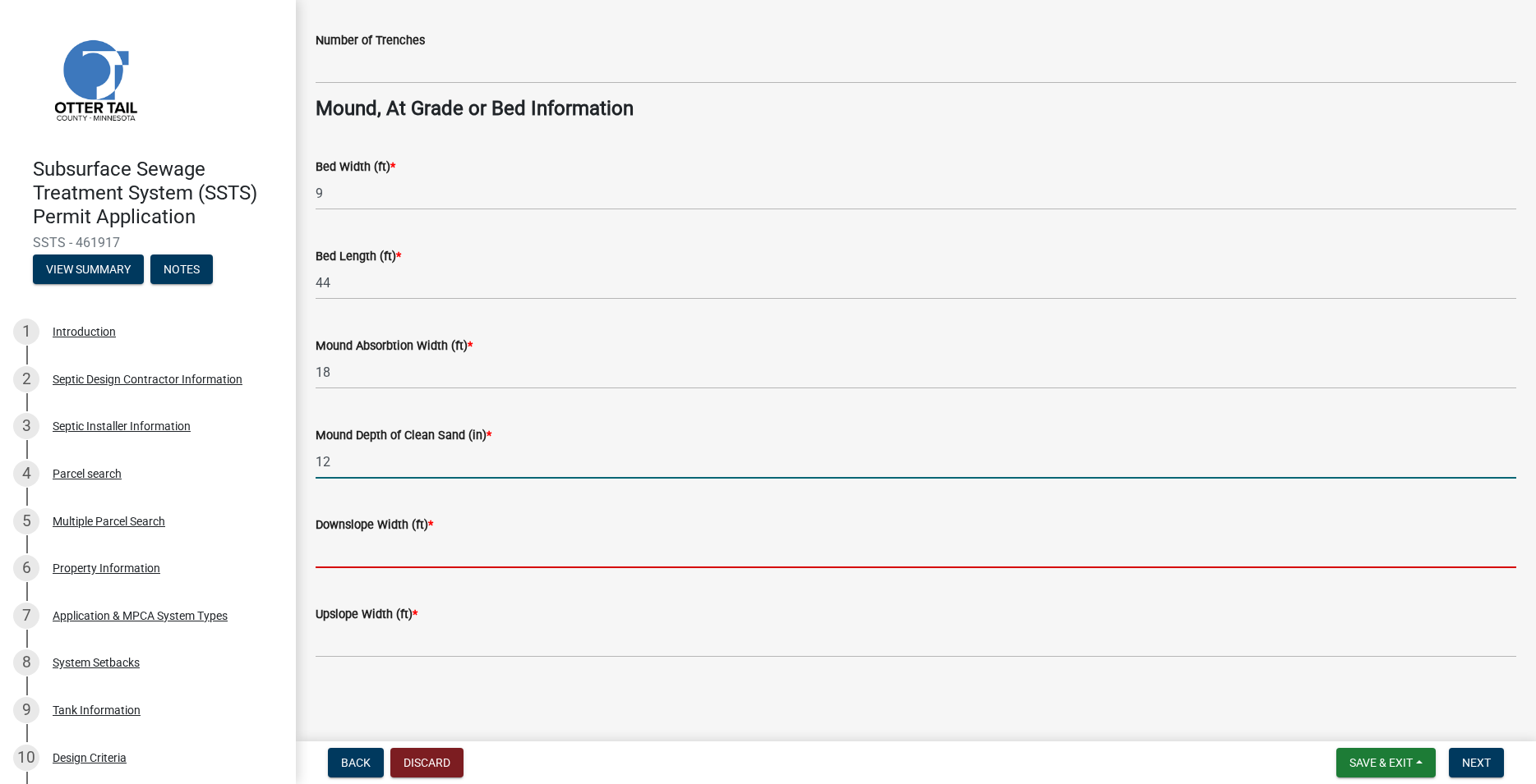
click at [391, 543] on input "Downslope Width (ft) *" at bounding box center [916, 551] width 1201 height 34
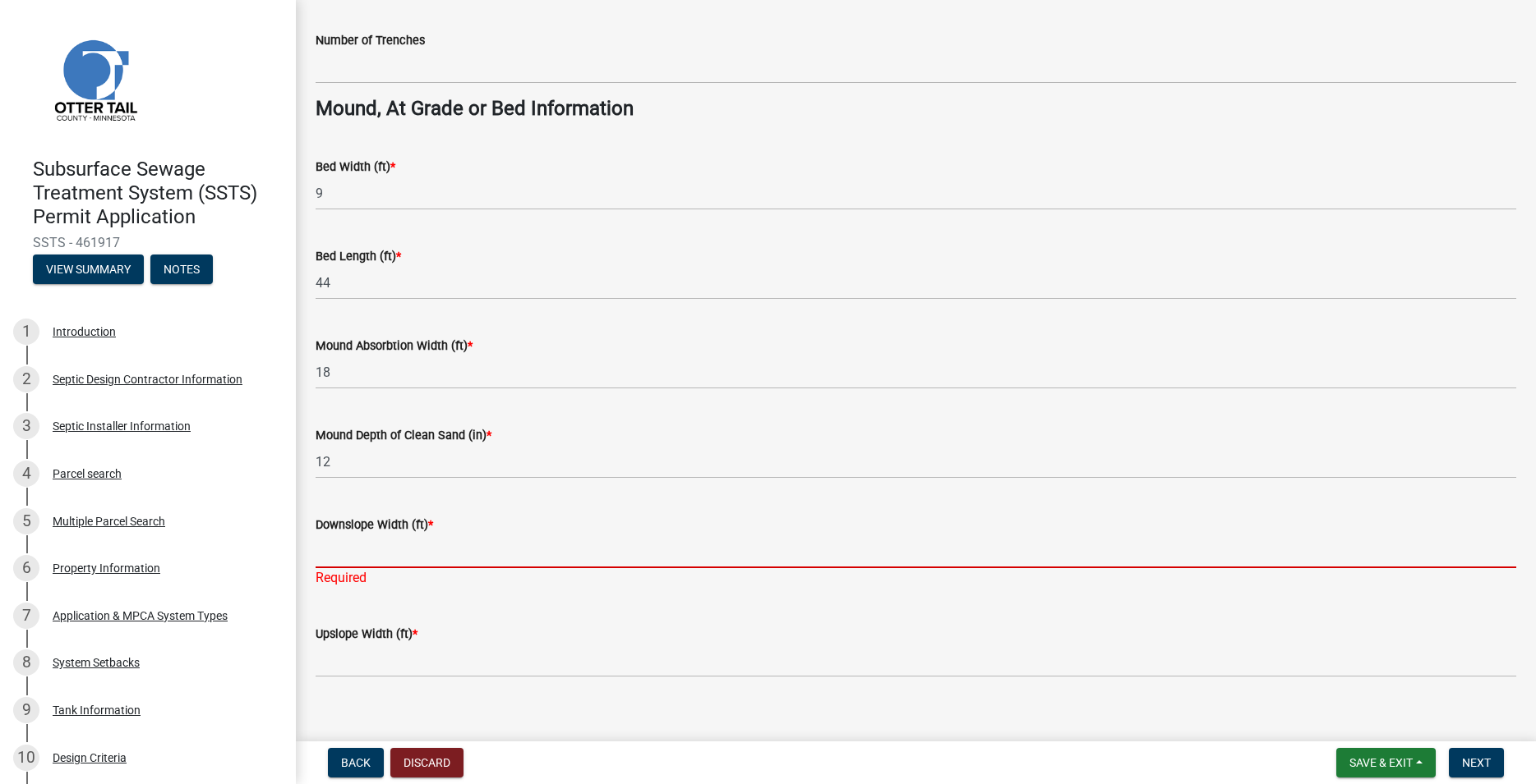
click at [357, 554] on input "Downslope Width (ft) *" at bounding box center [916, 551] width 1201 height 34
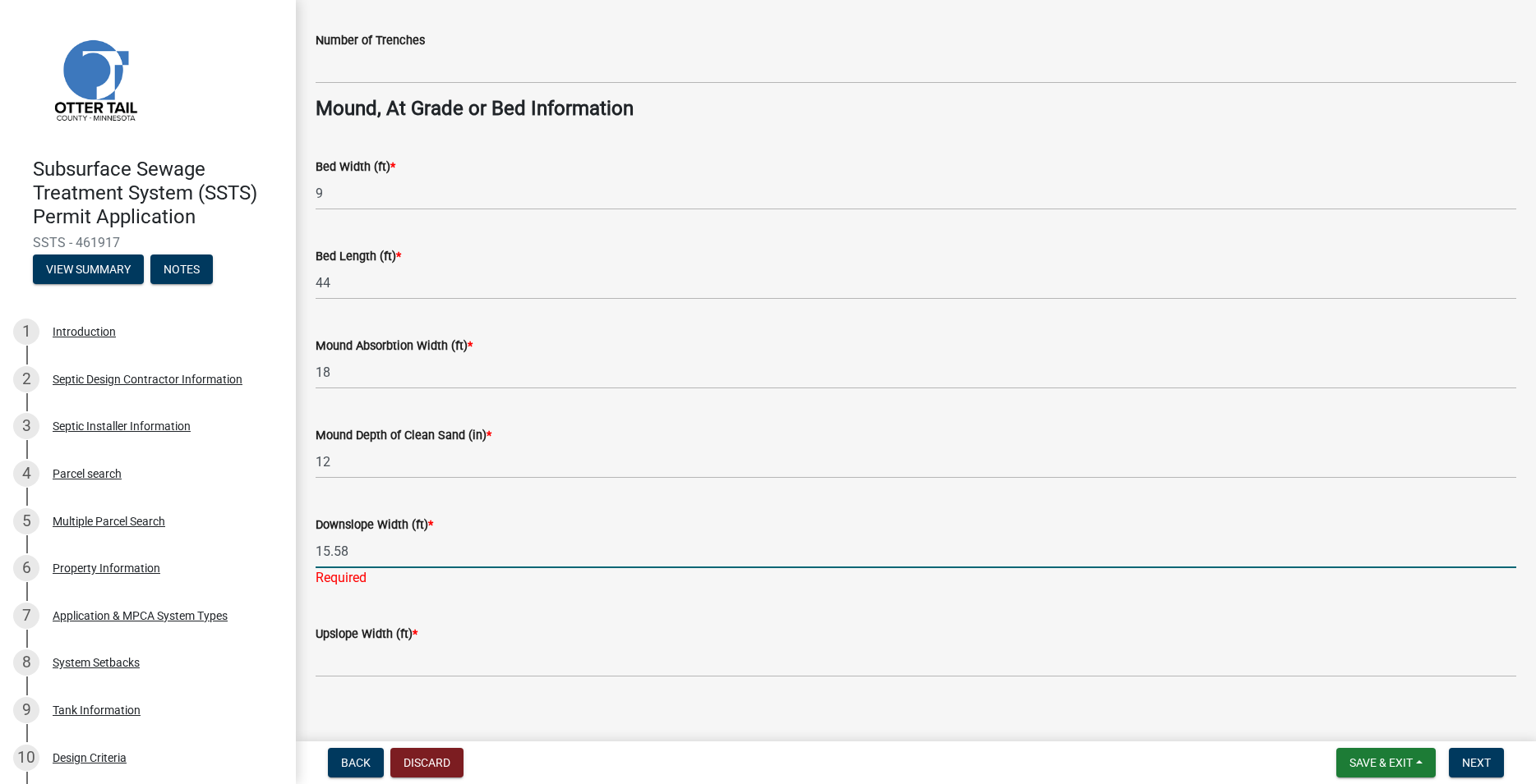
type input "15.58"
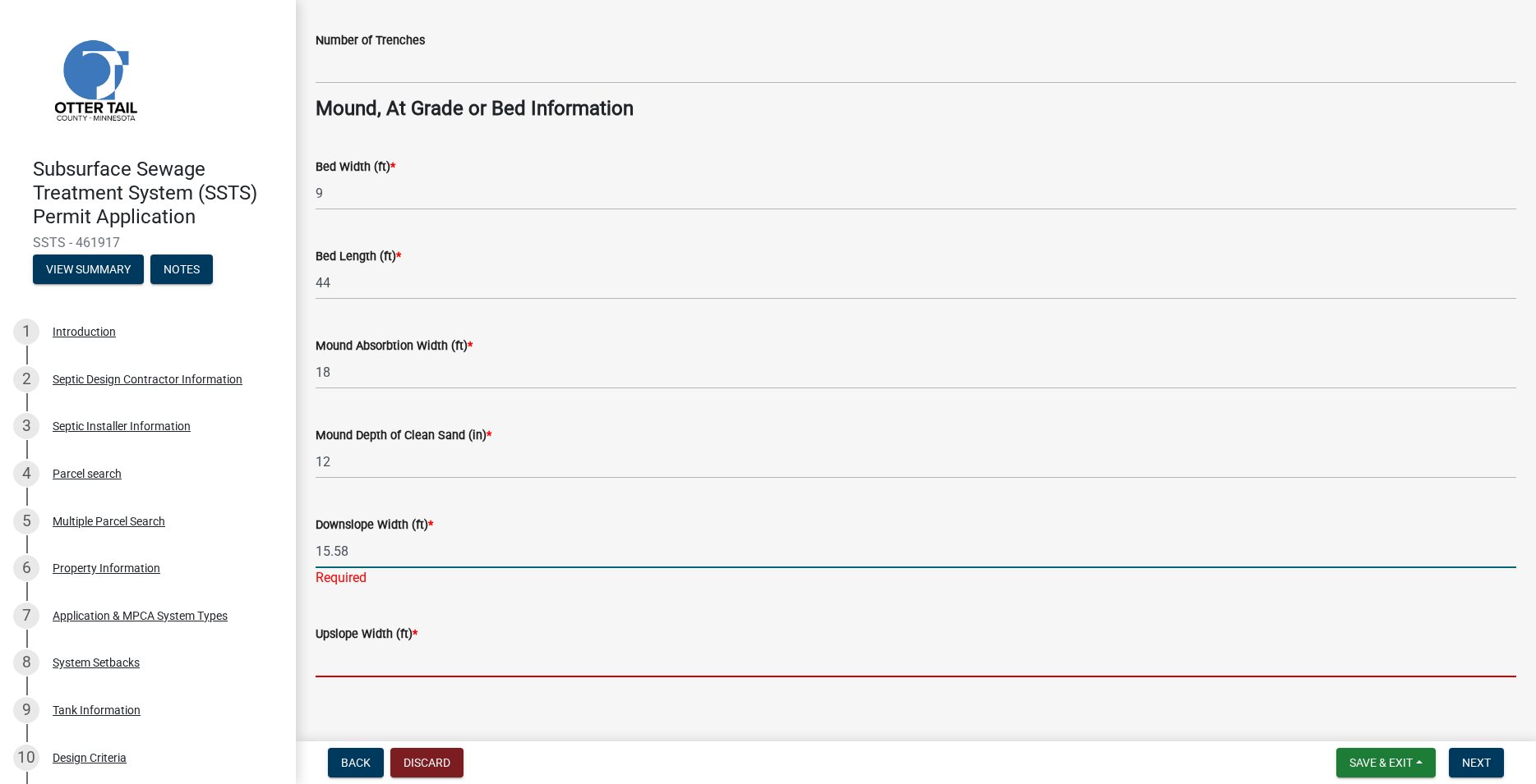
click at [337, 656] on input "Upslope Width (ft) *" at bounding box center [916, 660] width 1201 height 34
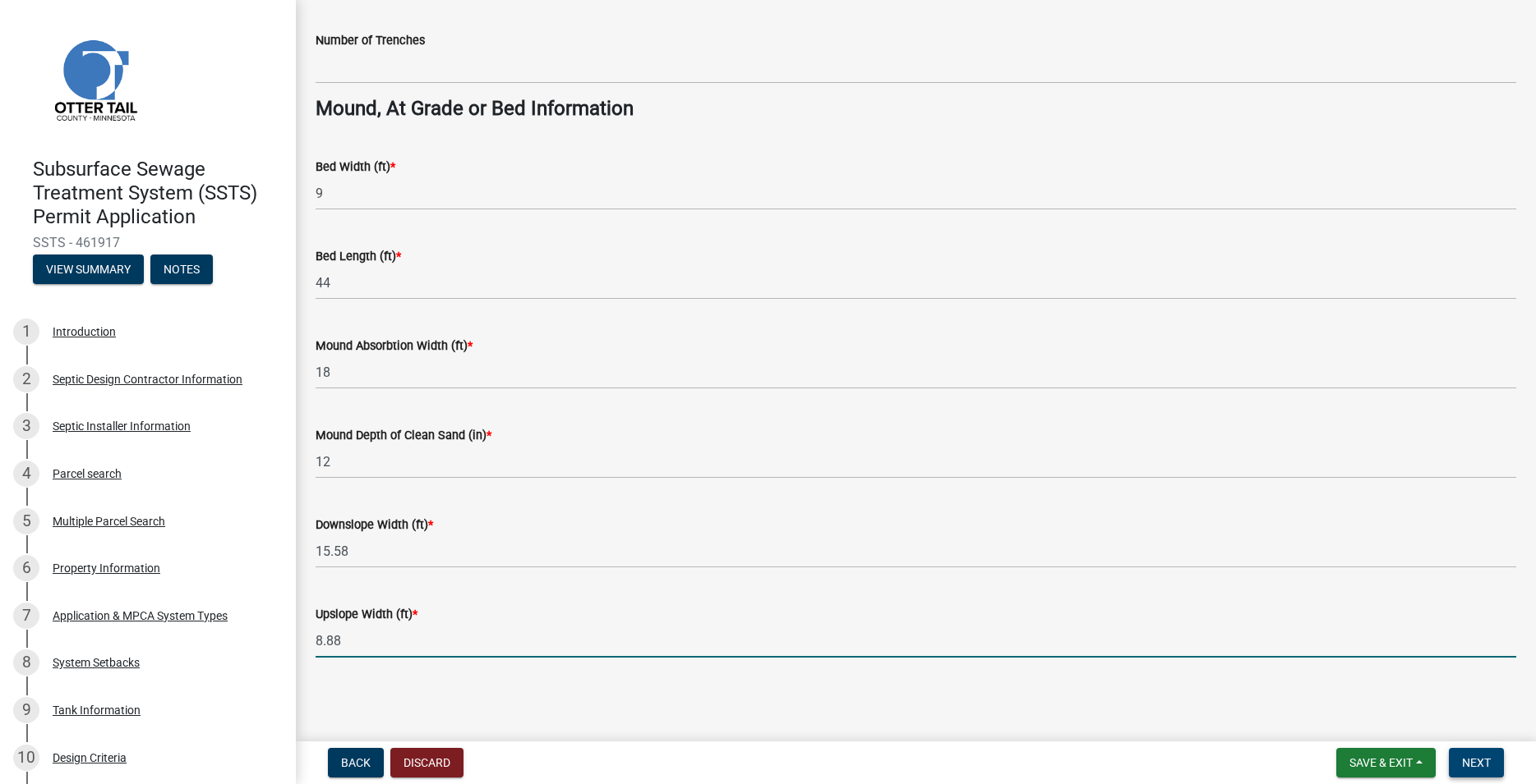
type input "8.88"
click at [1480, 762] on span "Next" at bounding box center [1476, 763] width 29 height 13
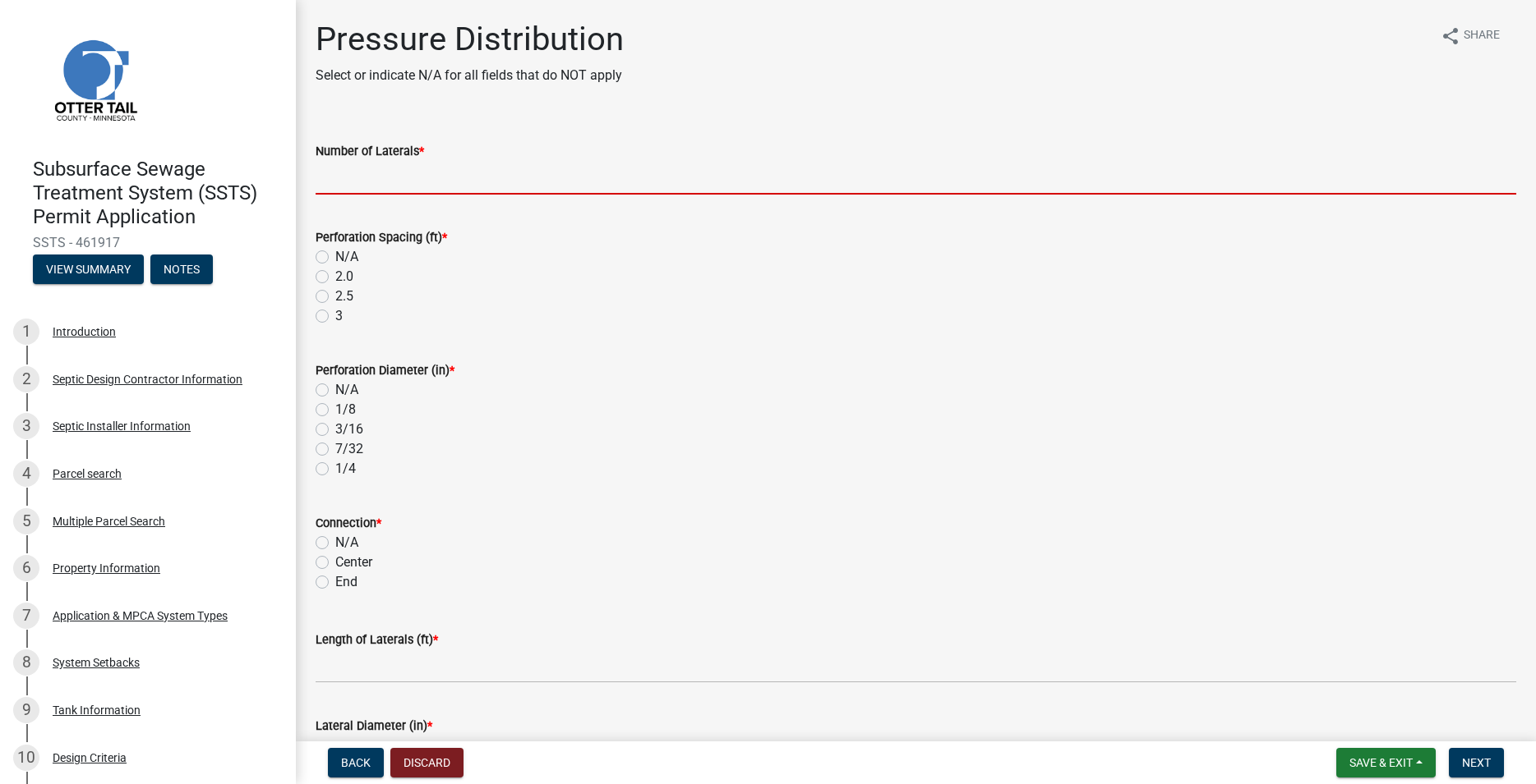
click at [342, 184] on input "Number of Laterals *" at bounding box center [916, 177] width 1201 height 34
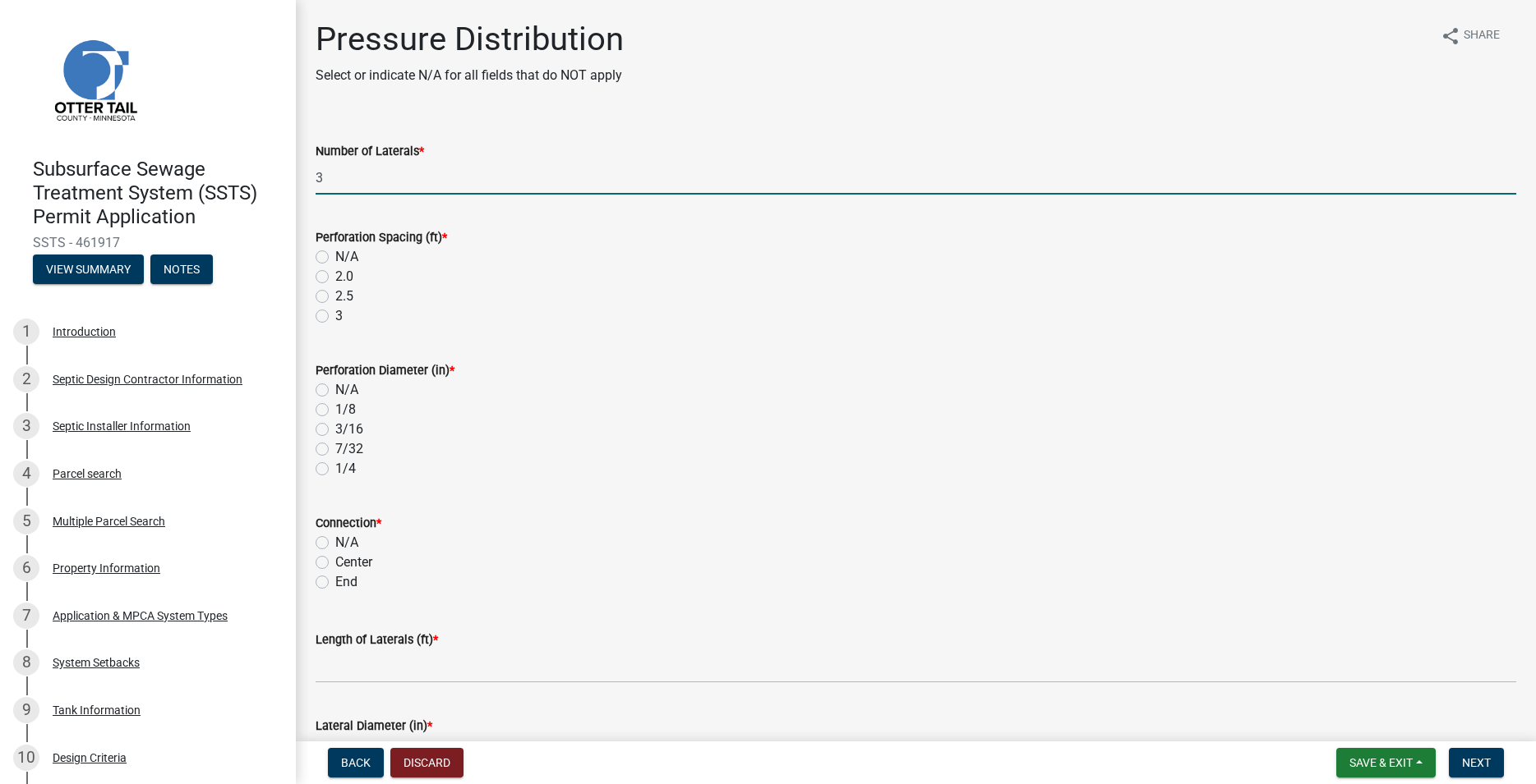
type input "3"
click at [335, 316] on label "3" at bounding box center [339, 316] width 7 height 20
click at [335, 316] on input "3" at bounding box center [340, 311] width 11 height 11
radio input "true"
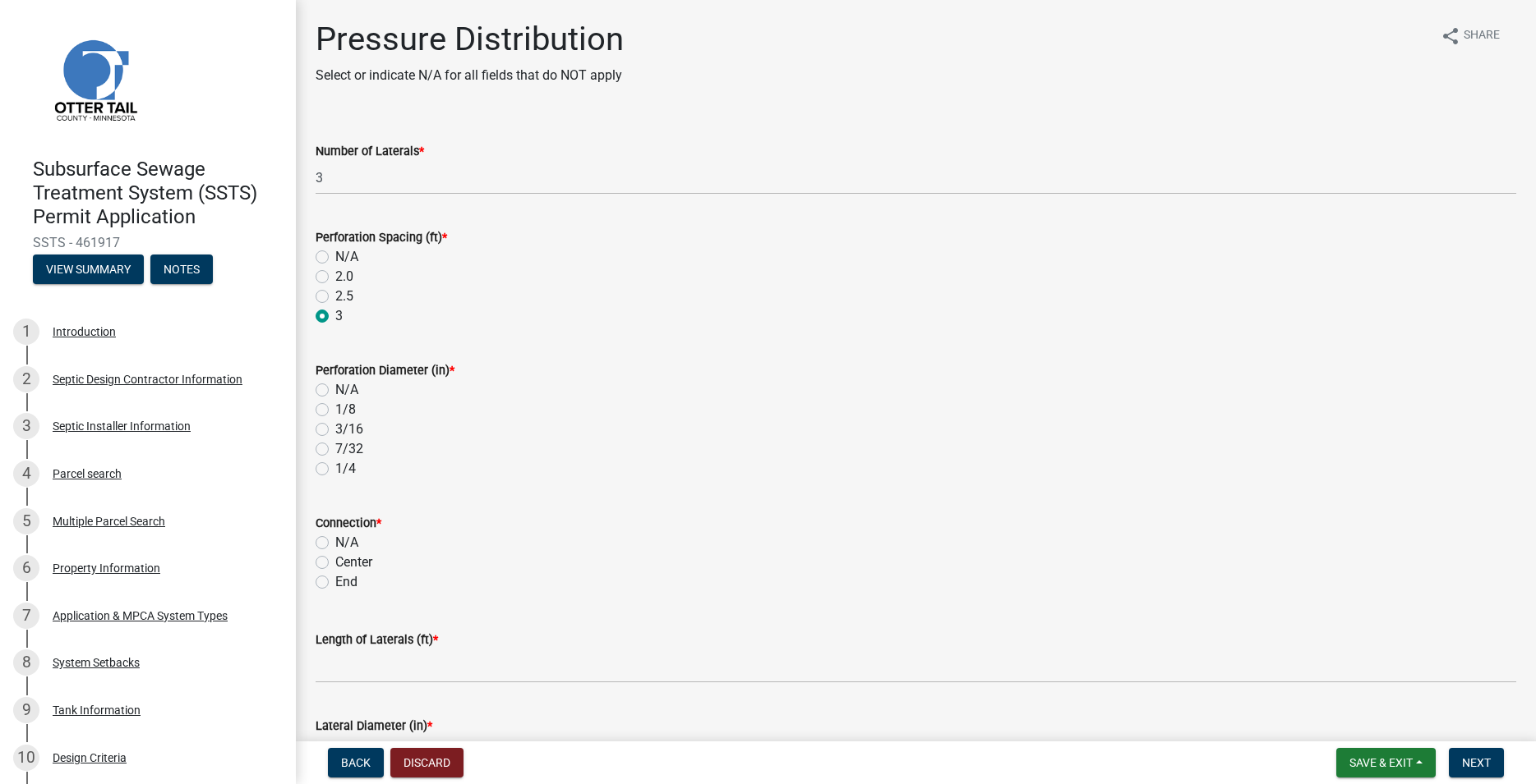
click at [335, 469] on label "1/4" at bounding box center [345, 469] width 21 height 20
click at [335, 469] on input "1/4" at bounding box center [340, 464] width 11 height 11
radio input "true"
click at [335, 581] on label "End" at bounding box center [346, 582] width 22 height 20
click at [335, 581] on input "End" at bounding box center [340, 577] width 11 height 11
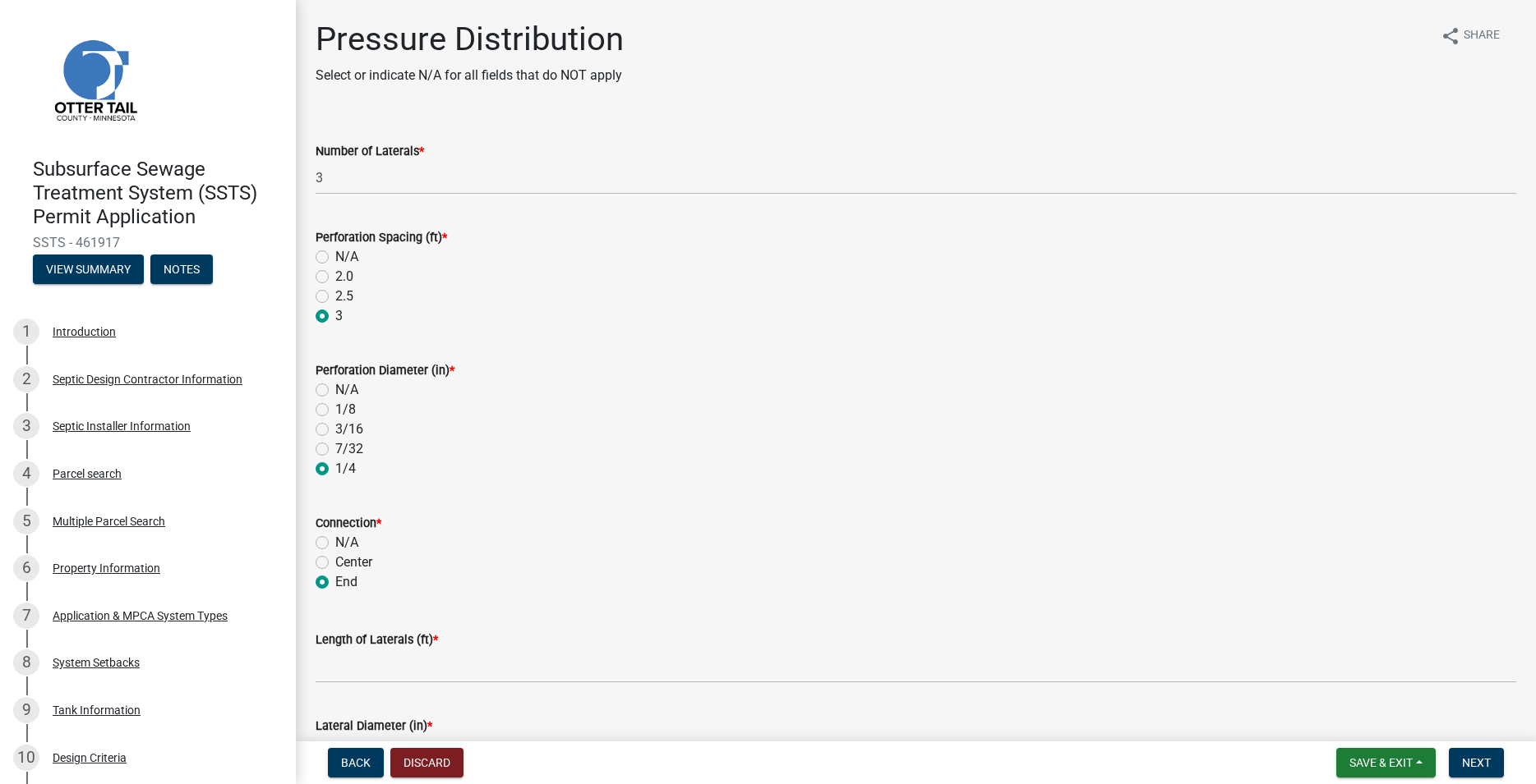
radio input "true"
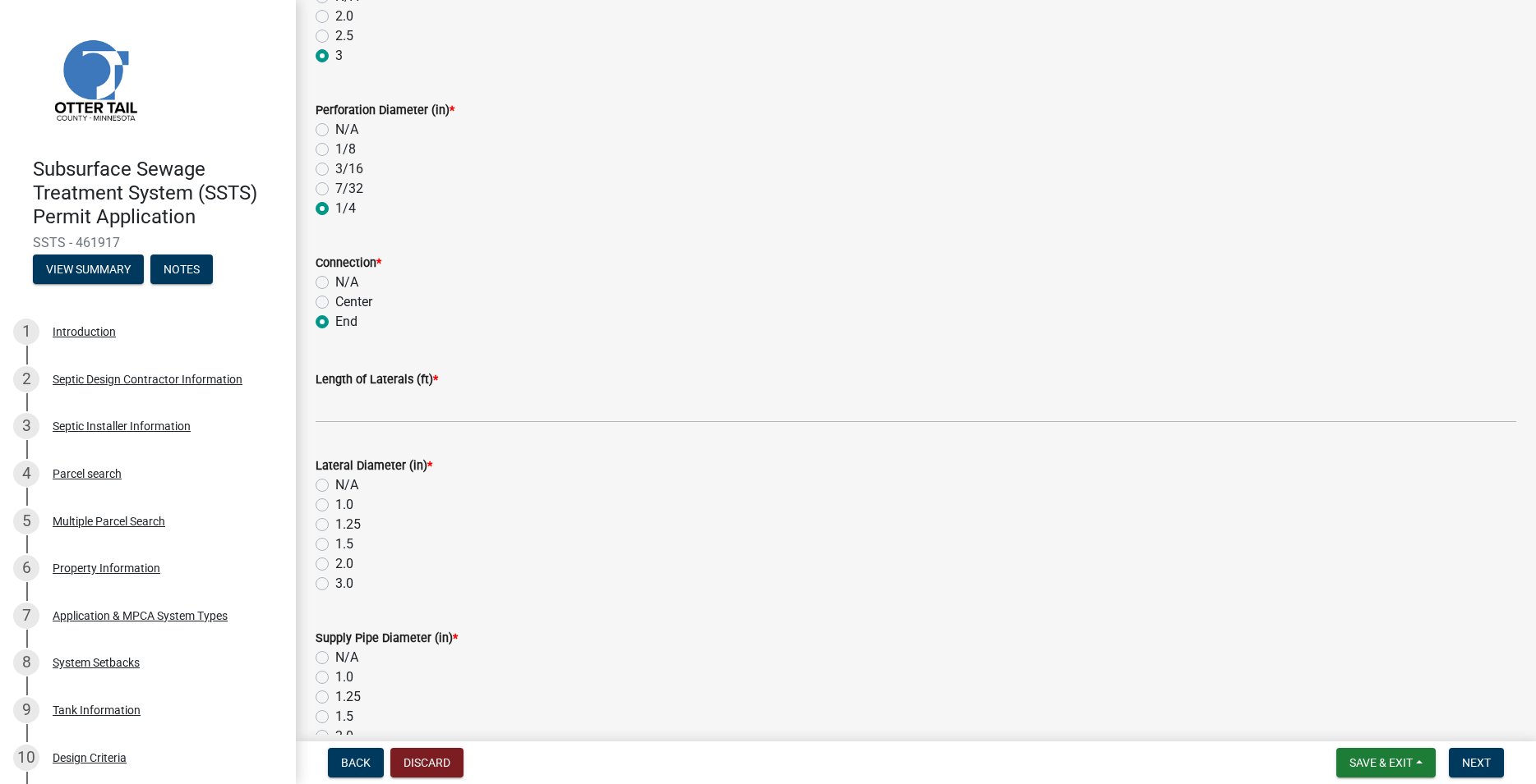
scroll to position [281, 0]
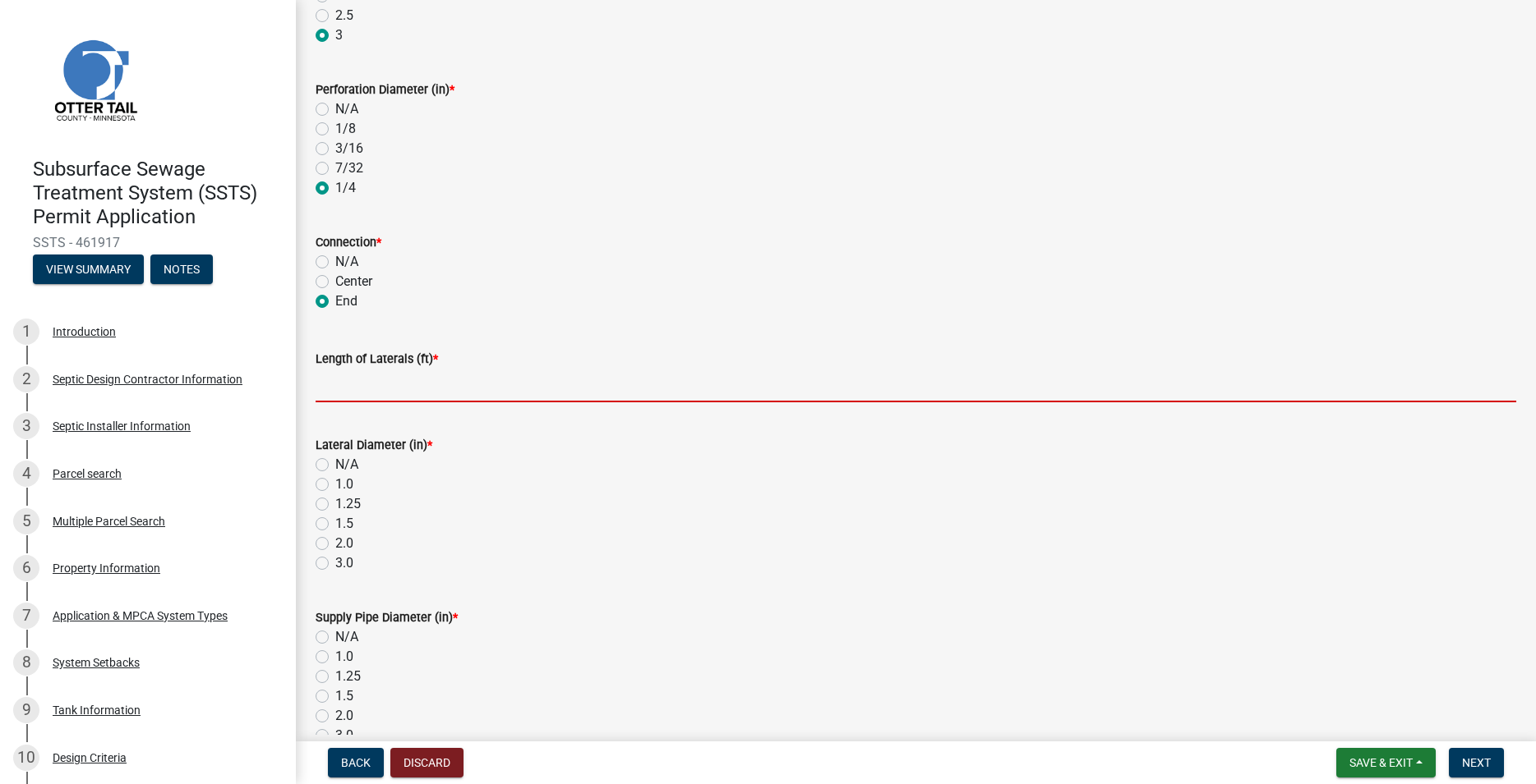
click at [335, 387] on input "Length of Laterals (ft) *" at bounding box center [916, 385] width 1201 height 34
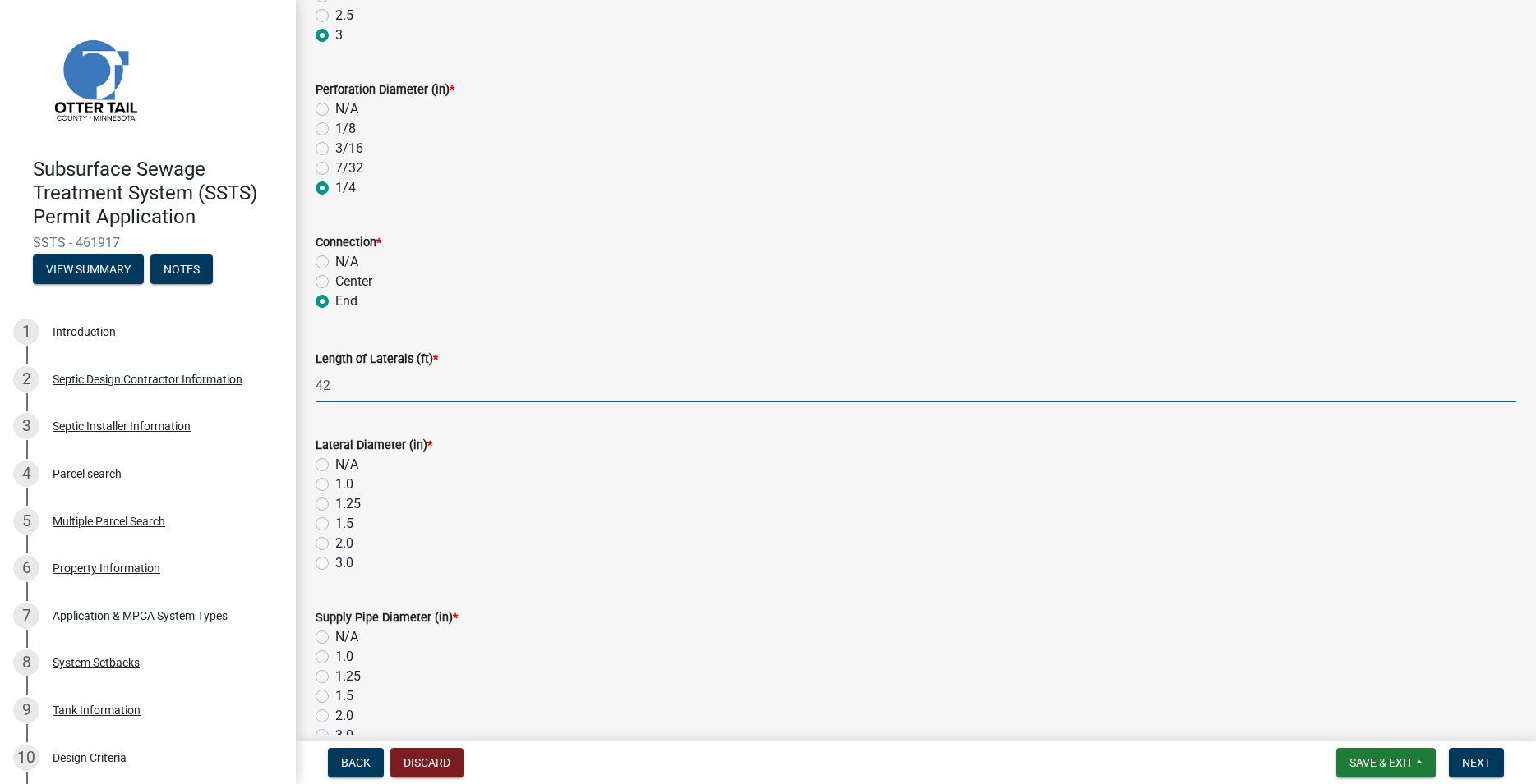
type input "42"
click at [335, 548] on label "2.0" at bounding box center [344, 544] width 18 height 20
click at [335, 544] on input "2.0" at bounding box center [340, 539] width 11 height 11
radio input "true"
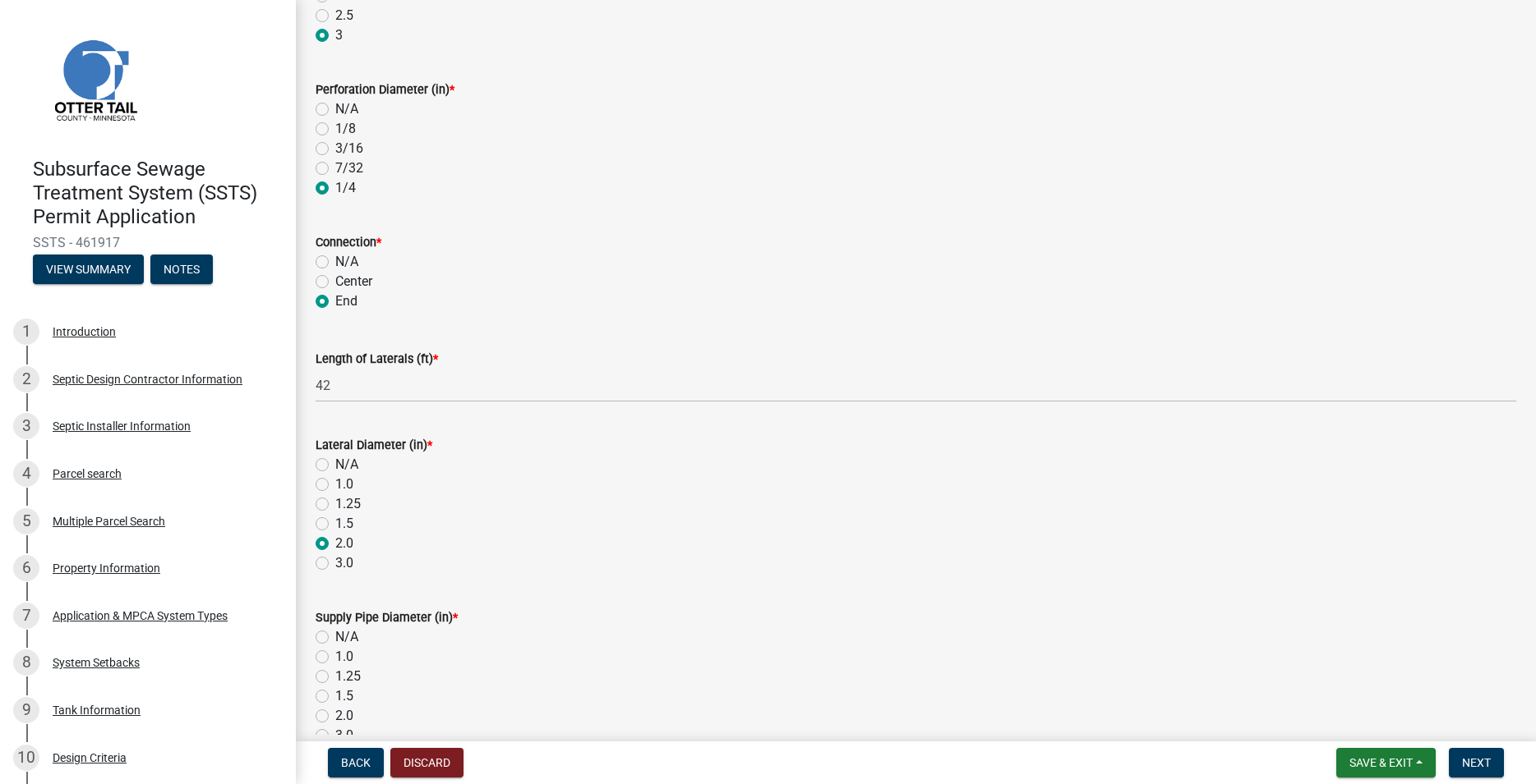
click at [335, 716] on label "2.0" at bounding box center [344, 716] width 18 height 20
click at [335, 716] on input "2.0" at bounding box center [340, 712] width 11 height 11
radio input "true"
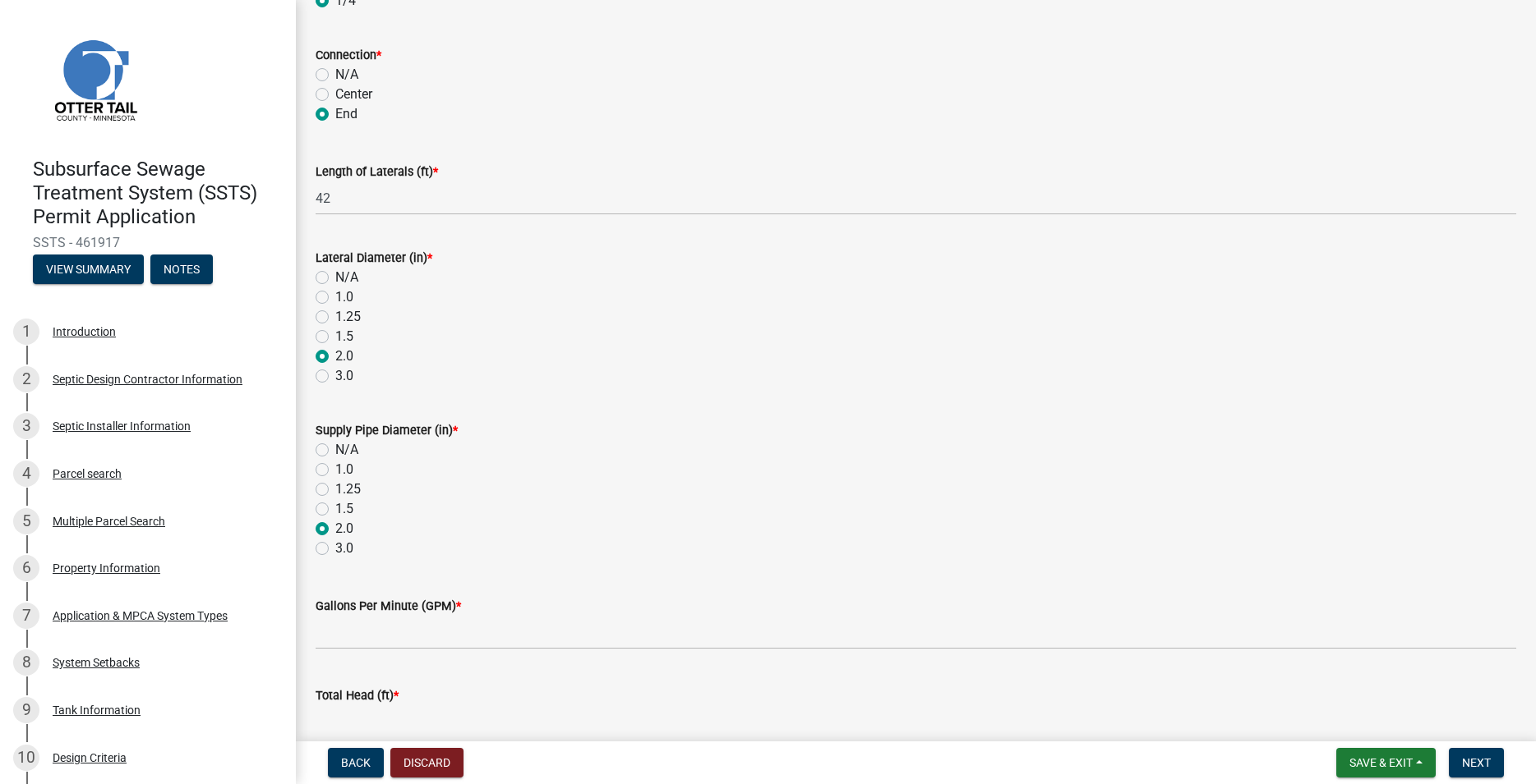
scroll to position [549, 0]
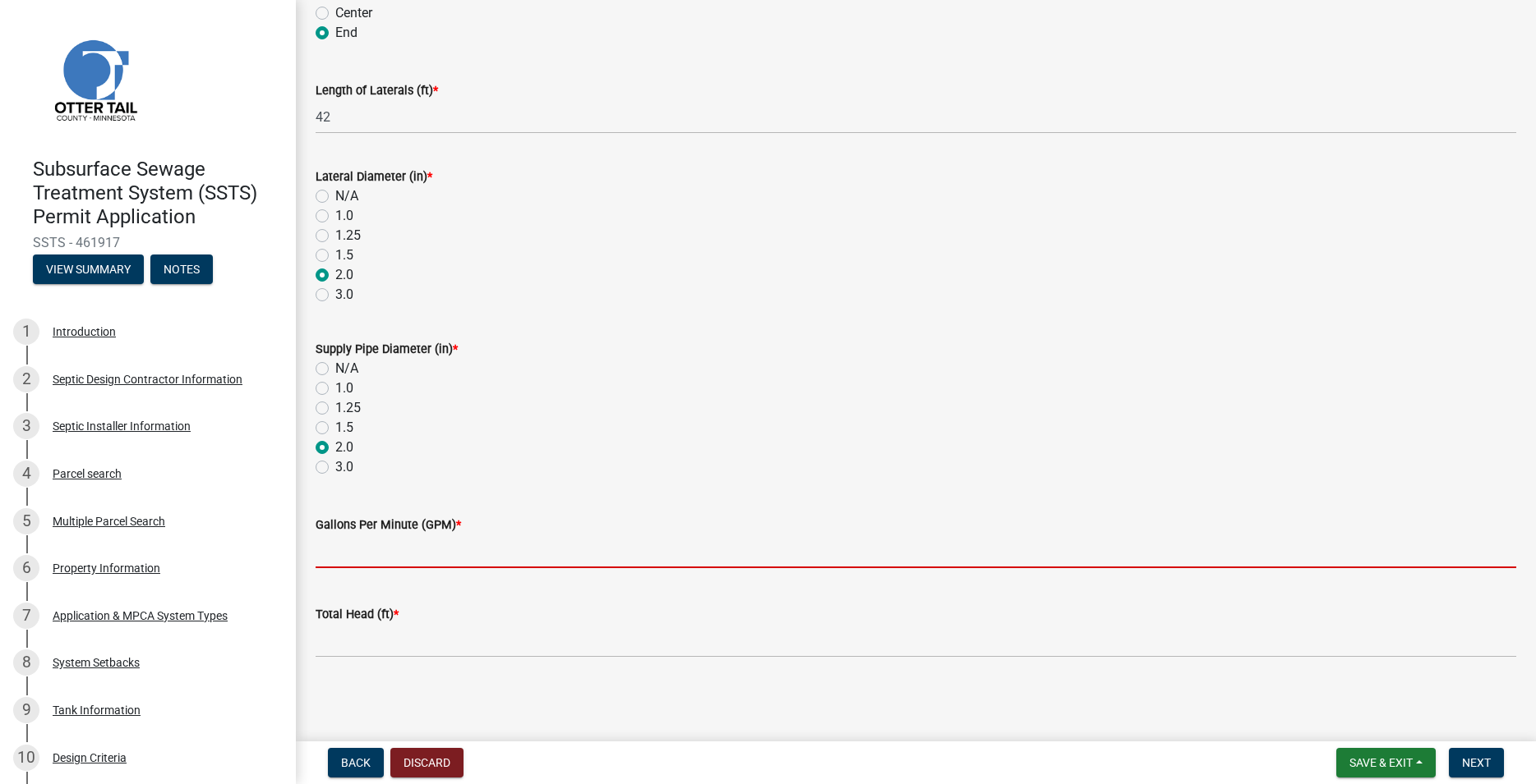
click at [372, 553] on input "Gallons Per Minute (GPM) *" at bounding box center [916, 551] width 1201 height 34
click at [354, 558] on input "Gallons Per Minute (GPM) *" at bounding box center [916, 551] width 1201 height 34
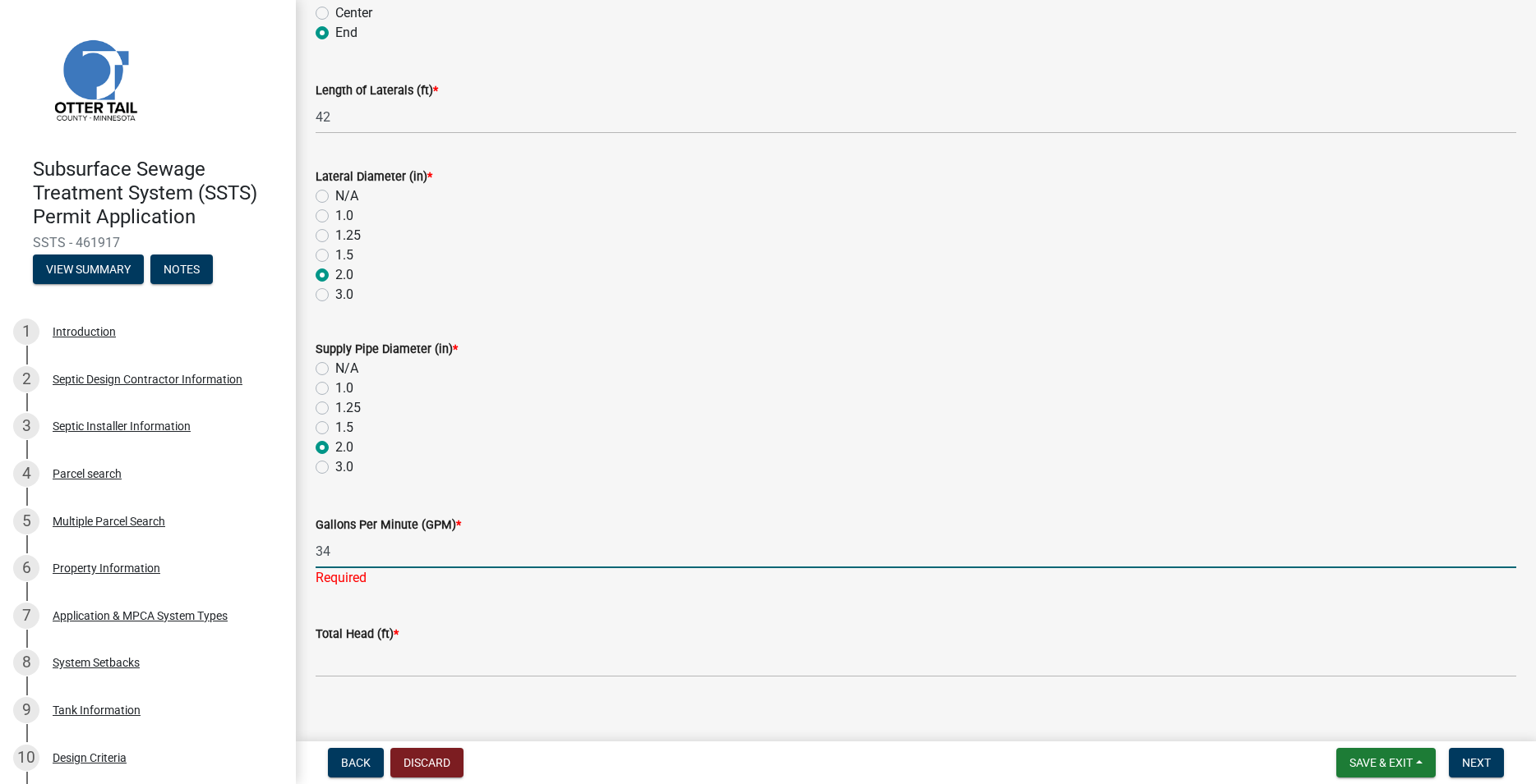
type input "34"
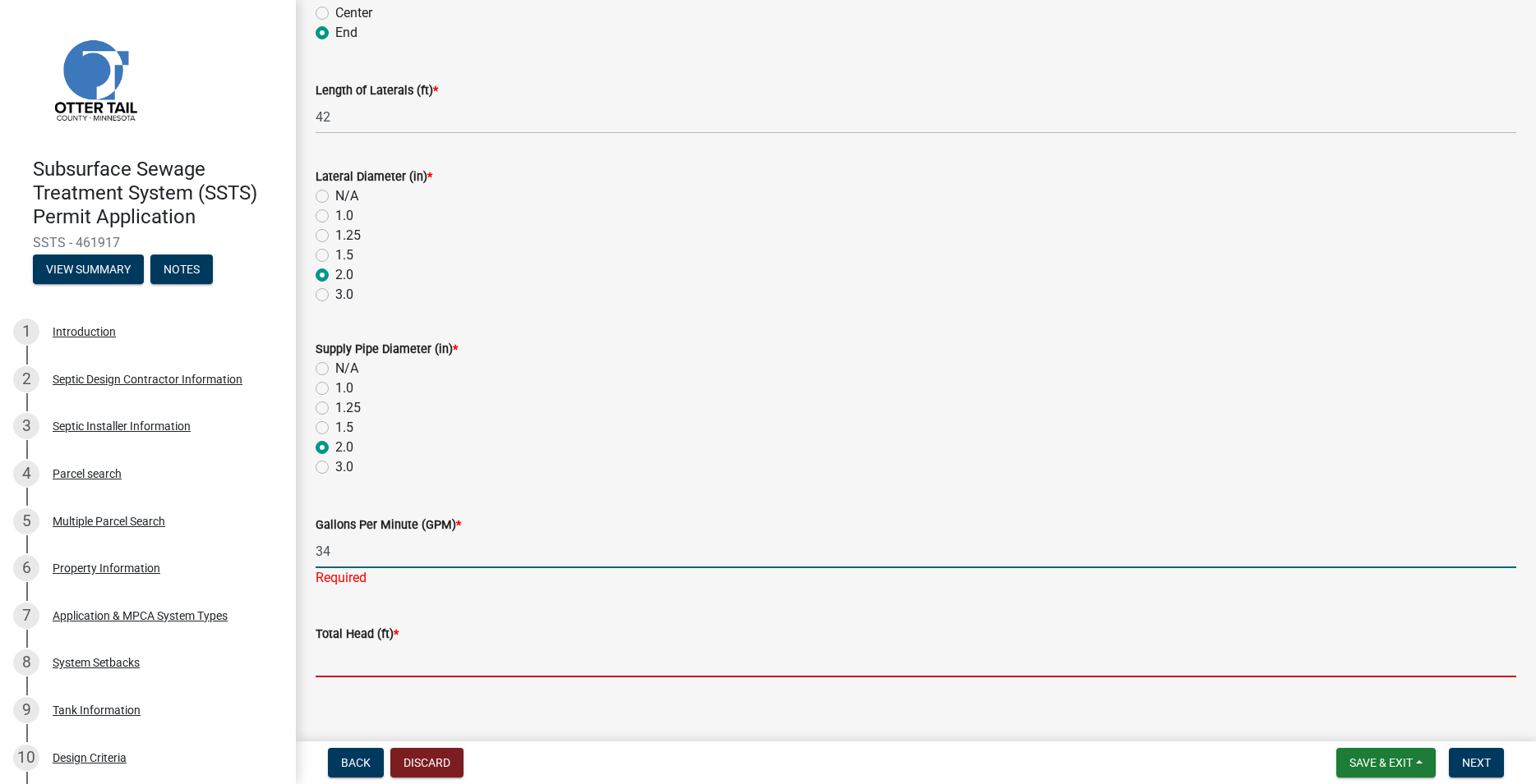
click at [346, 660] on input "Total Head (ft) *" at bounding box center [916, 660] width 1201 height 34
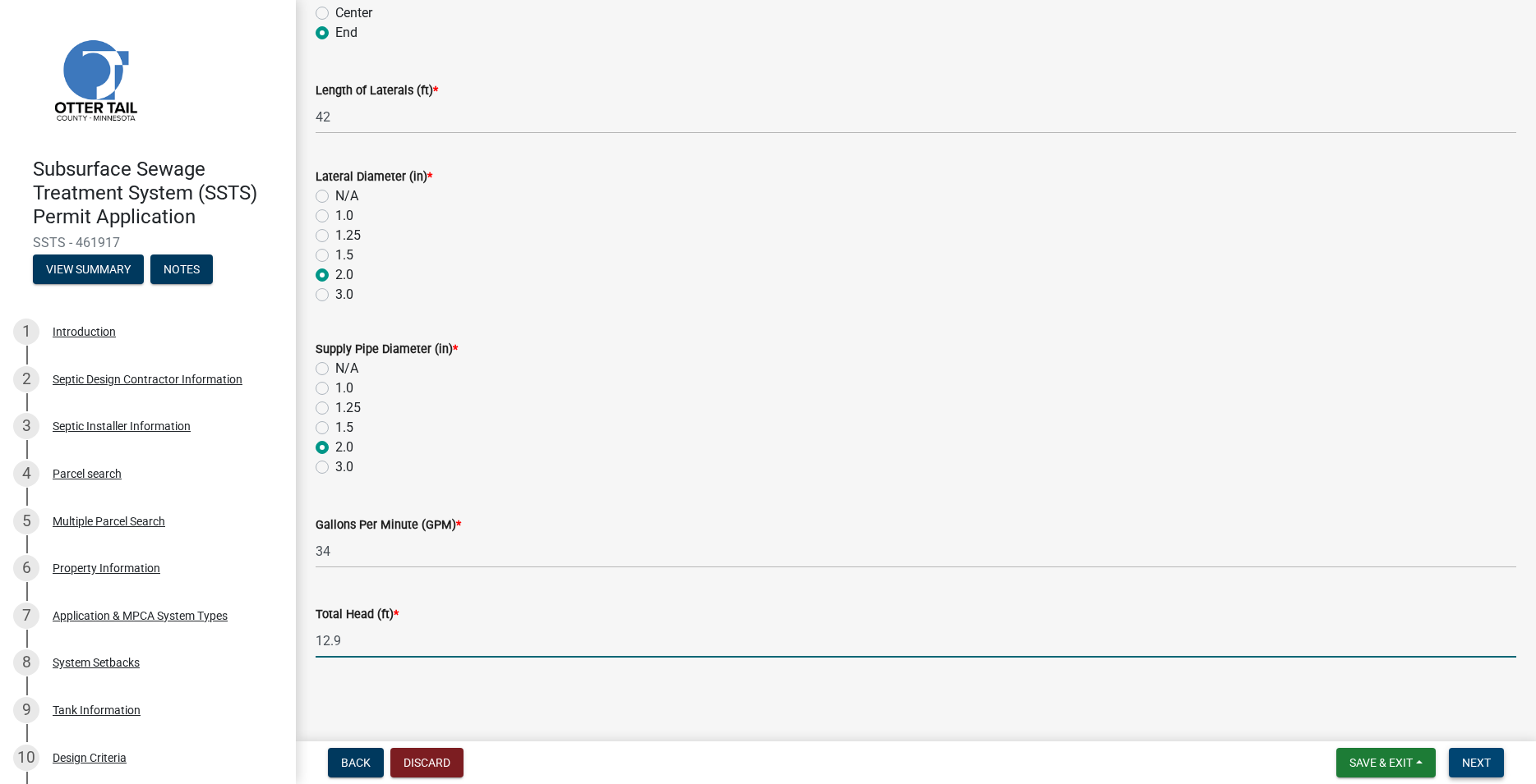
type input "12.9"
click at [1472, 760] on span "Next" at bounding box center [1476, 763] width 29 height 13
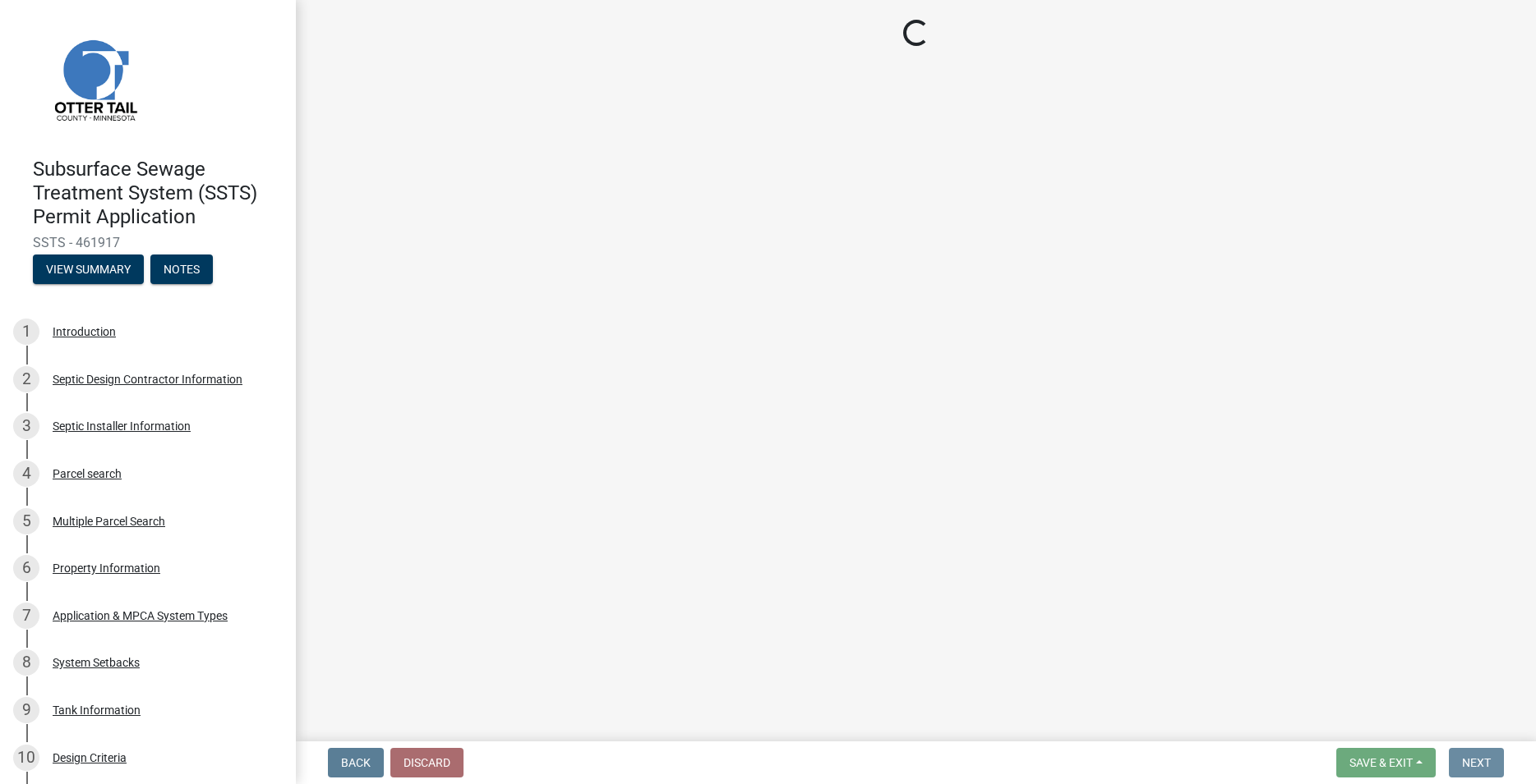
scroll to position [0, 0]
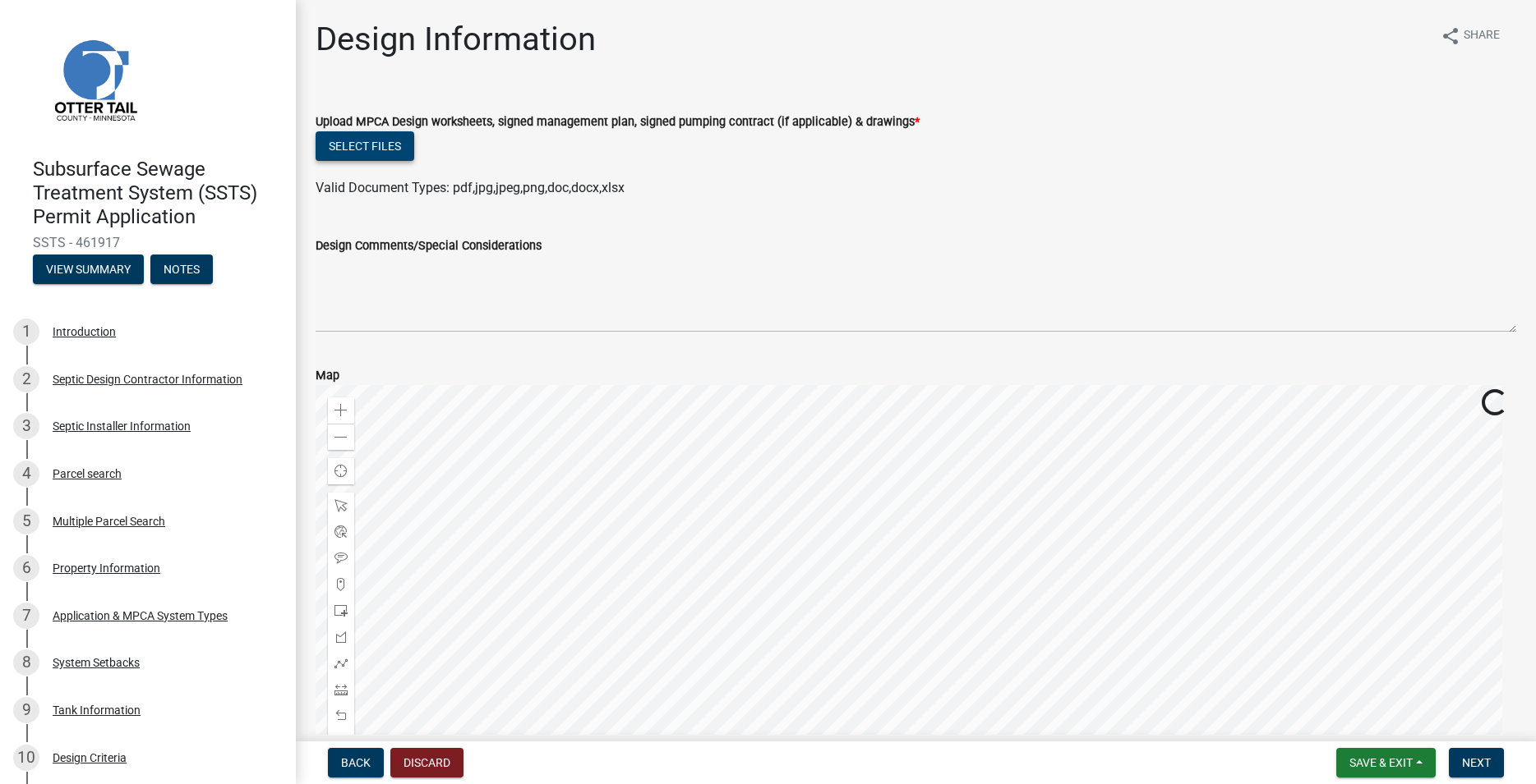
click at [391, 142] on button "Select files" at bounding box center [365, 147] width 99 height 30
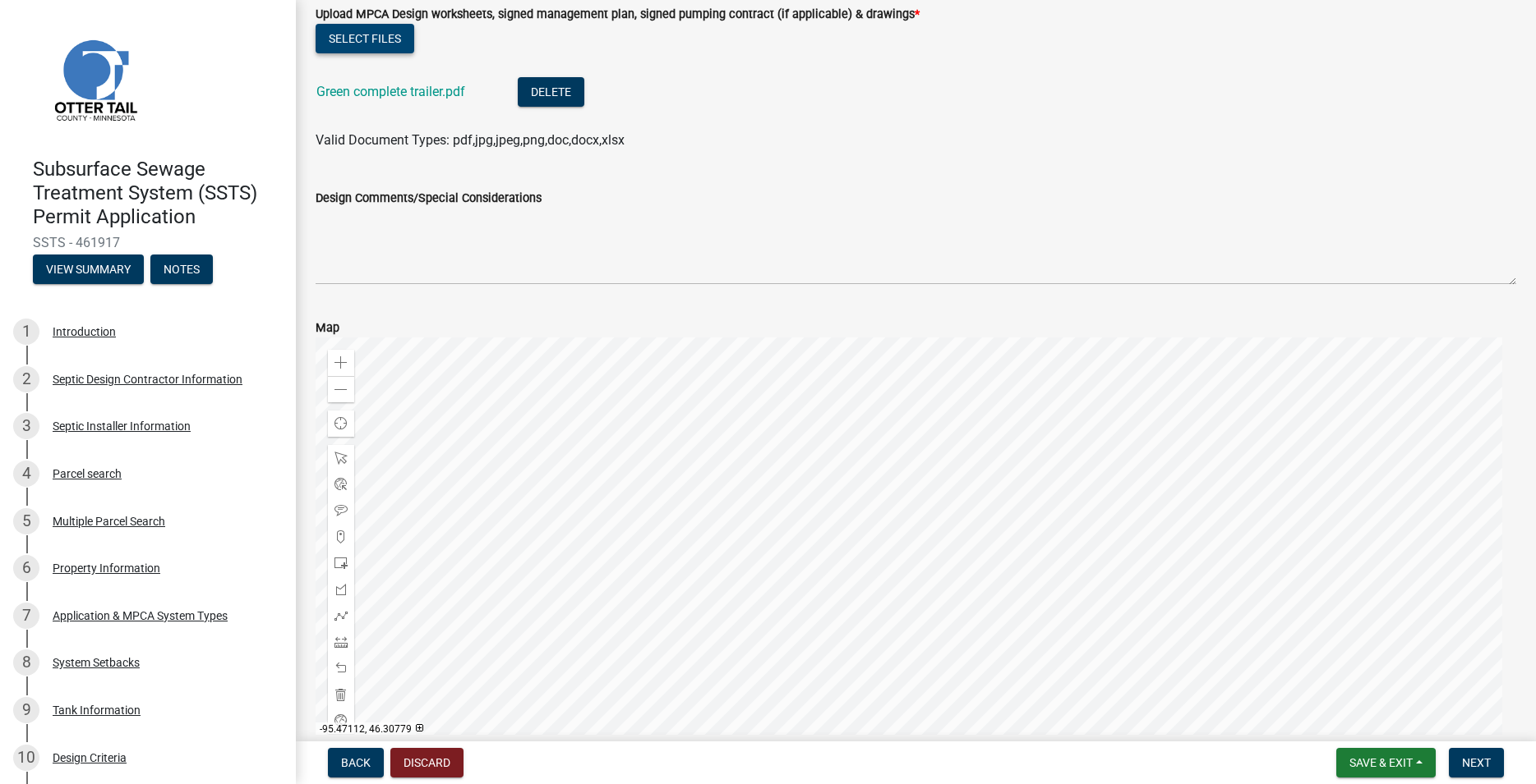
scroll to position [199, 0]
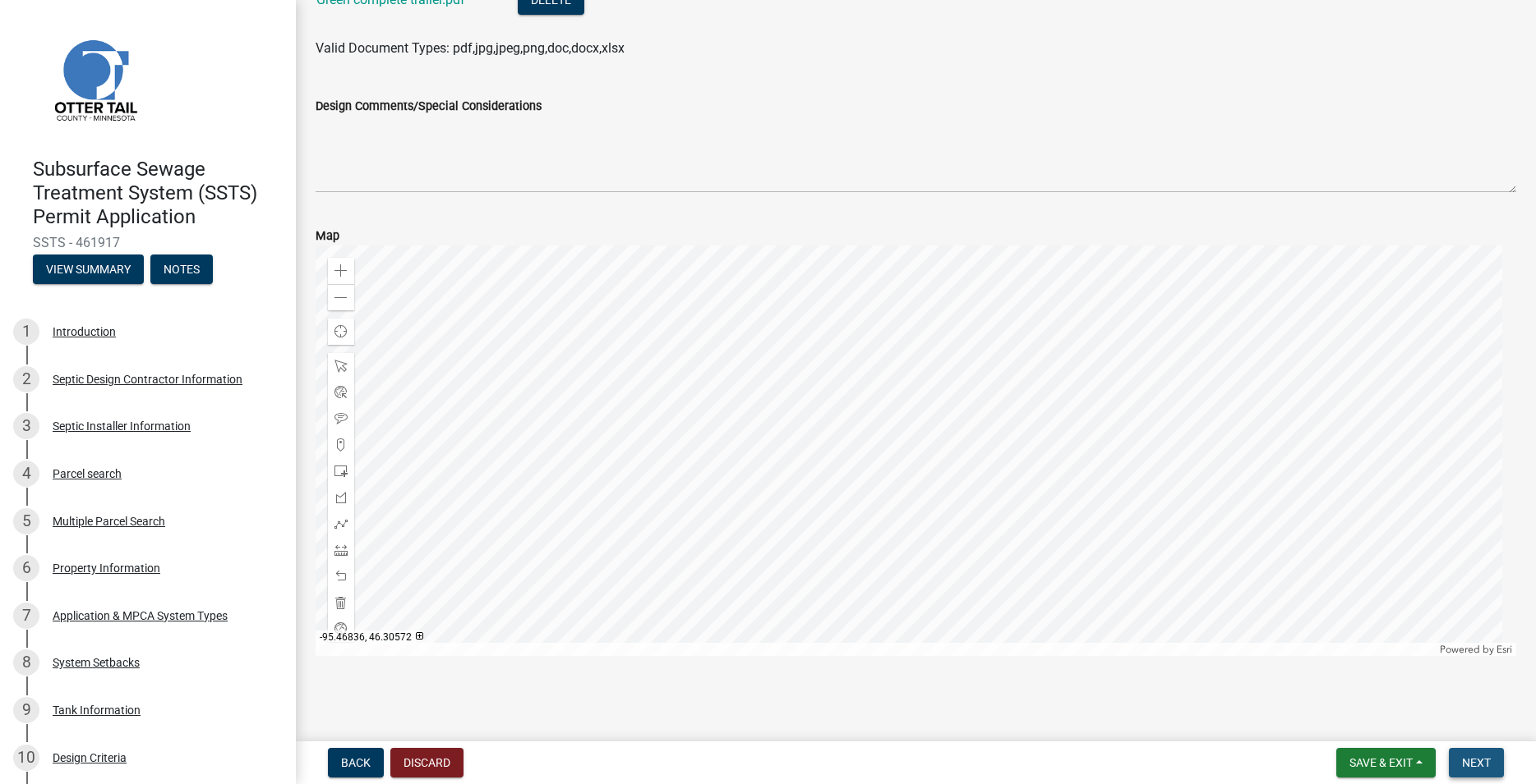
click at [1479, 758] on span "Next" at bounding box center [1476, 763] width 29 height 13
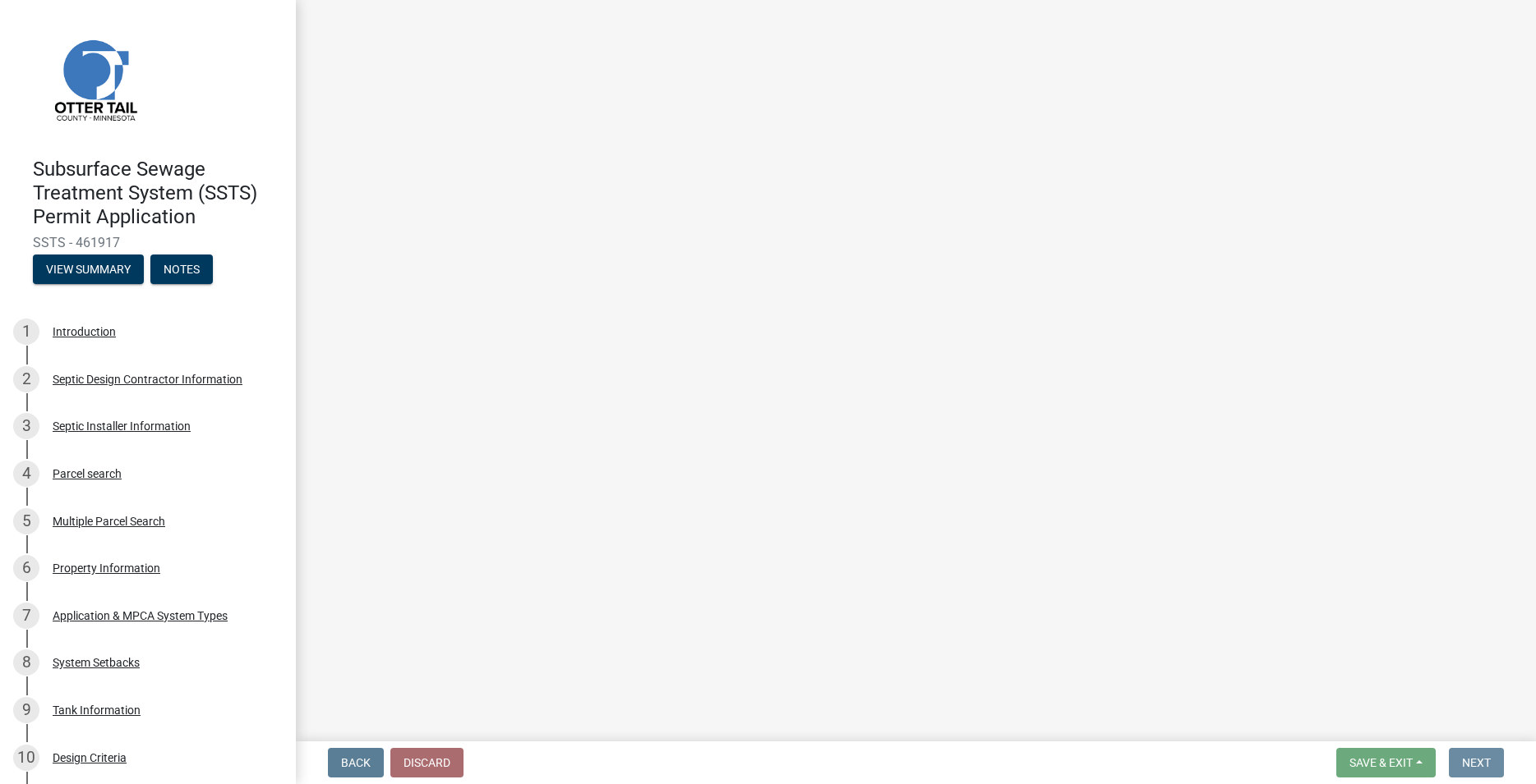
scroll to position [0, 0]
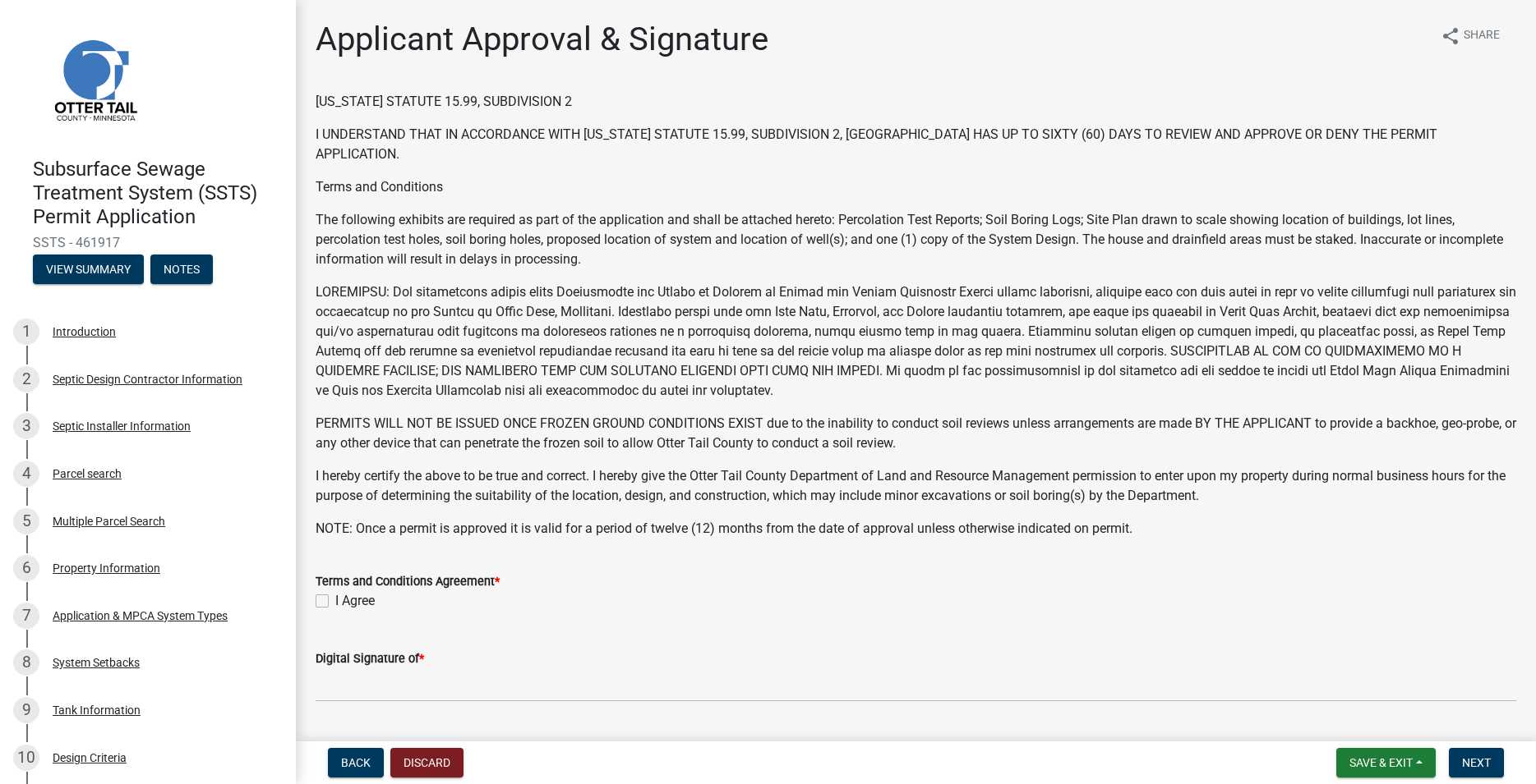
click at [335, 602] on label "I Agree" at bounding box center [355, 601] width 40 height 20
click at [335, 602] on input "I Agree" at bounding box center [340, 596] width 11 height 11
checkbox input "true"
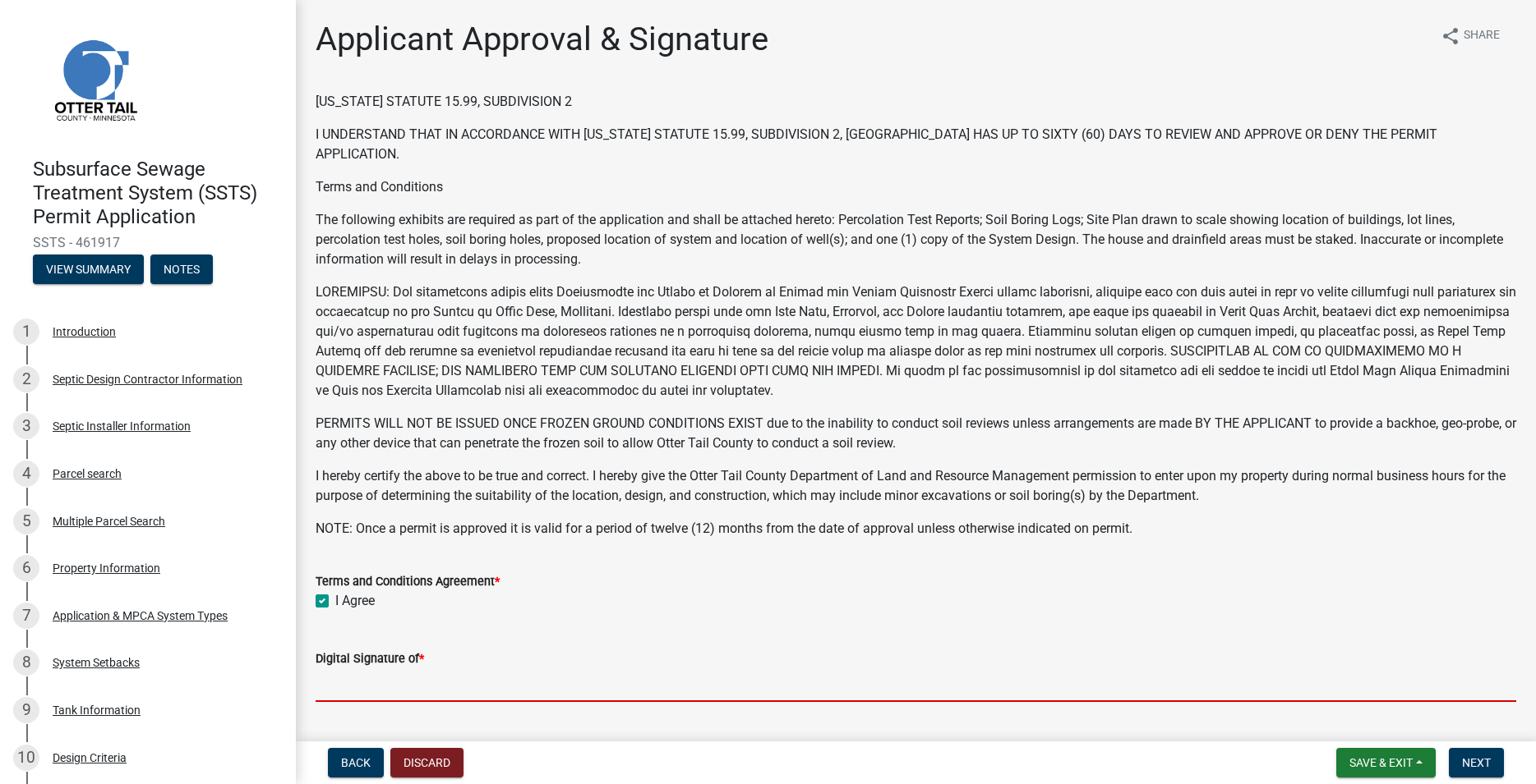
click at [359, 686] on input "Digital Signature of *" at bounding box center [916, 685] width 1201 height 34
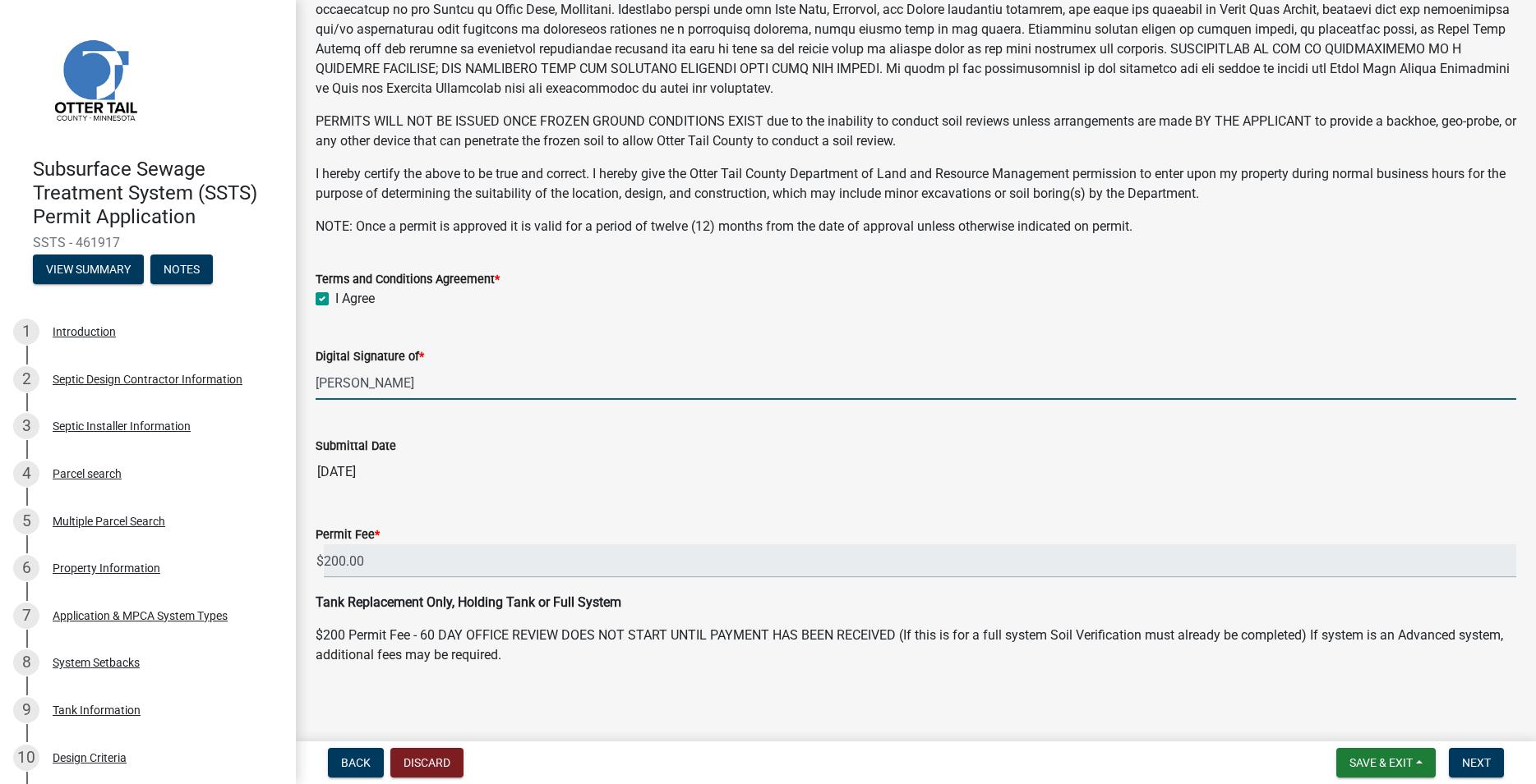
scroll to position [310, 0]
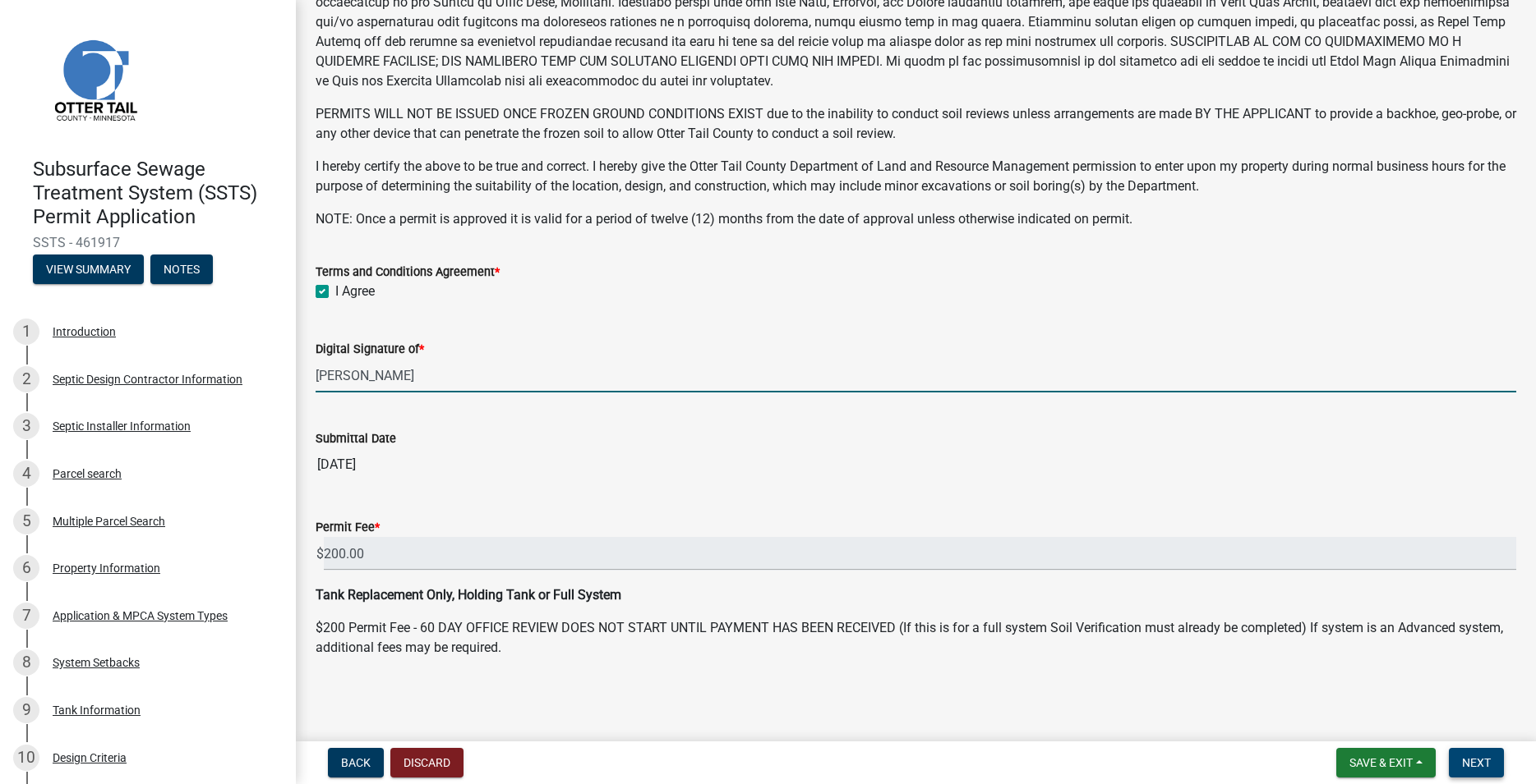
type input "[PERSON_NAME]"
click at [1488, 768] on span "Next" at bounding box center [1476, 763] width 29 height 13
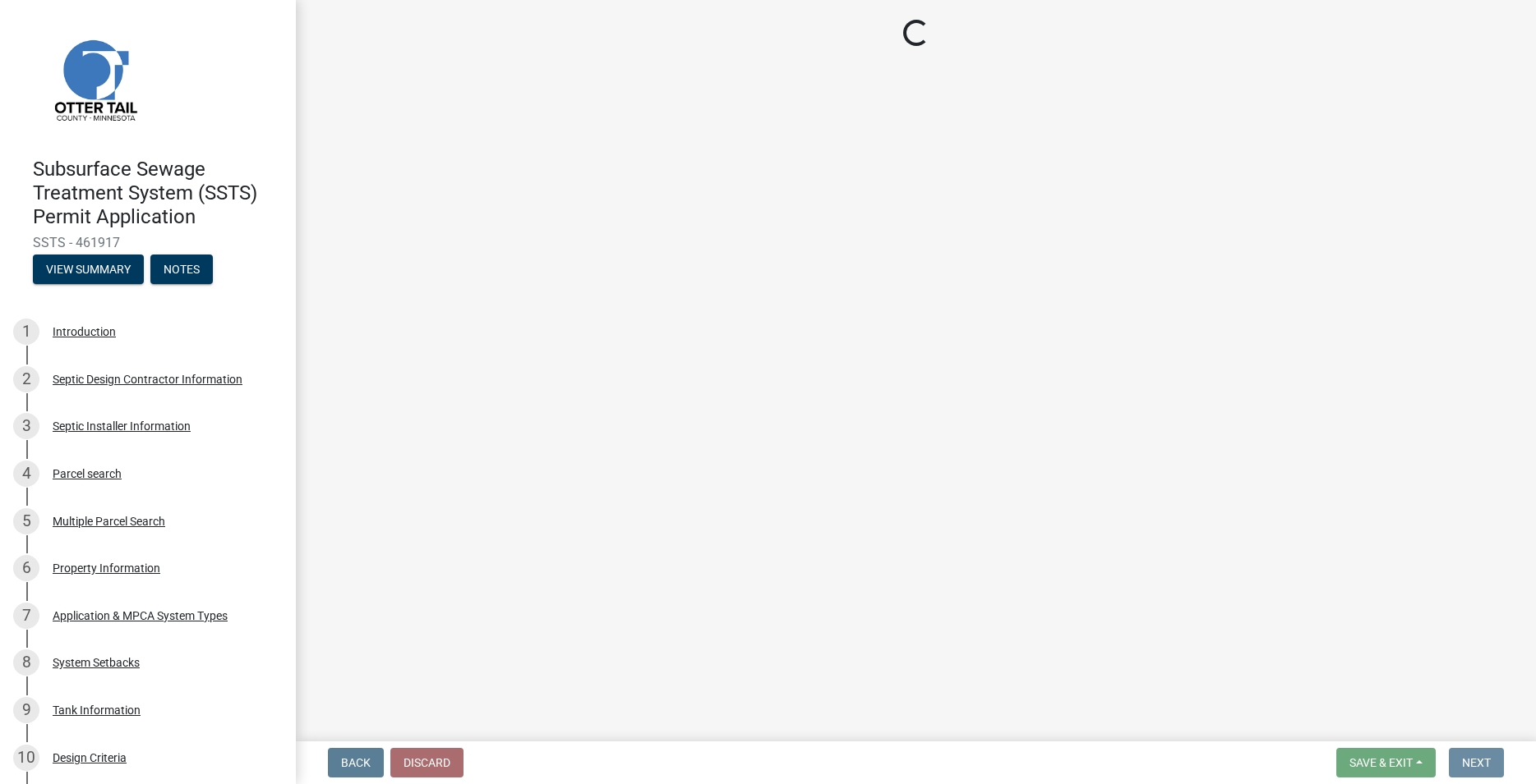
scroll to position [0, 0]
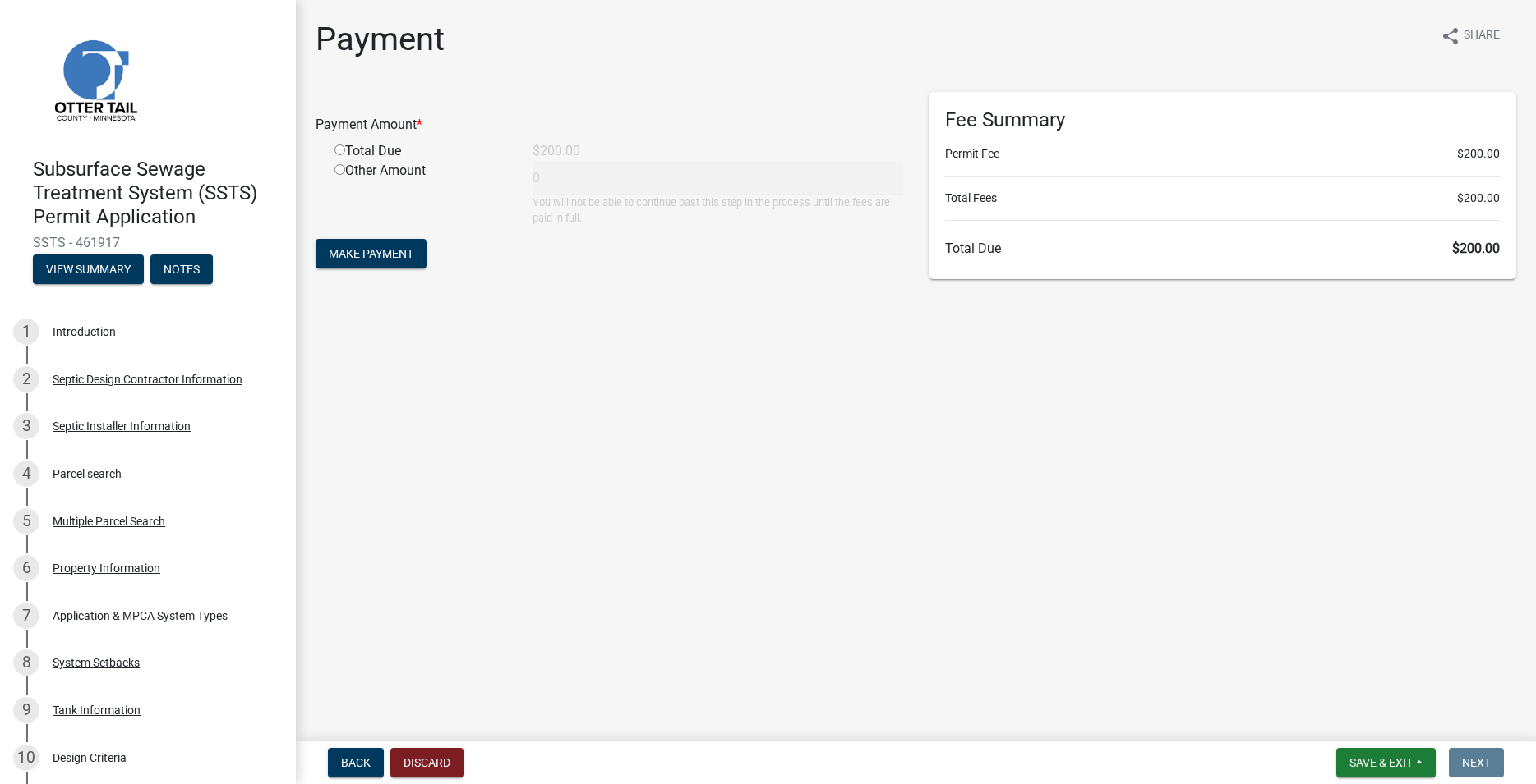
click at [344, 146] on input "radio" at bounding box center [340, 150] width 11 height 11
radio input "true"
type input "200"
click at [379, 261] on button "Make Payment" at bounding box center [371, 254] width 111 height 30
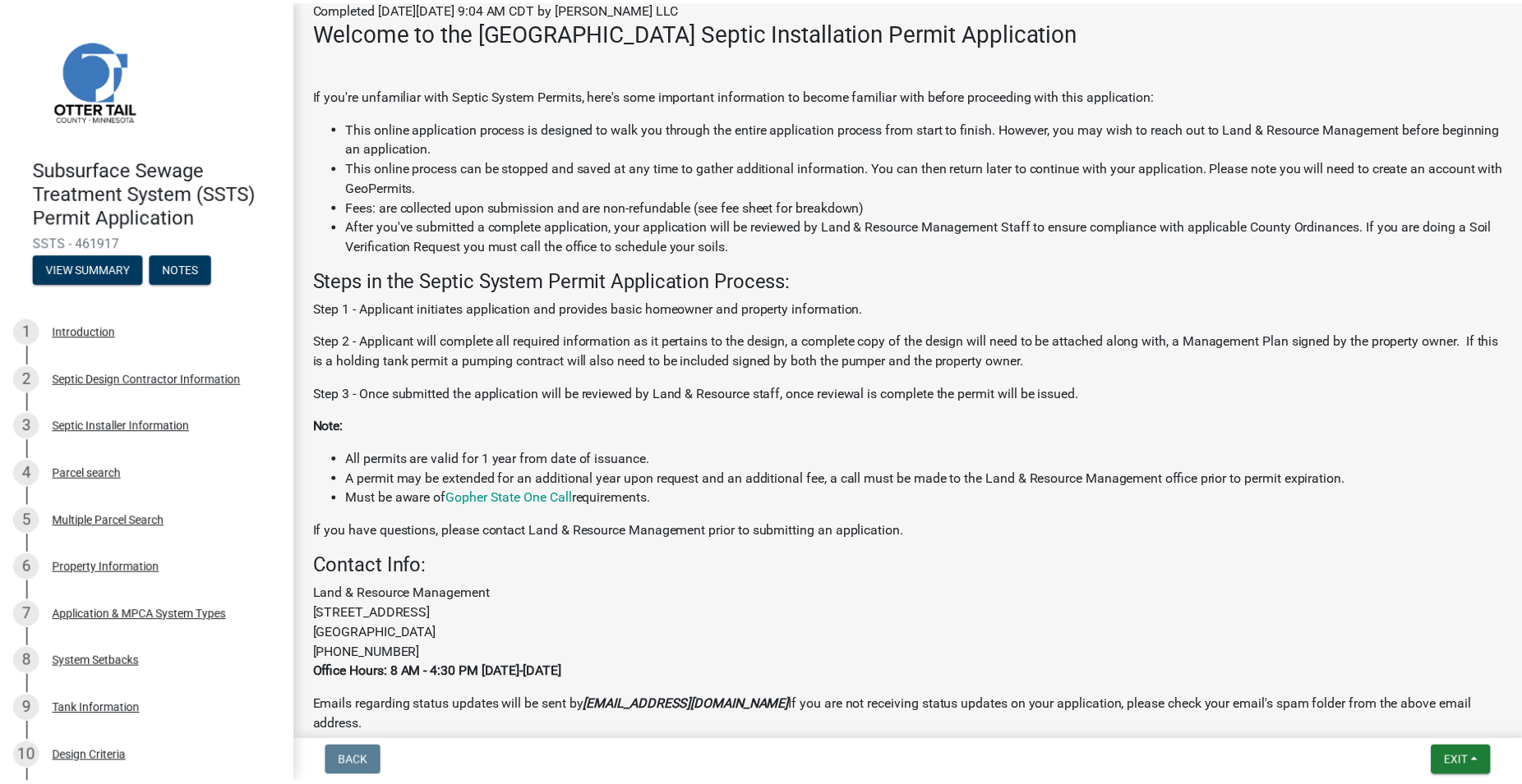
scroll to position [375, 0]
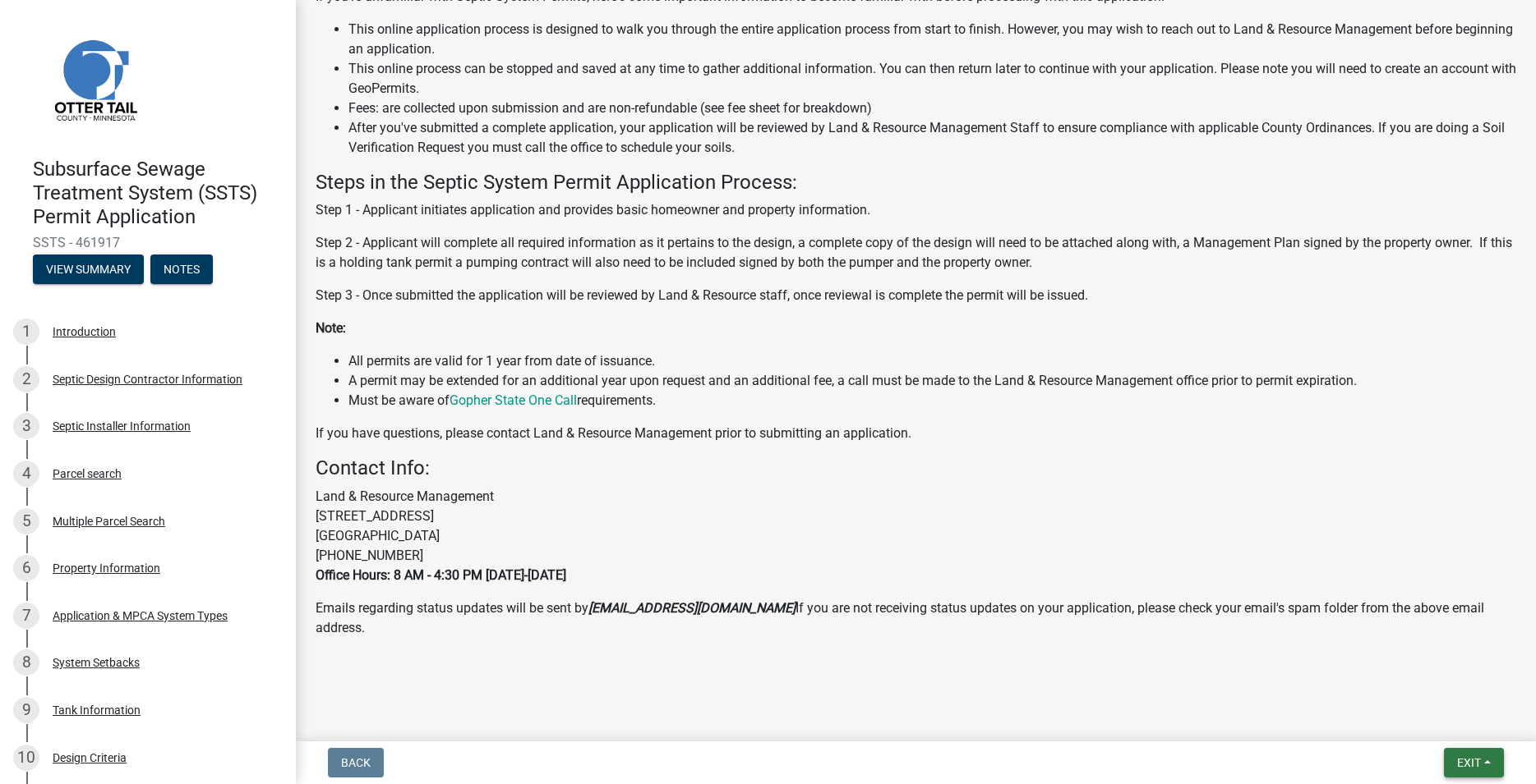
click at [1482, 769] on button "Exit" at bounding box center [1473, 763] width 60 height 30
click at [1403, 737] on button "Save & Exit" at bounding box center [1439, 721] width 132 height 40
